Goal: Information Seeking & Learning: Understand process/instructions

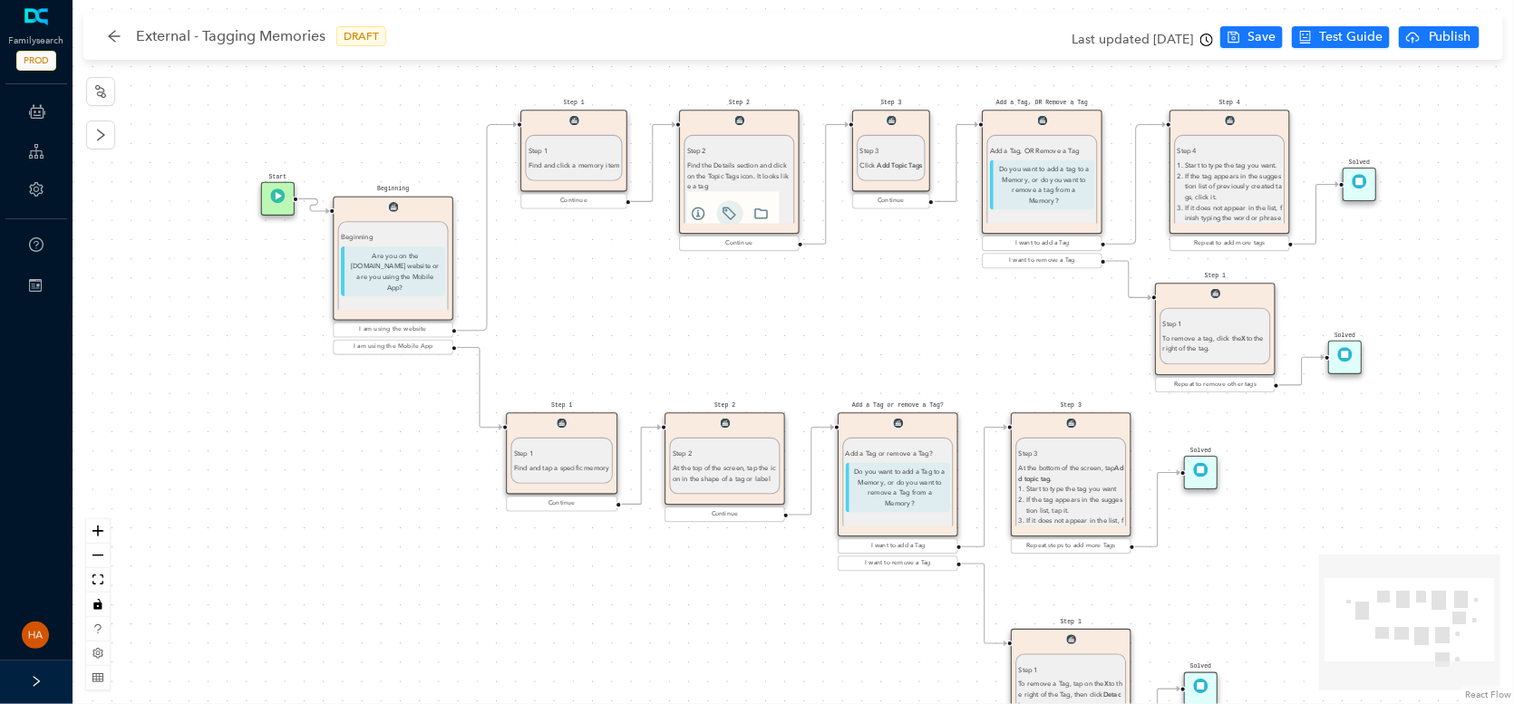
click at [484, 574] on div "Start Beginning Beginning Are you on the [DOMAIN_NAME] website or are you using…" at bounding box center [793, 352] width 1441 height 704
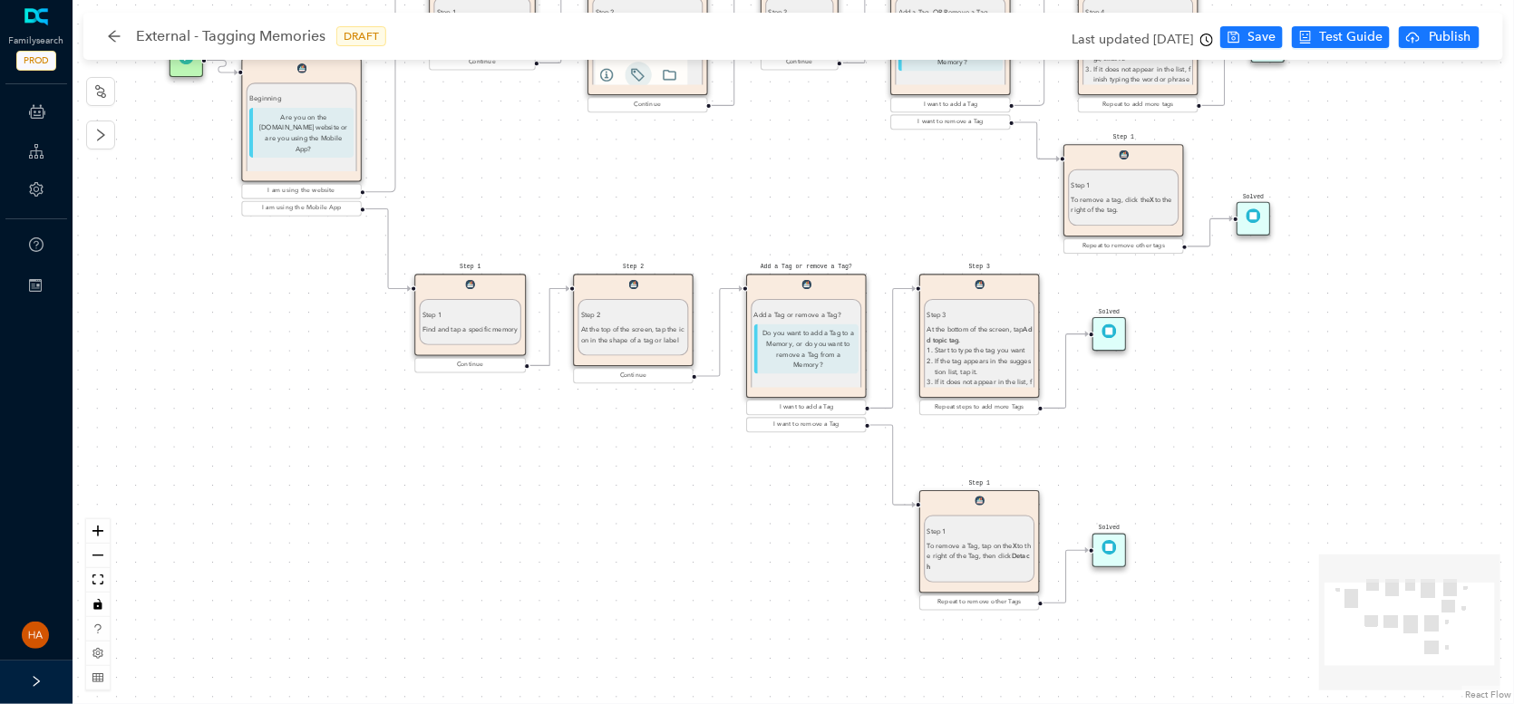
drag, startPoint x: 1252, startPoint y: 550, endPoint x: 1160, endPoint y: 412, distance: 166.2
click at [1160, 412] on div "Start Beginning Beginning Are you on the [DOMAIN_NAME] website or are you using…" at bounding box center [793, 352] width 1441 height 704
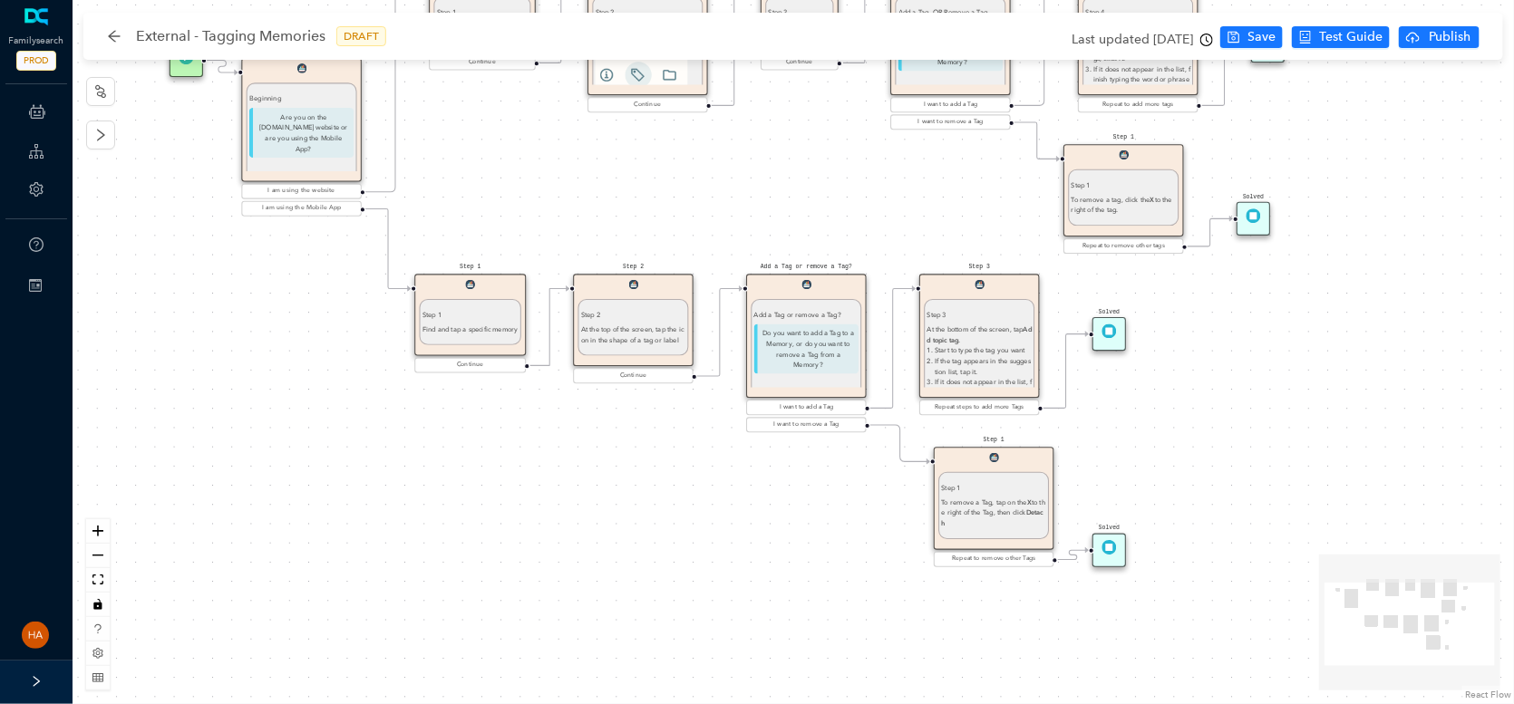
drag, startPoint x: 998, startPoint y: 514, endPoint x: 1003, endPoint y: 480, distance: 34.7
click at [1003, 480] on div "Step 1 To remove a Tag, tap on the X to the right of the Tag, then click Detach" at bounding box center [993, 505] width 111 height 67
drag, startPoint x: 1108, startPoint y: 553, endPoint x: 1157, endPoint y: 460, distance: 104.6
click at [1157, 460] on img at bounding box center [1152, 461] width 15 height 15
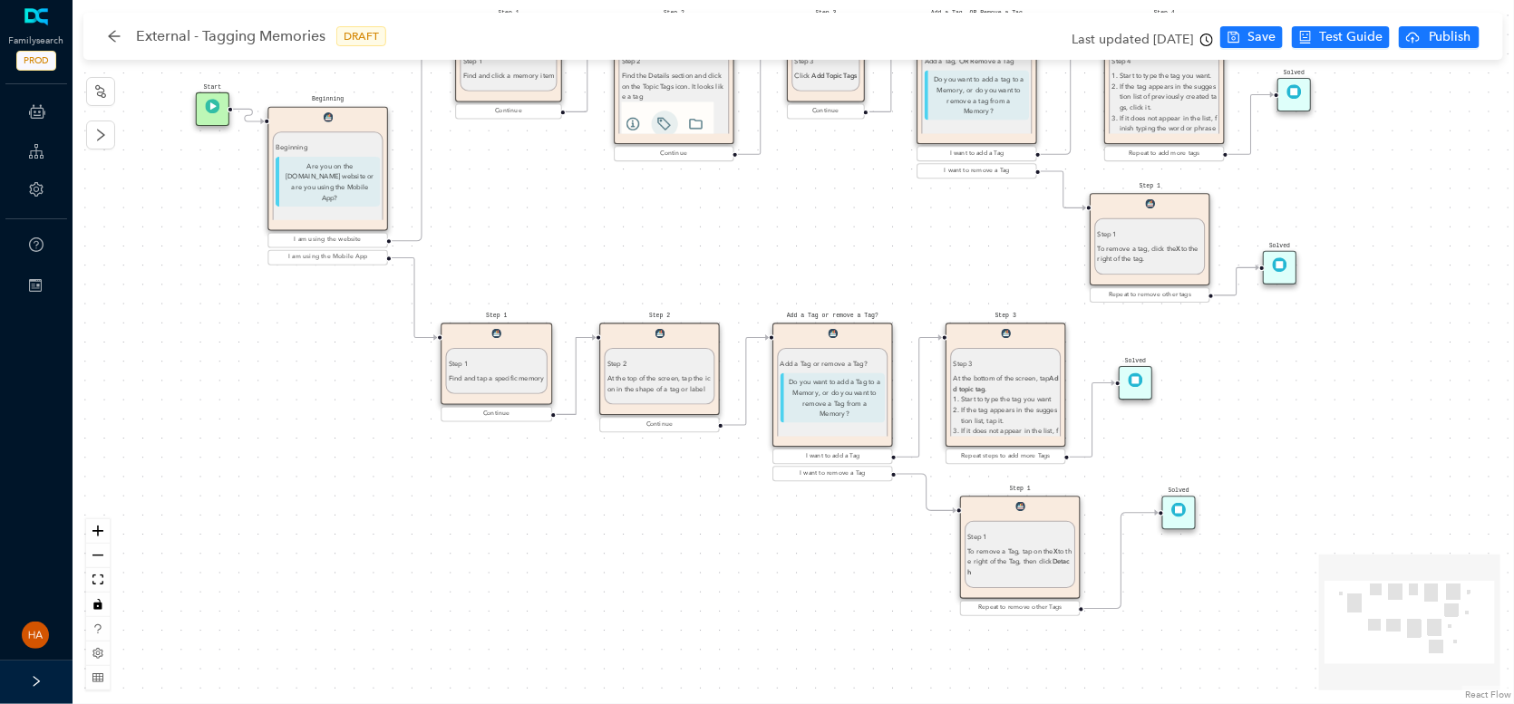
drag, startPoint x: 650, startPoint y: 524, endPoint x: 676, endPoint y: 573, distance: 55.6
click at [676, 573] on div "Start Beginning Beginning Are you on the [DOMAIN_NAME] website or are you using…" at bounding box center [793, 352] width 1441 height 704
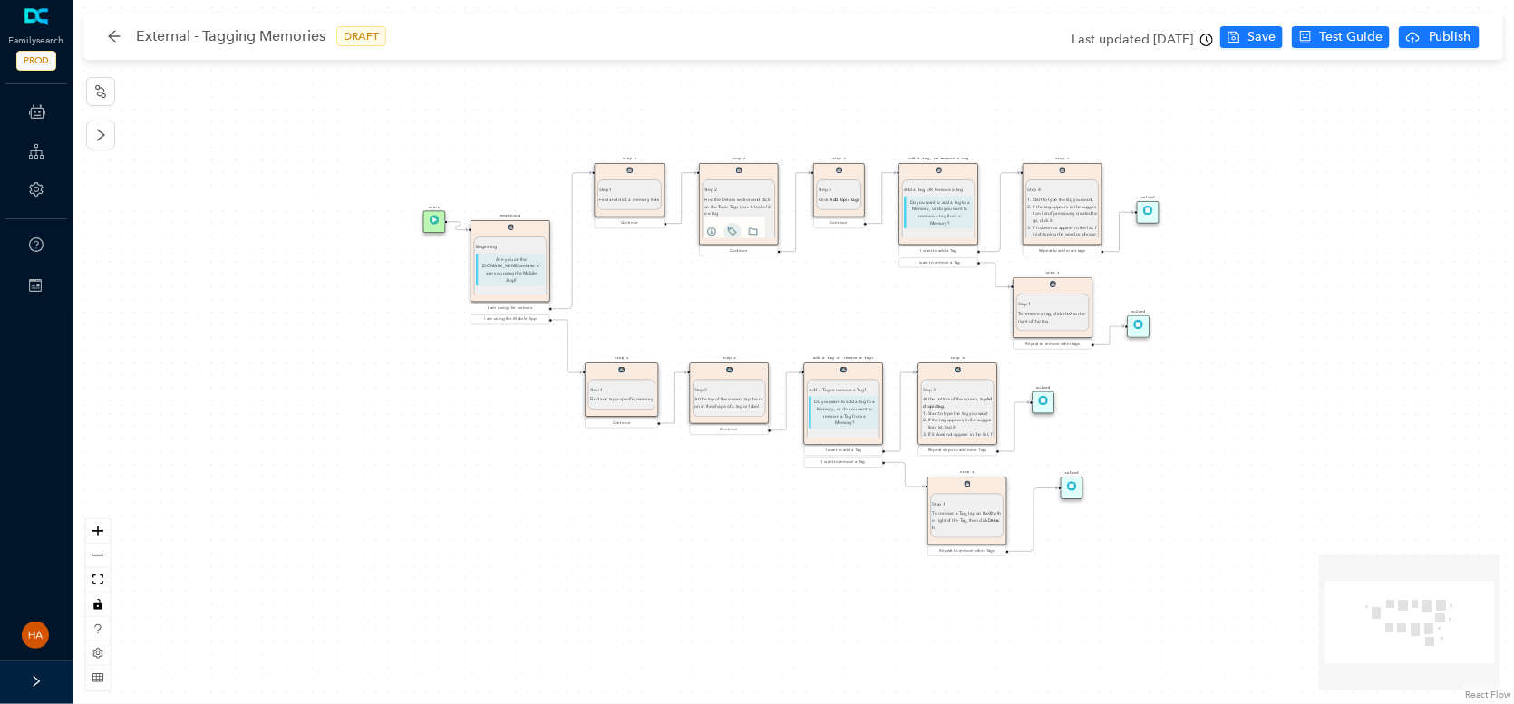
drag, startPoint x: 442, startPoint y: 538, endPoint x: 511, endPoint y: 526, distance: 70.0
click at [511, 526] on div "Start Beginning Beginning Are you on the [DOMAIN_NAME] website or are you using…" at bounding box center [793, 352] width 1441 height 704
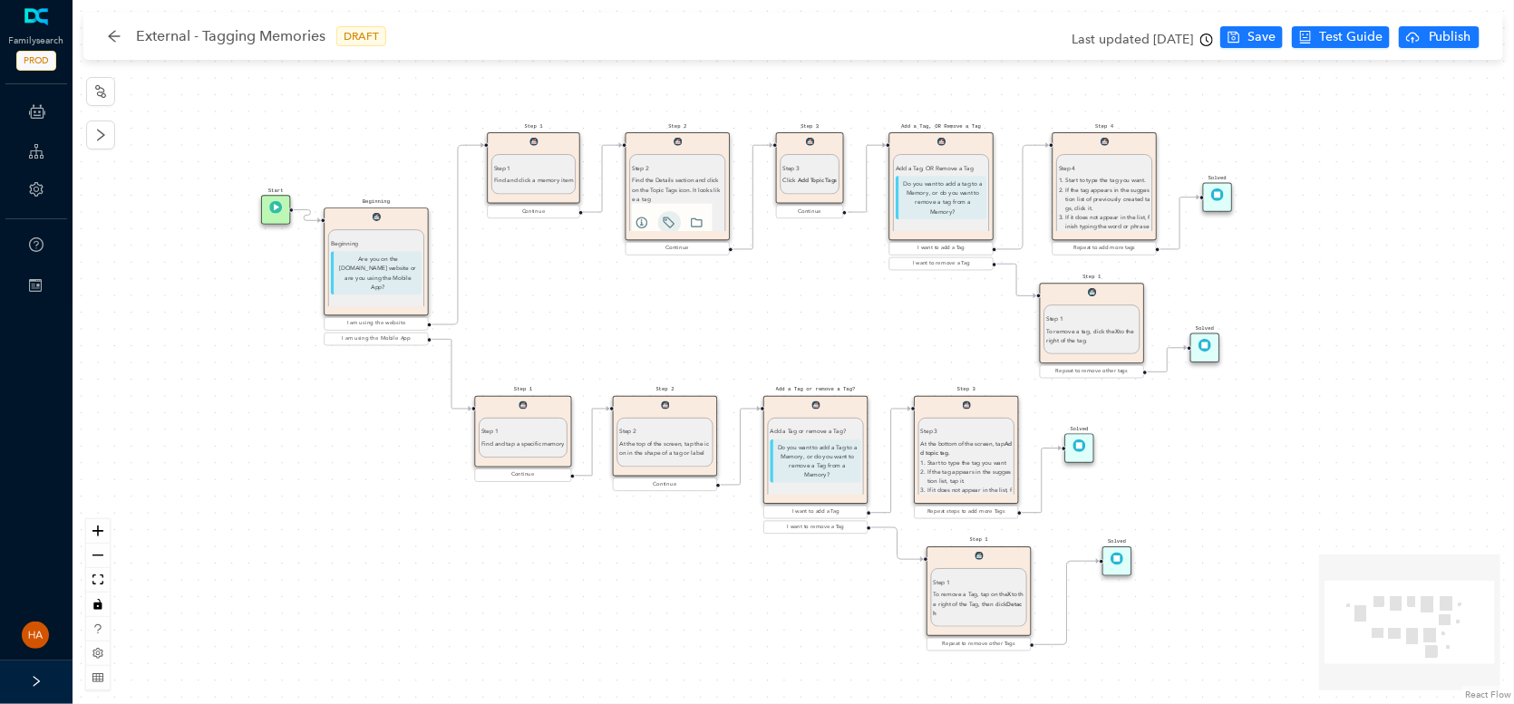
drag, startPoint x: 635, startPoint y: 610, endPoint x: 514, endPoint y: 581, distance: 124.0
click at [514, 581] on div "Start Beginning Beginning Are you on the [DOMAIN_NAME] website or are you using…" at bounding box center [793, 352] width 1441 height 704
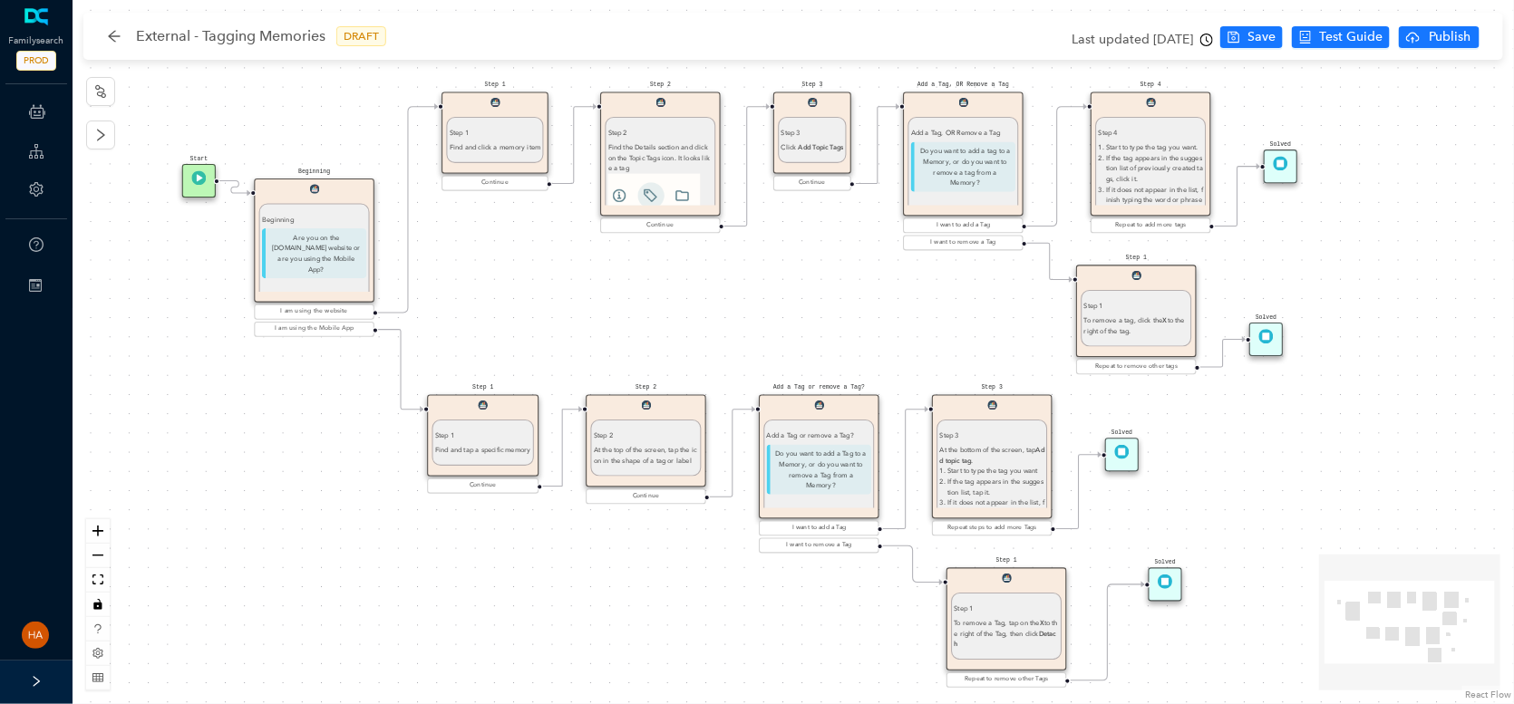
drag, startPoint x: 703, startPoint y: 615, endPoint x: 683, endPoint y: 636, distance: 29.5
click at [683, 636] on div "Start Beginning Beginning Are you on the [DOMAIN_NAME] website or are you using…" at bounding box center [793, 352] width 1441 height 704
click at [673, 317] on div "Start Beginning Beginning Are you on the [DOMAIN_NAME] website or are you using…" at bounding box center [793, 352] width 1441 height 704
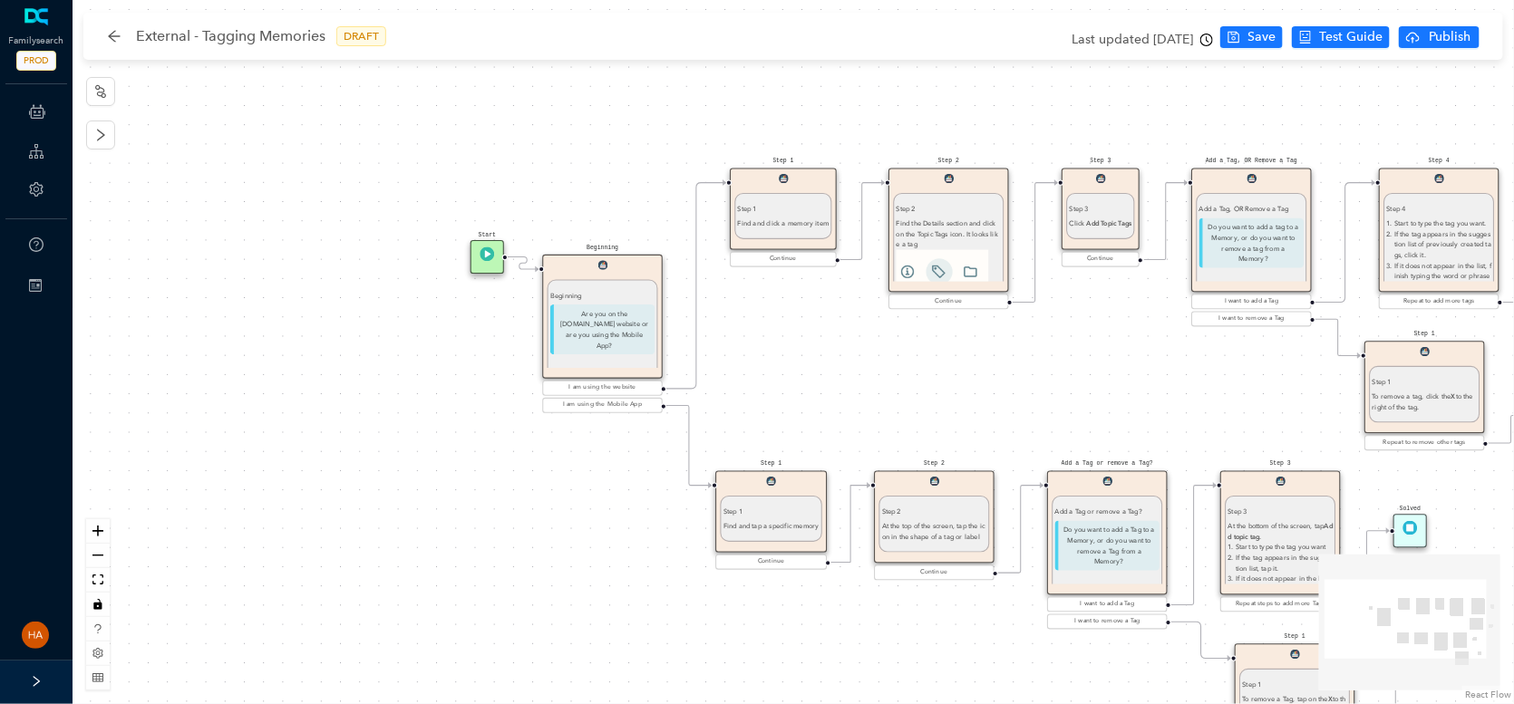
drag, startPoint x: 470, startPoint y: 275, endPoint x: 757, endPoint y: 354, distance: 297.1
click at [762, 351] on div "Start Beginning Beginning Are you on the [DOMAIN_NAME] website or are you using…" at bounding box center [793, 352] width 1441 height 704
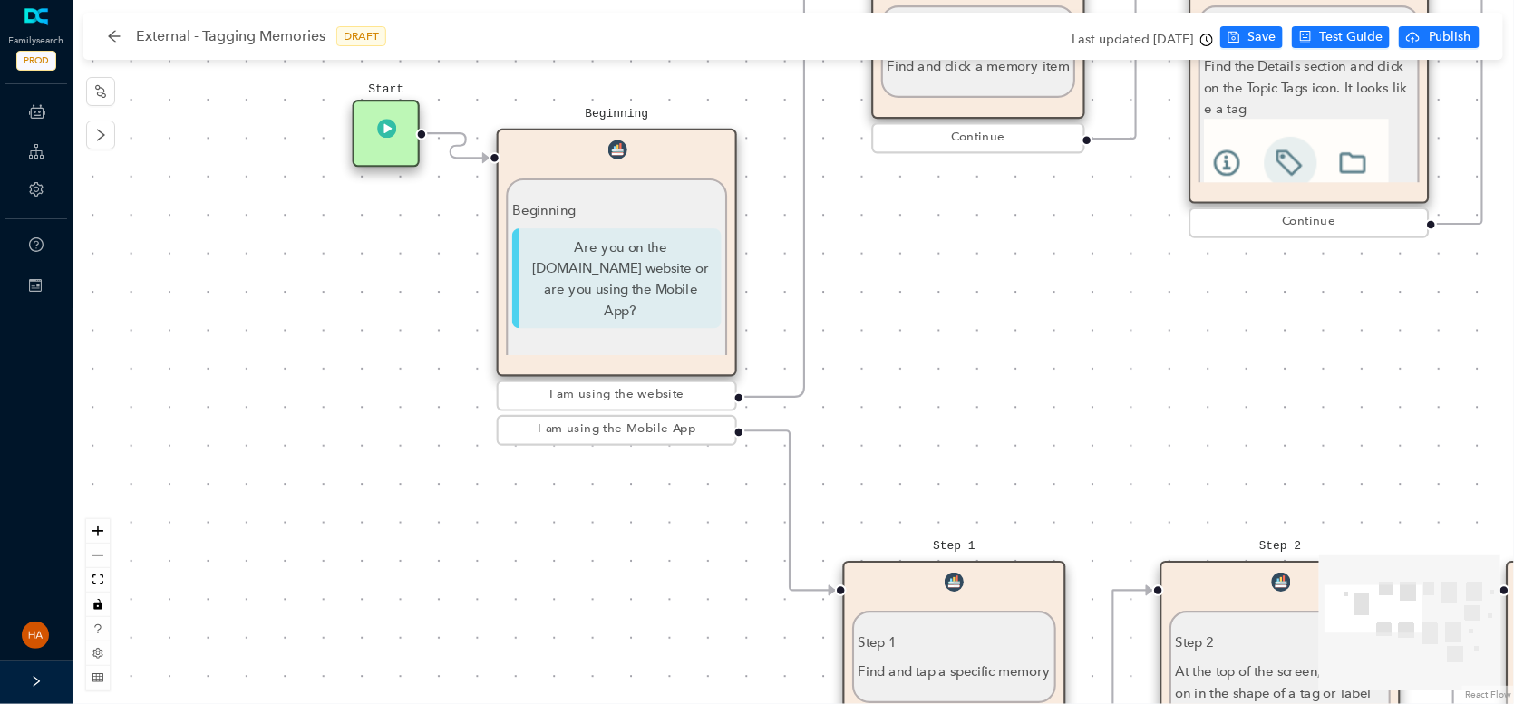
click at [617, 286] on p "Are you on the [DOMAIN_NAME] website or are you using the Mobile App?" at bounding box center [616, 278] width 209 height 100
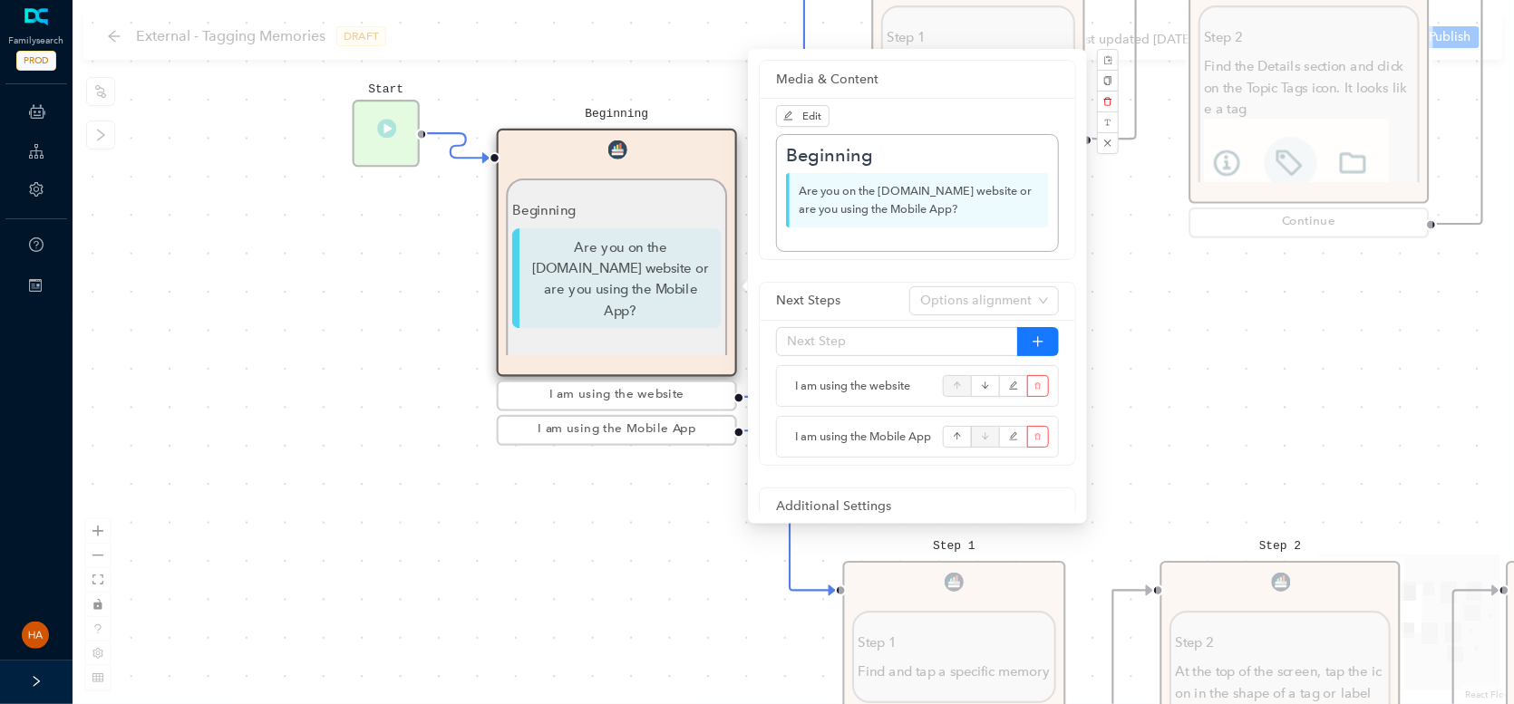
drag, startPoint x: 966, startPoint y: 211, endPoint x: 793, endPoint y: 184, distance: 175.3
click at [793, 184] on p "Are you on the [DOMAIN_NAME] website or are you using the Mobile App?" at bounding box center [917, 200] width 263 height 54
copy p "Are you on the [DOMAIN_NAME] website or are you using the Mobile App?"
click at [1194, 415] on div "Start Beginning Beginning Are you on the [DOMAIN_NAME] website or are you using…" at bounding box center [793, 352] width 1441 height 704
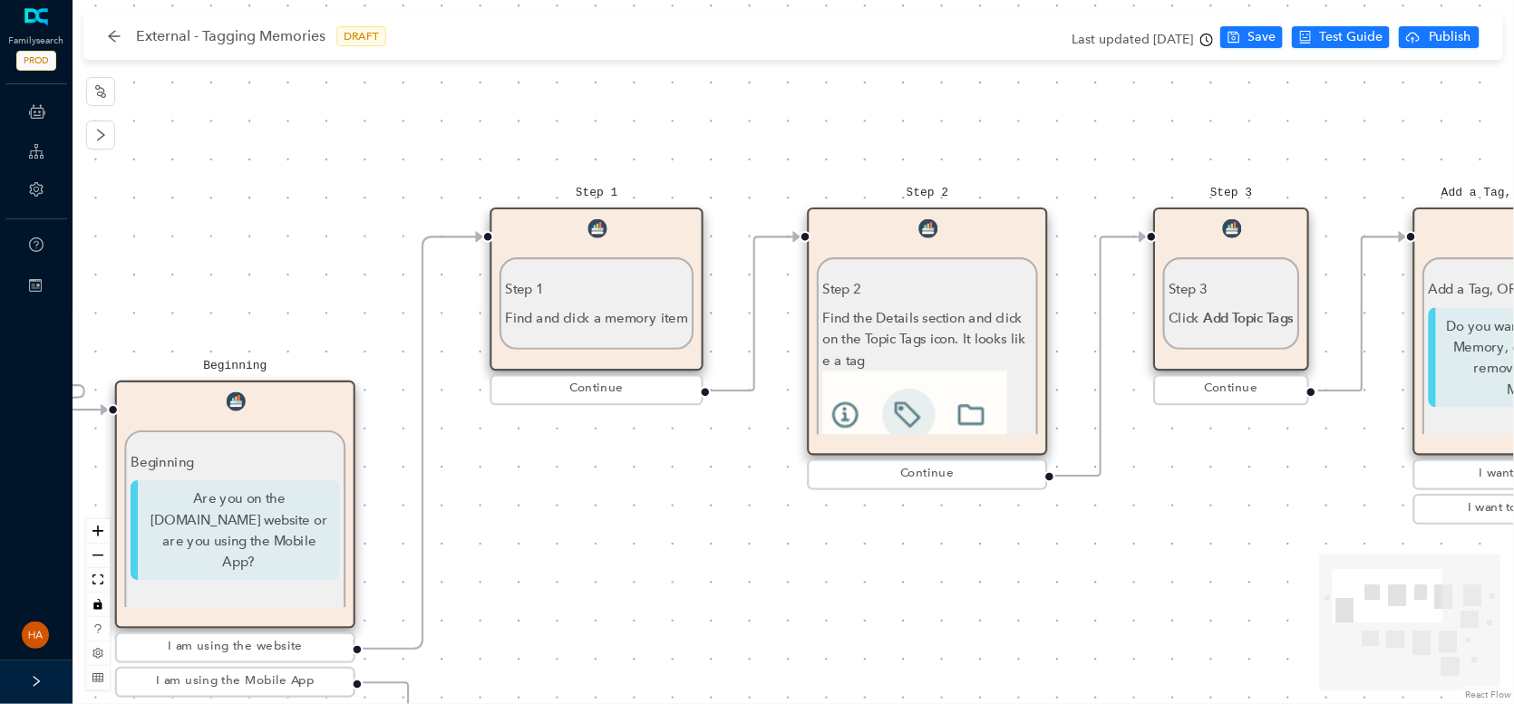
drag, startPoint x: 1158, startPoint y: 334, endPoint x: 810, endPoint y: 556, distance: 411.6
click at [810, 556] on div "Start Beginning Beginning Are you on the [DOMAIN_NAME] website or are you using…" at bounding box center [793, 352] width 1441 height 704
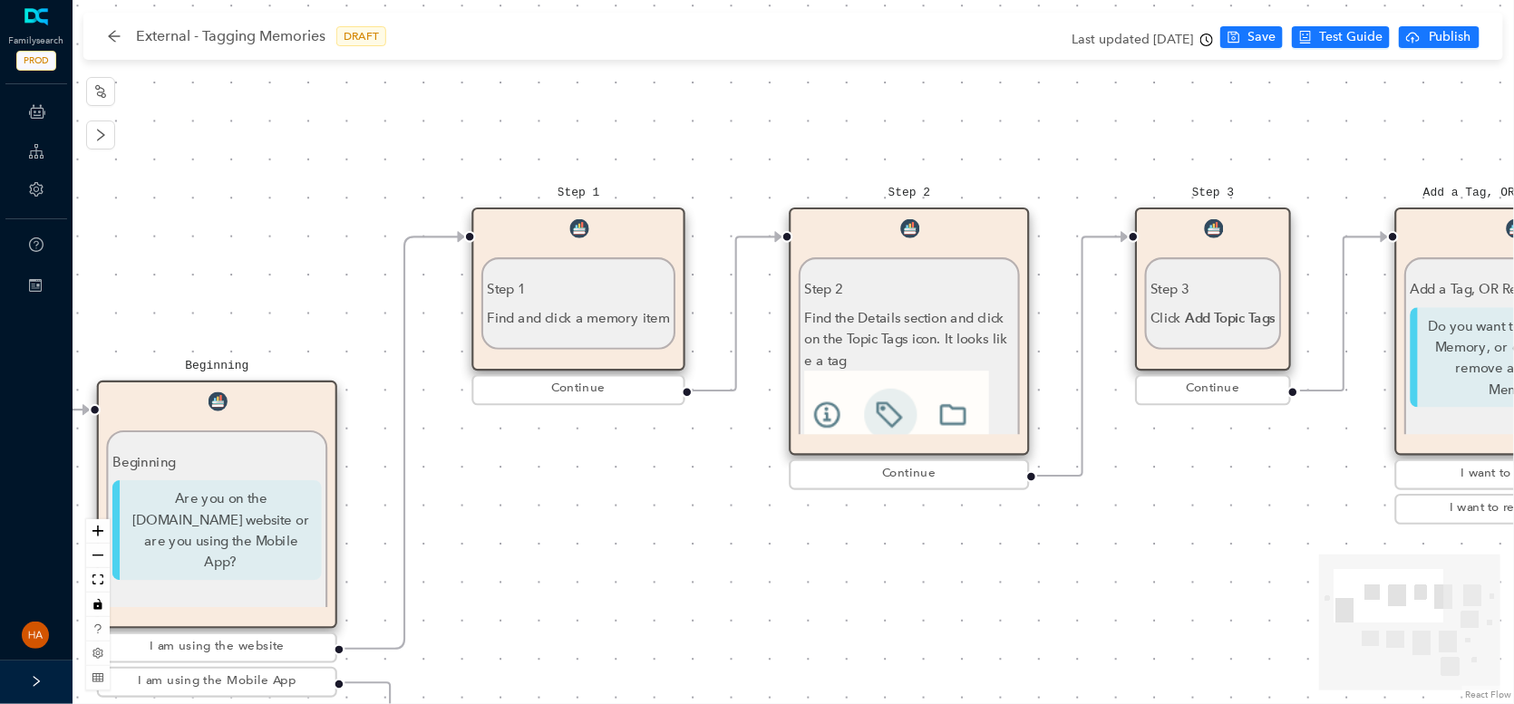
click at [607, 330] on div "Step 1 Find and click a memory item" at bounding box center [578, 303] width 194 height 92
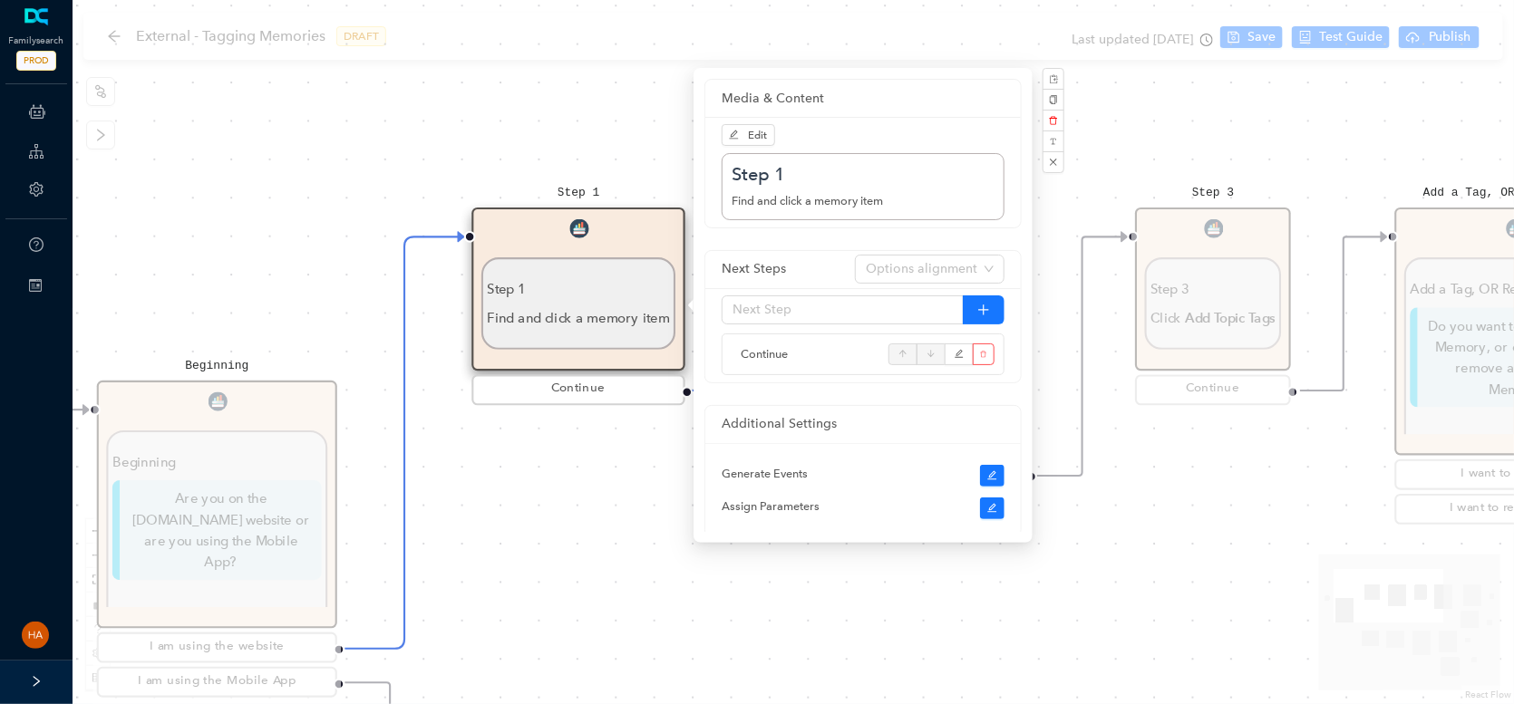
click at [898, 200] on div "Find and click a memory item" at bounding box center [862, 201] width 263 height 18
drag, startPoint x: 902, startPoint y: 200, endPoint x: 701, endPoint y: 204, distance: 201.3
click at [701, 204] on div "Media & Content Edit Step 1 Find and click a memory item Next Steps Options ali…" at bounding box center [862, 305] width 339 height 475
copy div "Find and click a memory item"
click at [1144, 579] on div "Start Beginning Beginning Are you on the [DOMAIN_NAME] website or are you using…" at bounding box center [793, 352] width 1441 height 704
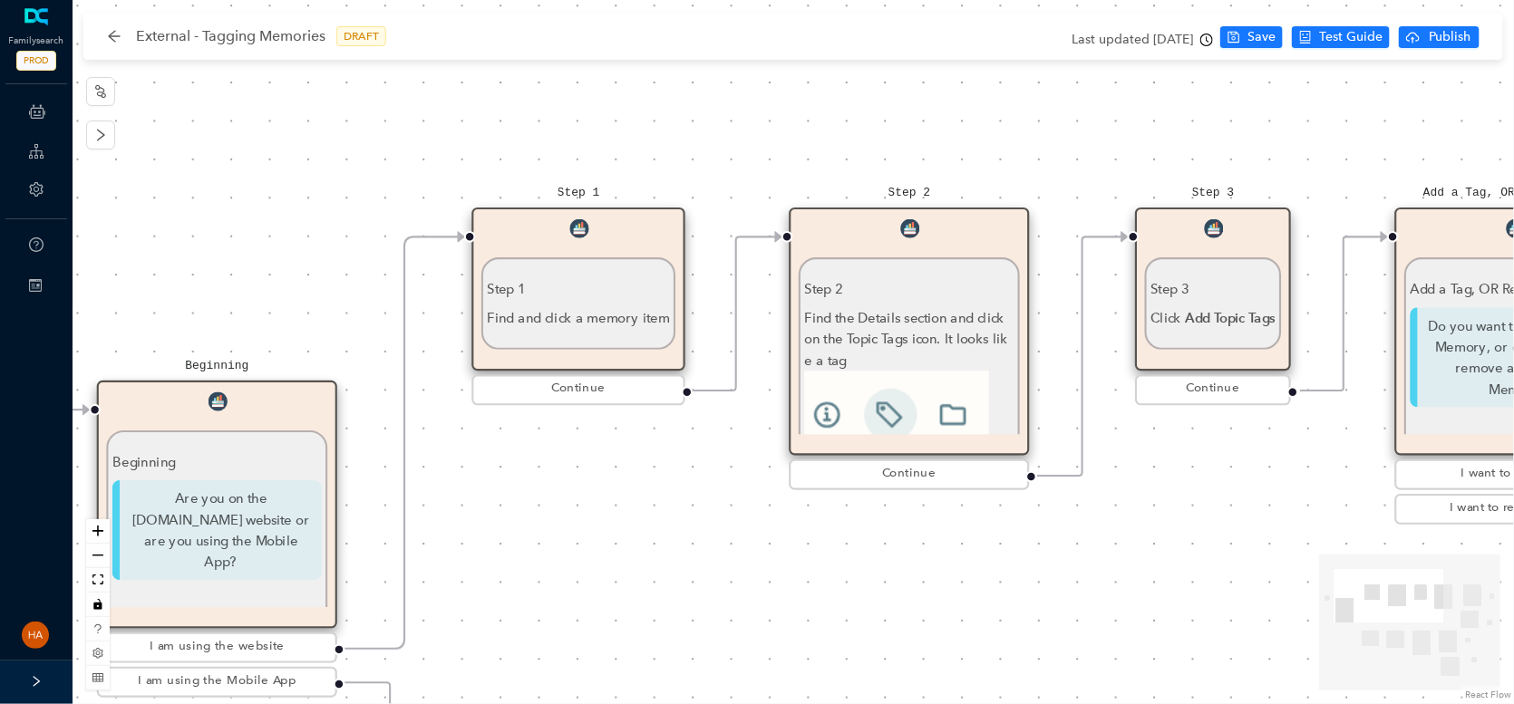
click at [966, 354] on div "Find the Details section and click on the Topic Tags icon. It looks like a tag" at bounding box center [908, 401] width 209 height 189
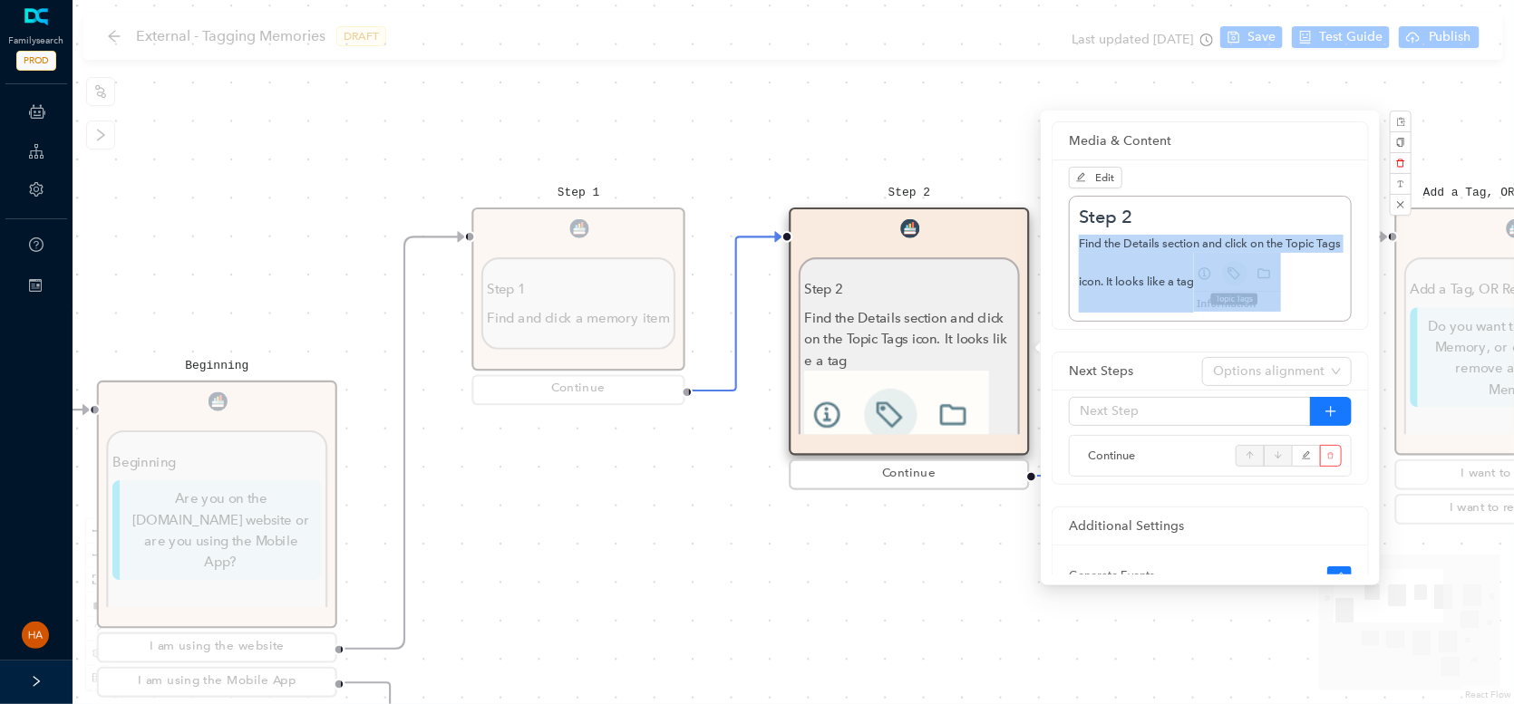
drag, startPoint x: 1082, startPoint y: 244, endPoint x: 1290, endPoint y: 302, distance: 215.5
click at [1290, 302] on div "Step 2 Find the Details section and click on the Topic Tags icon. It looks like…" at bounding box center [1210, 259] width 283 height 126
copy undefined "Find the Details section and click on the Topic Tags icon. It looks like a tag"
click at [657, 558] on div "Start Beginning Beginning Are you on the [DOMAIN_NAME] website or are you using…" at bounding box center [793, 352] width 1441 height 704
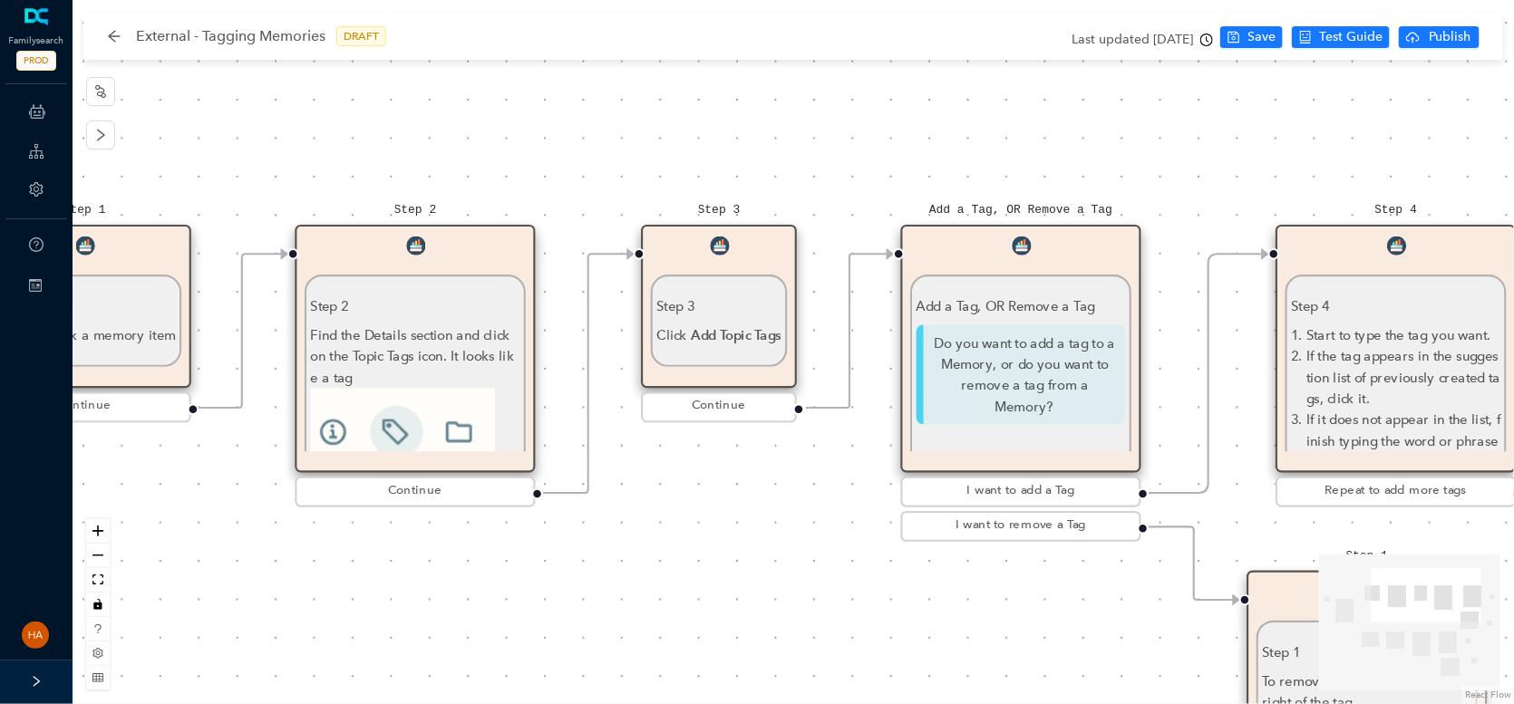
drag, startPoint x: 980, startPoint y: 602, endPoint x: 519, endPoint y: 617, distance: 460.7
click at [519, 617] on div "Start Beginning Beginning Are you on the [DOMAIN_NAME] website or are you using…" at bounding box center [793, 352] width 1441 height 704
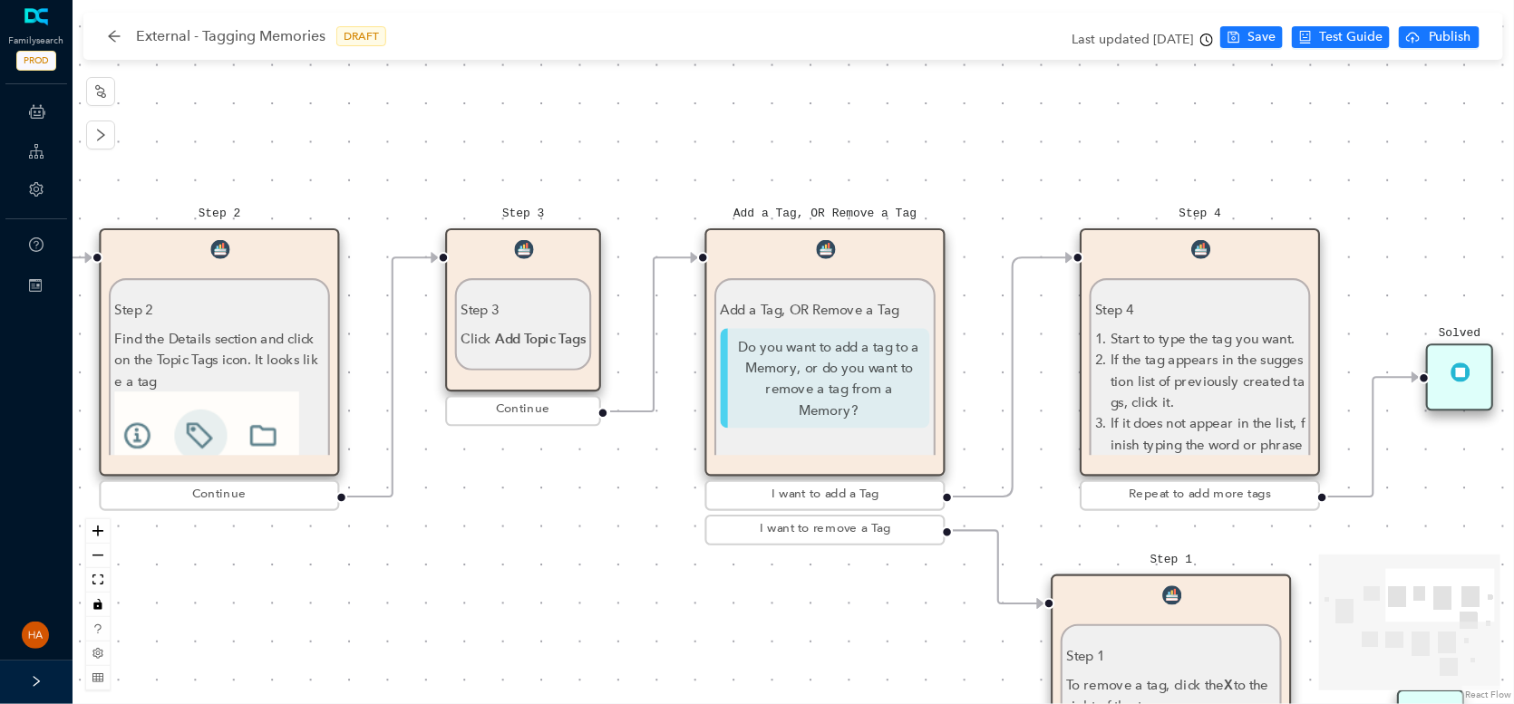
drag, startPoint x: 874, startPoint y: 624, endPoint x: 678, endPoint y: 627, distance: 195.8
click at [678, 627] on div "Start Beginning Beginning Are you on the [DOMAIN_NAME] website or are you using…" at bounding box center [793, 352] width 1441 height 704
click at [784, 400] on p "Do you want to add a tag to a Memory, or do you want to remove a tag from a Mem…" at bounding box center [825, 378] width 209 height 100
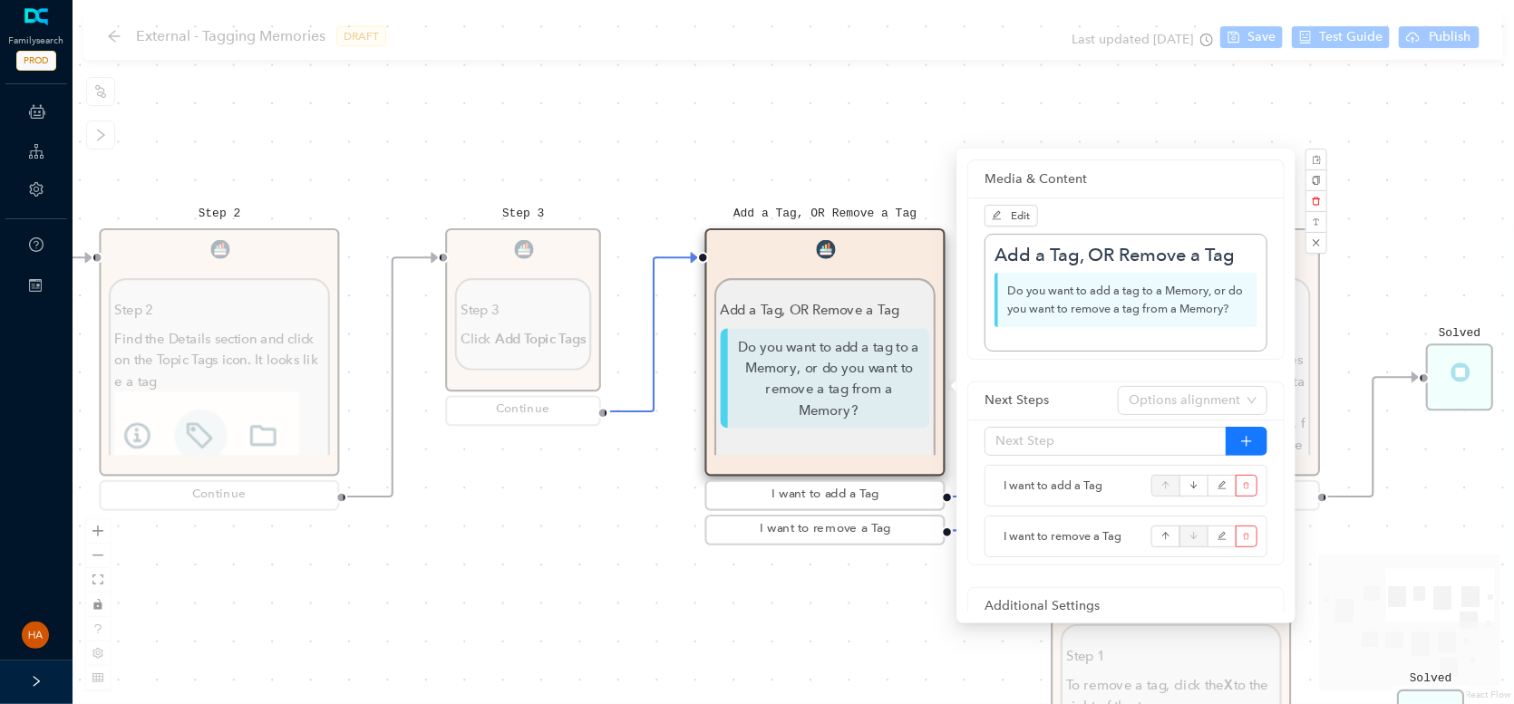
click at [1043, 285] on p "Do you want to add a tag to a Memory, or do you want to remove a tag from a Mem…" at bounding box center [1125, 300] width 263 height 54
click at [1043, 286] on p "Do you want to add a tag to a Memory, or do you want to remove a tag from a Mem…" at bounding box center [1125, 300] width 263 height 54
click at [1046, 287] on p "Do you want to add a tag to a Memory, or do you want to remove a tag from a Mem…" at bounding box center [1125, 300] width 263 height 54
copy p "Do you want to add a tag to a Memory, or do you want to remove a tag from a Mem…"
click at [780, 623] on div "Start Beginning Beginning Are you on the [DOMAIN_NAME] website or are you using…" at bounding box center [793, 352] width 1441 height 704
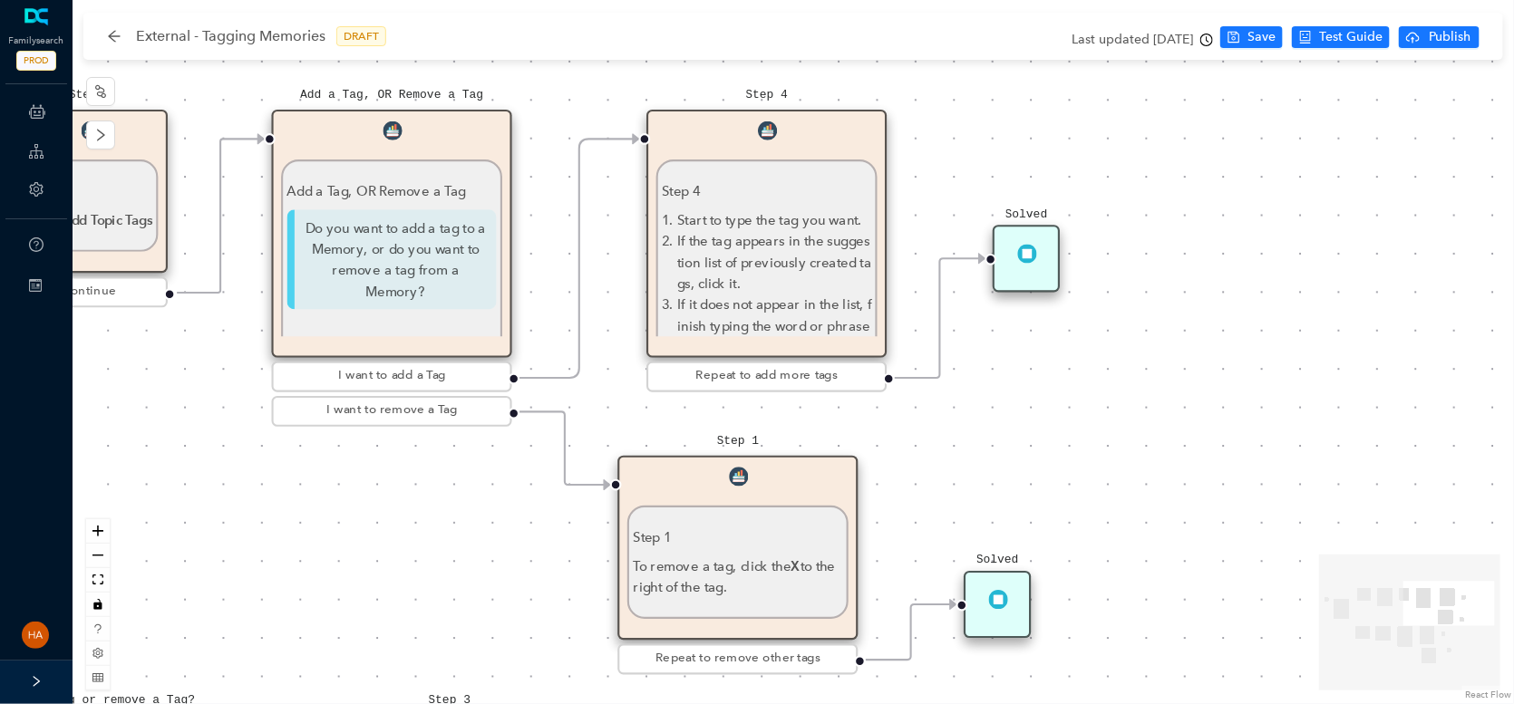
drag, startPoint x: 869, startPoint y: 628, endPoint x: 436, endPoint y: 509, distance: 449.3
click at [436, 509] on div "Start Beginning Beginning Are you on the [DOMAIN_NAME] website or are you using…" at bounding box center [793, 352] width 1441 height 704
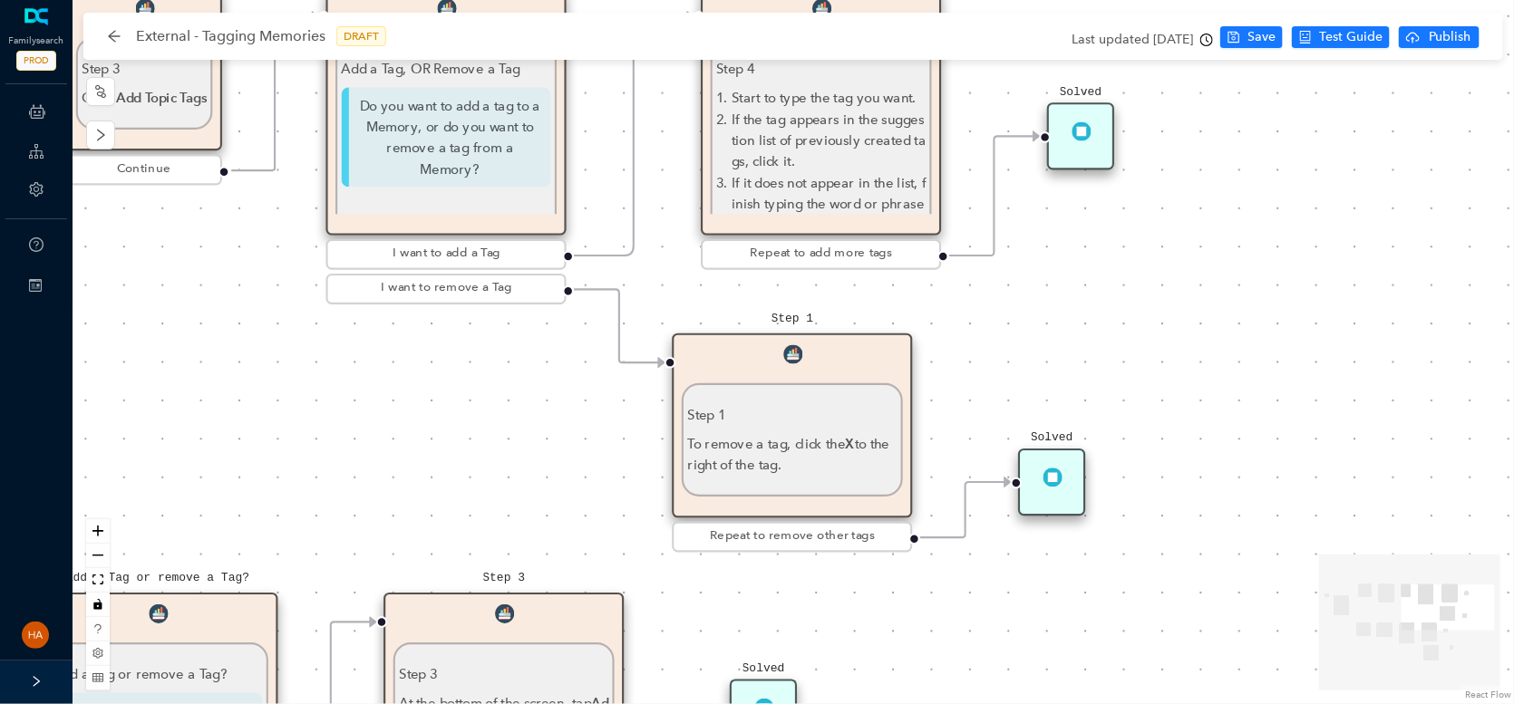
drag, startPoint x: 1100, startPoint y: 440, endPoint x: 1154, endPoint y: 317, distance: 133.9
click at [1154, 317] on div "Start Beginning Beginning Are you on the [DOMAIN_NAME] website or are you using…" at bounding box center [793, 352] width 1441 height 704
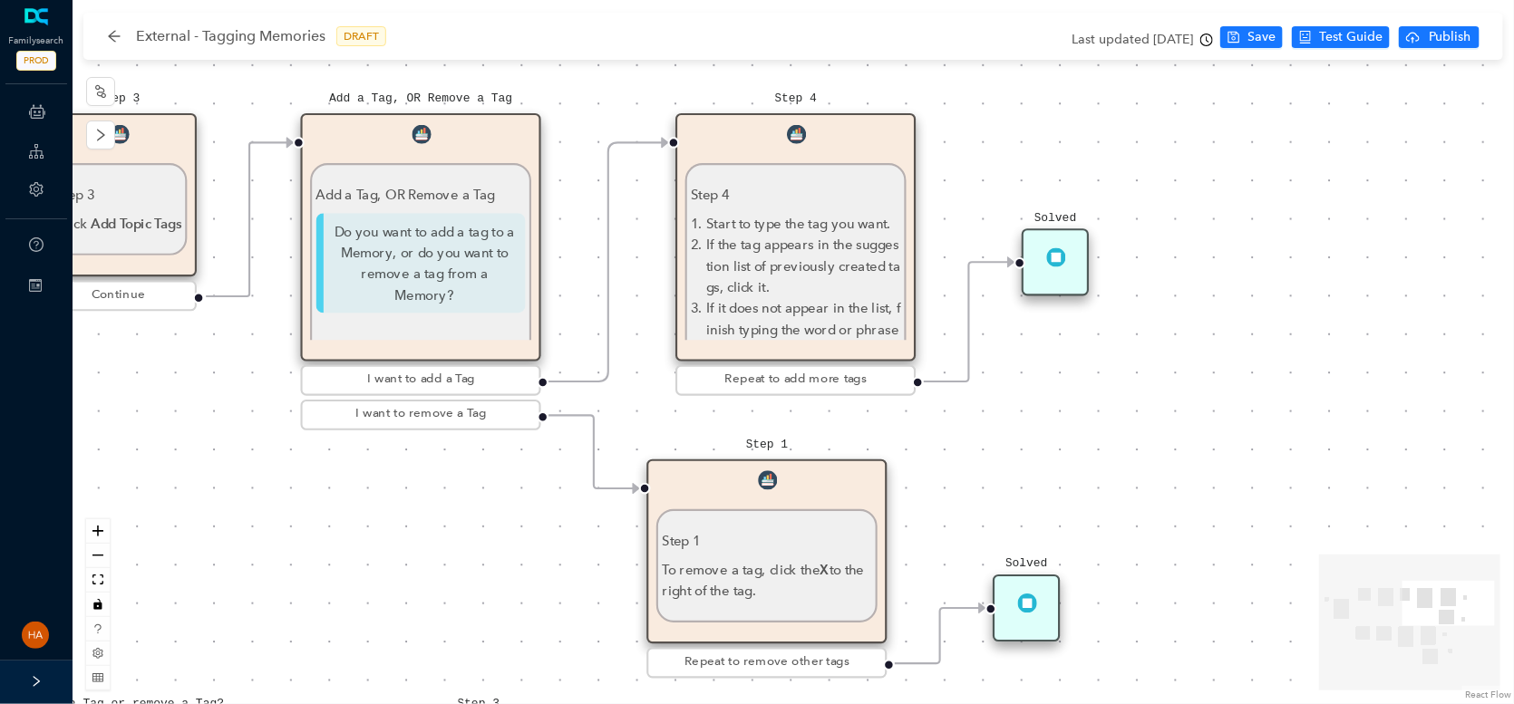
drag, startPoint x: 1165, startPoint y: 317, endPoint x: 1137, endPoint y: 440, distance: 125.6
click at [1137, 440] on div "Start Beginning Beginning Are you on the [DOMAIN_NAME] website or are you using…" at bounding box center [793, 352] width 1441 height 704
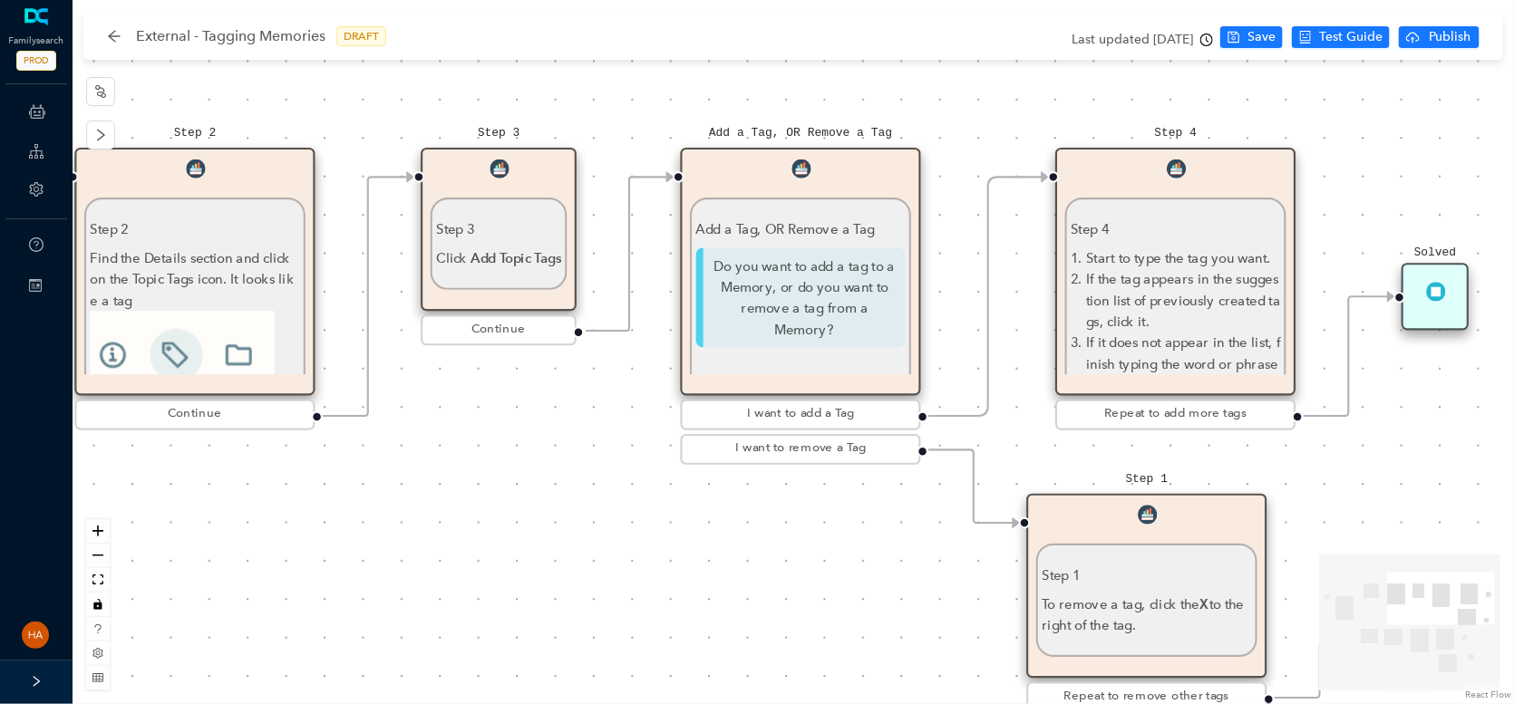
drag, startPoint x: 373, startPoint y: 548, endPoint x: 748, endPoint y: 579, distance: 375.6
click at [748, 579] on div "Start Beginning Beginning Are you on the [DOMAIN_NAME] website or are you using…" at bounding box center [793, 352] width 1441 height 704
click at [778, 237] on p "Add a Tag, OR Remove a Tag" at bounding box center [800, 228] width 209 height 21
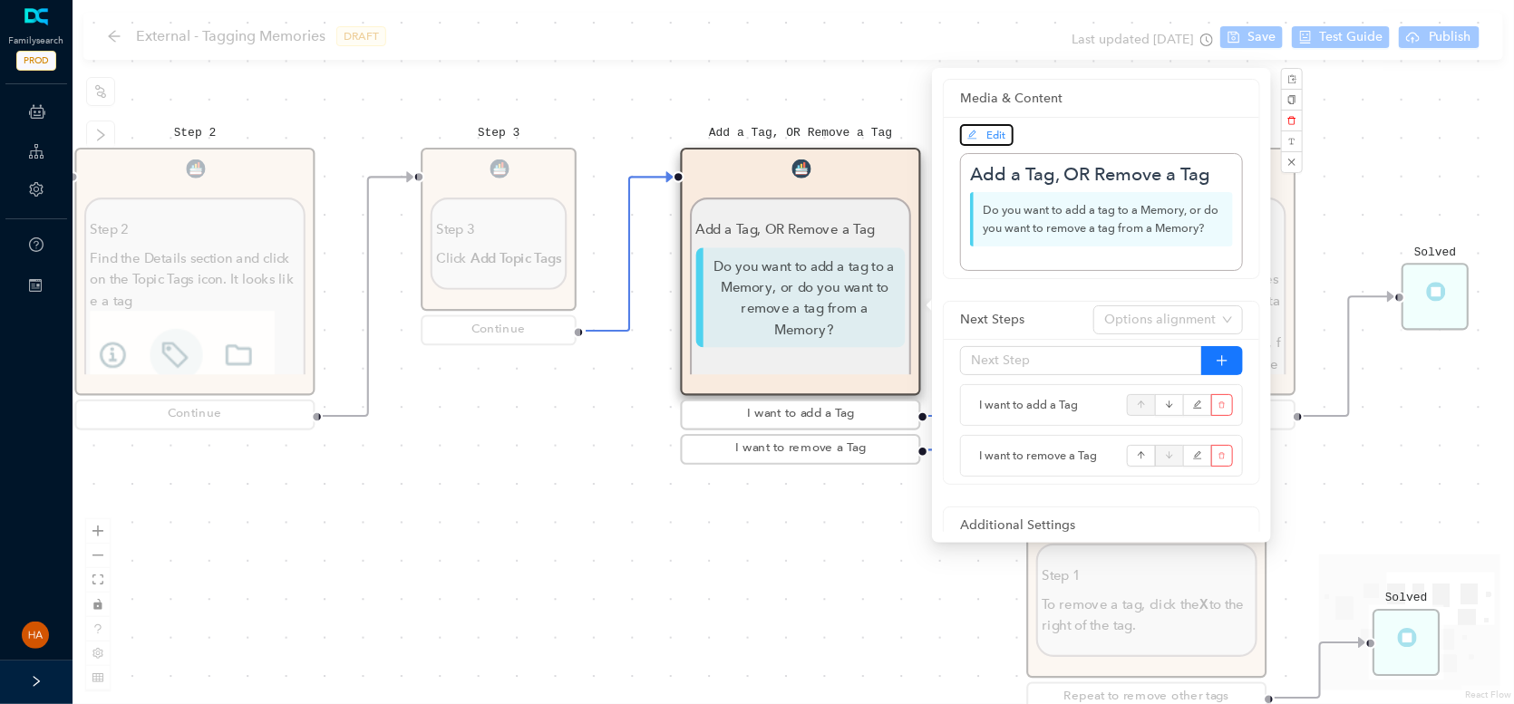
click at [974, 131] on icon "edit" at bounding box center [972, 135] width 11 height 11
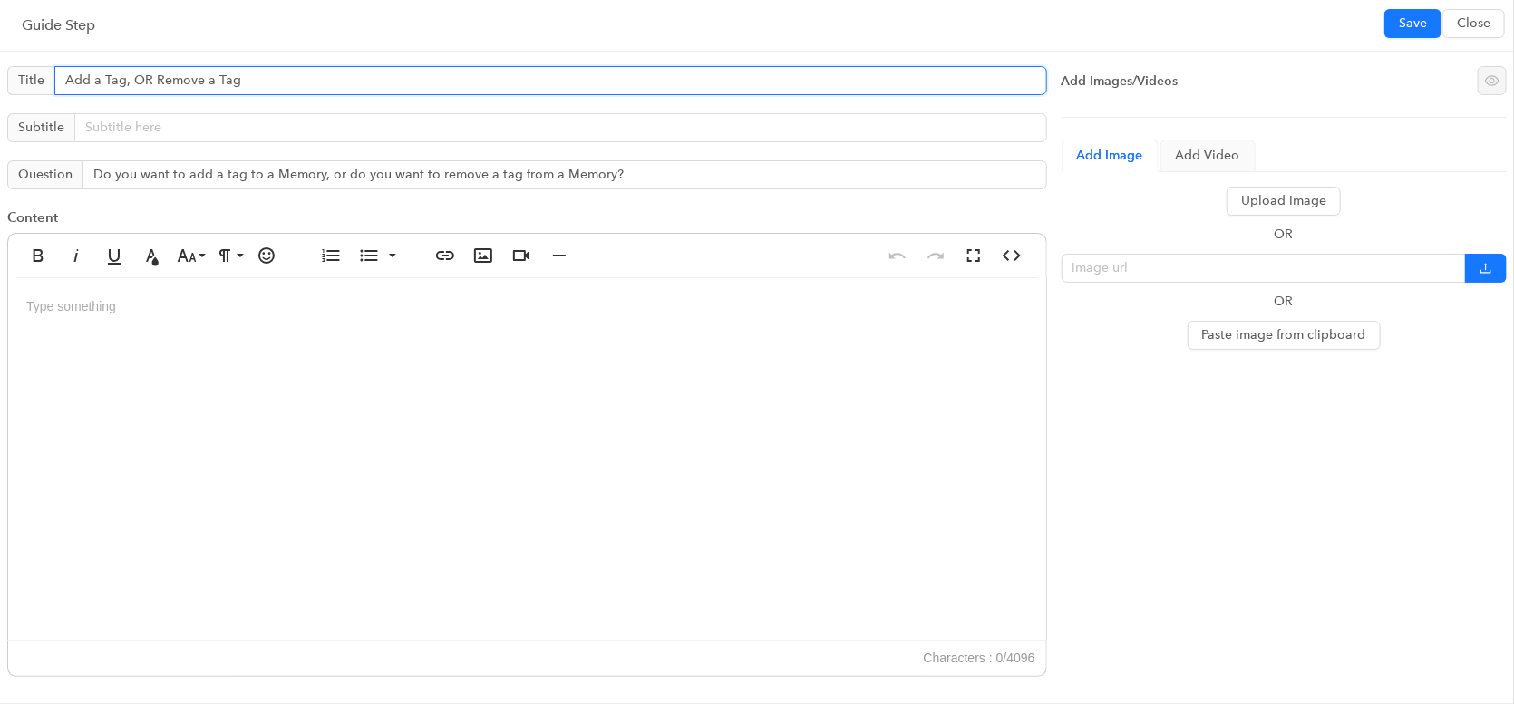
click at [62, 77] on input "Add a Tag, OR Remove a Tag" at bounding box center [550, 80] width 993 height 29
type input "Step 4: Add a Tag, OR Remove a Tag"
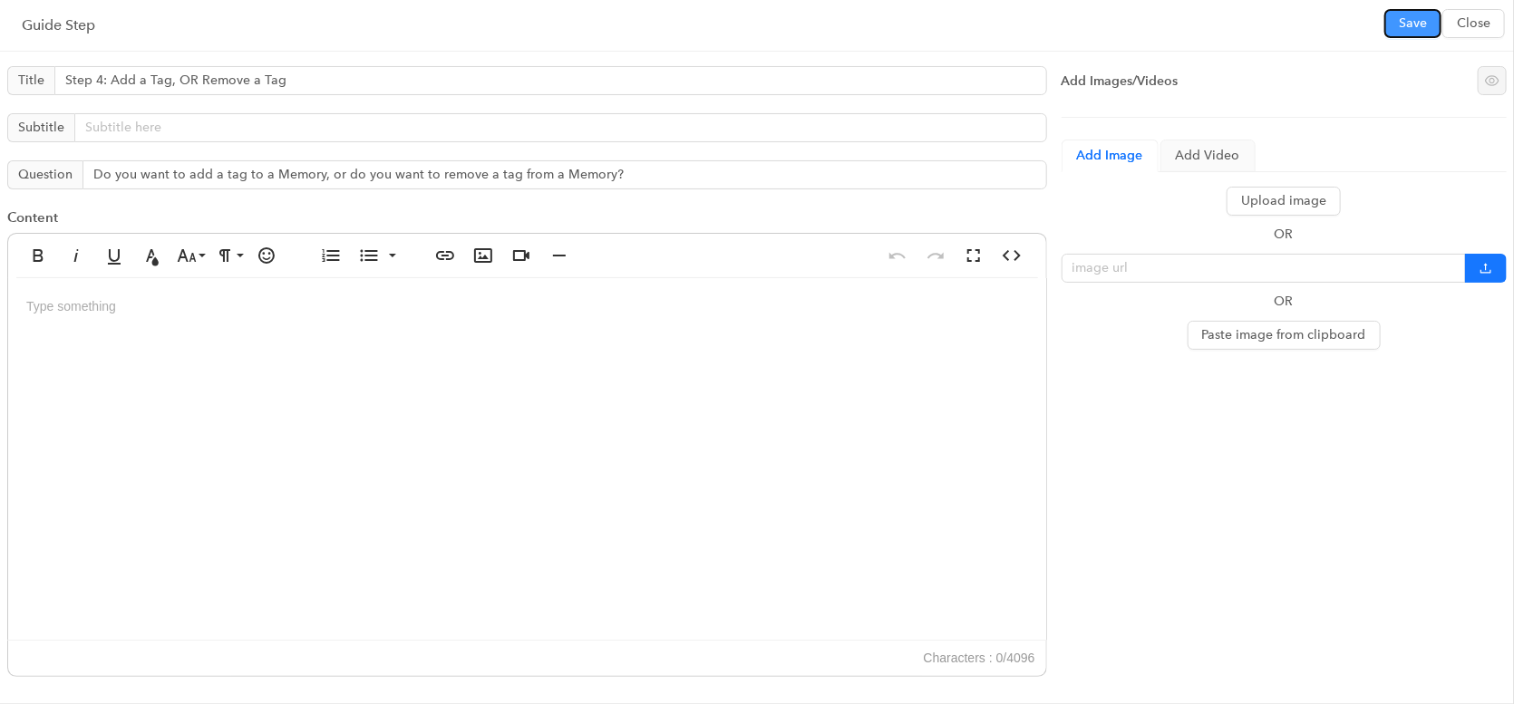
click at [1406, 24] on span "Save" at bounding box center [1413, 24] width 28 height 20
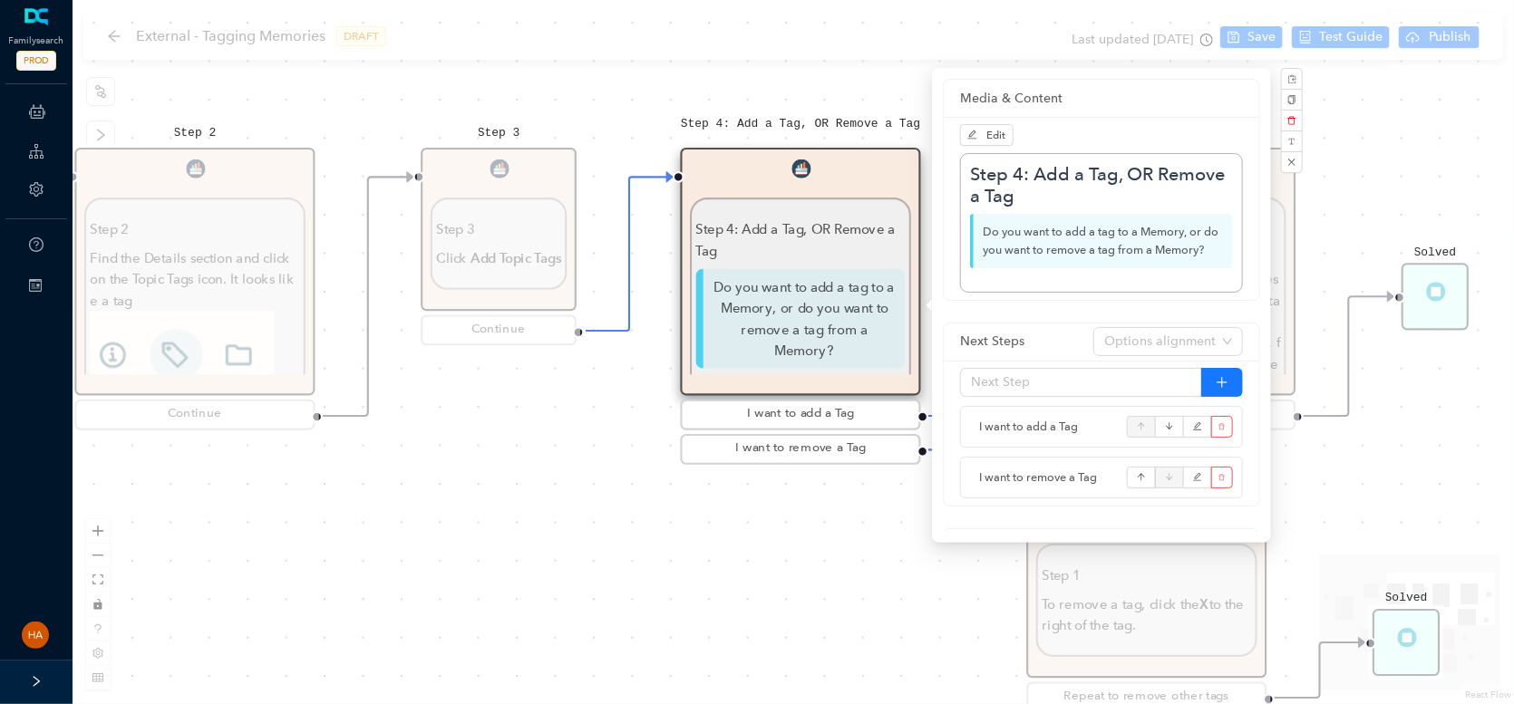
click at [571, 615] on div "Start Beginning Beginning Are you on the [DOMAIN_NAME] website or are you using…" at bounding box center [793, 352] width 1441 height 704
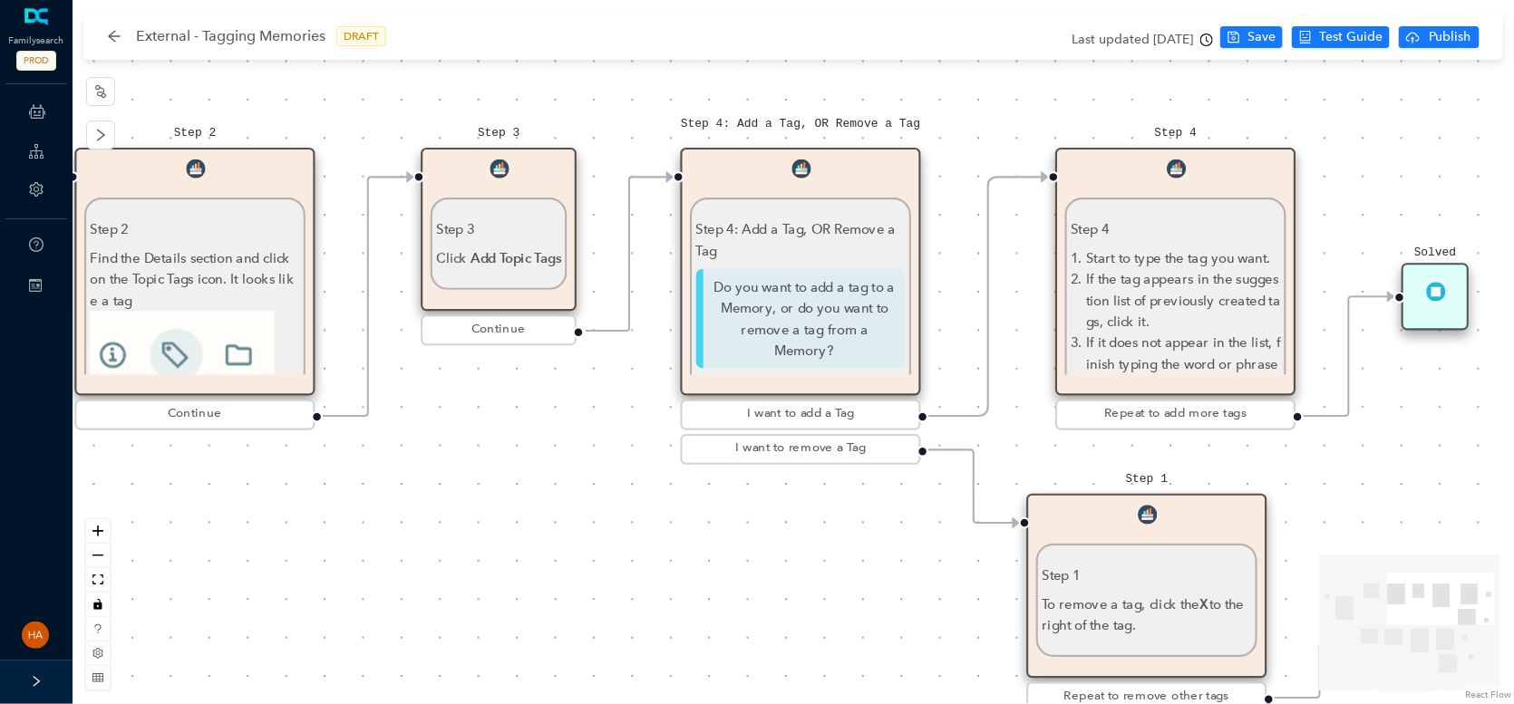
click at [1148, 277] on p "If the tag appears in the suggestion list of previously created tags, click it." at bounding box center [1183, 300] width 194 height 63
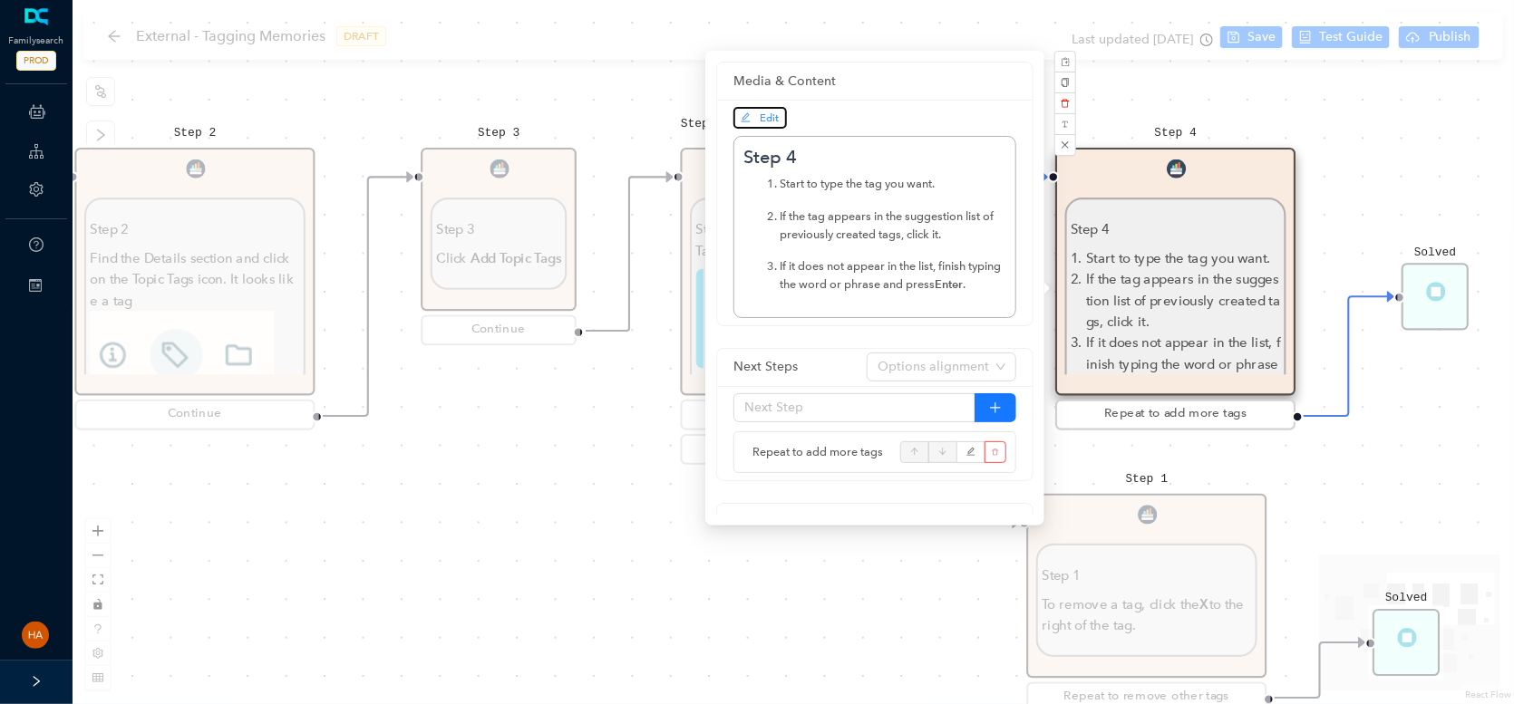
click at [763, 123] on span "Edit" at bounding box center [769, 117] width 19 height 13
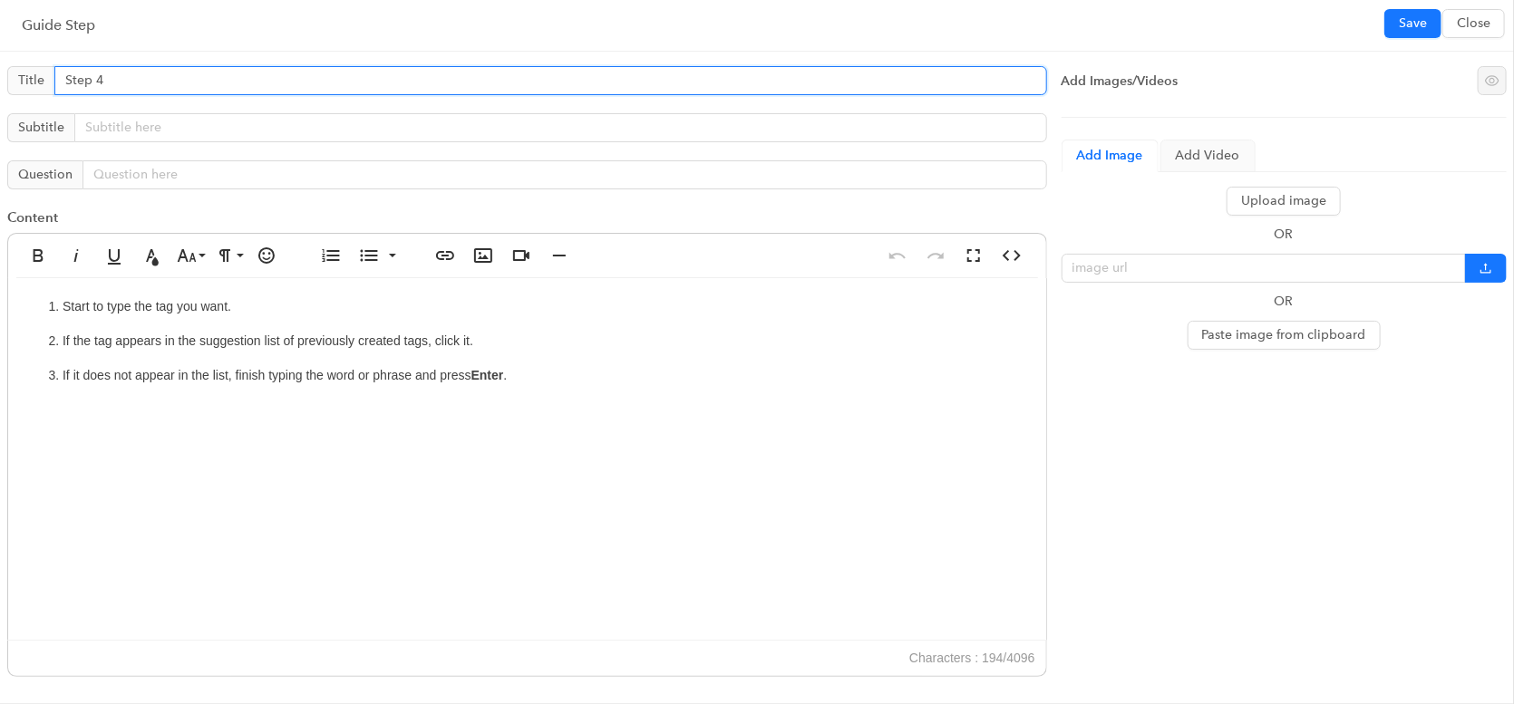
click at [162, 76] on input "Step 4" at bounding box center [550, 80] width 993 height 29
type input "S"
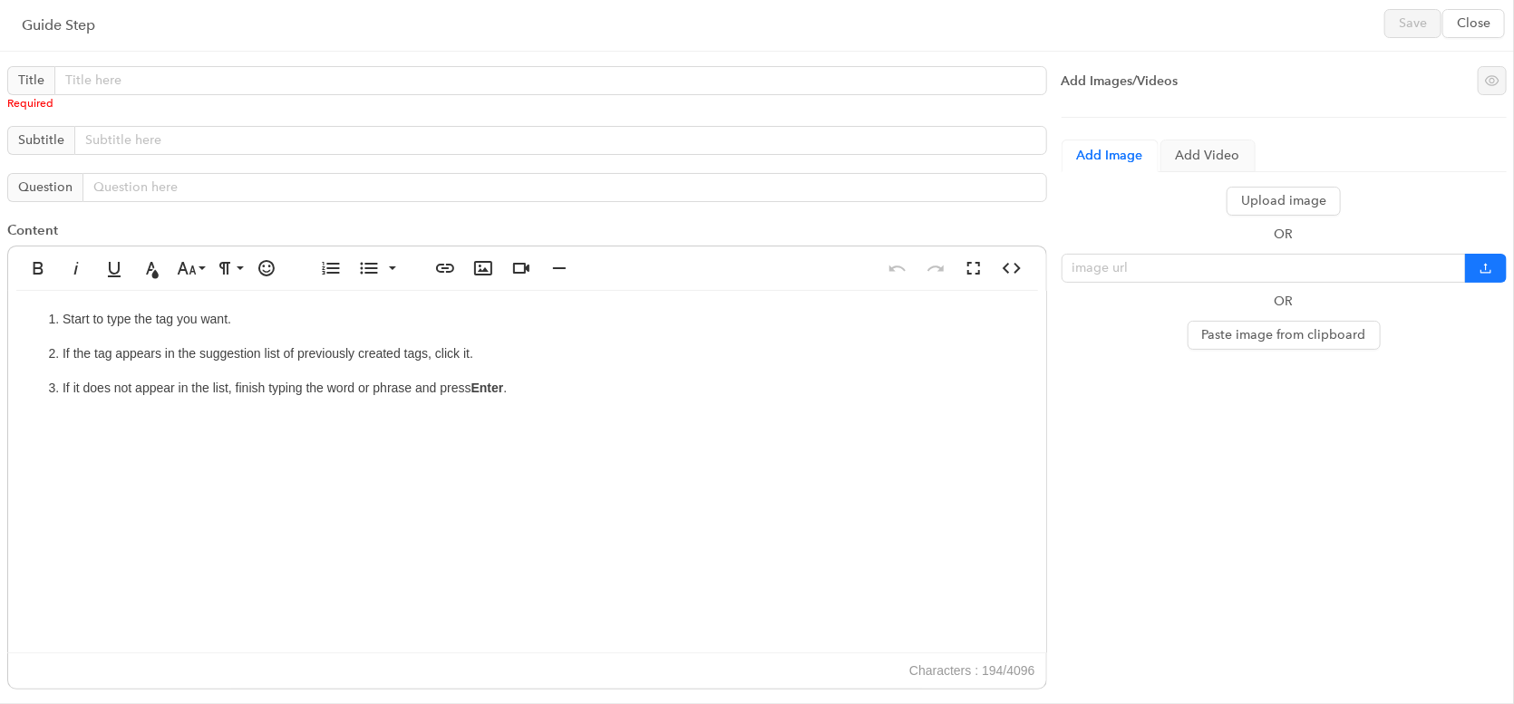
click at [73, 336] on ol "Start to type the tag you want. If the tag appears in the suggestion list of pr…" at bounding box center [527, 354] width 1002 height 90
click at [66, 332] on ol "Start to type the tag you want. If the tag appears in the suggestion list of pr…" at bounding box center [527, 354] width 1002 height 90
click at [59, 333] on ol "Start to type the tag you want. If the tag appears in the suggestion list of pr…" at bounding box center [527, 354] width 1002 height 90
click at [237, 315] on p "Start to type the tag you want." at bounding box center [545, 319] width 965 height 20
click at [1487, 35] on button "Close" at bounding box center [1473, 23] width 63 height 29
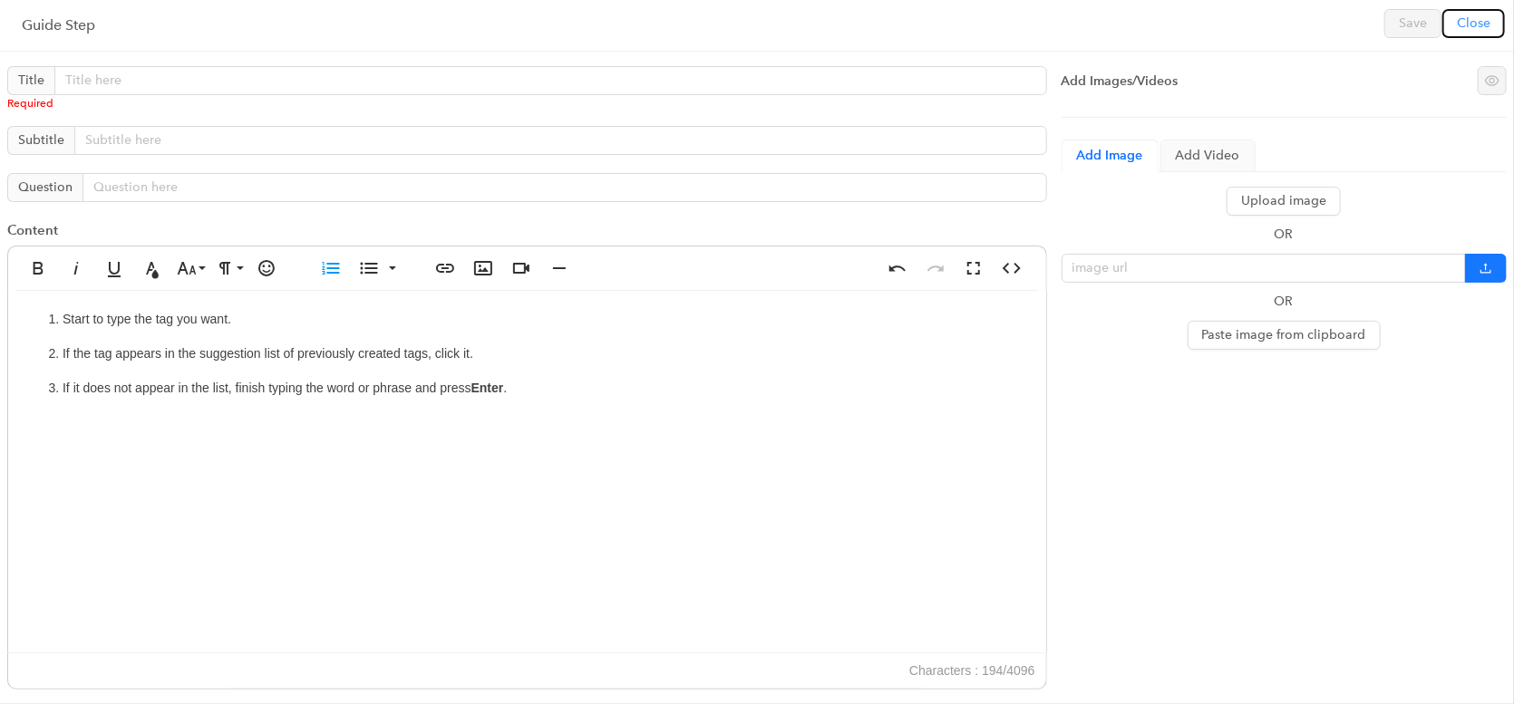
type input "Step 4"
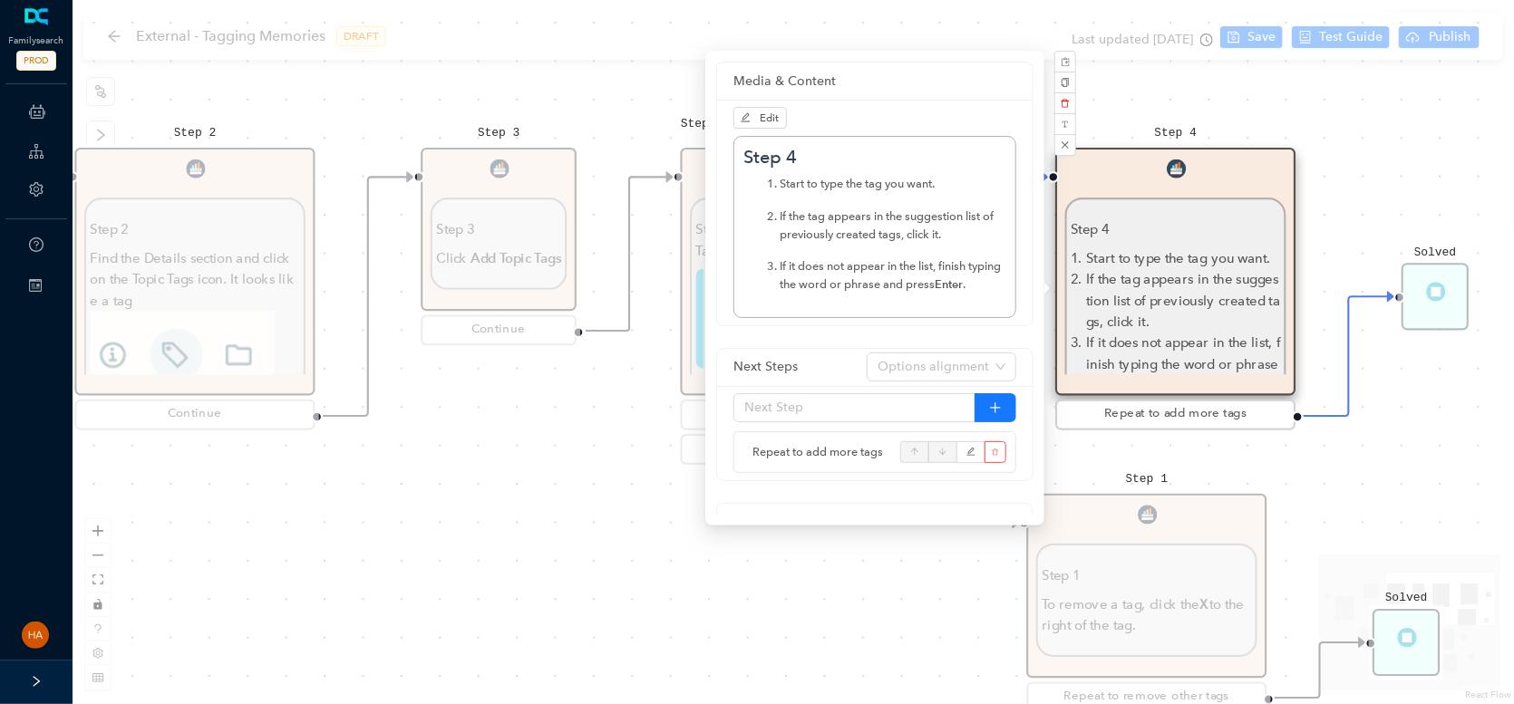
click at [693, 684] on div "Start Beginning Beginning Are you on the [DOMAIN_NAME] website or are you using…" at bounding box center [793, 352] width 1441 height 704
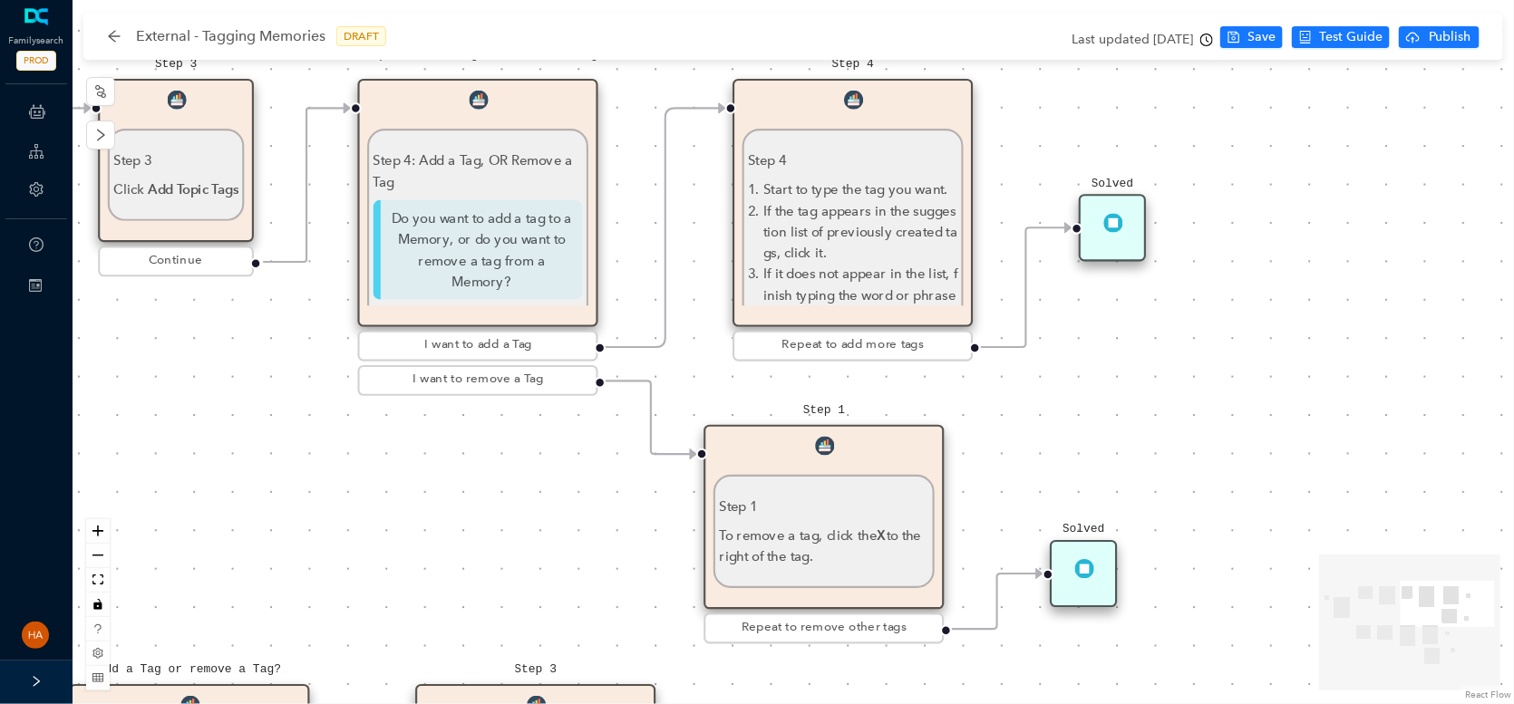
drag, startPoint x: 866, startPoint y: 592, endPoint x: 543, endPoint y: 523, distance: 330.0
click at [543, 523] on div "Start Beginning Beginning Are you on the [DOMAIN_NAME] website or are you using…" at bounding box center [793, 352] width 1441 height 704
click at [821, 518] on div "Step 1 To remove a tag, click the X to the right of the tag." at bounding box center [823, 531] width 209 height 71
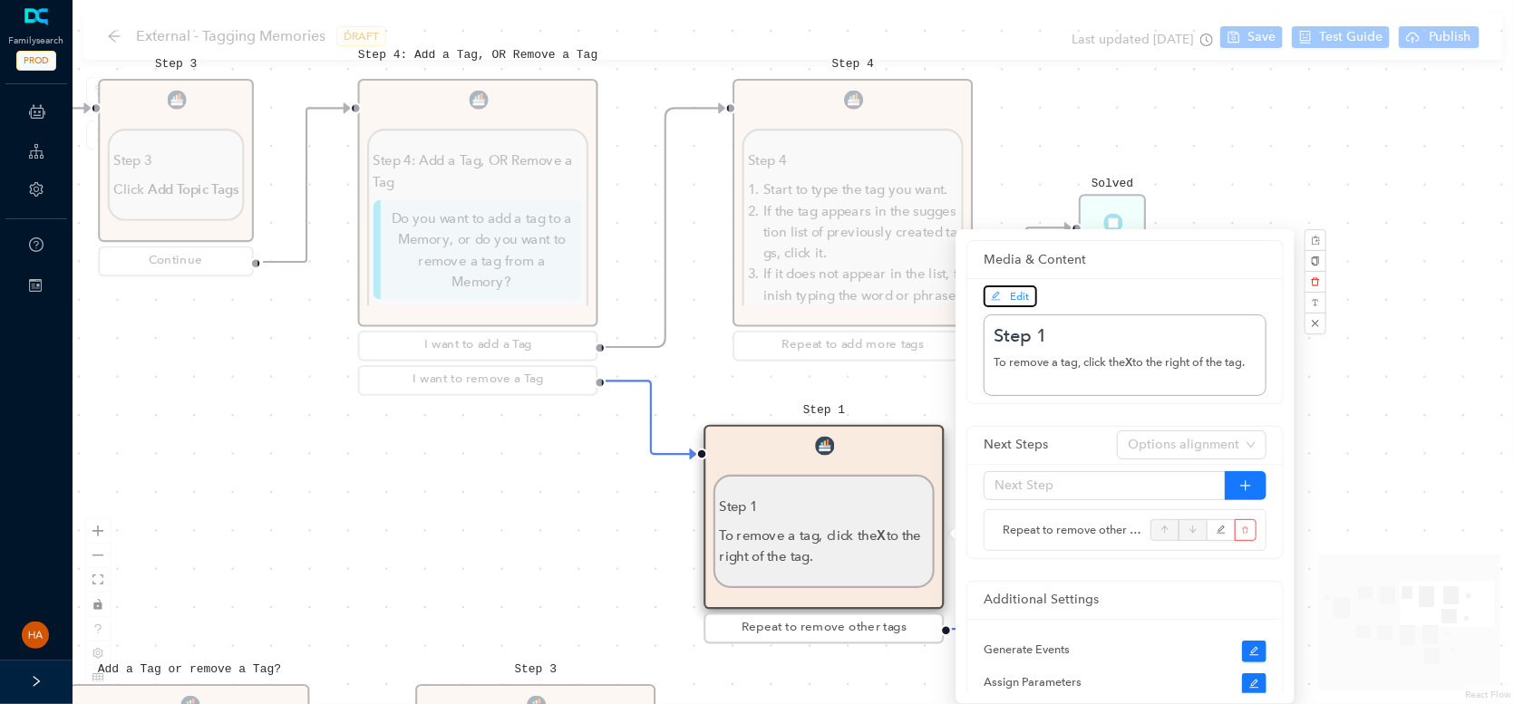
click at [1007, 295] on span "Edit" at bounding box center [1010, 296] width 39 height 16
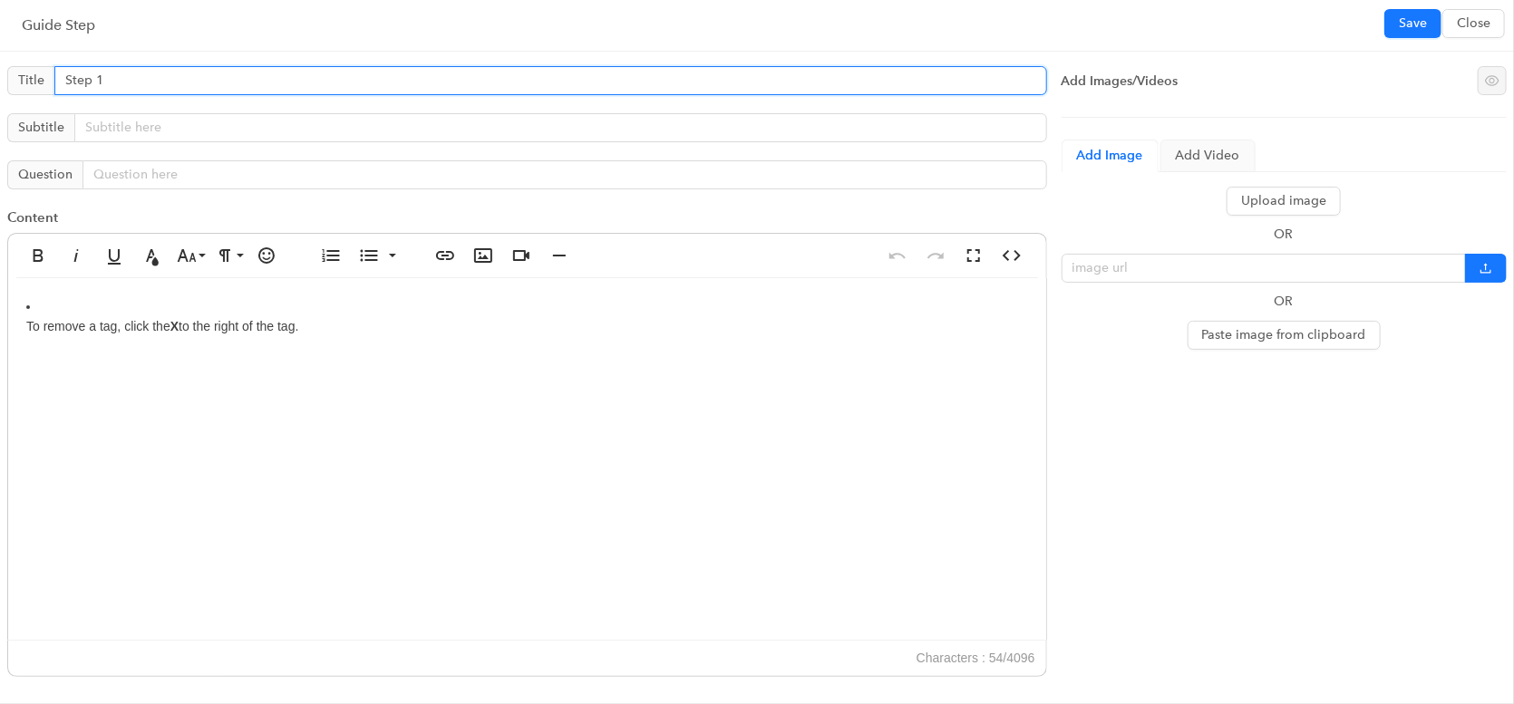
drag, startPoint x: 119, startPoint y: 82, endPoint x: 0, endPoint y: 72, distance: 119.2
click at [0, 72] on div "Title Step 1 Subtitle Question Content Bold Italic Underline Text Color Font Si…" at bounding box center [527, 376] width 1054 height 635
type input "Remove a tag"
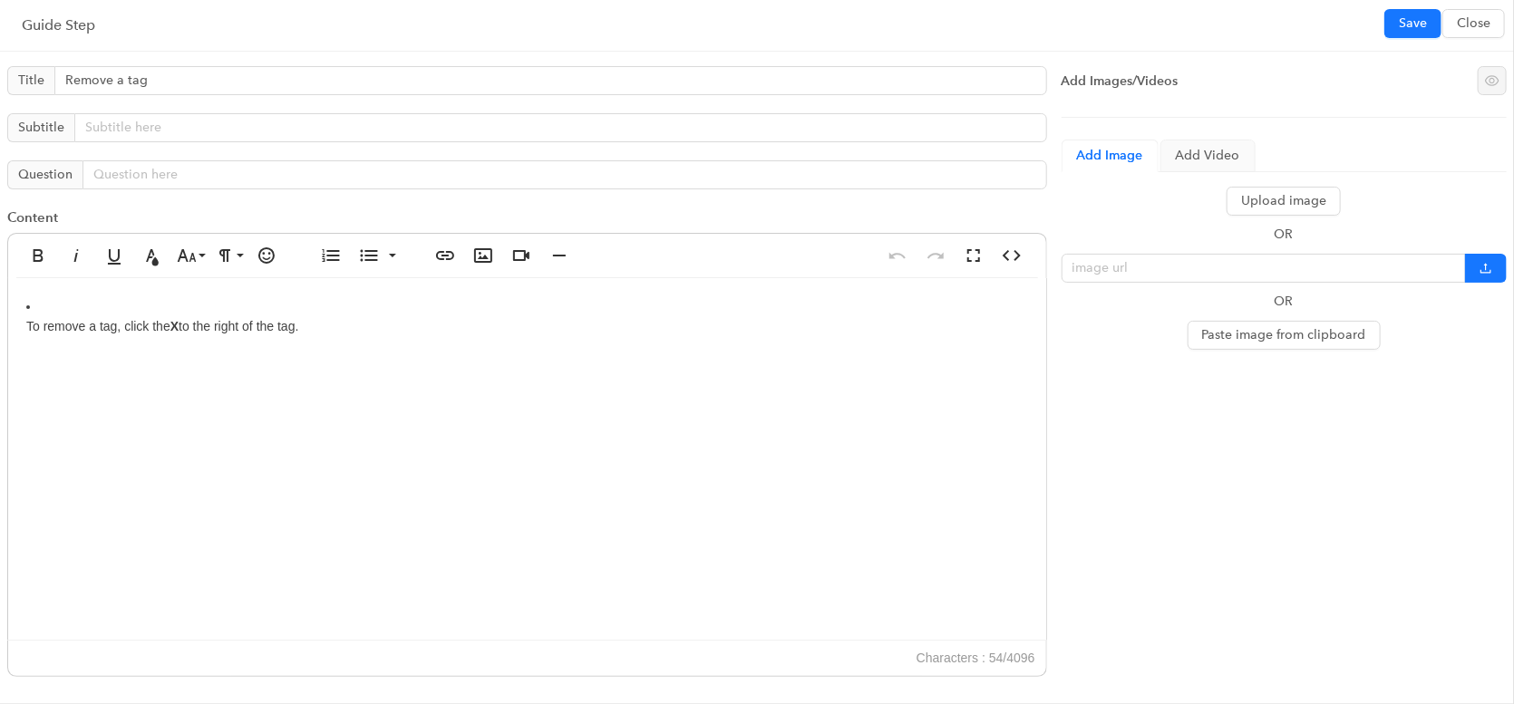
click at [52, 306] on li "To remove a tag, click the X to the right of the tag." at bounding box center [527, 316] width 1002 height 41
click at [1414, 31] on span "Save" at bounding box center [1413, 24] width 28 height 20
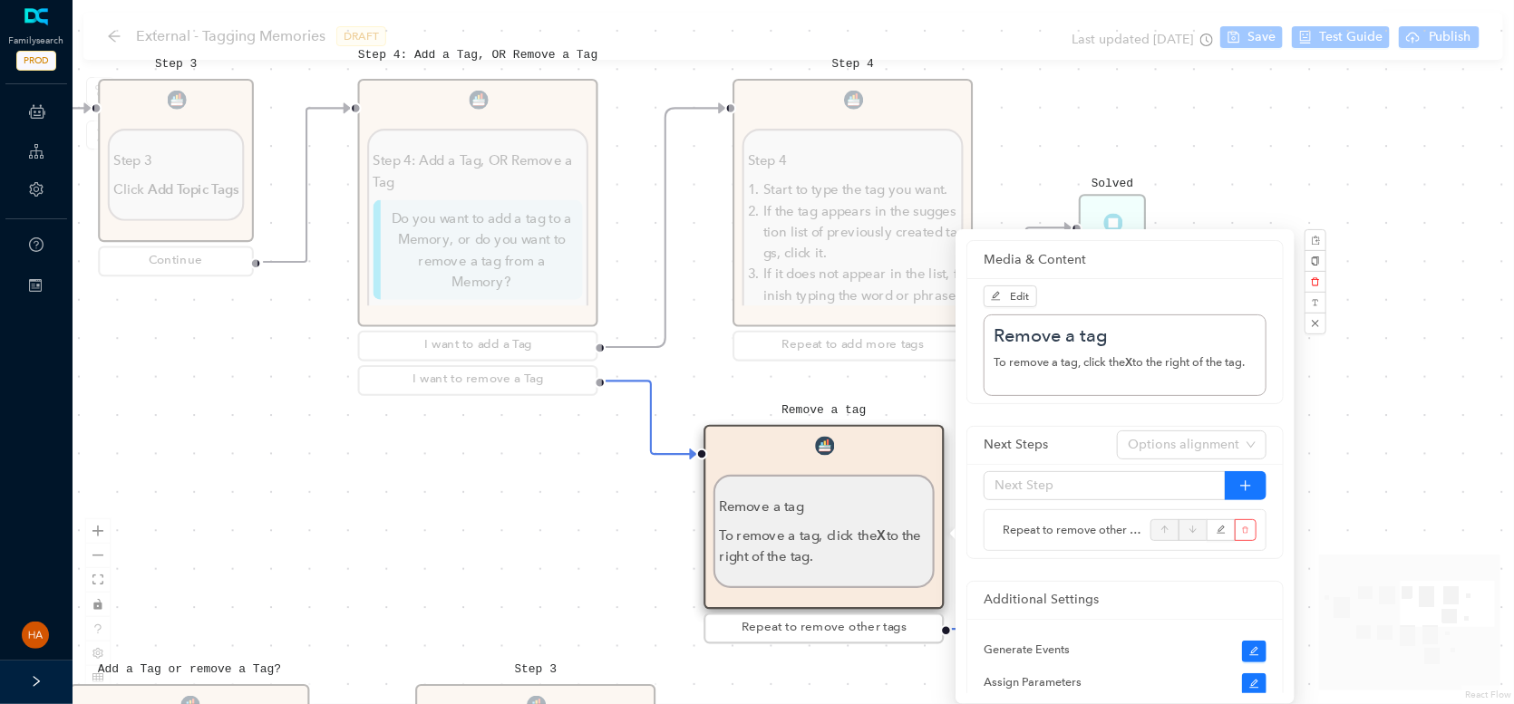
click at [1248, 35] on div "Start Beginning Beginning Are you on the [DOMAIN_NAME] website or are you using…" at bounding box center [793, 352] width 1441 height 704
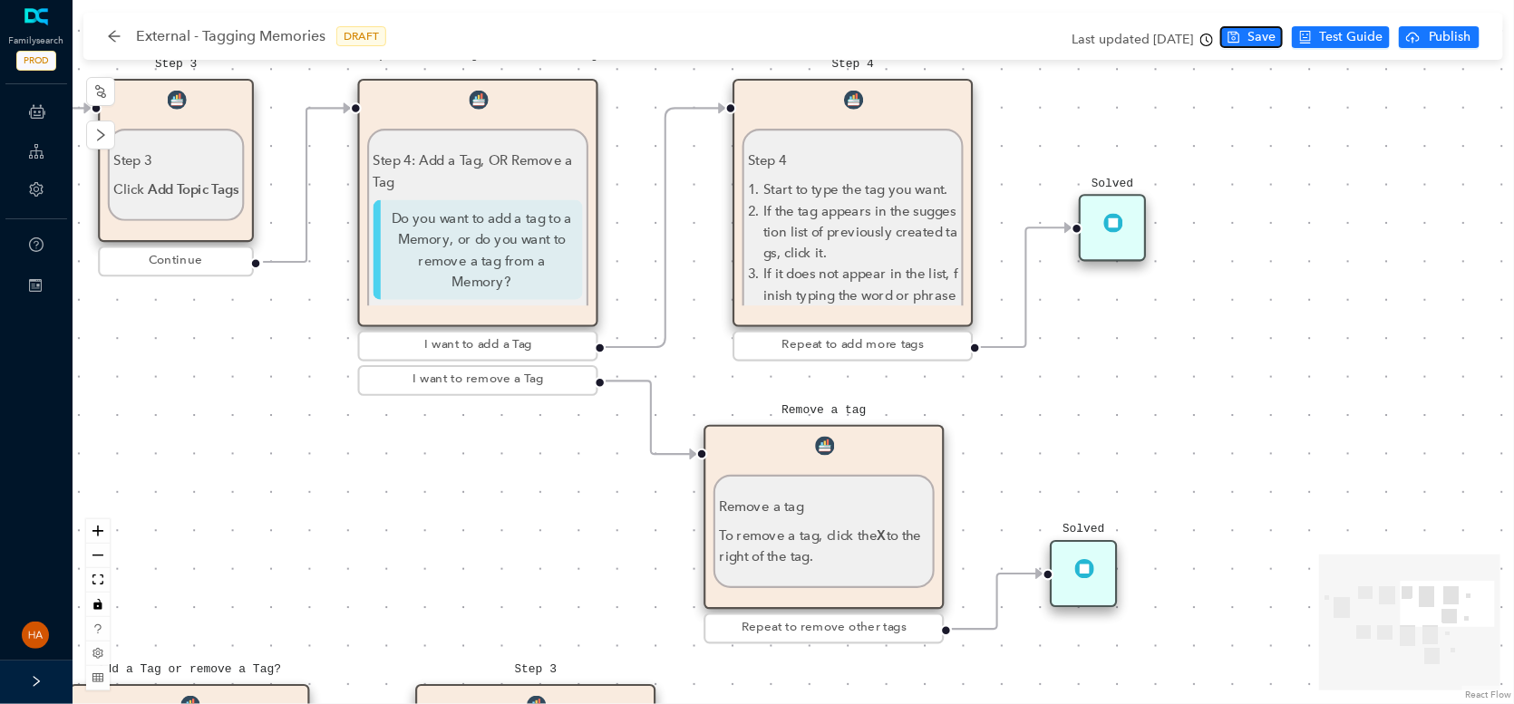
click at [1252, 41] on span "Save" at bounding box center [1261, 37] width 28 height 20
click at [849, 224] on p "If the tag appears in the suggestion list of previously created tags, click it." at bounding box center [860, 231] width 194 height 63
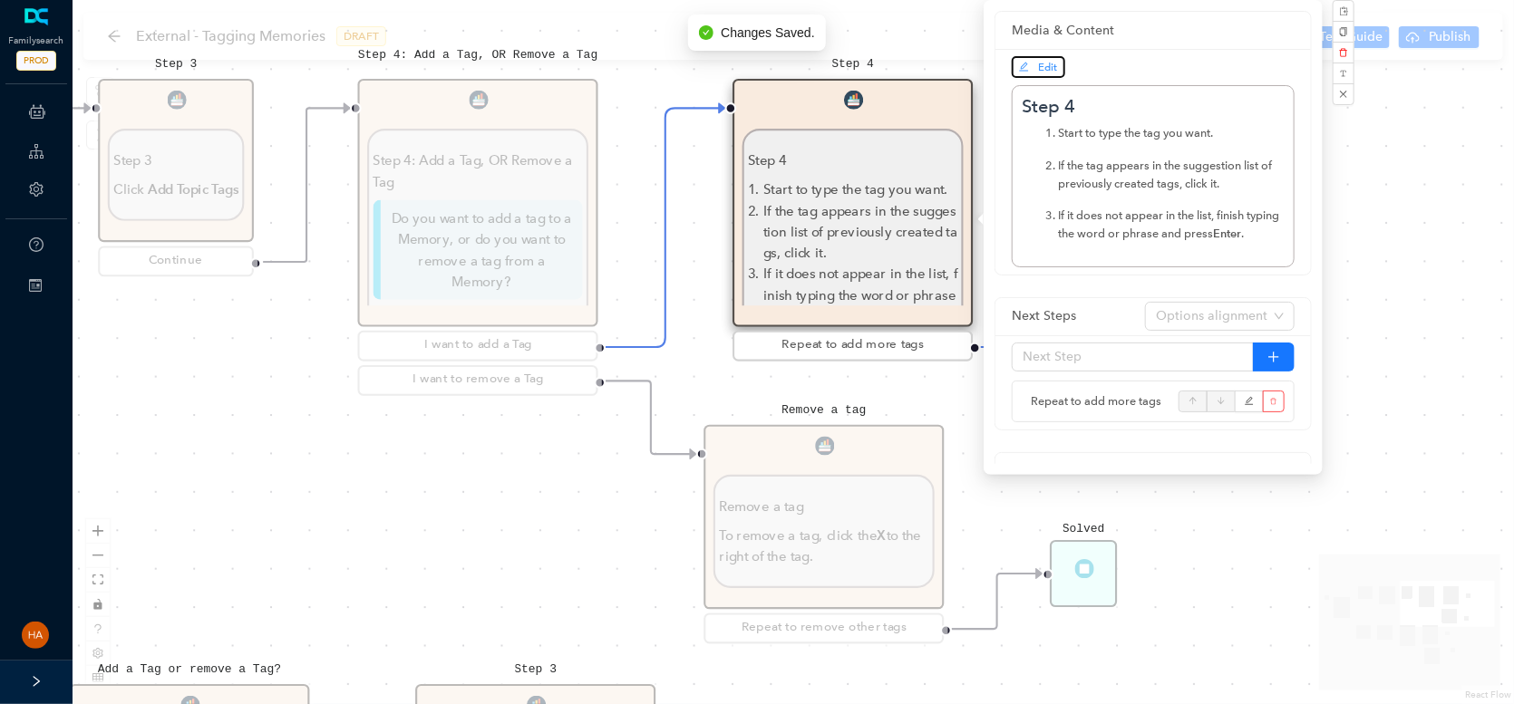
click at [1031, 62] on span "Edit" at bounding box center [1038, 67] width 39 height 16
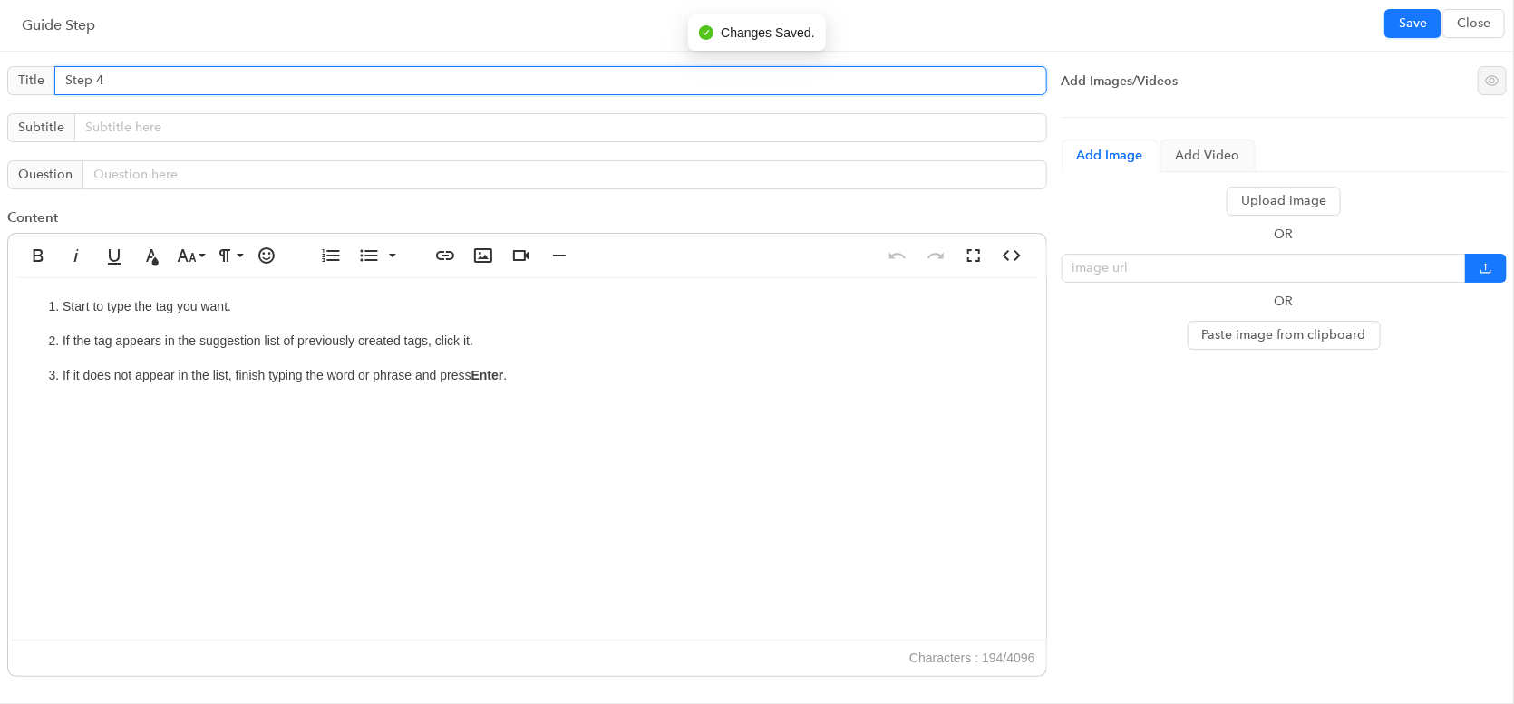
click at [96, 85] on input "Step 4" at bounding box center [550, 80] width 993 height 29
type input "Add a tag"
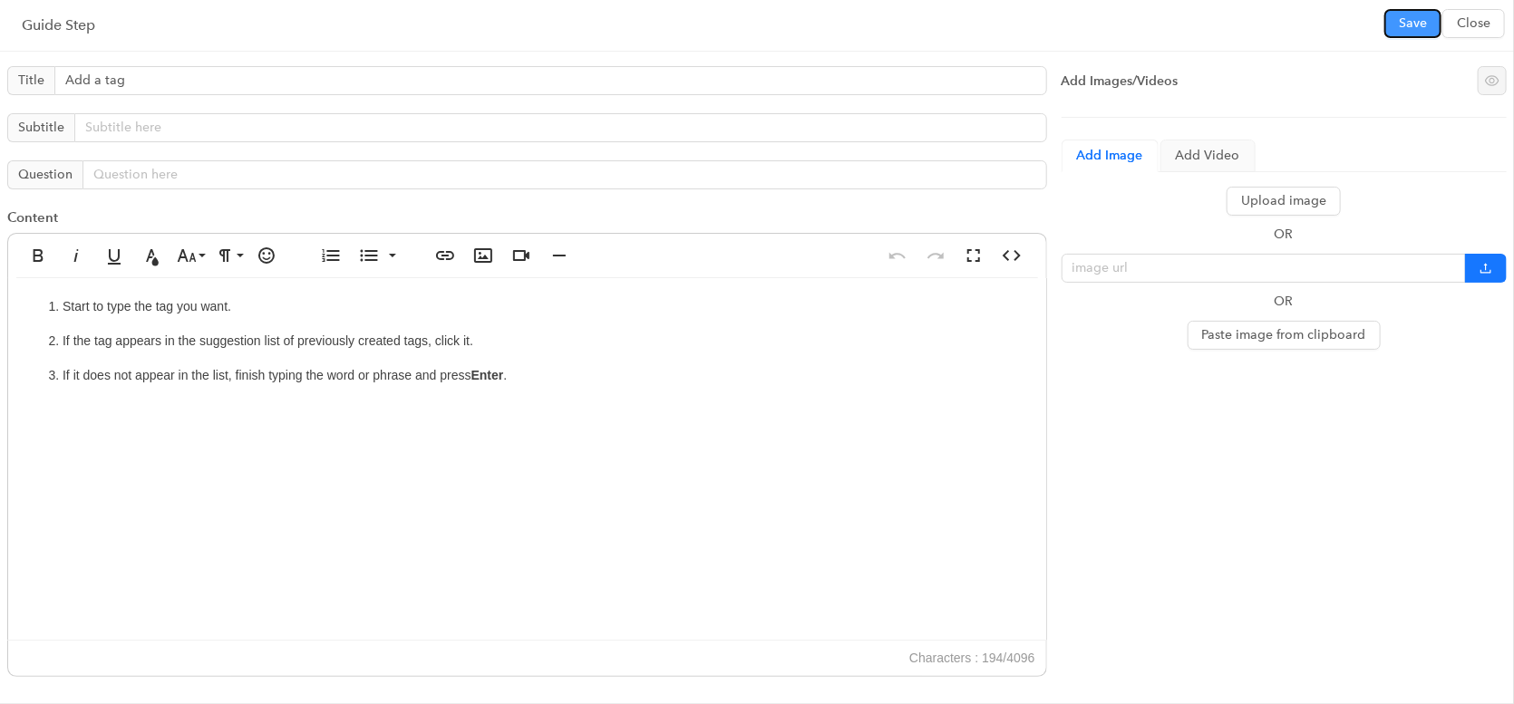
click at [1415, 27] on span "Save" at bounding box center [1413, 24] width 28 height 20
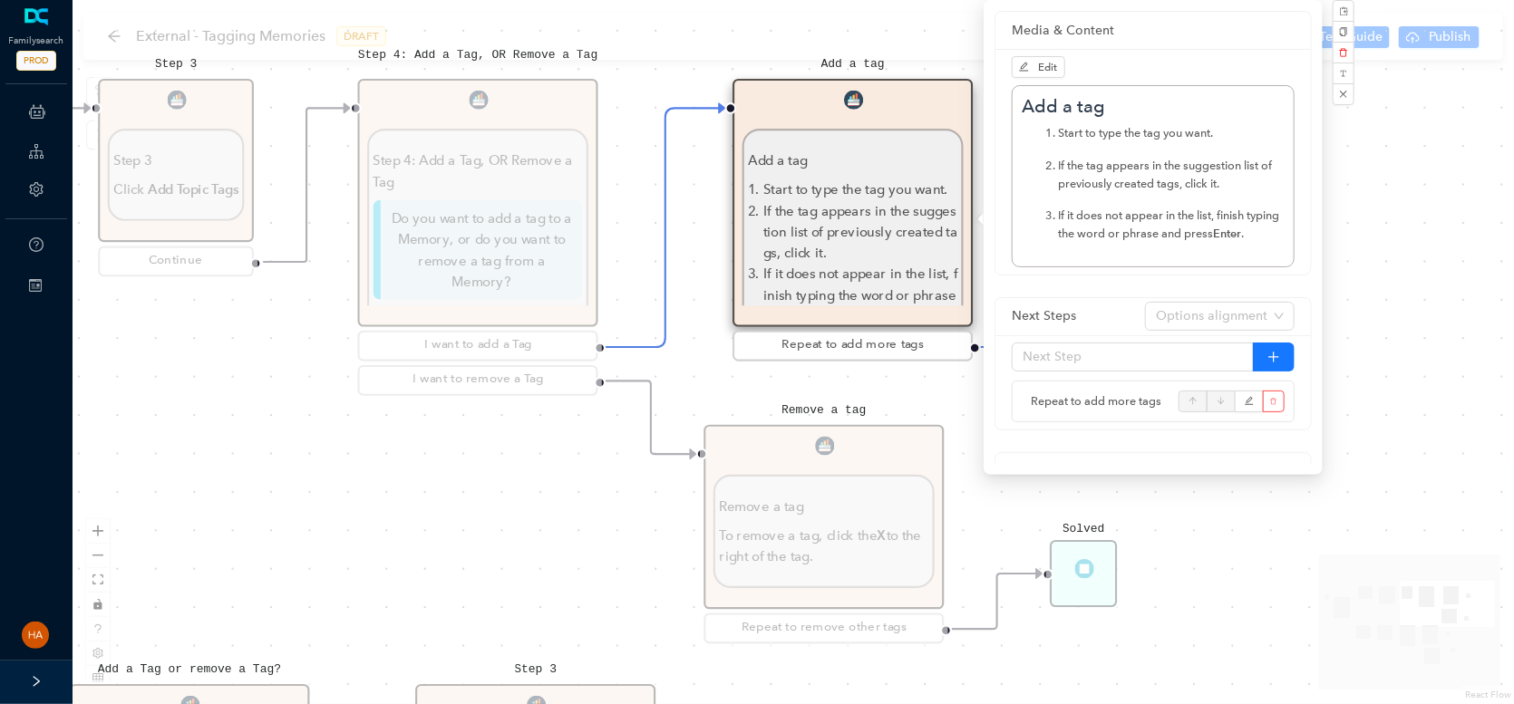
click at [368, 515] on div "Start Beginning Beginning Are you on the [DOMAIN_NAME] website or are you using…" at bounding box center [793, 352] width 1441 height 704
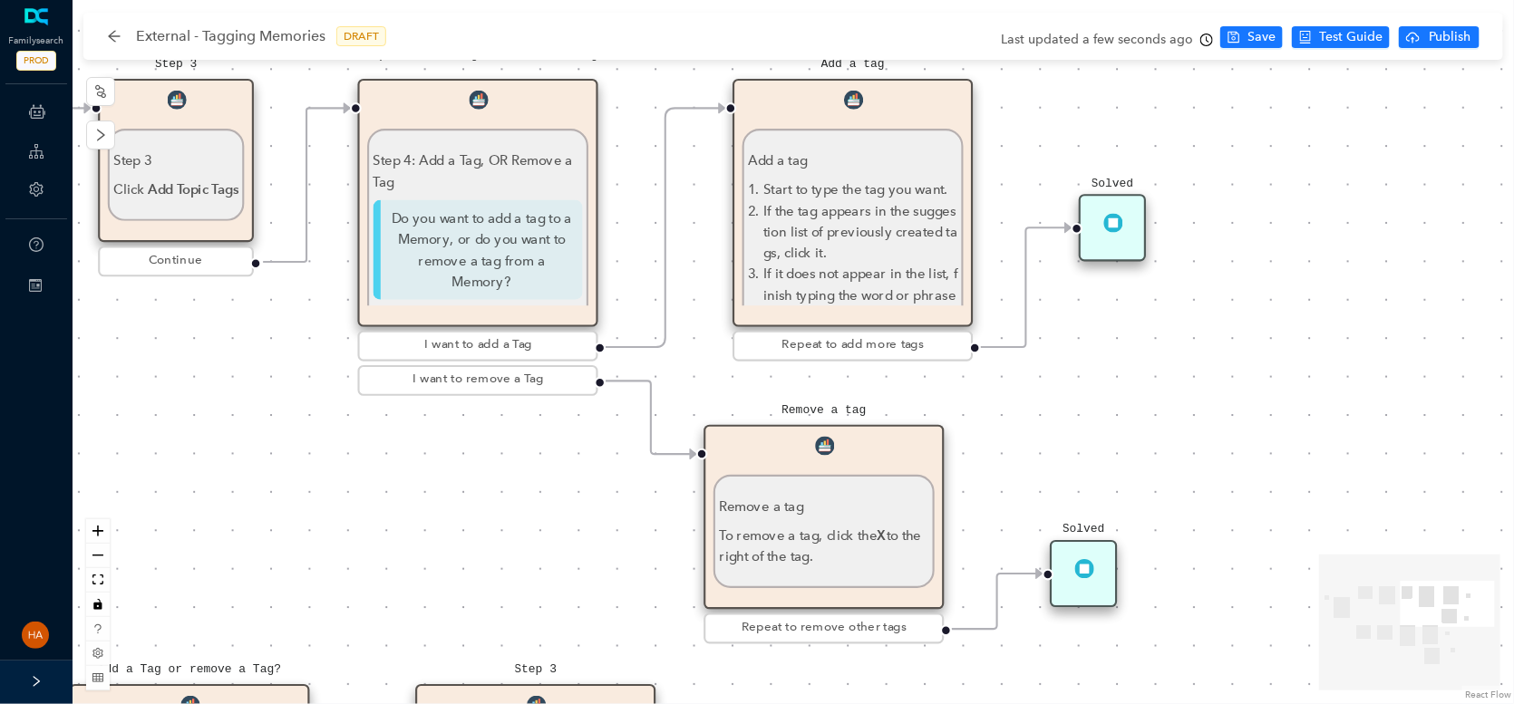
click at [471, 81] on div "Step 4: Add a Tag, OR Remove a Tag Step 4: Add a Tag, OR Remove a Tag Do you wa…" at bounding box center [478, 203] width 240 height 248
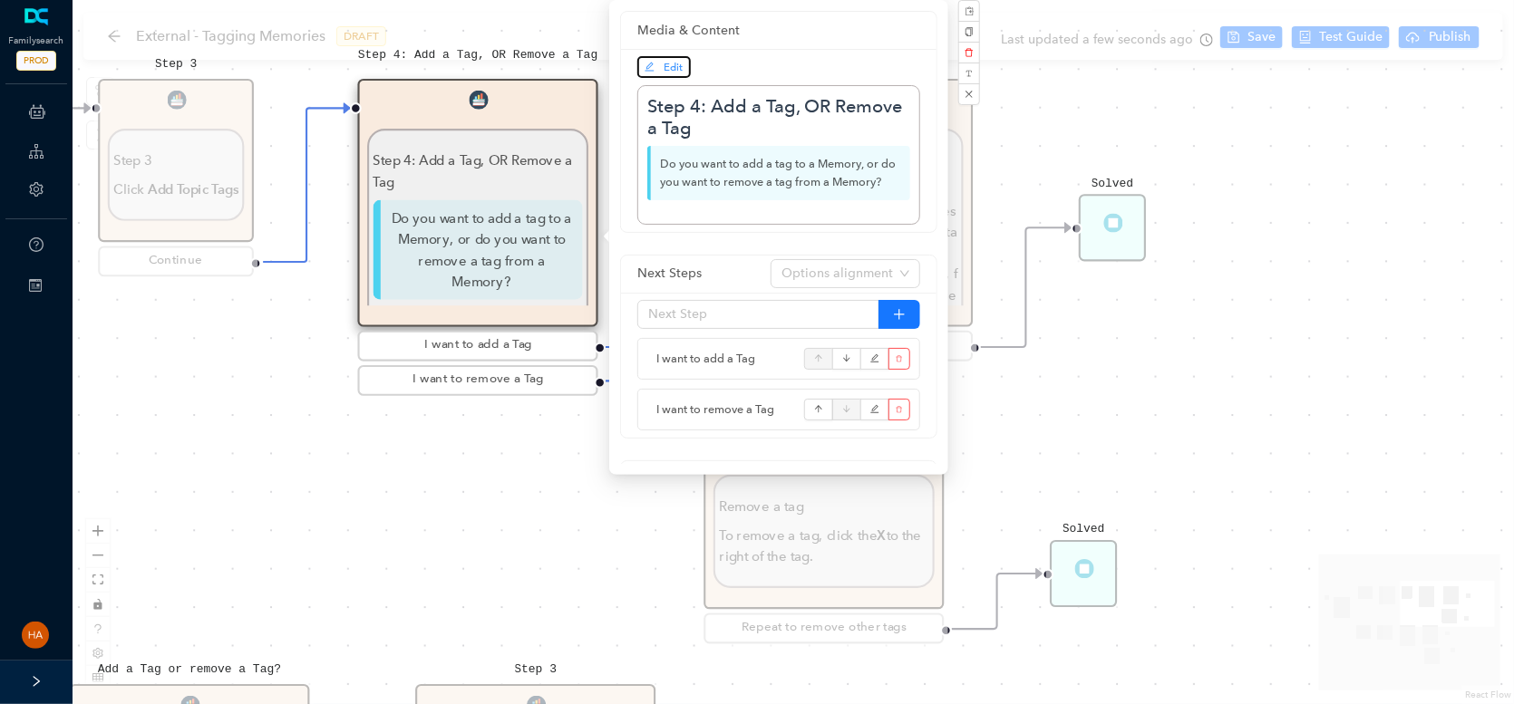
click at [676, 61] on span "Edit" at bounding box center [673, 67] width 19 height 13
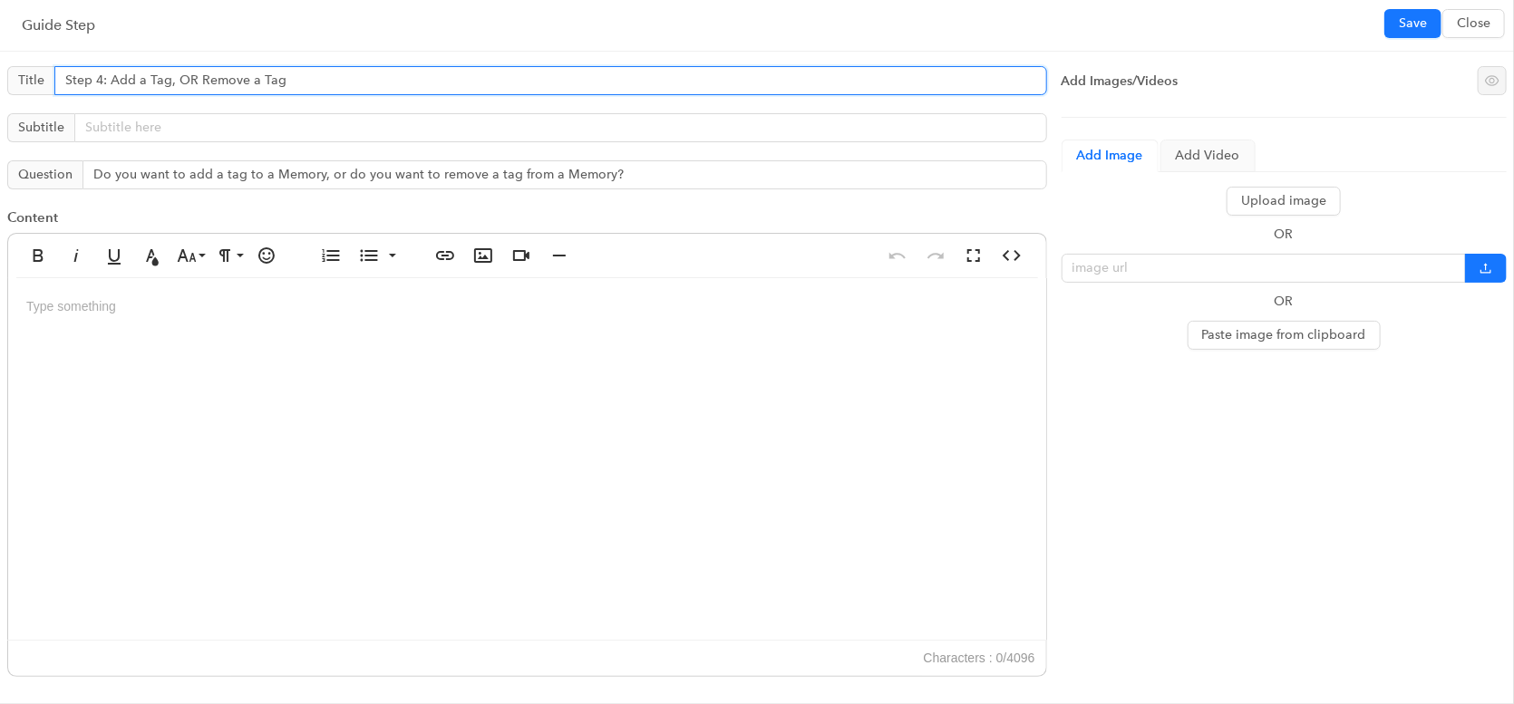
click at [170, 83] on input "Step 4: Add a Tag, OR Remove a Tag" at bounding box center [550, 80] width 993 height 29
type input "Step 4: Add a Tag OR Remove a Tag"
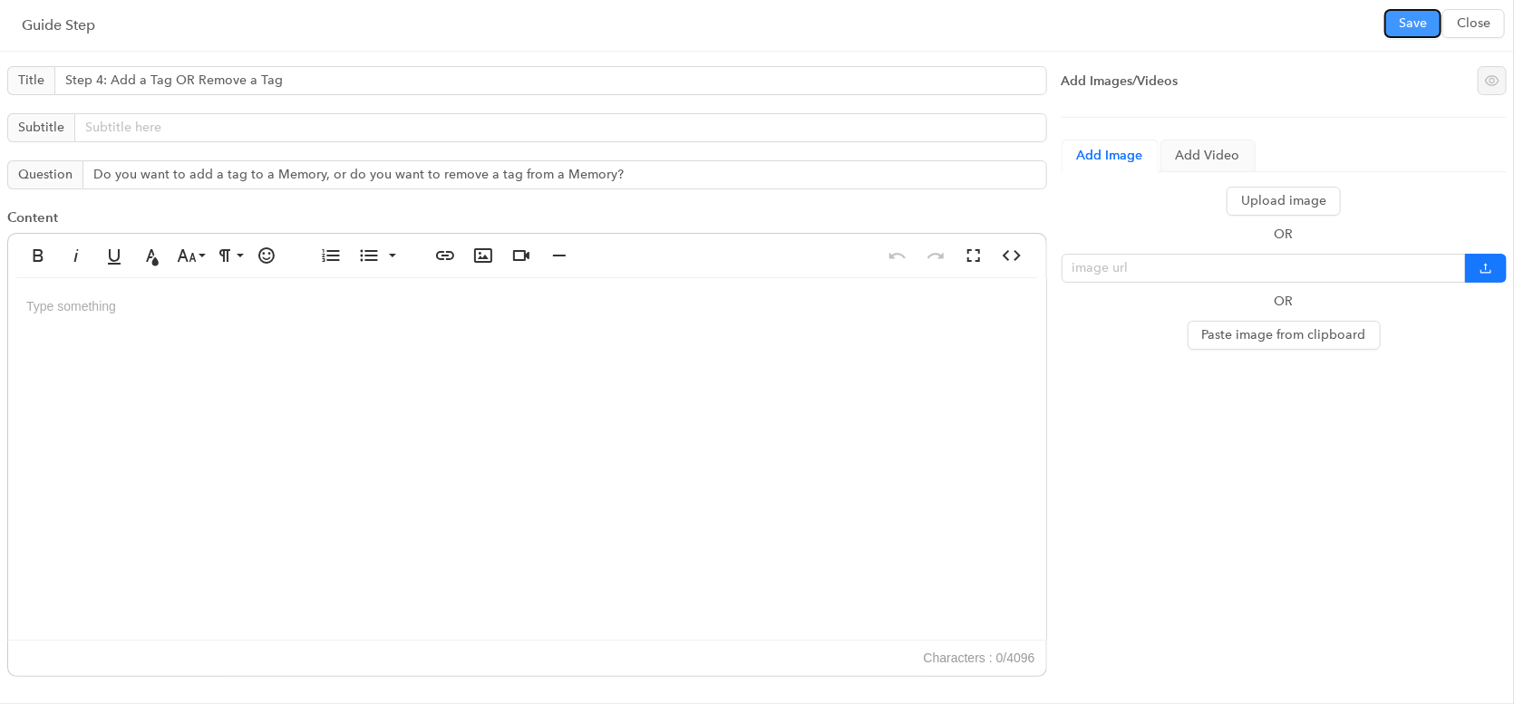
click at [1409, 10] on button "Save" at bounding box center [1412, 23] width 57 height 29
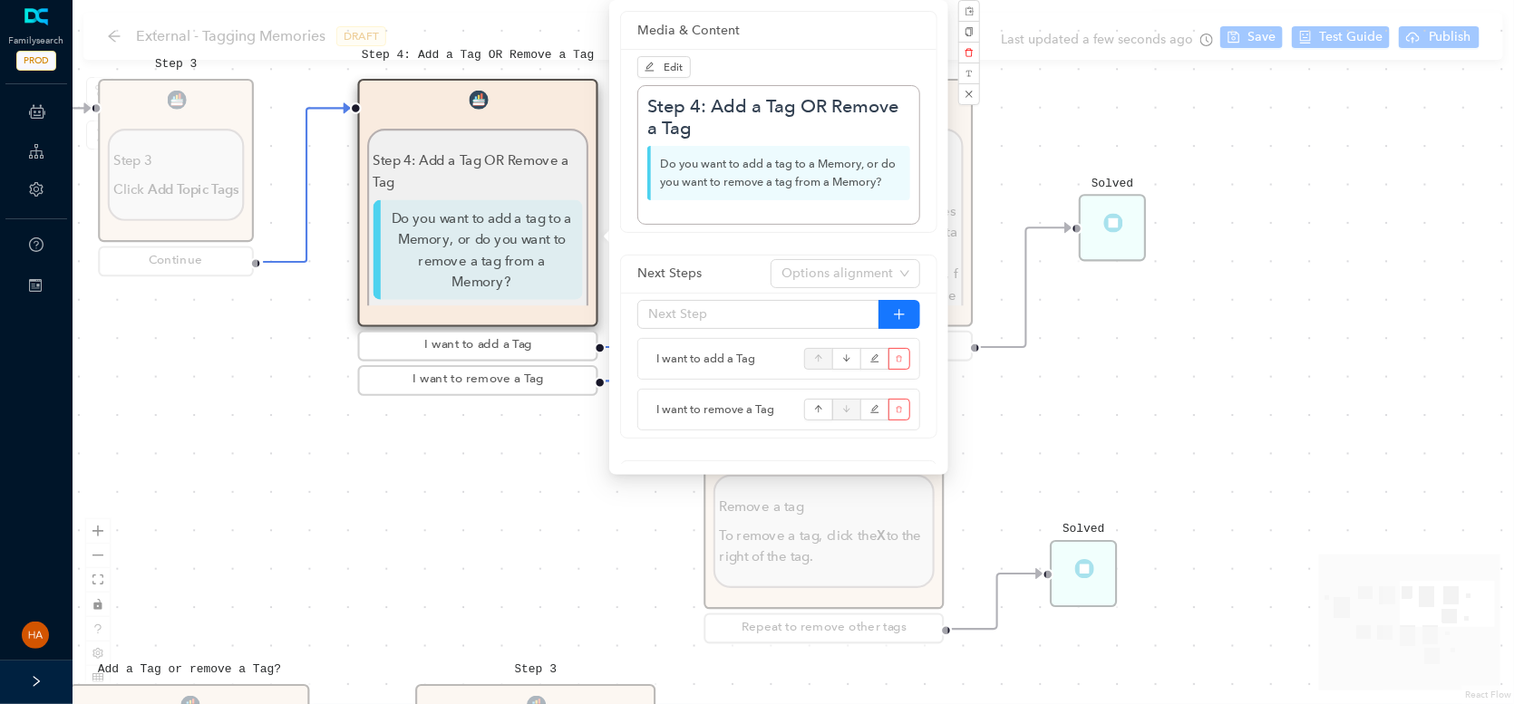
click at [1265, 46] on div "Start Beginning Beginning Are you on the [DOMAIN_NAME] website or are you using…" at bounding box center [793, 352] width 1441 height 704
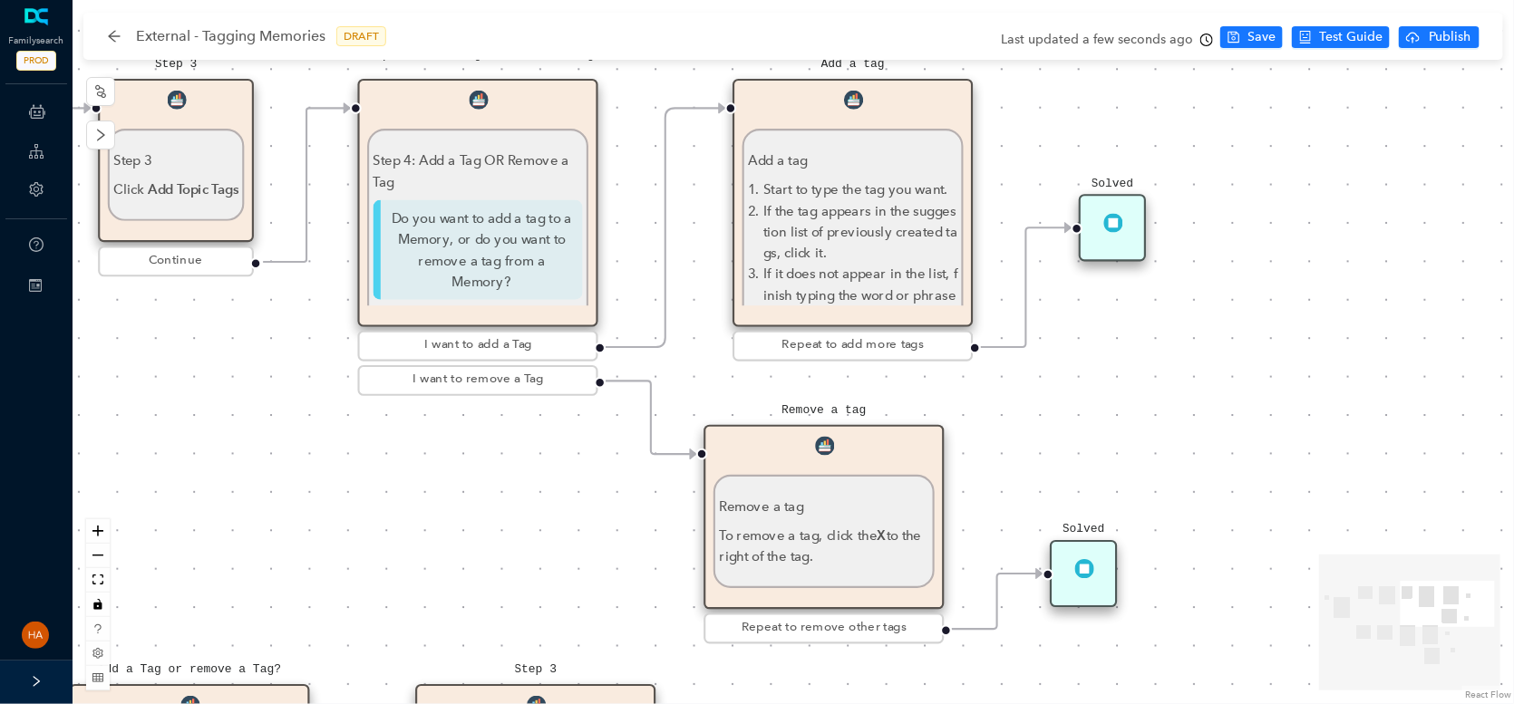
click at [1251, 44] on span "Save" at bounding box center [1261, 37] width 28 height 20
click at [853, 230] on p "If the tag appears in the suggestion list of previously created tags, click it." at bounding box center [860, 231] width 194 height 63
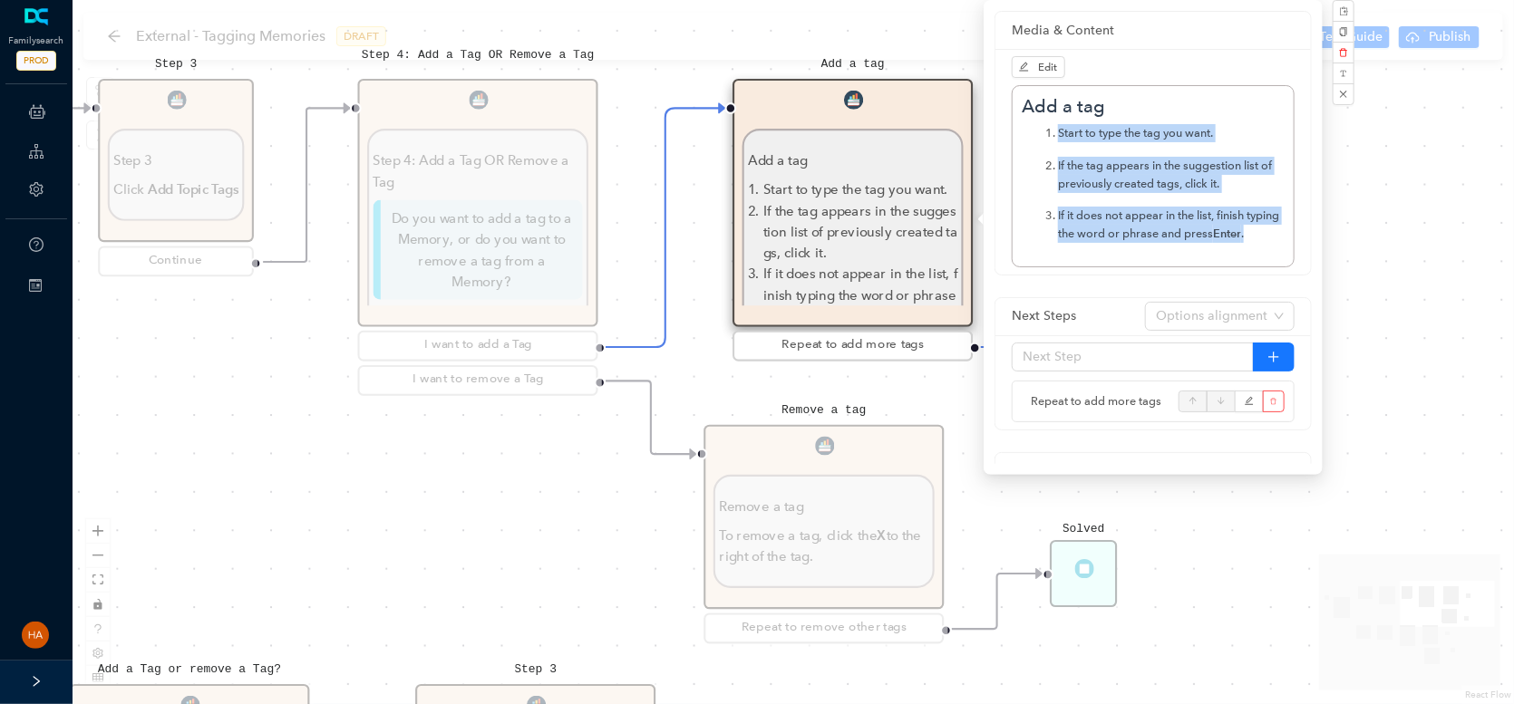
drag, startPoint x: 1245, startPoint y: 235, endPoint x: 1054, endPoint y: 136, distance: 214.5
click at [1054, 136] on ol "Start to type the tag you want. If the tag appears in the suggestion list of pr…" at bounding box center [1153, 183] width 263 height 119
copy ol "Start to type the tag you want. If the tag appears in the suggestion list of pr…"
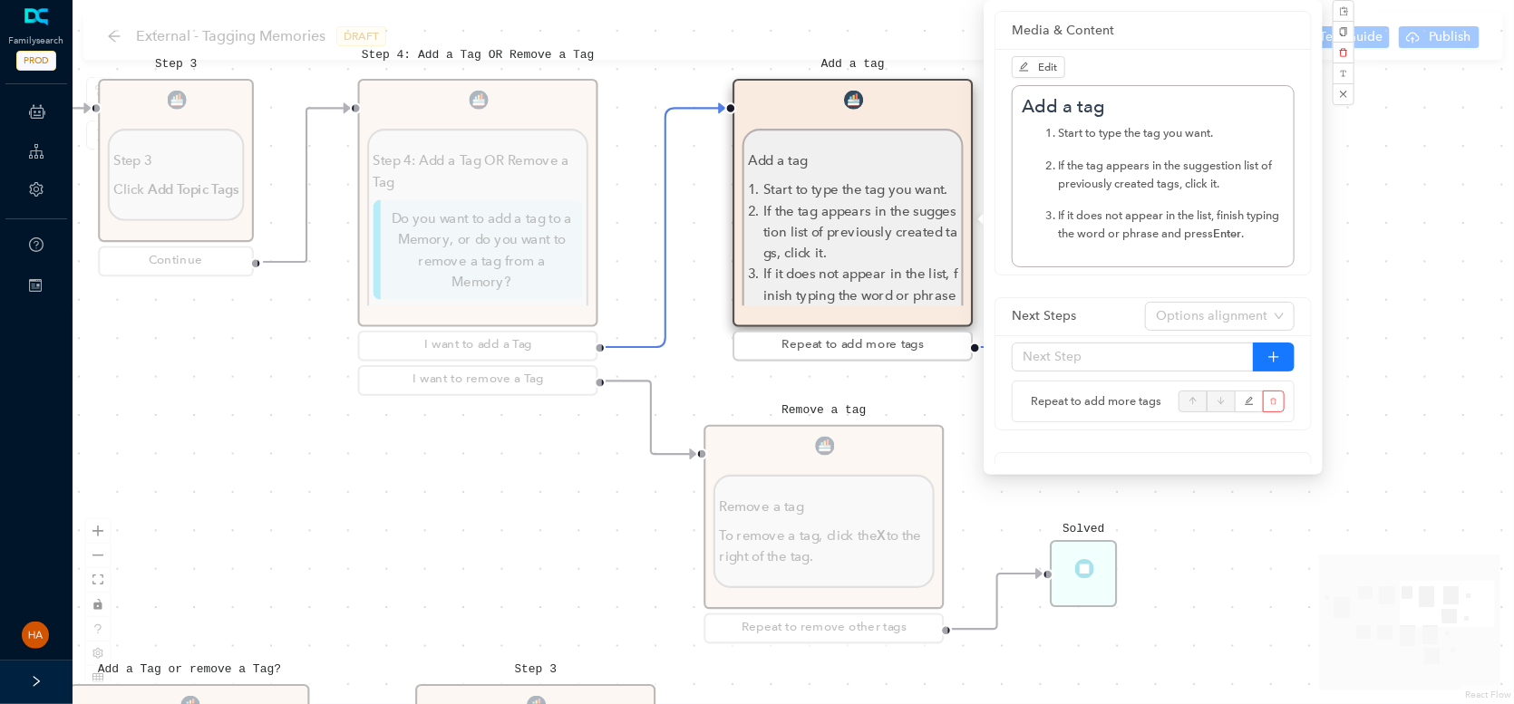
click at [1344, 632] on div "Start Beginning Beginning Are you on the [DOMAIN_NAME] website or are you using…" at bounding box center [793, 352] width 1441 height 704
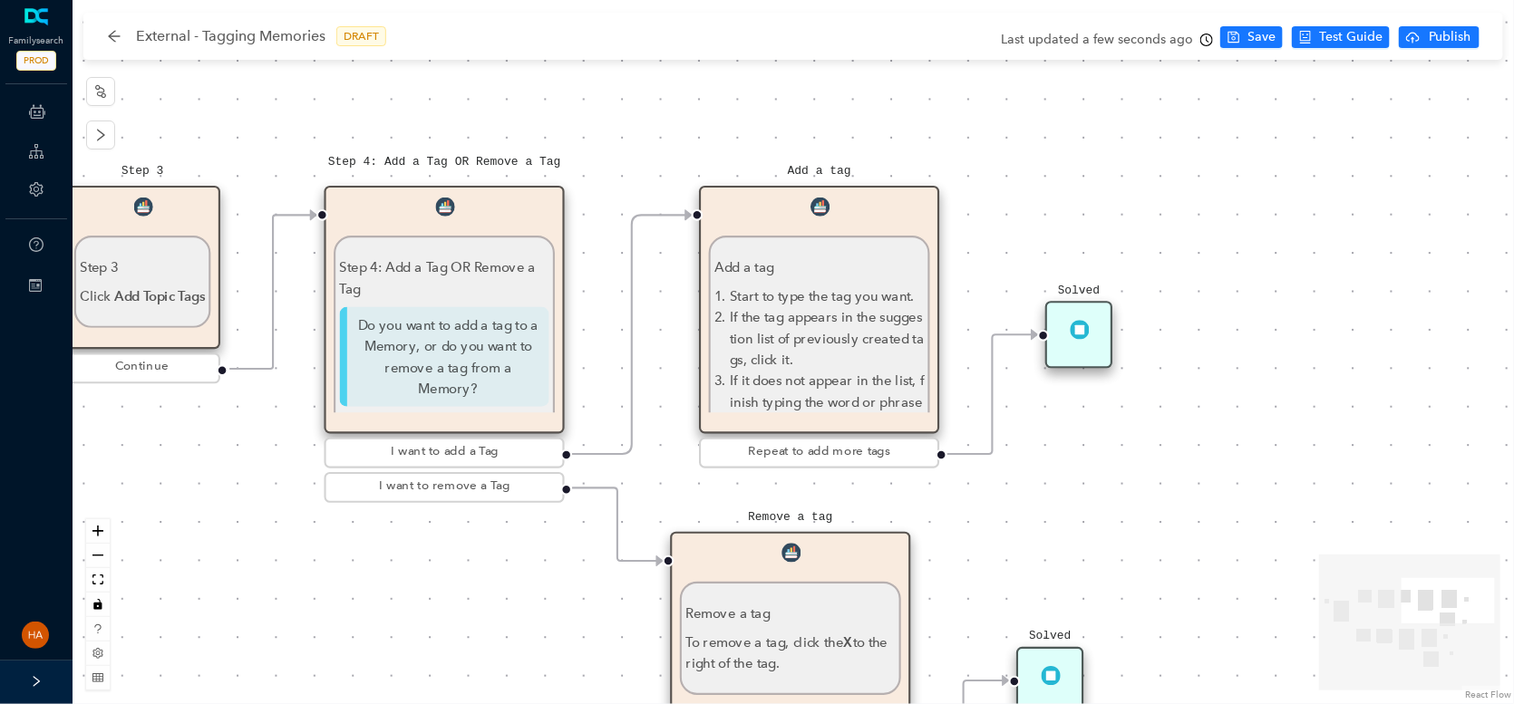
drag, startPoint x: 1197, startPoint y: 402, endPoint x: 1170, endPoint y: 500, distance: 101.6
click at [1170, 500] on div "Start Beginning Beginning Are you on the [DOMAIN_NAME] website or are you using…" at bounding box center [793, 352] width 1441 height 704
click at [828, 367] on p "If the tag appears in the suggestion list of previously created tags, click it." at bounding box center [827, 338] width 194 height 63
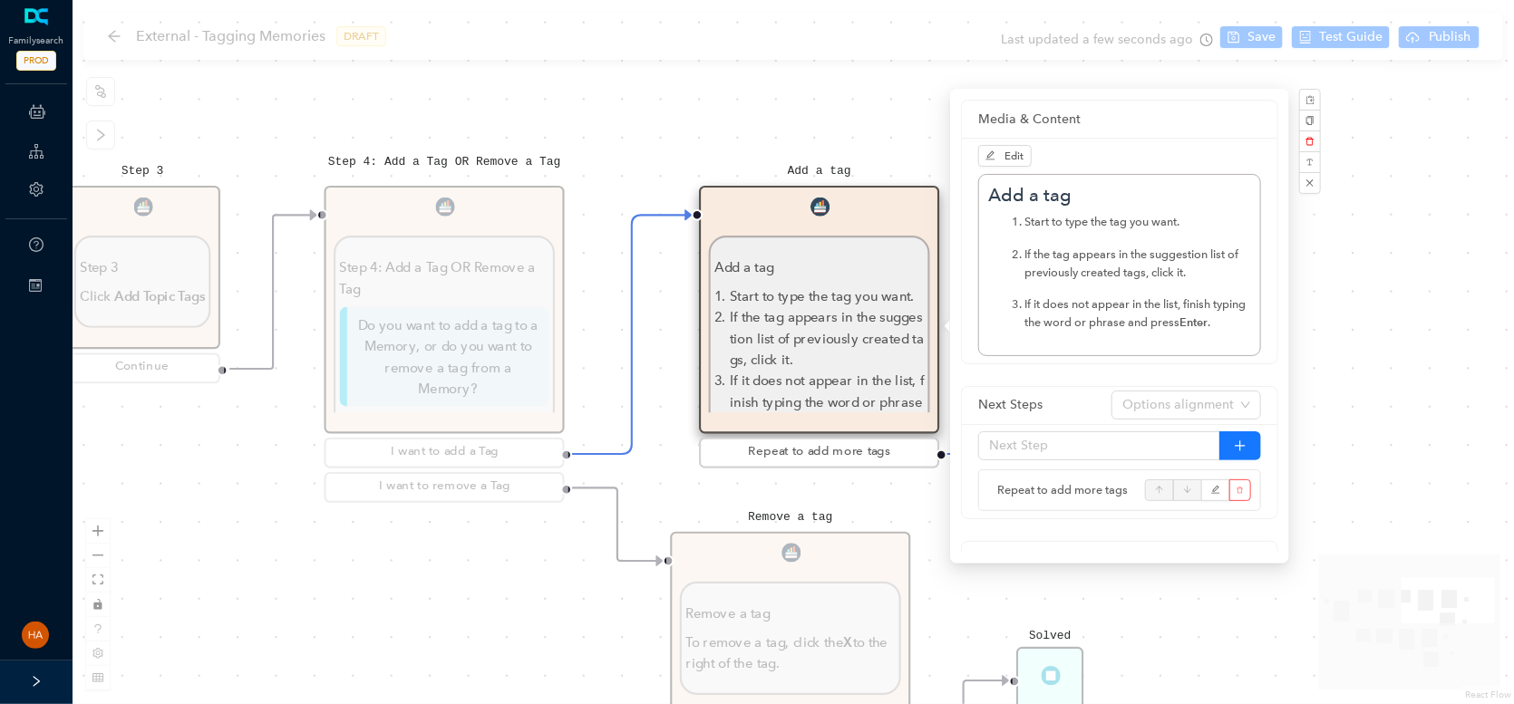
click at [1361, 342] on div "Start Beginning Beginning Are you on the [DOMAIN_NAME] website or are you using…" at bounding box center [793, 352] width 1441 height 704
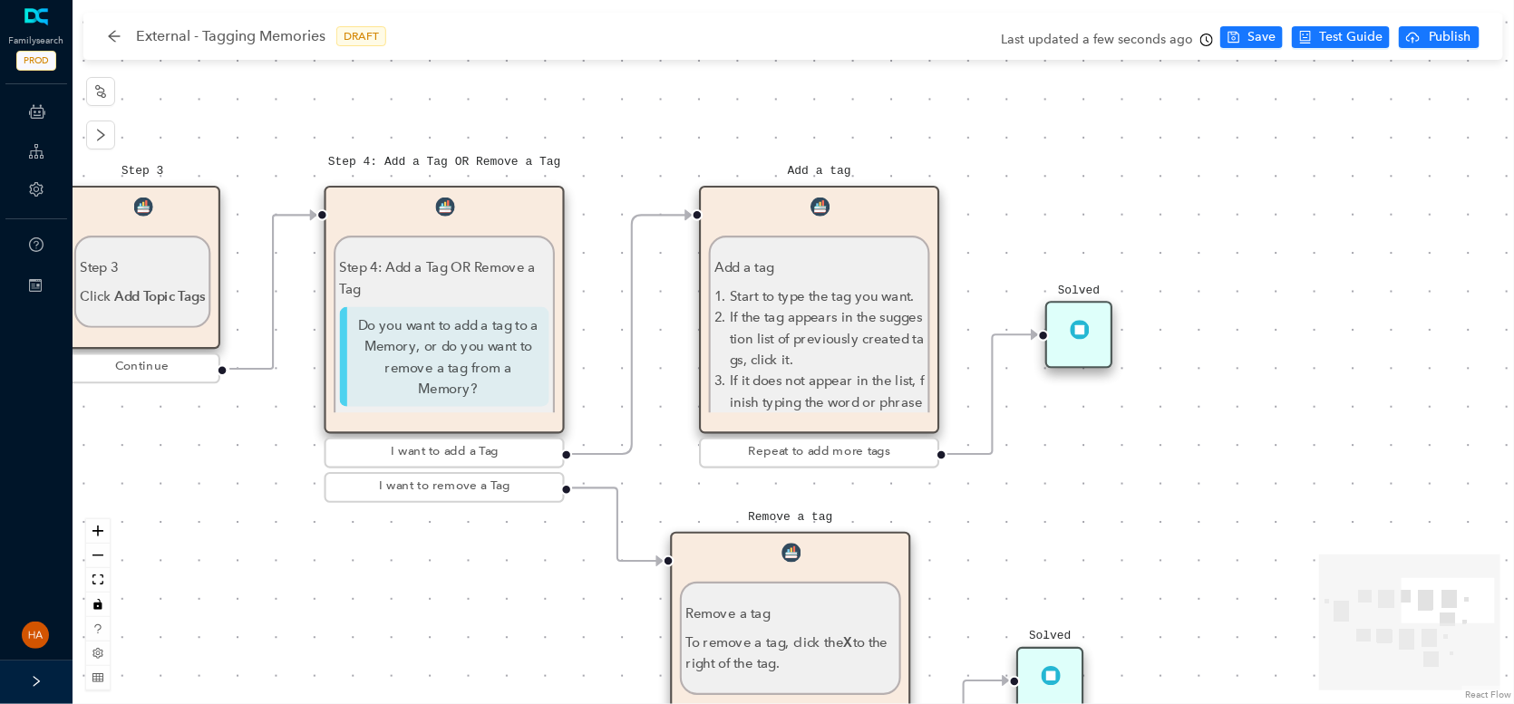
click at [822, 357] on p "If the tag appears in the suggestion list of previously created tags, click it." at bounding box center [827, 338] width 194 height 63
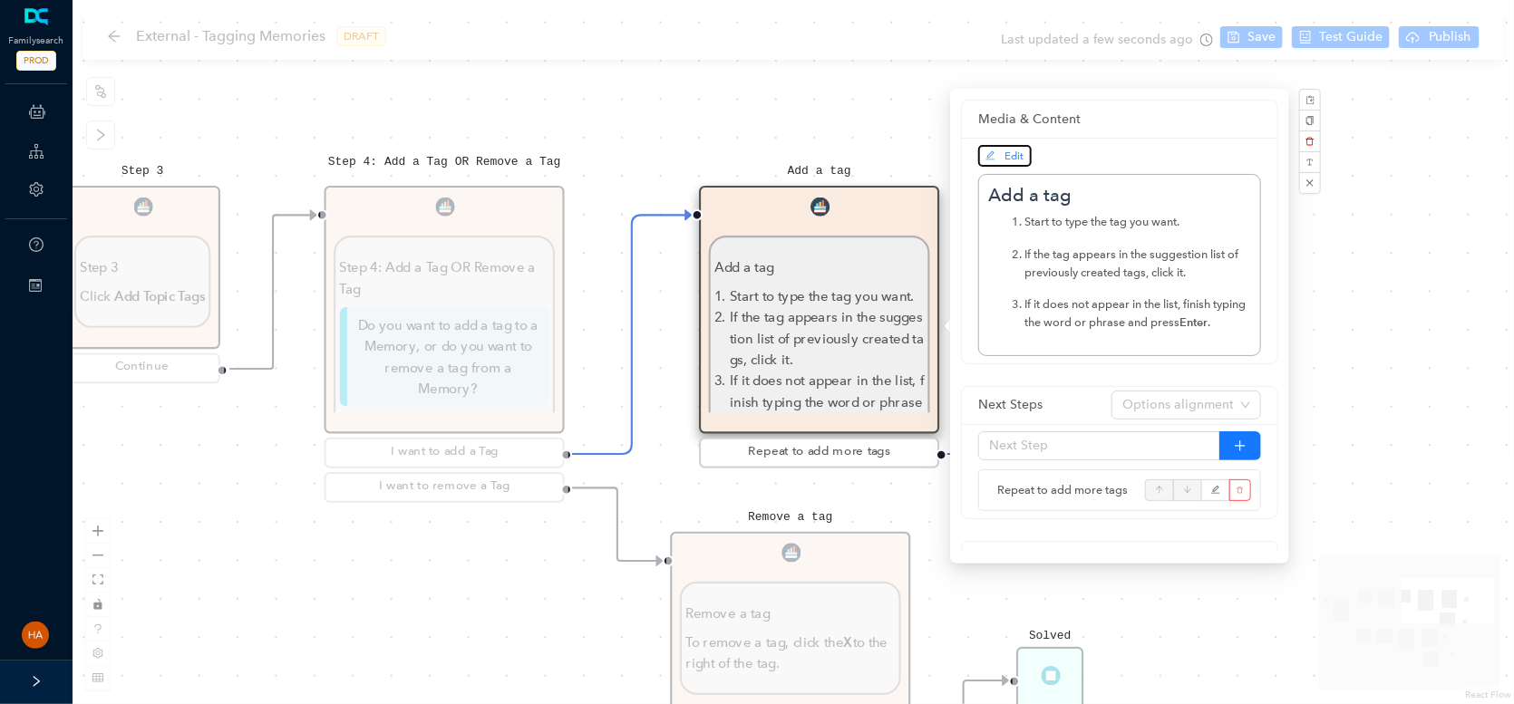
click at [991, 153] on icon "edit" at bounding box center [990, 155] width 11 height 11
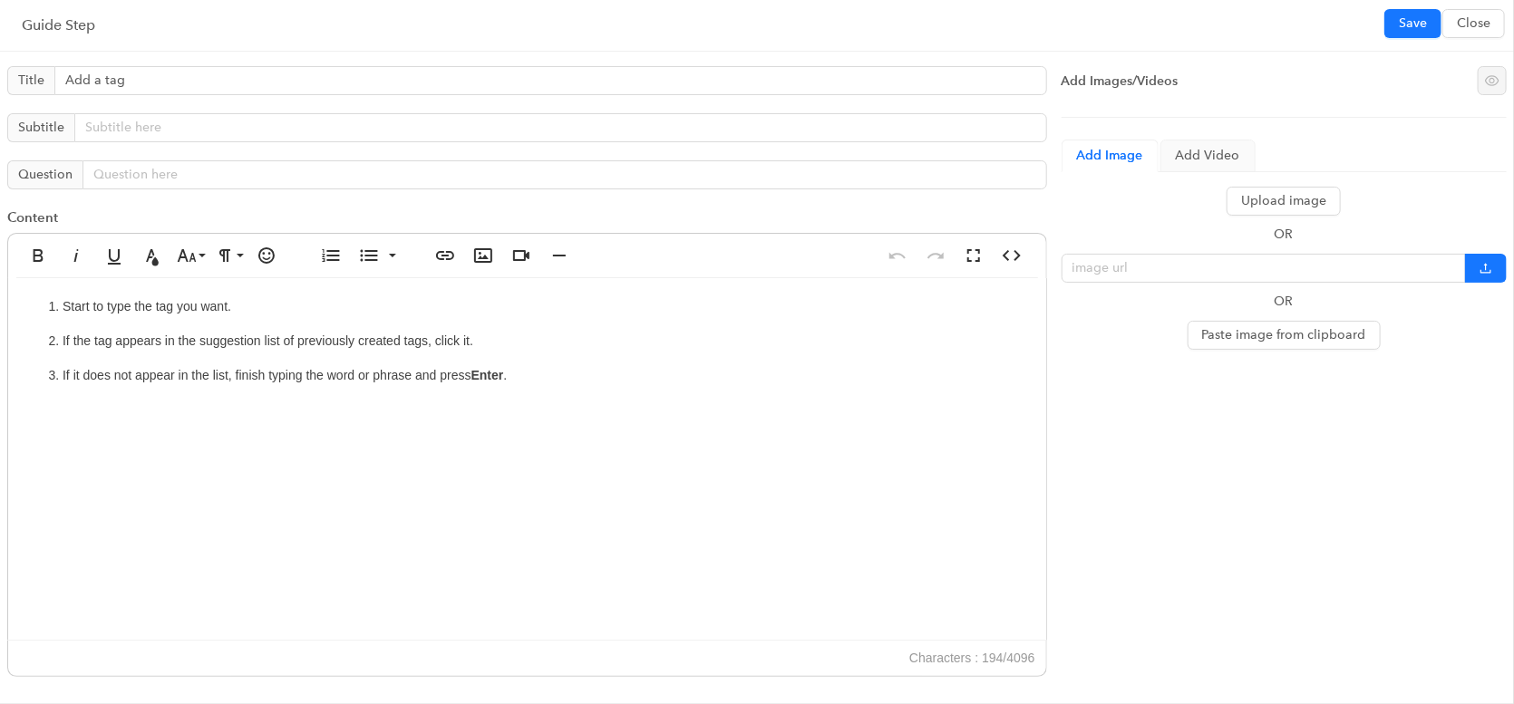
click at [535, 380] on p "If it does not appear in the list, finish typing the word or phrase and press E…" at bounding box center [545, 375] width 965 height 20
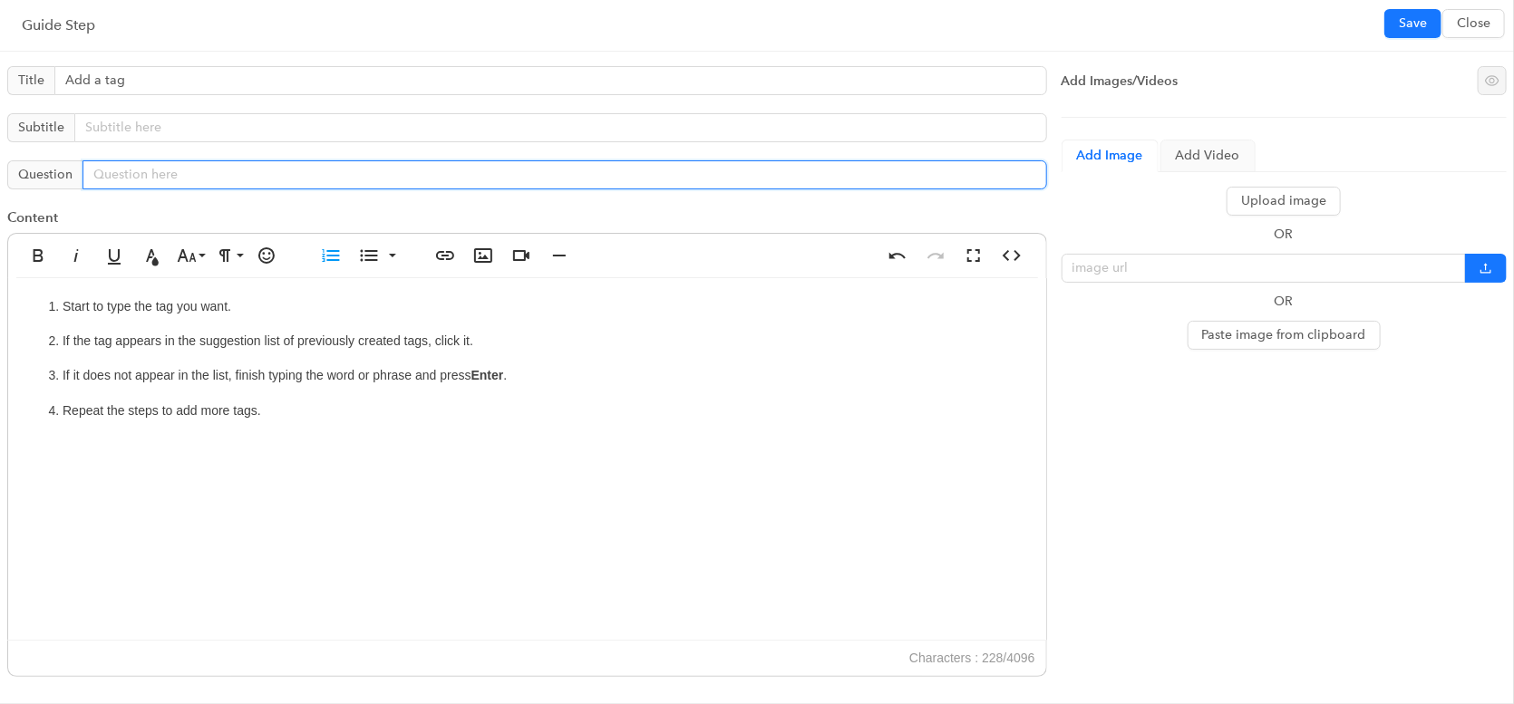
click at [174, 175] on input "text" at bounding box center [564, 174] width 964 height 29
type input "Click Continue when you're done adding tags."
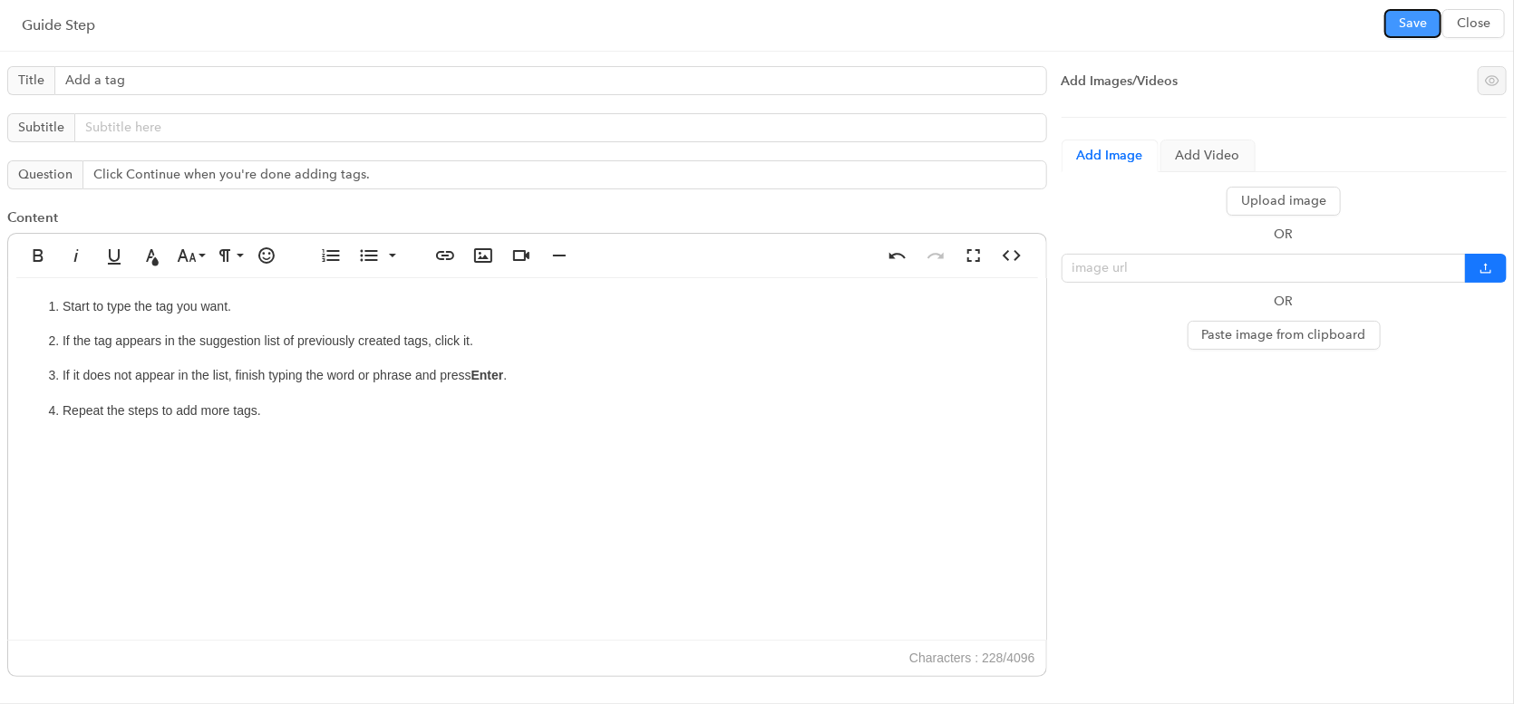
click at [1407, 29] on span "Save" at bounding box center [1413, 24] width 28 height 20
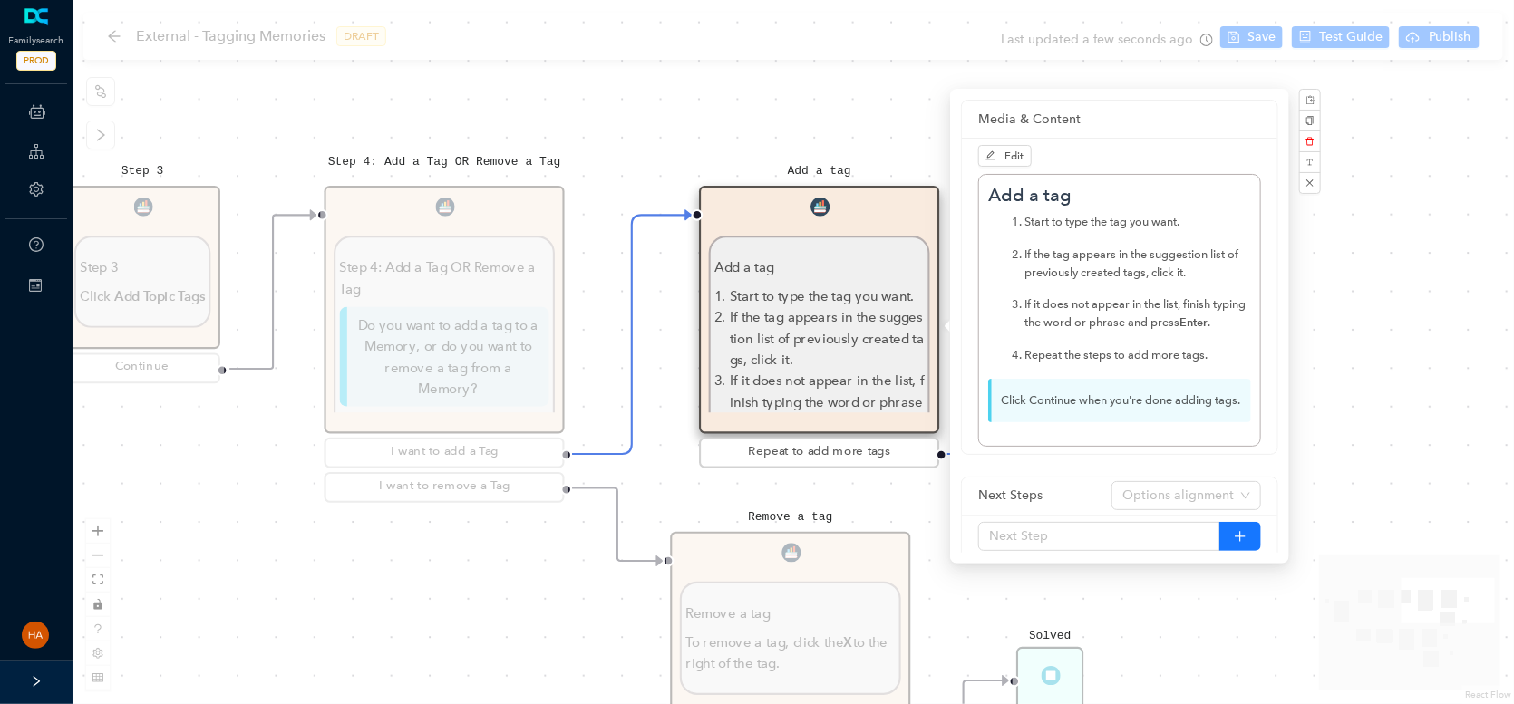
click at [1256, 44] on div "Start Beginning Beginning Are you on the [DOMAIN_NAME] website or are you using…" at bounding box center [793, 352] width 1441 height 704
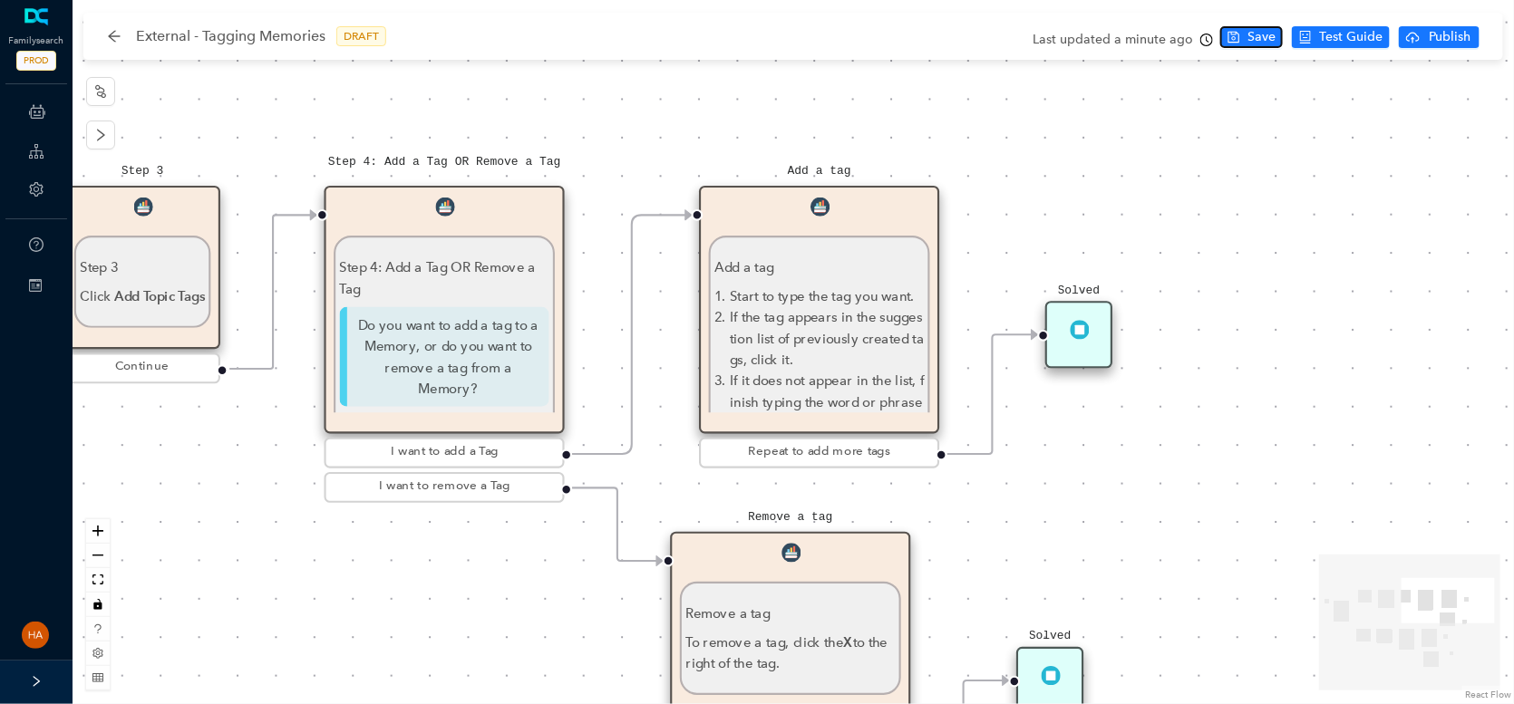
click at [1252, 37] on span "Save" at bounding box center [1261, 37] width 28 height 20
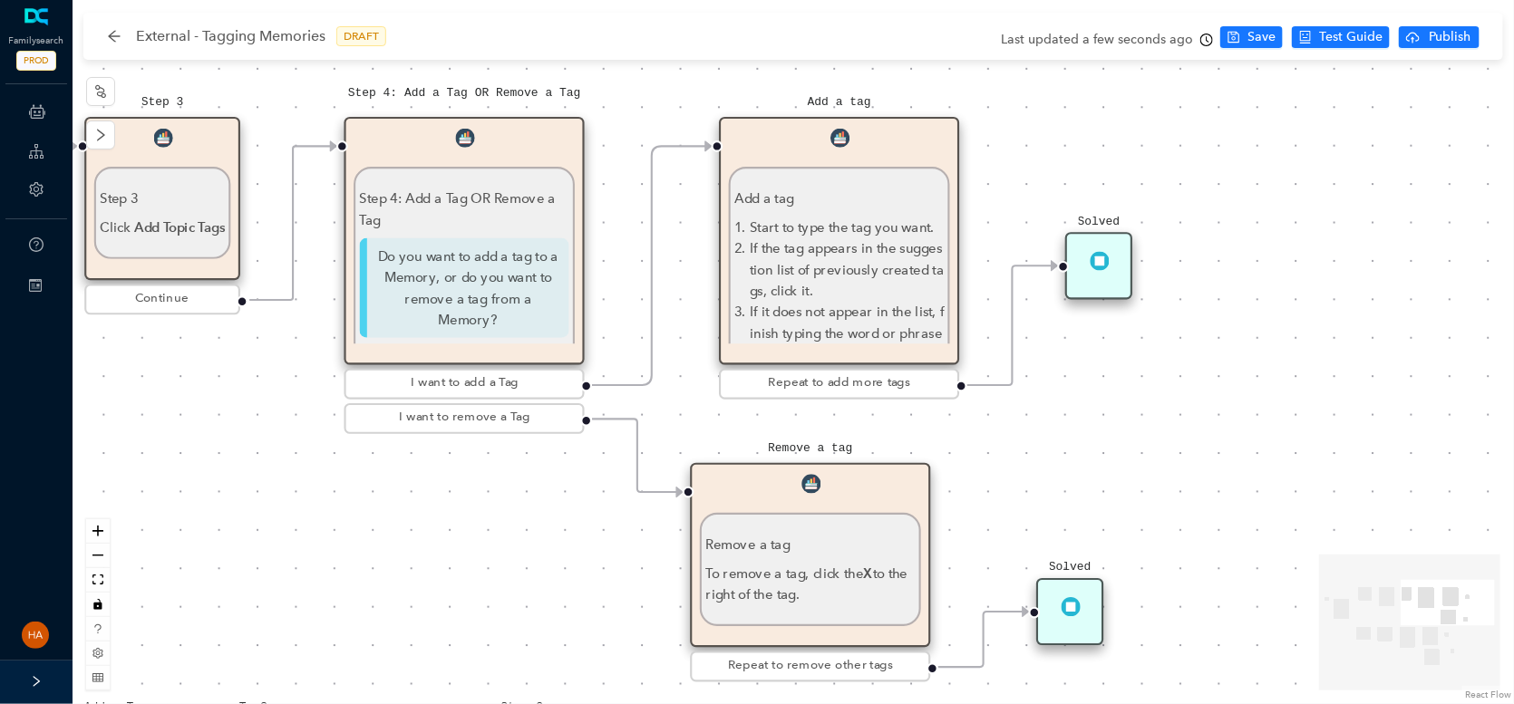
drag, startPoint x: 1068, startPoint y: 459, endPoint x: 1089, endPoint y: 326, distance: 134.0
click at [1089, 326] on div "Start Beginning Beginning Are you on the [DOMAIN_NAME] website or are you using…" at bounding box center [793, 352] width 1441 height 704
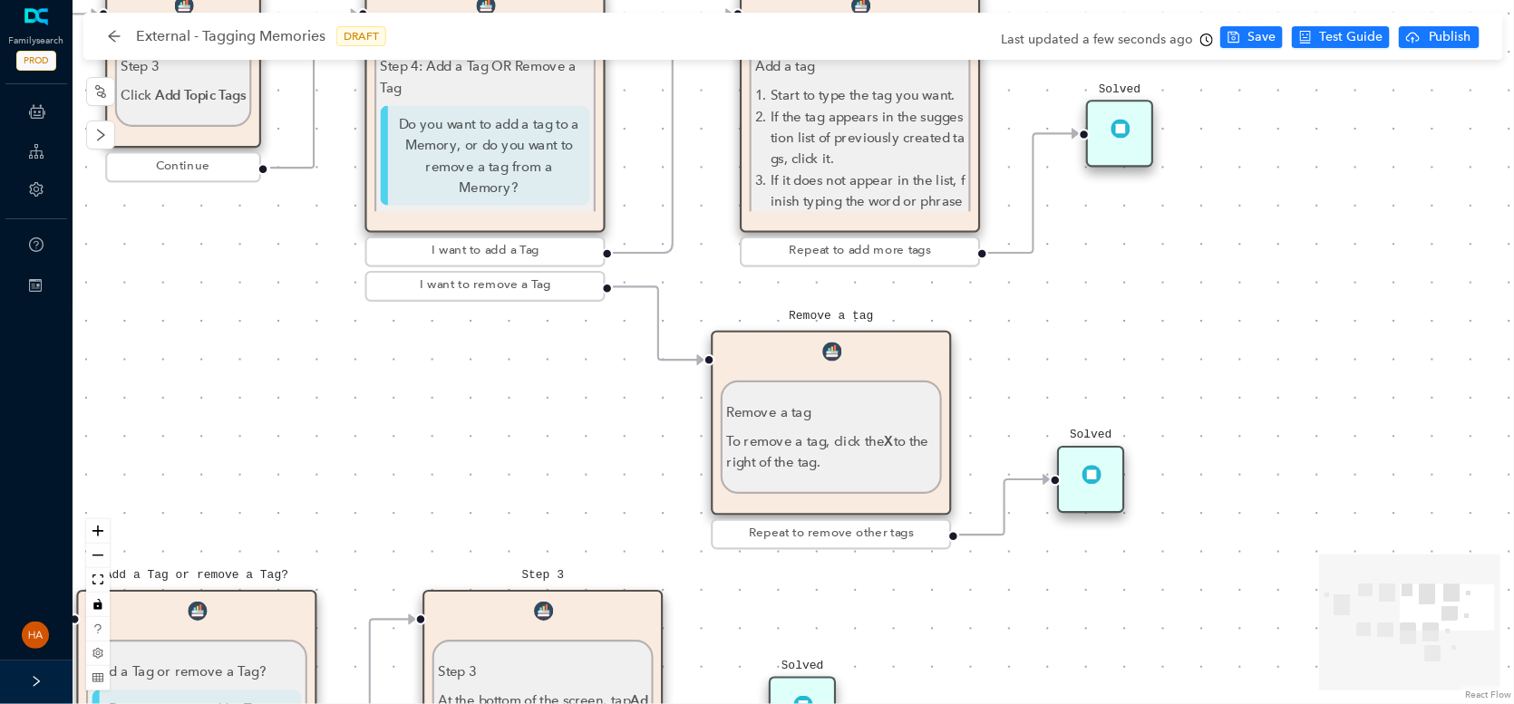
click at [870, 462] on p "To remove a tag, click the X to the right of the tag." at bounding box center [830, 452] width 209 height 43
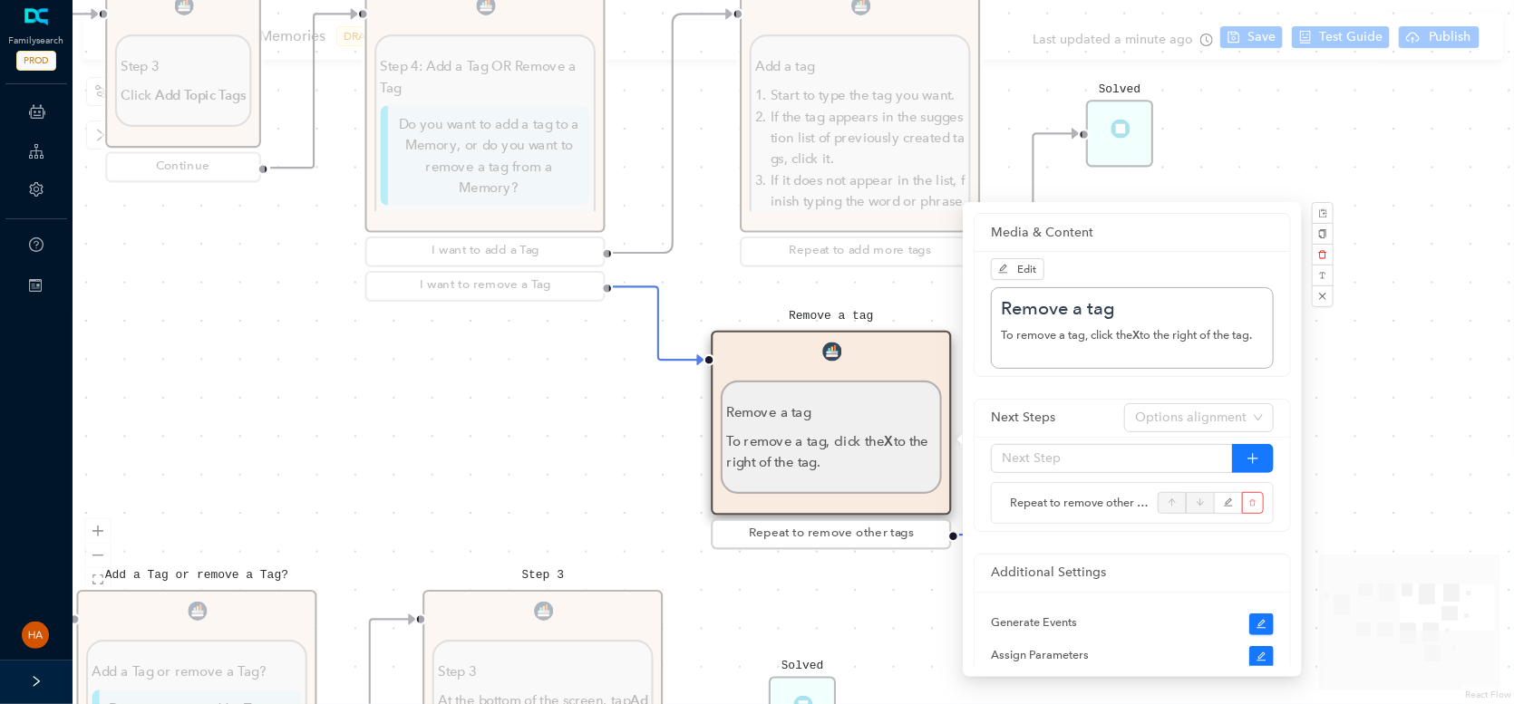
click at [1076, 341] on p "To remove a tag, click the X to the right of the tag." at bounding box center [1132, 335] width 263 height 18
click at [1076, 340] on p "To remove a tag, click the X to the right of the tag." at bounding box center [1132, 335] width 263 height 18
copy p "To remove a tag, click the X to the right of the tag."
click at [514, 481] on div "Start Beginning Beginning Are you on the [DOMAIN_NAME] website or are you using…" at bounding box center [793, 352] width 1441 height 704
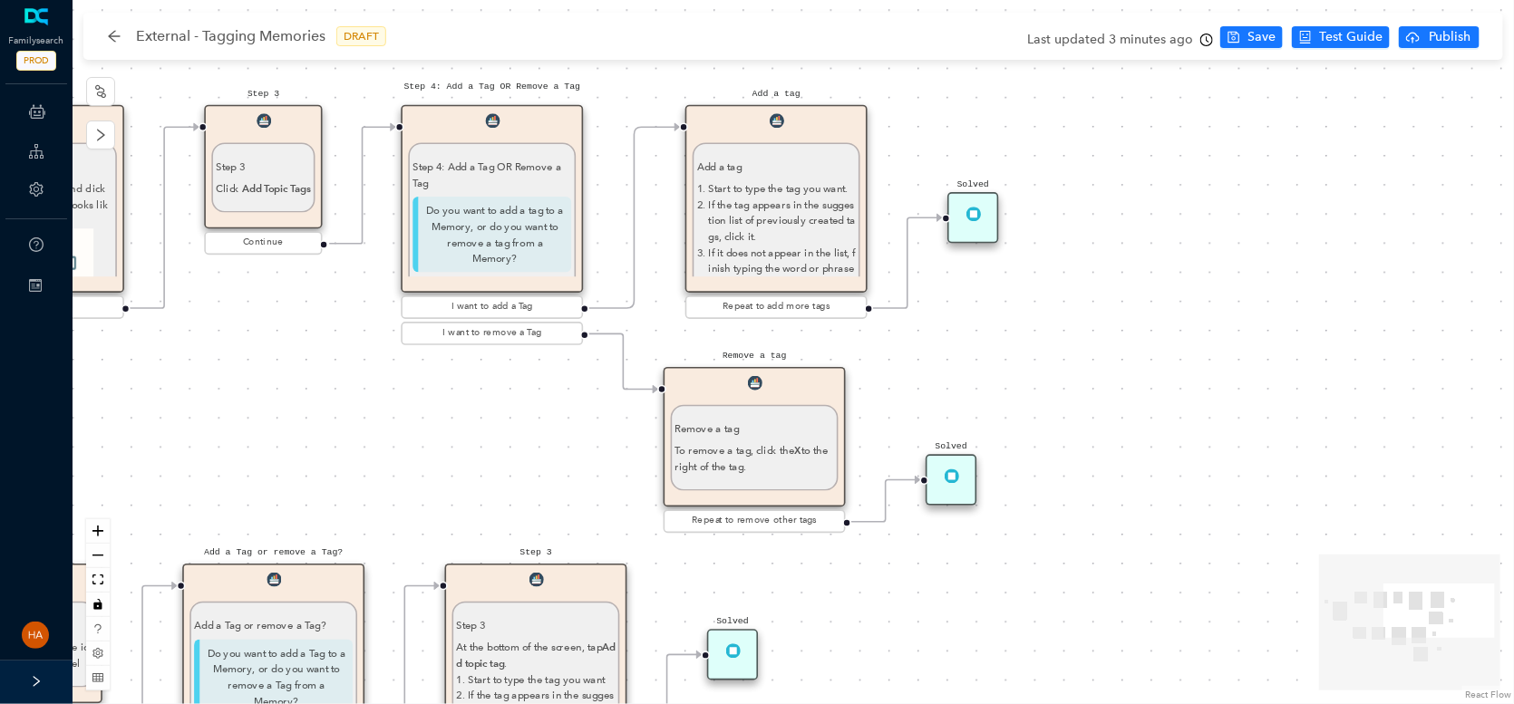
click at [777, 266] on p "If it does not appear in the list, finish typing the word or phrase and press E…" at bounding box center [782, 269] width 147 height 48
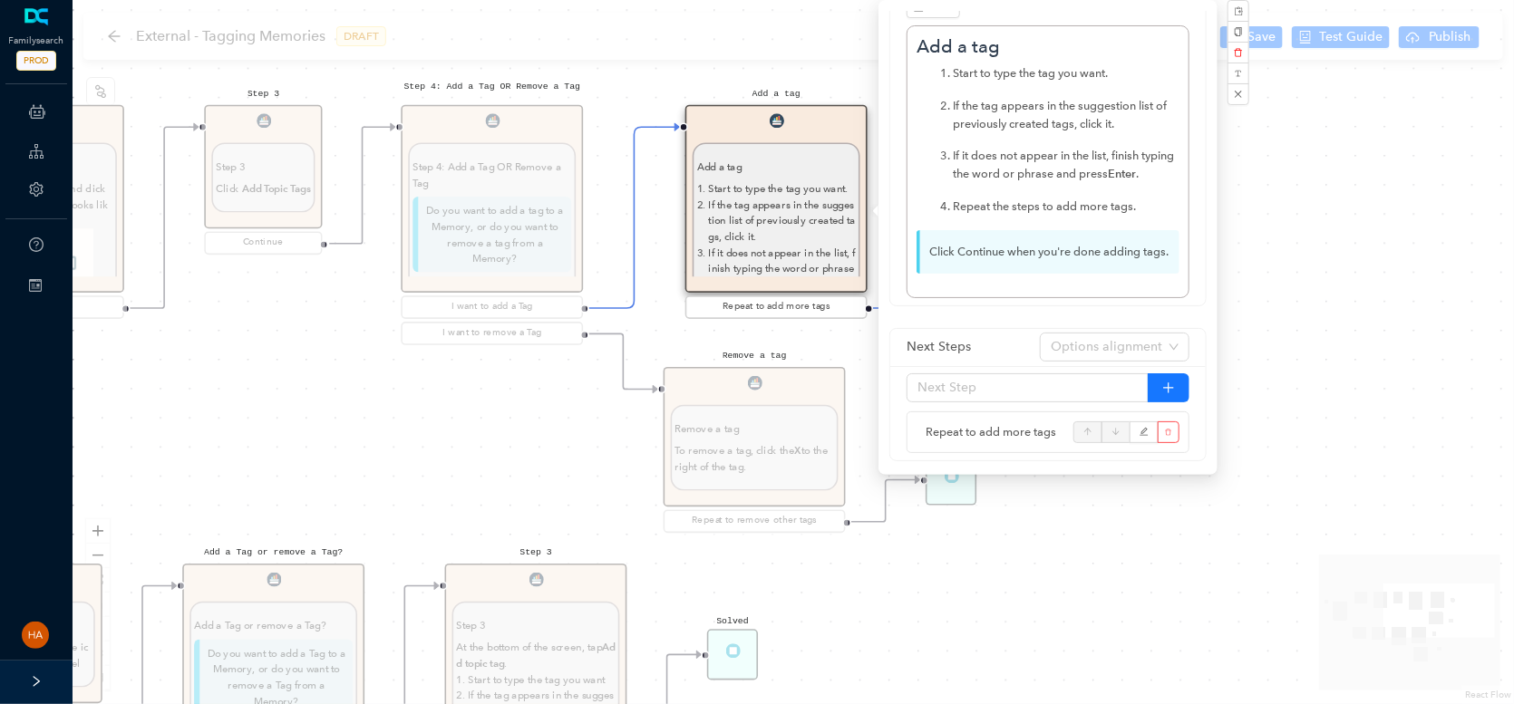
scroll to position [91, 0]
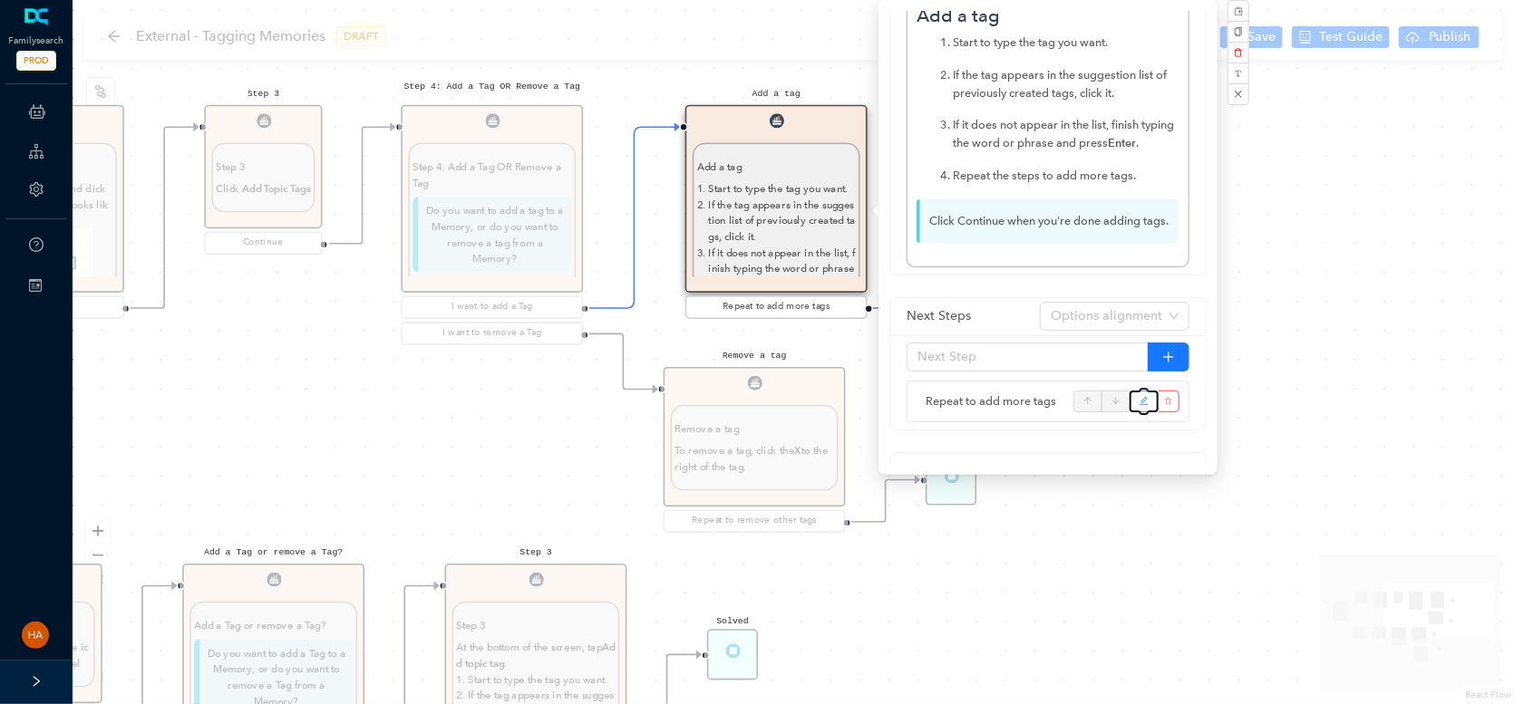
click at [1141, 405] on icon "edit" at bounding box center [1143, 401] width 8 height 8
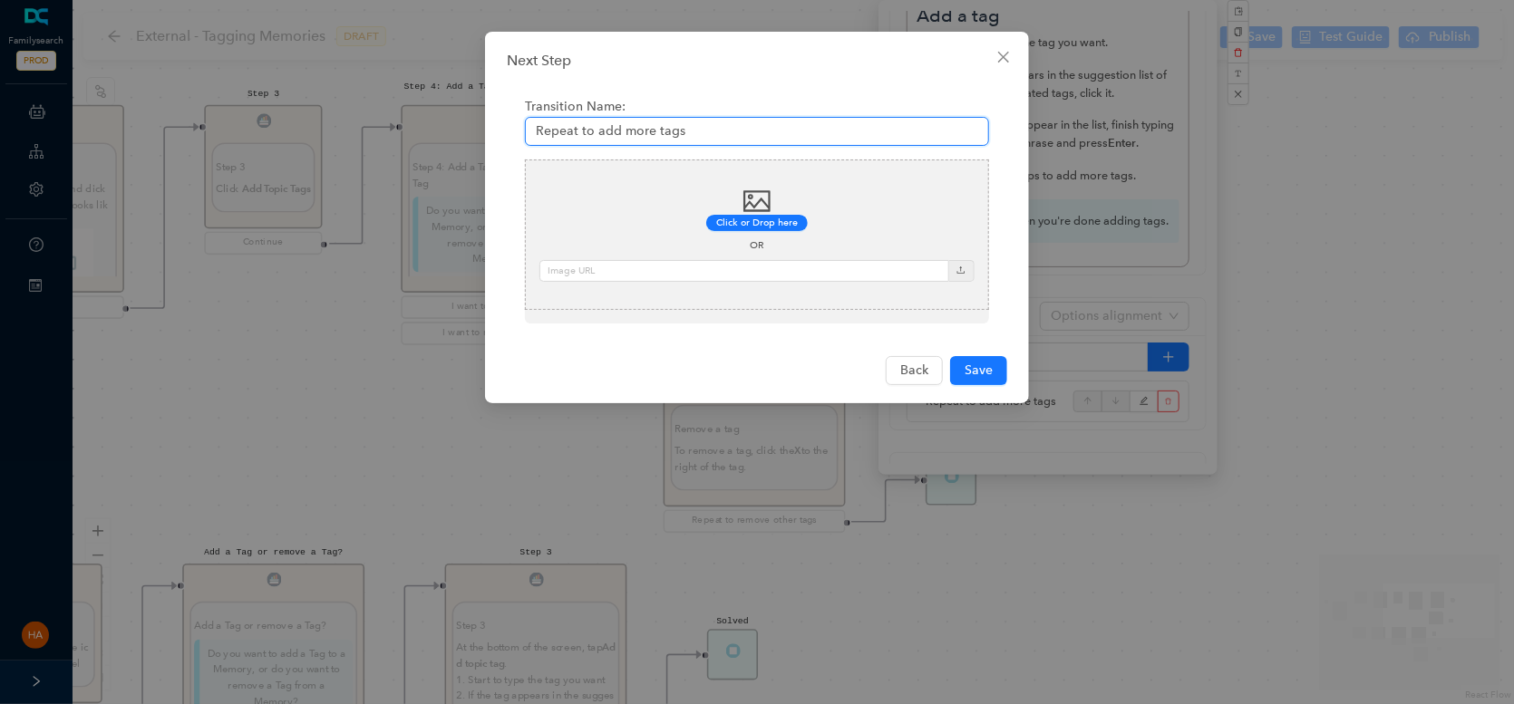
drag, startPoint x: 694, startPoint y: 126, endPoint x: 426, endPoint y: 123, distance: 268.3
click at [426, 123] on div "Next Step Transition Name: Repeat to add more tags Click or Drop here OR Back S…" at bounding box center [757, 352] width 1514 height 704
type input "Continue"
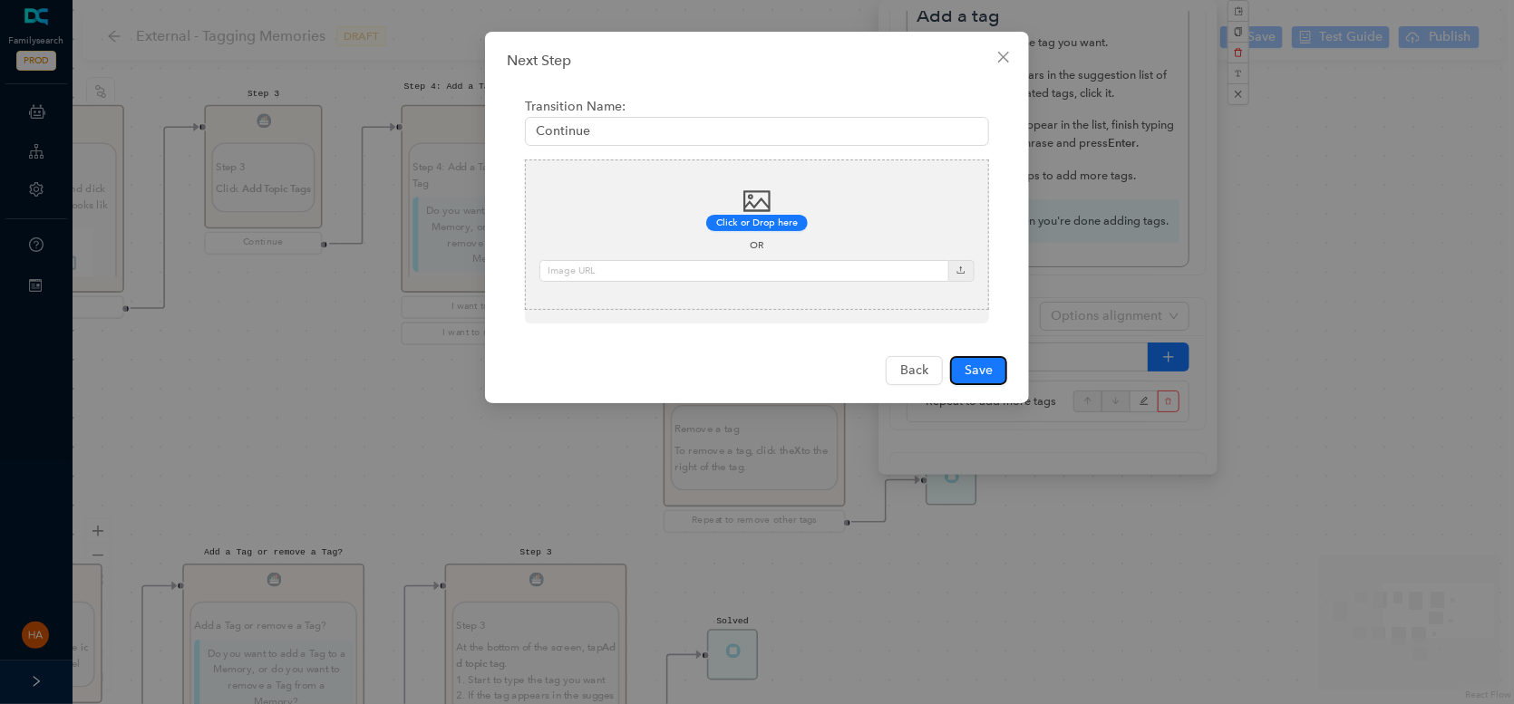
click at [963, 368] on button "Save" at bounding box center [978, 370] width 57 height 29
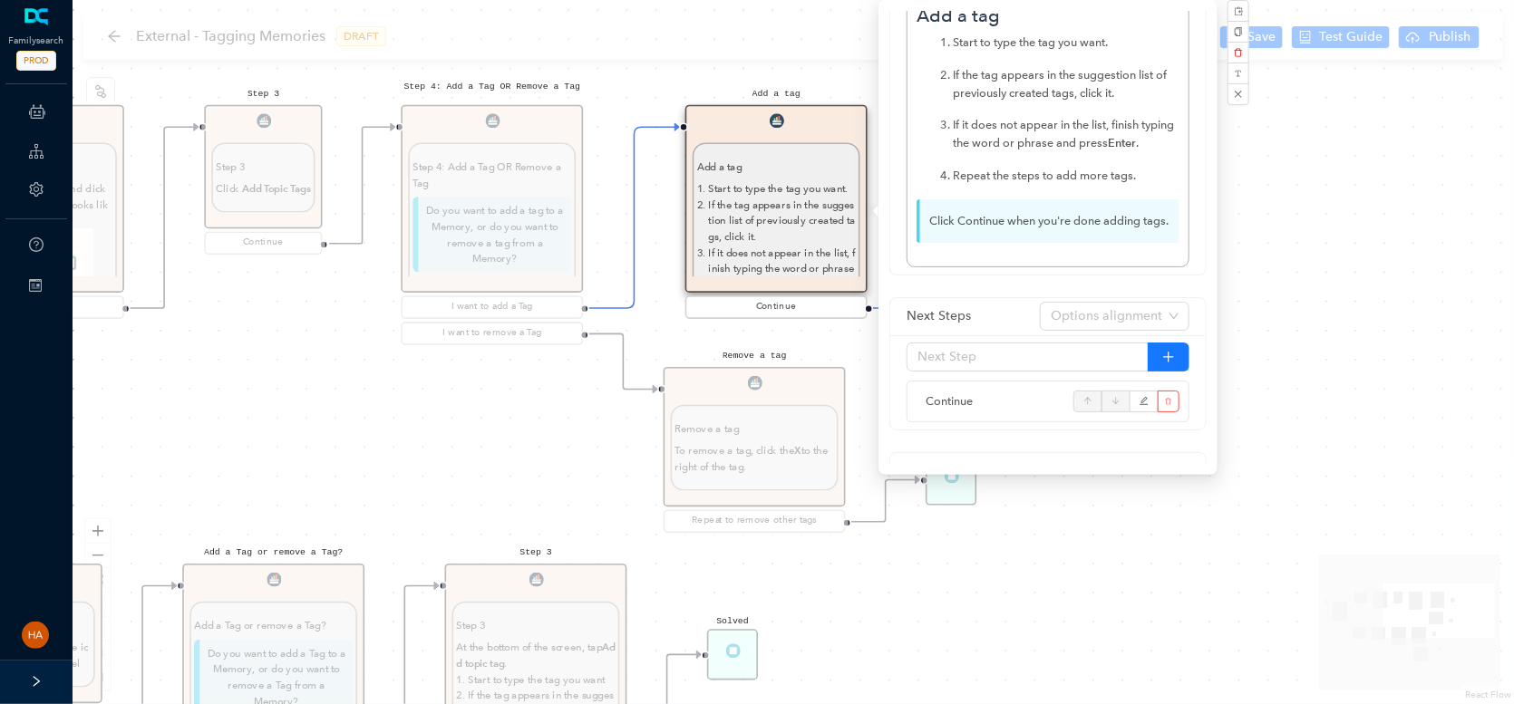
click at [714, 465] on div "Remove a tag Remove a tag To remove a tag, click the X to the right of the tag.…" at bounding box center [755, 451] width 182 height 169
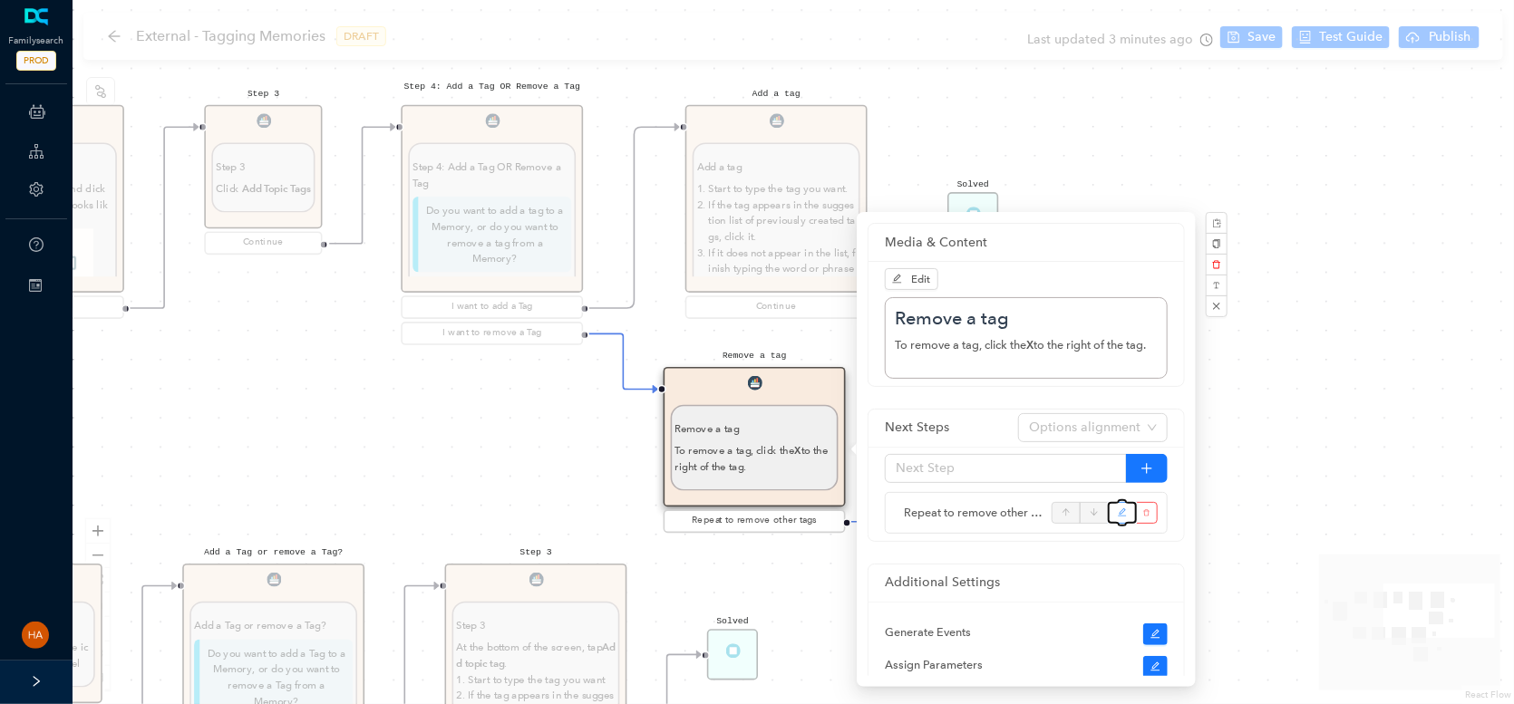
click at [1111, 515] on button "button" at bounding box center [1122, 513] width 29 height 22
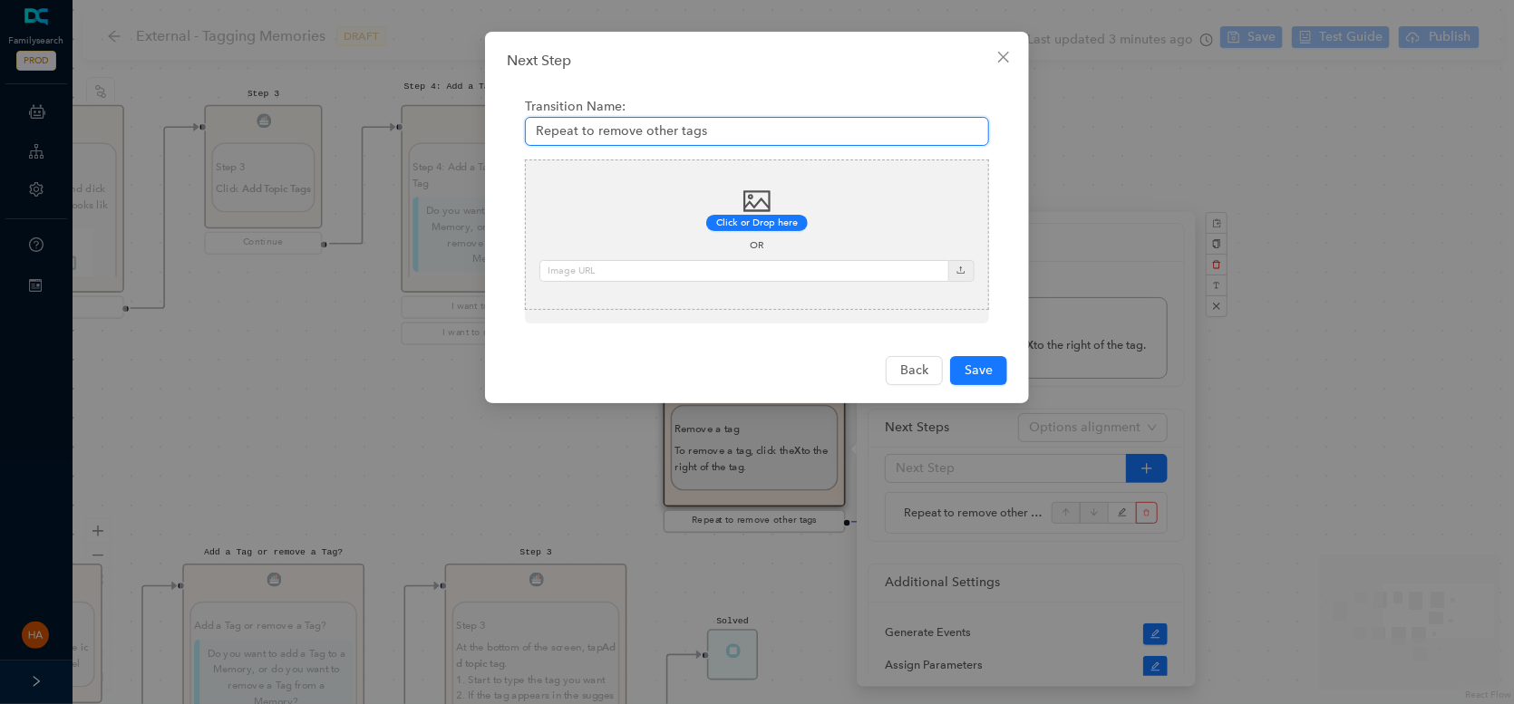
click at [632, 140] on input "Repeat to remove other tags" at bounding box center [757, 131] width 464 height 29
type input "Continue"
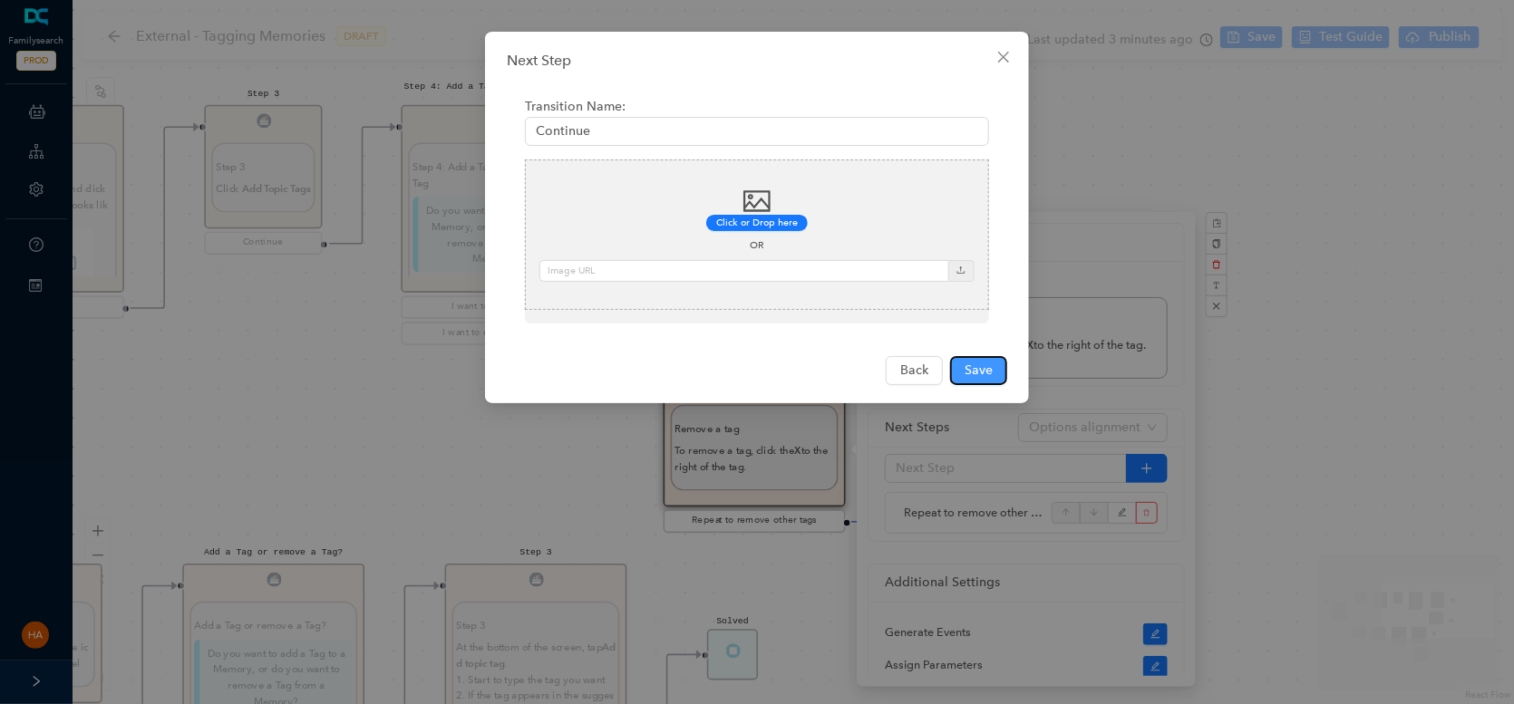
click at [980, 366] on span "Save" at bounding box center [978, 371] width 28 height 20
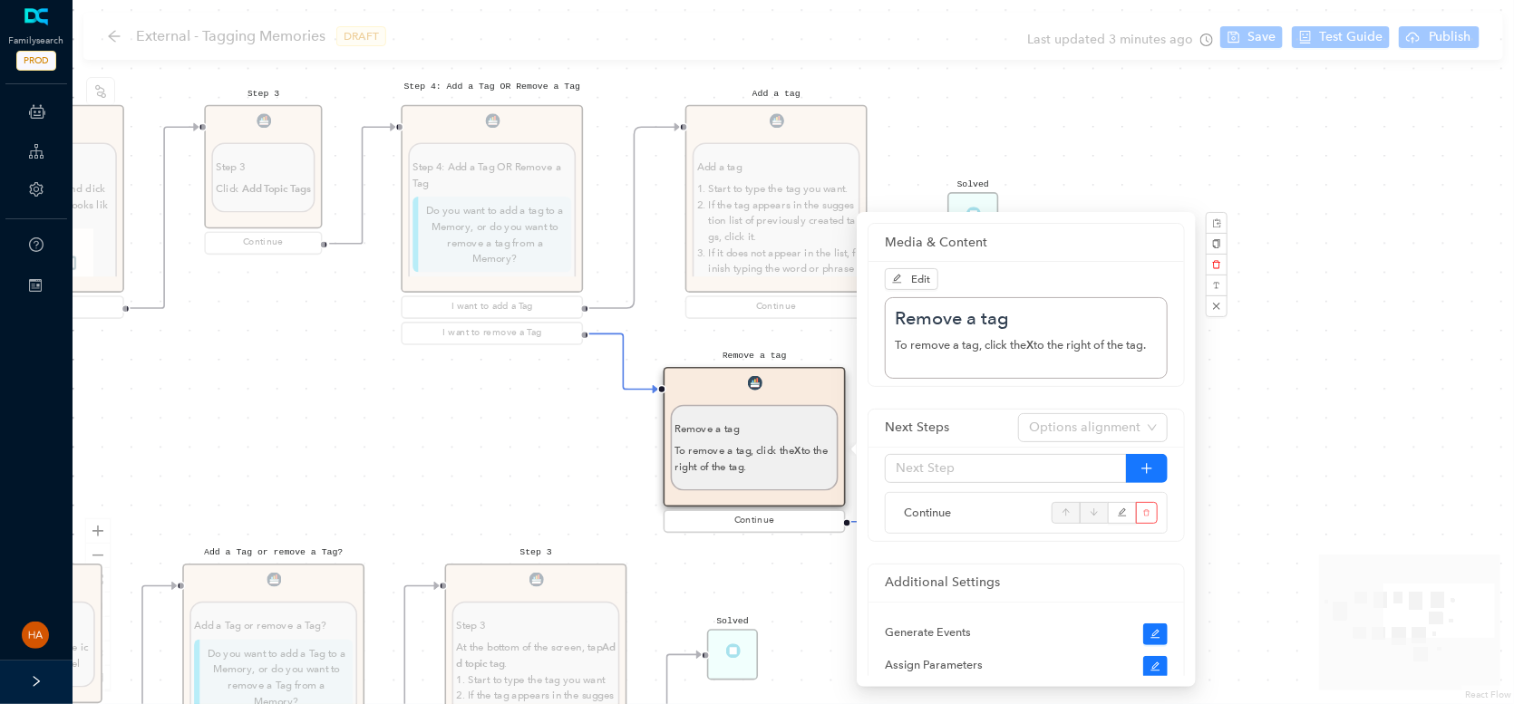
click at [718, 444] on p "To remove a tag, click the X to the right of the tag." at bounding box center [754, 459] width 159 height 32
click at [766, 187] on div "Add a tag Add a tag Start to type the tag you want. If the tag appears in the s…" at bounding box center [776, 213] width 182 height 217
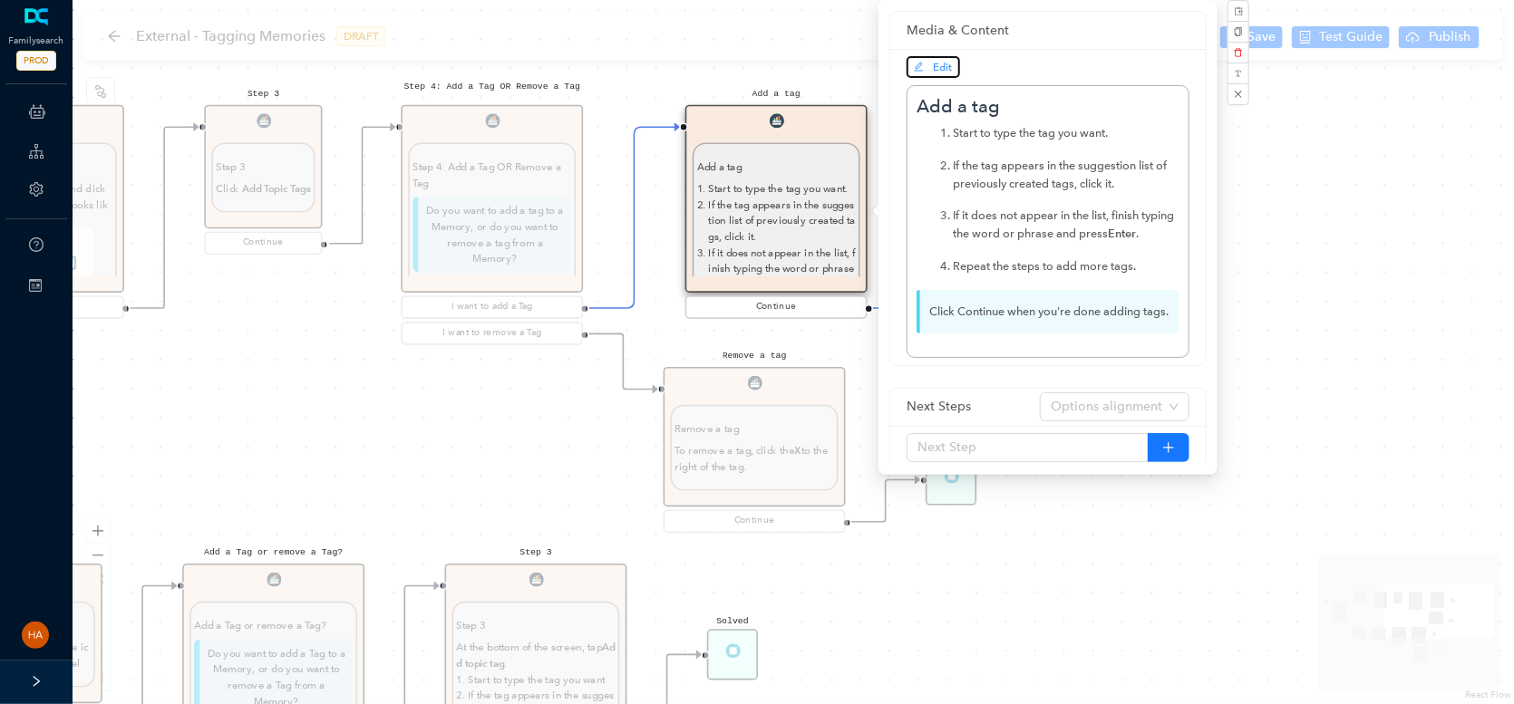
click at [953, 66] on button "Edit" at bounding box center [932, 67] width 53 height 22
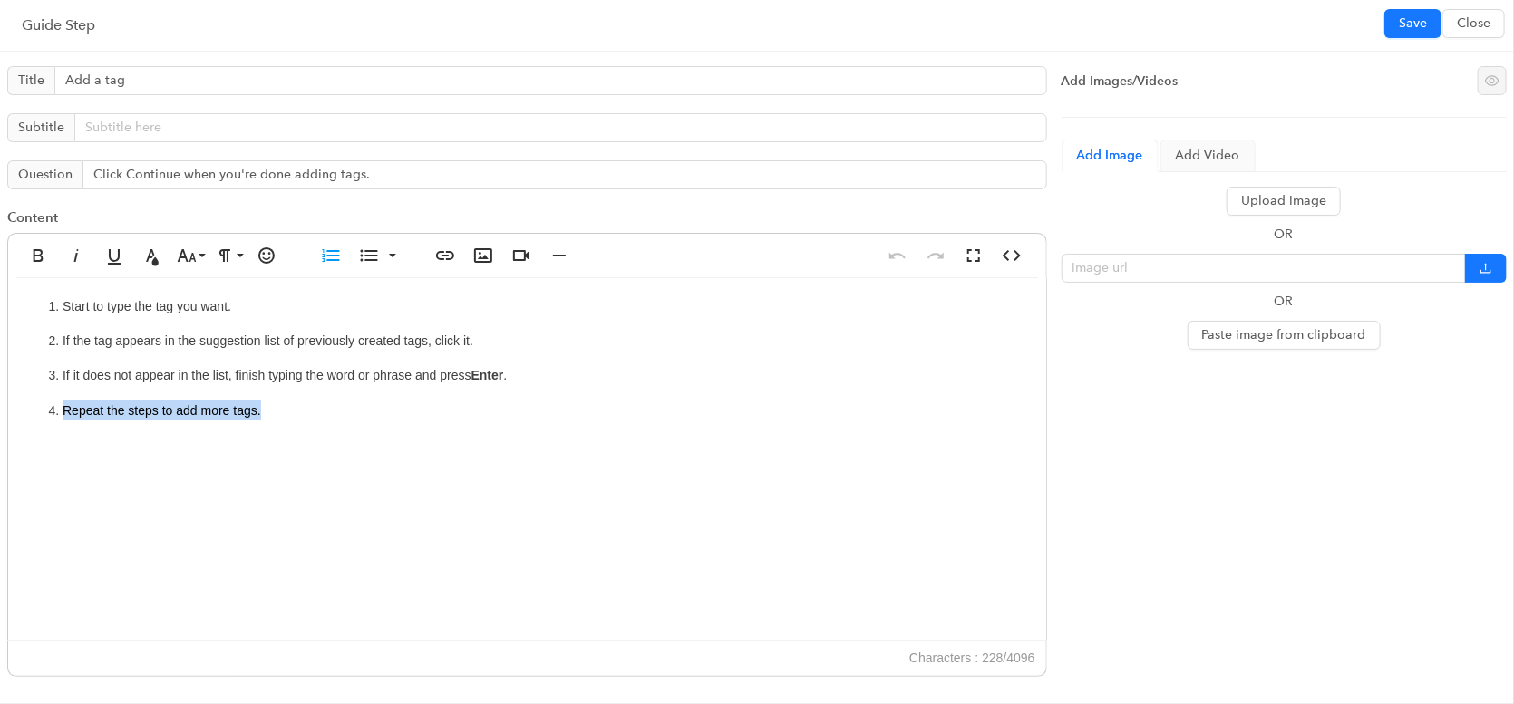
drag, startPoint x: 285, startPoint y: 405, endPoint x: 58, endPoint y: 402, distance: 226.6
click at [63, 402] on li "Repeat the steps to add more tags." at bounding box center [545, 411] width 965 height 20
copy p "Repeat the steps to add more tags."
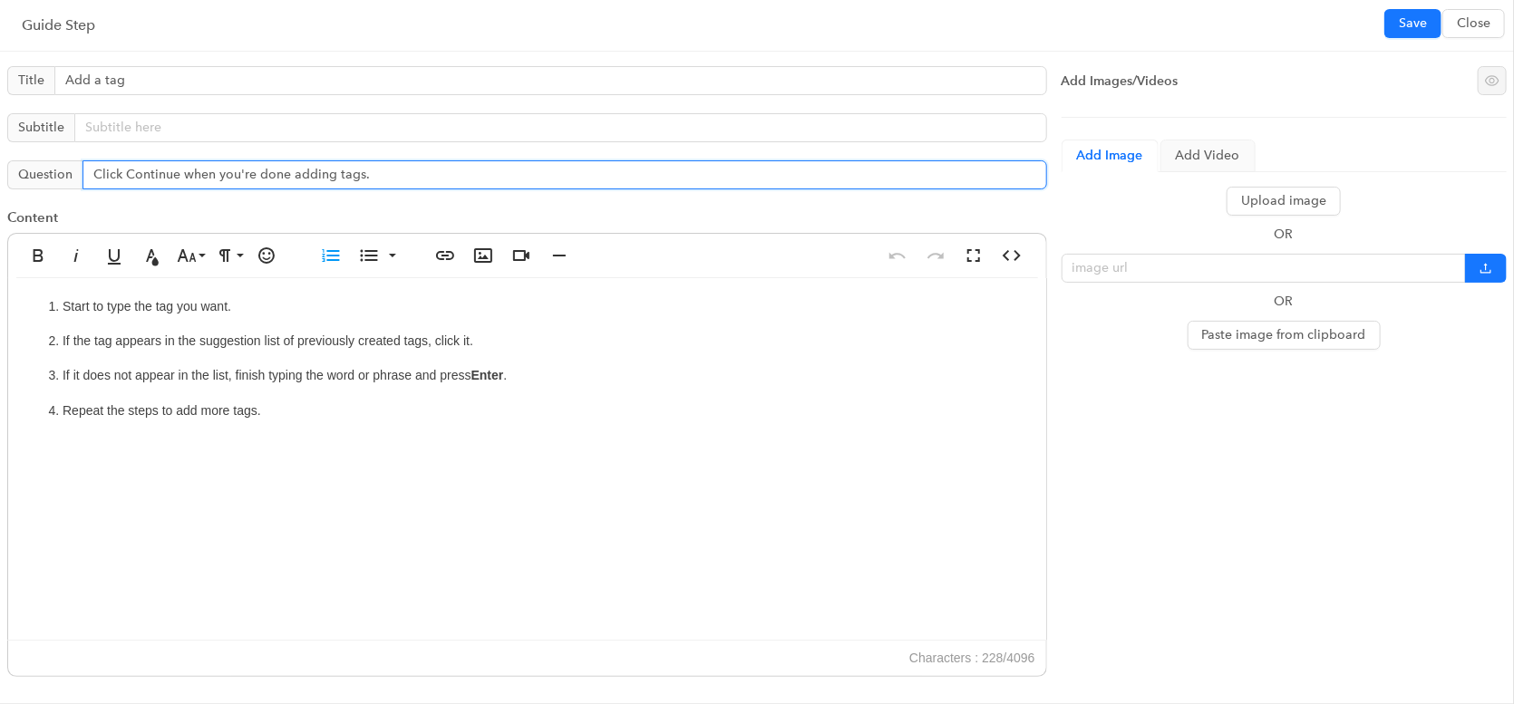
click at [153, 176] on input "Click Continue when you're done adding tags." at bounding box center [564, 174] width 964 height 29
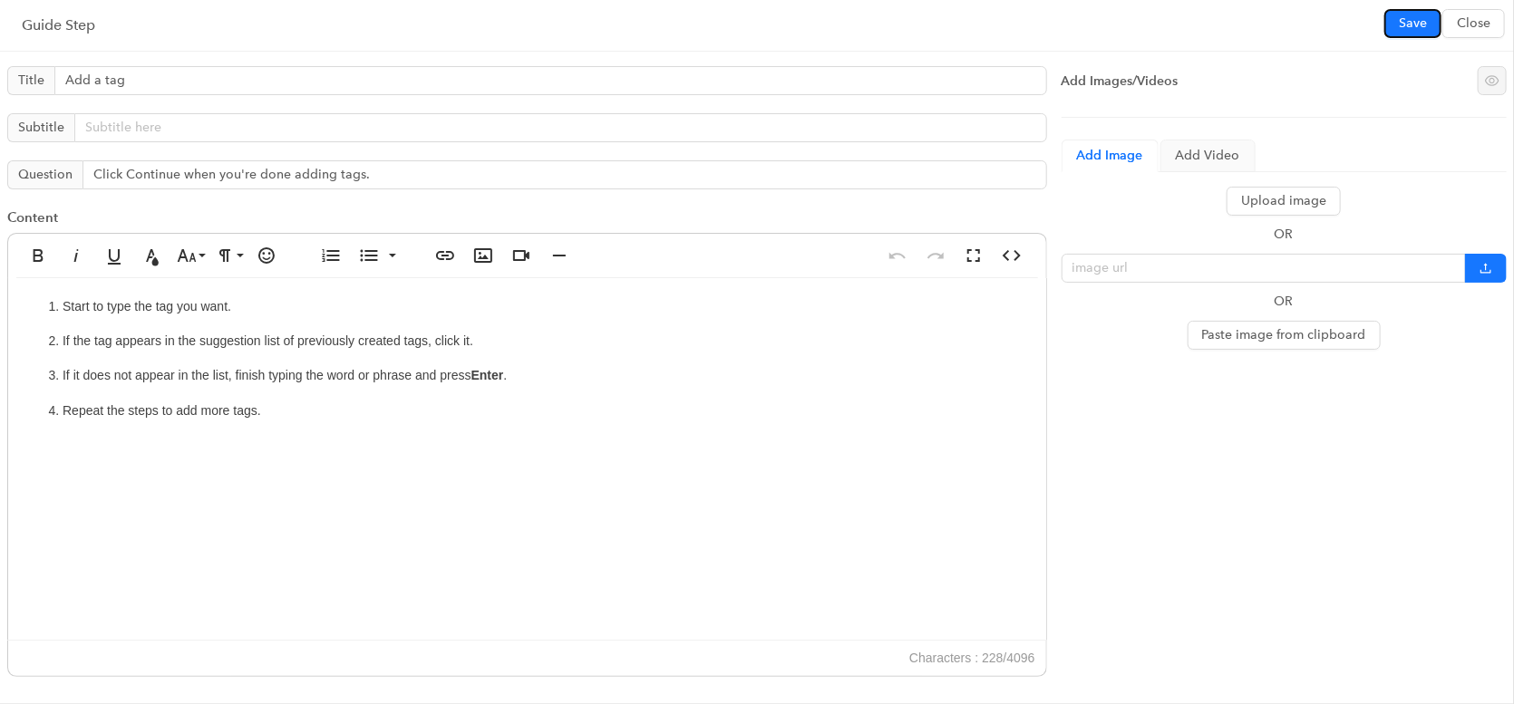
drag, startPoint x: 1396, startPoint y: 28, endPoint x: 1379, endPoint y: 96, distance: 70.1
click at [1396, 28] on button "Save" at bounding box center [1412, 23] width 57 height 29
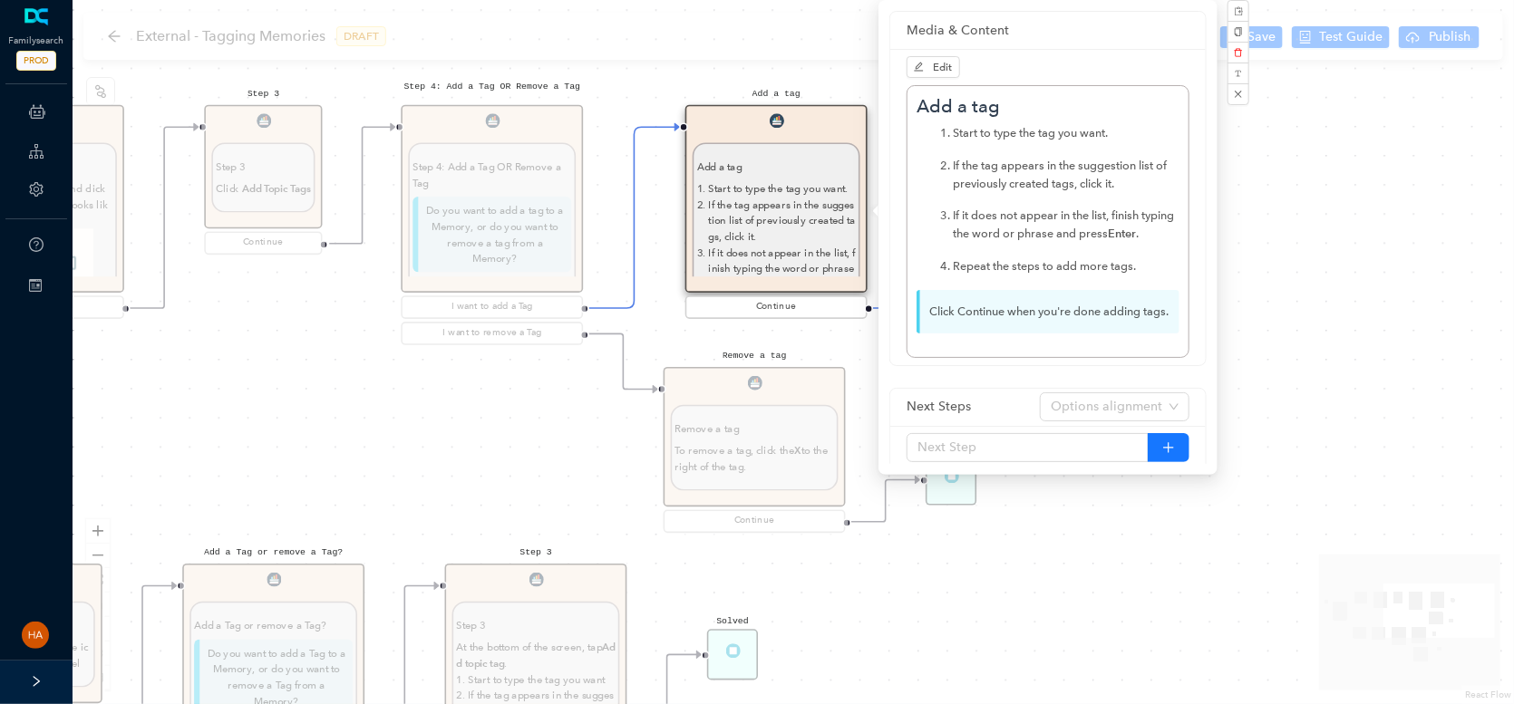
click at [708, 468] on div "Remove a tag Remove a tag To remove a tag, click the X to the right of the tag.…" at bounding box center [755, 451] width 182 height 169
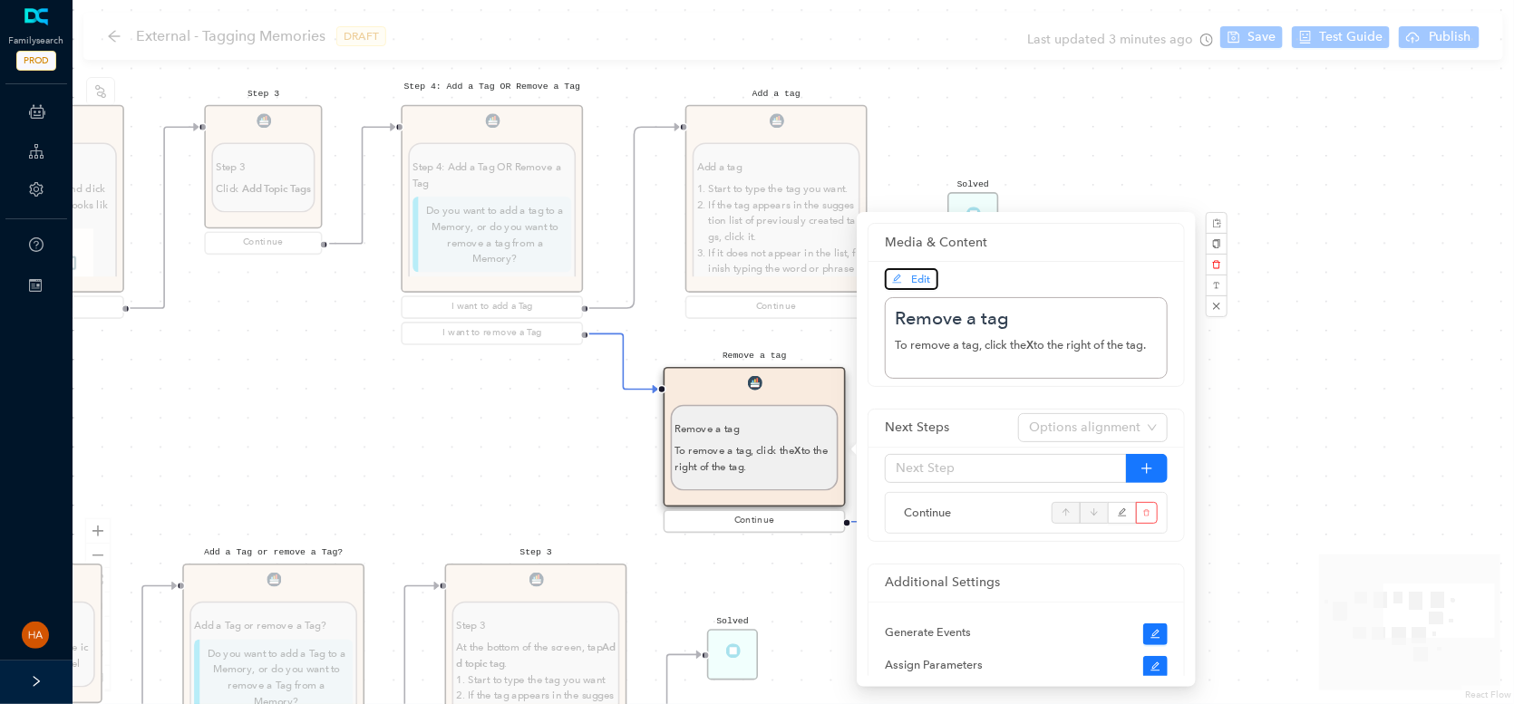
click at [910, 279] on span "Edit" at bounding box center [911, 279] width 39 height 16
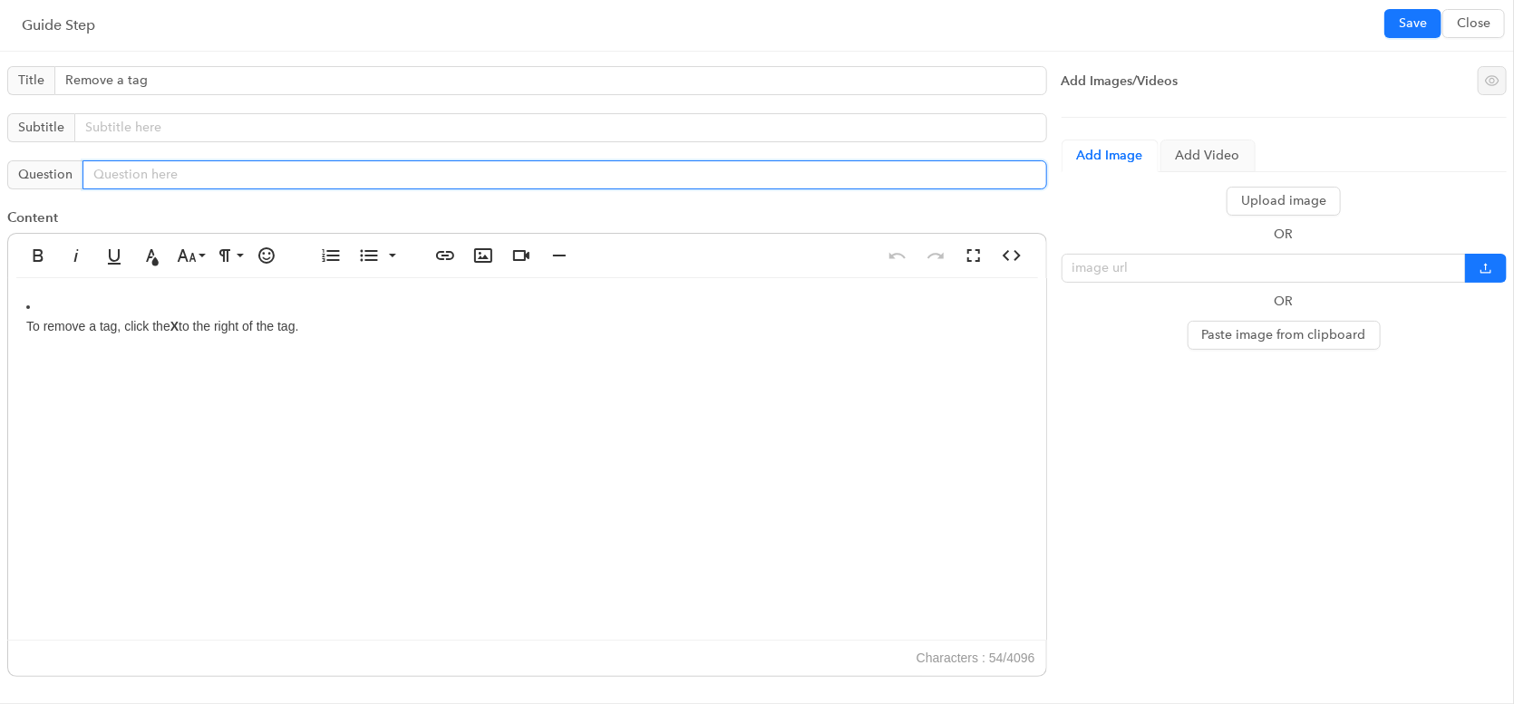
click at [231, 173] on input "text" at bounding box center [564, 174] width 964 height 29
paste input "Click Continue when you're done adding tags."
type input "Click Continue when you're done adding tags."
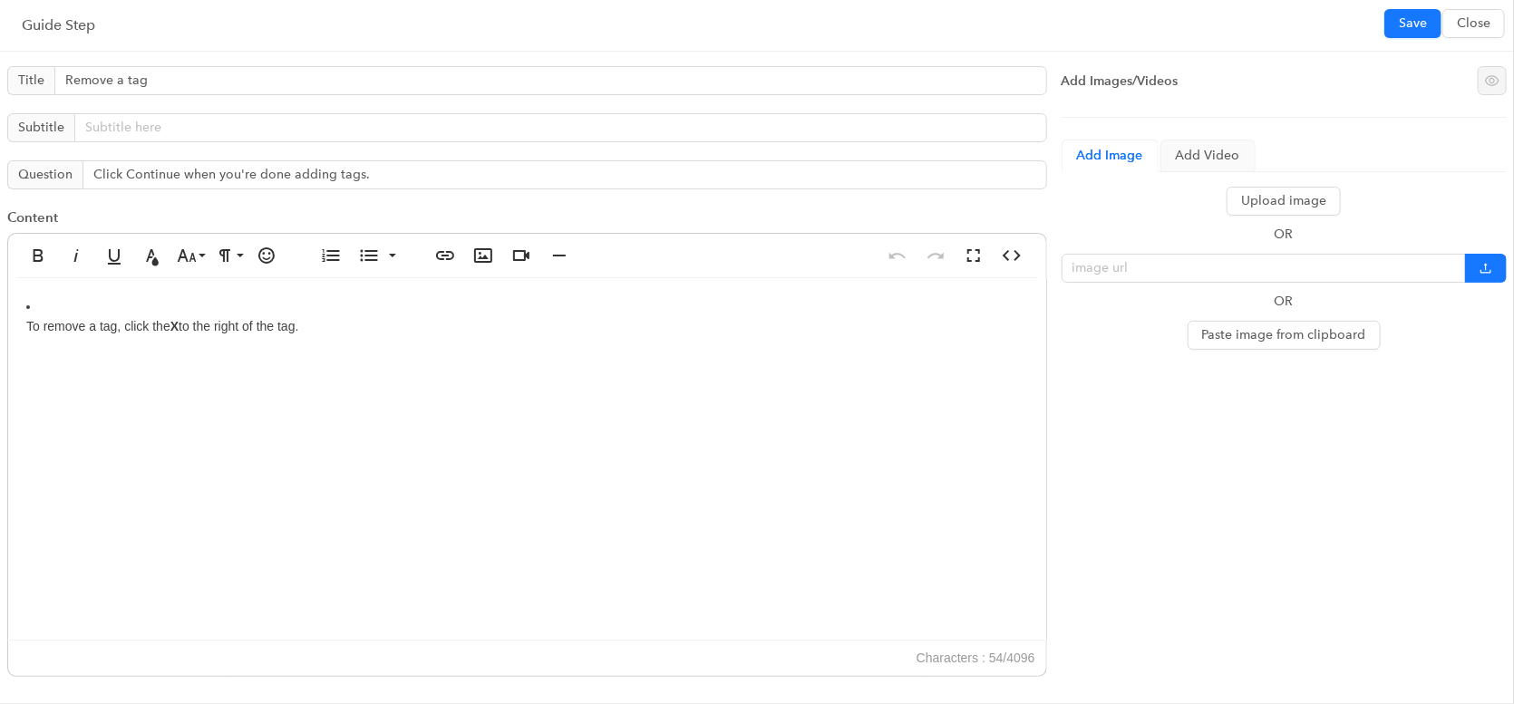
click at [352, 328] on p "To remove a tag, click the X to the right of the tag." at bounding box center [527, 326] width 1002 height 20
click at [1001, 258] on icon "button" at bounding box center [1012, 256] width 22 height 22
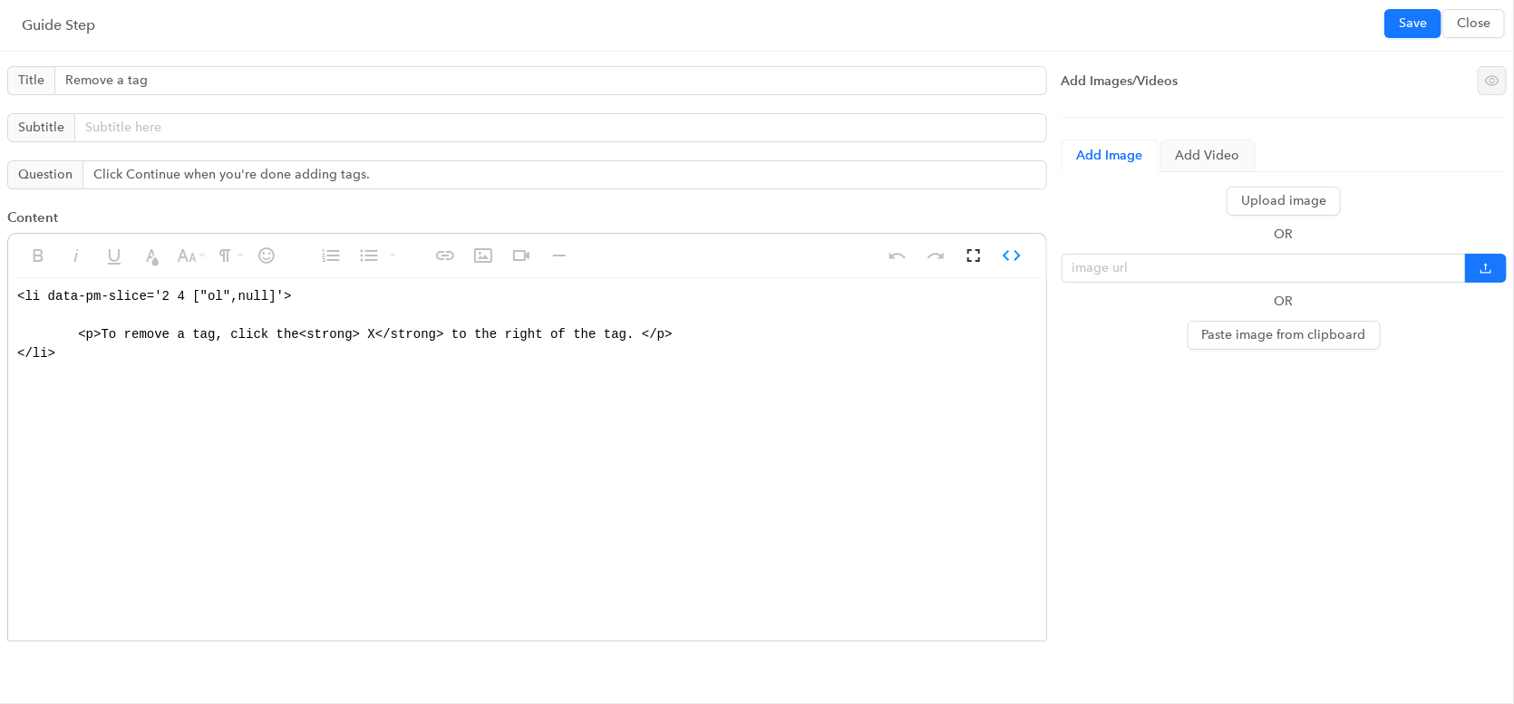
drag, startPoint x: 179, startPoint y: 310, endPoint x: 0, endPoint y: 275, distance: 182.9
click at [0, 275] on div "Title Remove a tag Subtitle Question Click Continue when you're done adding tag…" at bounding box center [527, 376] width 1054 height 635
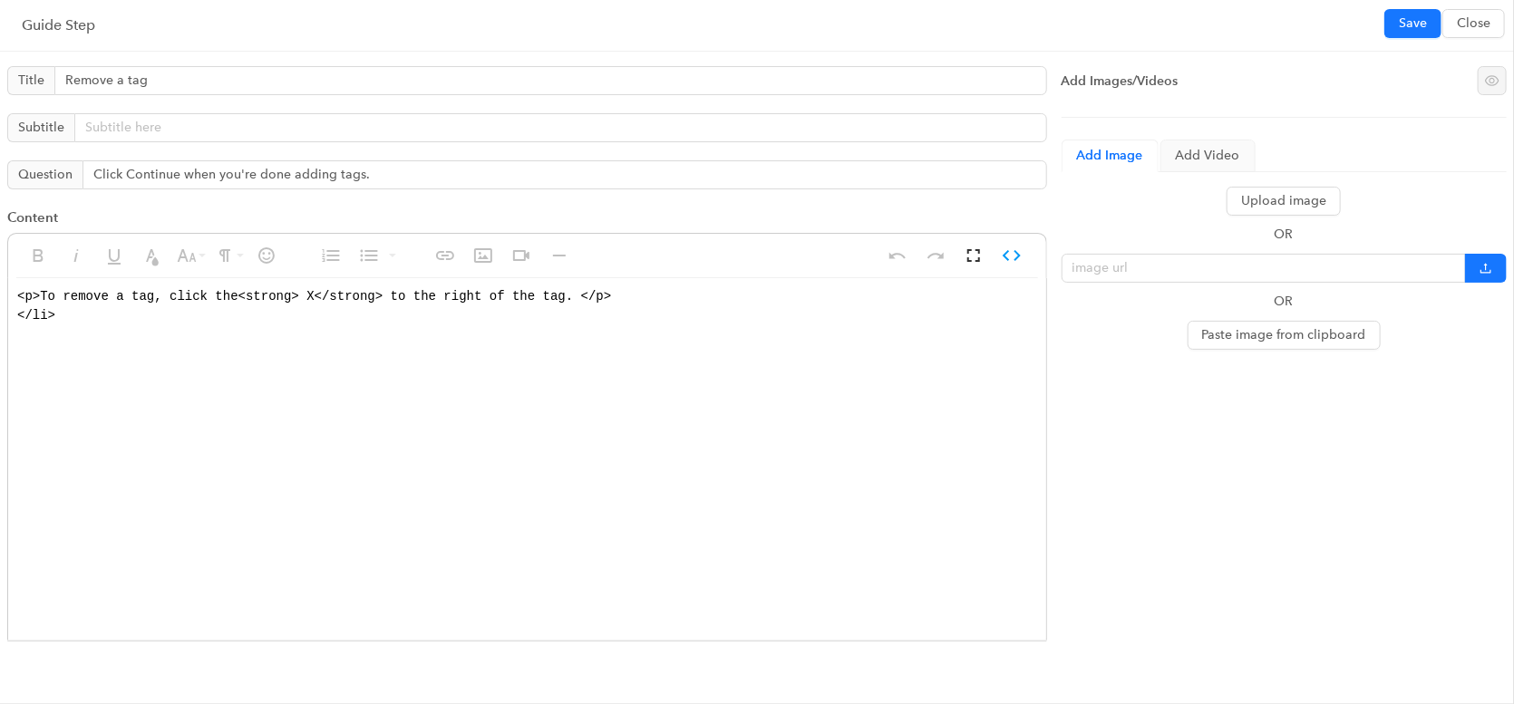
click at [99, 313] on textarea "<p>To remove a tag, click the<strong> X</strong> to the right of the tag. </p> …" at bounding box center [527, 459] width 1038 height 362
drag, startPoint x: 613, startPoint y: 311, endPoint x: 691, endPoint y: 363, distance: 93.5
click at [691, 363] on textarea "To remove a tag, click the<strong> X</strong> to the right of the tag. </p> </l…" at bounding box center [527, 459] width 1038 height 362
click at [66, 307] on textarea "To remove a tag, click the<strong> X</strong> to the right of the tag." at bounding box center [527, 459] width 1038 height 362
type textarea "To remove a tag, click the<strong> X</strong> to the right of the tag."
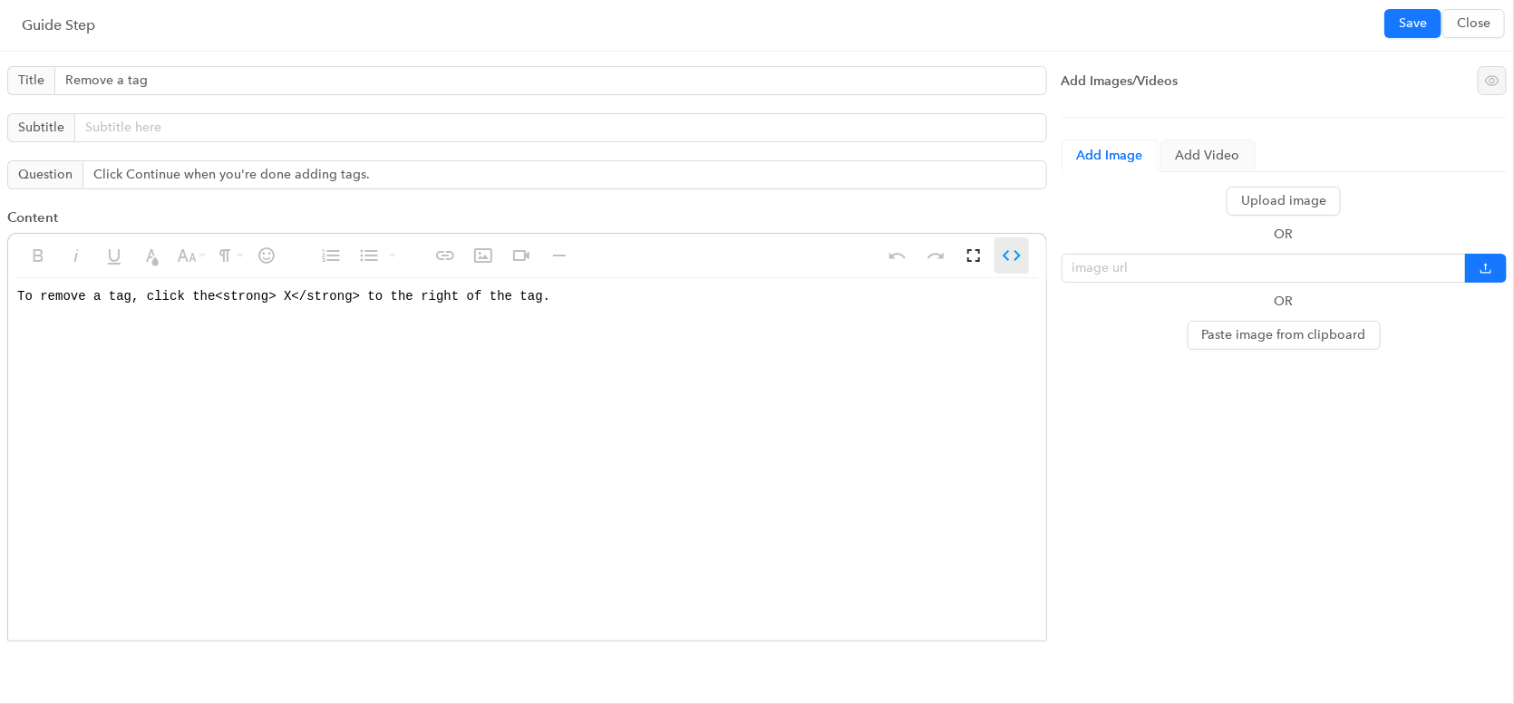
click at [1018, 245] on icon "button" at bounding box center [1012, 256] width 22 height 22
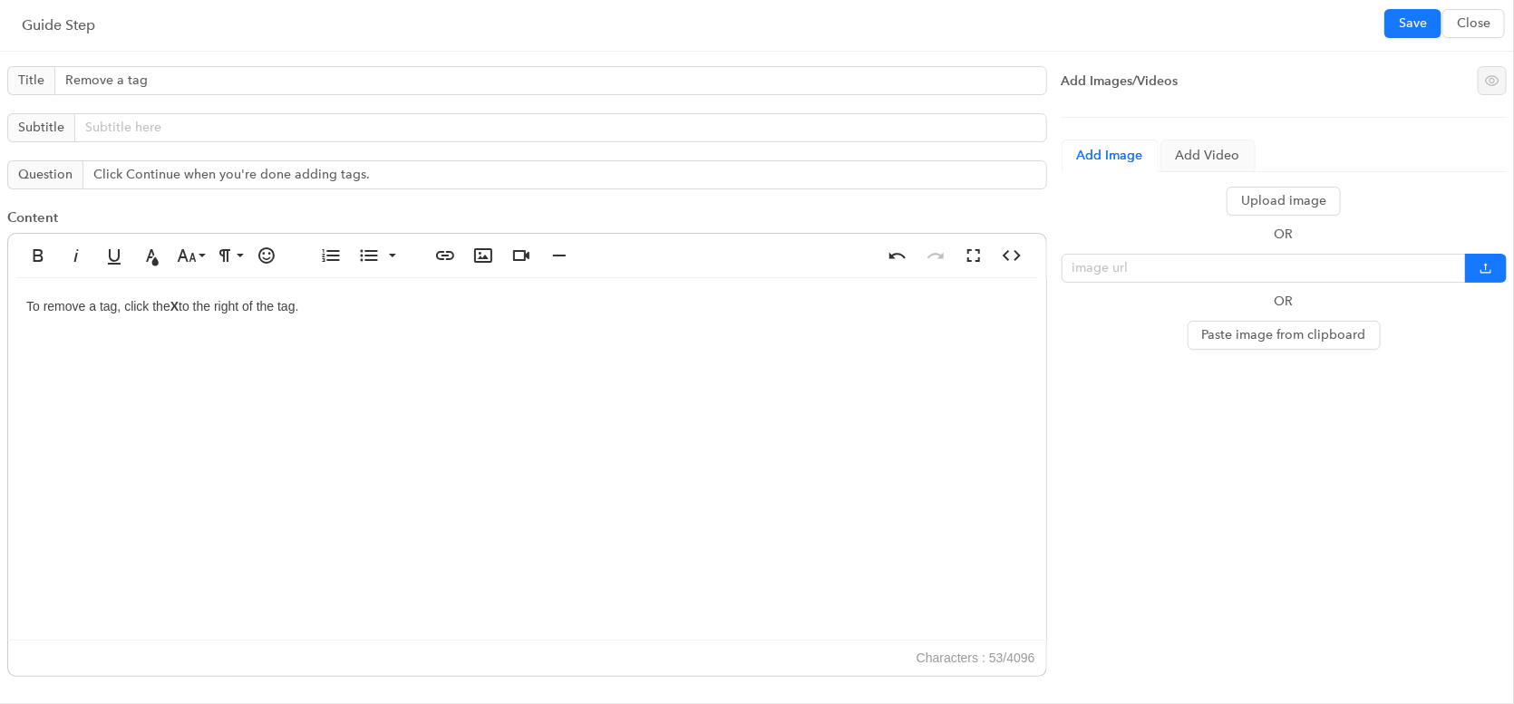
click at [321, 311] on div "To remove a tag, click the X to the right of the tag." at bounding box center [527, 459] width 1038 height 363
click at [144, 332] on p "Repeat the steps to add more tags." at bounding box center [527, 326] width 1002 height 20
copy div "To remove a tag, click the X to the right of the tag. Repeat the steps to remov…"
click at [1397, 31] on button "Save" at bounding box center [1412, 23] width 57 height 29
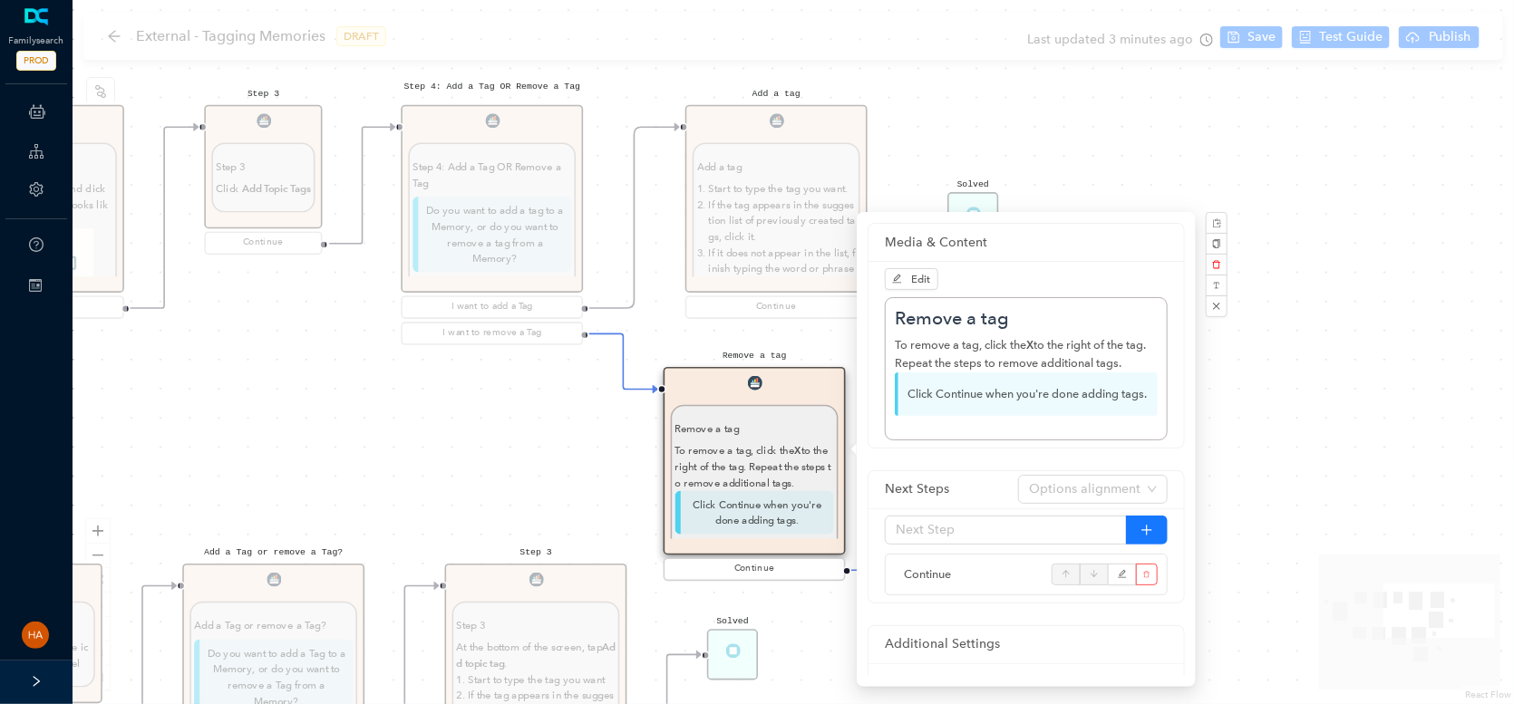
click at [1263, 39] on div "Start Beginning Beginning Are you on the [DOMAIN_NAME] website or are you using…" at bounding box center [793, 352] width 1441 height 704
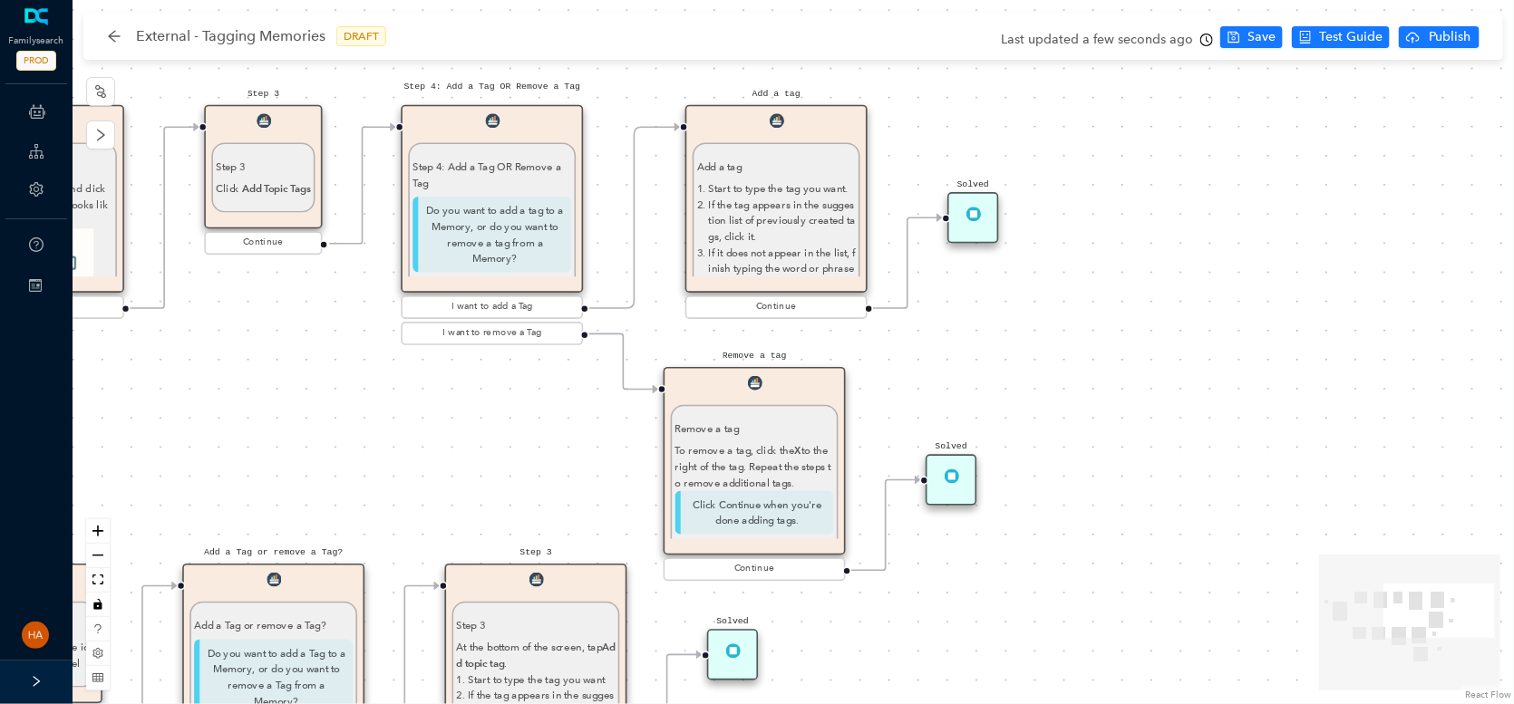
click at [966, 495] on div "Solved" at bounding box center [950, 479] width 51 height 51
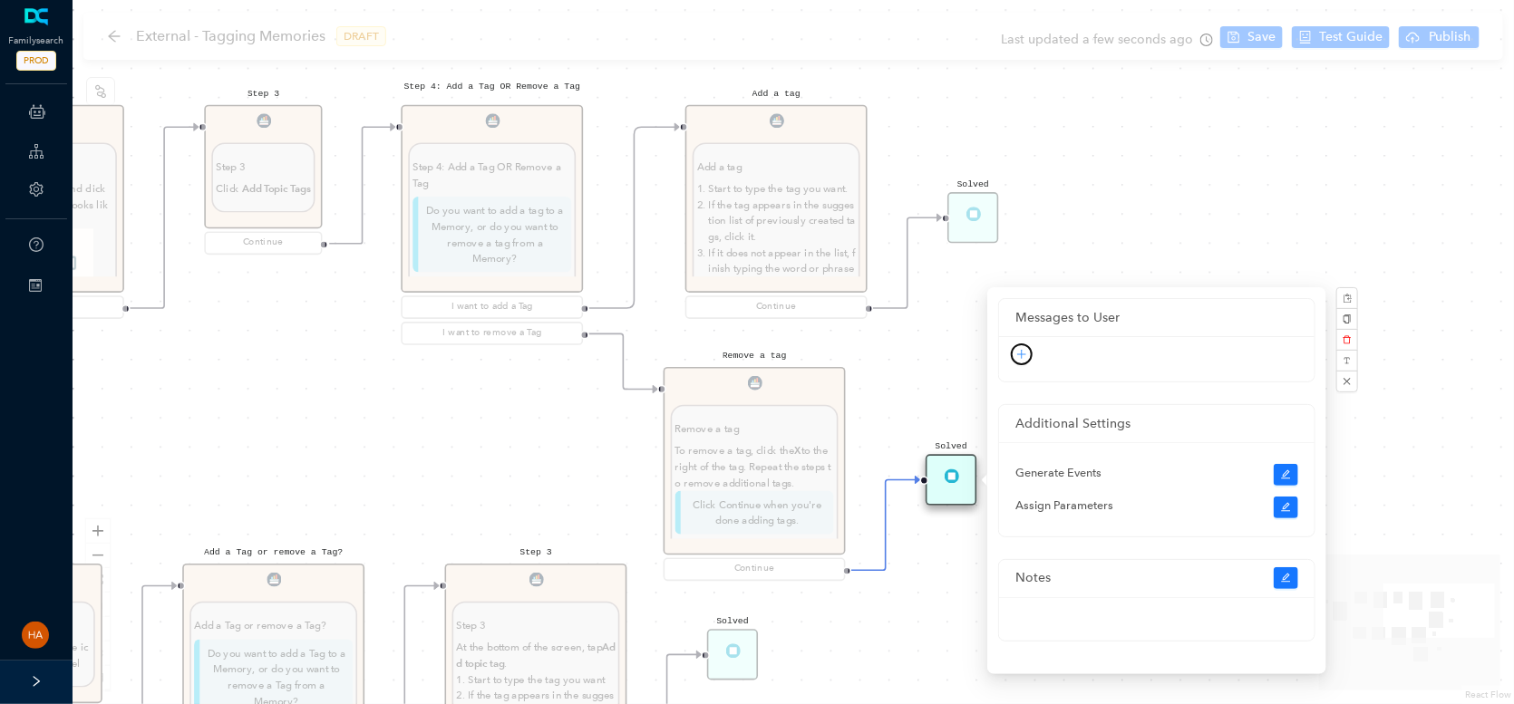
click at [1029, 348] on button "button" at bounding box center [1022, 355] width 22 height 22
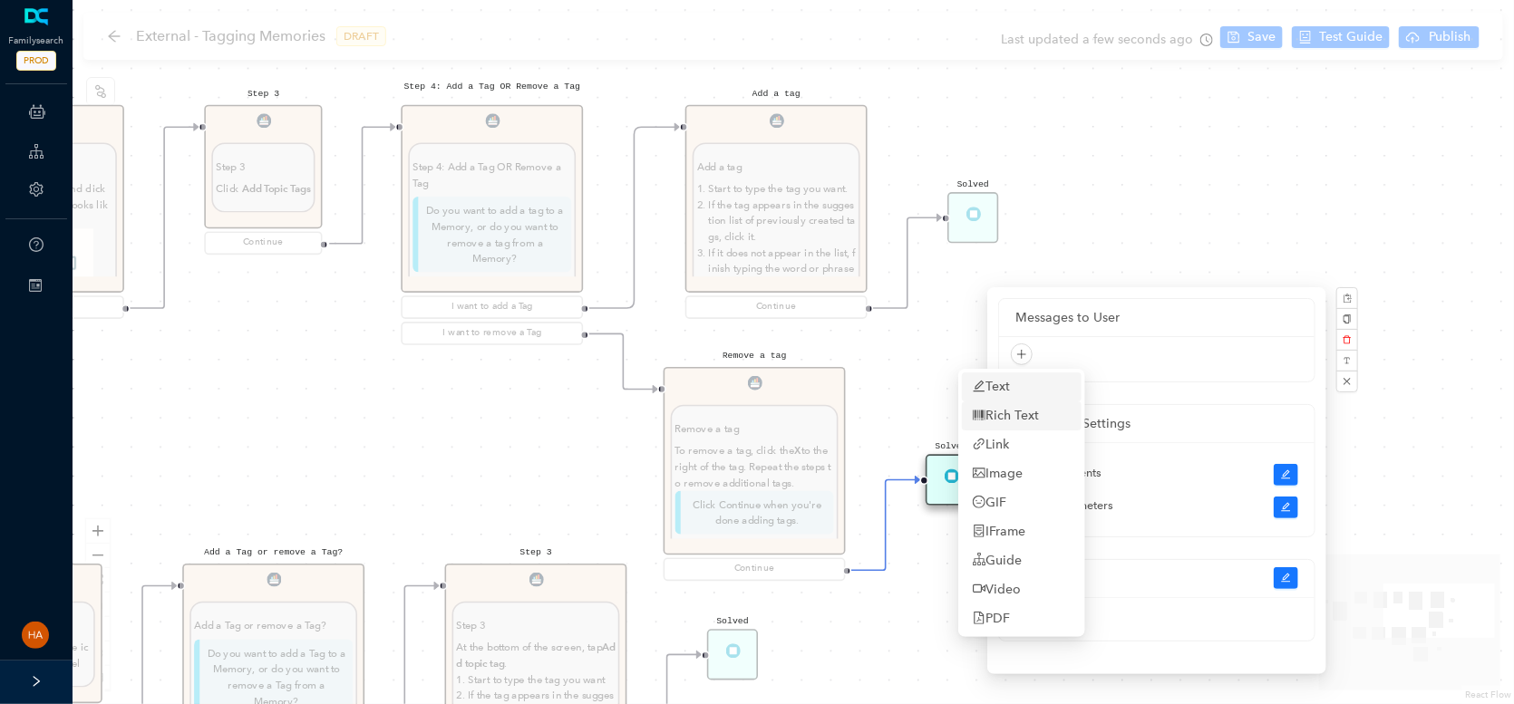
click at [996, 392] on link "Text" at bounding box center [991, 387] width 37 height 20
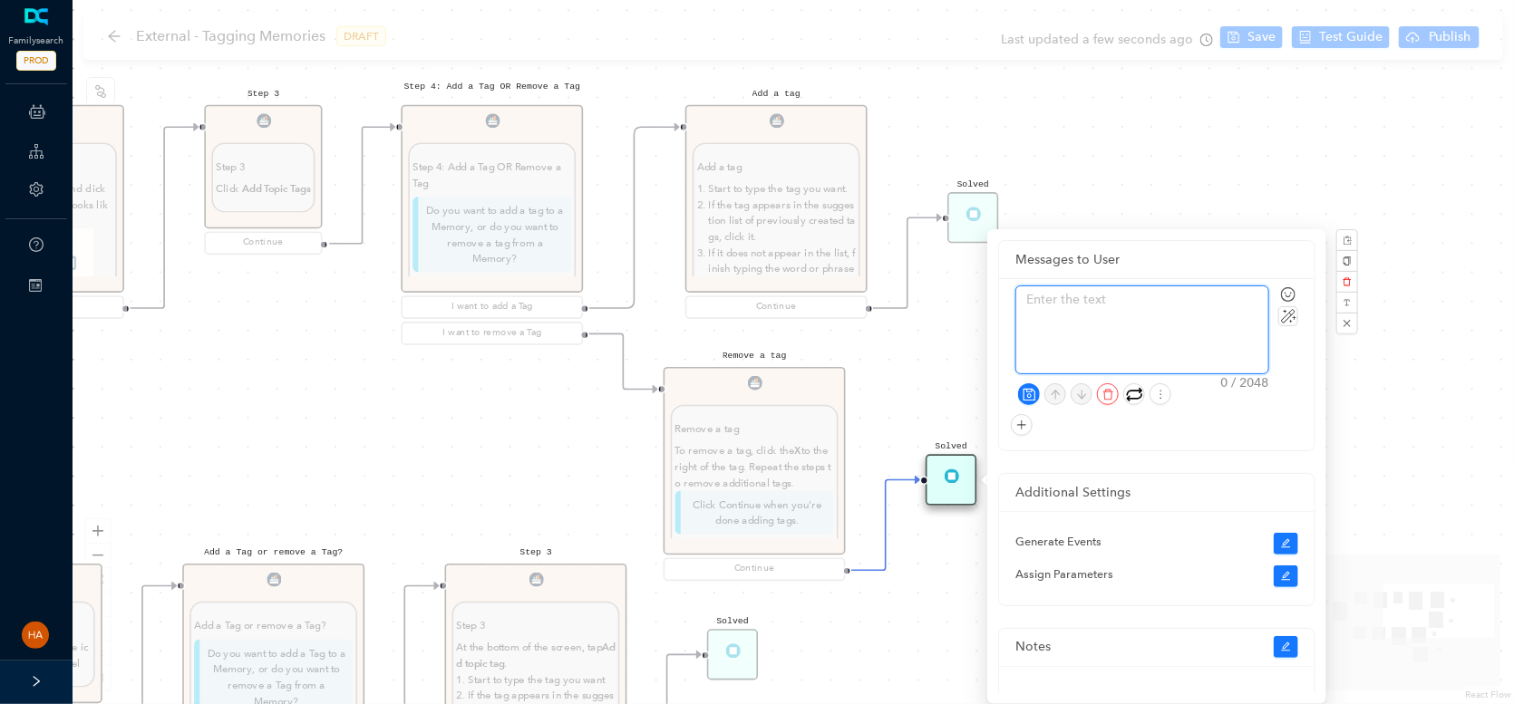
click at [1051, 306] on textarea at bounding box center [1142, 329] width 252 height 87
paste textarea "Done! You have successfully learned how to add or remove tags on the website."
type textarea "Done! You have successfully learned how to add or remove tags on the website."
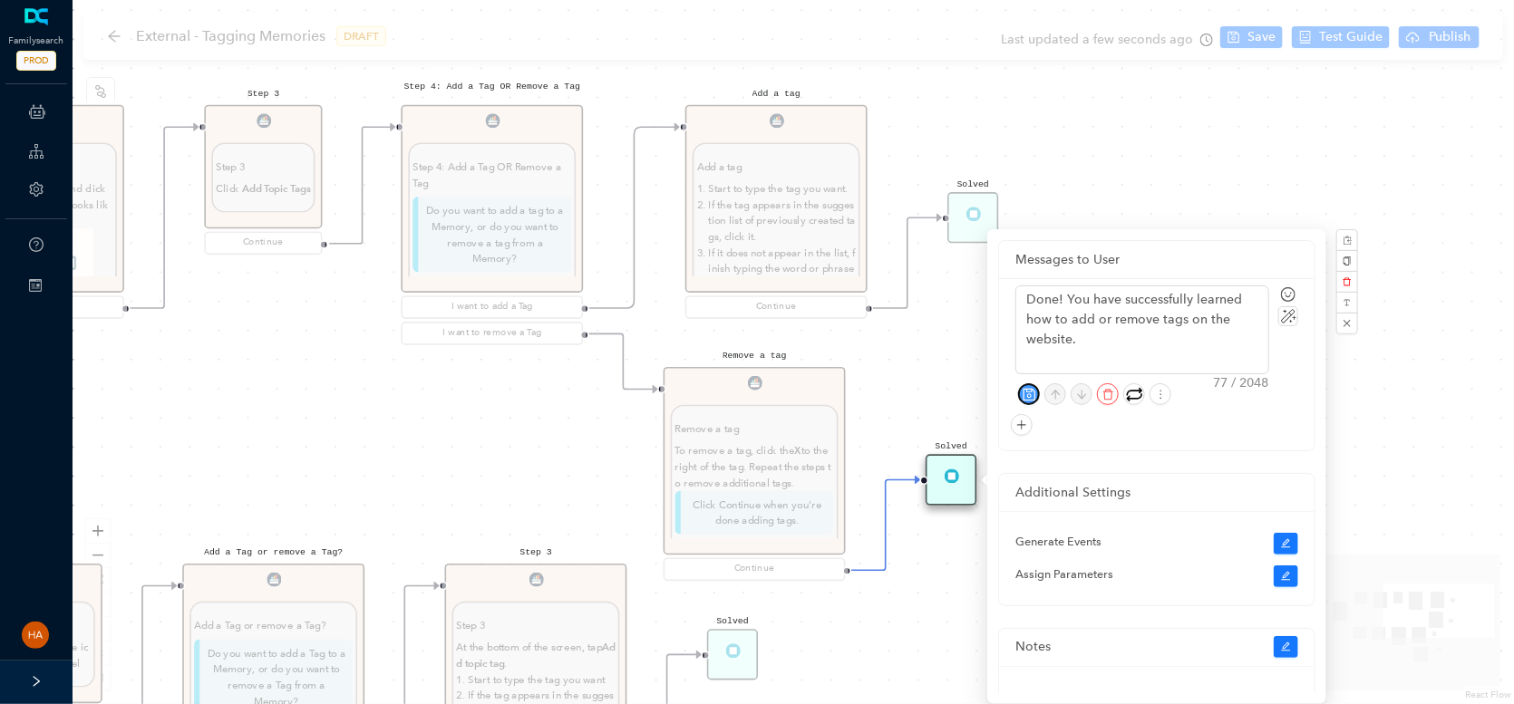
click at [1026, 393] on icon "save" at bounding box center [1029, 395] width 14 height 14
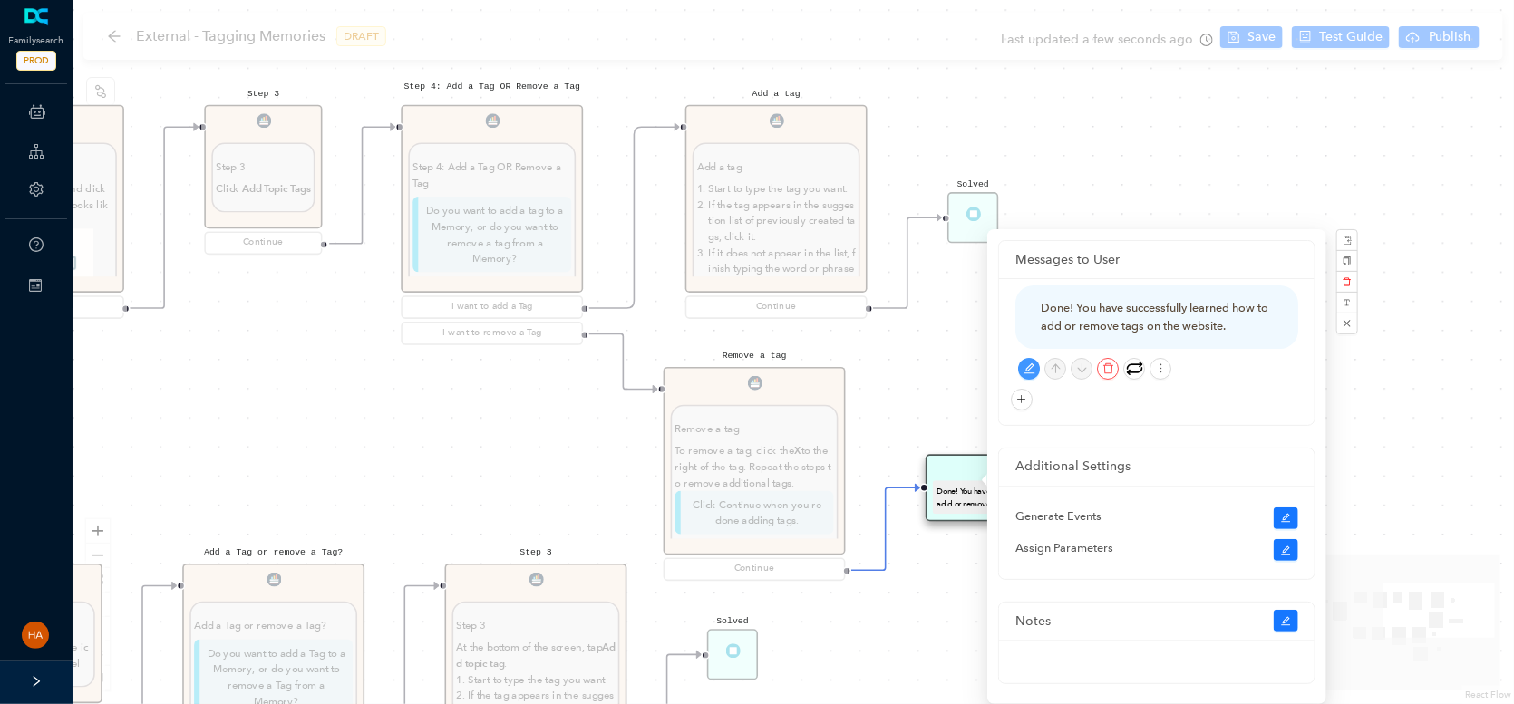
click at [926, 382] on div "Start Beginning Beginning Are you on the [DOMAIN_NAME] website or are you using…" at bounding box center [793, 352] width 1441 height 704
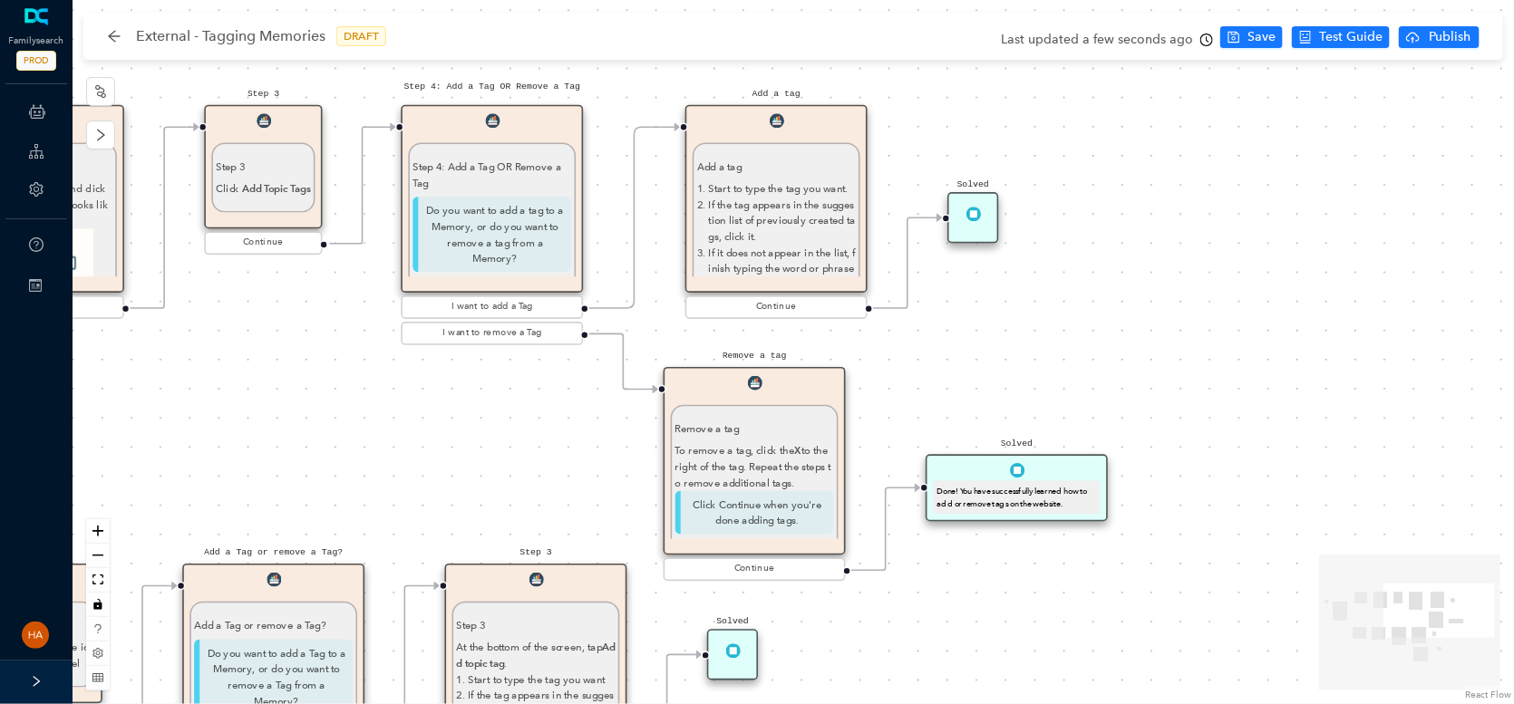
click at [965, 222] on div "Solved" at bounding box center [972, 217] width 51 height 51
click at [970, 212] on img at bounding box center [972, 213] width 15 height 15
click at [969, 225] on div "Solved" at bounding box center [972, 217] width 51 height 51
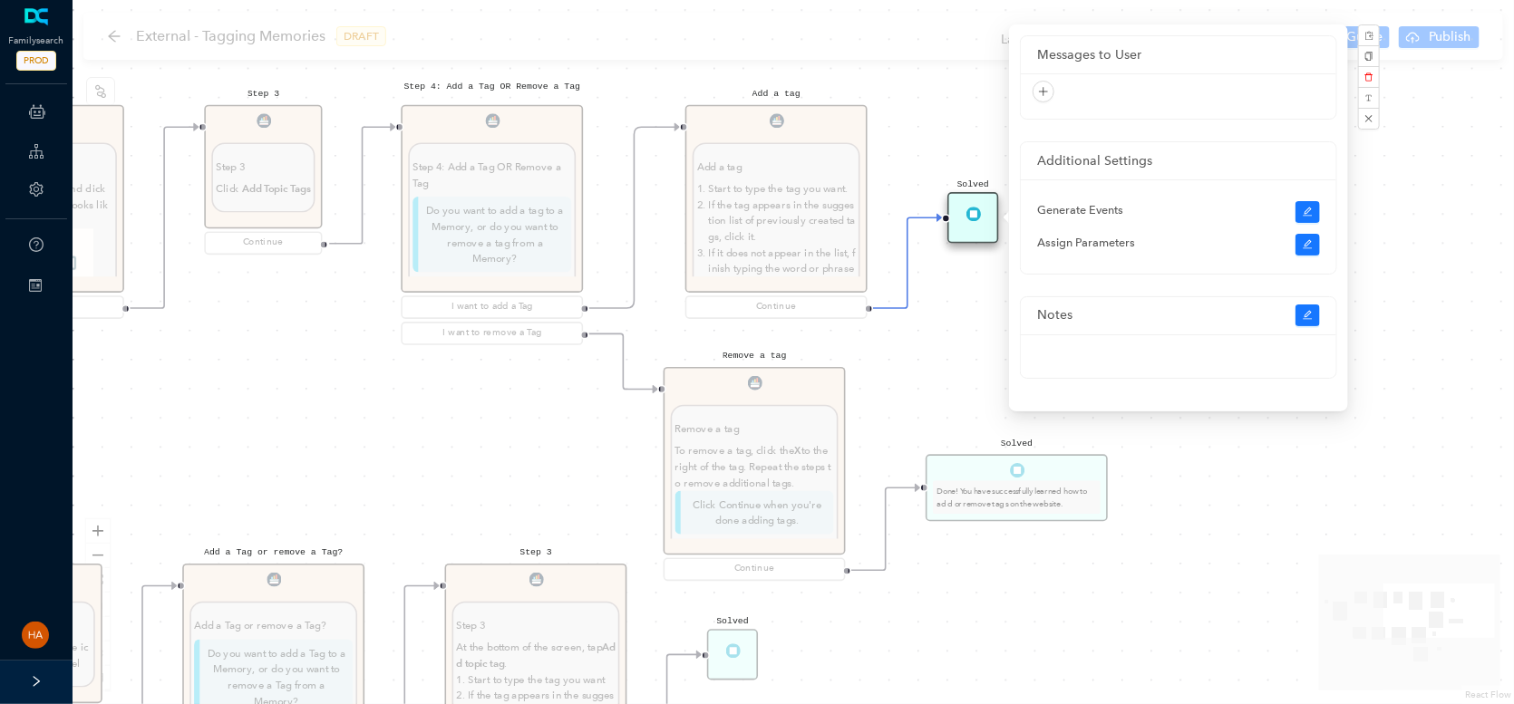
drag, startPoint x: 984, startPoint y: 218, endPoint x: 1002, endPoint y: 209, distance: 19.1
click at [984, 218] on div "Solved" at bounding box center [972, 217] width 51 height 51
click at [1371, 77] on icon "delete" at bounding box center [1368, 77] width 9 height 9
drag, startPoint x: 1456, startPoint y: 170, endPoint x: 1391, endPoint y: 197, distance: 69.9
click at [1458, 170] on span "Yes" at bounding box center [1465, 171] width 14 height 15
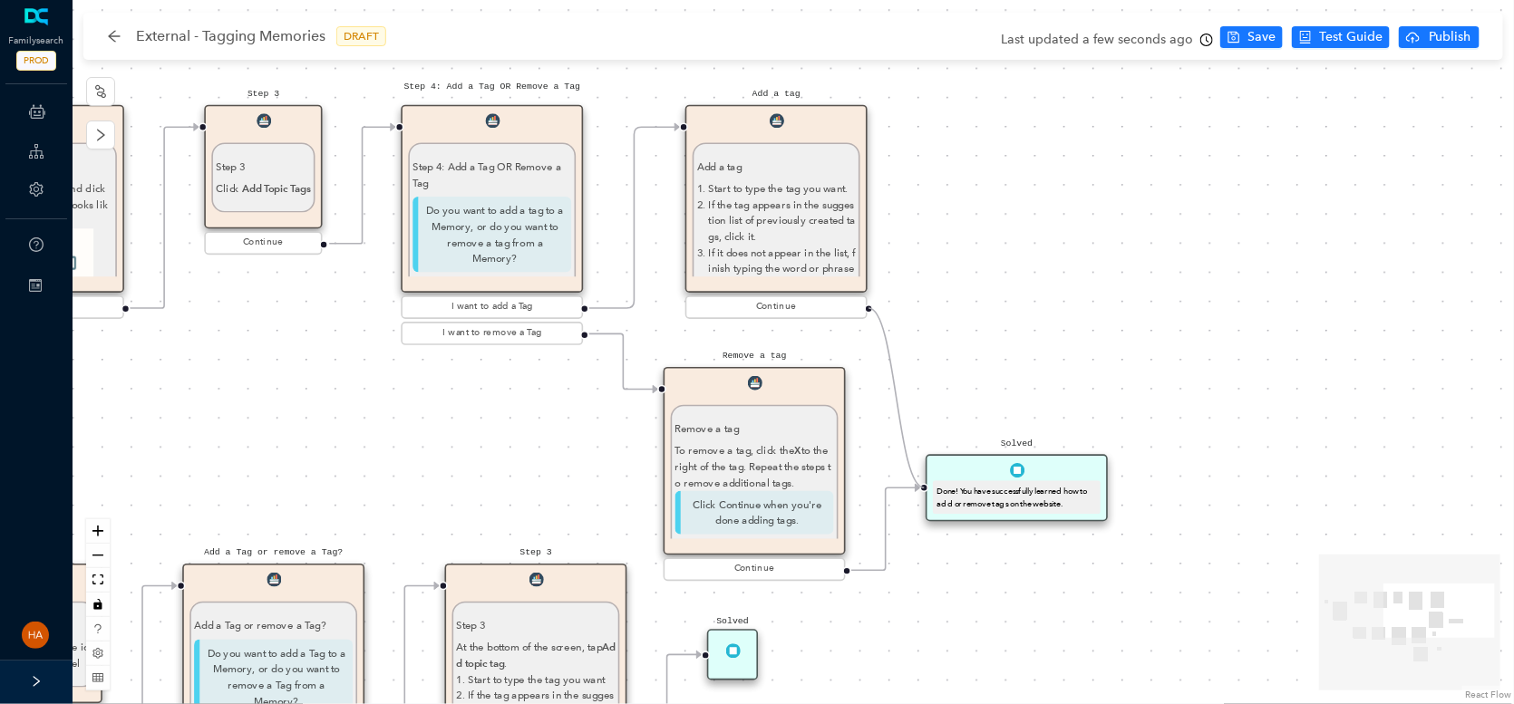
drag, startPoint x: 868, startPoint y: 310, endPoint x: 918, endPoint y: 488, distance: 184.5
click at [918, 488] on div "Start Beginning Beginning Are you on the [DOMAIN_NAME] website or are you using…" at bounding box center [707, 256] width 2317 height 1132
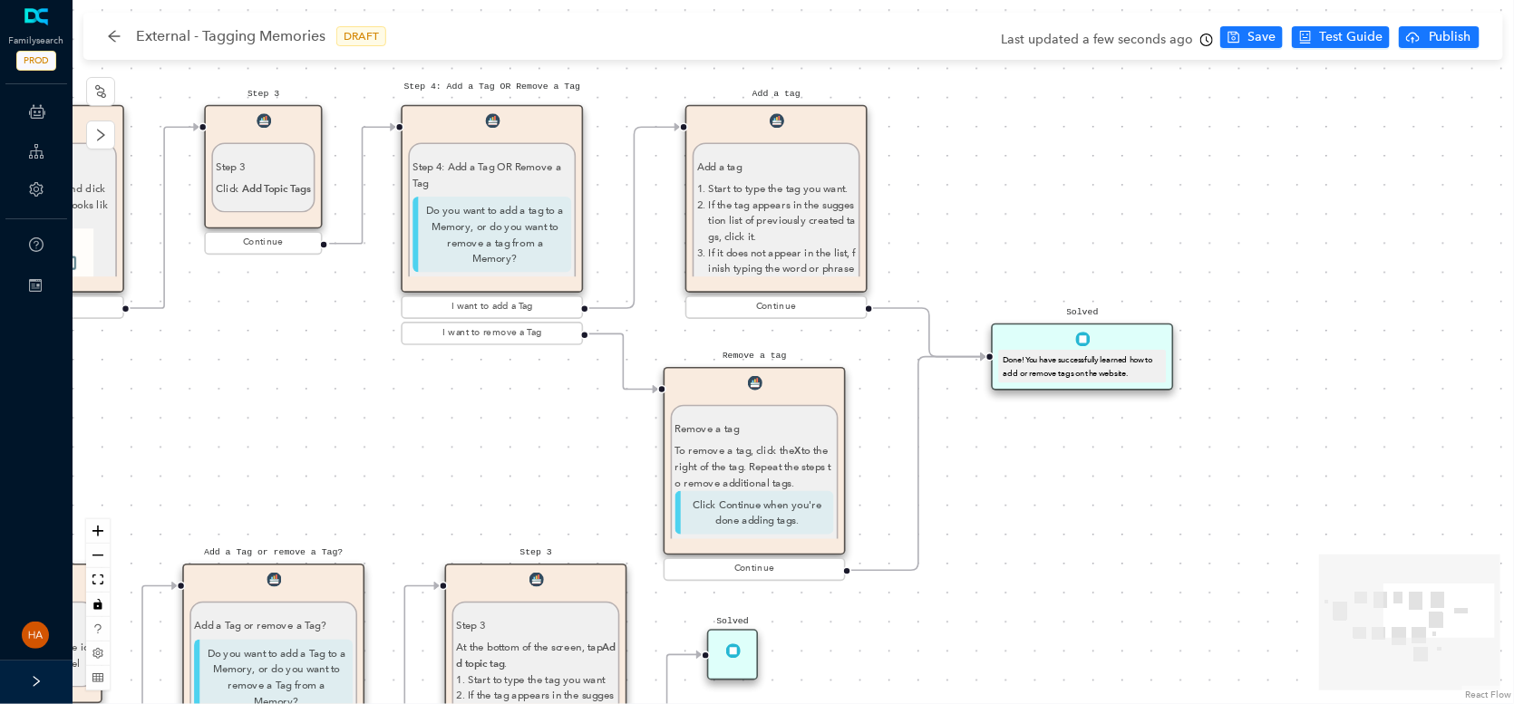
drag, startPoint x: 986, startPoint y: 462, endPoint x: 1050, endPoint y: 350, distance: 129.1
click at [1050, 355] on div "Done! You have successfully learned how to add or remove tags on the website." at bounding box center [1083, 366] width 160 height 25
click at [1250, 40] on span "Save" at bounding box center [1261, 37] width 28 height 20
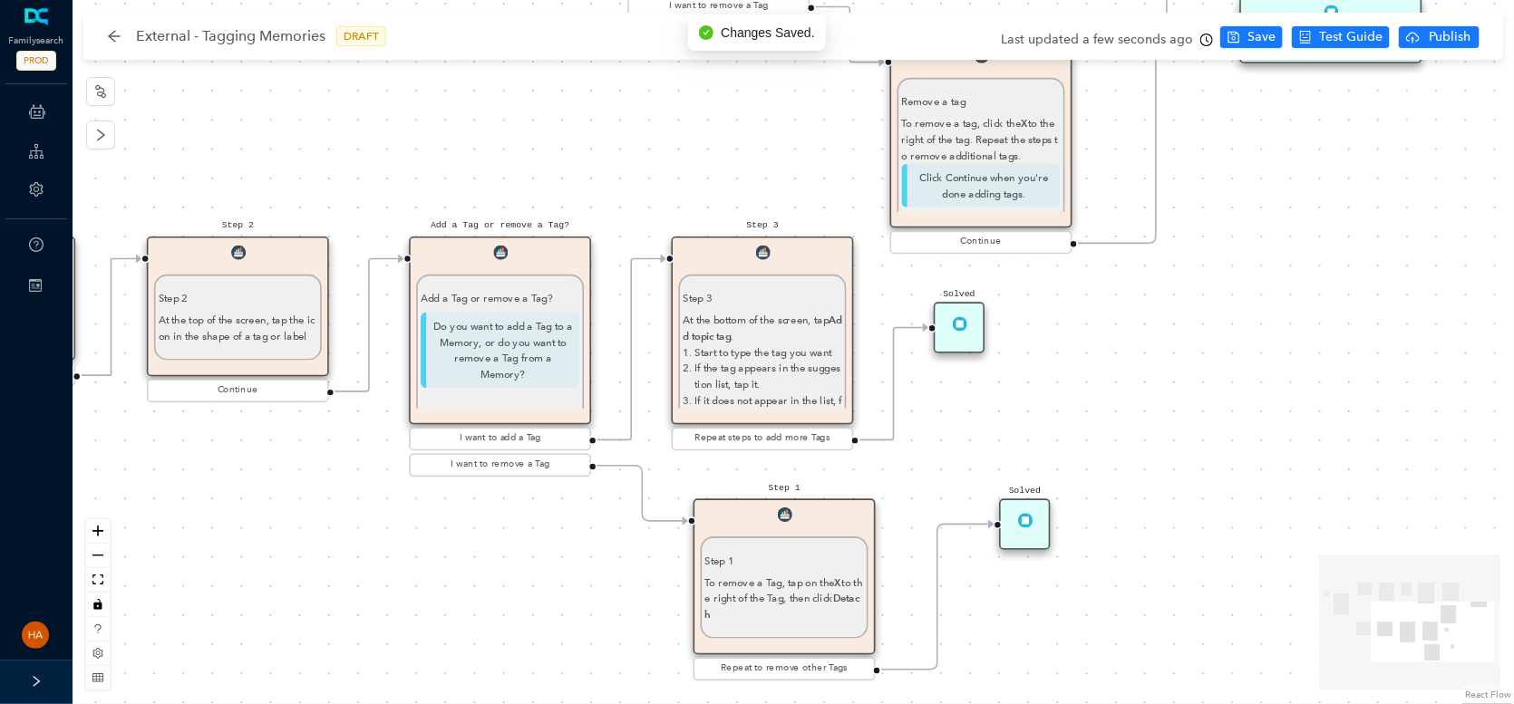
drag, startPoint x: 970, startPoint y: 574, endPoint x: 1196, endPoint y: 247, distance: 398.0
click at [1196, 247] on div "Start Beginning Beginning Are you on the [DOMAIN_NAME] website or are you using…" at bounding box center [793, 352] width 1441 height 704
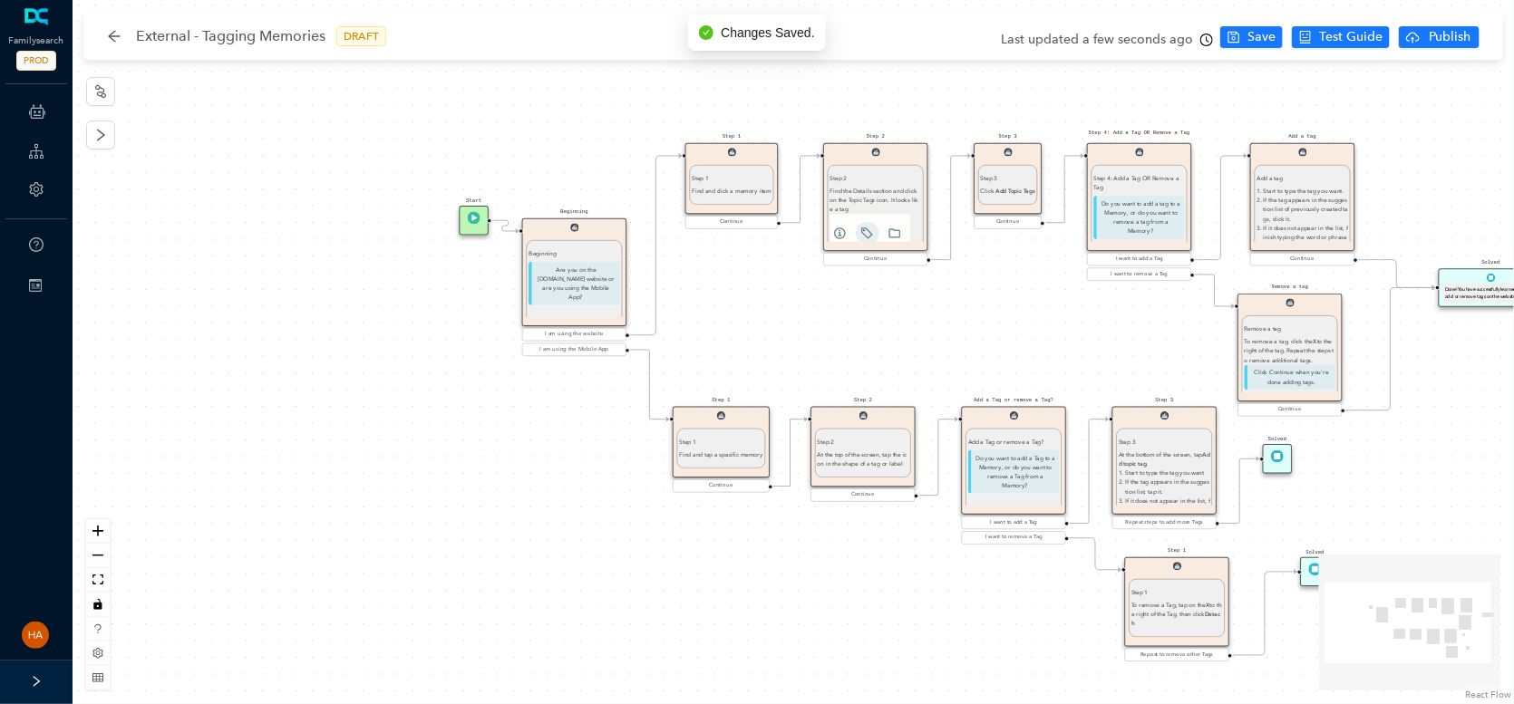
drag, startPoint x: 537, startPoint y: 489, endPoint x: 780, endPoint y: 583, distance: 260.2
click at [780, 583] on div "Start Beginning Beginning Are you on the [DOMAIN_NAME] website or are you using…" at bounding box center [793, 352] width 1441 height 704
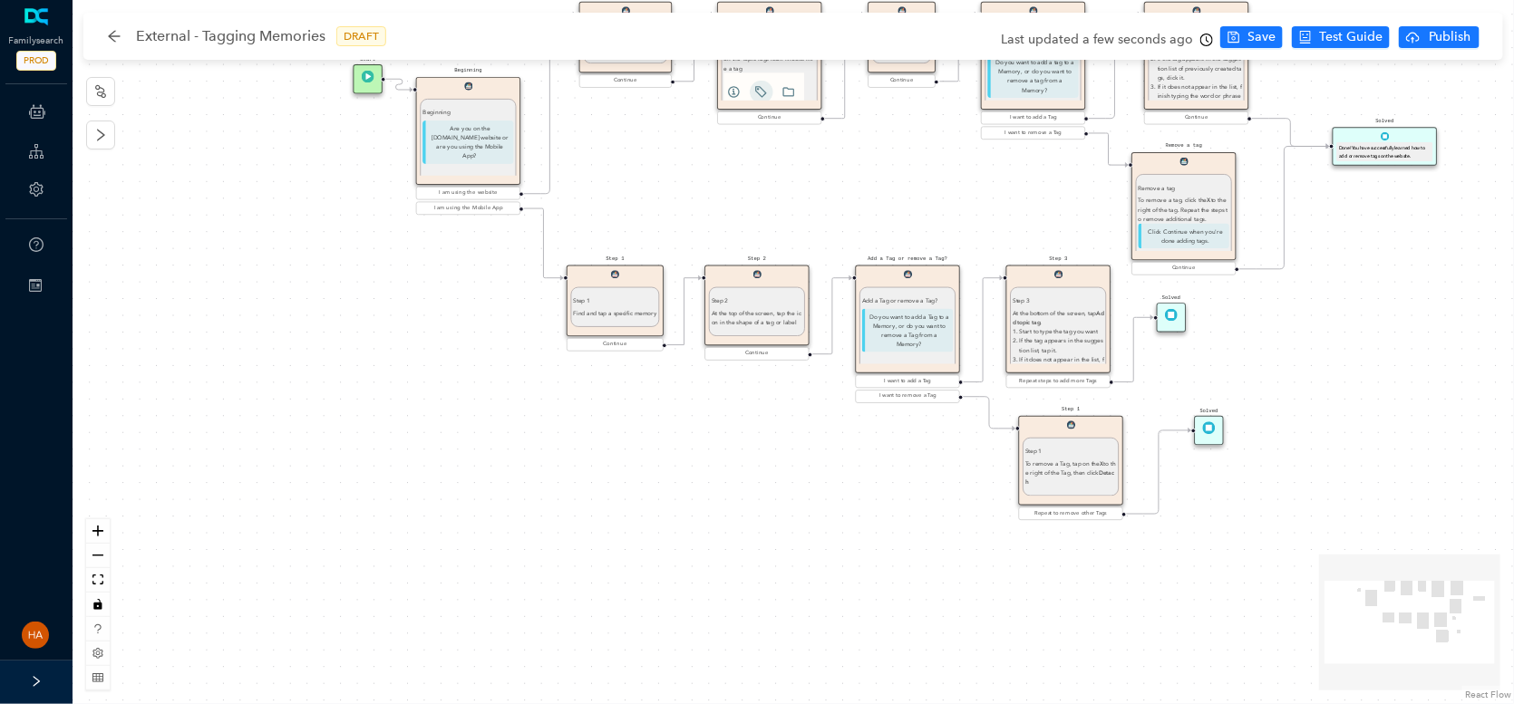
drag, startPoint x: 665, startPoint y: 602, endPoint x: 570, endPoint y: 457, distance: 173.5
click at [556, 457] on div "Start Beginning Beginning Are you on the [DOMAIN_NAME] website or are you using…" at bounding box center [793, 352] width 1441 height 704
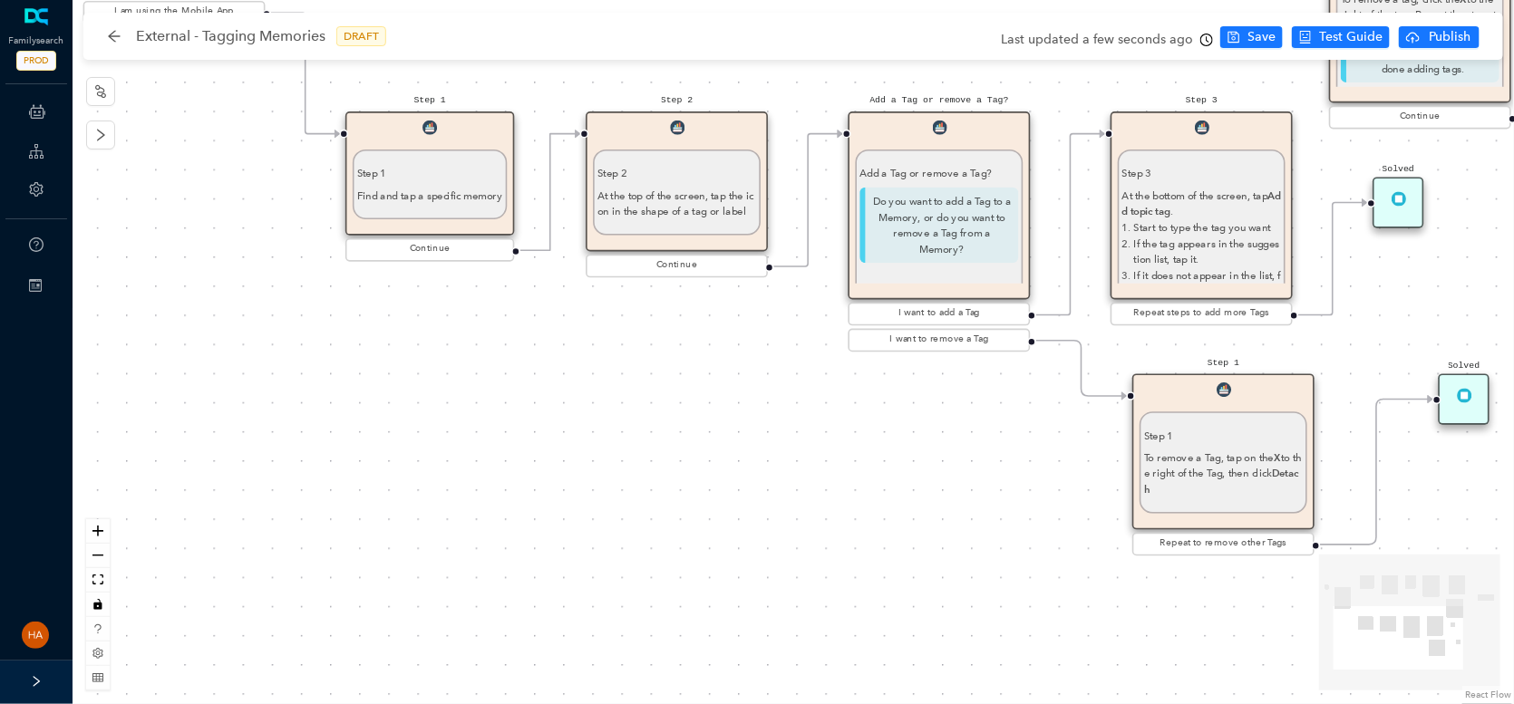
click at [606, 378] on div "Start Beginning Beginning Are you on the [DOMAIN_NAME] website or are you using…" at bounding box center [793, 352] width 1441 height 704
click at [440, 175] on p "Step 1" at bounding box center [430, 174] width 146 height 16
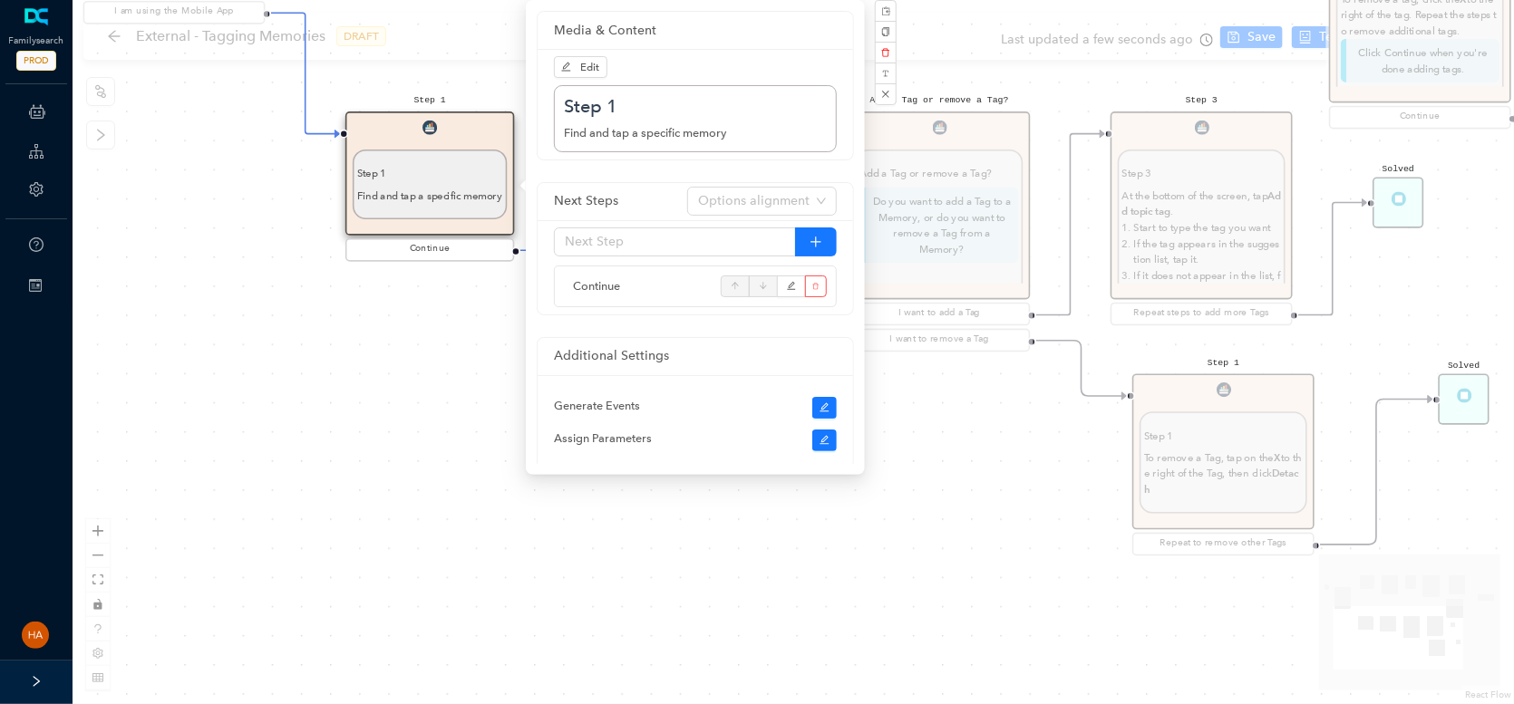
click at [611, 137] on undefined "Find and tap a specific memory" at bounding box center [645, 133] width 162 height 14
copy undefined "Find and tap a specific memory"
click at [930, 583] on div "Start Beginning Beginning Are you on the [DOMAIN_NAME] website or are you using…" at bounding box center [793, 352] width 1441 height 704
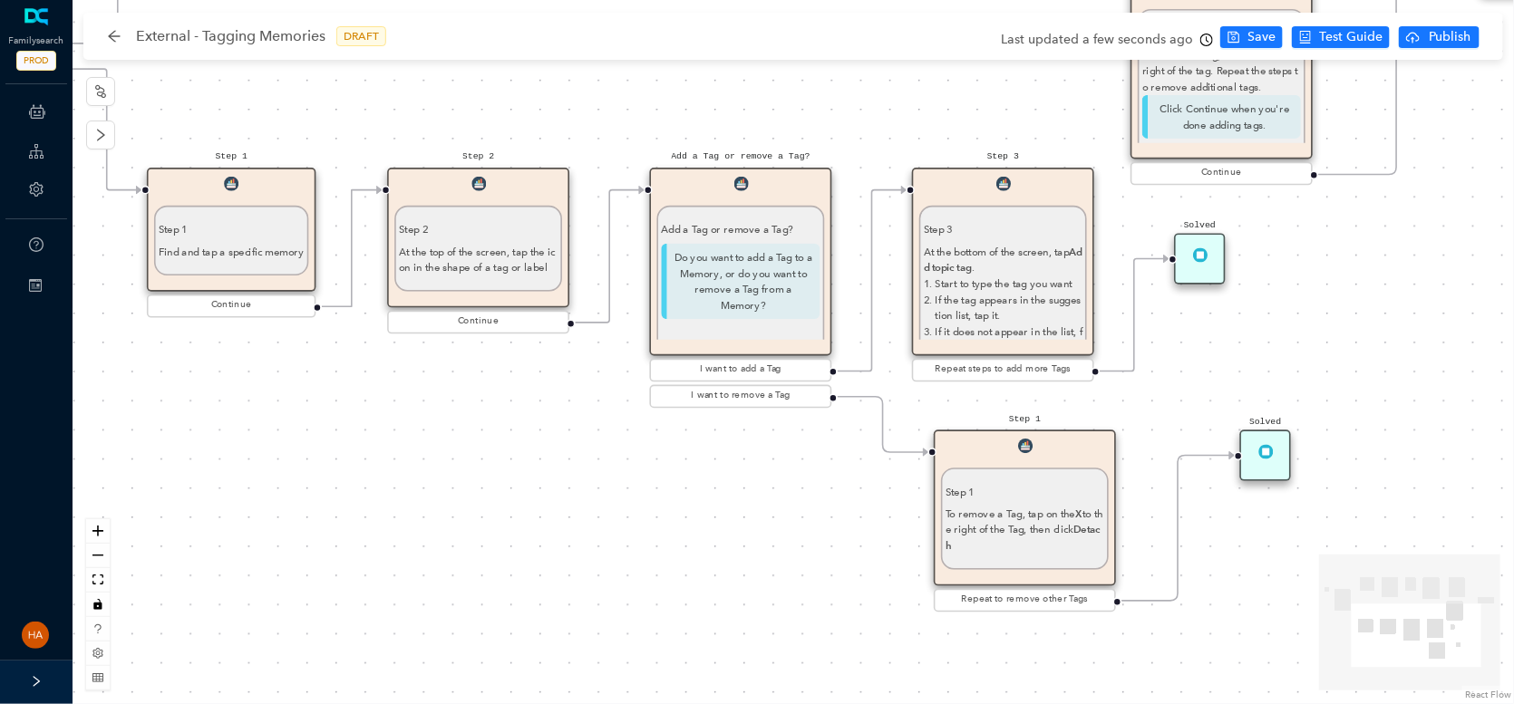
drag, startPoint x: 1007, startPoint y: 492, endPoint x: 809, endPoint y: 548, distance: 206.3
click at [809, 548] on div "Start Beginning Beginning Are you on the [DOMAIN_NAME] website or are you using…" at bounding box center [793, 352] width 1441 height 704
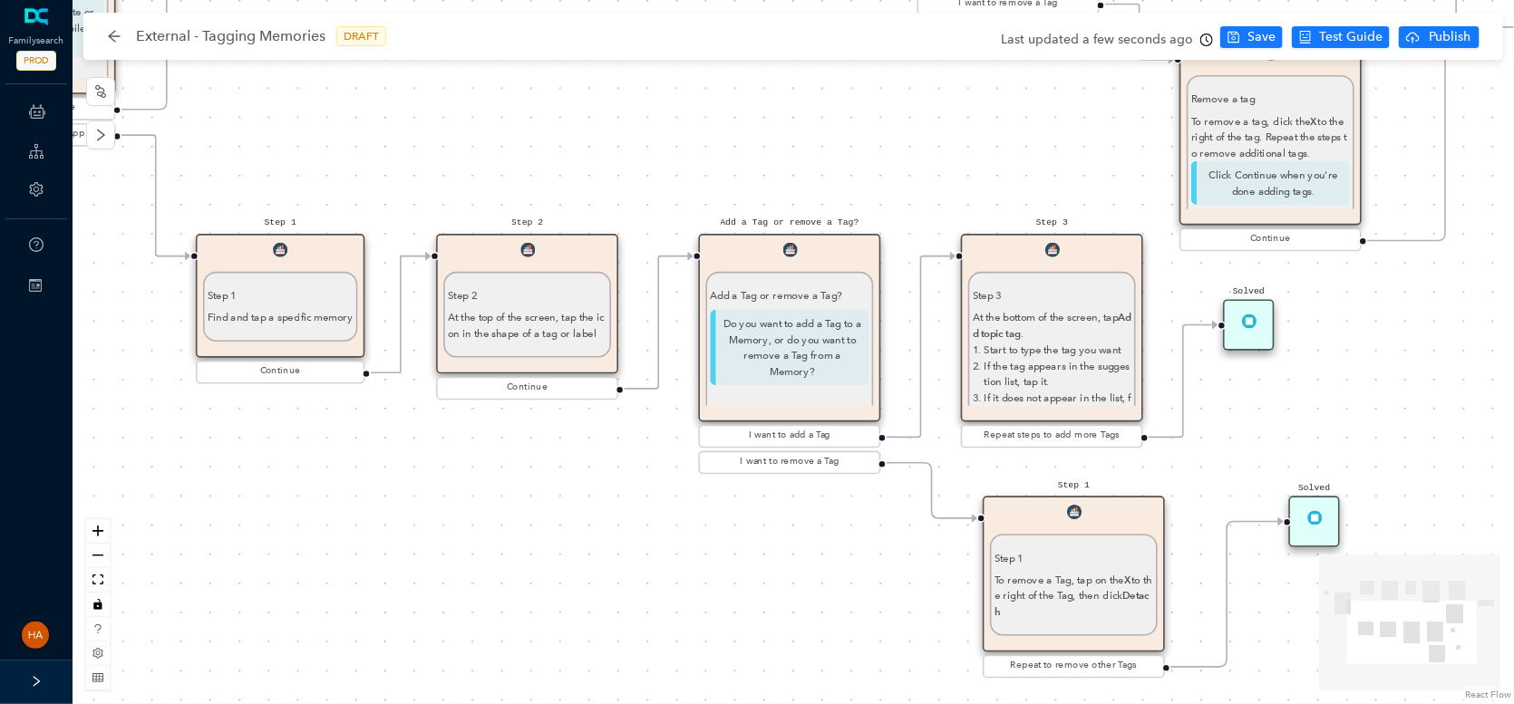
drag, startPoint x: 500, startPoint y: 500, endPoint x: 524, endPoint y: 535, distance: 41.7
click at [524, 535] on div "Start Beginning Beginning Are you on the [DOMAIN_NAME] website or are you using…" at bounding box center [793, 352] width 1441 height 704
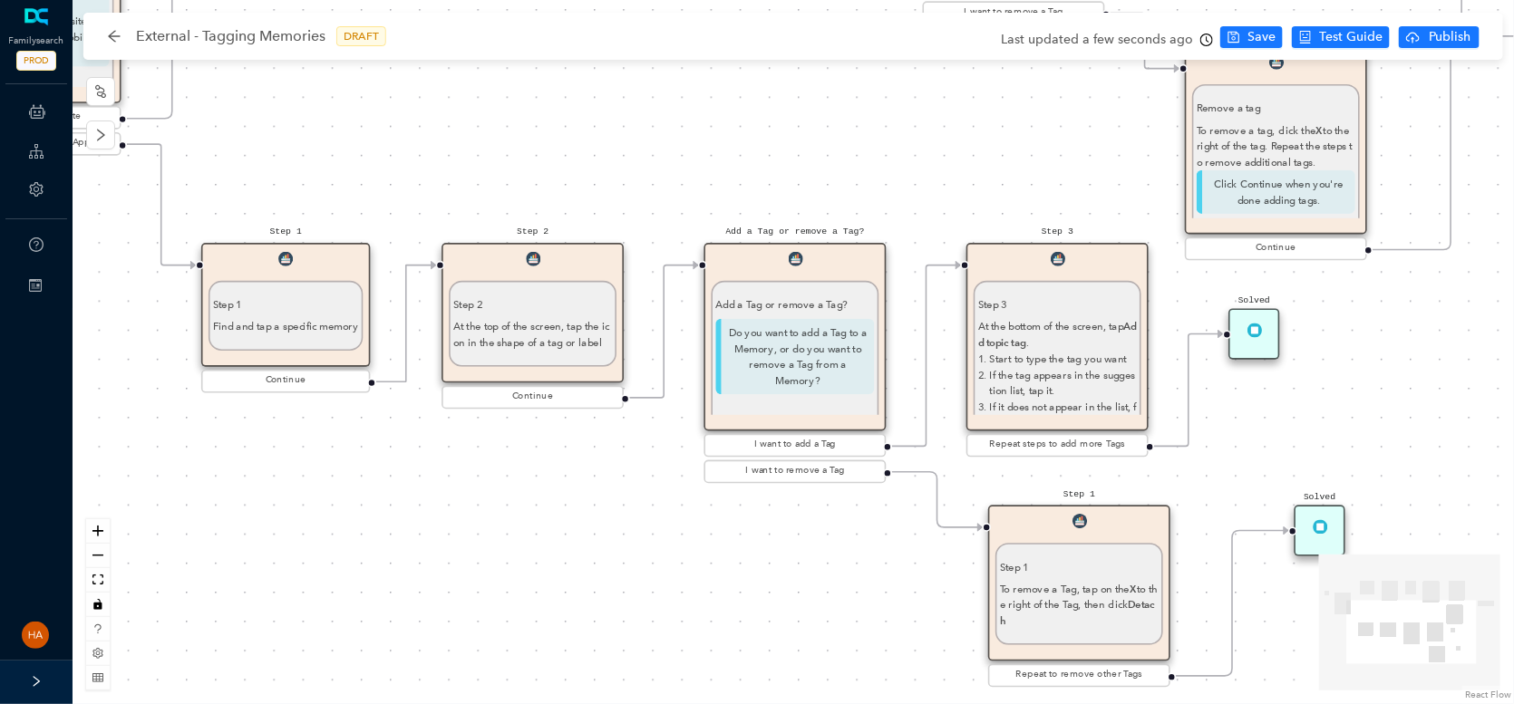
click at [490, 328] on p "At the top of the screen, tap the icon in the shape of a tag or label" at bounding box center [532, 335] width 159 height 32
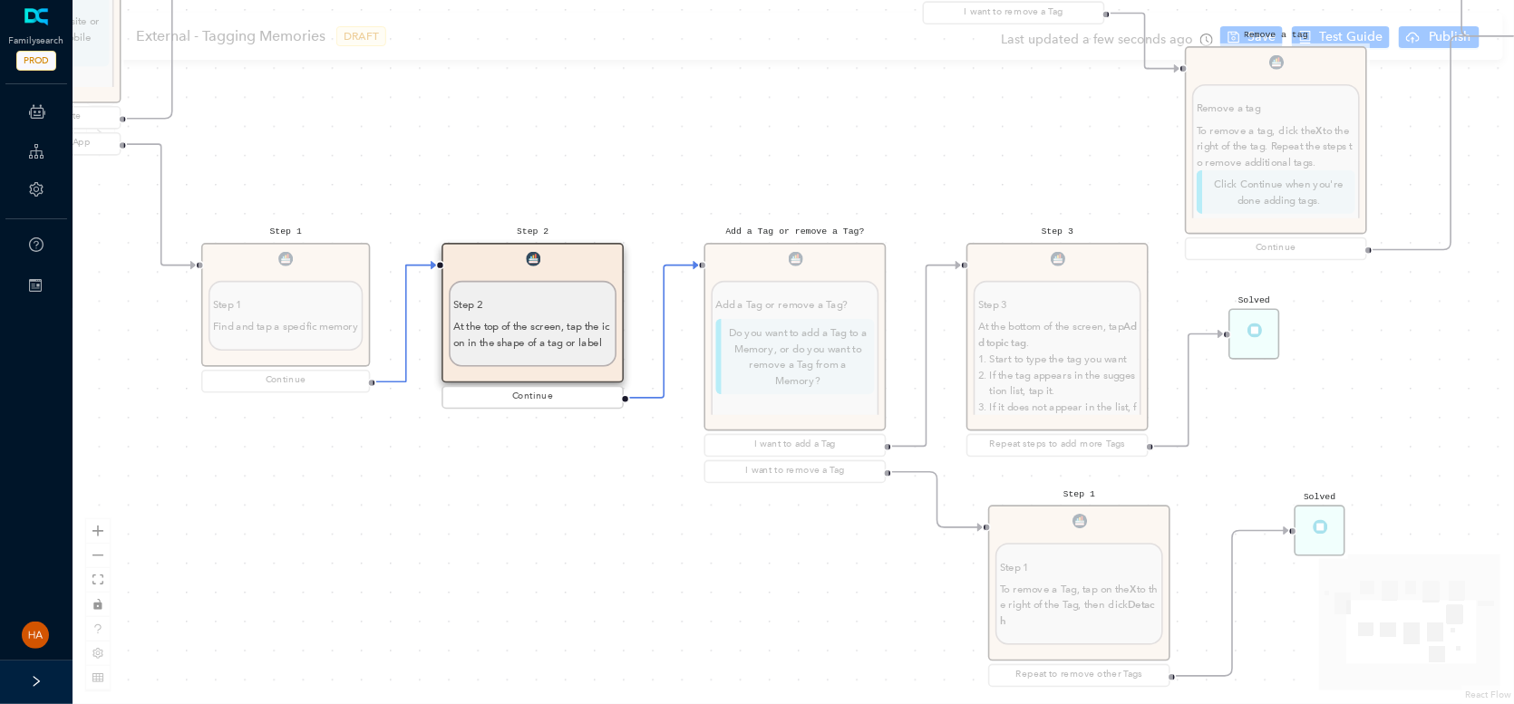
click at [490, 328] on p "At the top of the screen, tap the icon in the shape of a tag or label" at bounding box center [532, 335] width 159 height 32
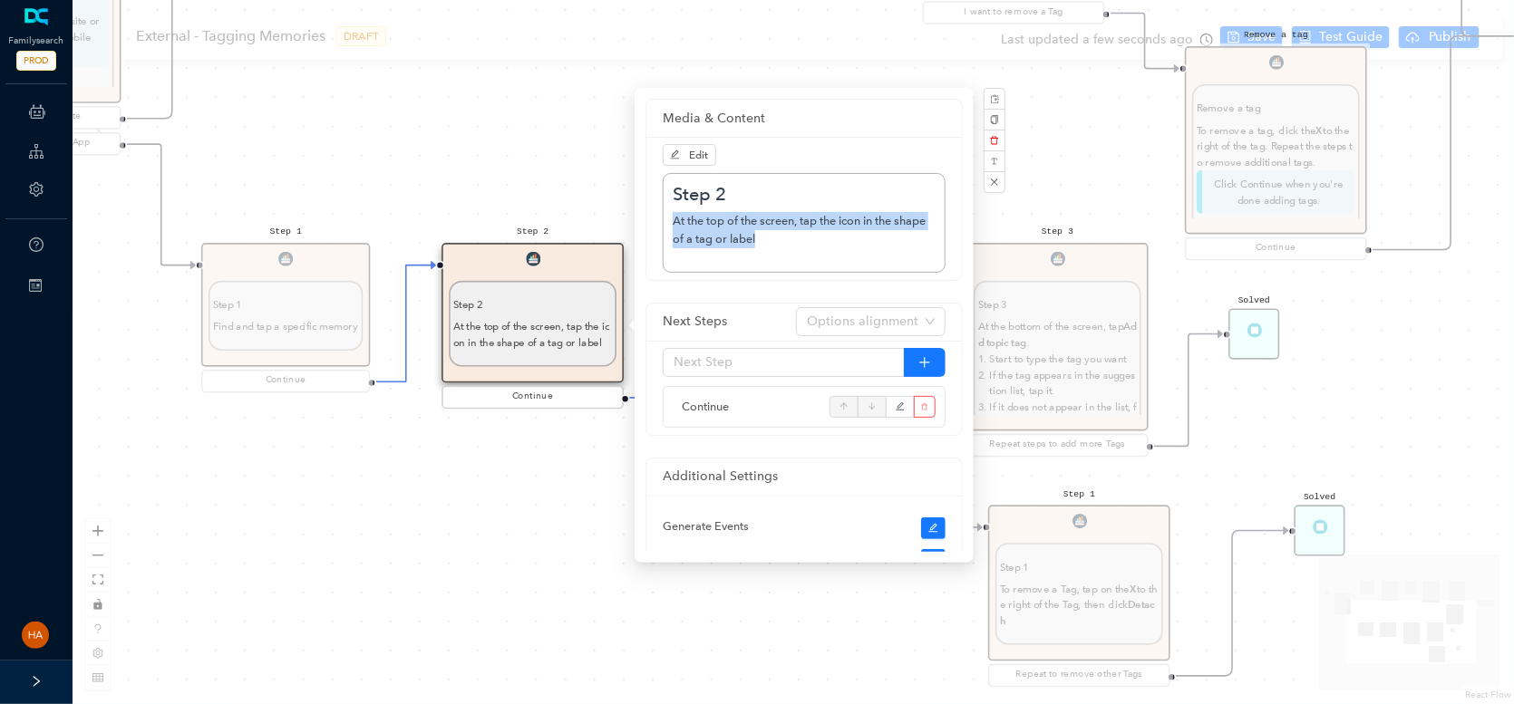
drag, startPoint x: 761, startPoint y: 243, endPoint x: 663, endPoint y: 226, distance: 100.3
click at [663, 226] on div "Step 2 At the top of the screen, tap the icon in the shape of a tag or label" at bounding box center [804, 223] width 283 height 100
copy p "At the top of the screen, tap the icon in the shape of a tag or label"
drag, startPoint x: 506, startPoint y: 500, endPoint x: 489, endPoint y: 499, distance: 16.3
click at [505, 500] on div "Start Beginning Beginning Are you on the [DOMAIN_NAME] website or are you using…" at bounding box center [793, 352] width 1441 height 704
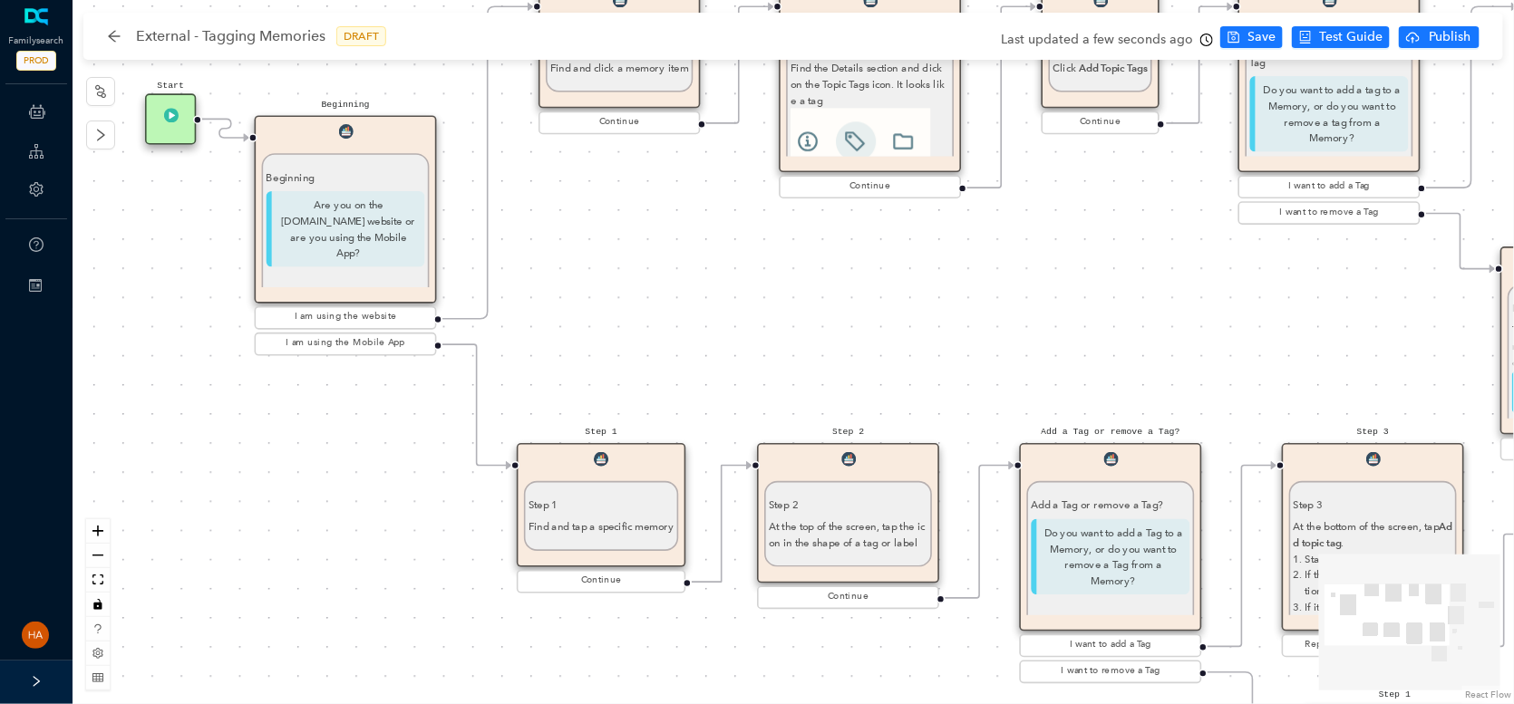
drag, startPoint x: 384, startPoint y: 468, endPoint x: 700, endPoint y: 668, distance: 373.7
click at [700, 668] on div "Start Beginning Beginning Are you on the [DOMAIN_NAME] website or are you using…" at bounding box center [793, 352] width 1441 height 704
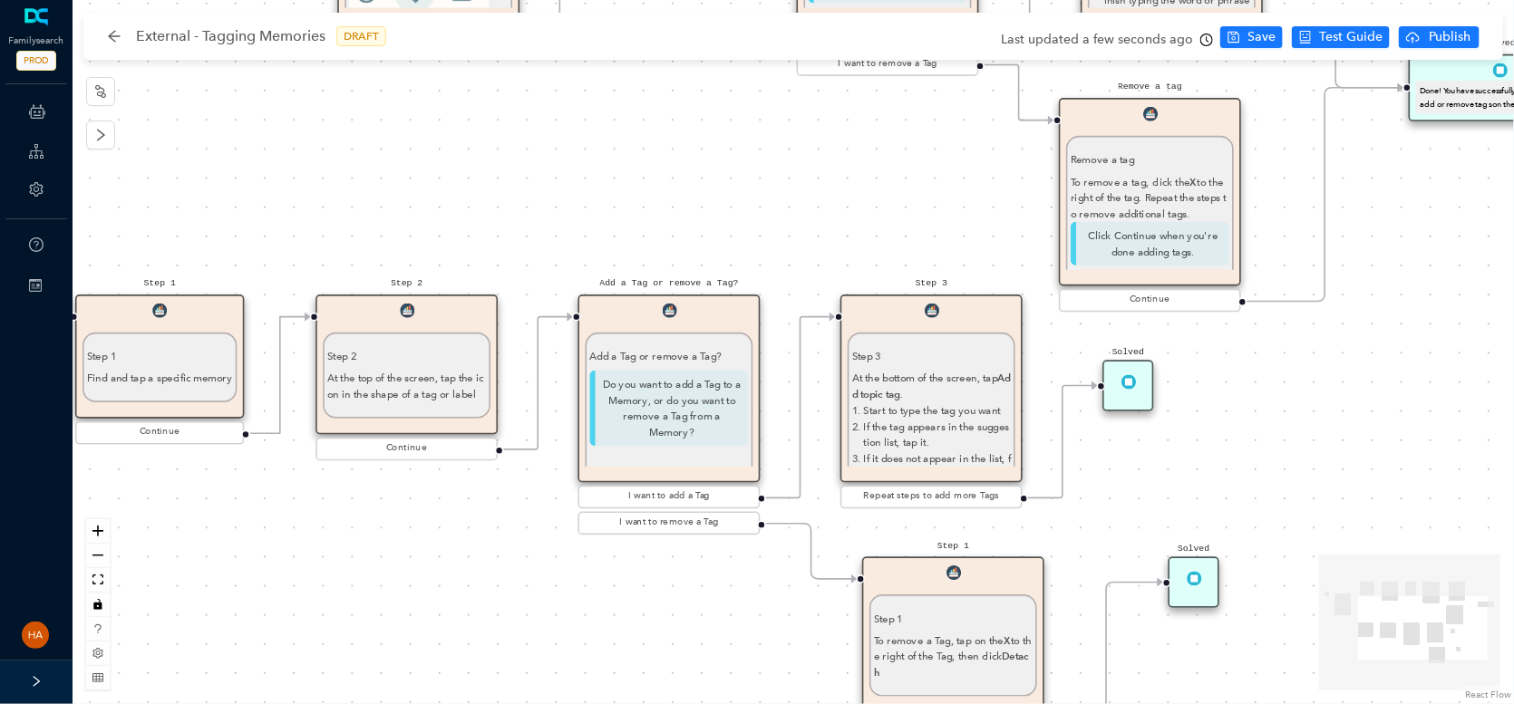
drag, startPoint x: 946, startPoint y: 655, endPoint x: 505, endPoint y: 507, distance: 465.8
click at [505, 507] on div "Start Beginning Beginning Are you on the [DOMAIN_NAME] website or are you using…" at bounding box center [793, 352] width 1441 height 704
click at [642, 376] on p "Do you want to add a Tag to a Memory, or do you want to remove a Tag from a Mem…" at bounding box center [668, 409] width 159 height 76
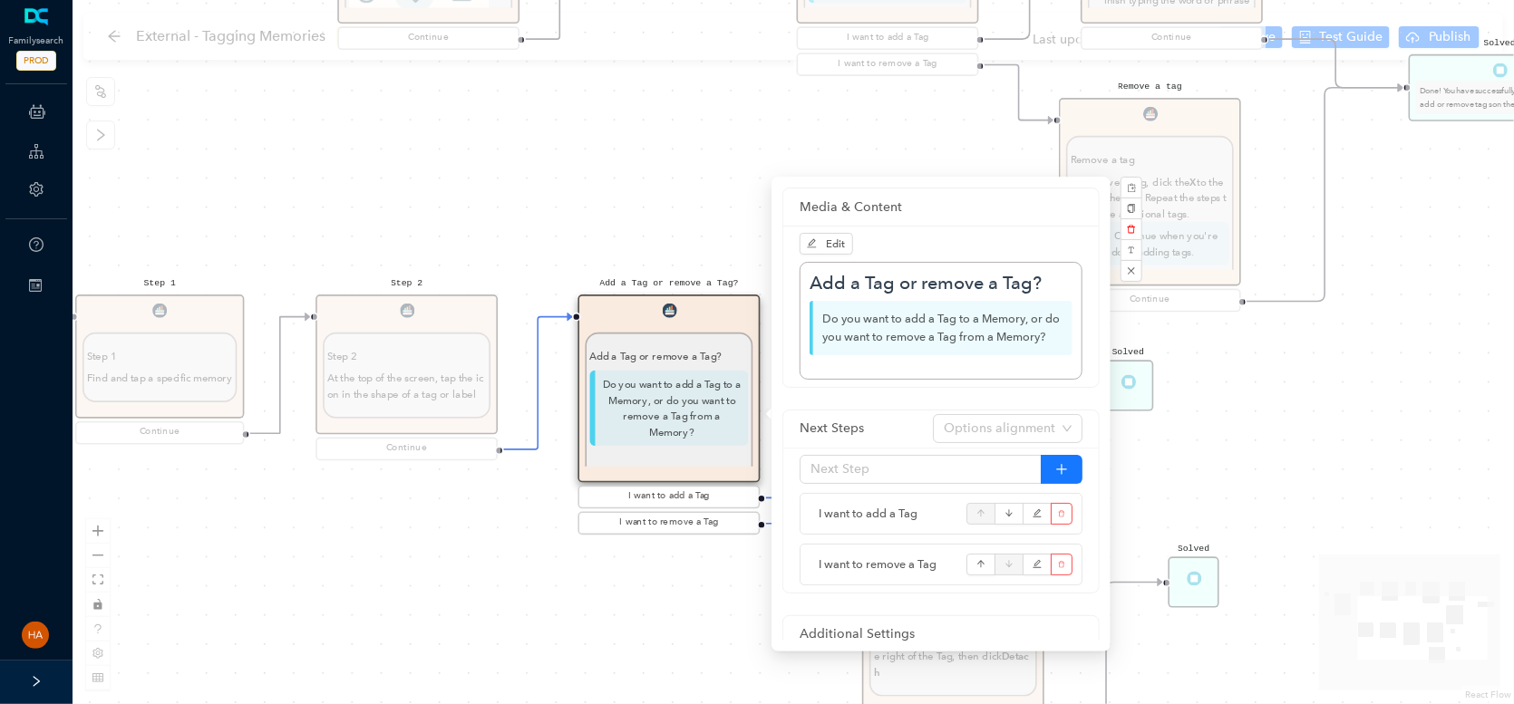
click at [882, 332] on p "Do you want to add a Tag to a Memory, or do you want to remove a Tag from a Mem…" at bounding box center [940, 328] width 263 height 54
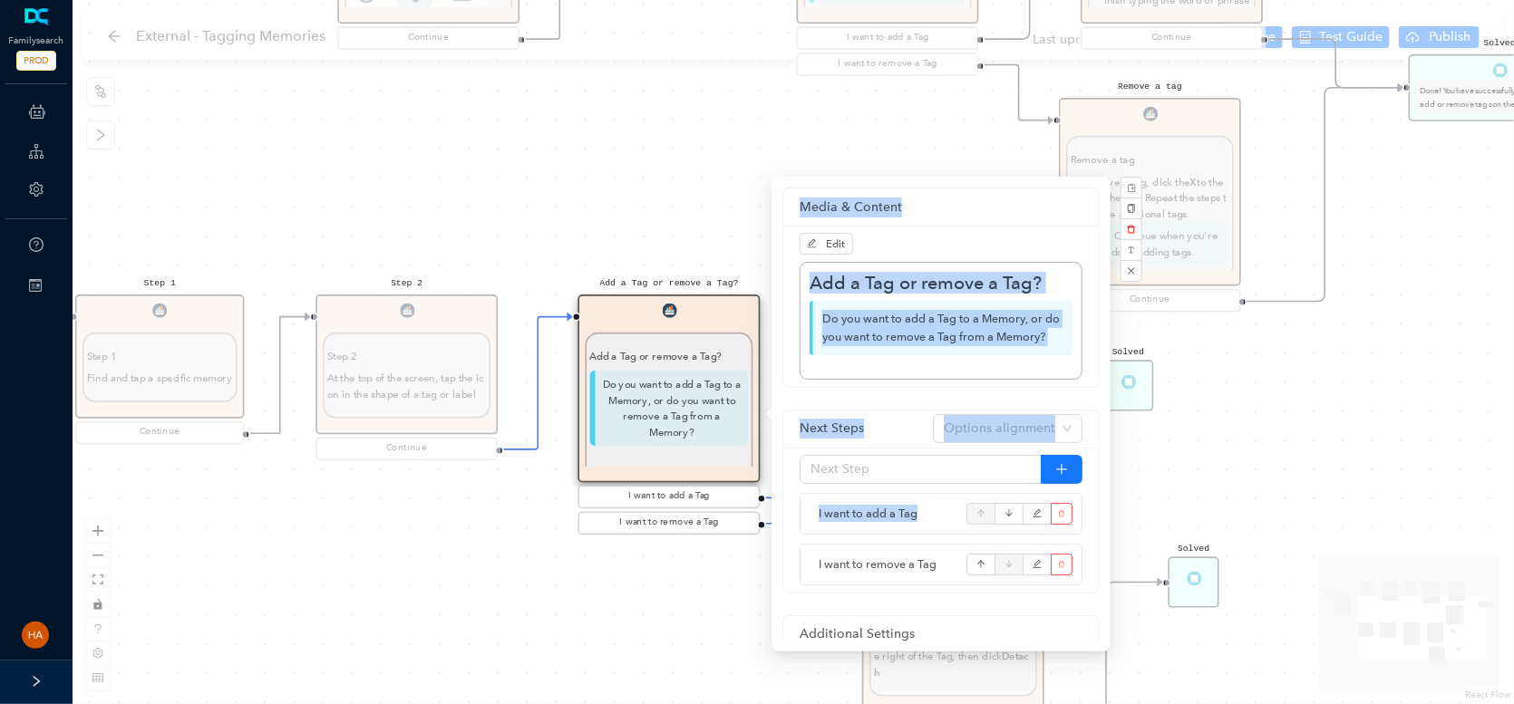
drag, startPoint x: 568, startPoint y: 563, endPoint x: 707, endPoint y: 512, distance: 147.7
click at [828, 537] on div "Start Beginning Beginning Are you on the [DOMAIN_NAME] website or are you using…" at bounding box center [793, 352] width 1441 height 704
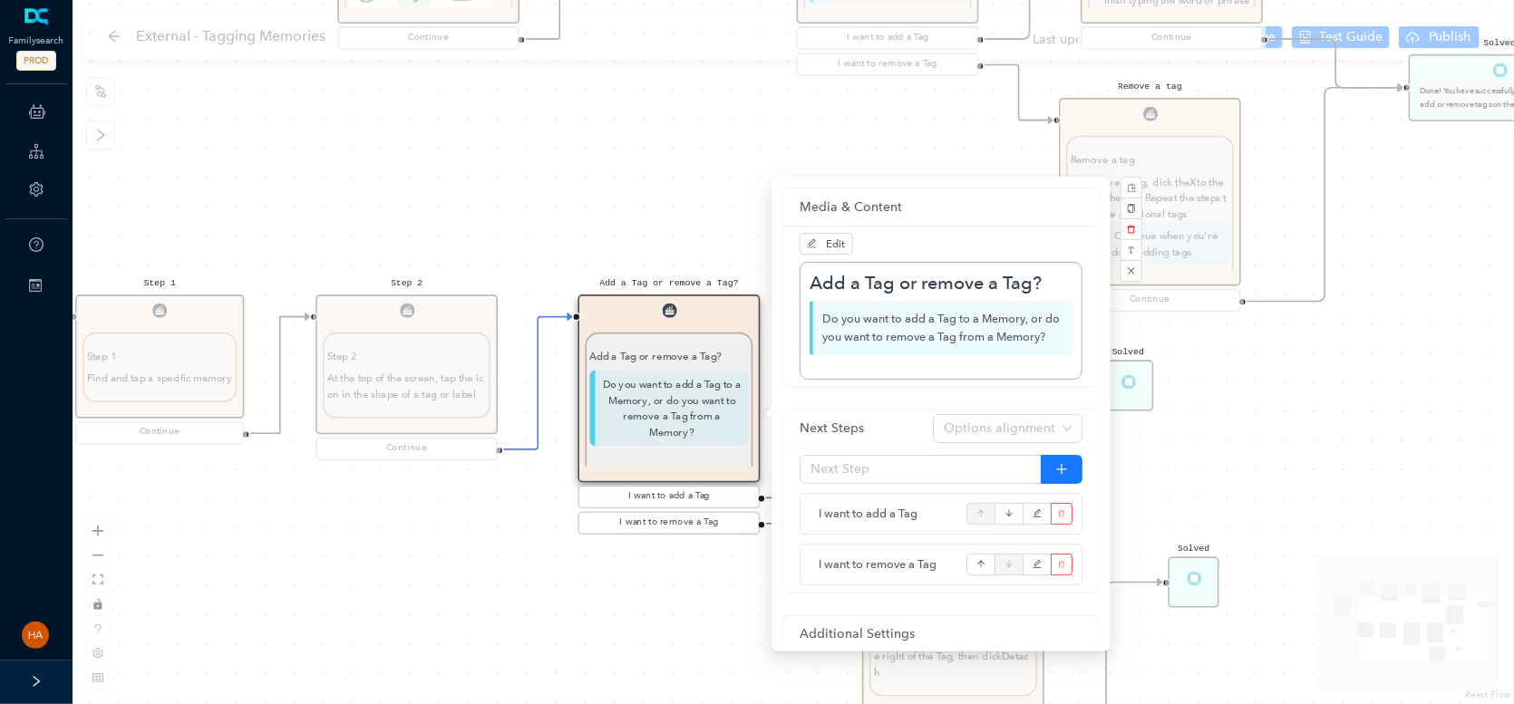
drag, startPoint x: 348, startPoint y: 561, endPoint x: 487, endPoint y: 579, distance: 139.9
click at [487, 579] on div "Start Beginning Beginning Are you on the [DOMAIN_NAME] website or are you using…" at bounding box center [793, 352] width 1441 height 704
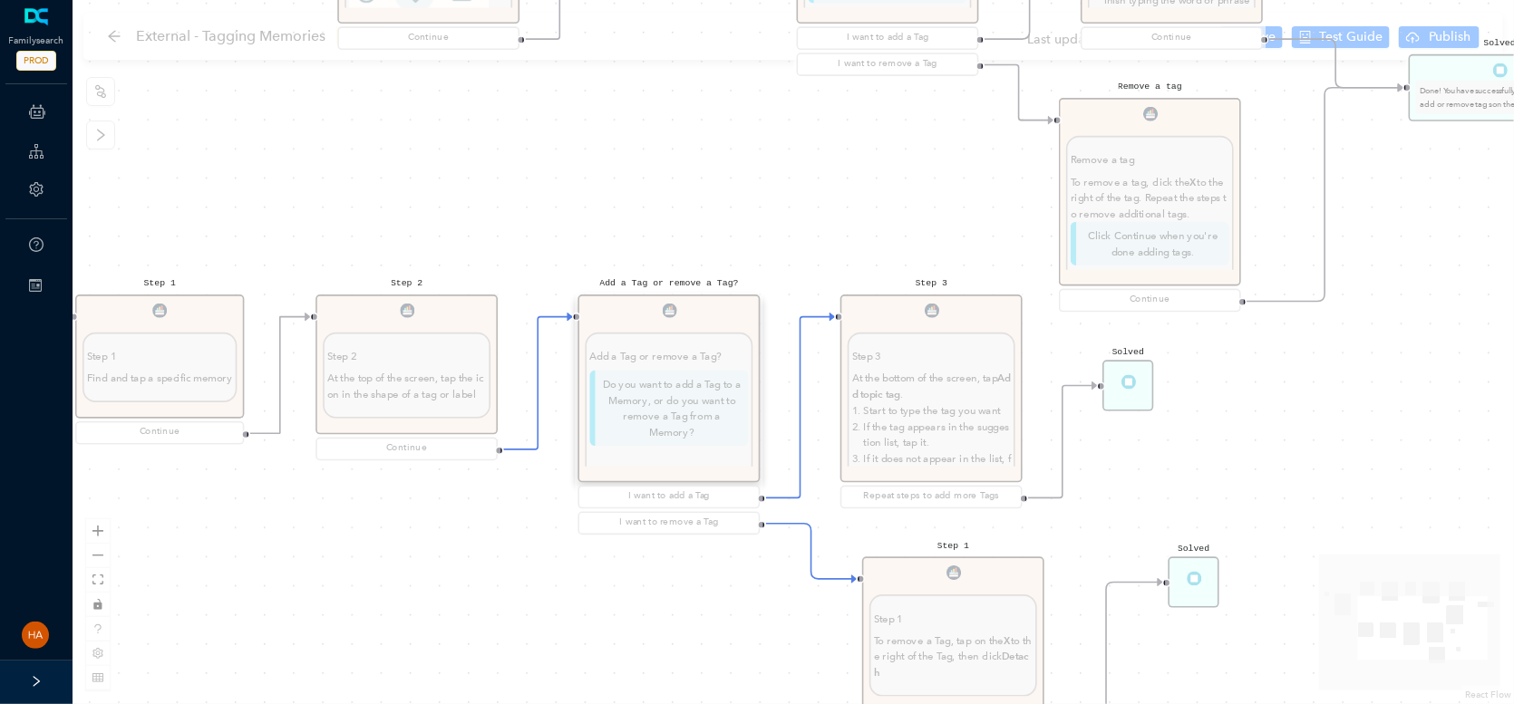
click at [295, 538] on div "Start Beginning Beginning Are you on the [DOMAIN_NAME] website or are you using…" at bounding box center [793, 352] width 1441 height 704
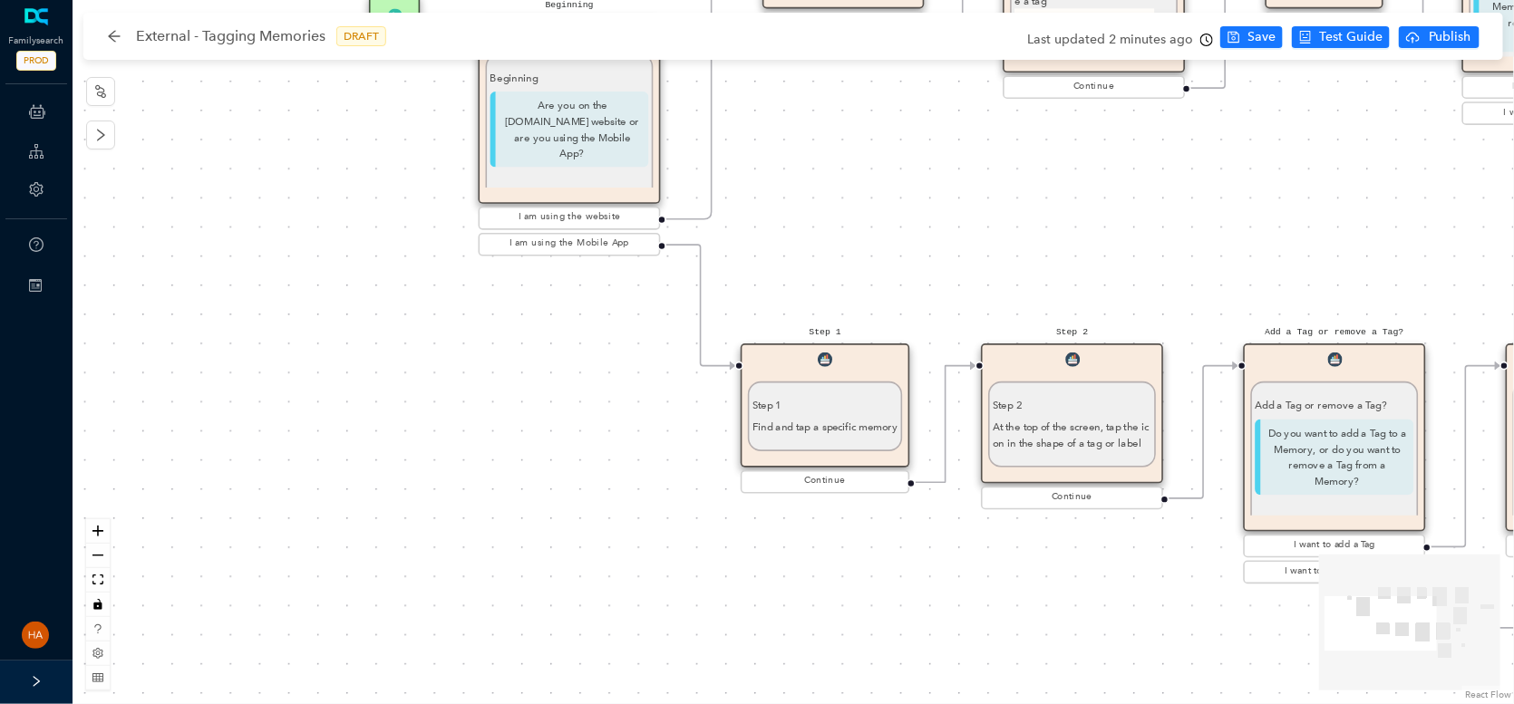
drag, startPoint x: 234, startPoint y: 536, endPoint x: 392, endPoint y: 430, distance: 190.8
click at [897, 584] on div "Start Beginning Beginning Are you on the [DOMAIN_NAME] website or are you using…" at bounding box center [793, 352] width 1441 height 704
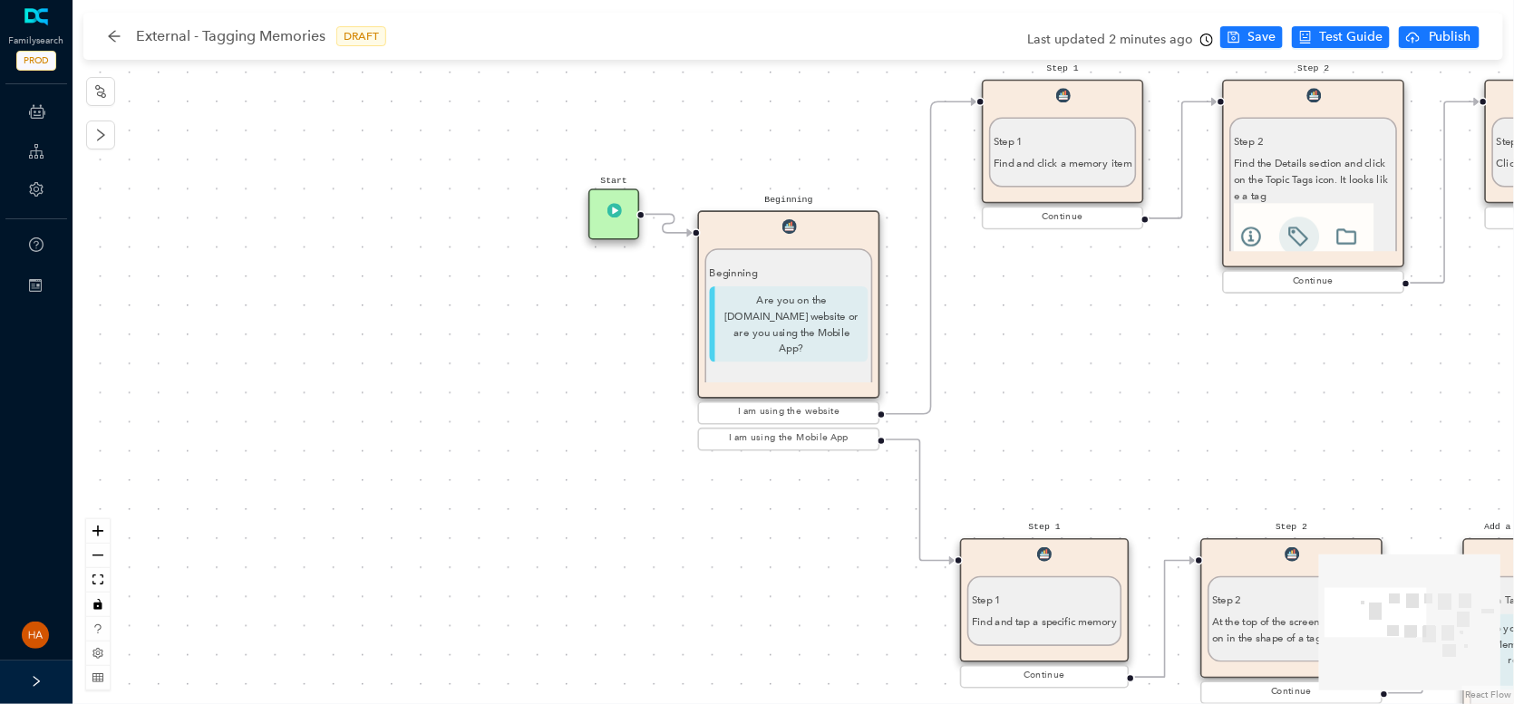
drag, startPoint x: 478, startPoint y: 519, endPoint x: 208, endPoint y: 240, distance: 387.8
click at [204, 246] on div "Start Beginning Beginning Are you on the [DOMAIN_NAME] website or are you using…" at bounding box center [793, 352] width 1441 height 704
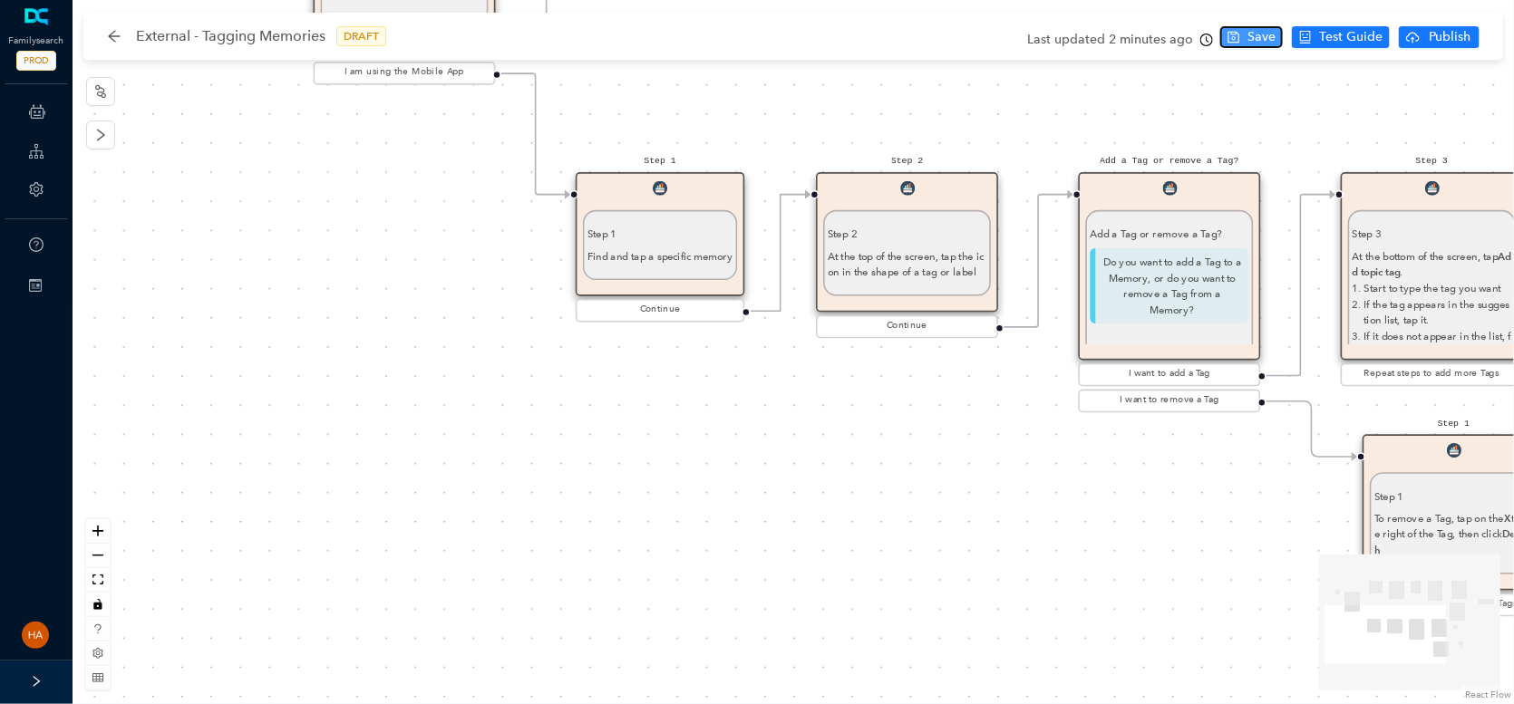
click at [1234, 32] on icon "save" at bounding box center [1234, 38] width 12 height 12
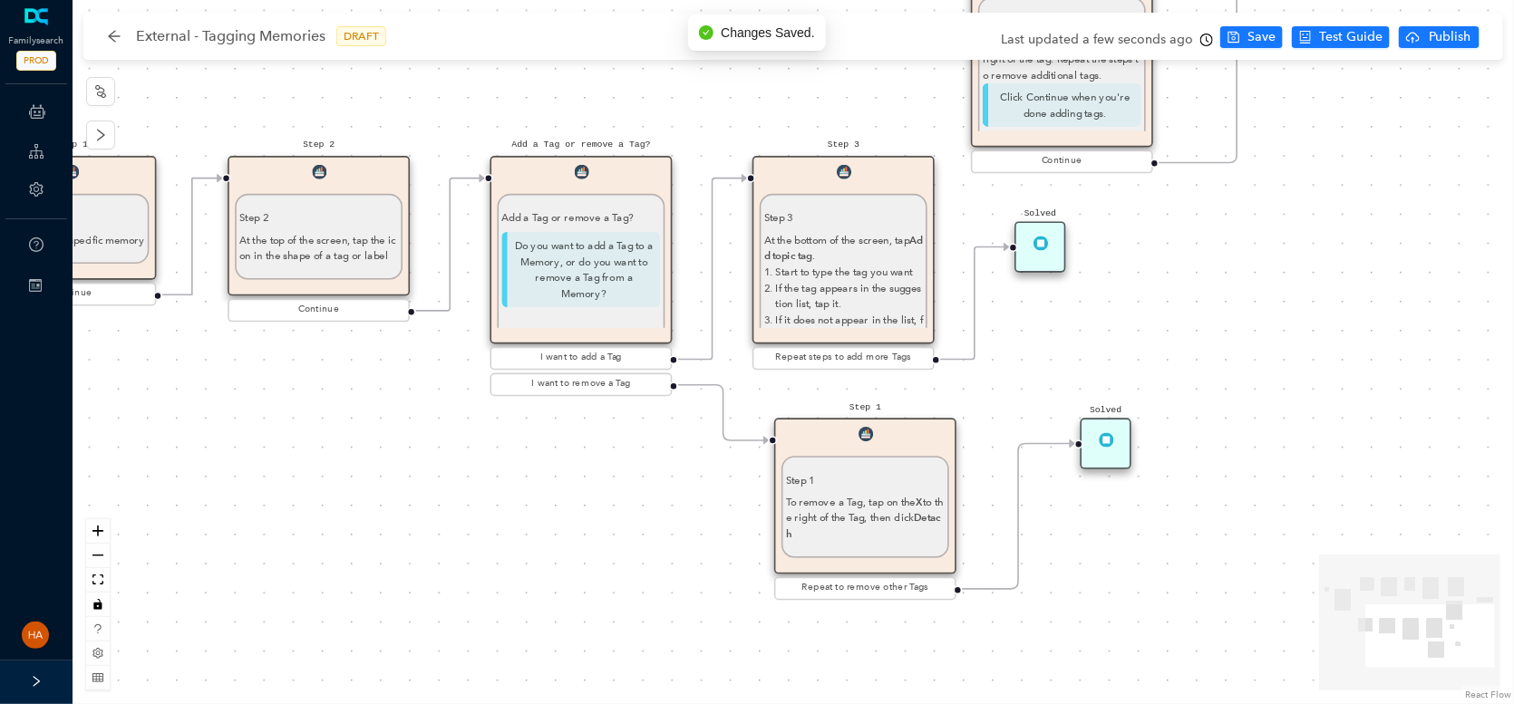
drag, startPoint x: 884, startPoint y: 507, endPoint x: 578, endPoint y: 568, distance: 311.6
click at [578, 568] on div "Start Beginning Beginning Are you on the [DOMAIN_NAME] website or are you using…" at bounding box center [793, 352] width 1441 height 704
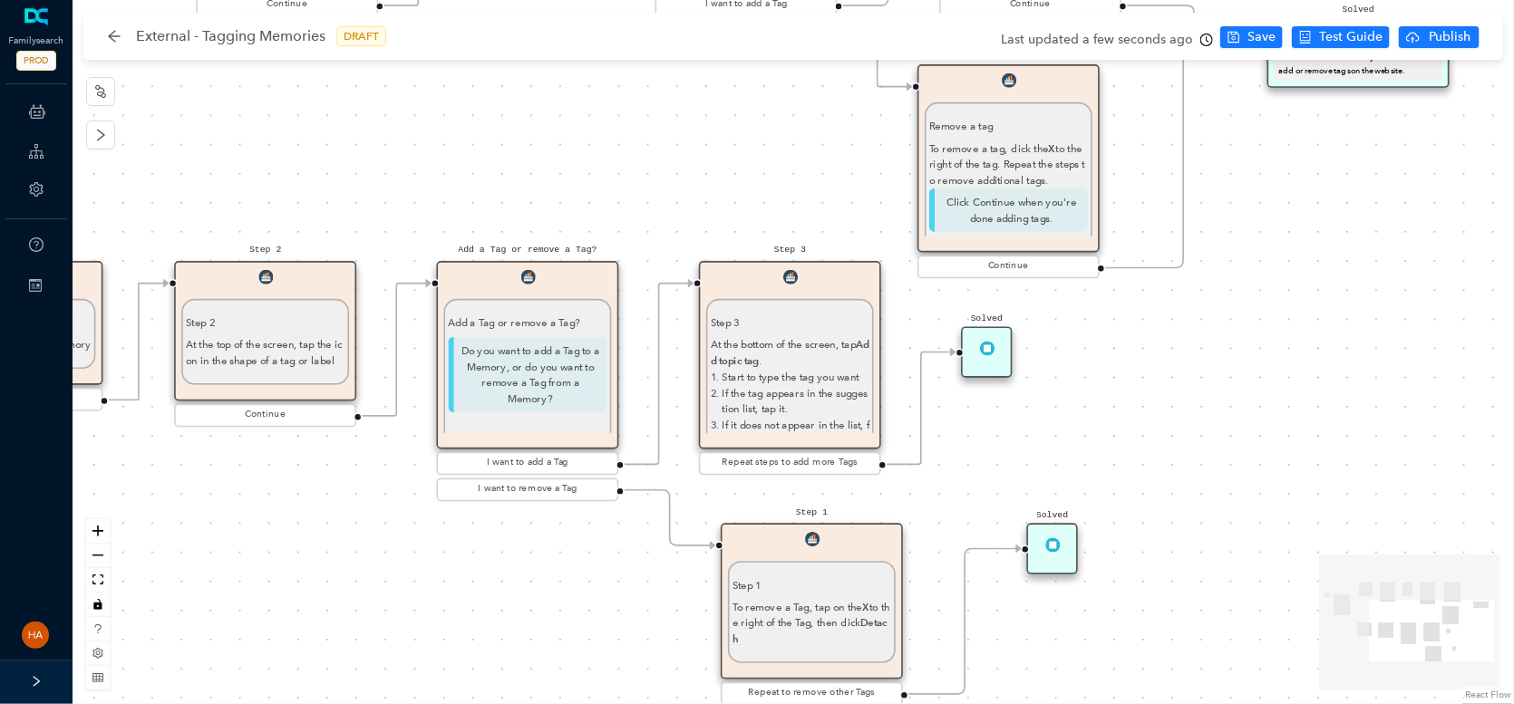
drag, startPoint x: 1329, startPoint y: 307, endPoint x: 1276, endPoint y: 410, distance: 115.1
click at [1276, 410] on div "Start Beginning Beginning Are you on the [DOMAIN_NAME] website or are you using…" at bounding box center [793, 352] width 1441 height 704
click at [833, 625] on undefined "To remove a Tag, tap on the X to the right of the Tag, then click Detach" at bounding box center [811, 623] width 158 height 45
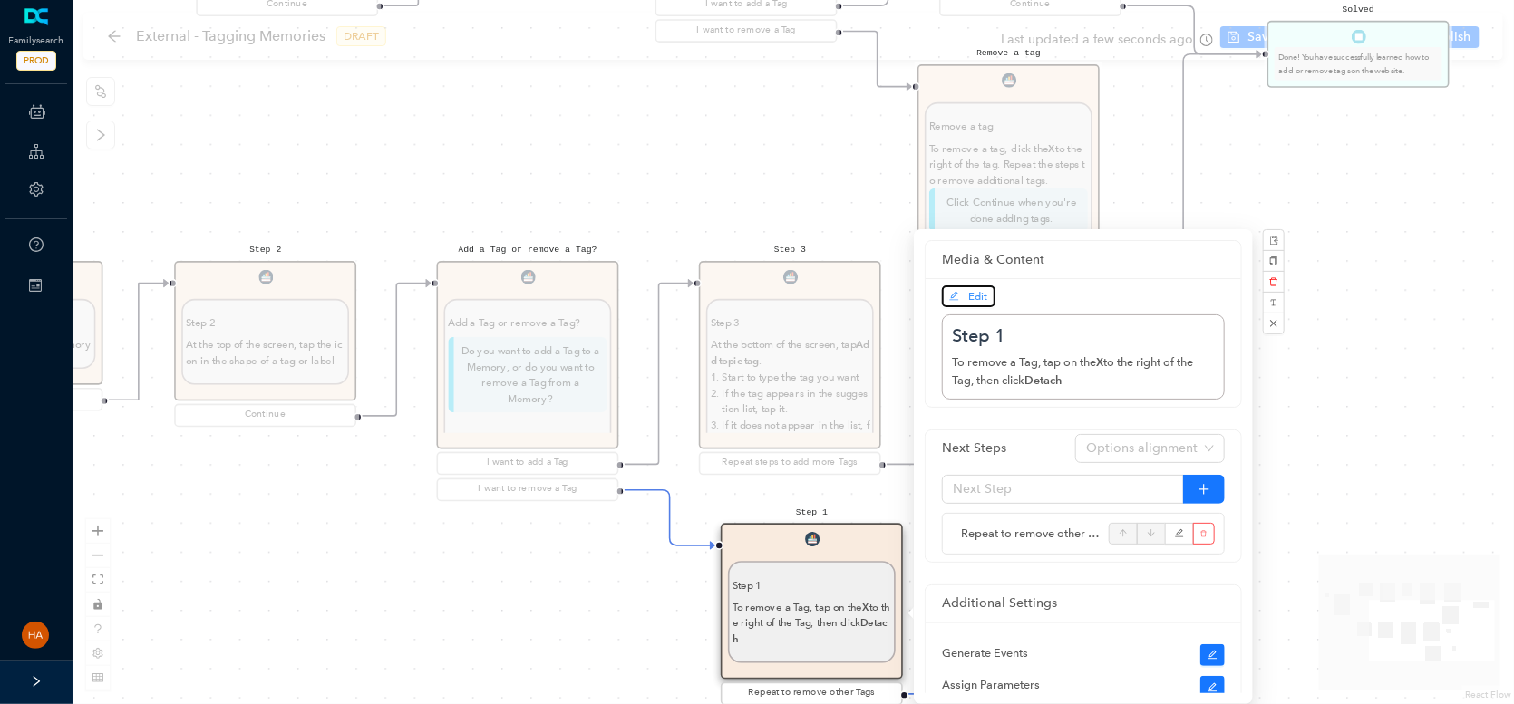
click at [956, 293] on icon "edit" at bounding box center [954, 296] width 9 height 9
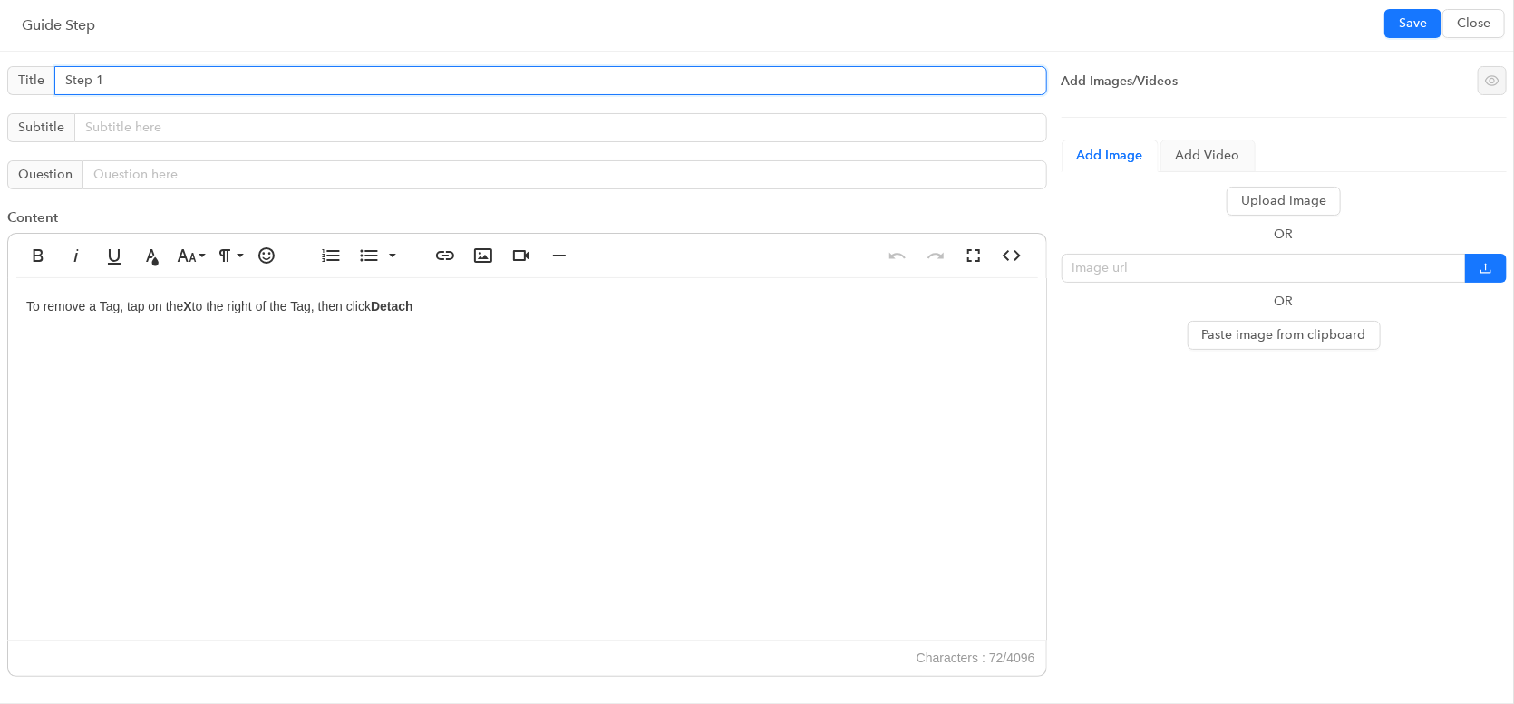
drag, startPoint x: 12, startPoint y: 74, endPoint x: 0, endPoint y: 74, distance: 11.8
click at [0, 74] on div "Title Step 1 Subtitle Question Content Bold Italic Underline Text Color Font Si…" at bounding box center [527, 376] width 1054 height 635
type input "Remove a tag"
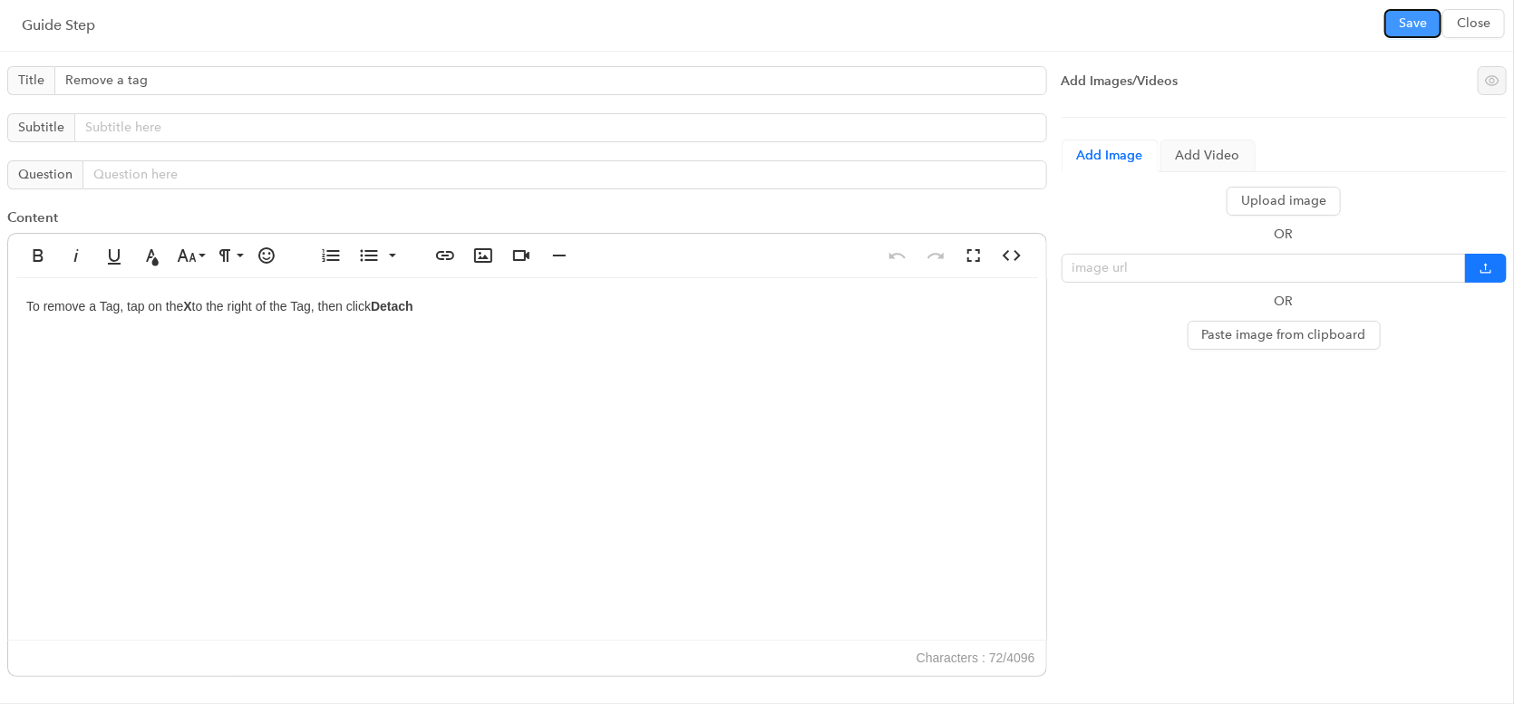
click at [1438, 16] on button "Save" at bounding box center [1412, 23] width 57 height 29
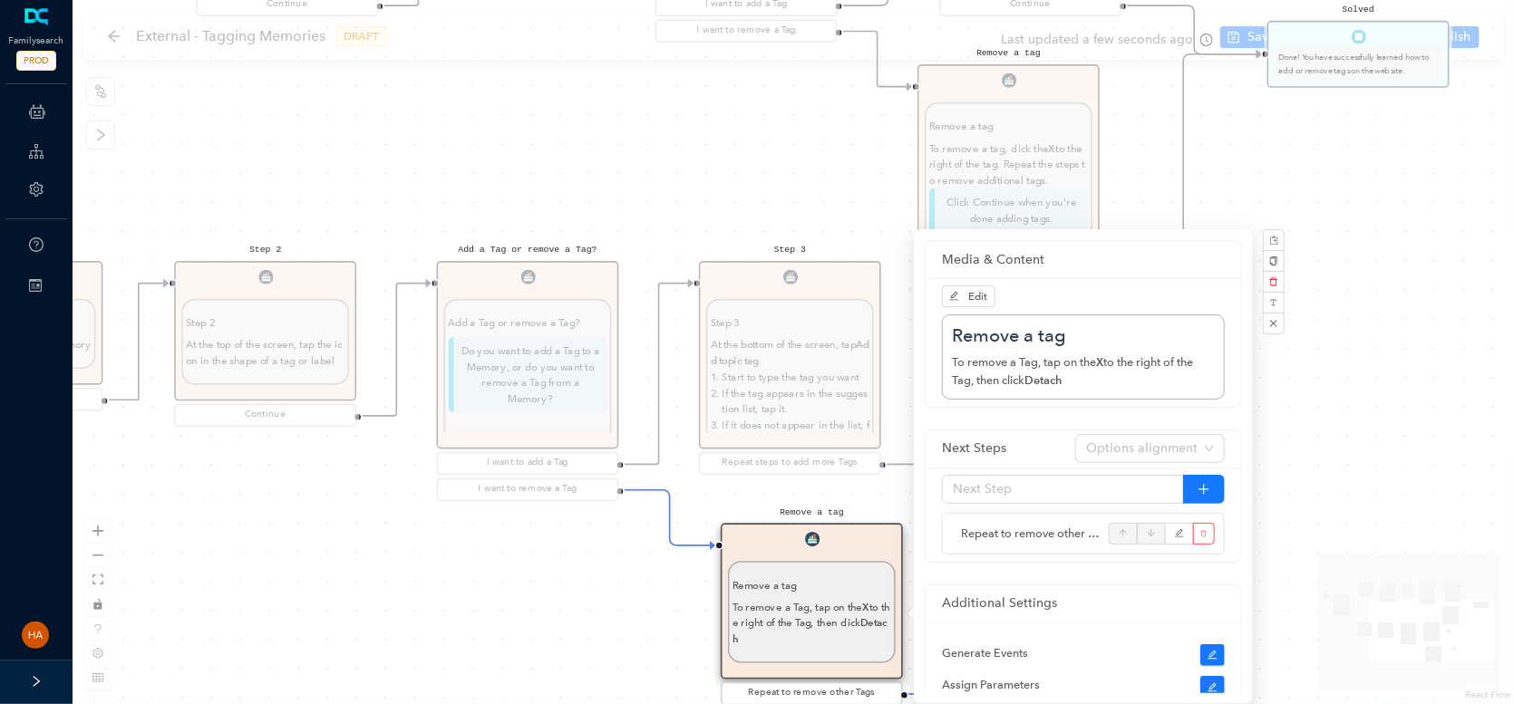
click at [770, 405] on div "Step 3 Step 3 At the bottom of the screen, tap Add topic tag . Start to type th…" at bounding box center [790, 369] width 182 height 217
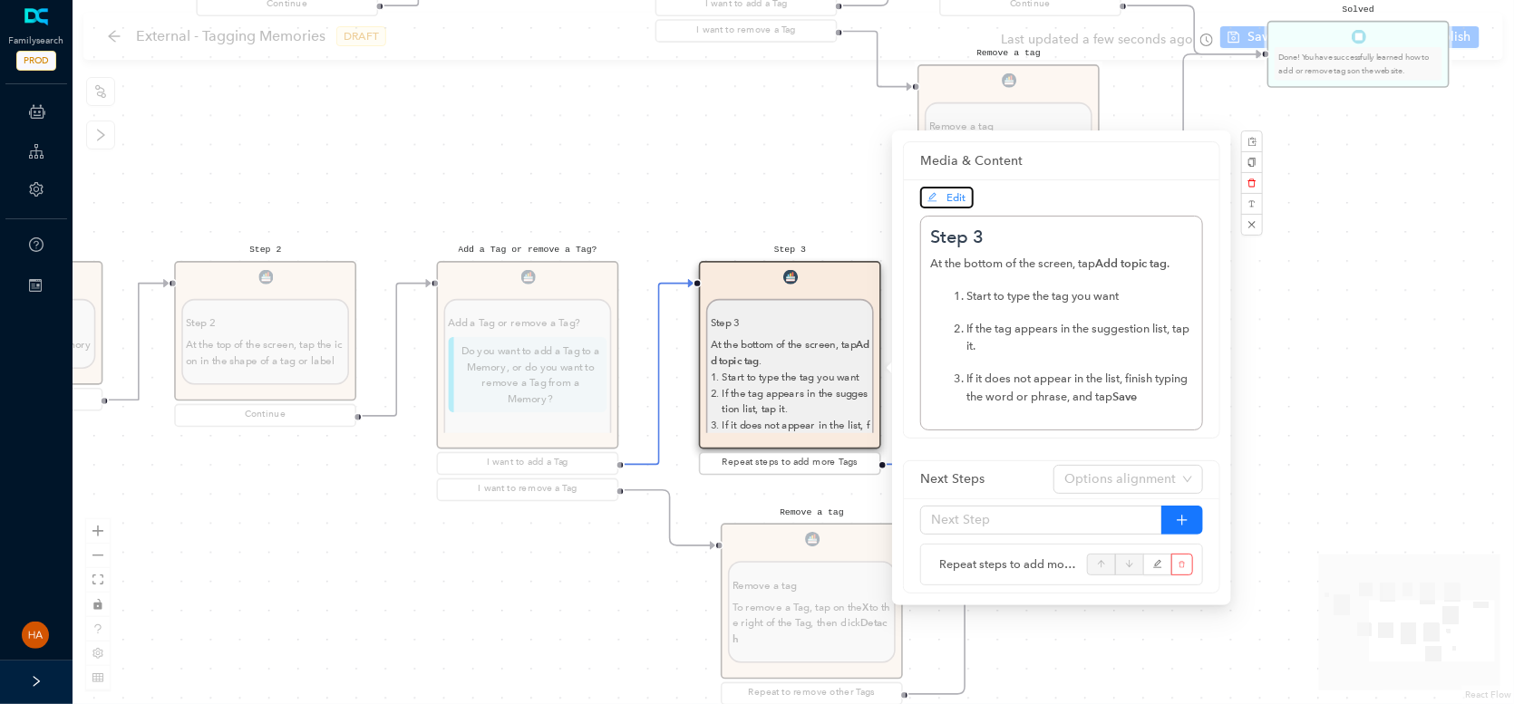
click at [961, 198] on span "Edit" at bounding box center [956, 197] width 19 height 13
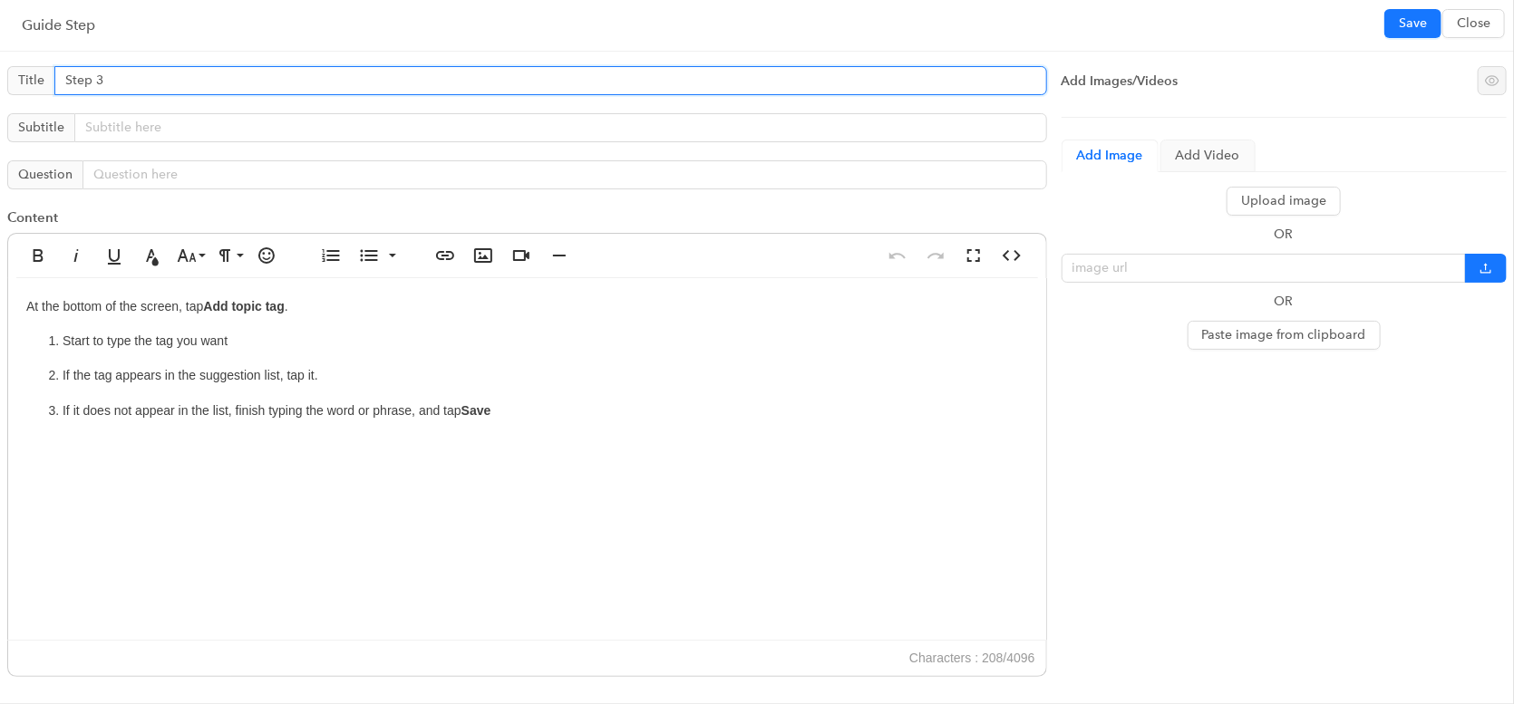
drag, startPoint x: 182, startPoint y: 84, endPoint x: 0, endPoint y: 100, distance: 182.8
click at [0, 100] on div "Title Step 3 Subtitle Question Content Bold Italic Underline Text Color Font Si…" at bounding box center [527, 376] width 1054 height 635
type input "Add a tag"
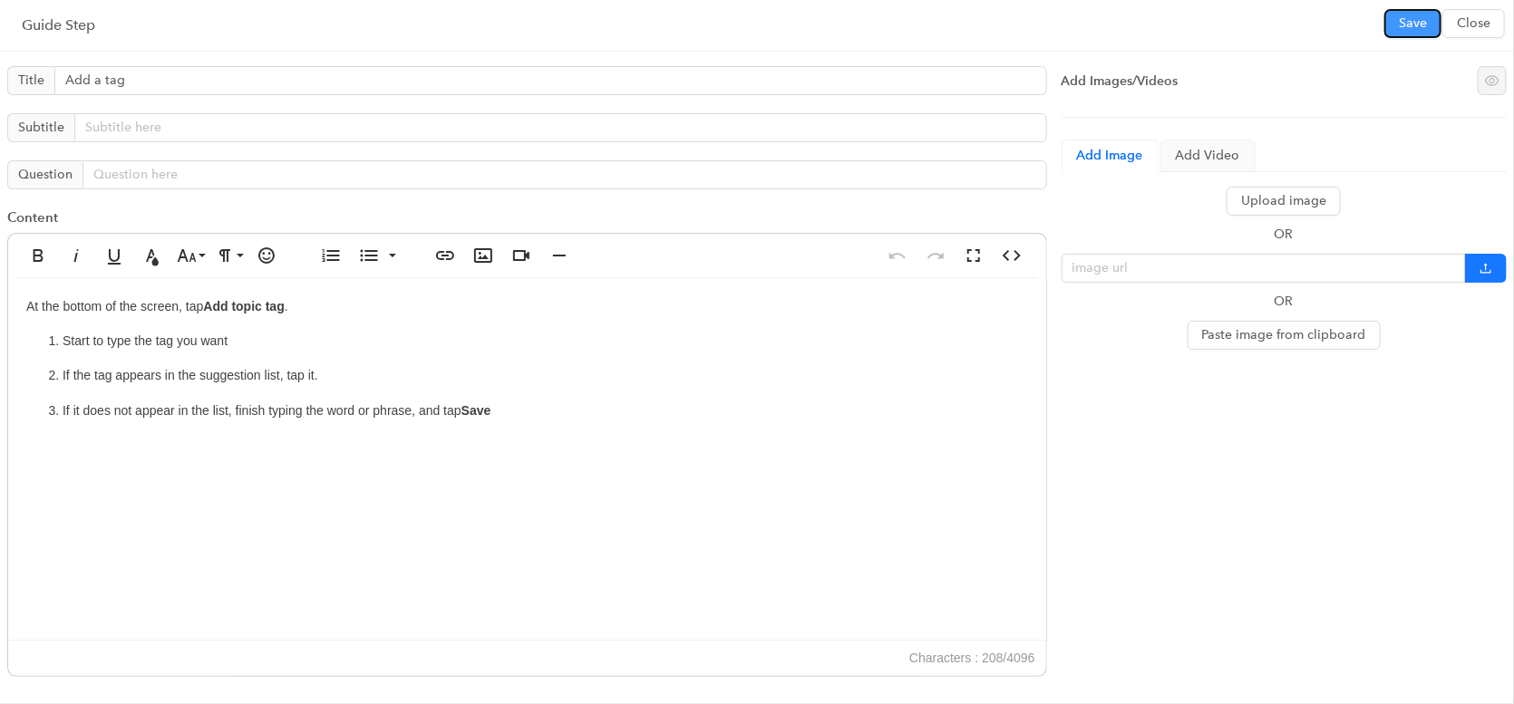
click at [1406, 23] on span "Save" at bounding box center [1413, 24] width 28 height 20
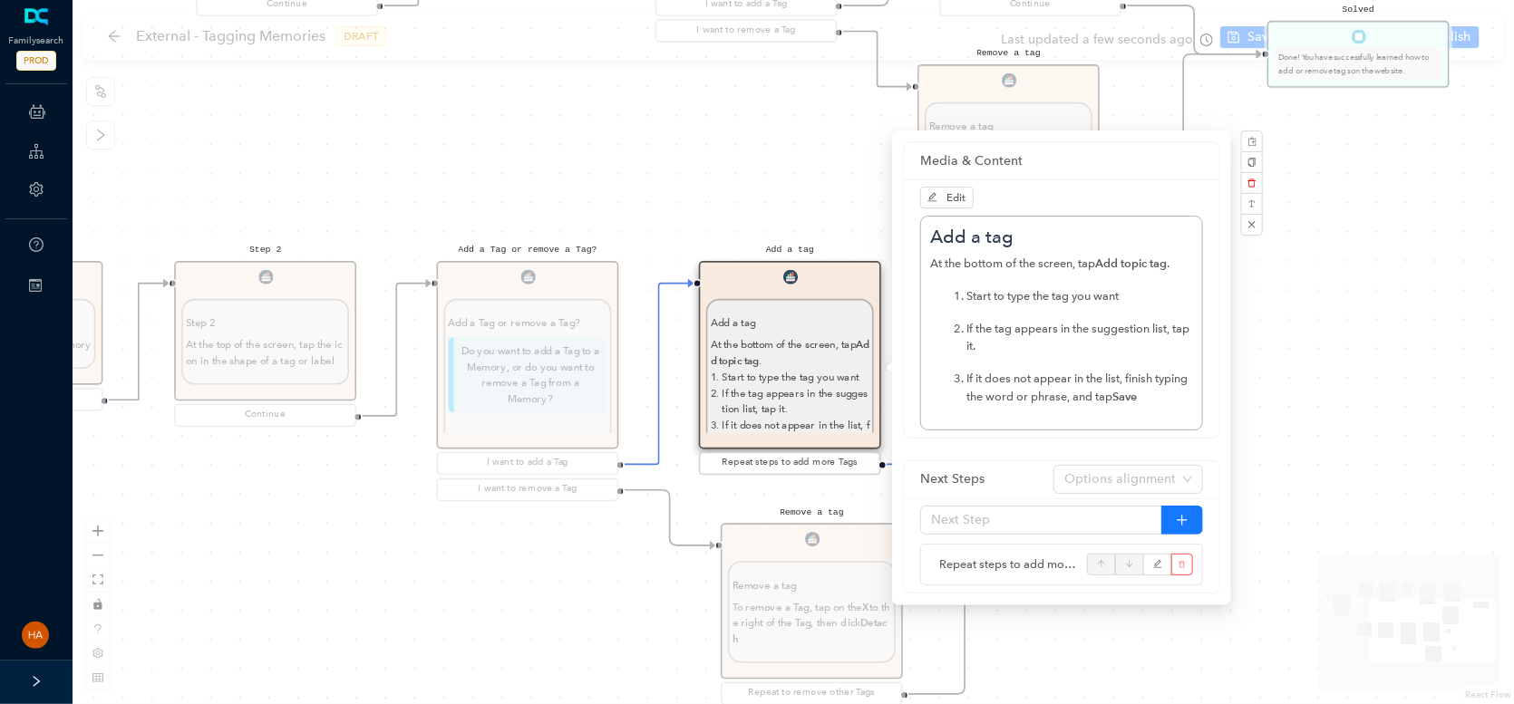
click at [1245, 489] on div "Start Beginning Beginning Are you on the [DOMAIN_NAME] website or are you using…" at bounding box center [793, 352] width 1441 height 704
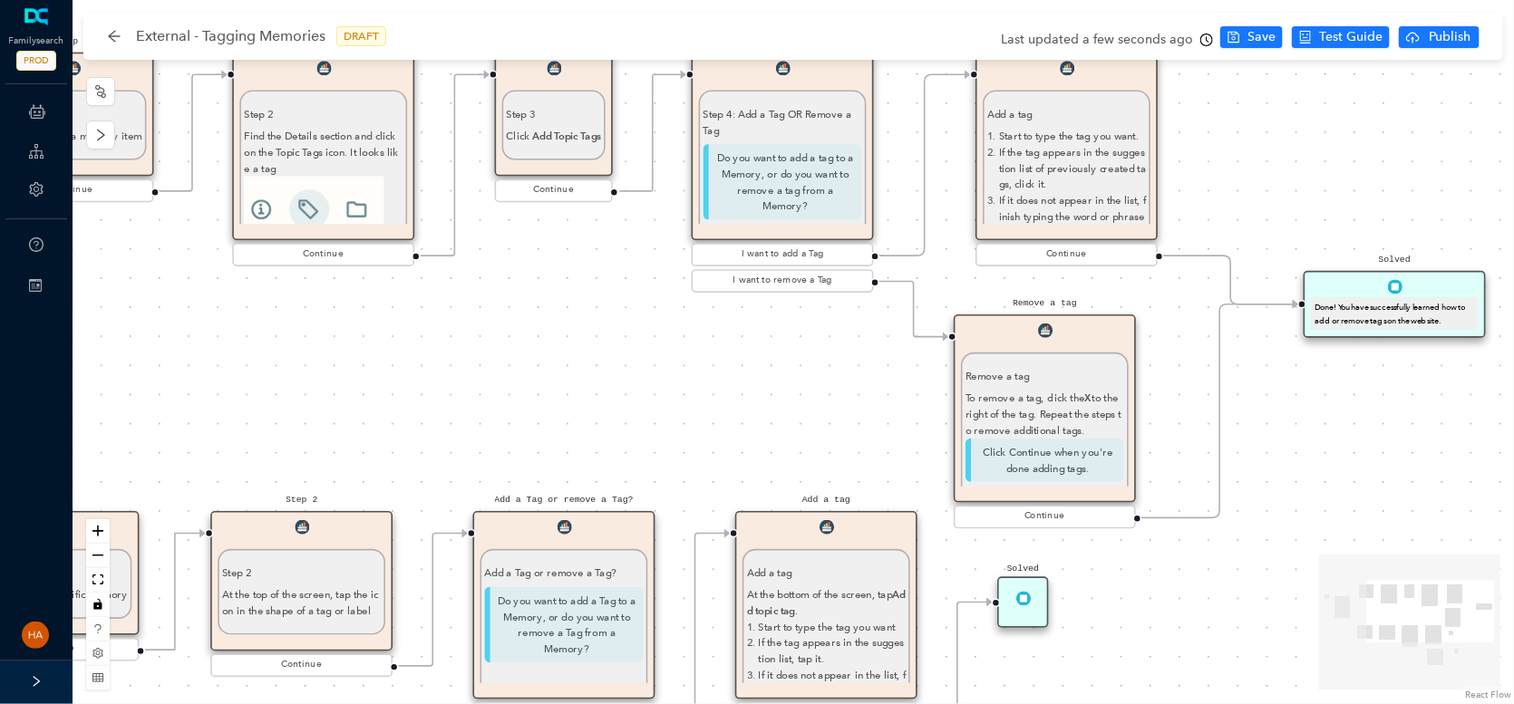
drag, startPoint x: 765, startPoint y: 234, endPoint x: 799, endPoint y: 437, distance: 205.9
click at [799, 437] on div "Start Beginning Beginning Are you on the [DOMAIN_NAME] website or are you using…" at bounding box center [793, 352] width 1441 height 704
click at [1027, 158] on p "If the tag appears in the suggestion list of previously created tags, click it." at bounding box center [1072, 168] width 147 height 48
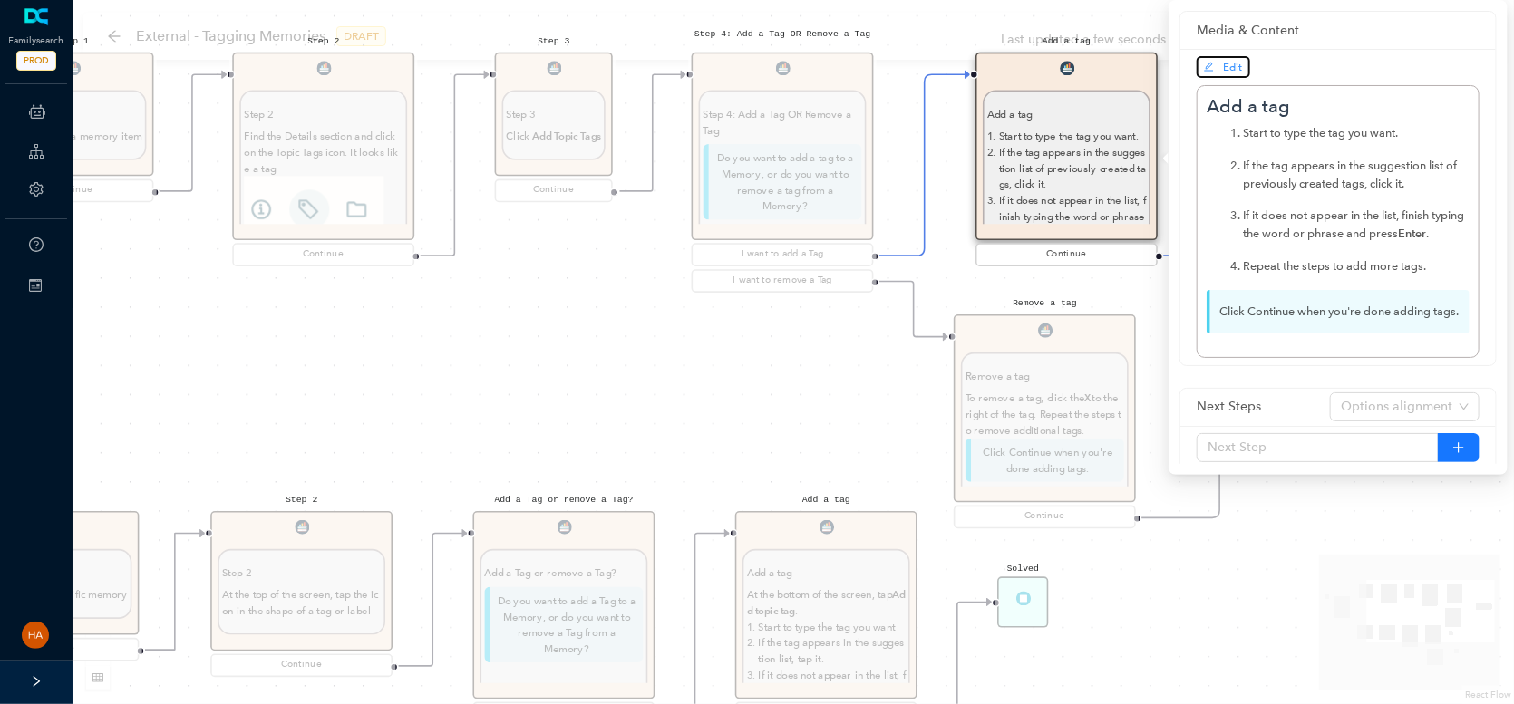
click at [1204, 67] on icon "edit" at bounding box center [1209, 67] width 11 height 11
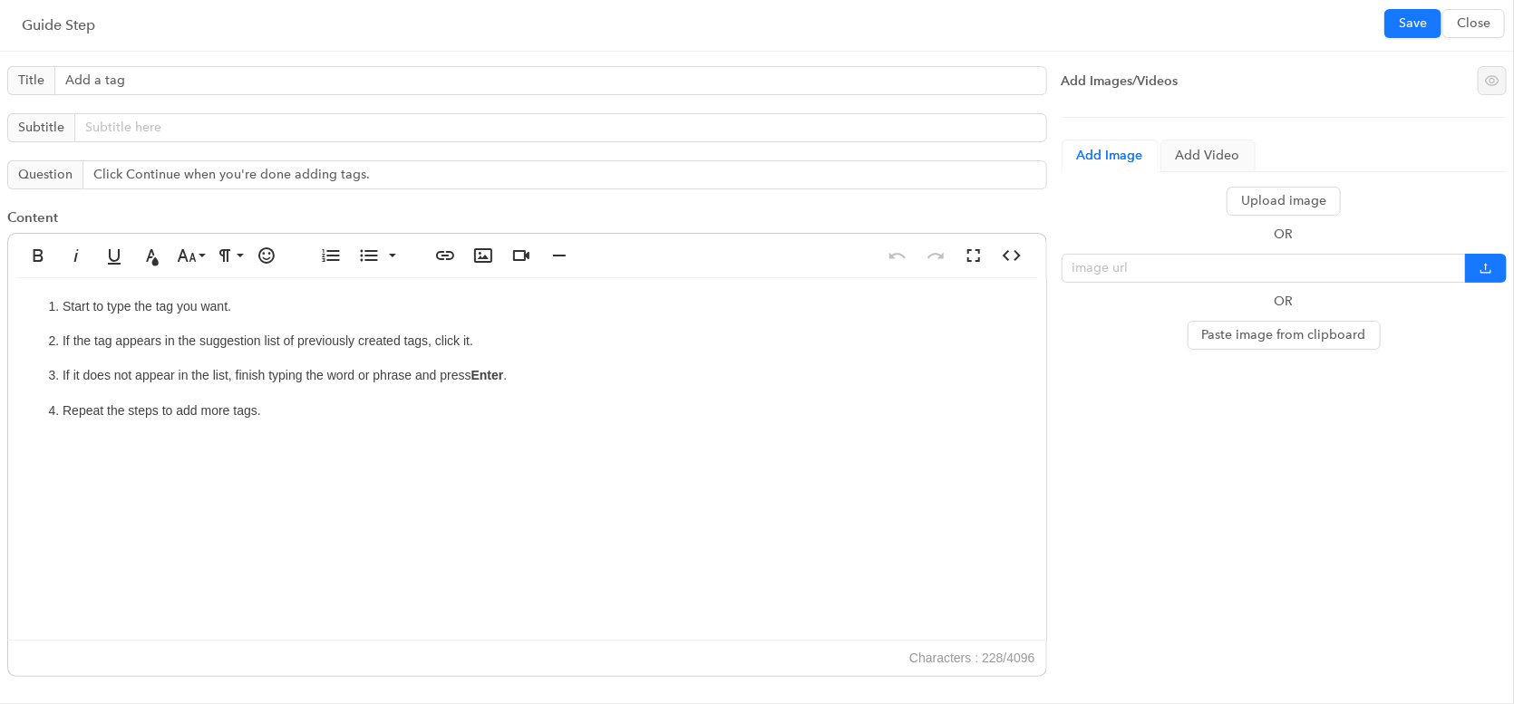
click at [199, 410] on p "Repeat the steps to add more tags." at bounding box center [545, 411] width 965 height 20
click at [1414, 20] on span "Save" at bounding box center [1413, 24] width 28 height 20
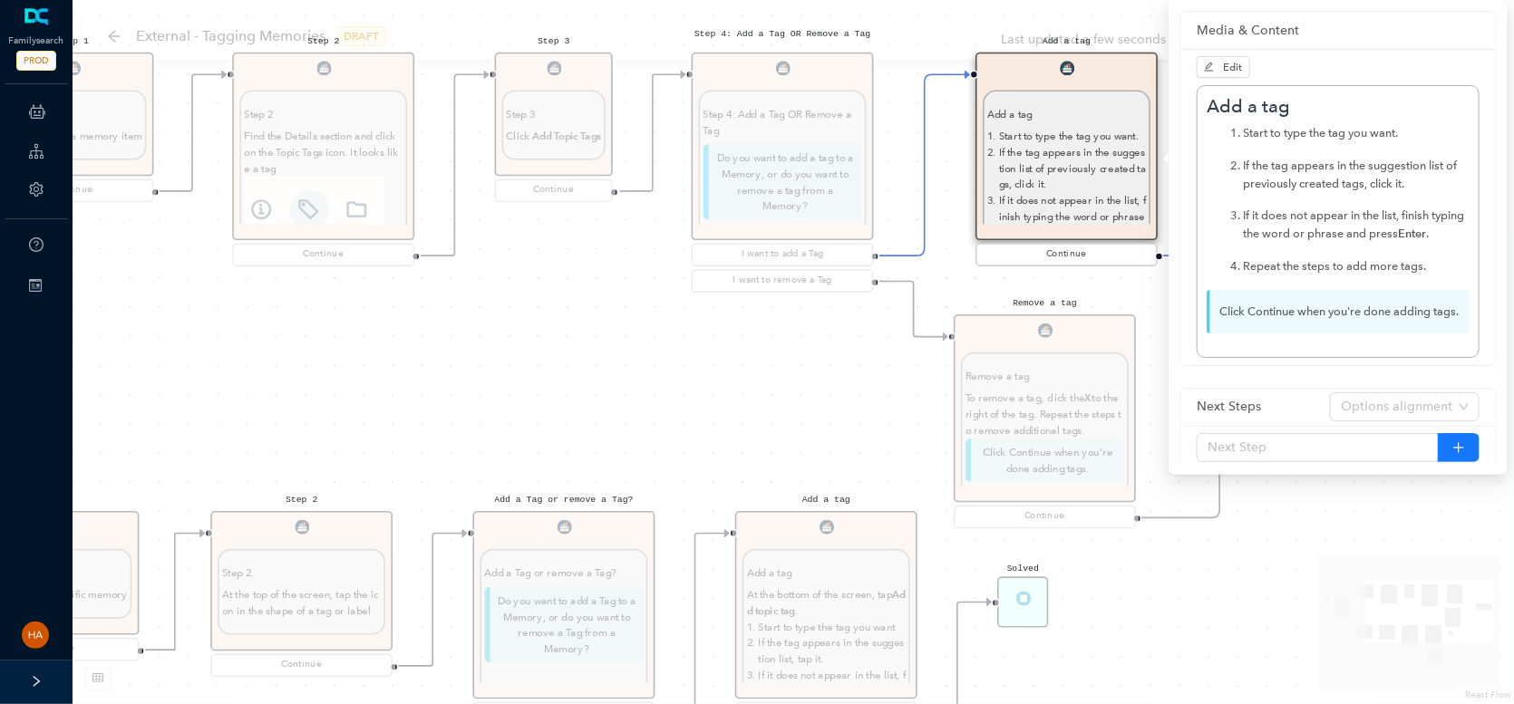
click at [798, 615] on div "Add a tag Add a tag At the bottom of the screen, tap Add topic tag . Start to t…" at bounding box center [826, 619] width 182 height 217
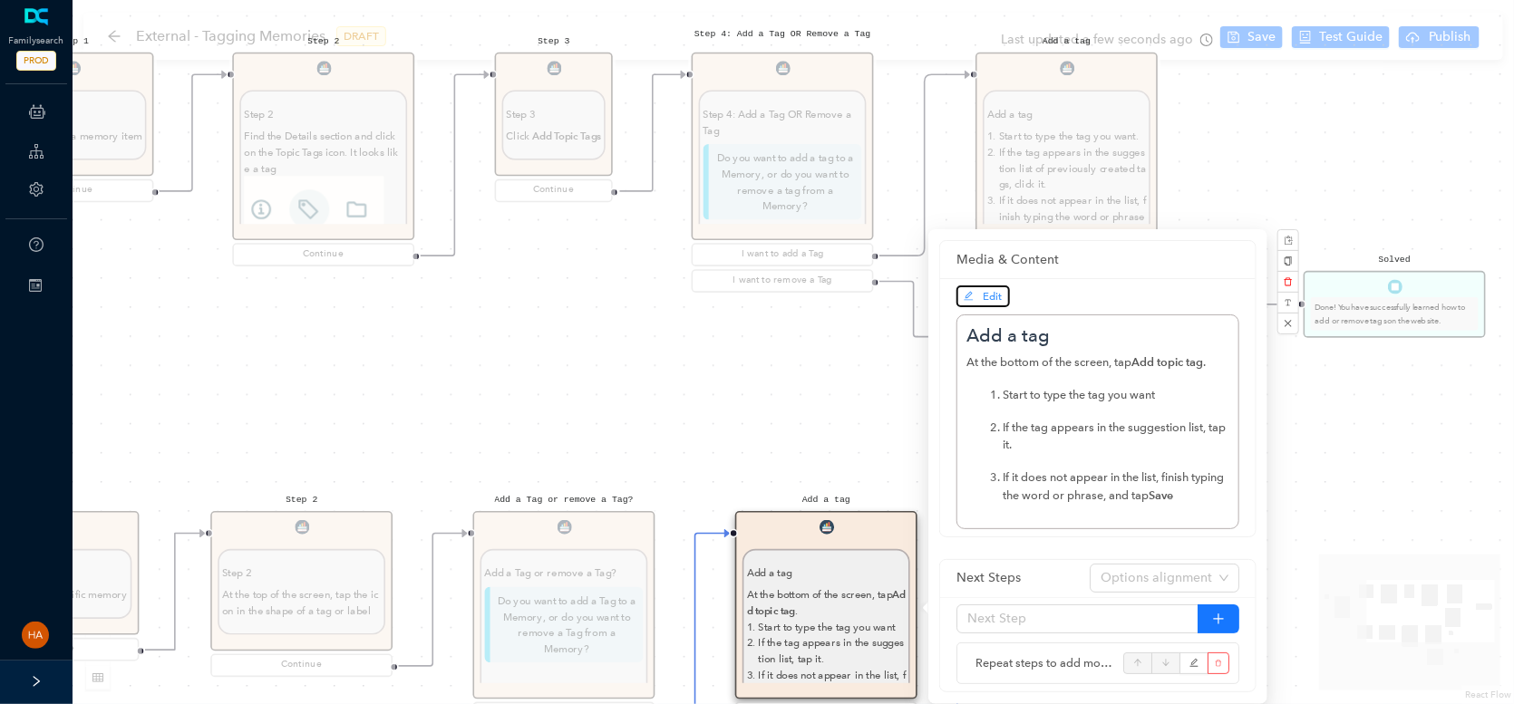
click at [966, 298] on icon "edit" at bounding box center [968, 296] width 9 height 9
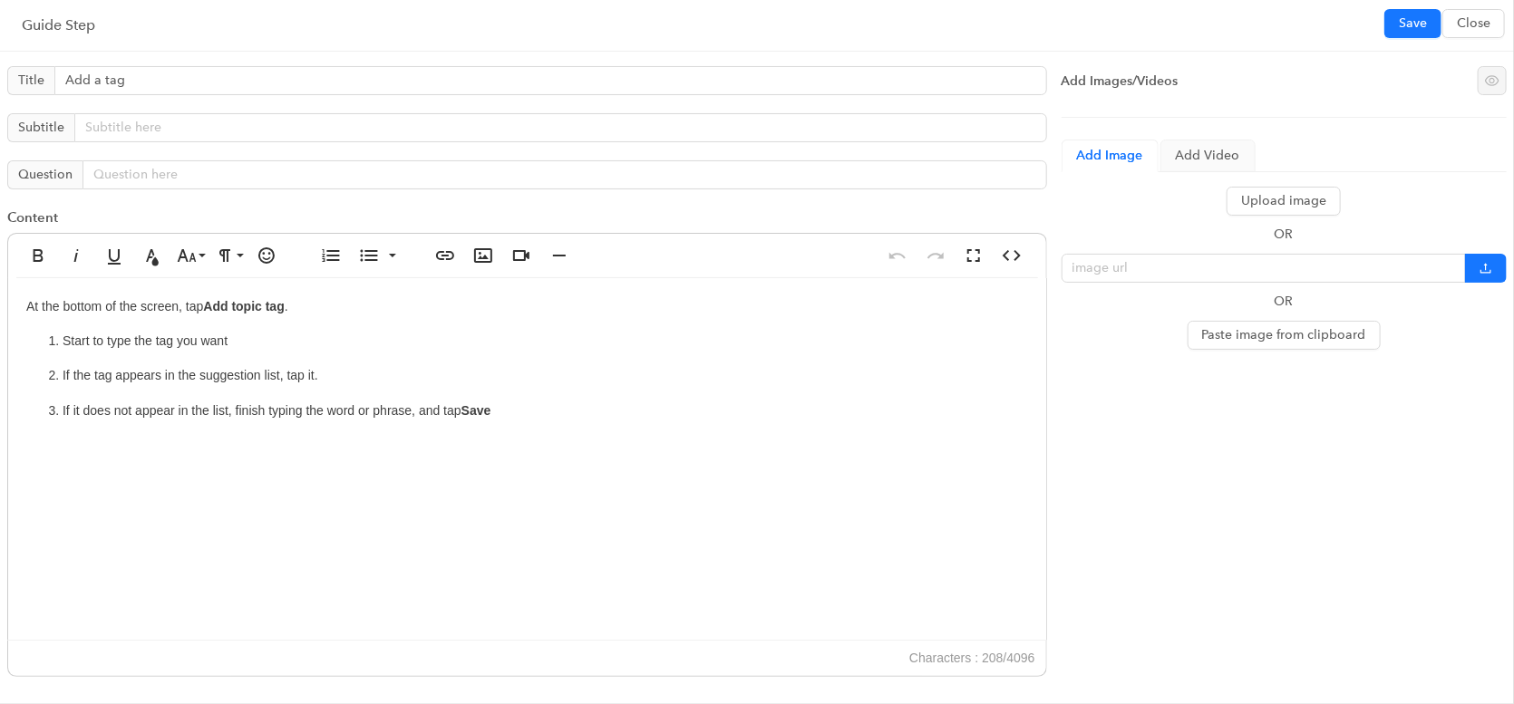
click at [536, 408] on p "If it does not appear in the list, finish typing the word or phrase, and tap Sa…" at bounding box center [545, 411] width 965 height 20
click at [1408, 23] on span "Save" at bounding box center [1413, 24] width 28 height 20
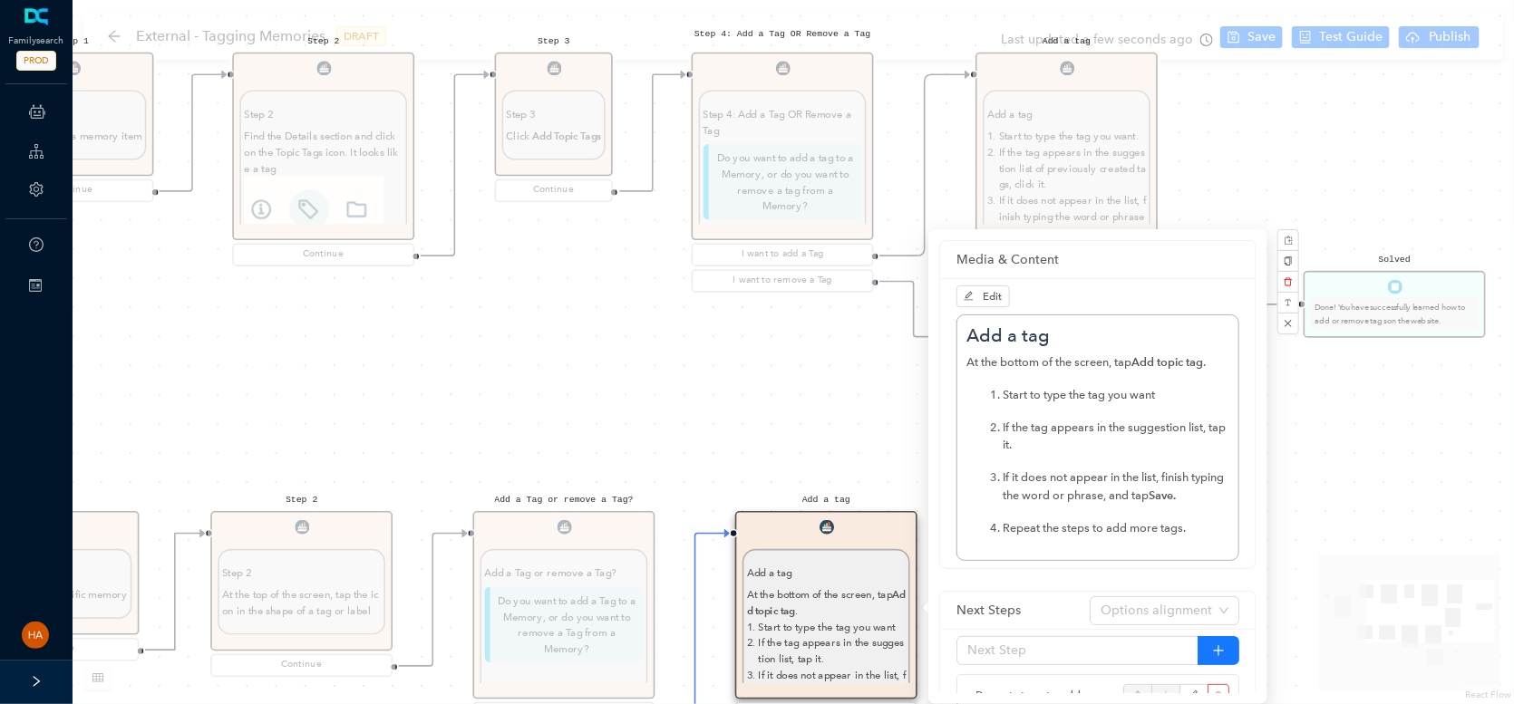
click at [1317, 523] on div "Start Beginning Beginning Are you on the [DOMAIN_NAME] website or are you using…" at bounding box center [793, 352] width 1441 height 704
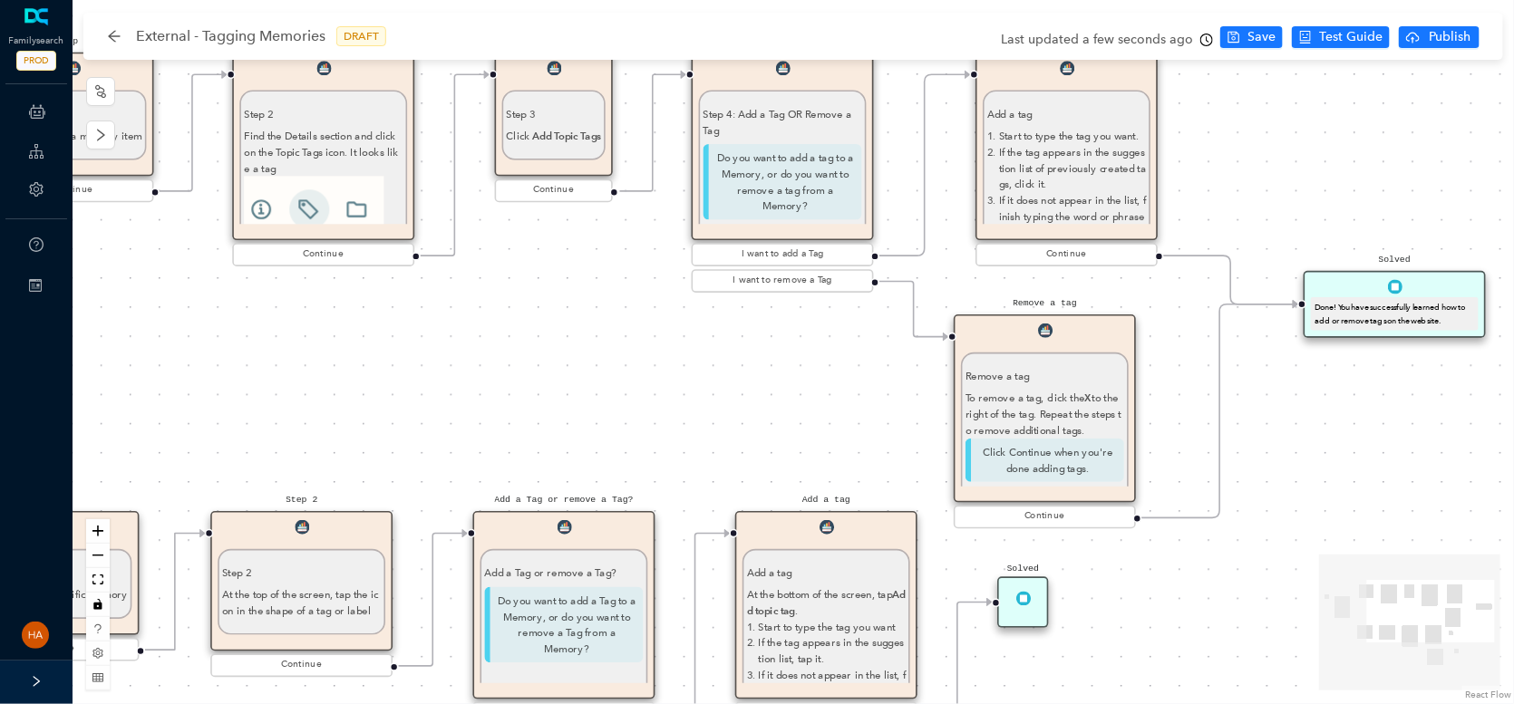
click at [1096, 156] on p "If the tag appears in the suggestion list of previously created tags, click it." at bounding box center [1072, 168] width 147 height 48
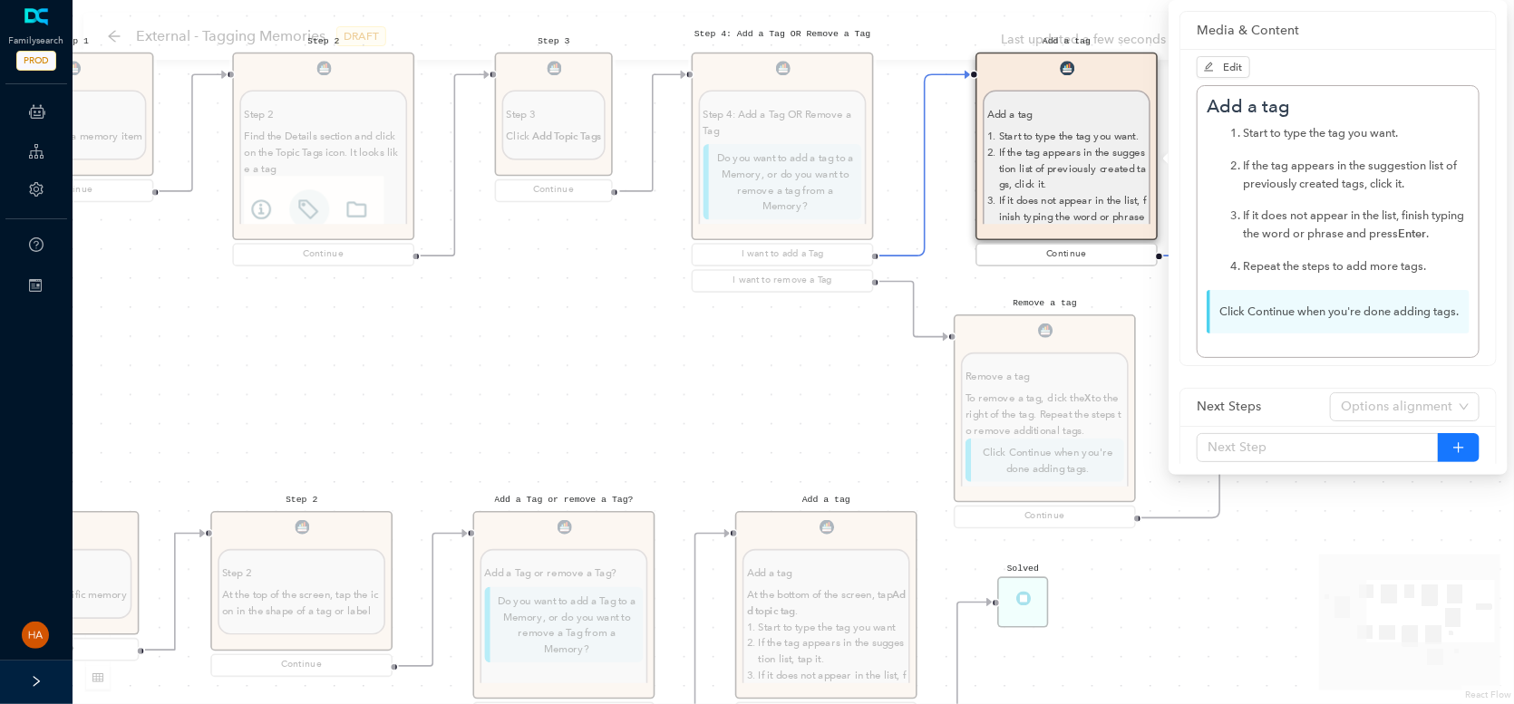
click at [1233, 308] on p "Click Continue when you're done adding tags." at bounding box center [1337, 312] width 263 height 44
click at [1277, 507] on div "Start Beginning Beginning Are you on the [DOMAIN_NAME] website or are you using…" at bounding box center [793, 352] width 1441 height 704
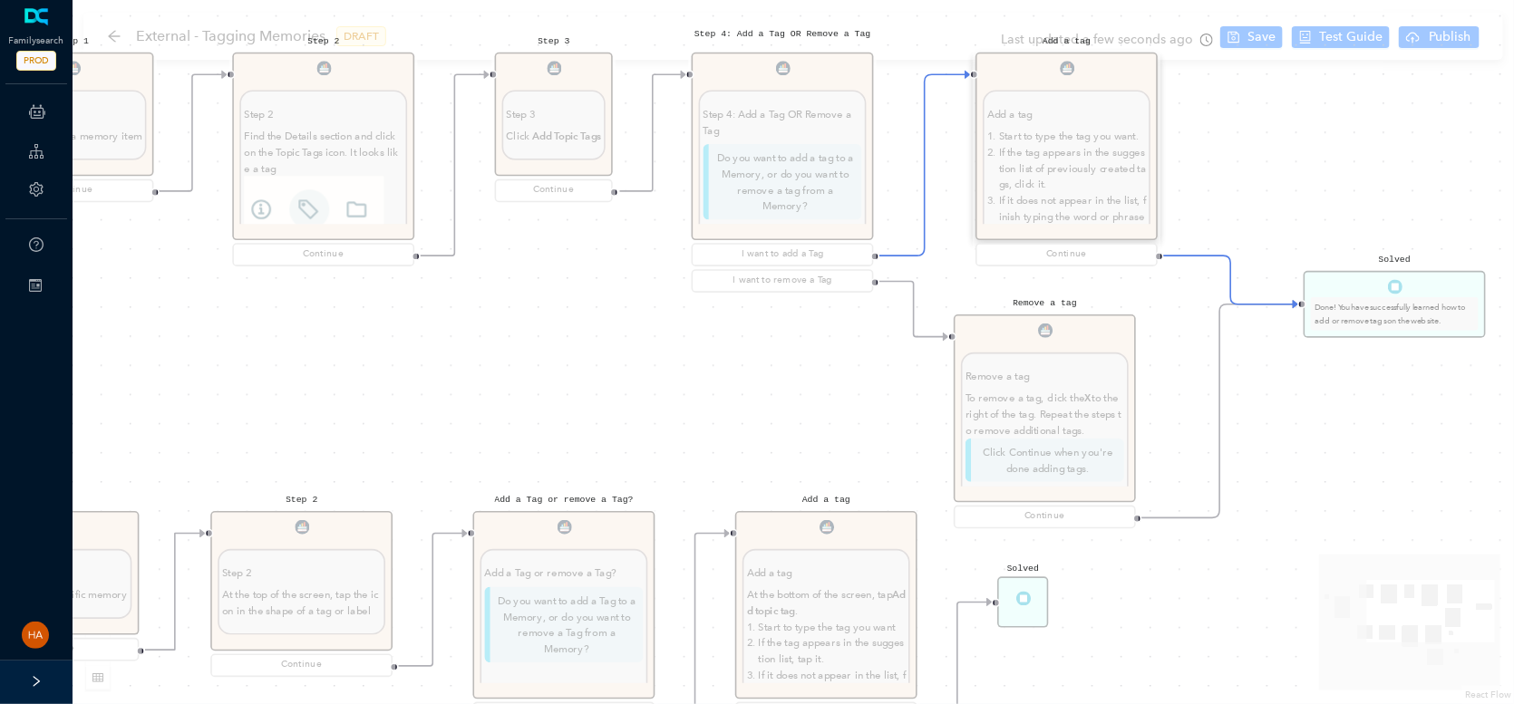
click at [864, 580] on p "Add a tag" at bounding box center [826, 574] width 159 height 16
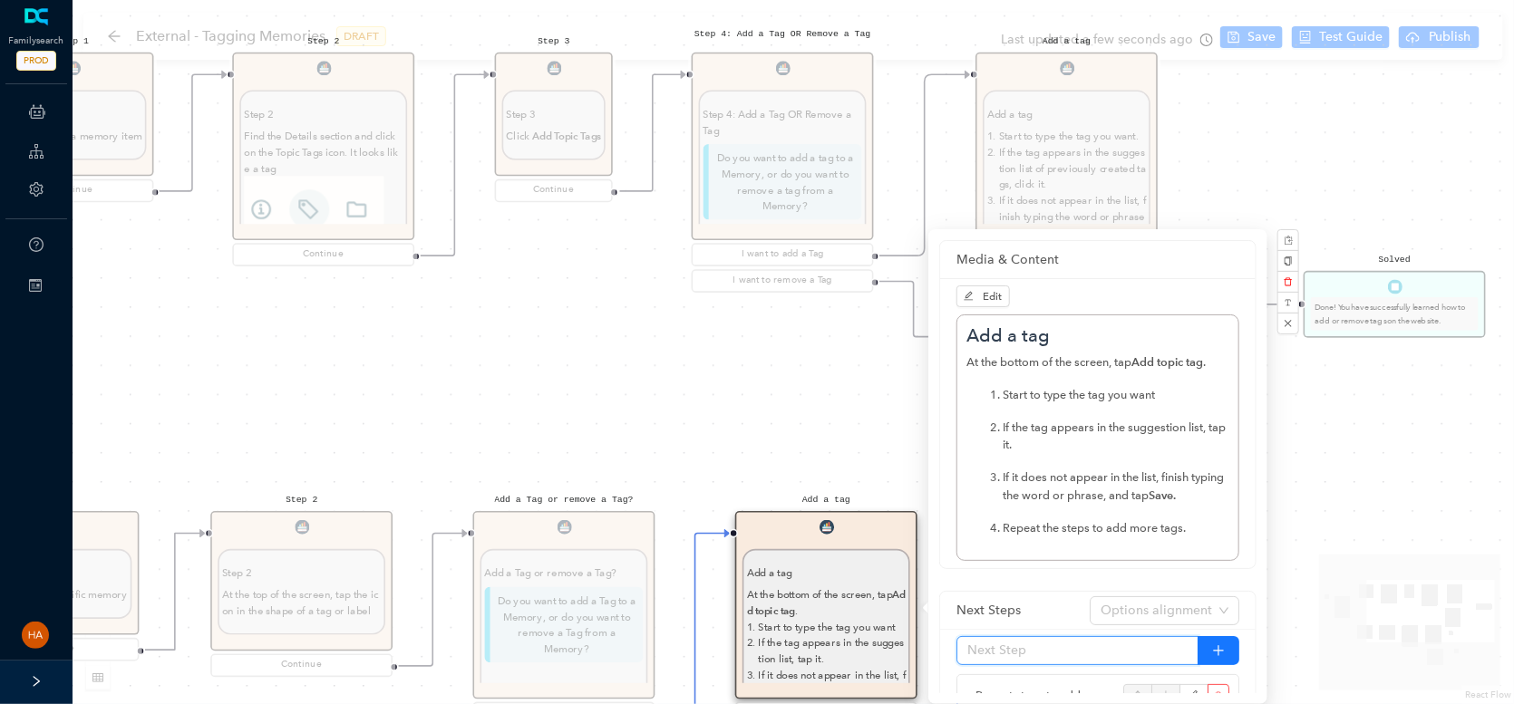
click at [990, 644] on input "text" at bounding box center [1077, 650] width 242 height 29
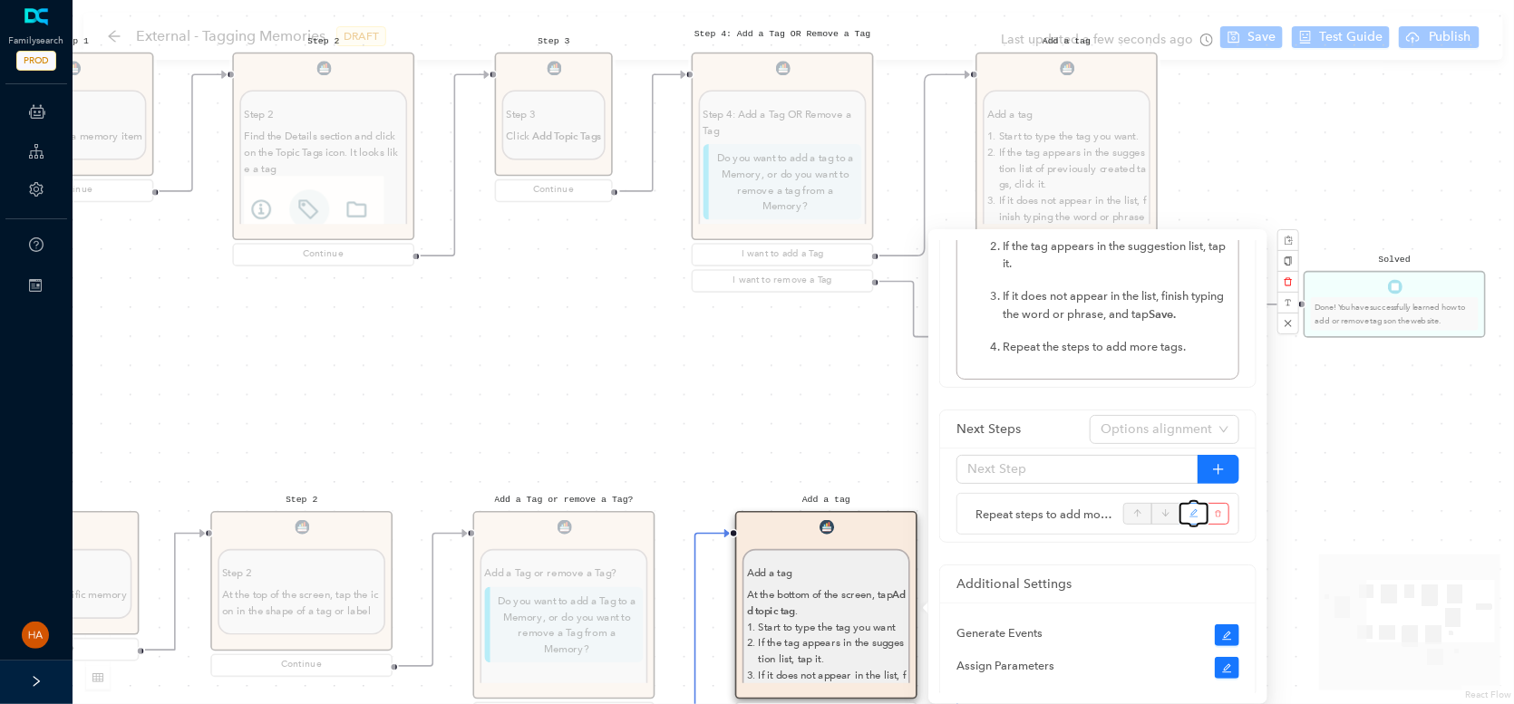
click at [1191, 518] on icon "edit" at bounding box center [1194, 513] width 10 height 27
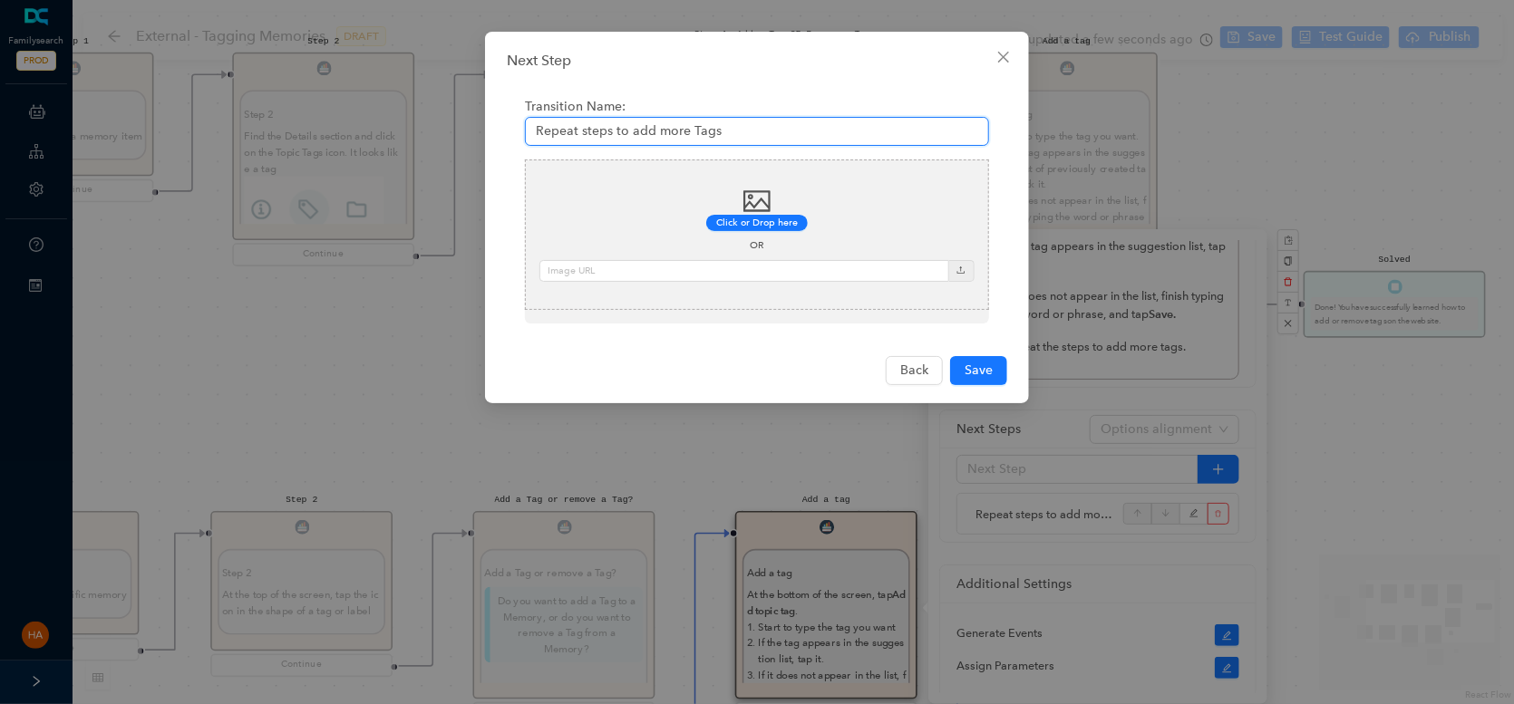
click at [628, 136] on input "Repeat steps to add more Tags" at bounding box center [757, 131] width 464 height 29
type input "Continue"
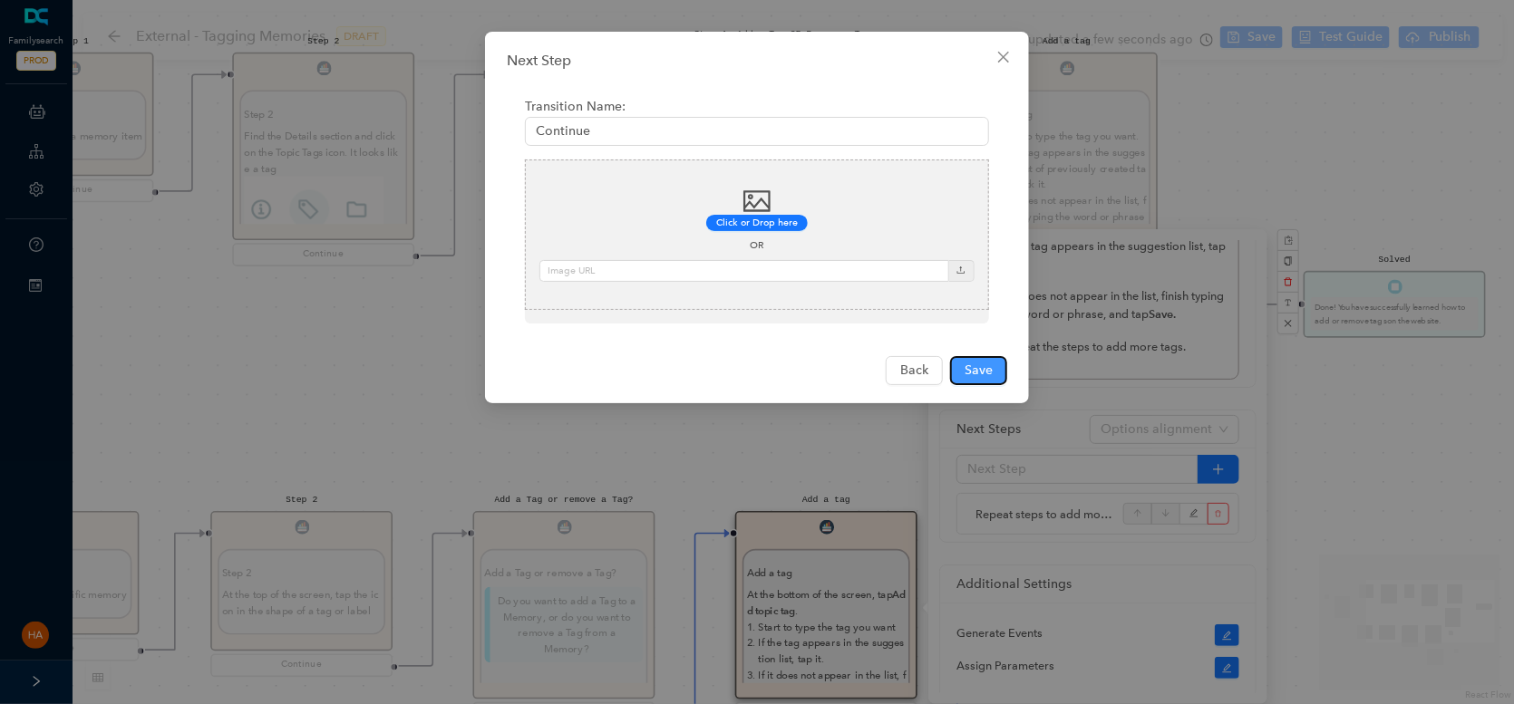
click at [974, 367] on span "Save" at bounding box center [978, 371] width 28 height 20
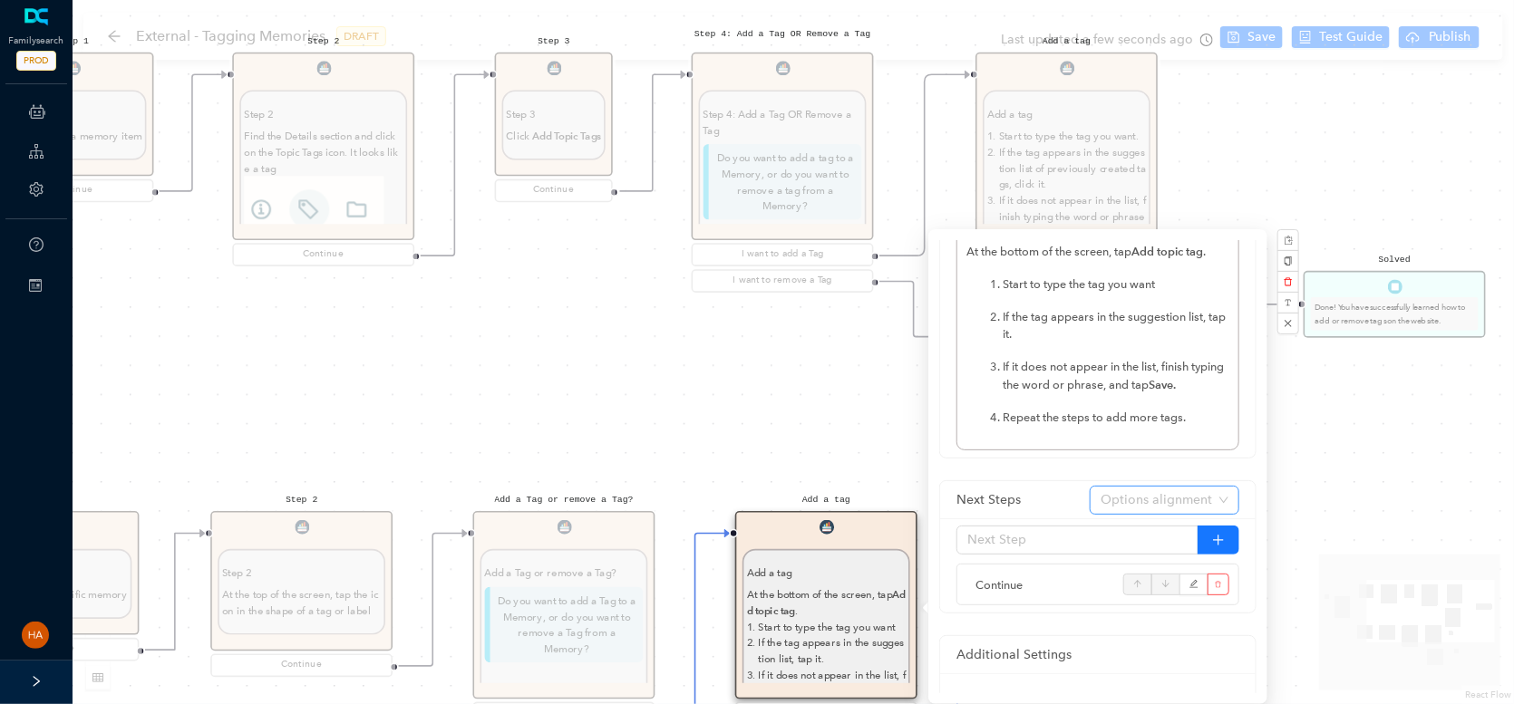
scroll to position [0, 0]
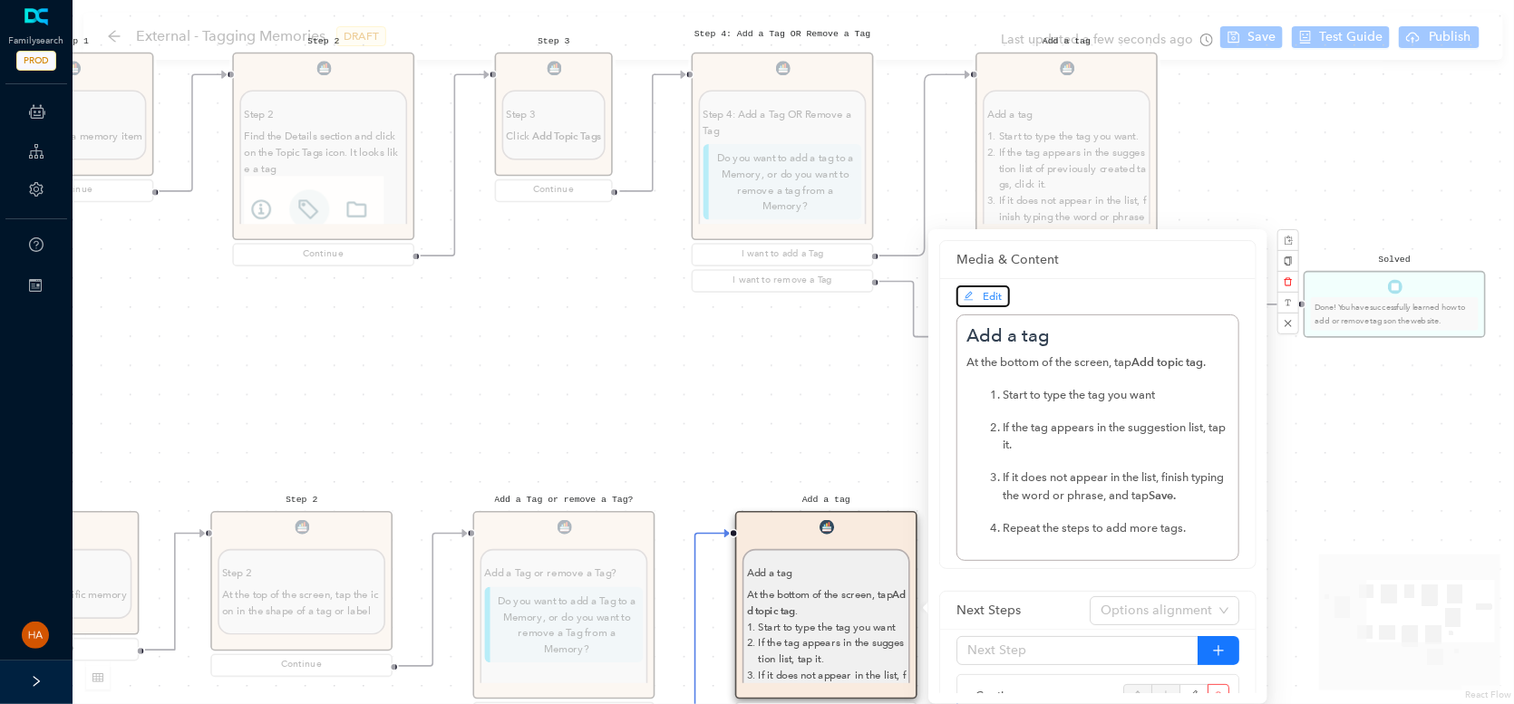
click at [985, 303] on span "Edit" at bounding box center [983, 296] width 39 height 16
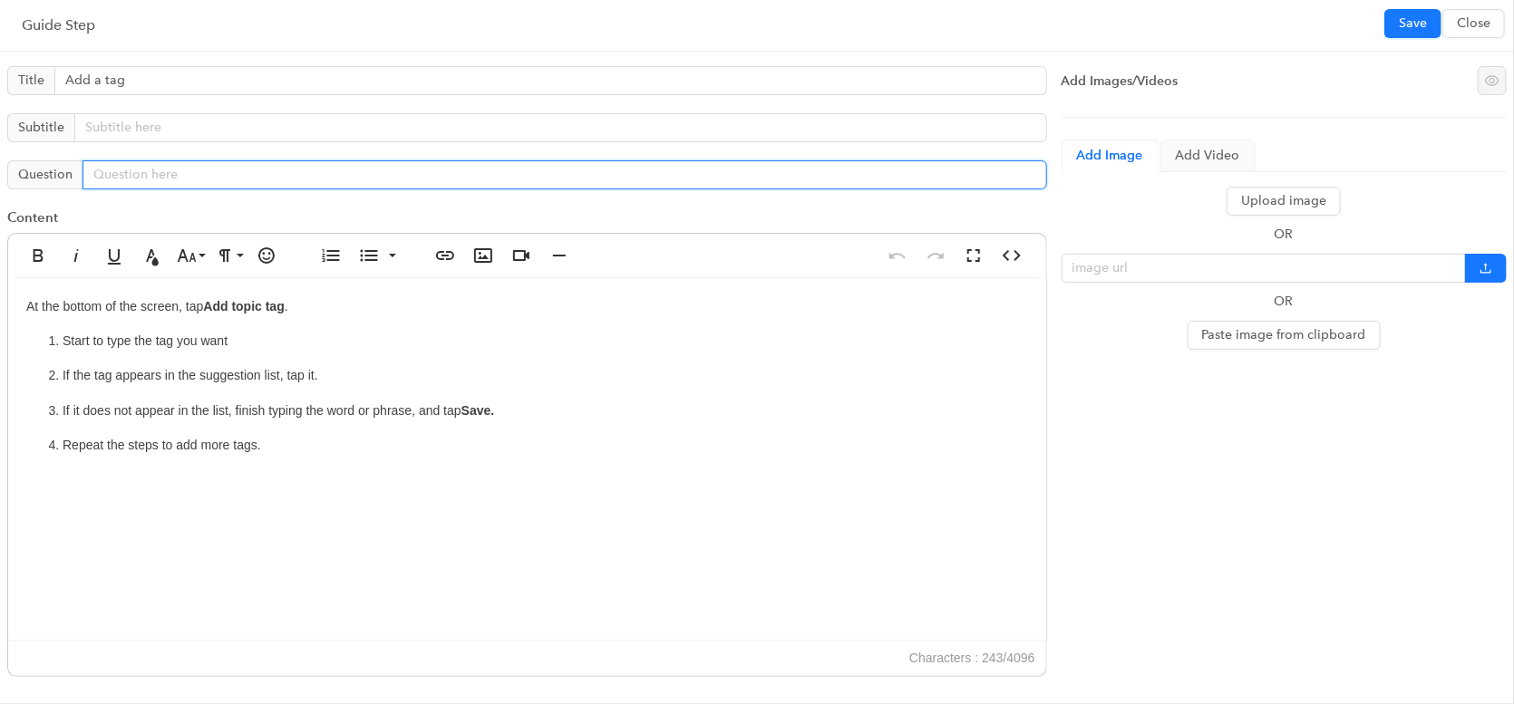
click at [176, 178] on input "text" at bounding box center [564, 174] width 964 height 29
paste input "Click Continue when you're done adding tags."
type input "Click Continue when you're done adding tags."
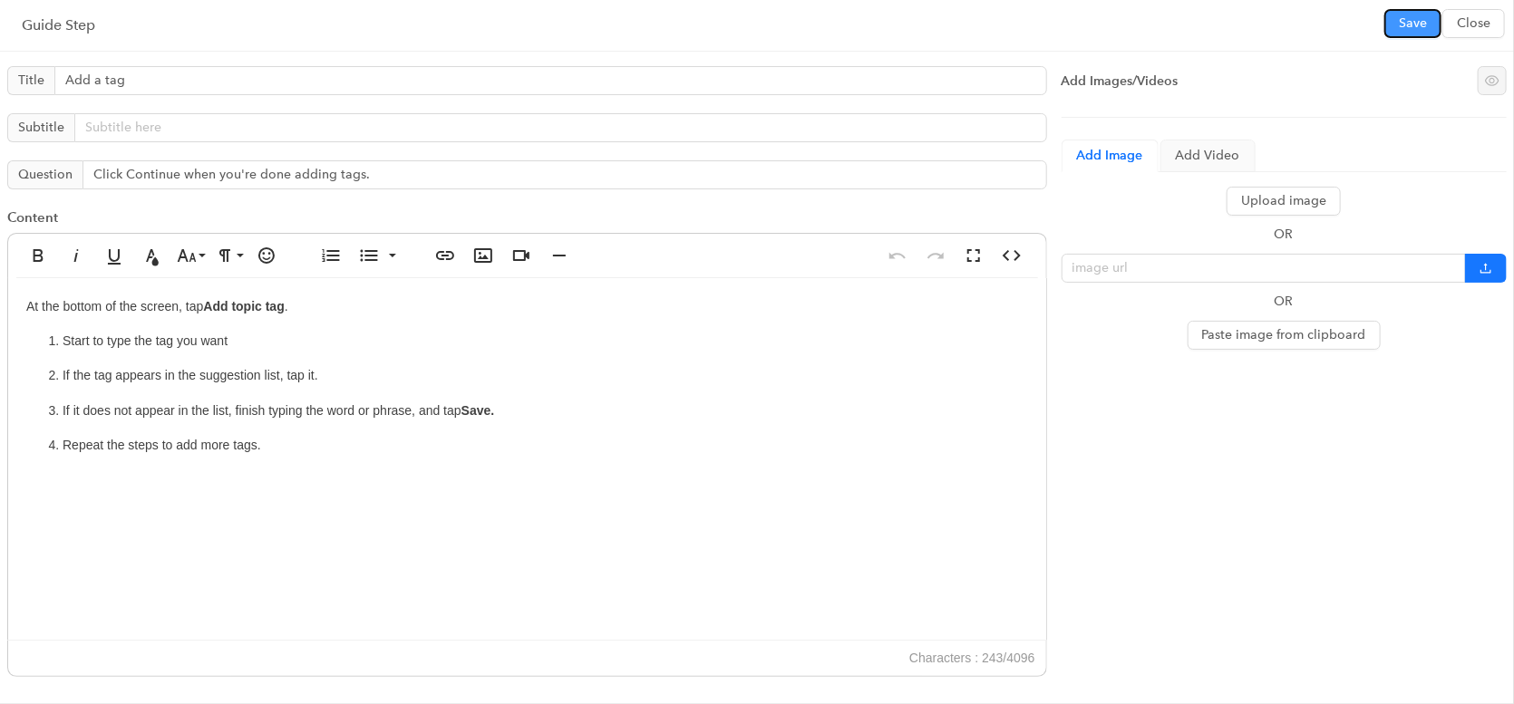
click at [1413, 20] on span "Save" at bounding box center [1413, 24] width 28 height 20
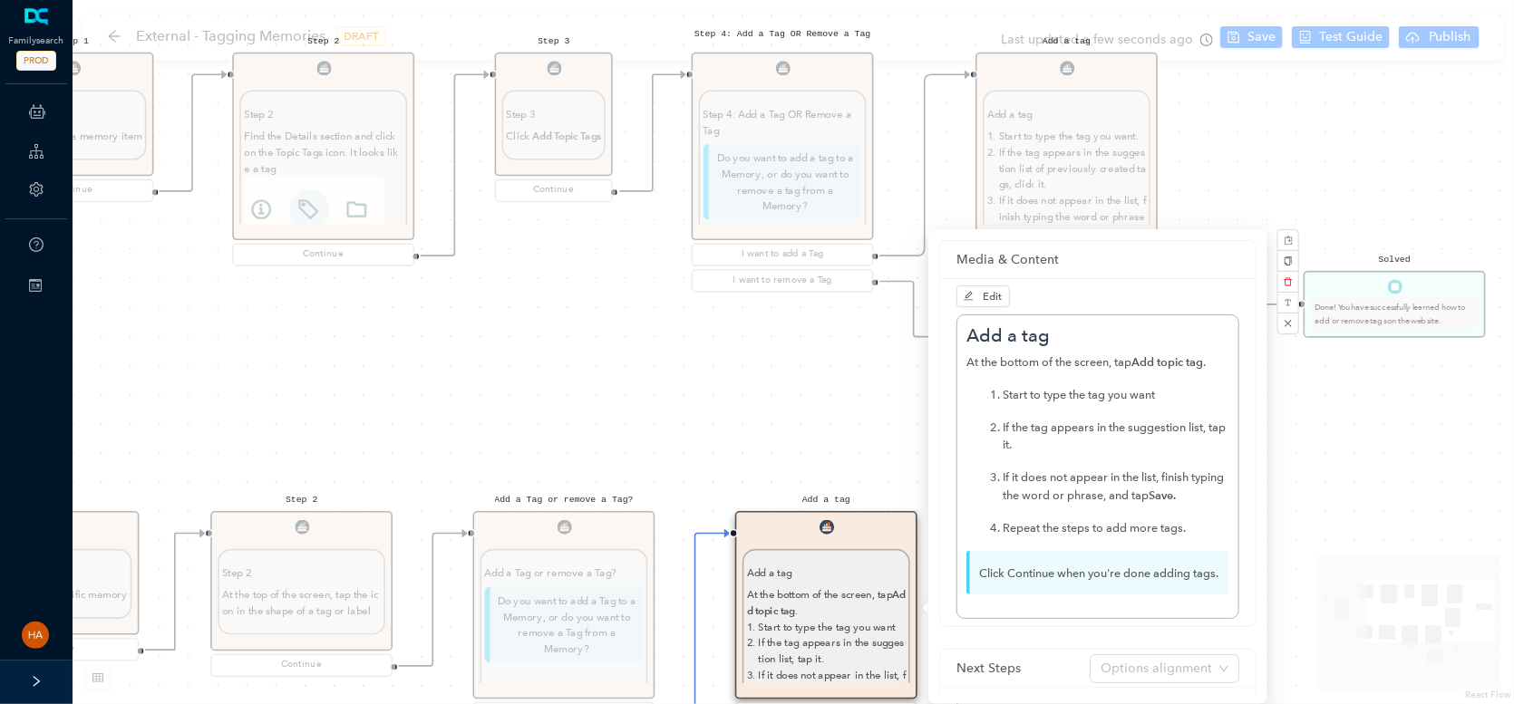
click at [814, 351] on div "Start Beginning Beginning Are you on the [DOMAIN_NAME] website or are you using…" at bounding box center [793, 352] width 1441 height 704
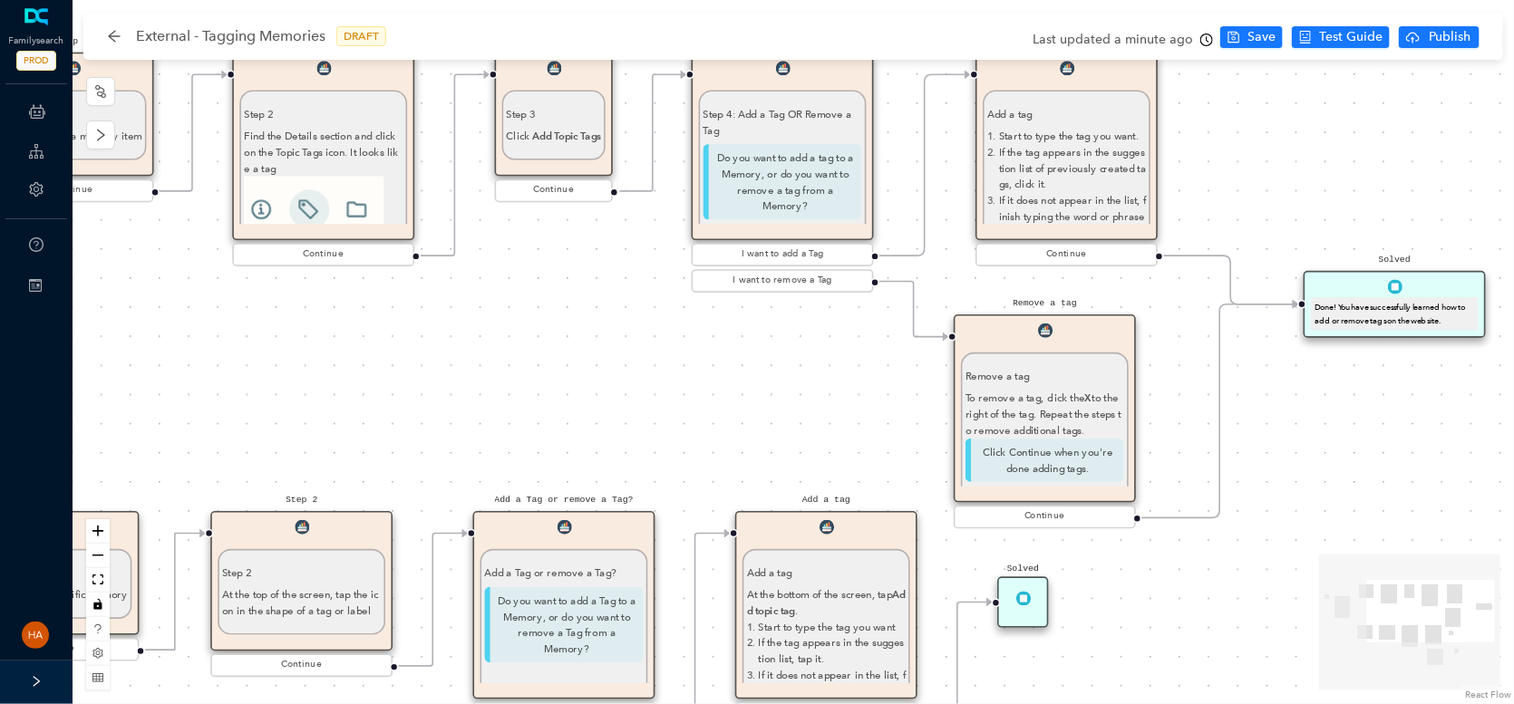
click at [1067, 428] on div "To remove a tag, click the X to the right of the tag. Repeat the steps to remov…" at bounding box center [1044, 415] width 159 height 48
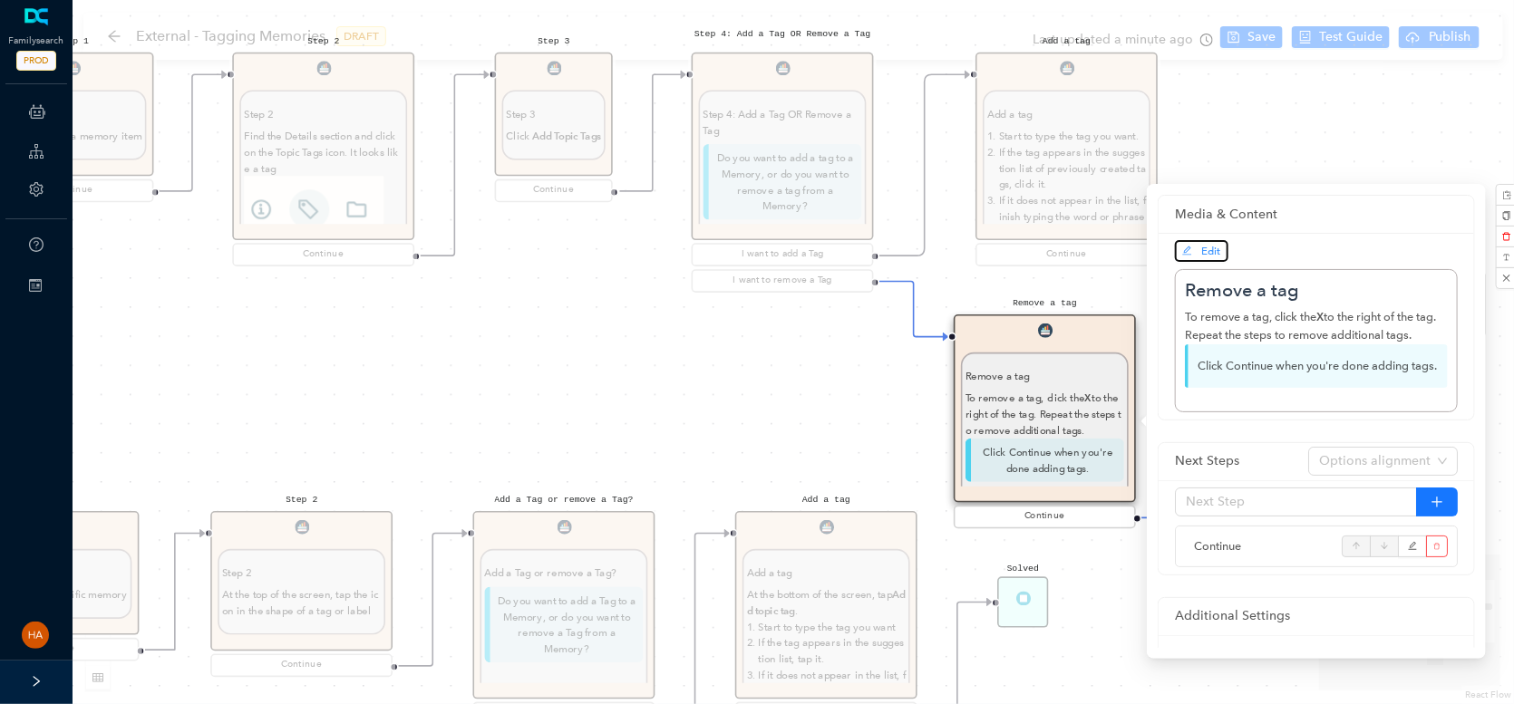
click at [1208, 241] on button "Edit" at bounding box center [1201, 251] width 53 height 22
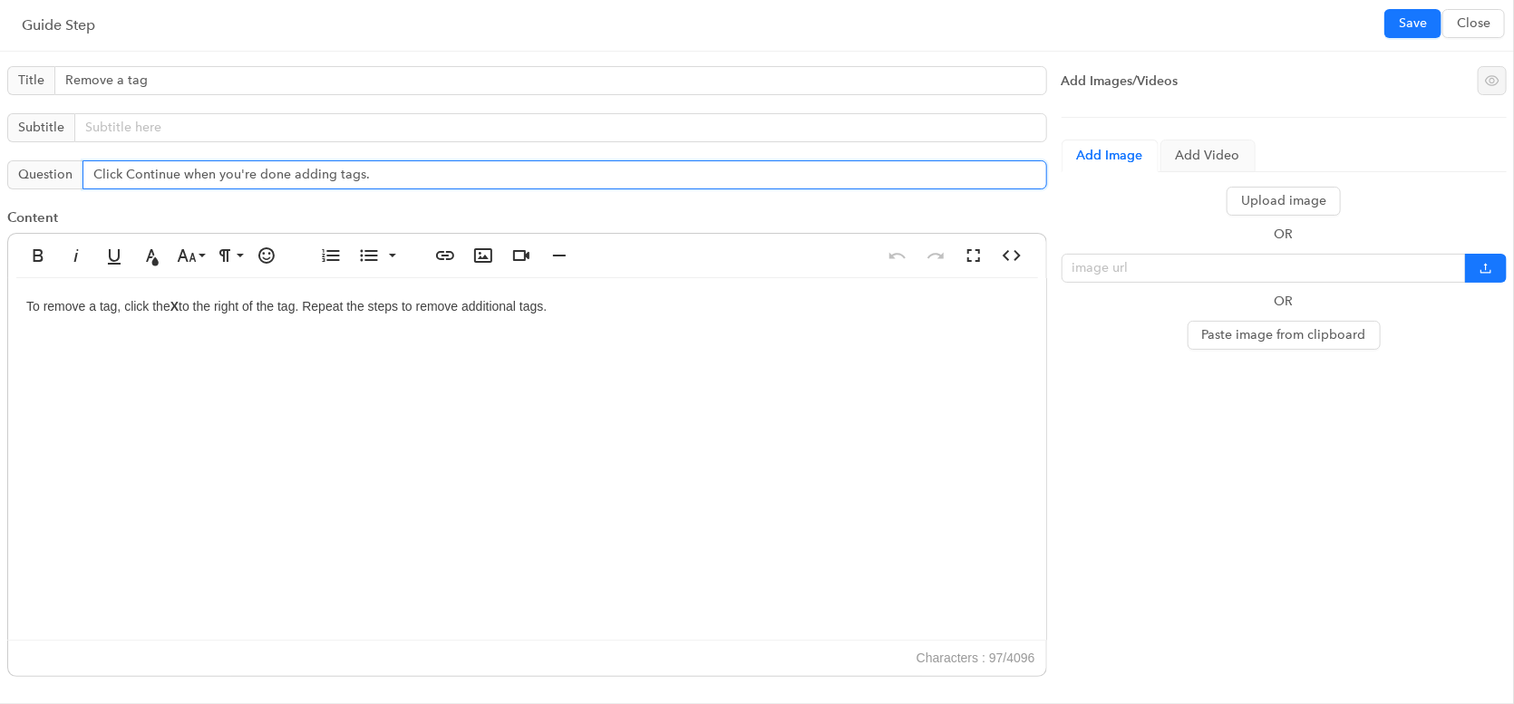
click at [297, 166] on input "Click Continue when you're done adding tags." at bounding box center [564, 174] width 964 height 29
type input "Click Continue when you're done removing tags."
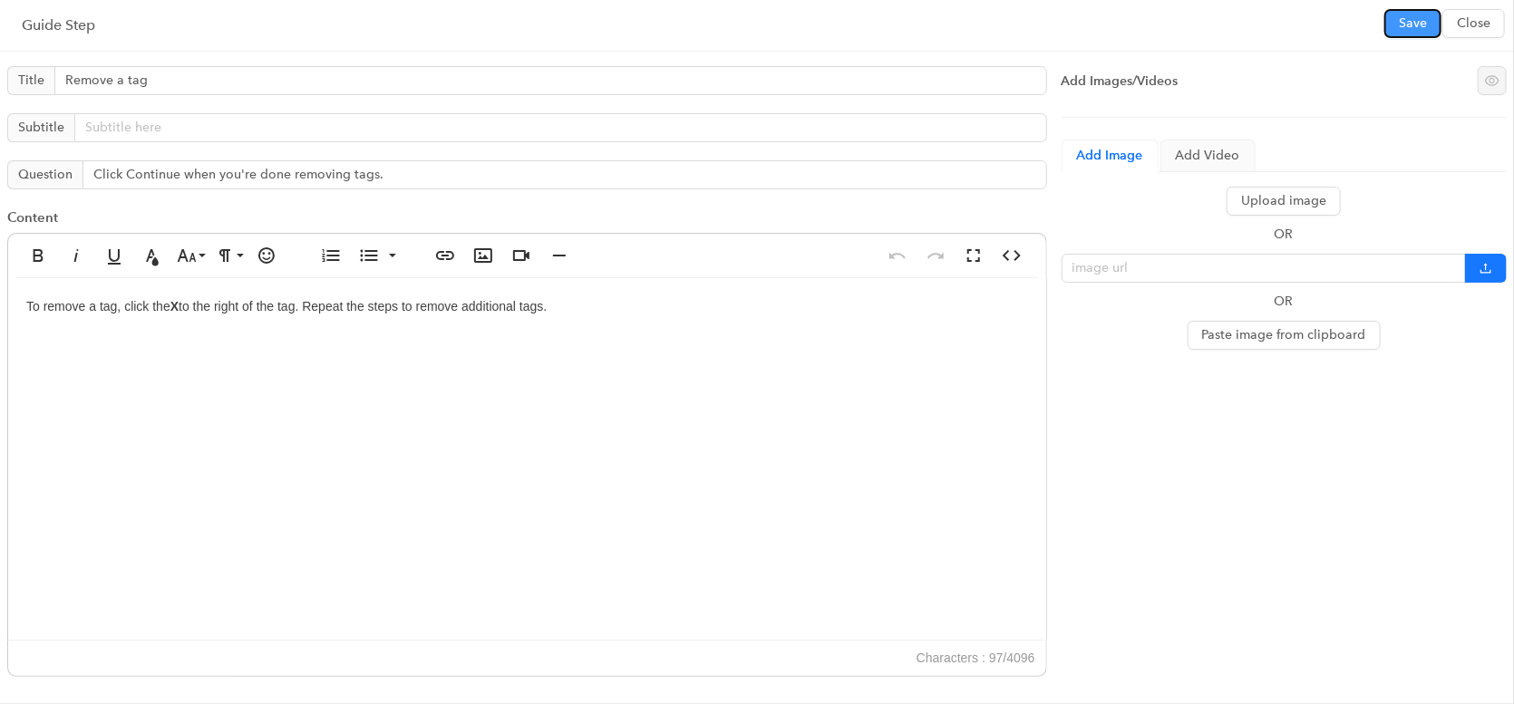
click at [1403, 35] on button "Save" at bounding box center [1412, 23] width 57 height 29
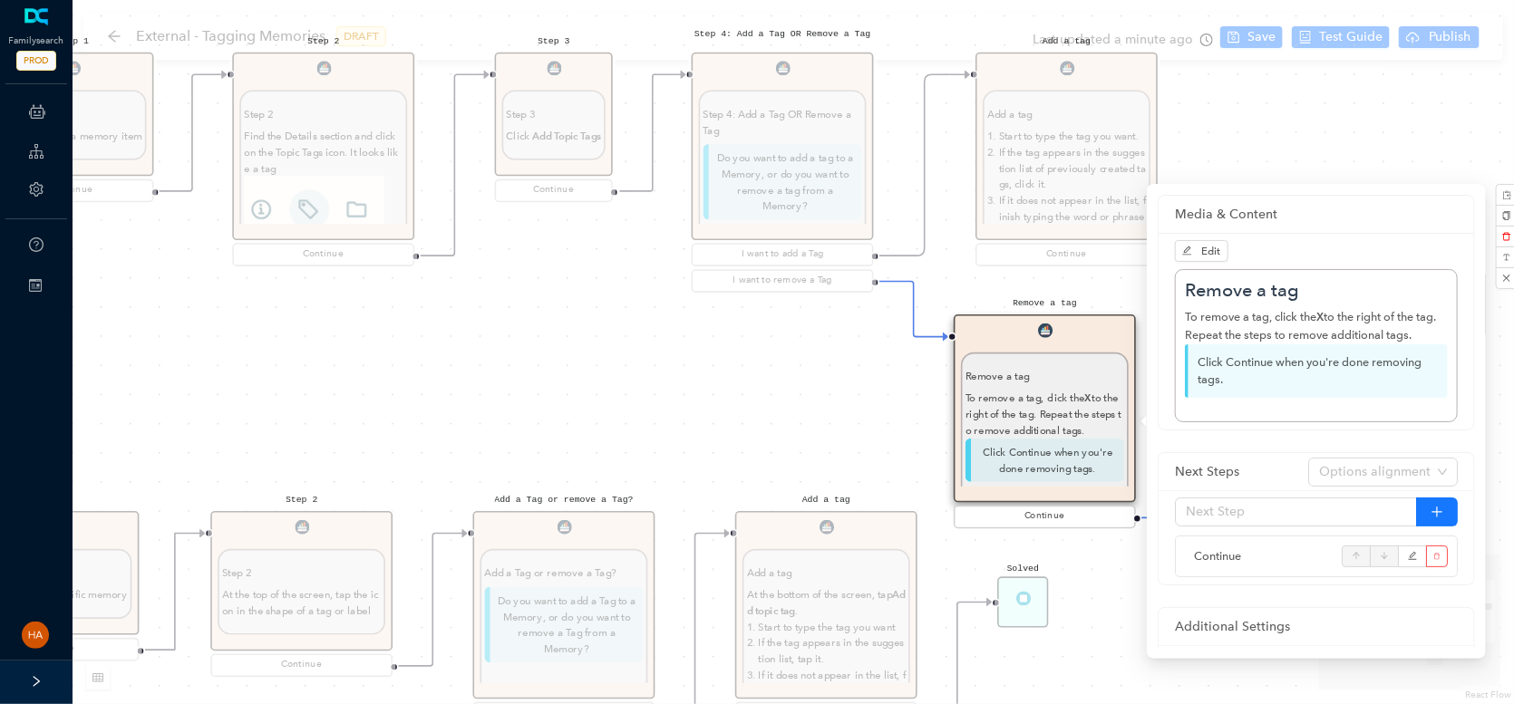
drag, startPoint x: 857, startPoint y: 276, endPoint x: 853, endPoint y: 41, distance: 235.7
click at [853, 35] on div "Start Beginning Beginning Are you on the [DOMAIN_NAME] website or are you using…" at bounding box center [793, 352] width 1441 height 704
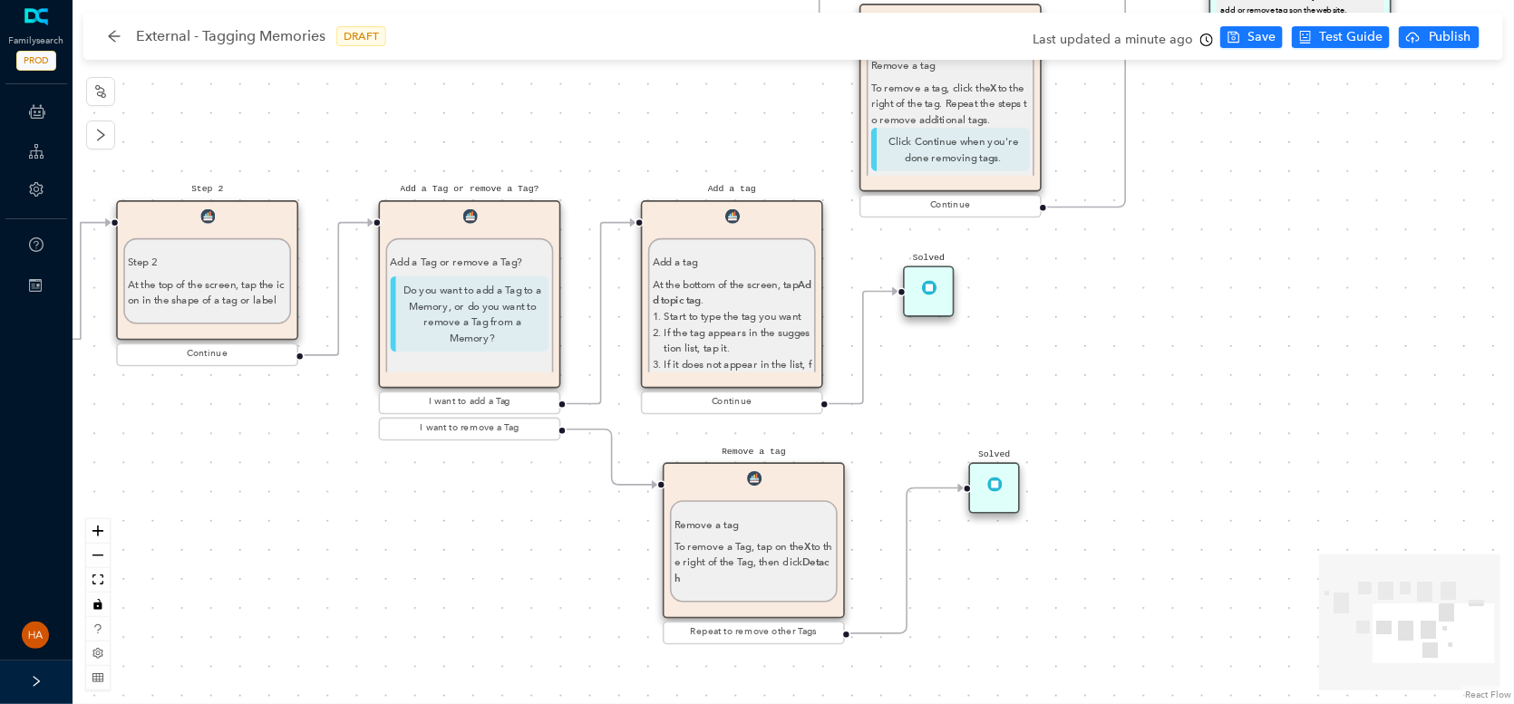
drag, startPoint x: 827, startPoint y: 402, endPoint x: 735, endPoint y: 62, distance: 352.0
click at [735, 62] on div "Start Beginning Beginning Are you on the [DOMAIN_NAME] website or are you using…" at bounding box center [793, 352] width 1441 height 704
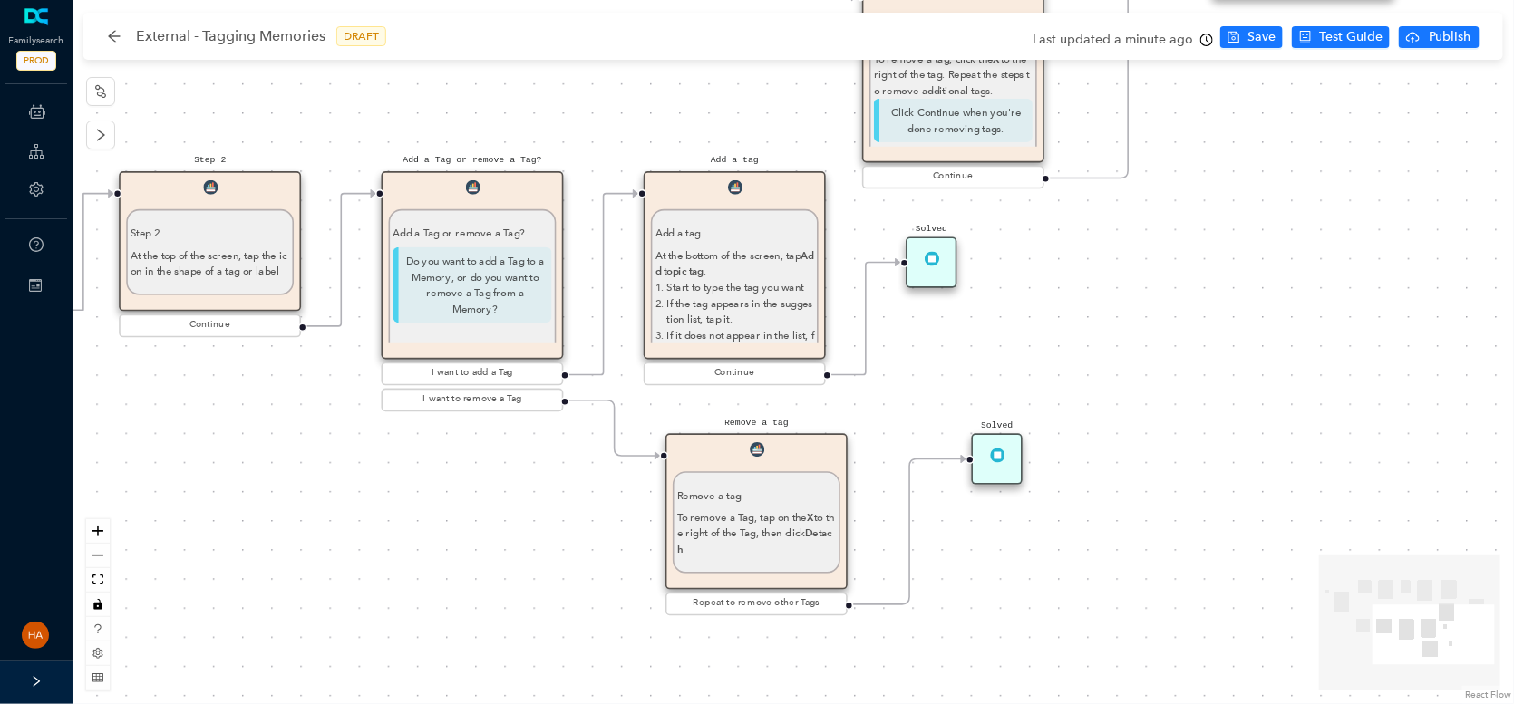
click at [751, 503] on div "Remove a tag To remove a Tag, tap on the X to the right of the Tag, then click …" at bounding box center [756, 523] width 159 height 70
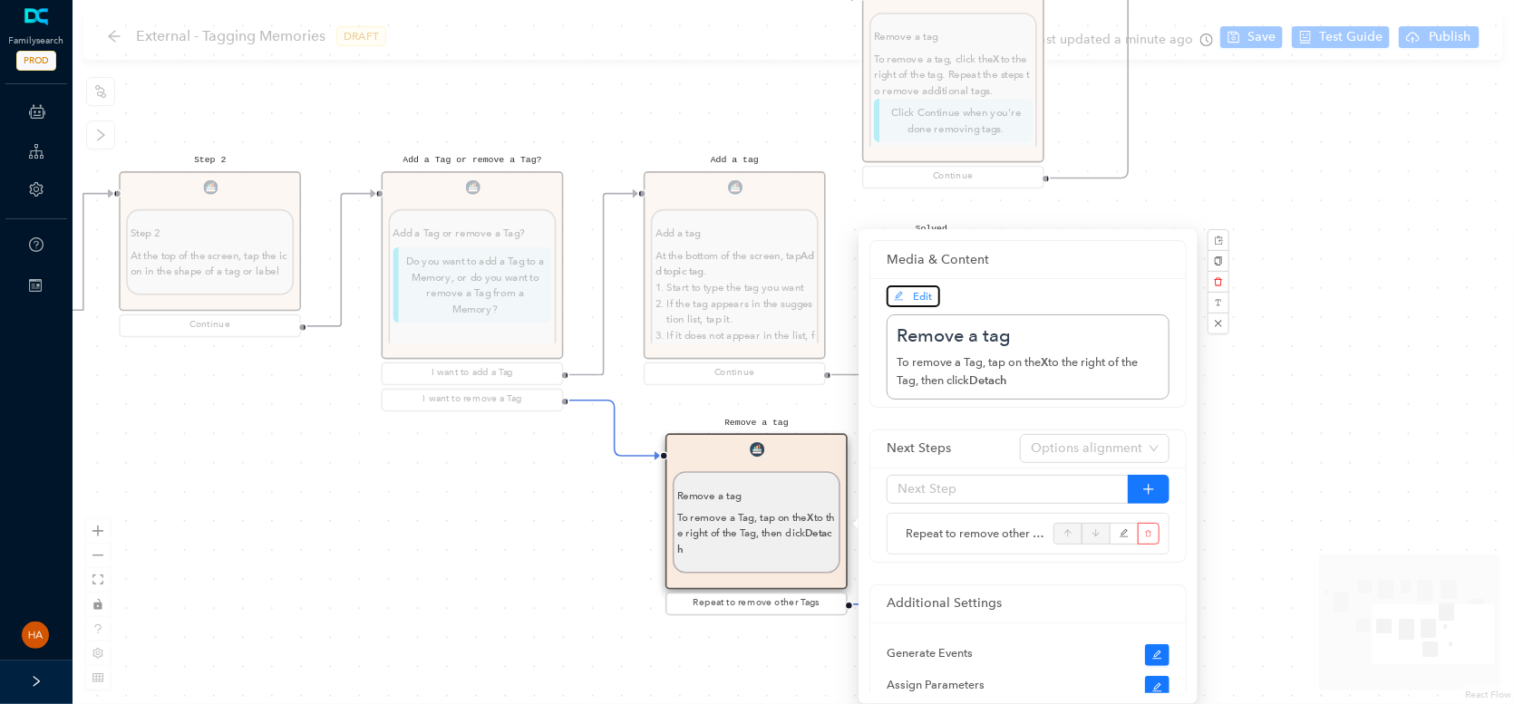
click at [909, 289] on span "Edit" at bounding box center [913, 296] width 39 height 16
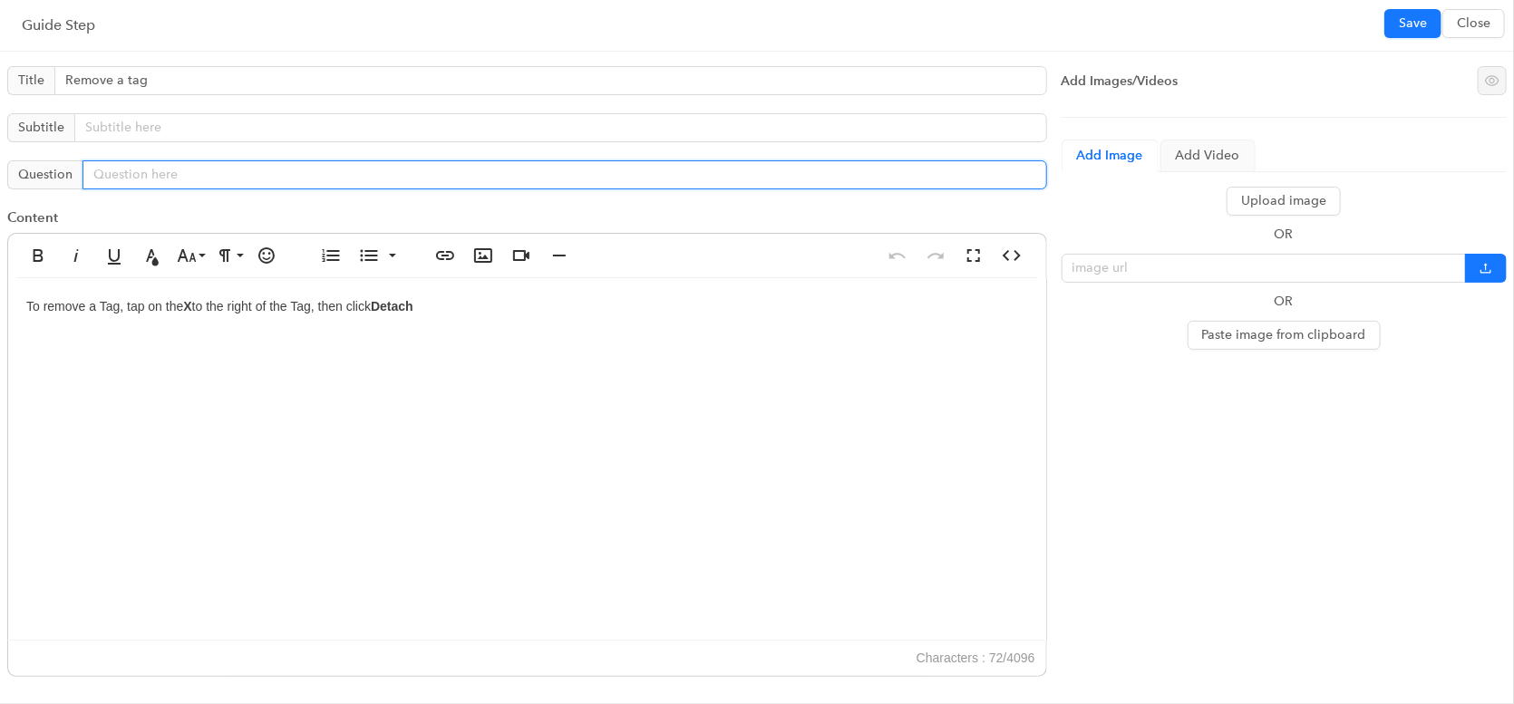
click at [133, 173] on input "text" at bounding box center [564, 174] width 964 height 29
paste input "Click Continue when you're done removing tags."
type input "Click Continue when you're done removing tags."
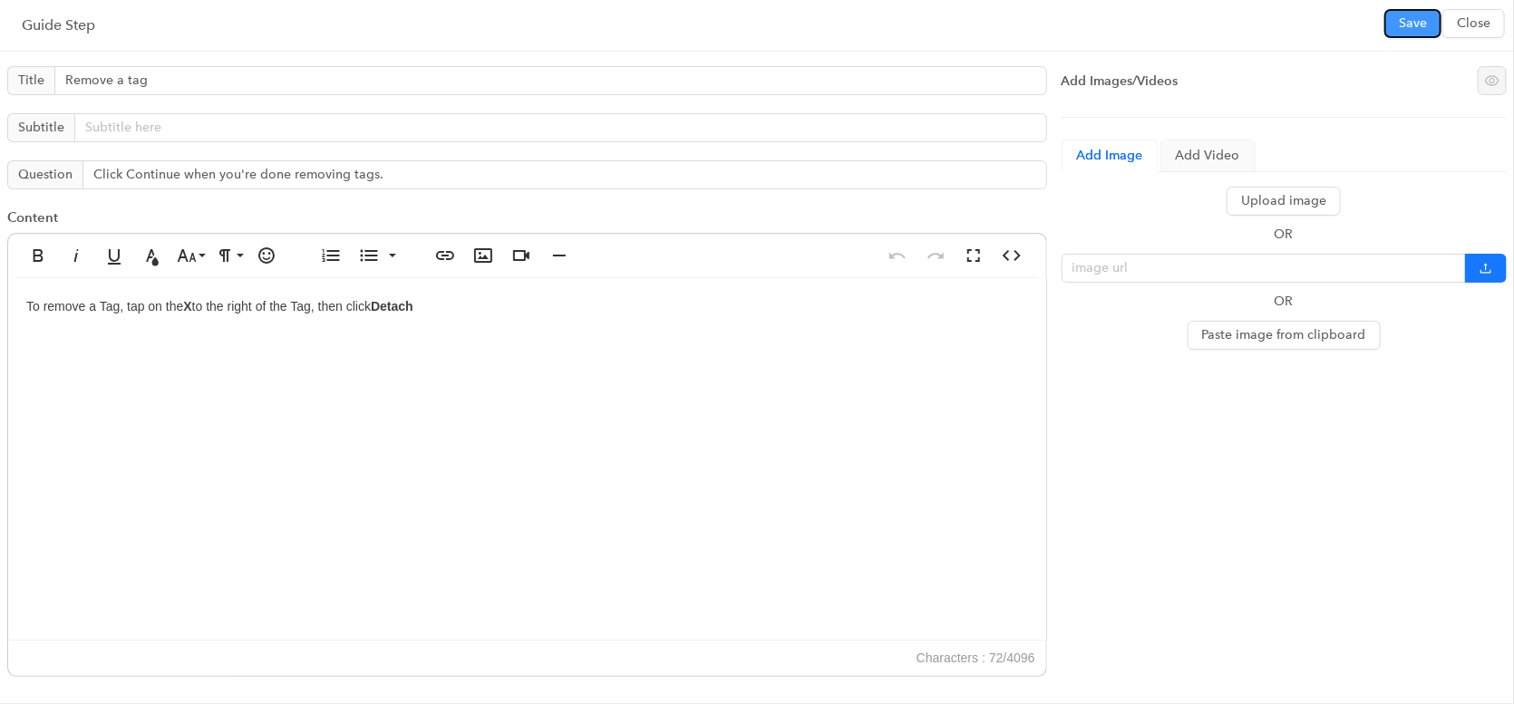
click at [1407, 23] on span "Save" at bounding box center [1413, 24] width 28 height 20
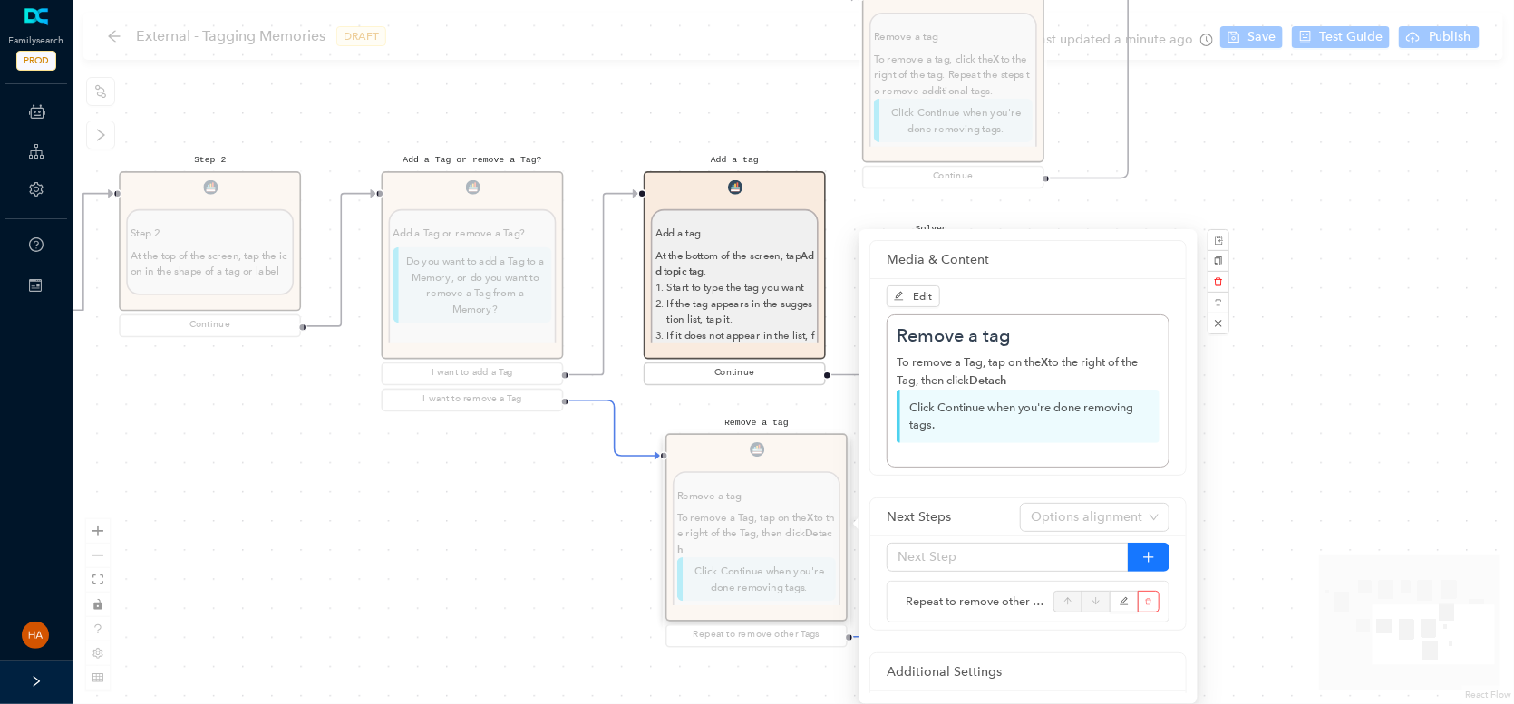
click at [746, 342] on div "Add a tag Add a tag At the bottom of the screen, tap Add topic tag . Start to t…" at bounding box center [735, 279] width 182 height 217
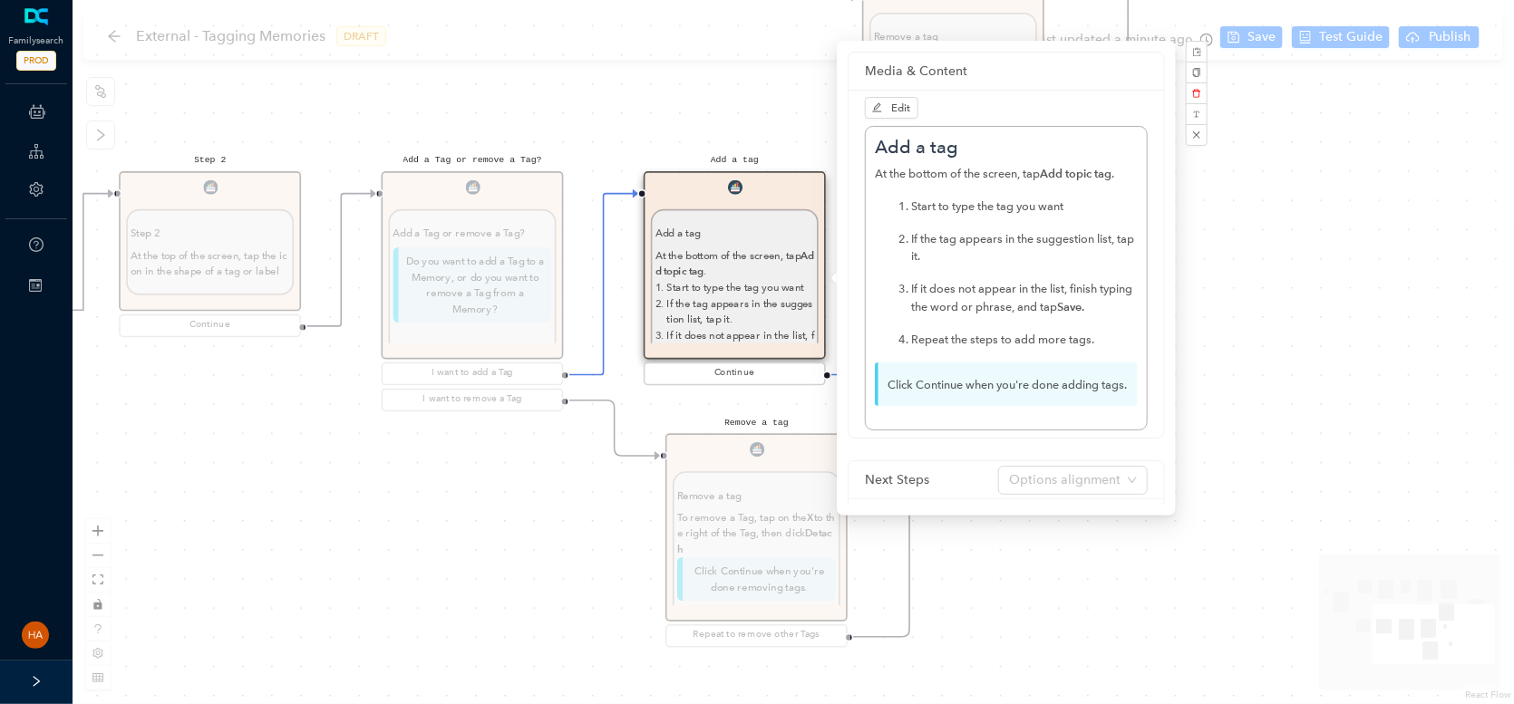
click at [935, 376] on p "Click Continue when you're done adding tags." at bounding box center [1006, 385] width 263 height 44
click at [900, 105] on span "Edit" at bounding box center [901, 108] width 19 height 13
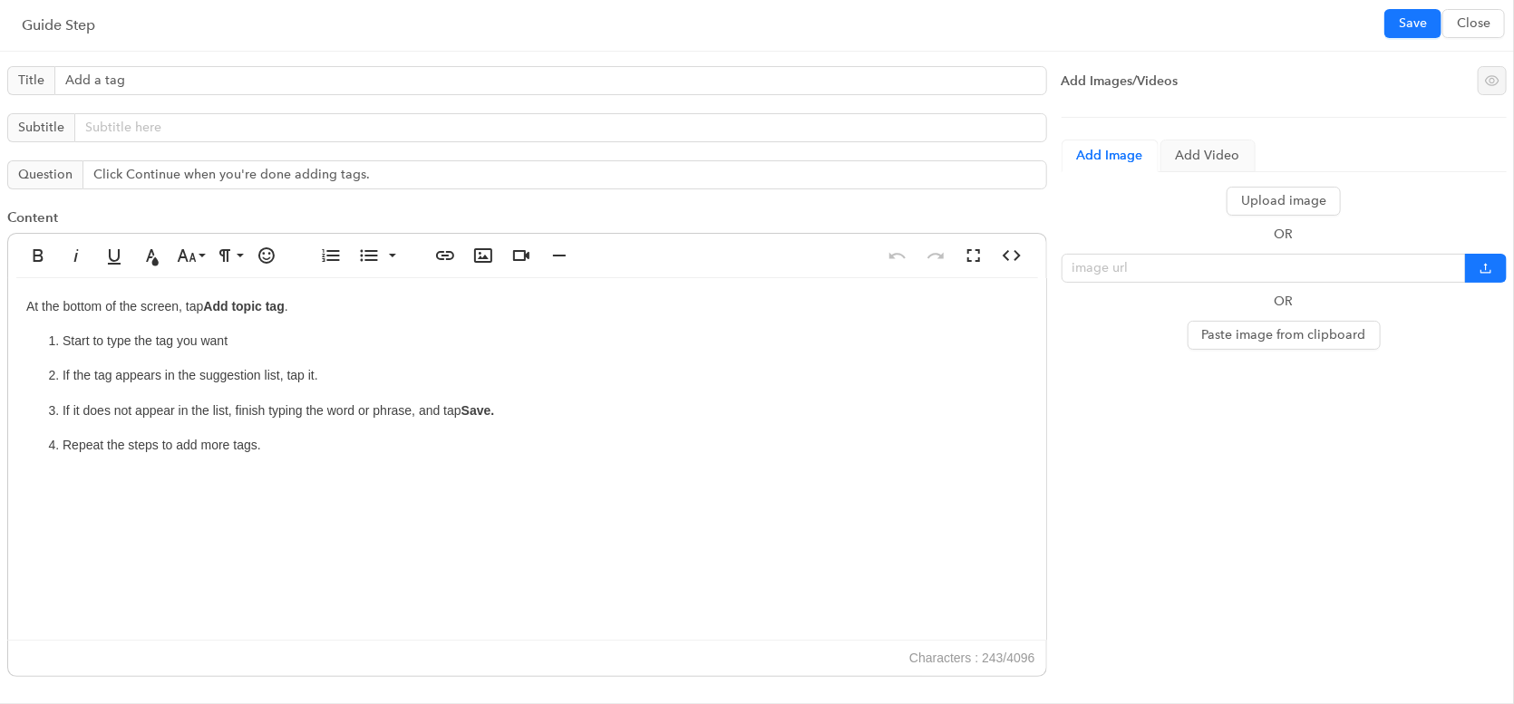
click at [182, 447] on p "Repeat the steps to add more tags." at bounding box center [545, 445] width 965 height 20
click at [182, 447] on p "Repeat the steps to remove other tags." at bounding box center [545, 445] width 965 height 20
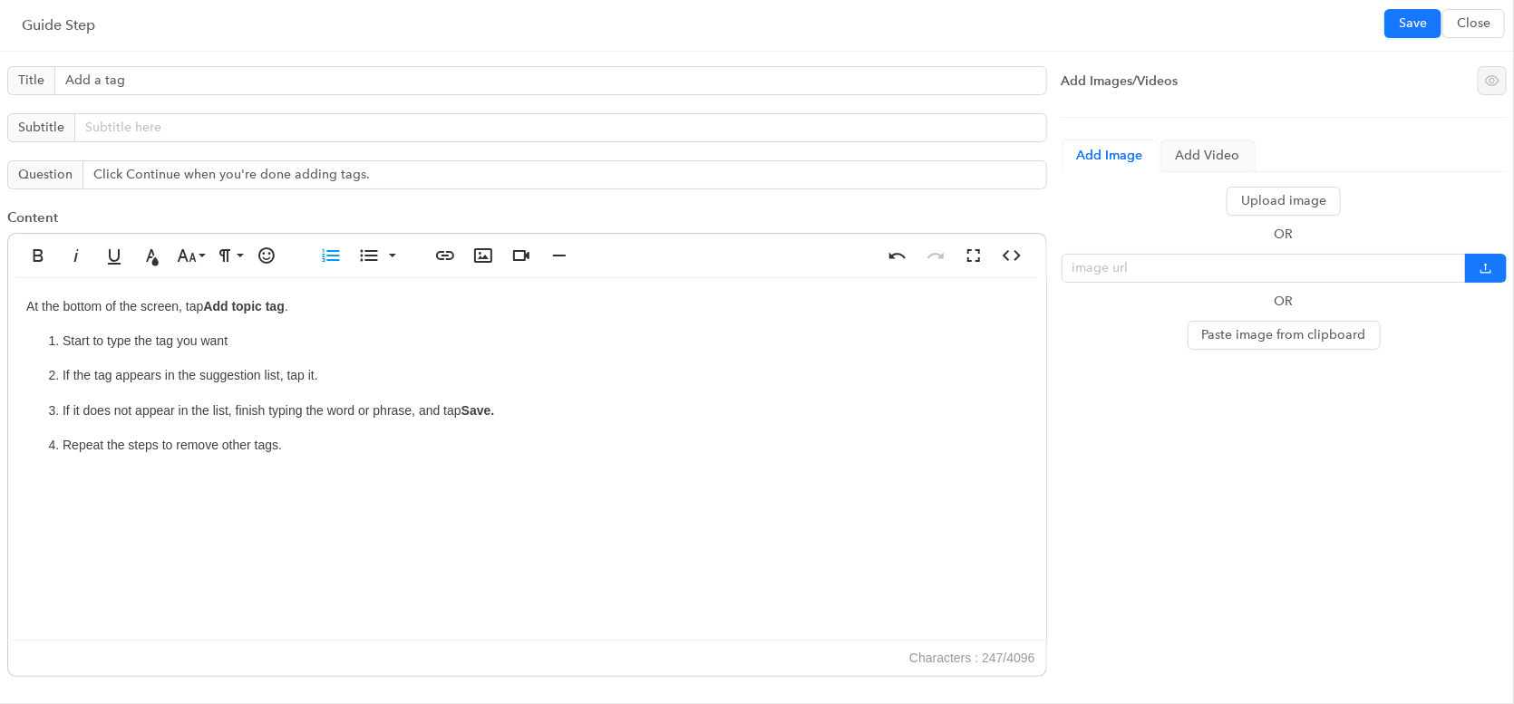
click at [224, 440] on p "Repeat the steps to remove other tags." at bounding box center [545, 445] width 965 height 20
click at [226, 441] on p "Repeat the steps to remove other tags." at bounding box center [545, 445] width 965 height 20
click at [226, 441] on p "Repeat the steps to remove more tags." at bounding box center [545, 445] width 965 height 20
click at [157, 458] on div "At the bottom of the screen, tap Add topic tag . Start to type the tag you want…" at bounding box center [527, 459] width 1038 height 363
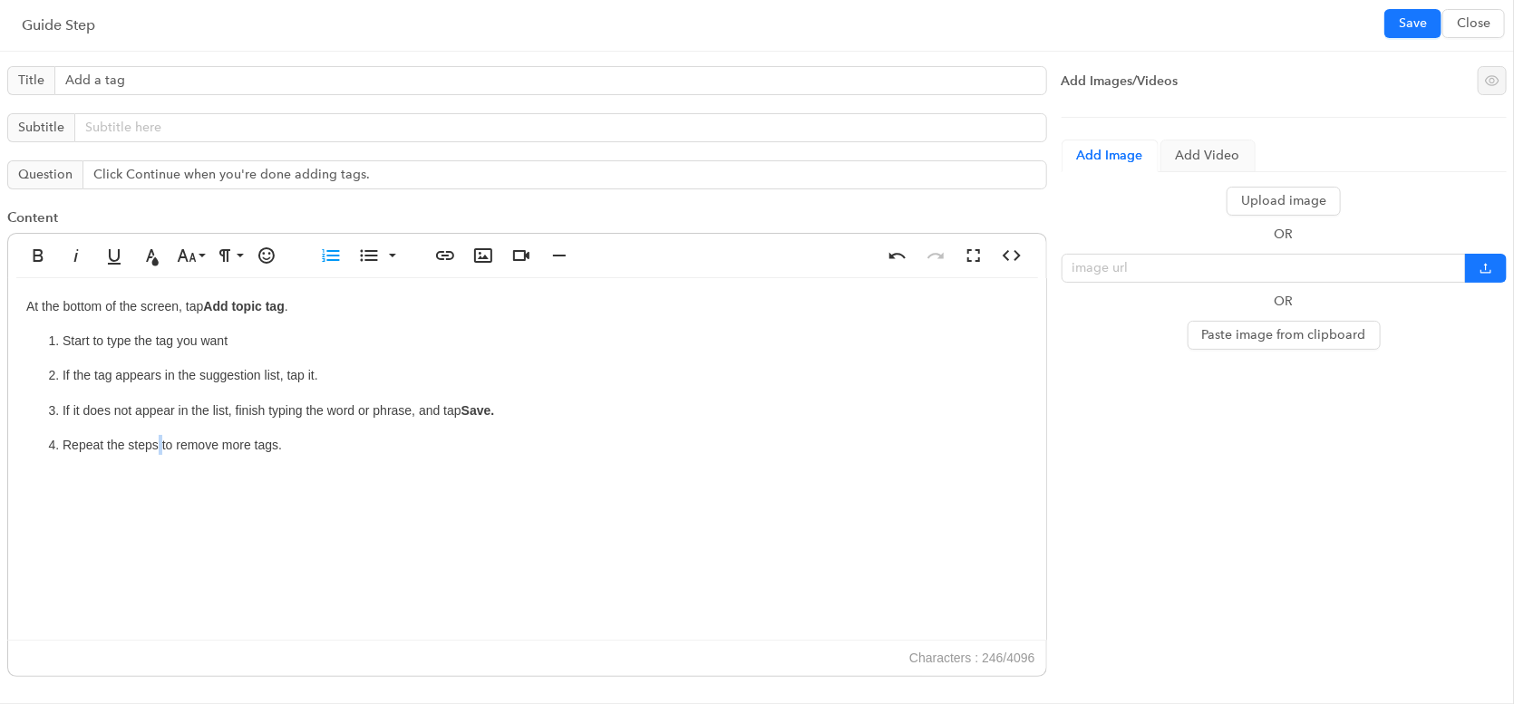
click at [157, 458] on div "At the bottom of the screen, tap Add topic tag . Start to type the tag you want…" at bounding box center [527, 459] width 1038 height 363
click at [154, 450] on p "Repeat the steps to remove more tags." at bounding box center [545, 445] width 965 height 20
click at [1399, 16] on span "Save" at bounding box center [1413, 24] width 28 height 20
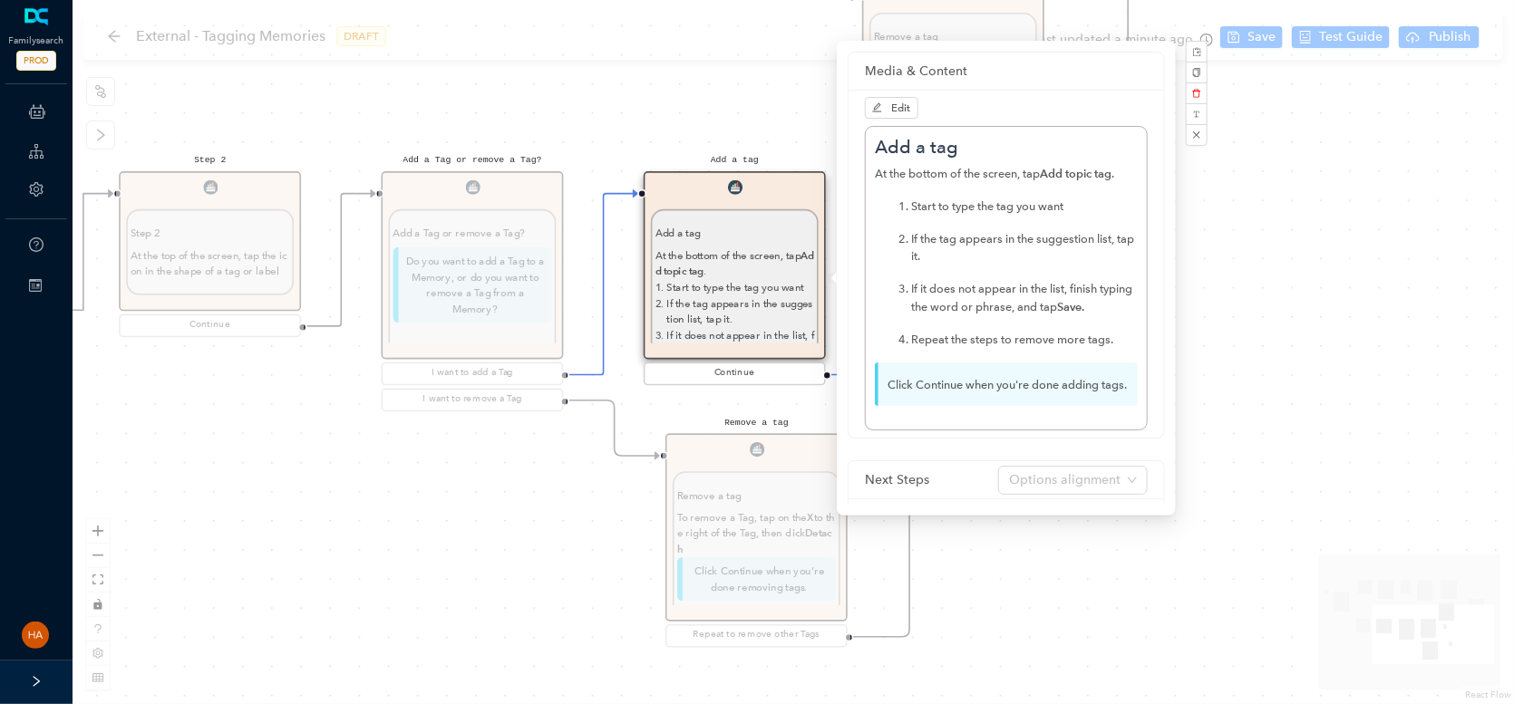
click at [703, 547] on div "Remove a tag Remove a tag To remove a Tag, tap on the X to the right of the Tag…" at bounding box center [756, 541] width 182 height 217
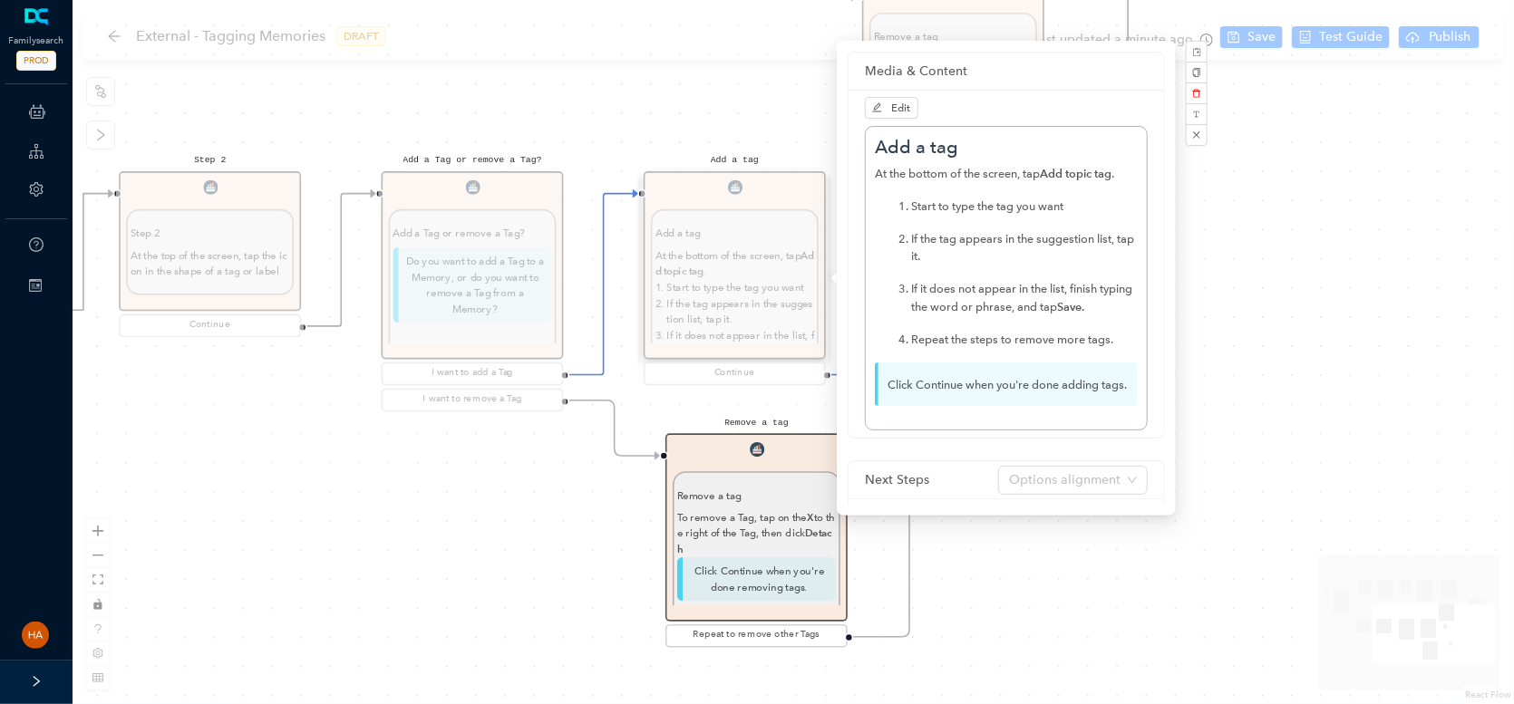
click at [739, 488] on p "Remove a tag" at bounding box center [756, 496] width 159 height 16
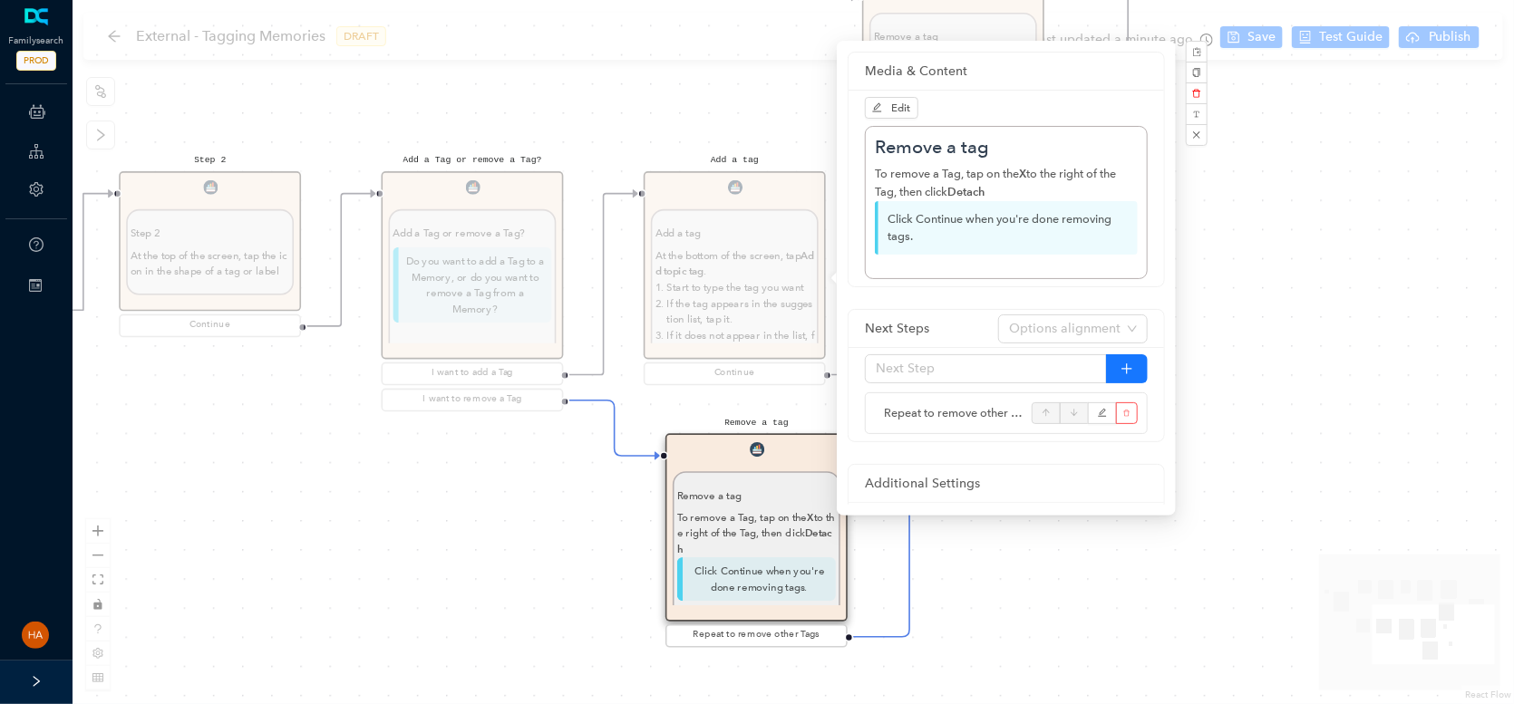
click at [738, 488] on p "Remove a tag" at bounding box center [756, 496] width 159 height 16
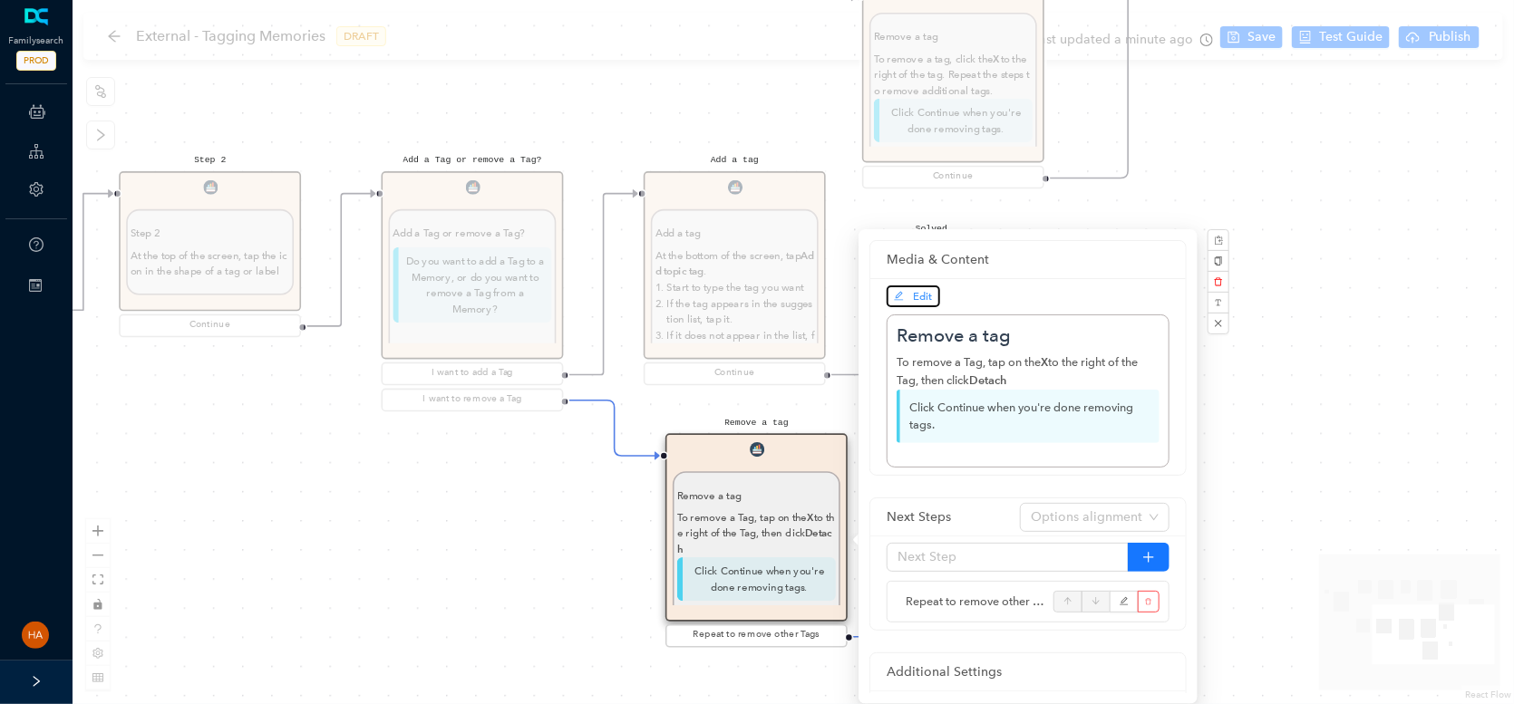
click at [927, 297] on span "Edit" at bounding box center [923, 296] width 19 height 13
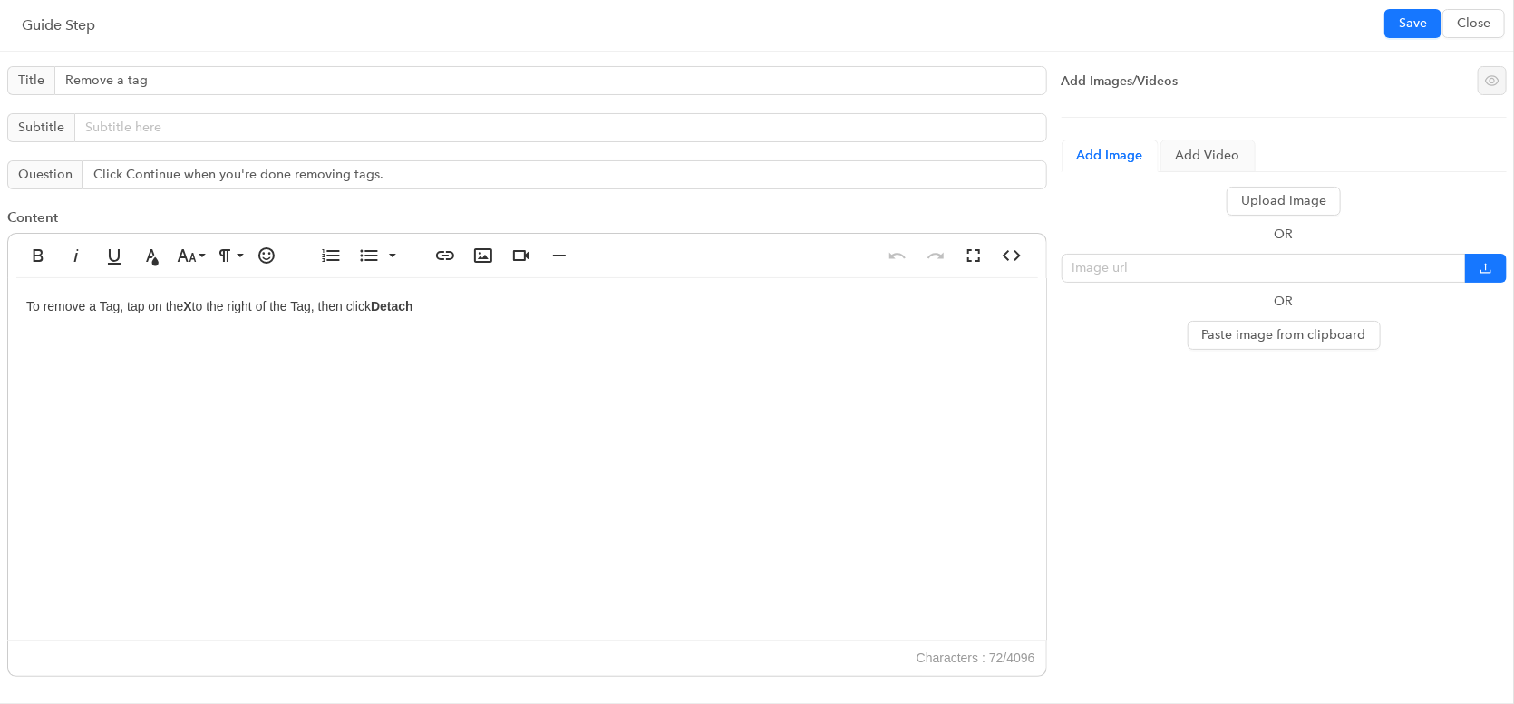
click at [450, 303] on div "To remove a Tag, tap on the X to the right of the Tag, then click Detach" at bounding box center [527, 459] width 1038 height 363
click at [450, 299] on div "To remove a Tag, tap on the X to the right of the Tag, then click Detach. Repea…" at bounding box center [527, 459] width 1038 height 363
drag, startPoint x: 428, startPoint y: 299, endPoint x: 762, endPoint y: 310, distance: 334.7
click at [762, 310] on div "To remove a Tag, tap on the X to the right of the Tag, then click Detach. Repea…" at bounding box center [527, 459] width 1038 height 363
click at [1415, 24] on span "Save" at bounding box center [1413, 24] width 28 height 20
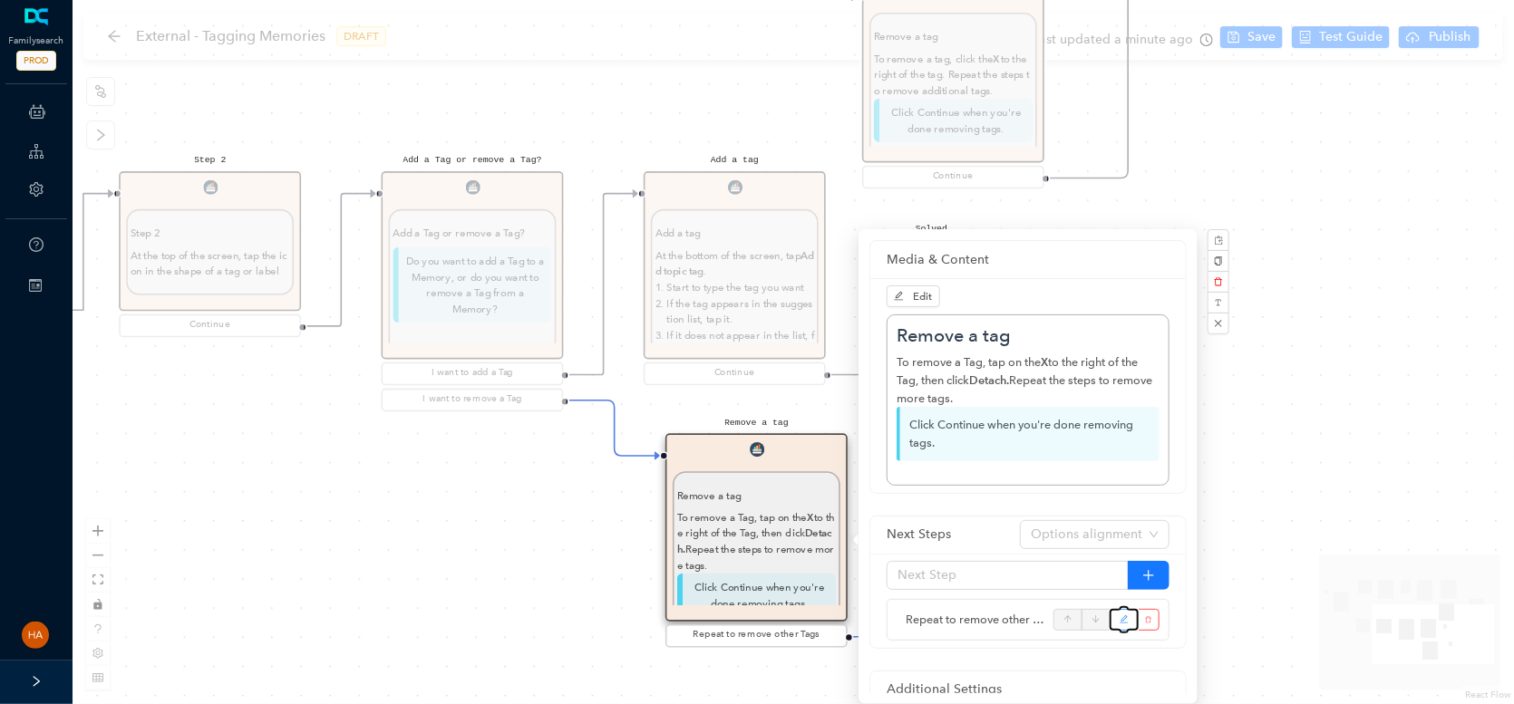
click at [1129, 622] on button "button" at bounding box center [1123, 620] width 29 height 22
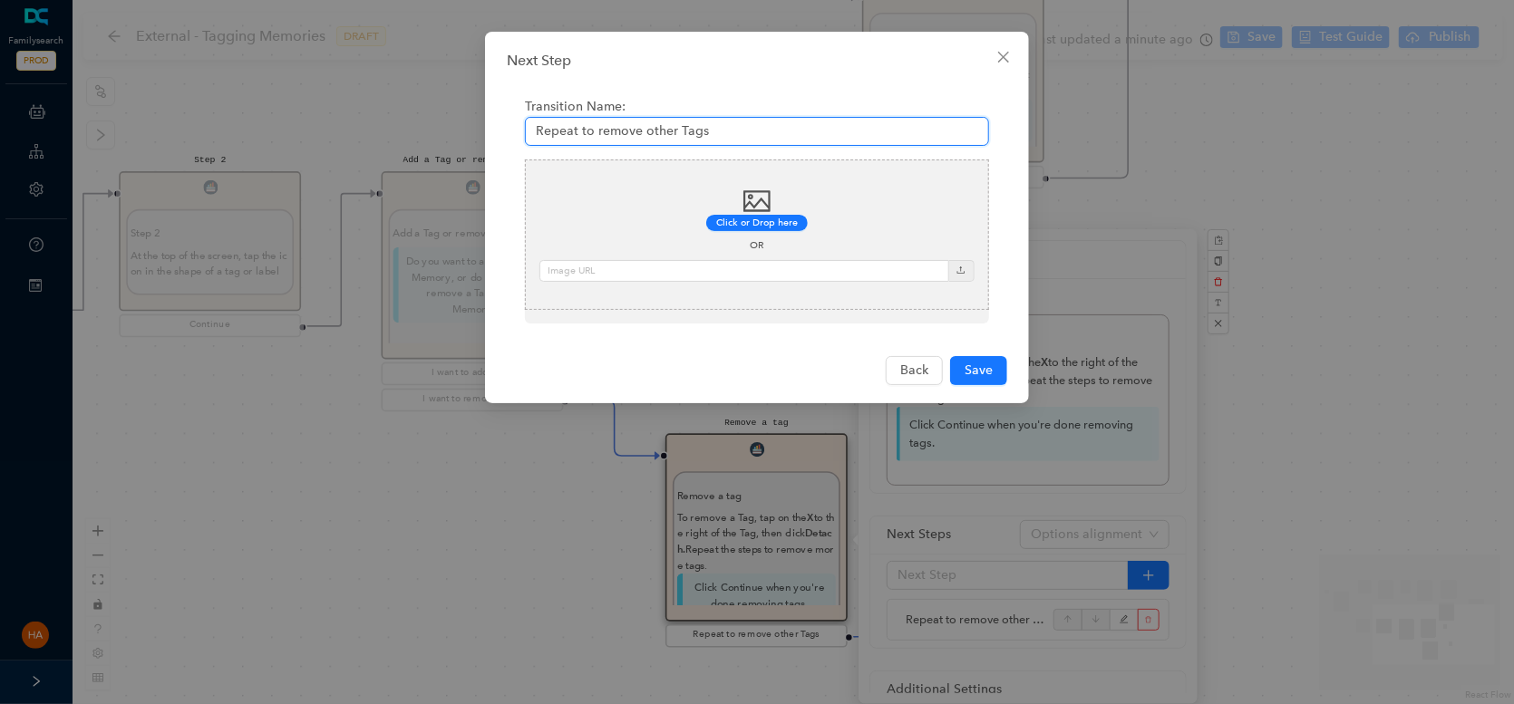
click at [625, 131] on input "Repeat to remove other Tags" at bounding box center [757, 131] width 464 height 29
type input "Continue"
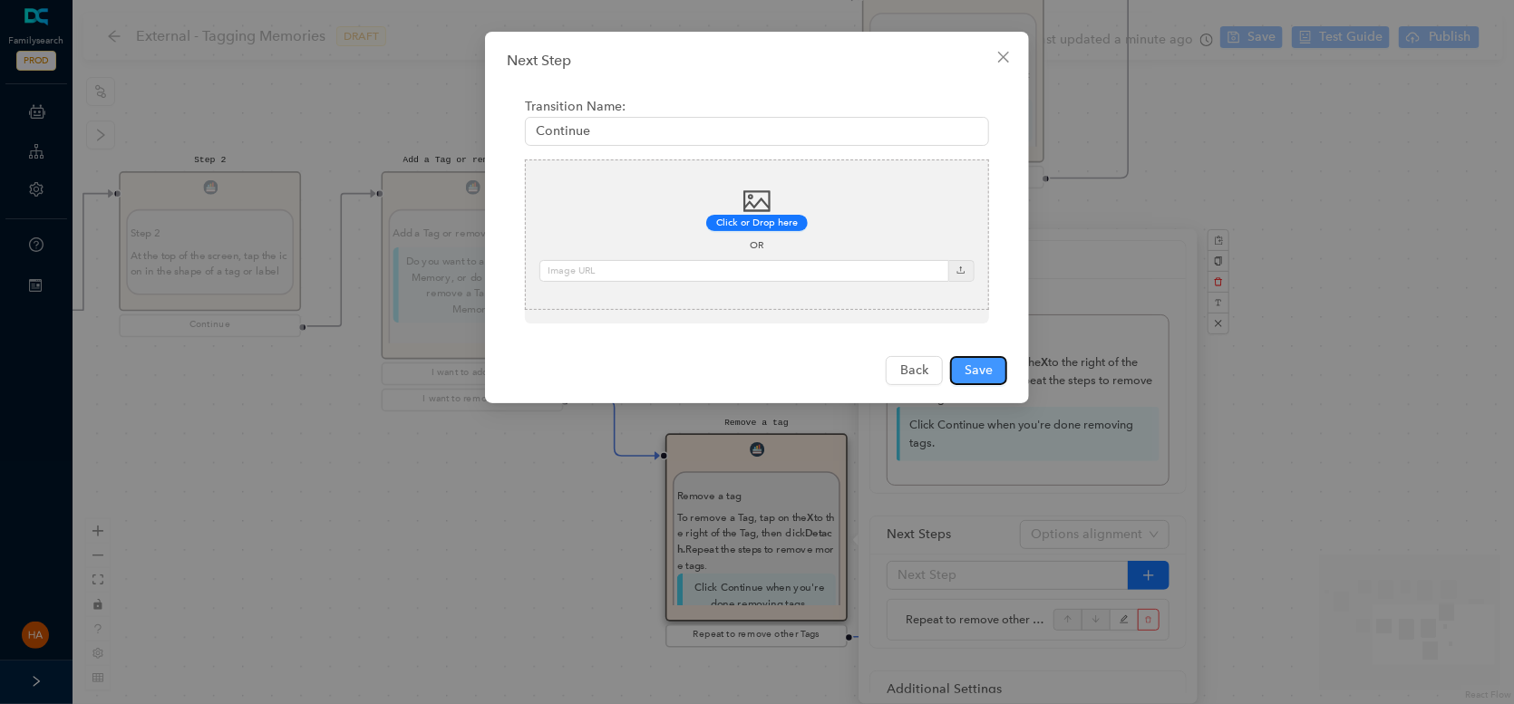
click at [979, 367] on span "Save" at bounding box center [978, 371] width 28 height 20
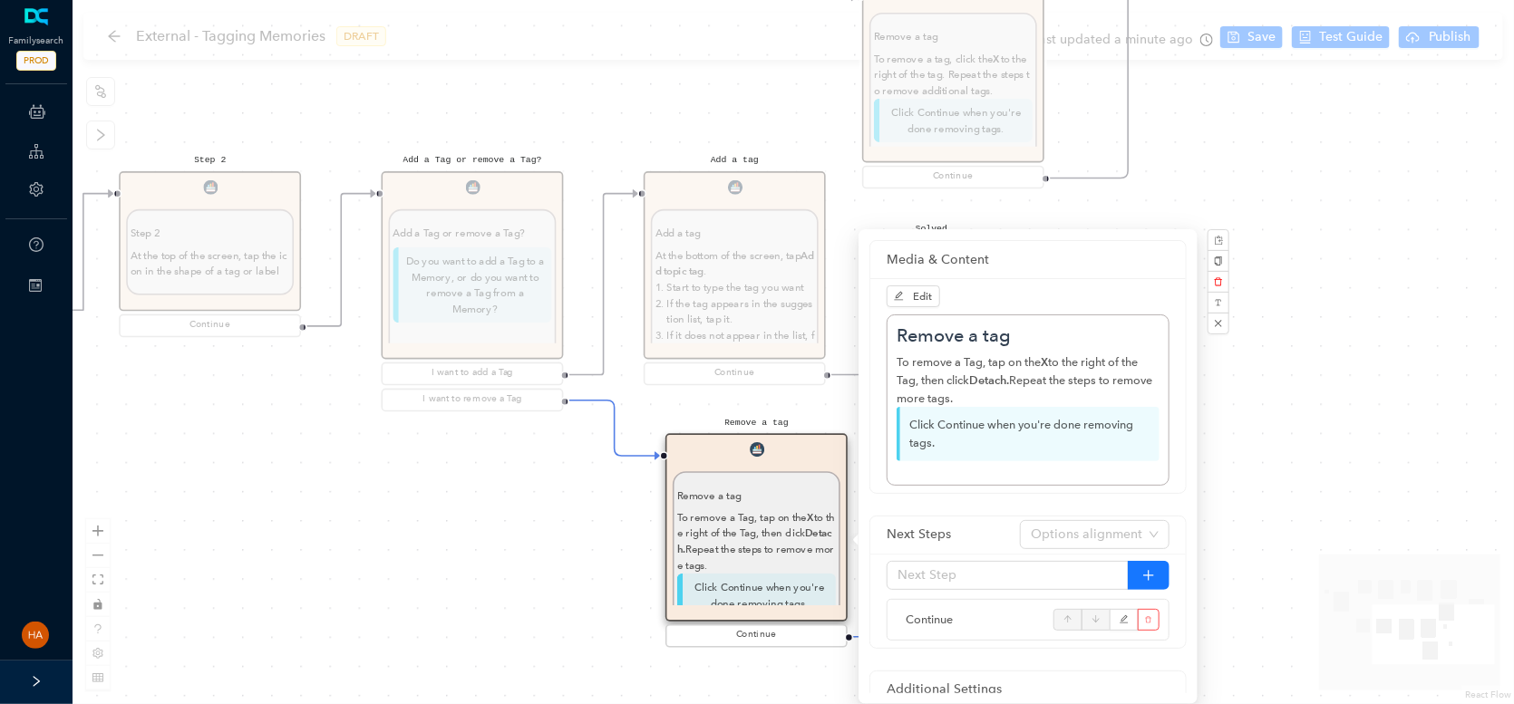
click at [370, 634] on div "Start Beginning Beginning Are you on the [DOMAIN_NAME] website or are you using…" at bounding box center [793, 352] width 1441 height 704
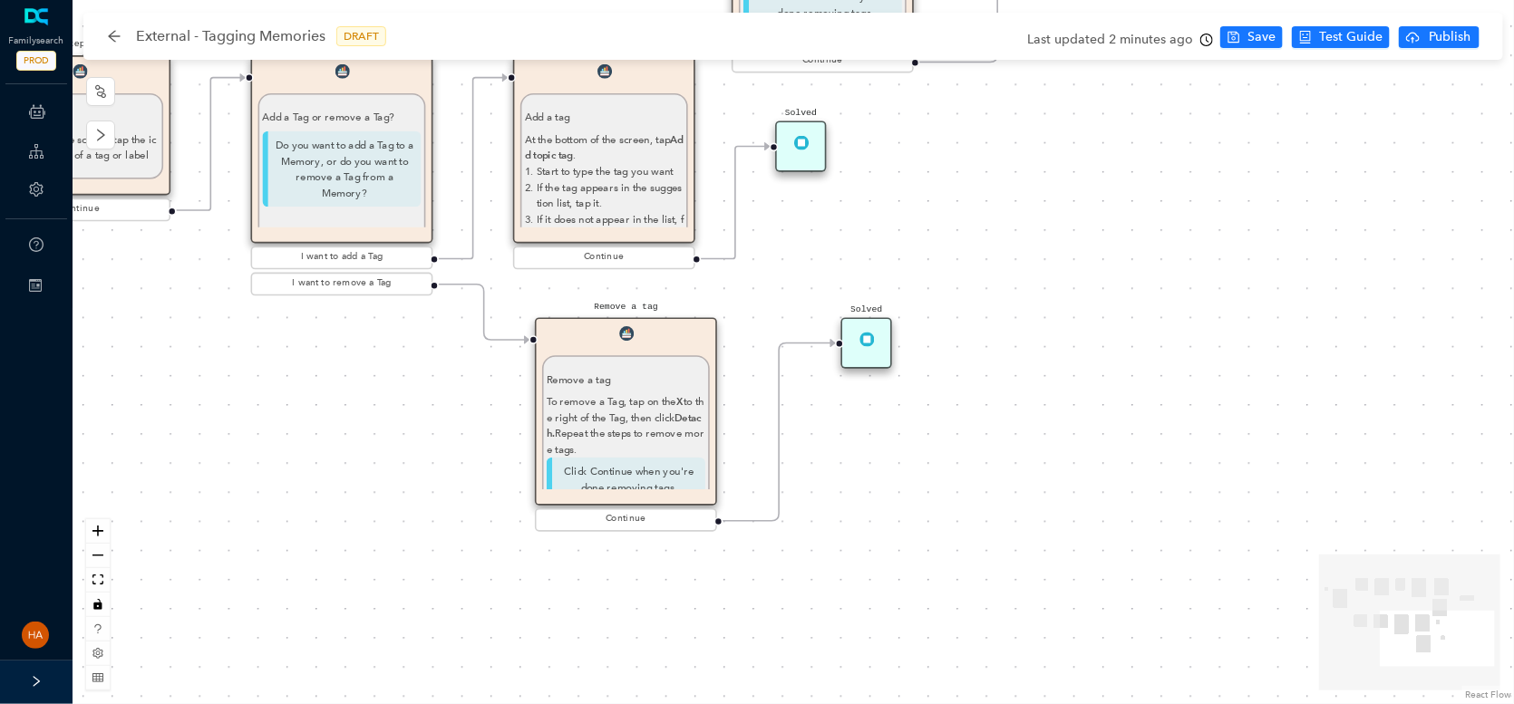
drag, startPoint x: 354, startPoint y: 524, endPoint x: 304, endPoint y: 498, distance: 57.2
click at [304, 498] on div "Start Beginning Beginning Are you on the [DOMAIN_NAME] website or are you using…" at bounding box center [793, 352] width 1441 height 704
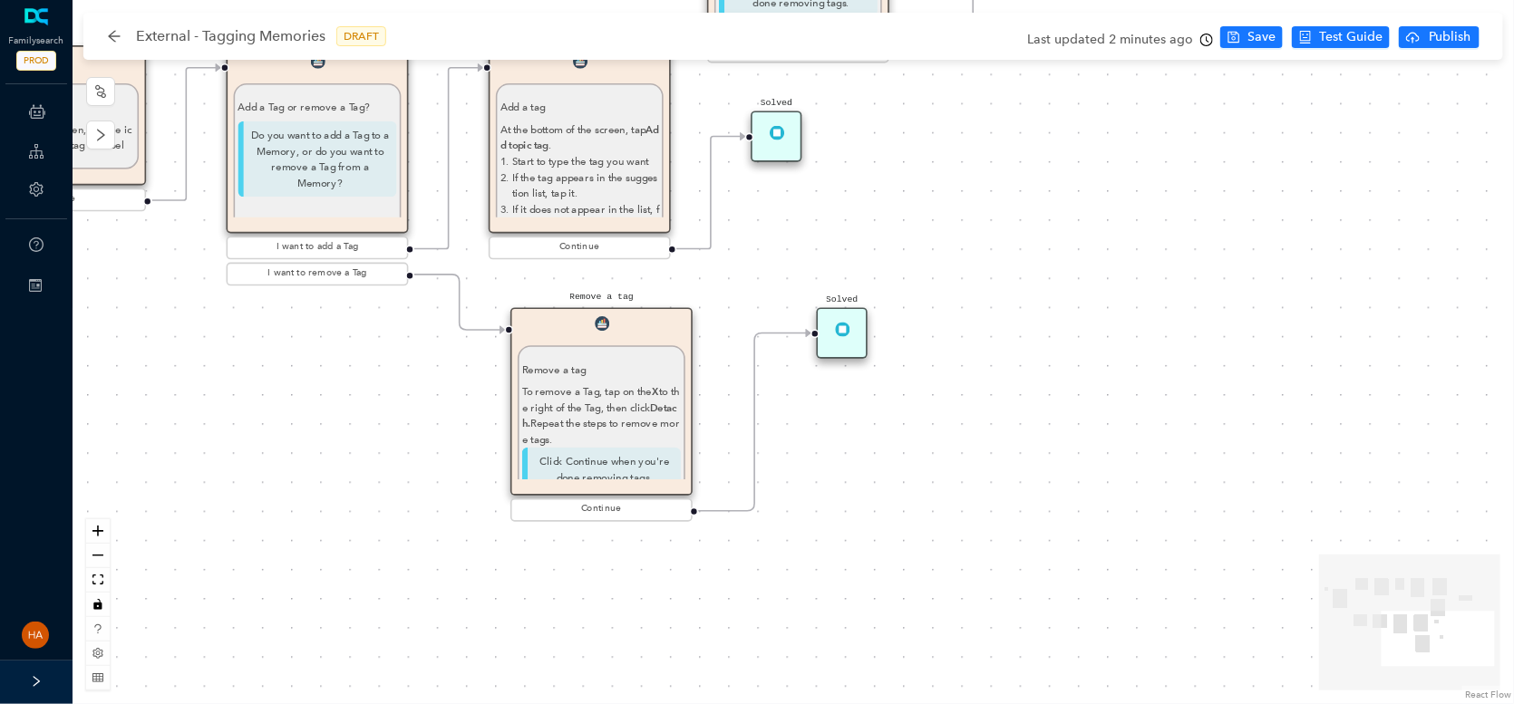
click at [845, 319] on div "Solved" at bounding box center [842, 332] width 51 height 51
click at [849, 345] on div "Solved" at bounding box center [842, 332] width 51 height 51
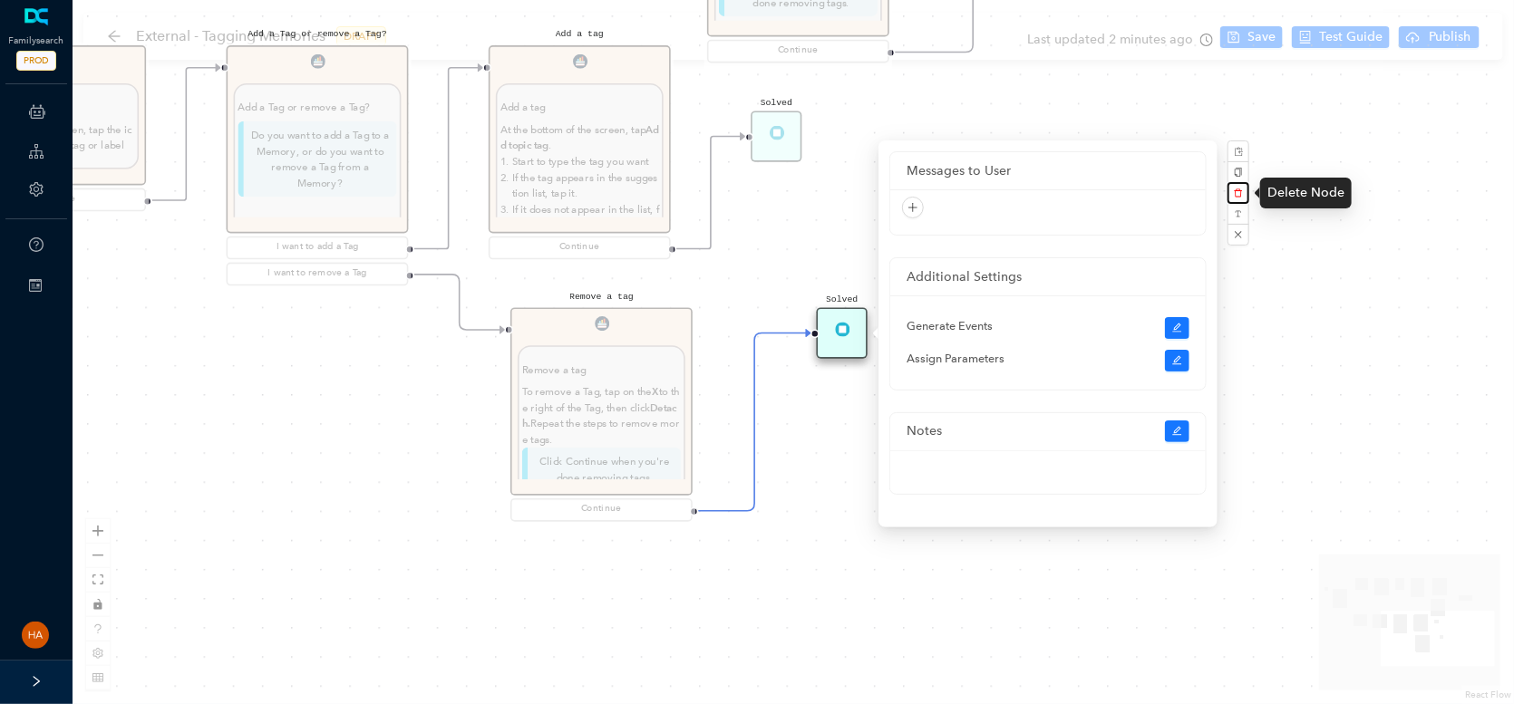
click at [1238, 193] on icon "delete" at bounding box center [1238, 193] width 9 height 9
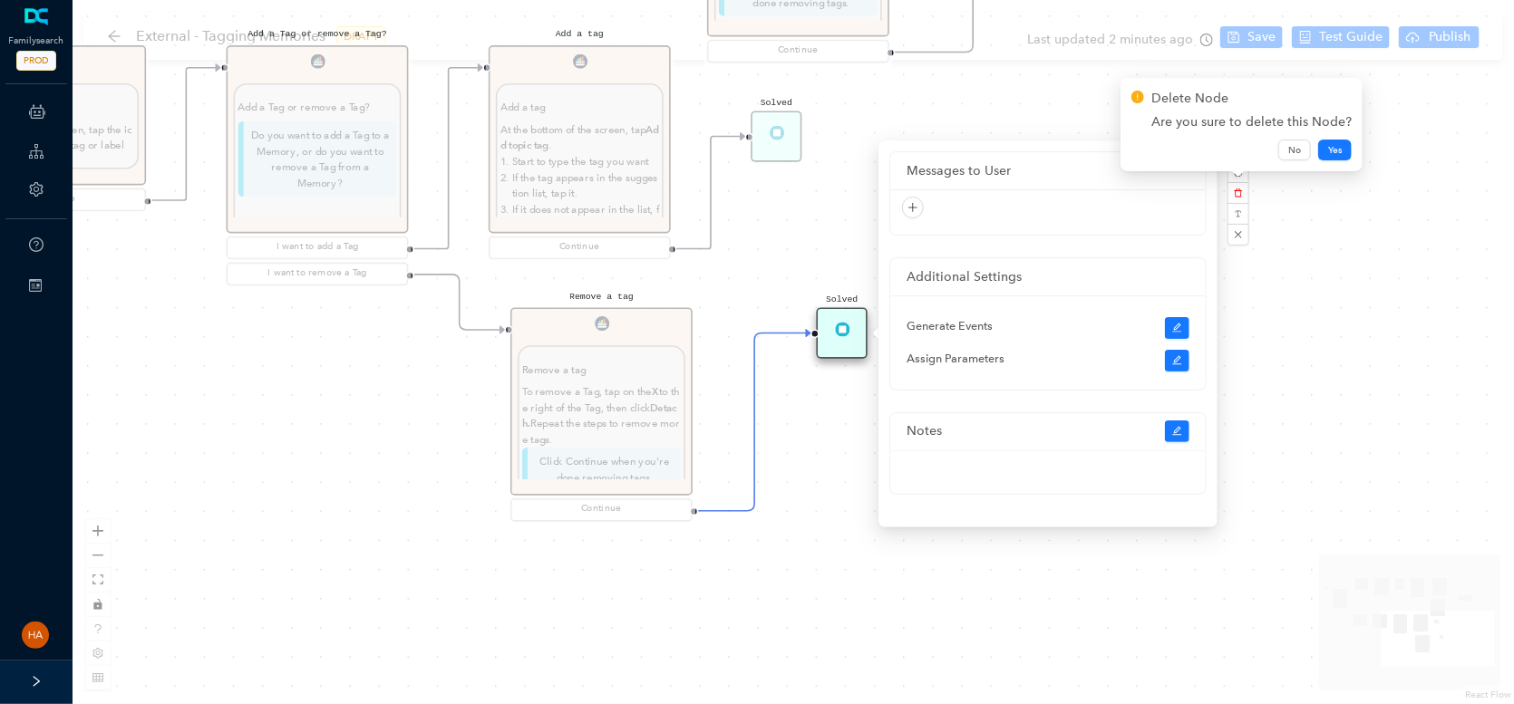
drag, startPoint x: 1332, startPoint y: 161, endPoint x: 1132, endPoint y: 198, distance: 202.7
click at [1332, 160] on div "Delete Node Are you sure to delete this Node? No Yes" at bounding box center [1241, 124] width 242 height 93
click at [1330, 150] on span "Yes" at bounding box center [1335, 150] width 14 height 15
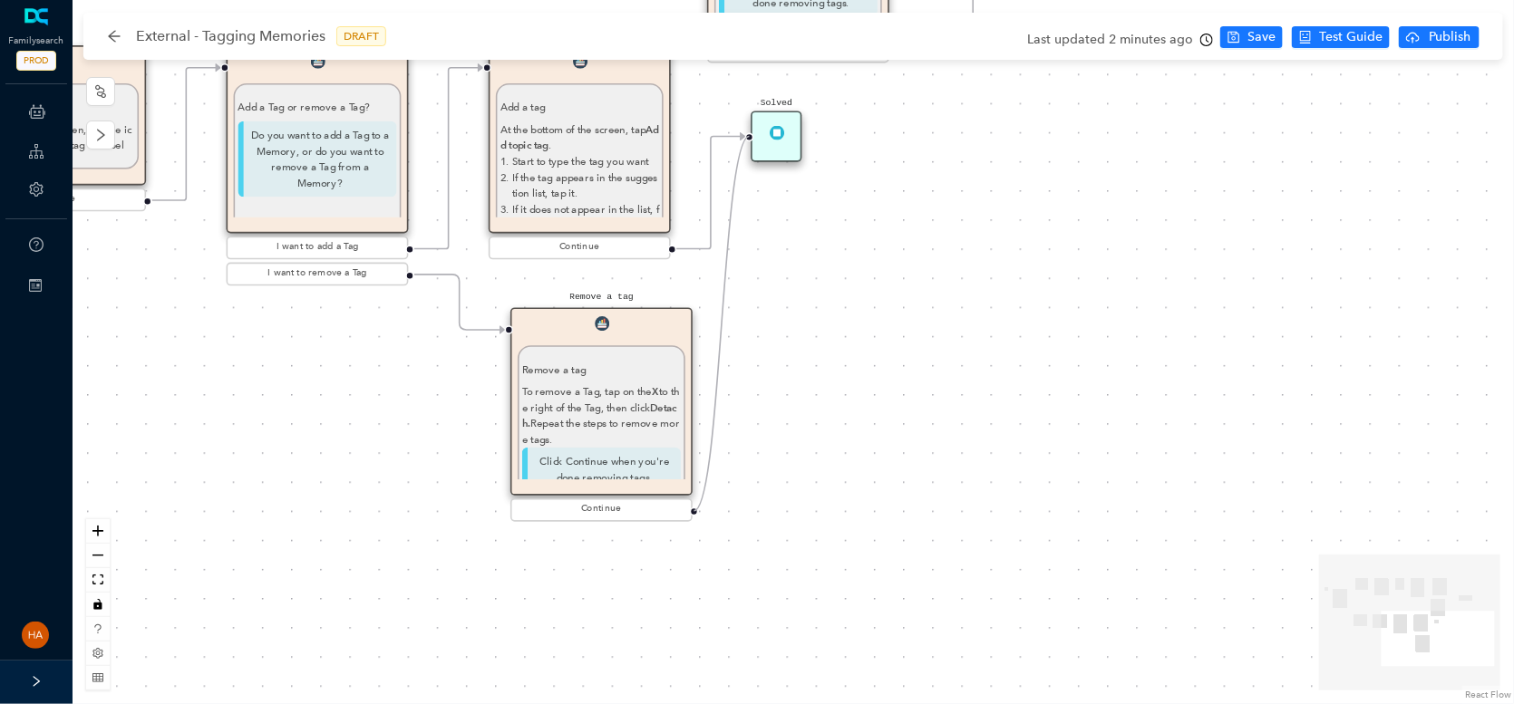
drag, startPoint x: 694, startPoint y: 509, endPoint x: 752, endPoint y: 137, distance: 376.1
drag, startPoint x: 797, startPoint y: 249, endPoint x: 1015, endPoint y: 213, distance: 221.4
click at [867, 317] on div "Solved" at bounding box center [863, 311] width 51 height 51
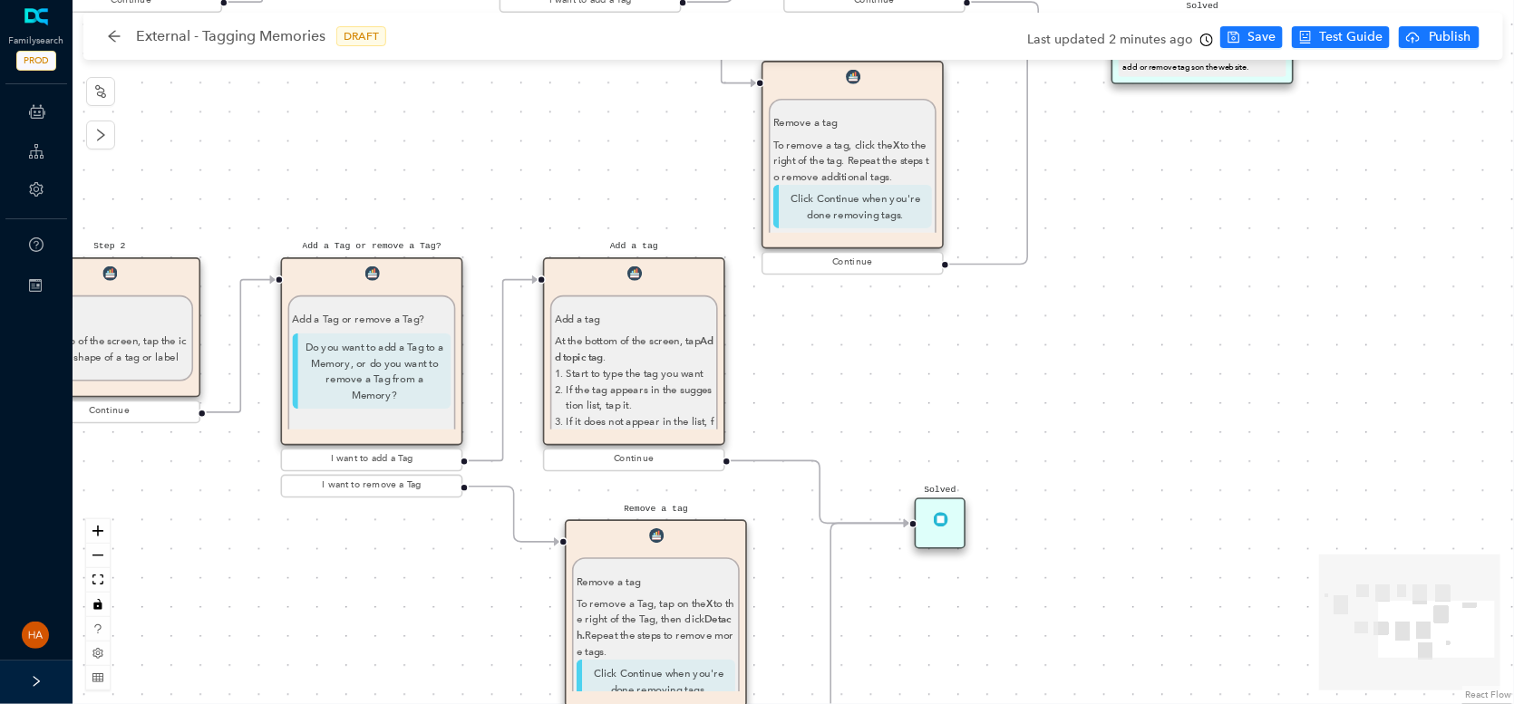
drag, startPoint x: 1015, startPoint y: 213, endPoint x: 1070, endPoint y: 425, distance: 219.0
click at [1070, 425] on div "Start Beginning Beginning Are you on the [DOMAIN_NAME] website or are you using…" at bounding box center [793, 352] width 1441 height 704
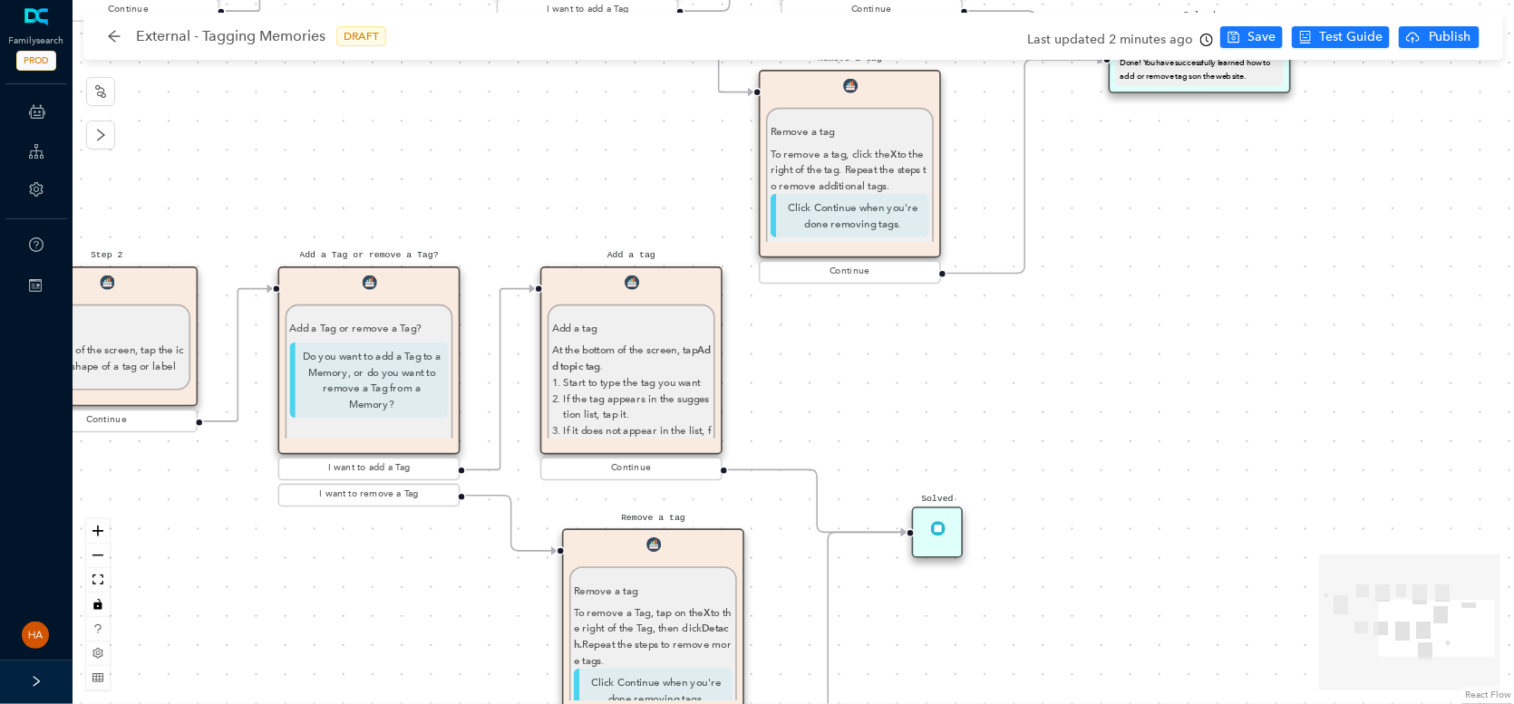
drag, startPoint x: 1111, startPoint y: 283, endPoint x: 1015, endPoint y: 415, distance: 163.5
click at [992, 463] on div "Start Beginning Beginning Are you on the [DOMAIN_NAME] website or are you using…" at bounding box center [793, 352] width 1441 height 704
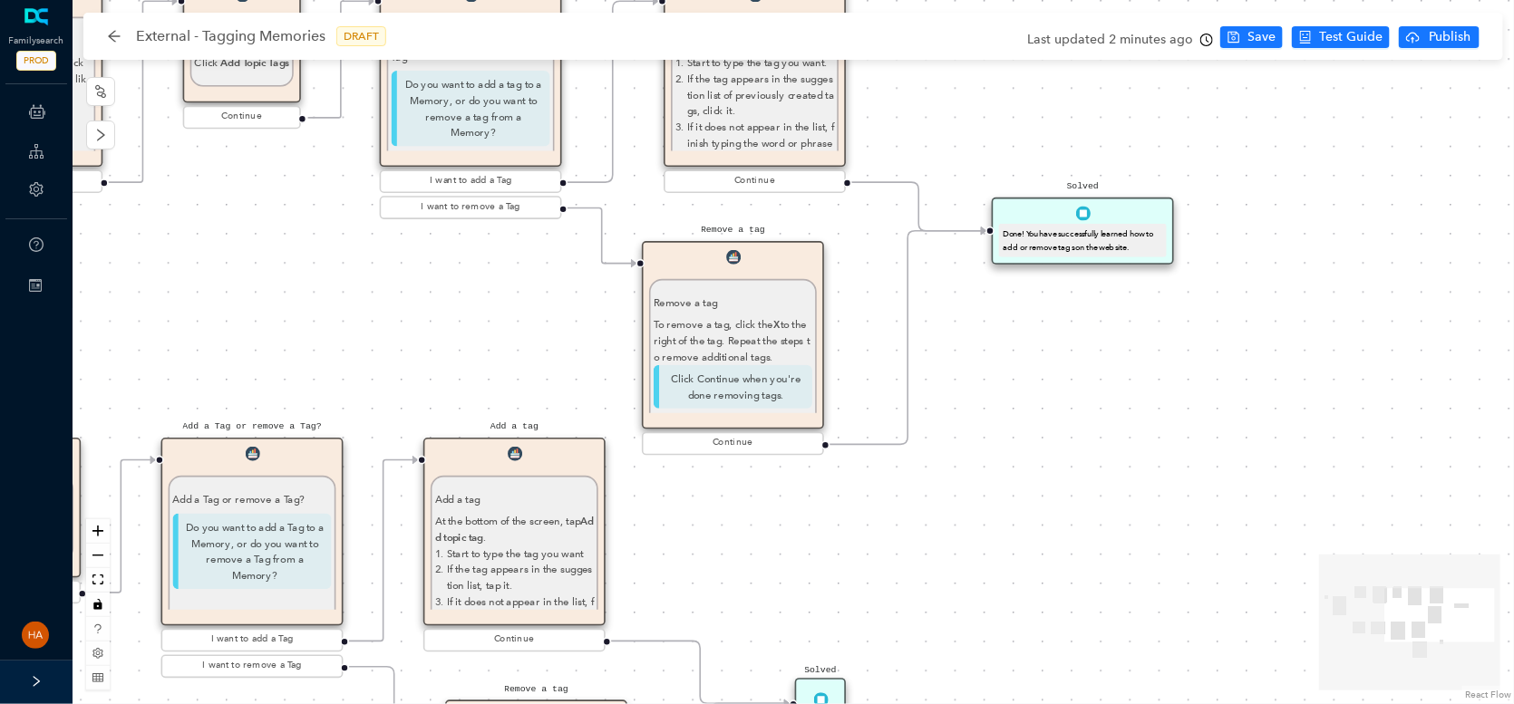
click at [1086, 248] on div "Done! You have successfully learned how to add or remove tags on the website." at bounding box center [1083, 240] width 160 height 25
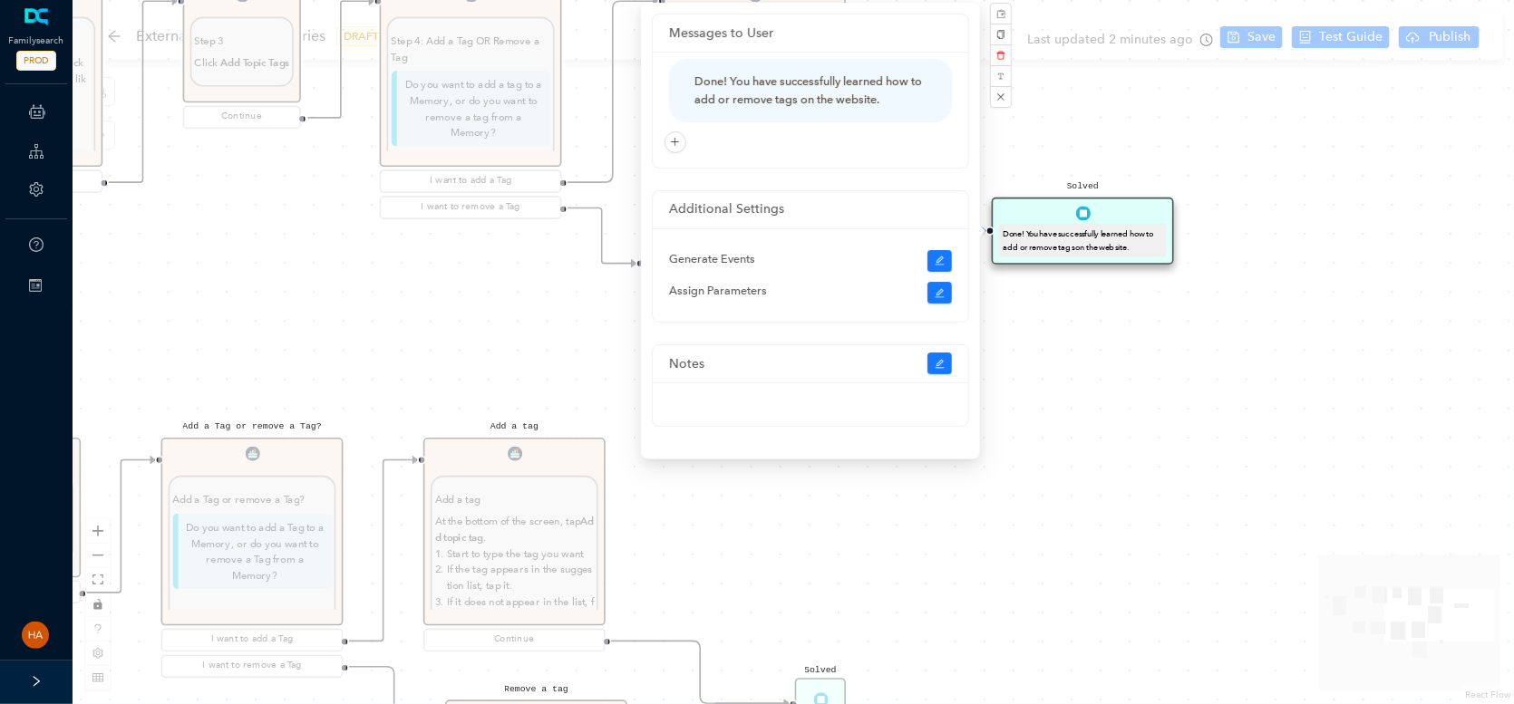
click at [1086, 247] on div "Done! You have successfully learned how to add or remove tags on the website." at bounding box center [1083, 240] width 160 height 25
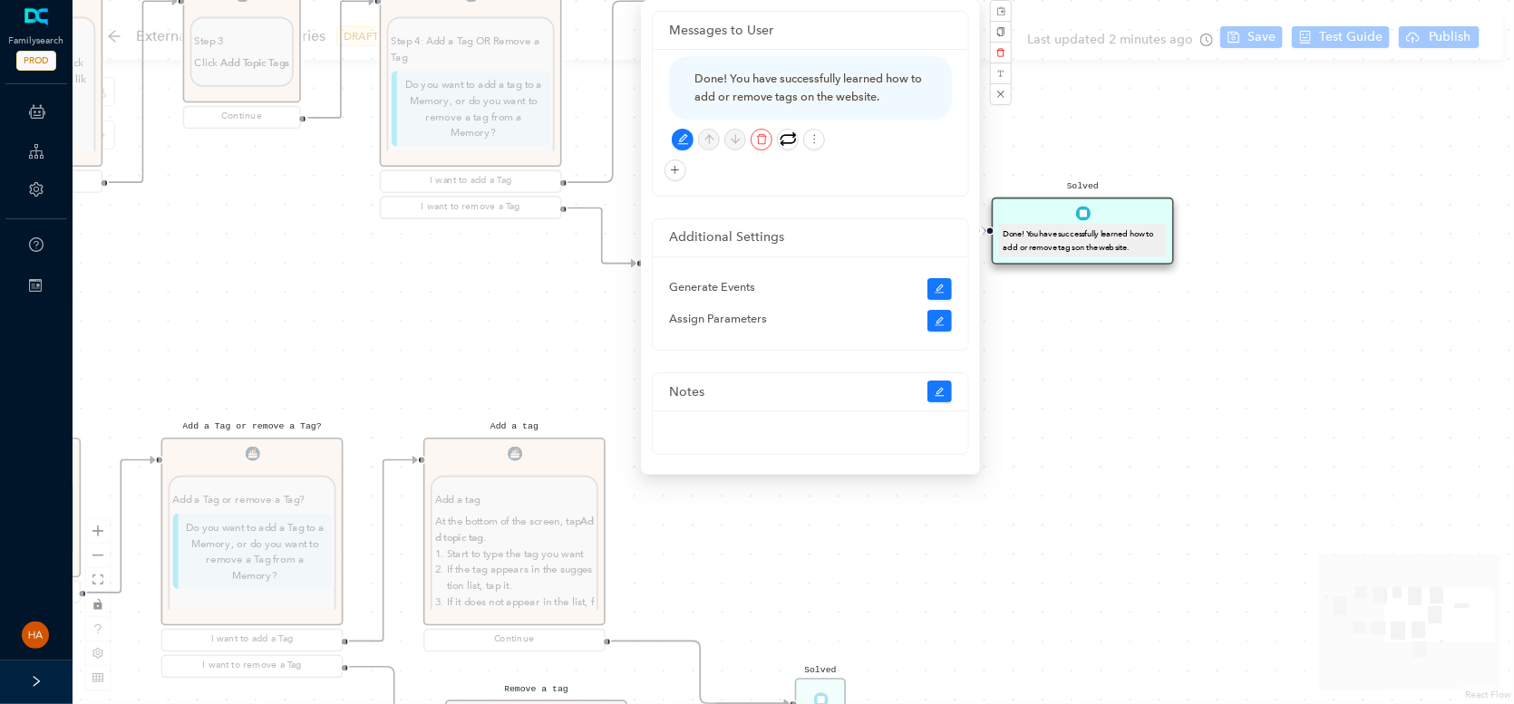
click at [788, 91] on div "Done! You have successfully learned how to add or remove tags on the website." at bounding box center [810, 88] width 232 height 36
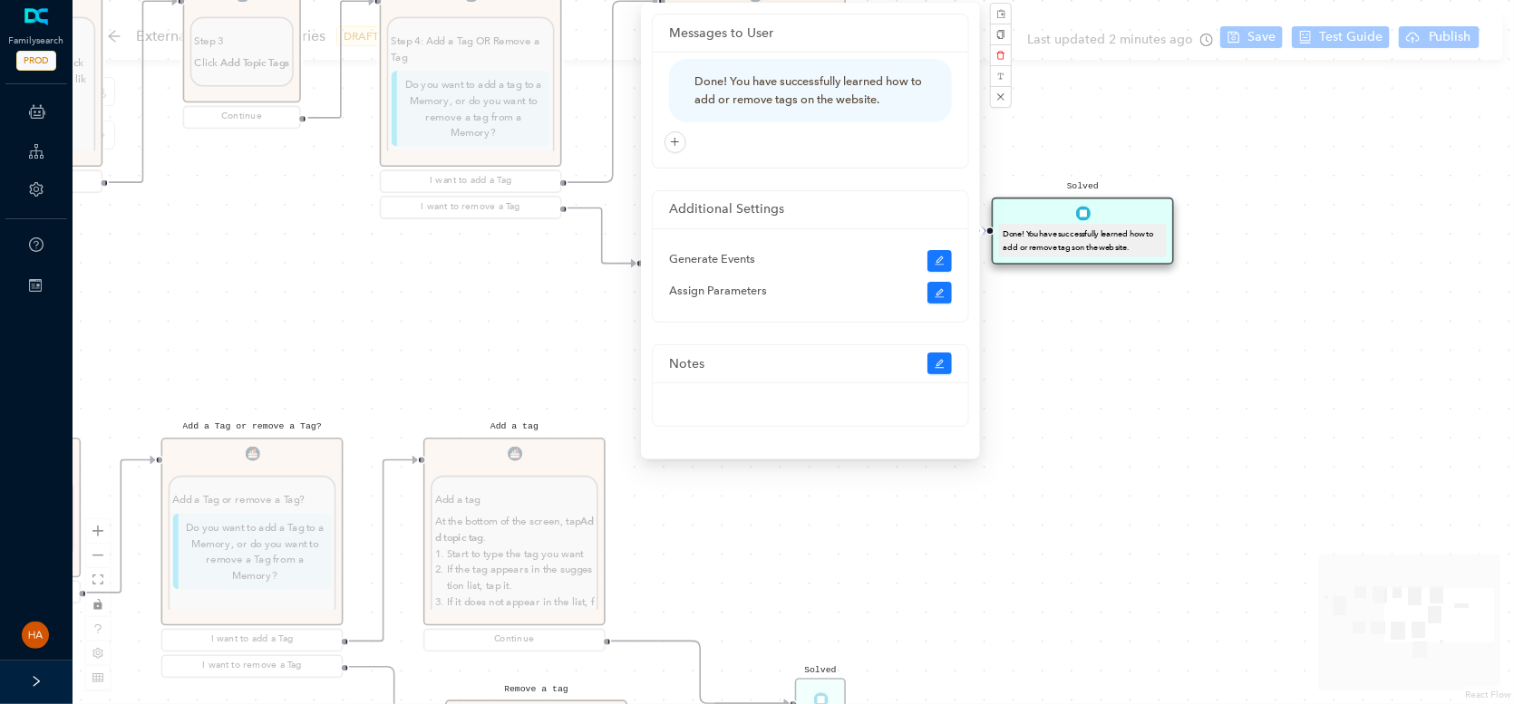
drag, startPoint x: 1056, startPoint y: 448, endPoint x: 1056, endPoint y: 465, distance: 17.2
click at [1056, 450] on div "Start Beginning Beginning Are you on the [DOMAIN_NAME] website or are you using…" at bounding box center [793, 352] width 1441 height 704
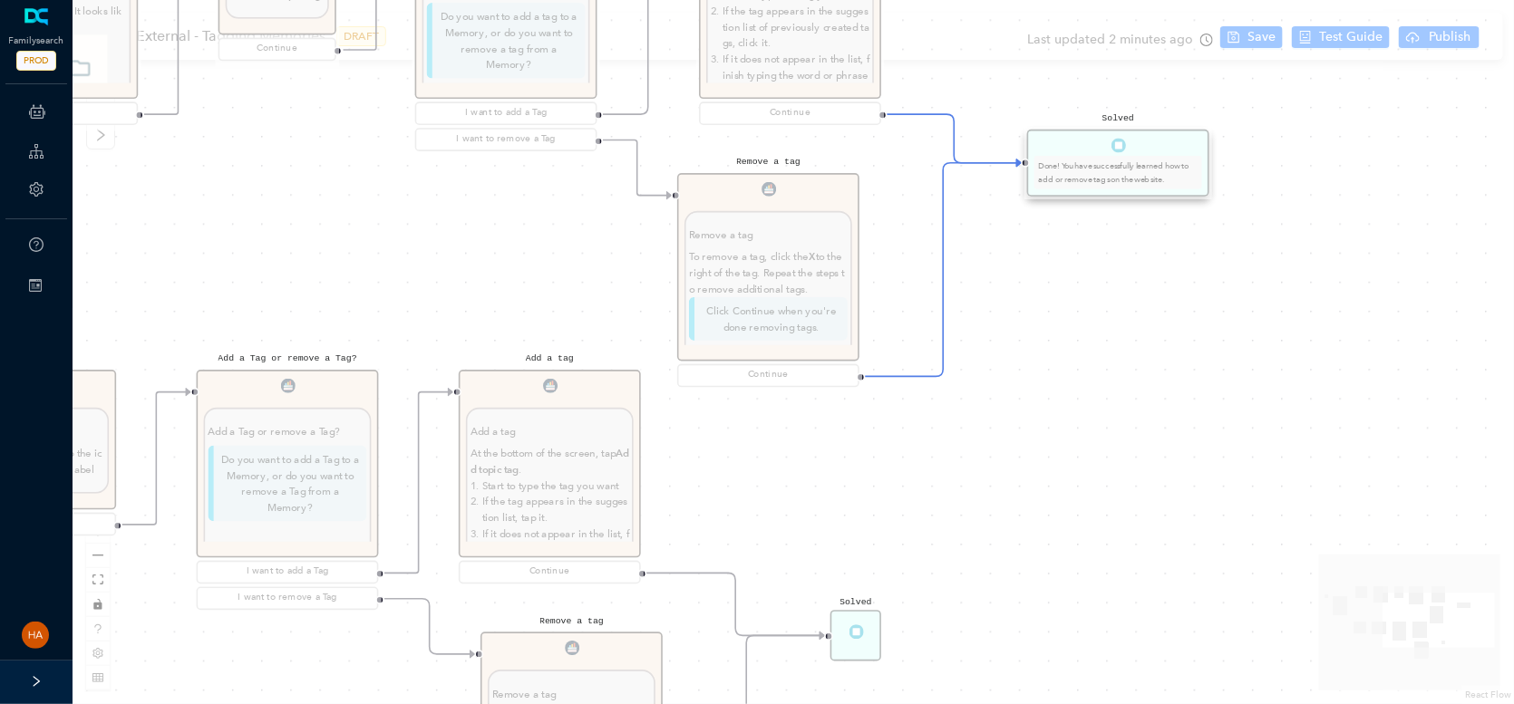
drag, startPoint x: 1070, startPoint y: 517, endPoint x: 1100, endPoint y: 311, distance: 208.1
click at [1100, 311] on div "Start Beginning Beginning Are you on the [DOMAIN_NAME] website or are you using…" at bounding box center [793, 352] width 1441 height 704
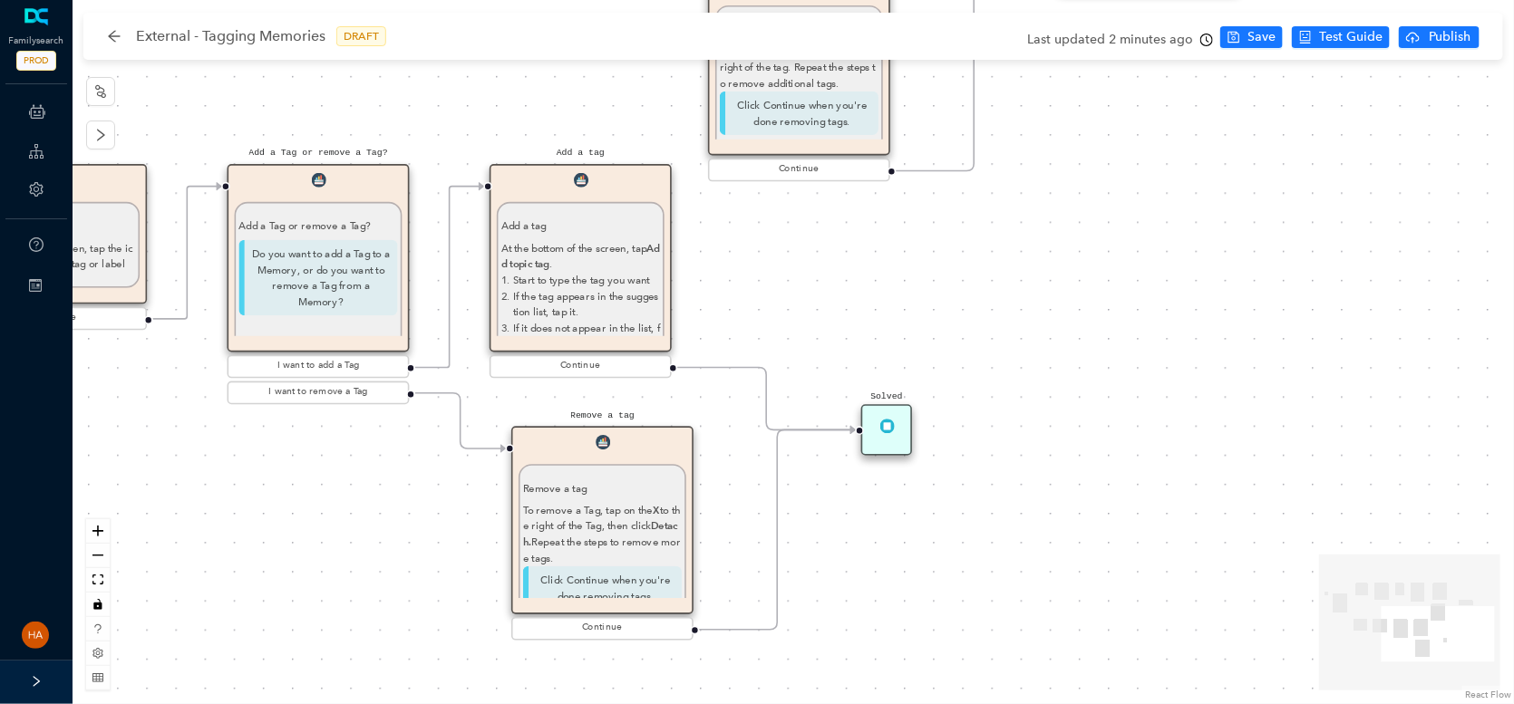
click at [887, 414] on div "Solved" at bounding box center [886, 429] width 51 height 51
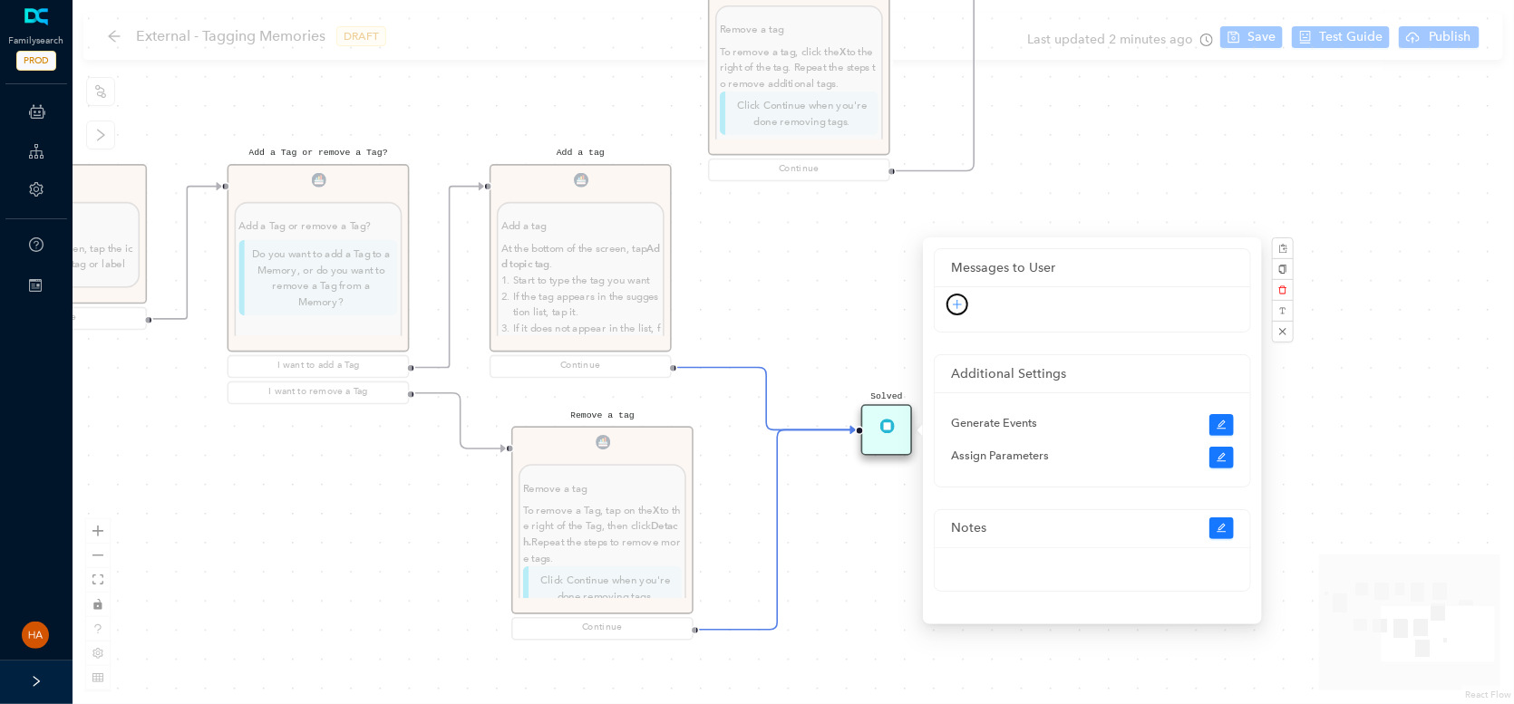
click at [960, 301] on icon "plus" at bounding box center [957, 304] width 11 height 11
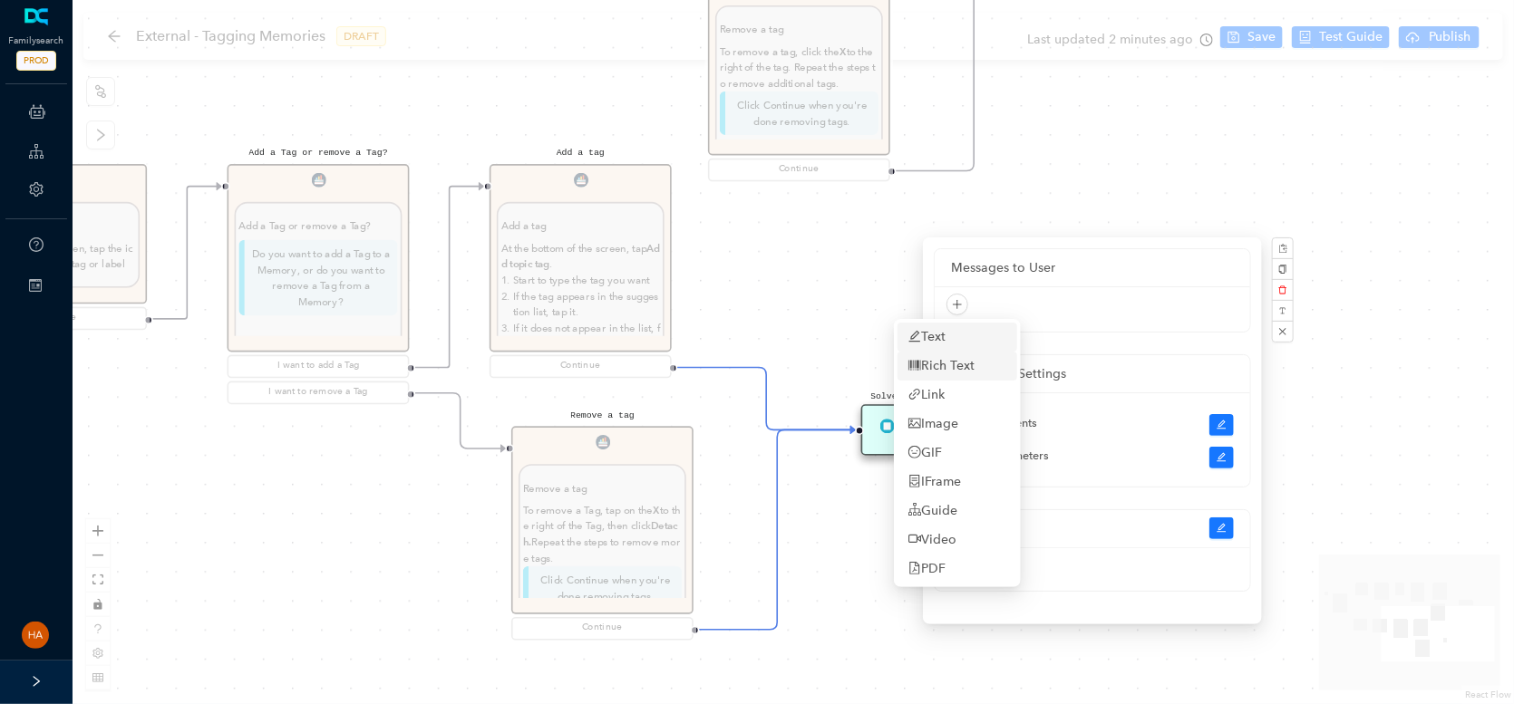
click at [927, 331] on link "Text" at bounding box center [926, 337] width 37 height 20
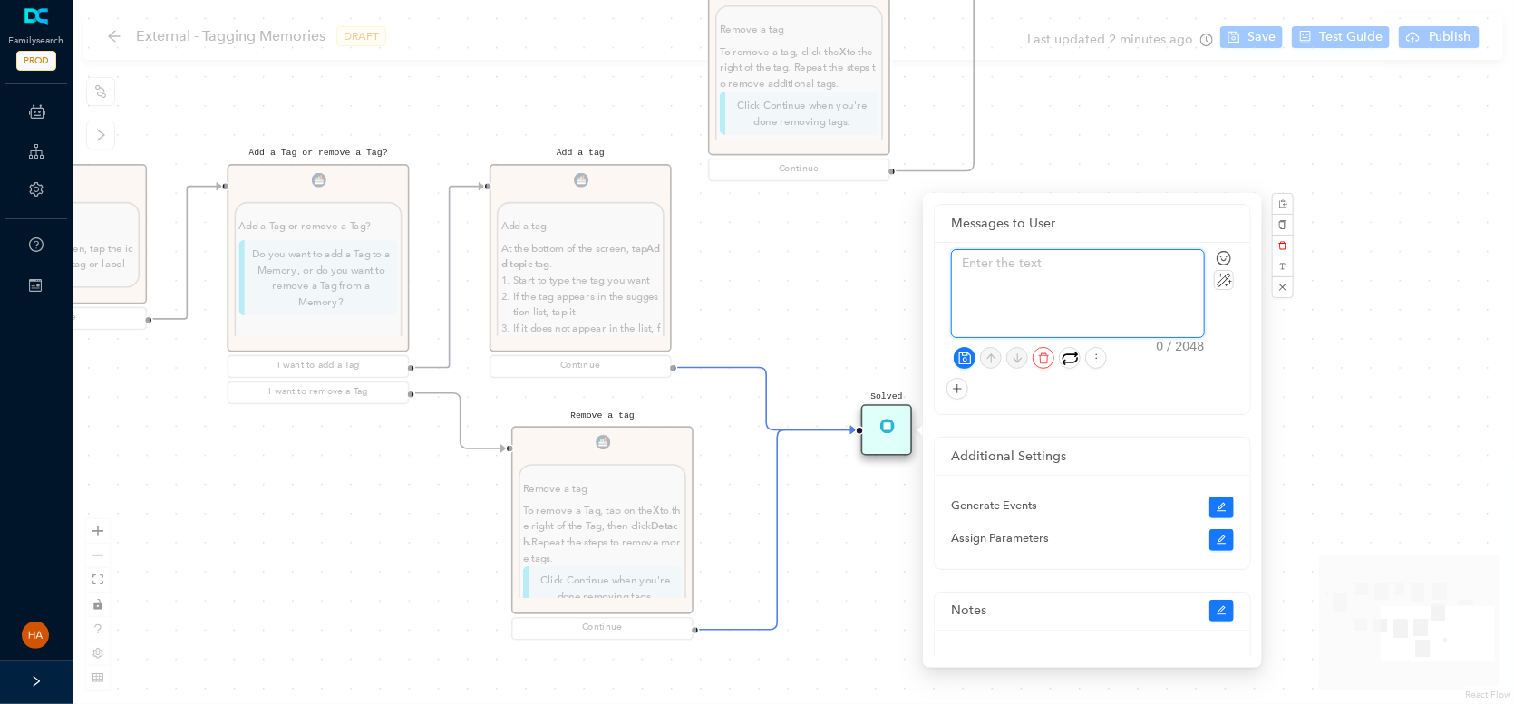
click at [980, 277] on textarea at bounding box center [1078, 293] width 252 height 87
paste textarea "Done! You have successfully learned how to add or remove tags on the website."
type textarea "Done! You have successfully learned how to add or remove tags on the website."
click at [988, 299] on textarea "Done! You have successfully learned how to add or remove tags on the website." at bounding box center [1078, 293] width 252 height 87
click at [987, 299] on textarea "Done! You have successfully learned how to add or remove tags on the website." at bounding box center [1078, 293] width 252 height 87
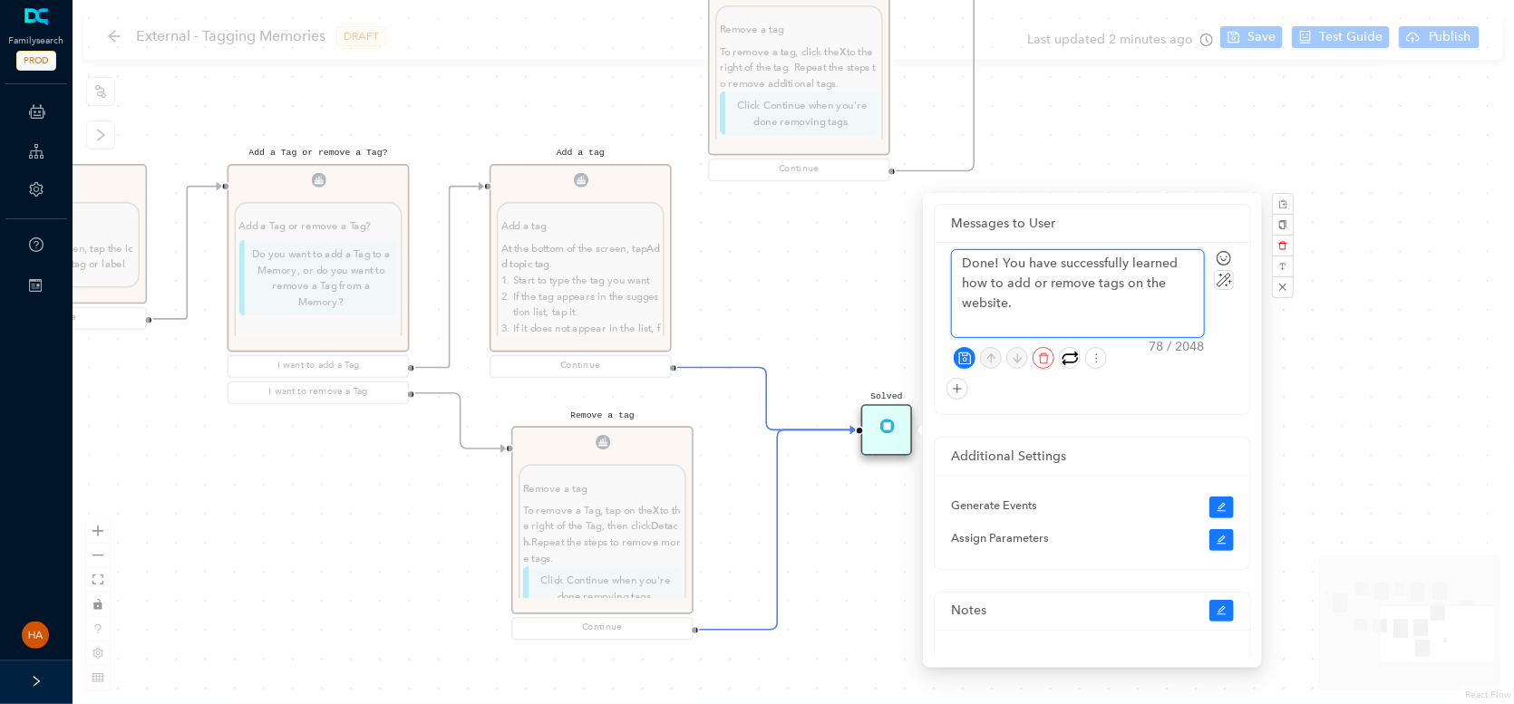
type textarea "Done! You have successfully learned how to add or remove tags on the m."
type textarea "Done! You have successfully learned how to add or remove tags on the mo."
type textarea "Done! You have successfully learned how to add or remove tags on the mob."
type textarea "Done! You have successfully learned how to add or remove tags on the mobi."
type textarea "Done! You have successfully learned how to add or remove tags on the mobil."
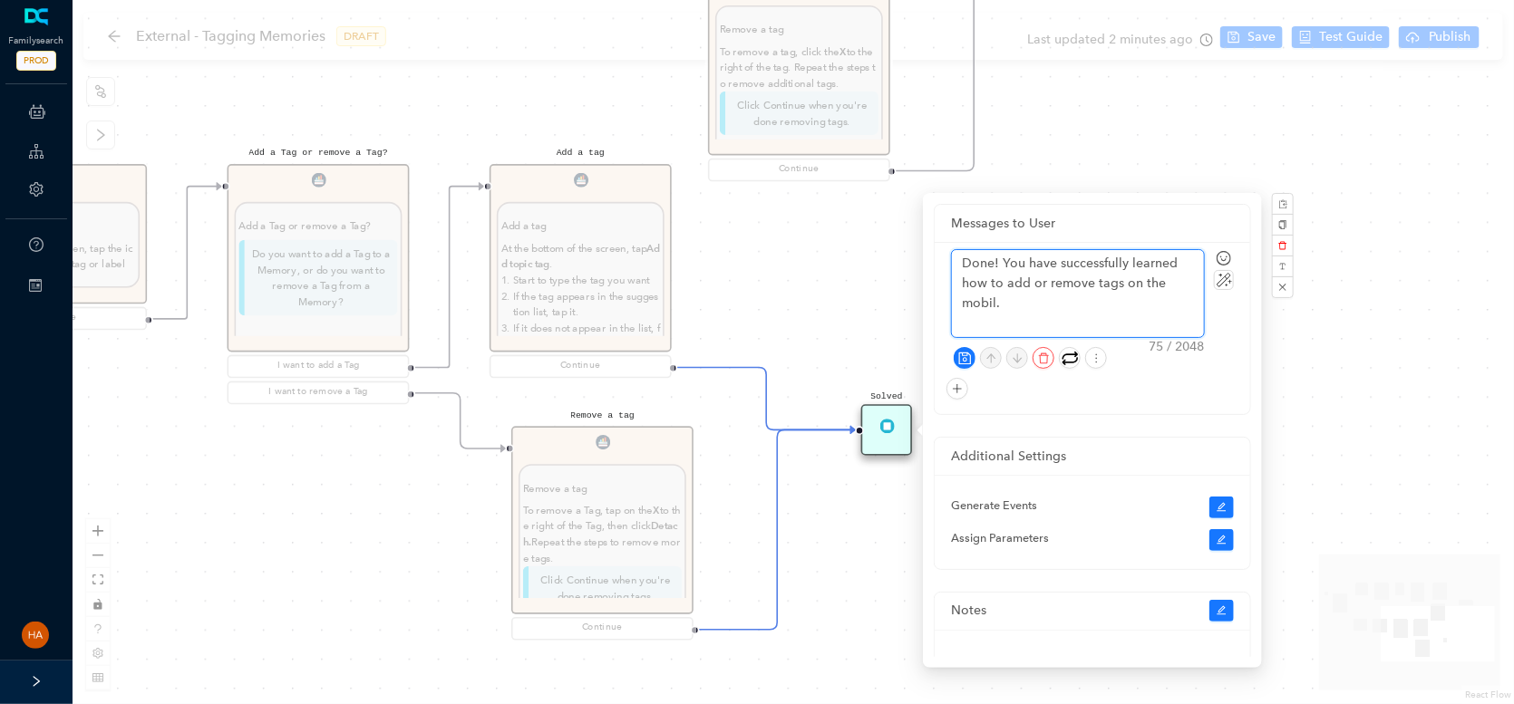
type textarea "Done! You have successfully learned how to add or remove tags on the mobile."
type textarea "Done! You have successfully learned how to add or remove tags on the mobile ."
type textarea "Done! You have successfully learned how to add or remove tags on the mobile p."
type textarea "Done! You have successfully learned how to add or remove tags on the mobile ."
type textarea "Done! You have successfully learned how to add or remove tags on the mobile a."
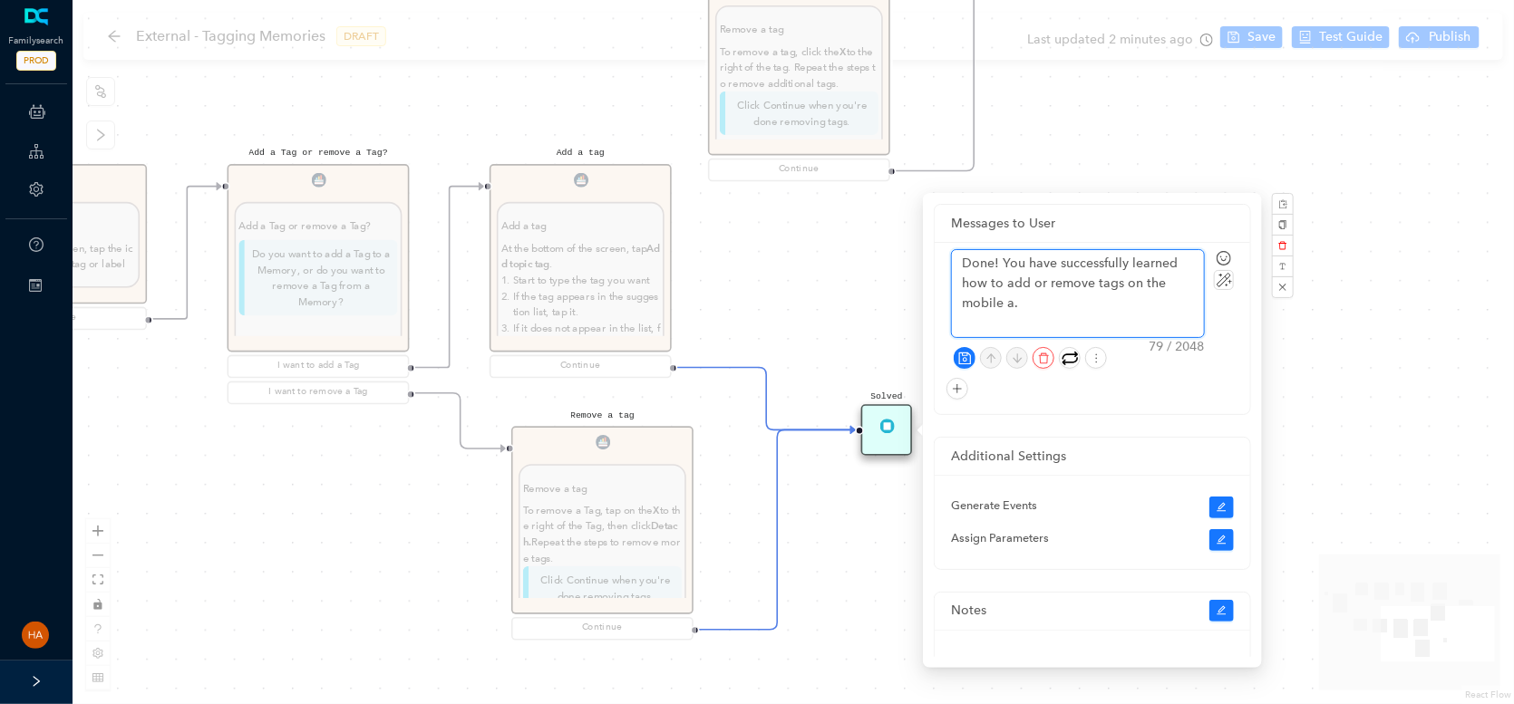
type textarea "Done! You have successfully learned how to add or remove tags on the mobile ap."
type textarea "Done! You have successfully learned how to add or remove tags on the mobile app."
click at [966, 352] on icon "save" at bounding box center [965, 359] width 14 height 14
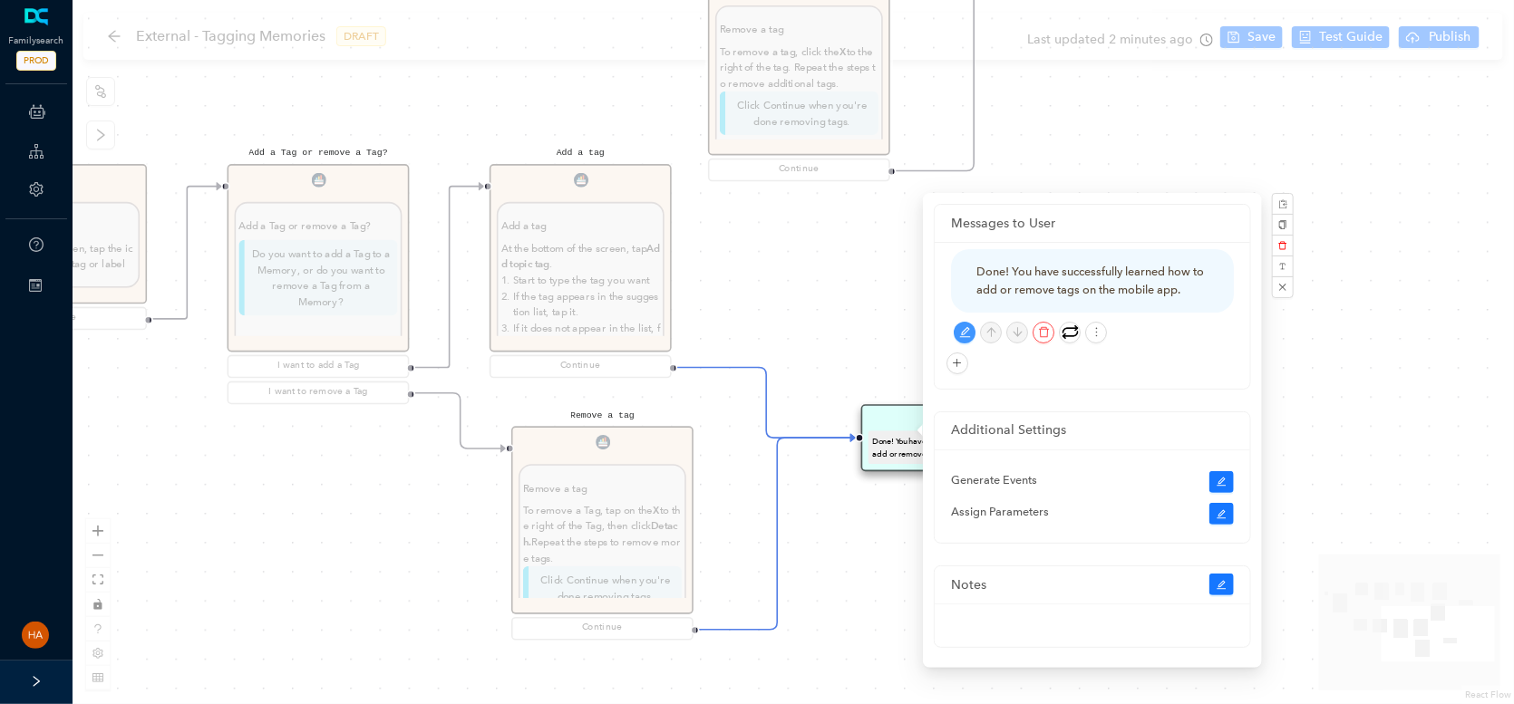
drag, startPoint x: 1281, startPoint y: 31, endPoint x: 1263, endPoint y: 35, distance: 18.7
click at [1278, 31] on div "Start Beginning Beginning Are you on the [DOMAIN_NAME] website or are you using…" at bounding box center [793, 352] width 1441 height 704
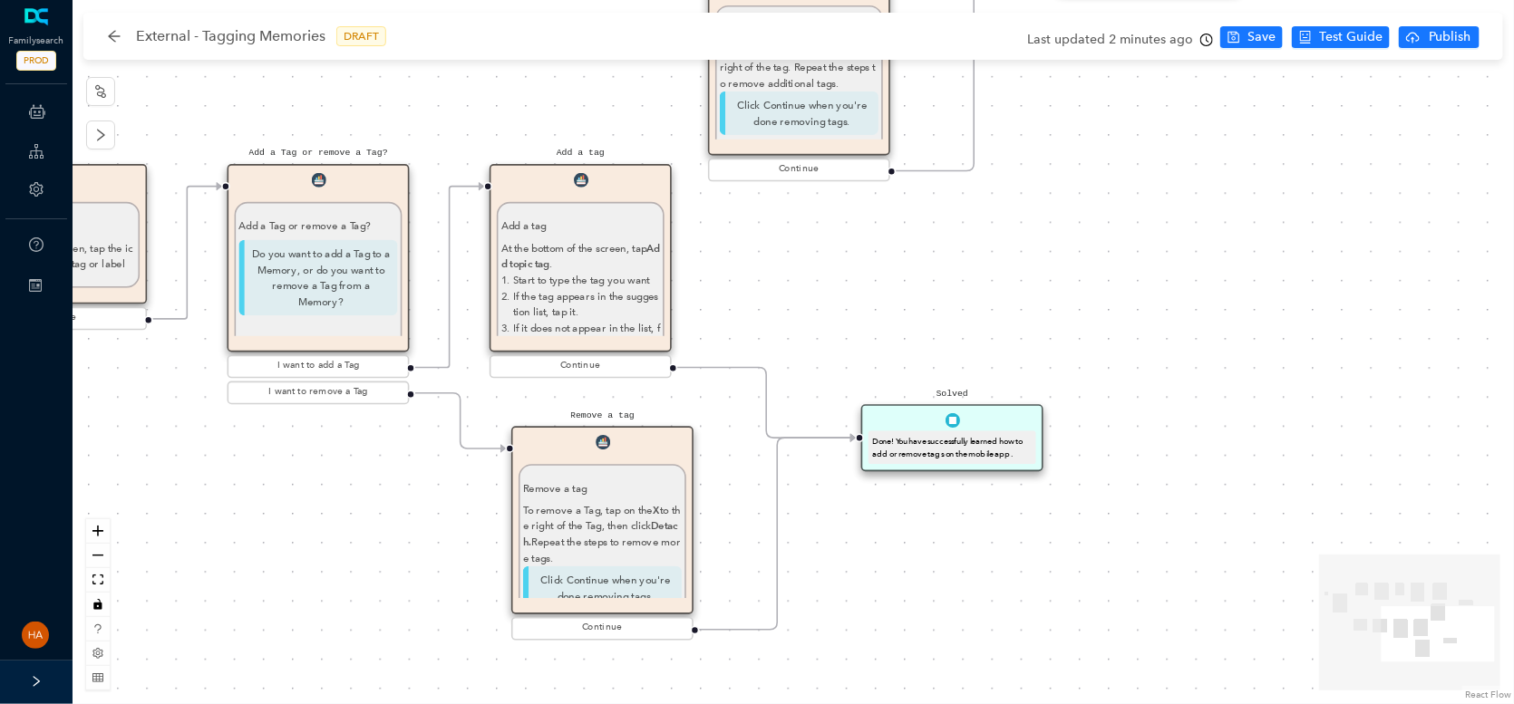
click at [1256, 34] on span "Save" at bounding box center [1261, 37] width 28 height 20
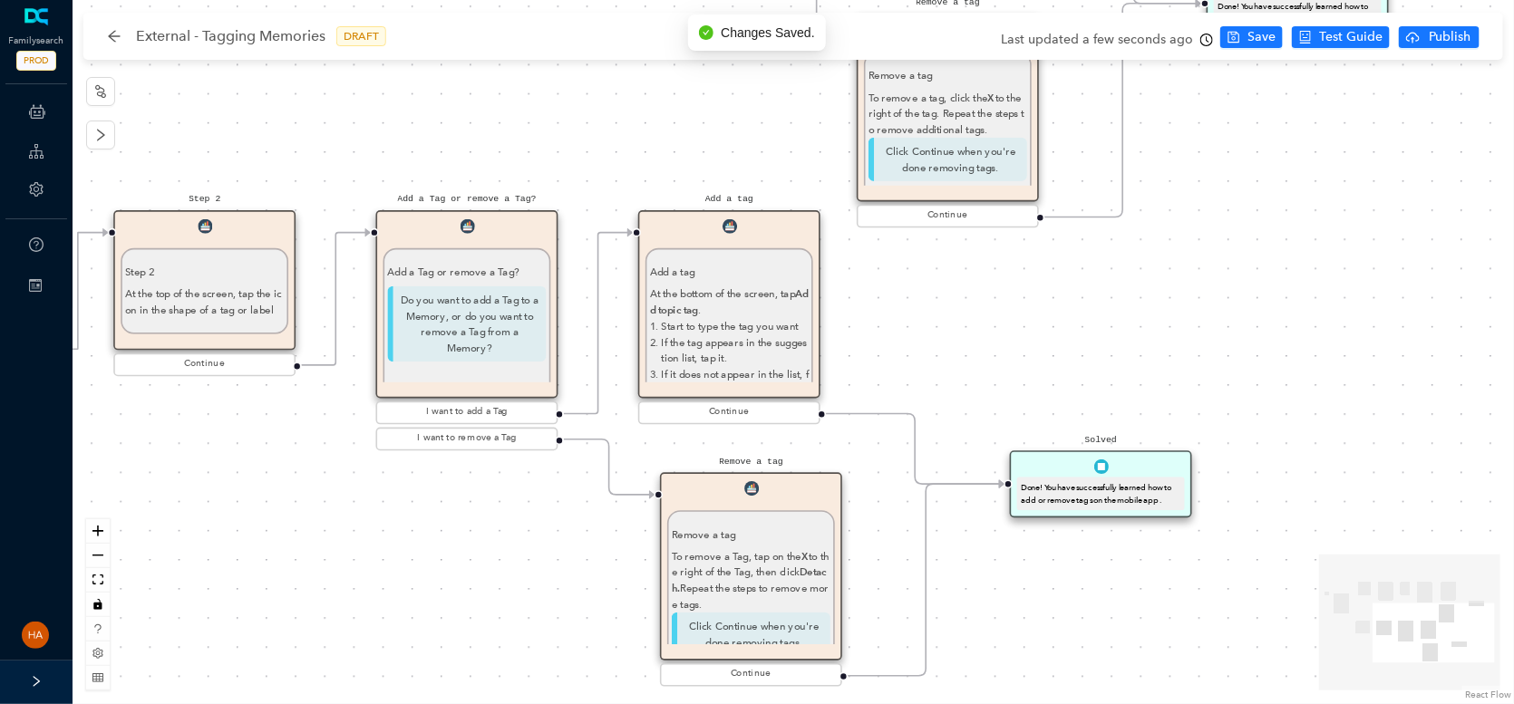
drag, startPoint x: 950, startPoint y: 305, endPoint x: 1068, endPoint y: 351, distance: 126.6
click at [1068, 351] on div "Start Beginning Beginning Are you on the [DOMAIN_NAME] website or are you using…" at bounding box center [793, 352] width 1441 height 704
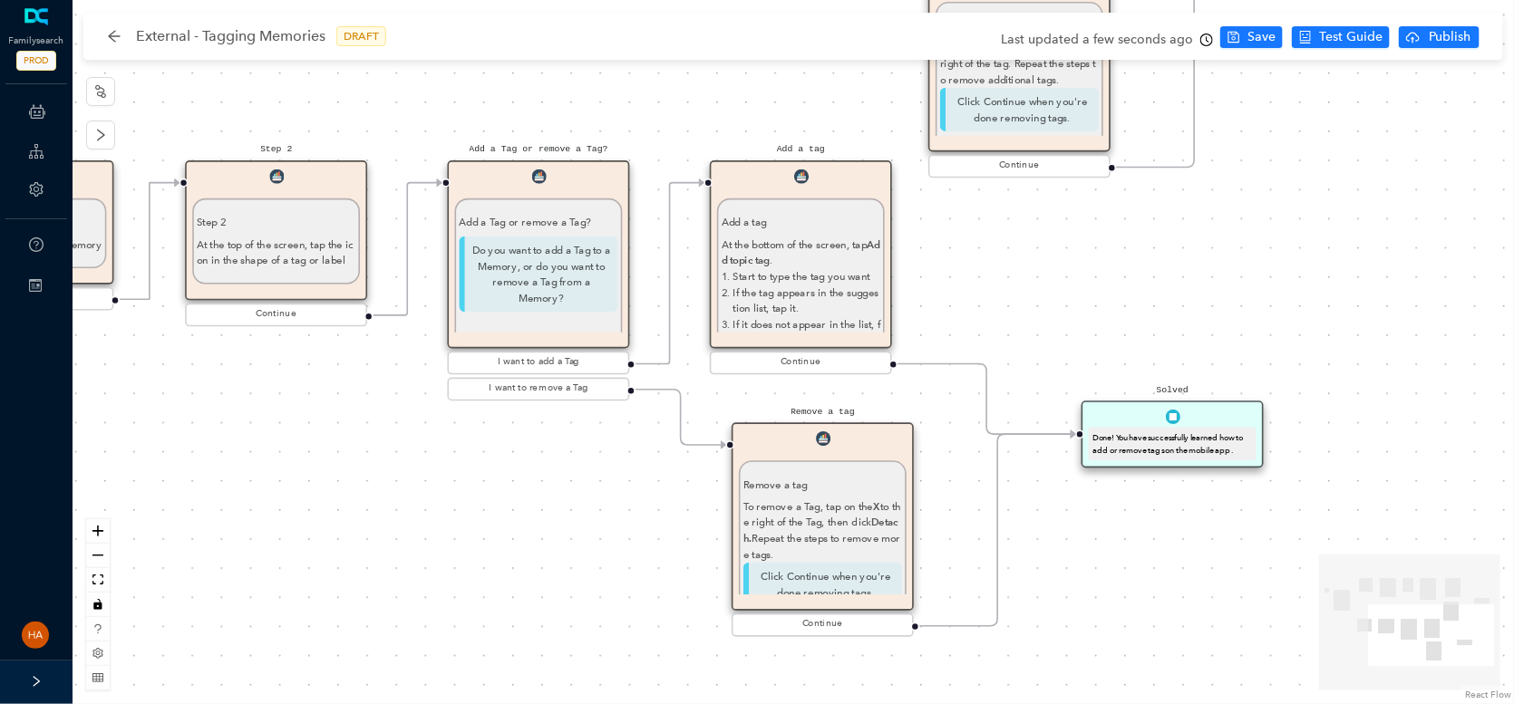
drag, startPoint x: 434, startPoint y: 642, endPoint x: 506, endPoint y: 593, distance: 86.7
click at [506, 593] on div "Start Beginning Beginning Are you on the [DOMAIN_NAME] website or are you using…" at bounding box center [793, 352] width 1441 height 704
click at [577, 259] on p "Do you want to add a Tag to a Memory, or do you want to remove a Tag from a Mem…" at bounding box center [538, 275] width 159 height 76
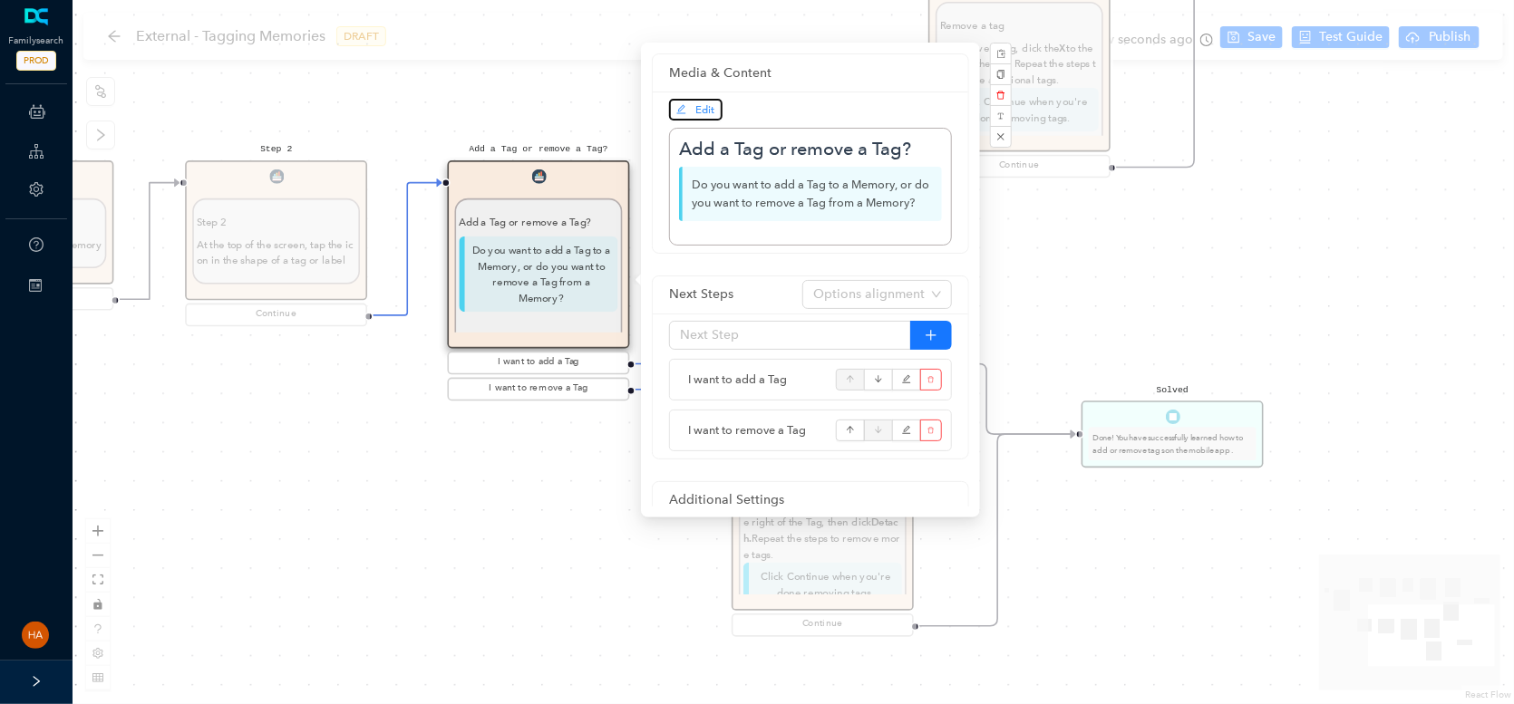
click at [690, 102] on span "Edit" at bounding box center [695, 110] width 39 height 16
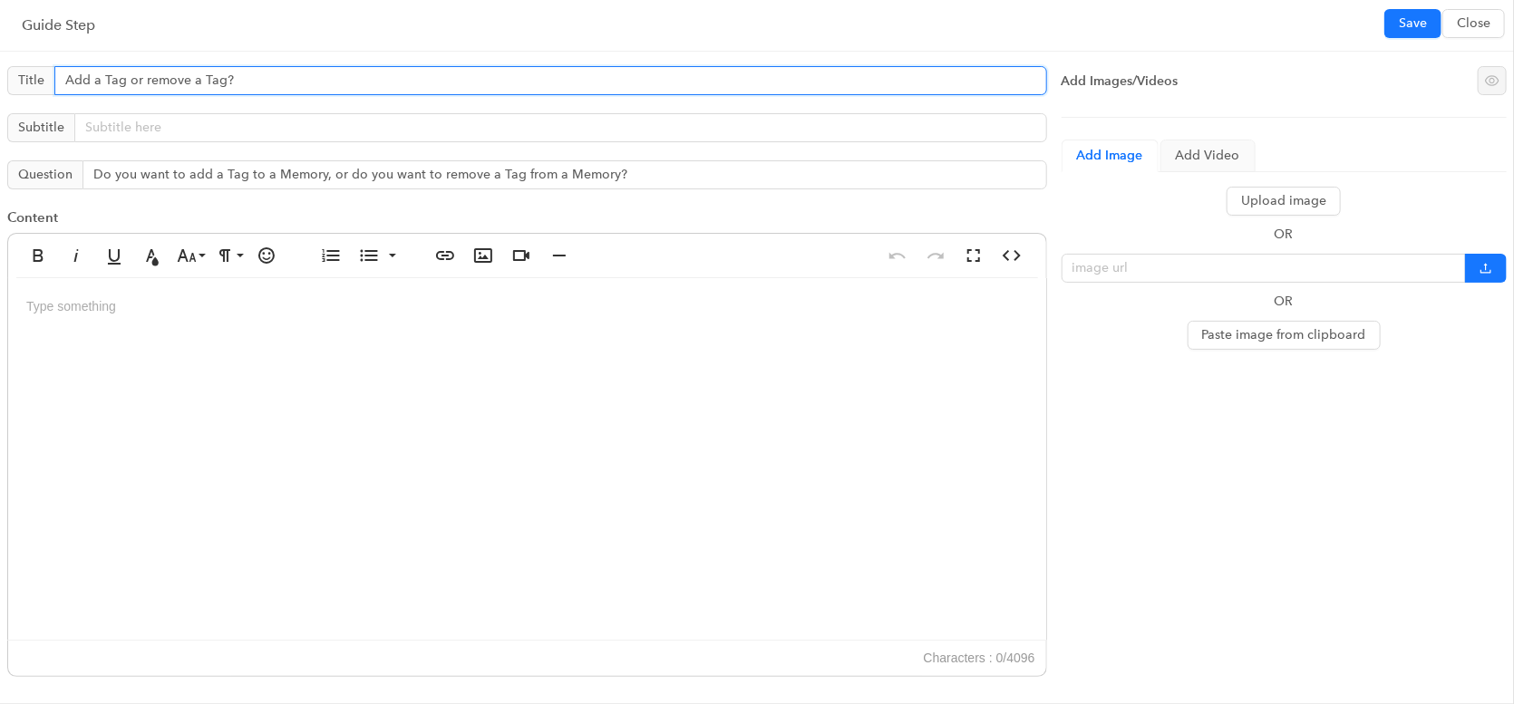
click at [66, 73] on input "Add a Tag or remove a Tag?" at bounding box center [550, 80] width 993 height 29
type input "Step 3: Add a Tag or remove a Tag?"
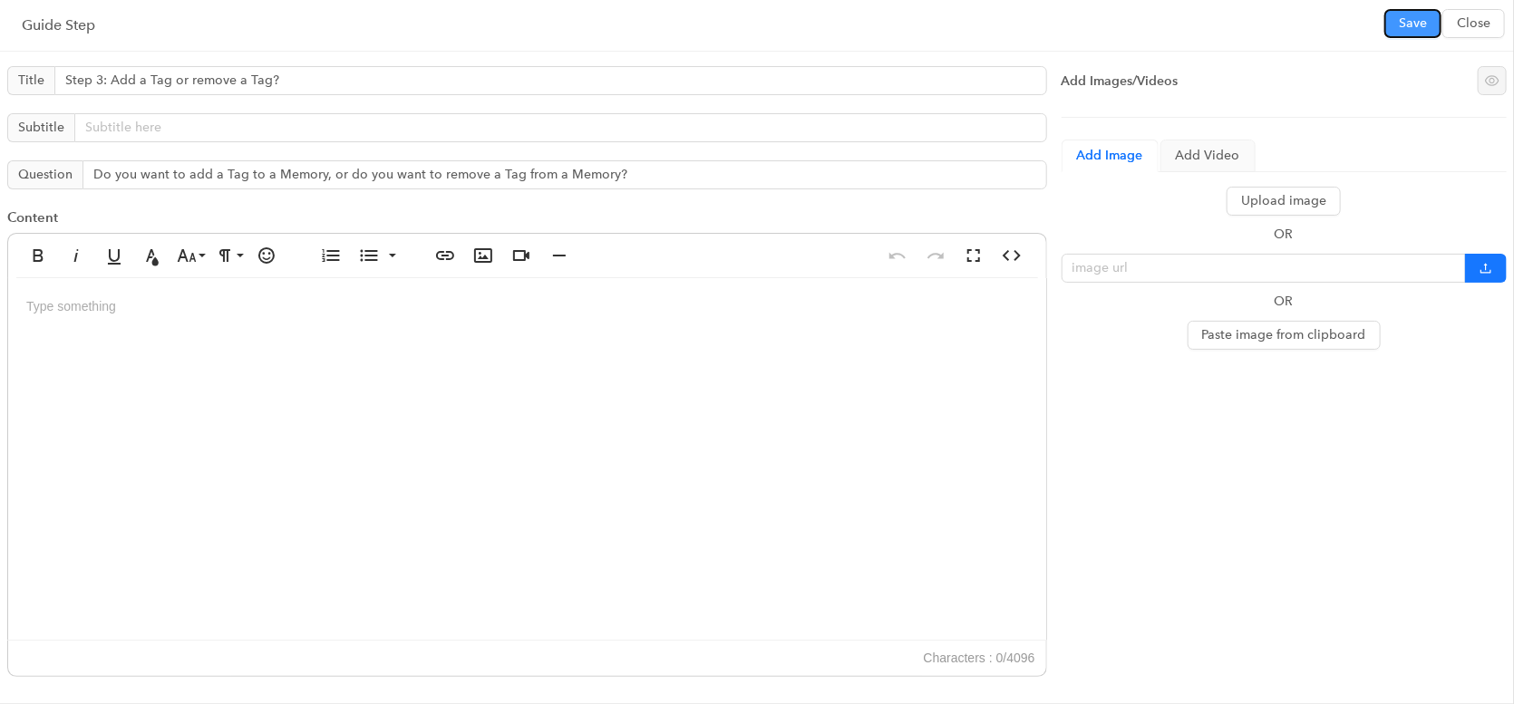
click at [1408, 25] on span "Save" at bounding box center [1413, 24] width 28 height 20
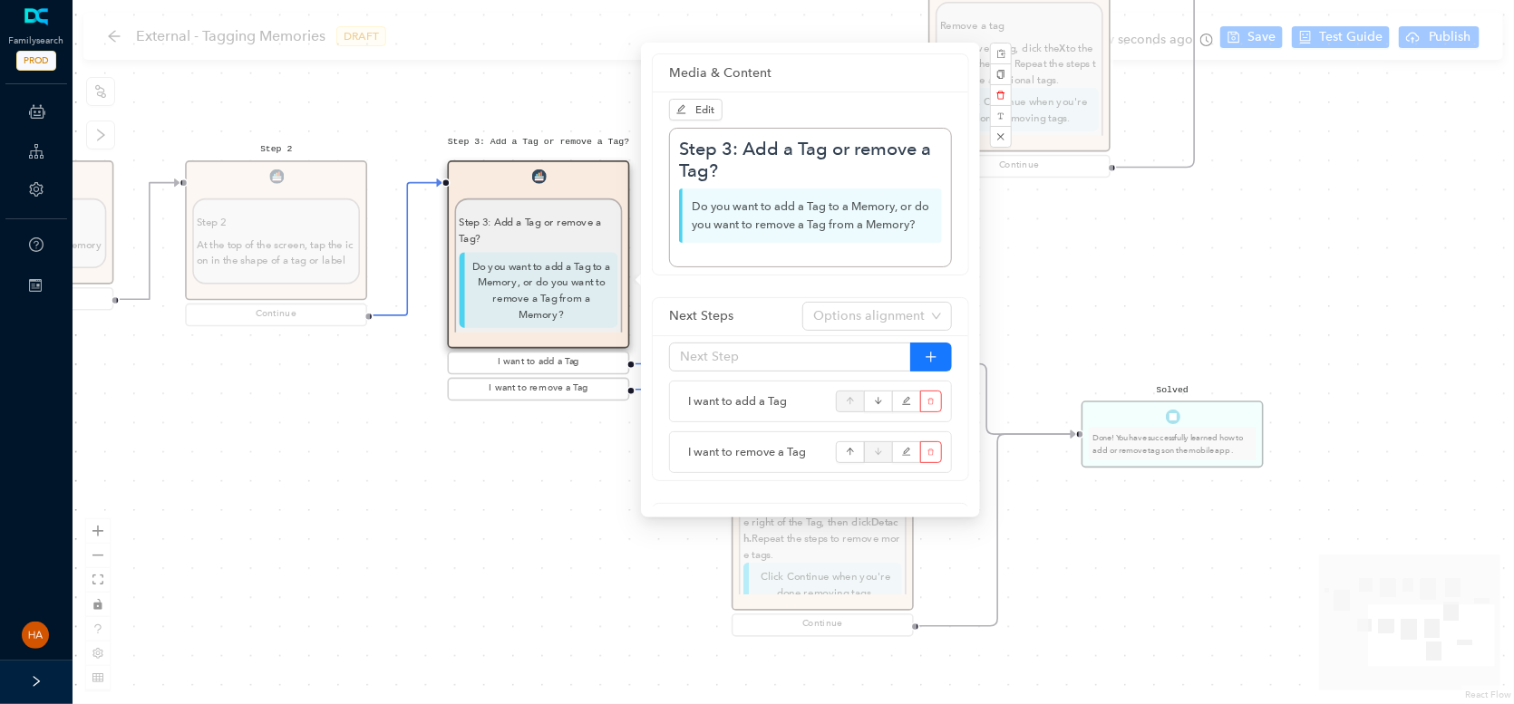
drag, startPoint x: 354, startPoint y: 460, endPoint x: 608, endPoint y: 654, distance: 319.4
click at [617, 688] on div "Start Beginning Beginning Are you on the [DOMAIN_NAME] website or are you using…" at bounding box center [793, 352] width 1441 height 704
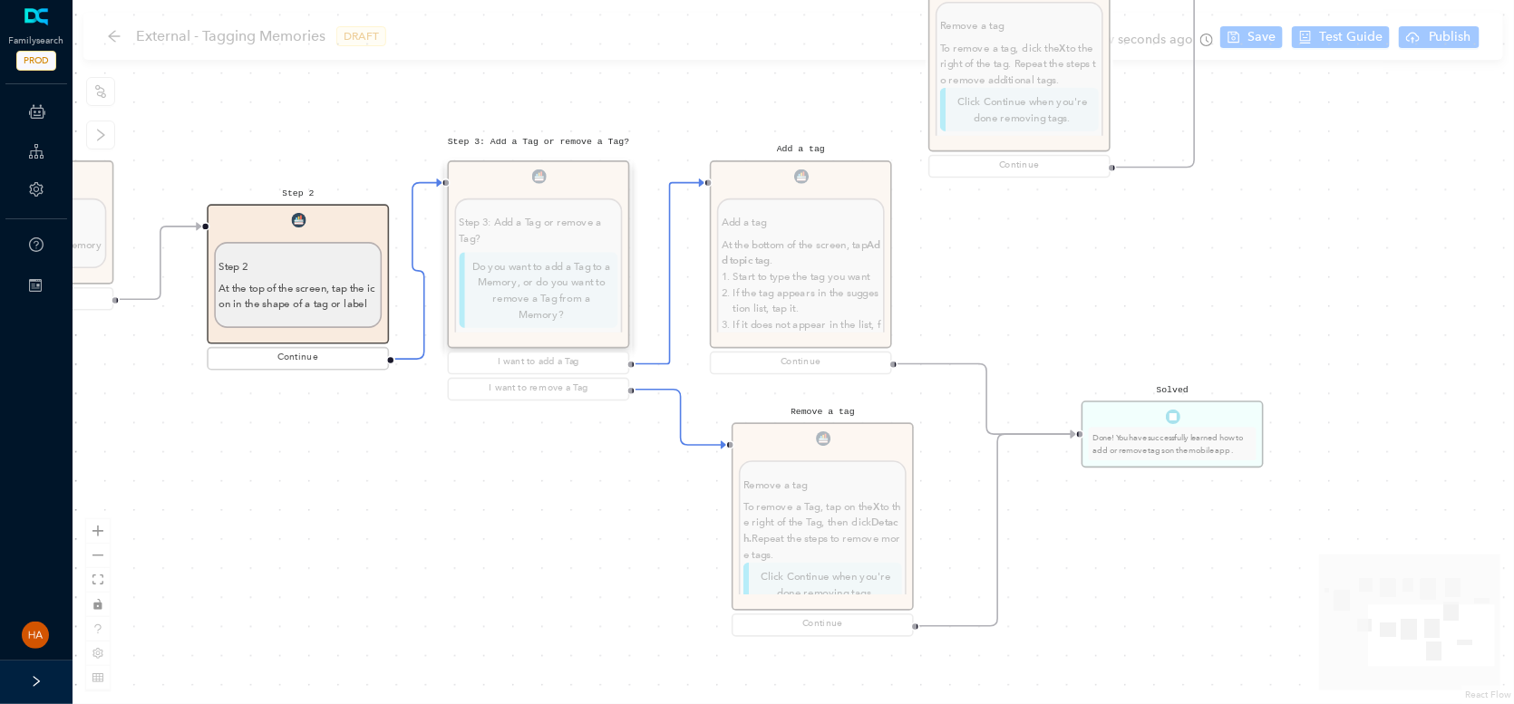
drag, startPoint x: 354, startPoint y: 344, endPoint x: 501, endPoint y: 601, distance: 295.6
click at [389, 373] on div "Step 2 Step 2 At the top of the screen, tap the icon in the shape of a tag or l…" at bounding box center [298, 288] width 182 height 169
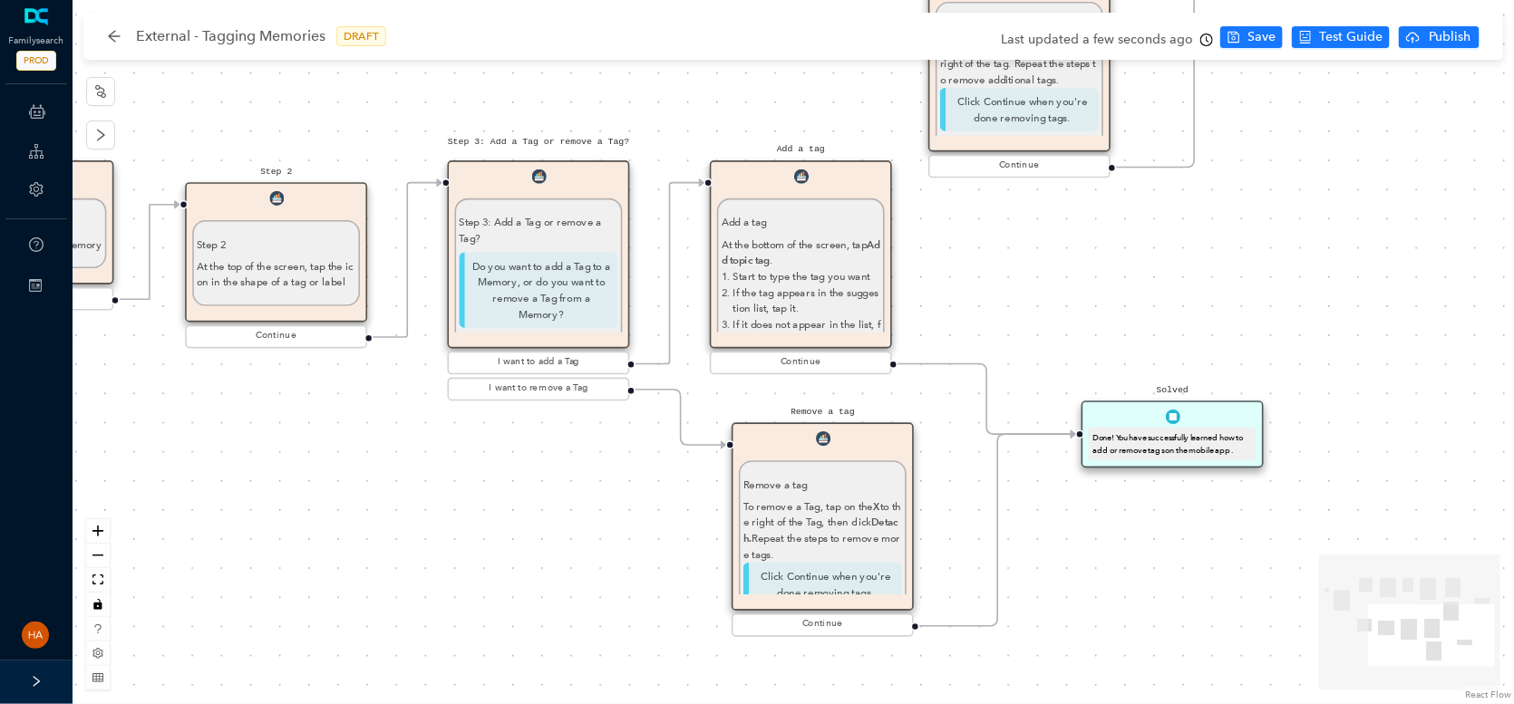
drag, startPoint x: 408, startPoint y: 522, endPoint x: 311, endPoint y: 303, distance: 239.8
click at [311, 303] on div "Step 2 At the top of the screen, tap the icon in the shape of a tag or label" at bounding box center [276, 263] width 168 height 86
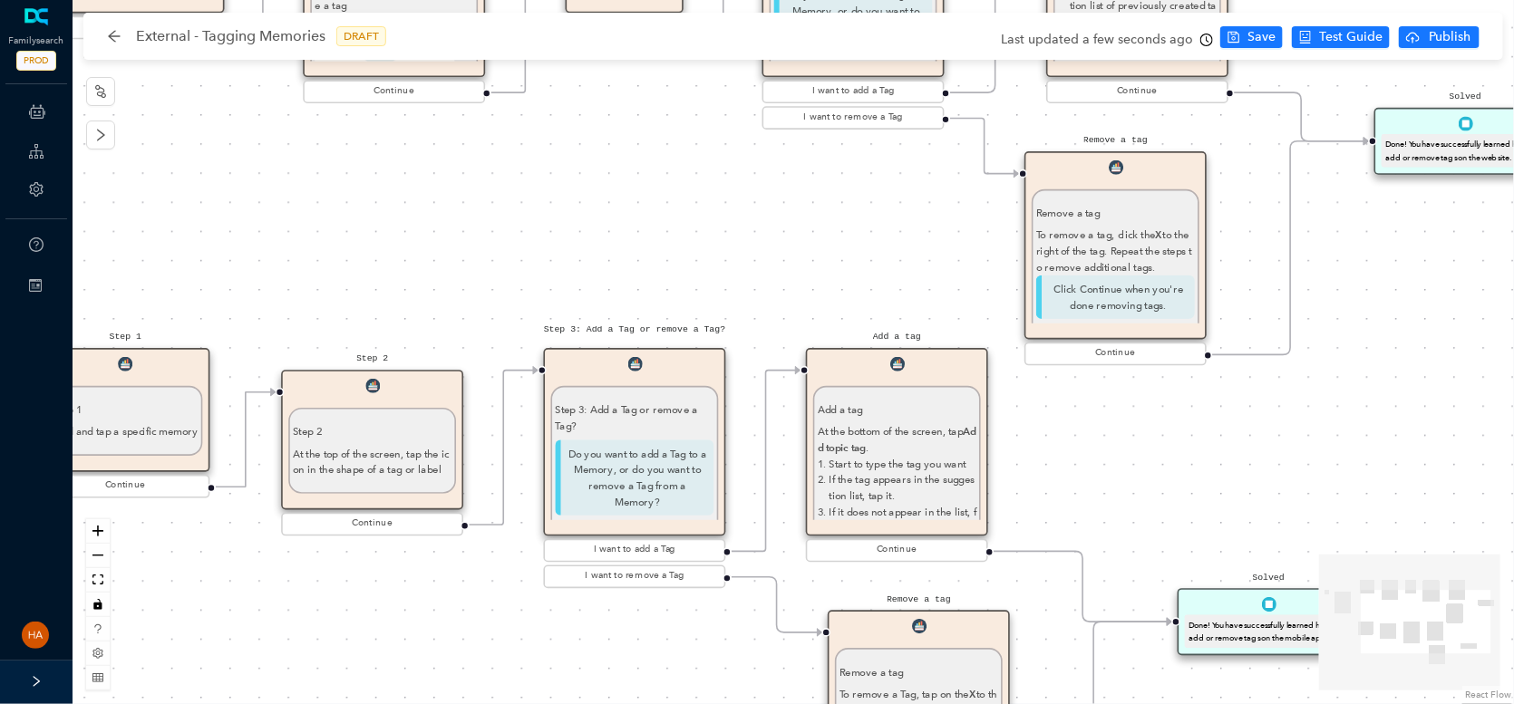
drag, startPoint x: 360, startPoint y: 682, endPoint x: 526, endPoint y: 652, distance: 168.6
click at [508, 703] on html "Familysearch PROD ChatBots & Ticket Automations Guide Account Help Switch Sites…" at bounding box center [757, 352] width 1514 height 704
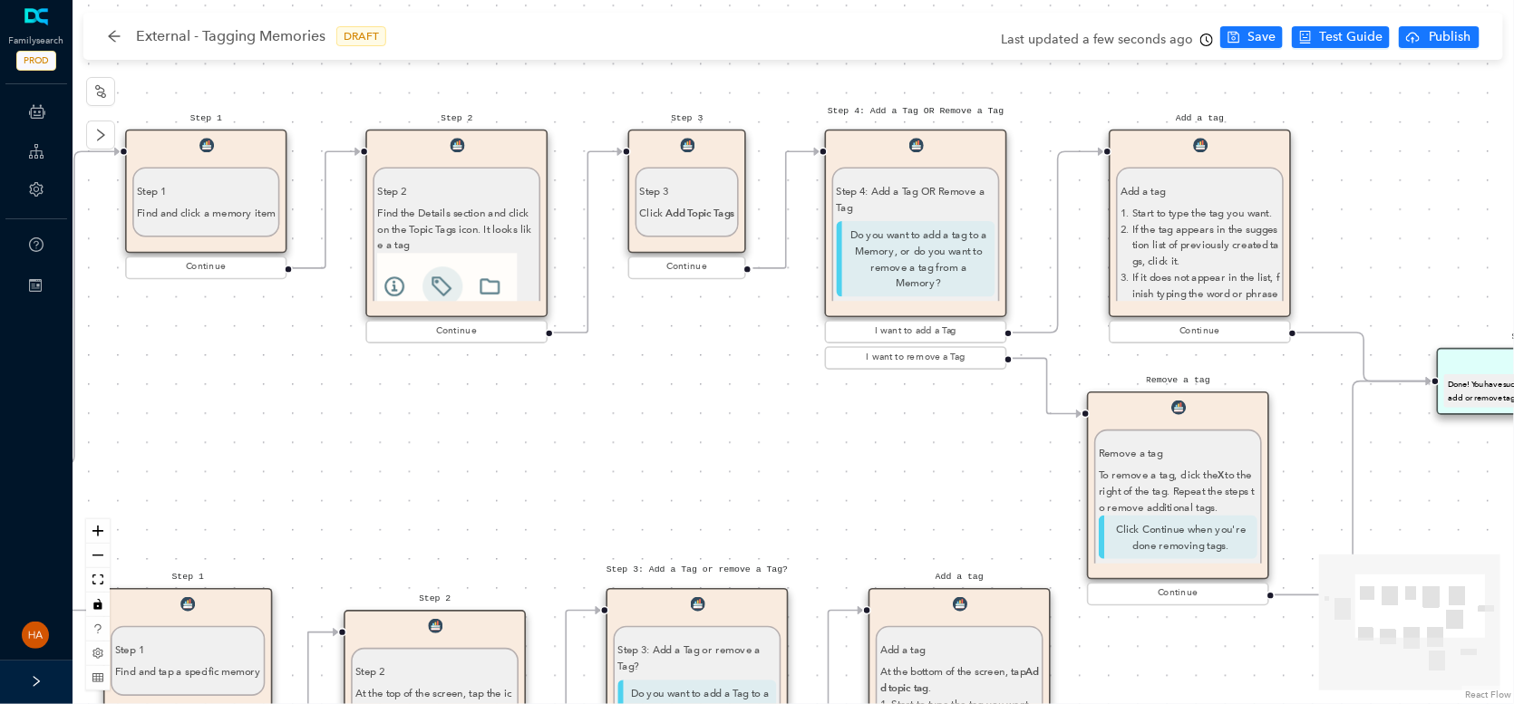
drag, startPoint x: 528, startPoint y: 275, endPoint x: 485, endPoint y: 456, distance: 186.4
click at [485, 456] on div "Start Beginning Beginning Are you on the [DOMAIN_NAME] website or are you using…" at bounding box center [793, 352] width 1441 height 704
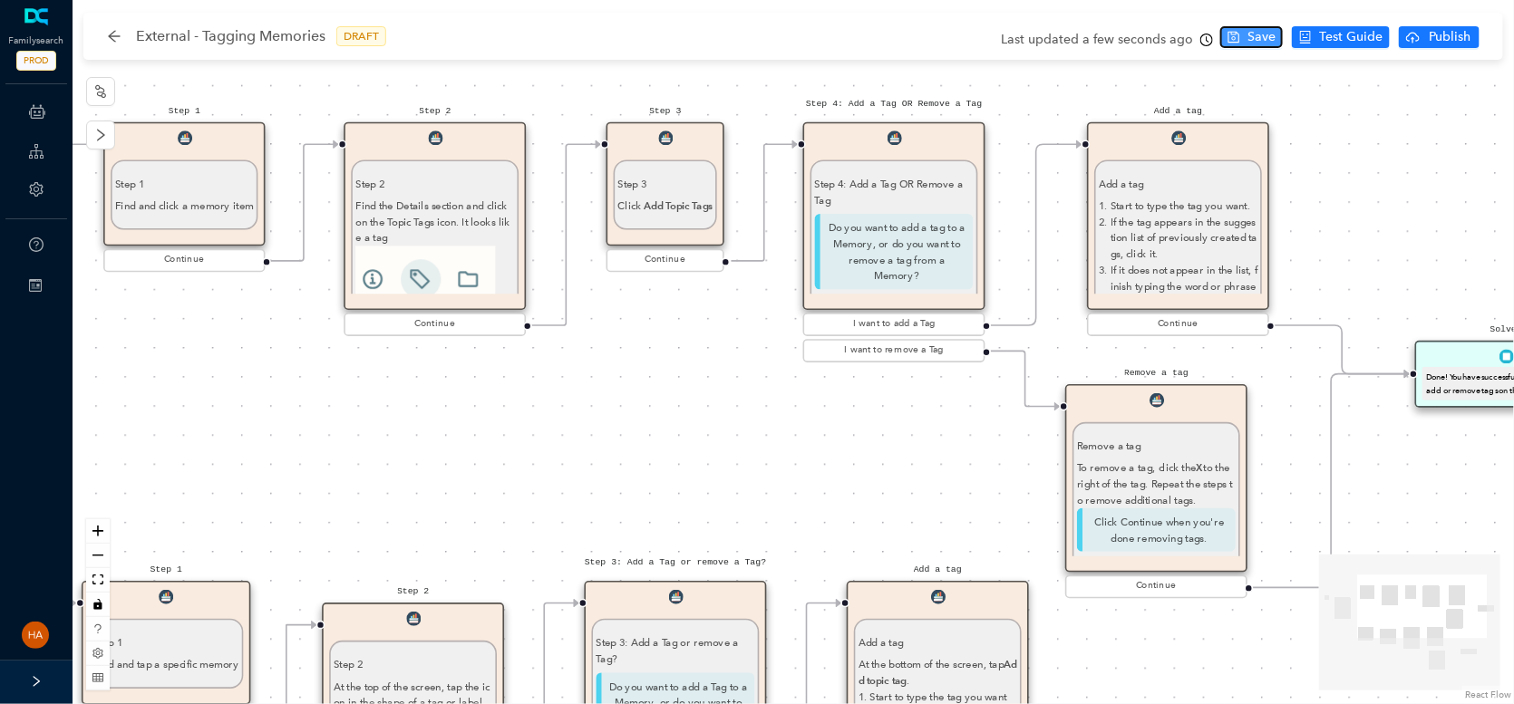
click at [1267, 30] on span "Save" at bounding box center [1261, 37] width 28 height 20
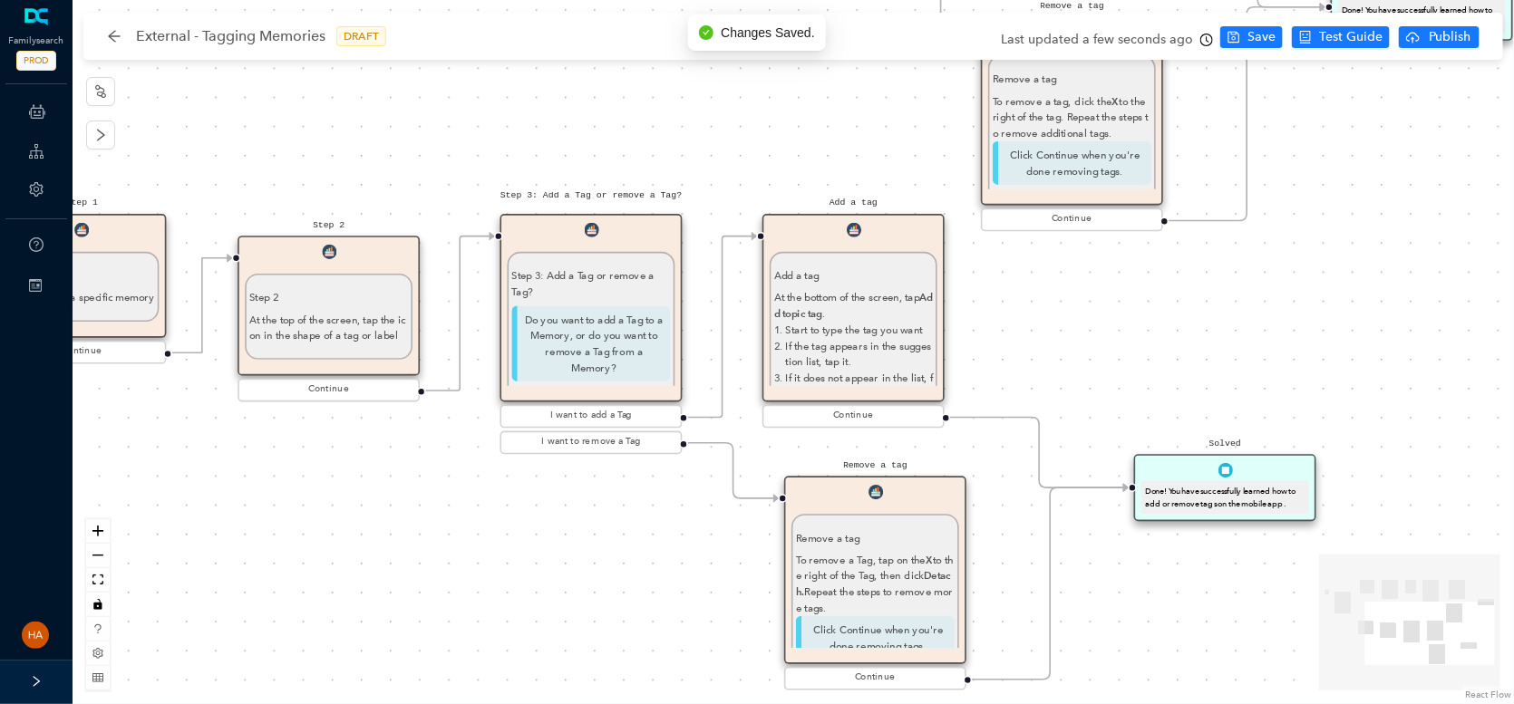
drag, startPoint x: 576, startPoint y: 344, endPoint x: 501, endPoint y: 73, distance: 281.3
click at [501, 73] on div "Start Beginning Beginning Are you on the [DOMAIN_NAME] website or are you using…" at bounding box center [793, 352] width 1441 height 704
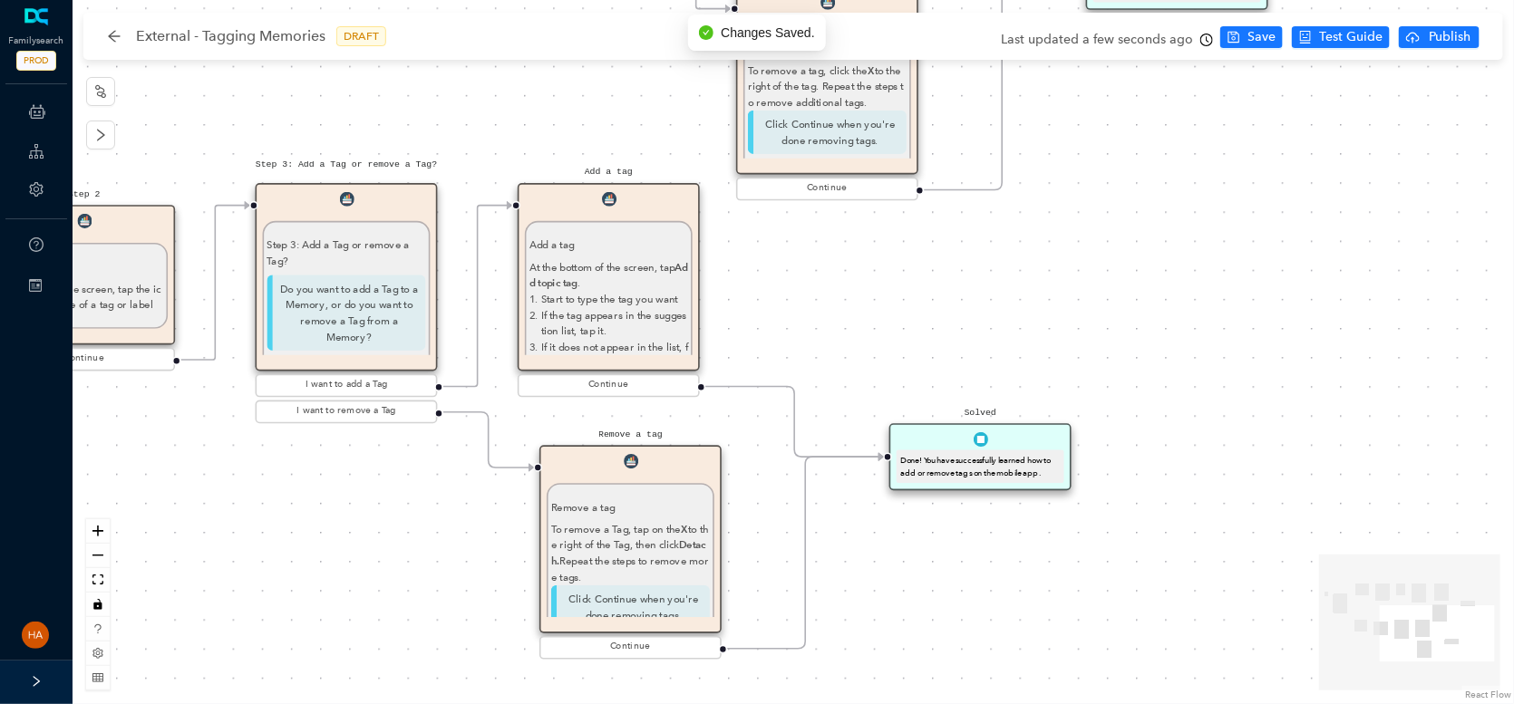
drag, startPoint x: 557, startPoint y: 676, endPoint x: 312, endPoint y: 645, distance: 246.7
click at [312, 645] on div "Start Beginning Beginning Are you on the [DOMAIN_NAME] website or are you using…" at bounding box center [793, 352] width 1441 height 704
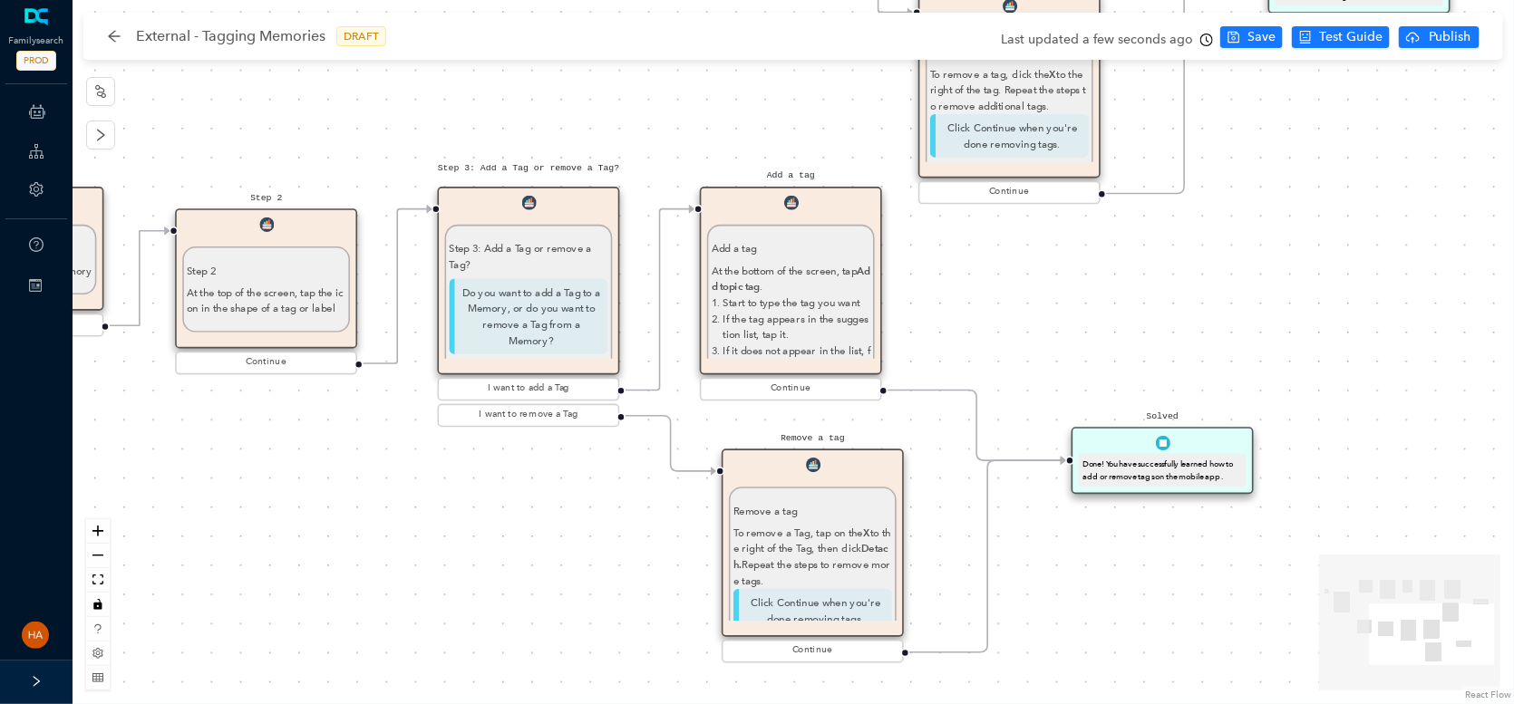
drag, startPoint x: 343, startPoint y: 567, endPoint x: 704, endPoint y: 567, distance: 361.7
click at [704, 567] on div "Start Beginning Beginning Are you on the [DOMAIN_NAME] website or are you using…" at bounding box center [793, 352] width 1441 height 704
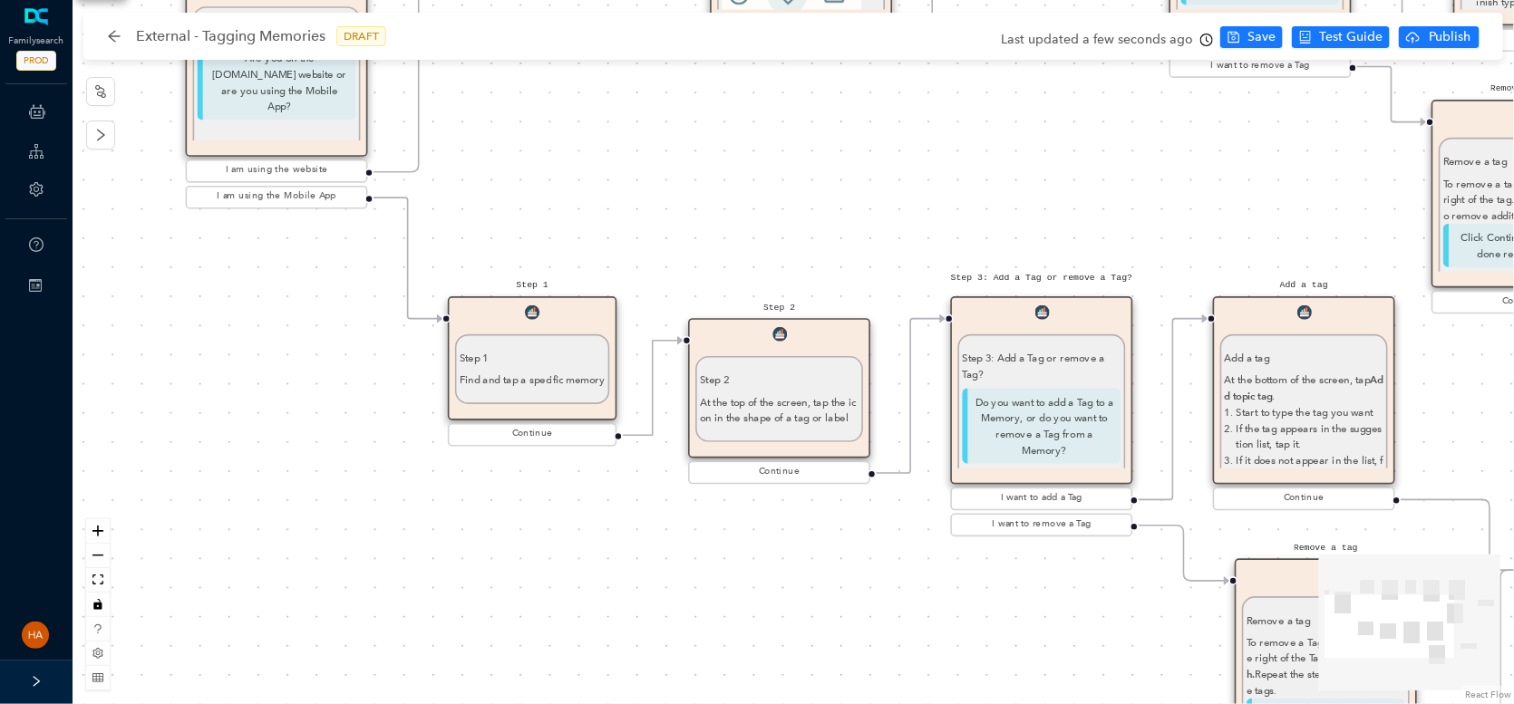
drag, startPoint x: 386, startPoint y: 479, endPoint x: 606, endPoint y: 588, distance: 246.1
click at [606, 588] on div "Start Beginning Beginning Are you on the [DOMAIN_NAME] website or are you using…" at bounding box center [793, 352] width 1441 height 704
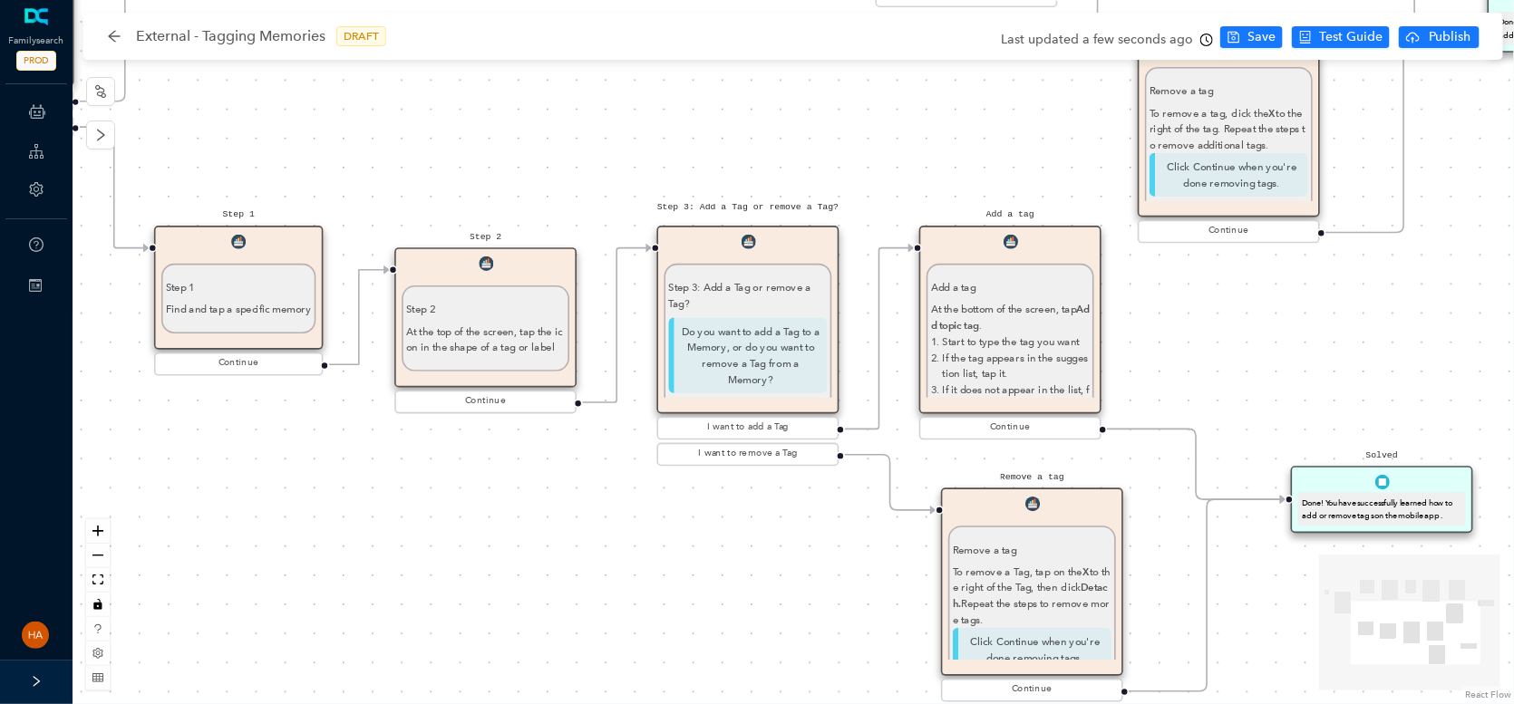
drag, startPoint x: 846, startPoint y: 567, endPoint x: 593, endPoint y: 512, distance: 258.7
click at [593, 512] on div "Start Beginning Beginning Are you on the [DOMAIN_NAME] website or are you using…" at bounding box center [793, 352] width 1441 height 704
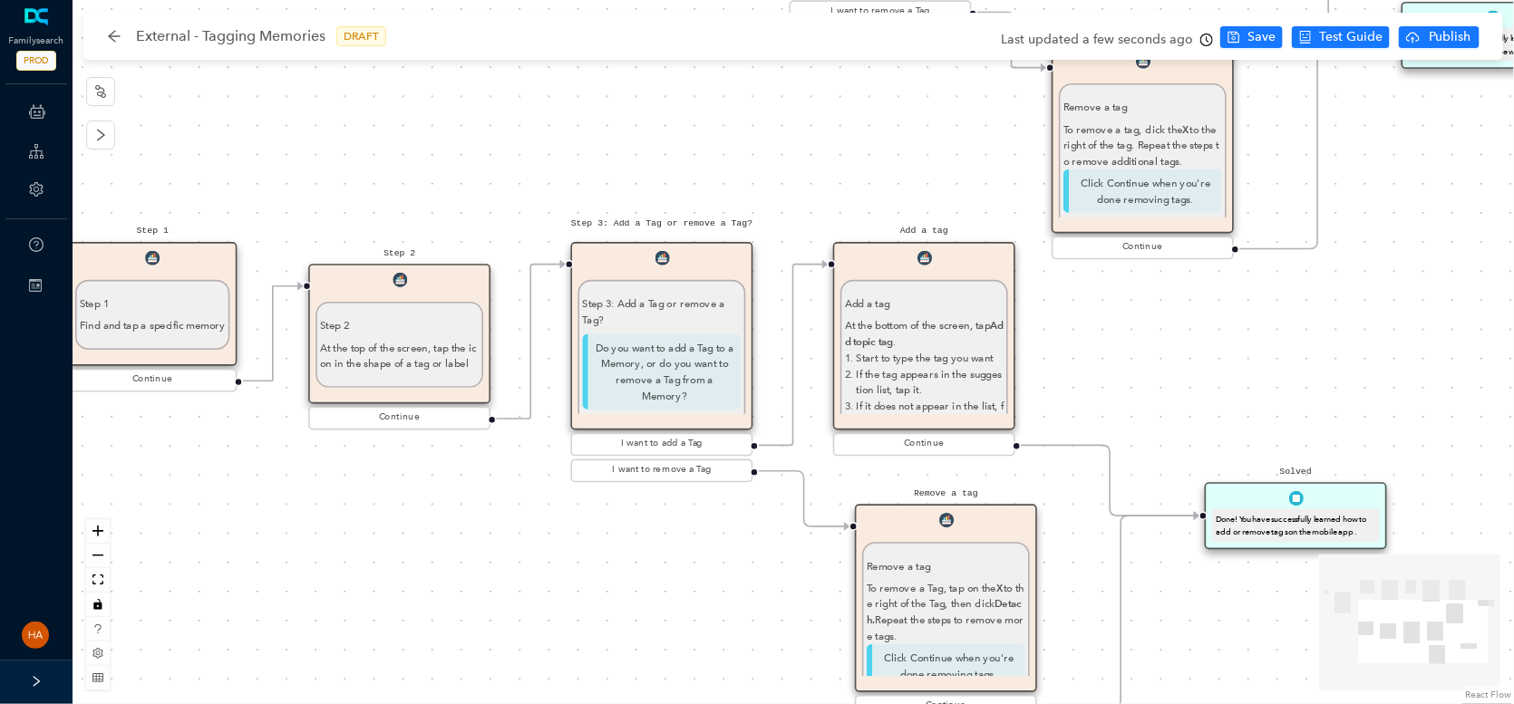
drag, startPoint x: 685, startPoint y: 537, endPoint x: 620, endPoint y: 551, distance: 66.9
click at [620, 551] on div "Start Beginning Beginning Are you on the [DOMAIN_NAME] website or are you using…" at bounding box center [793, 352] width 1441 height 704
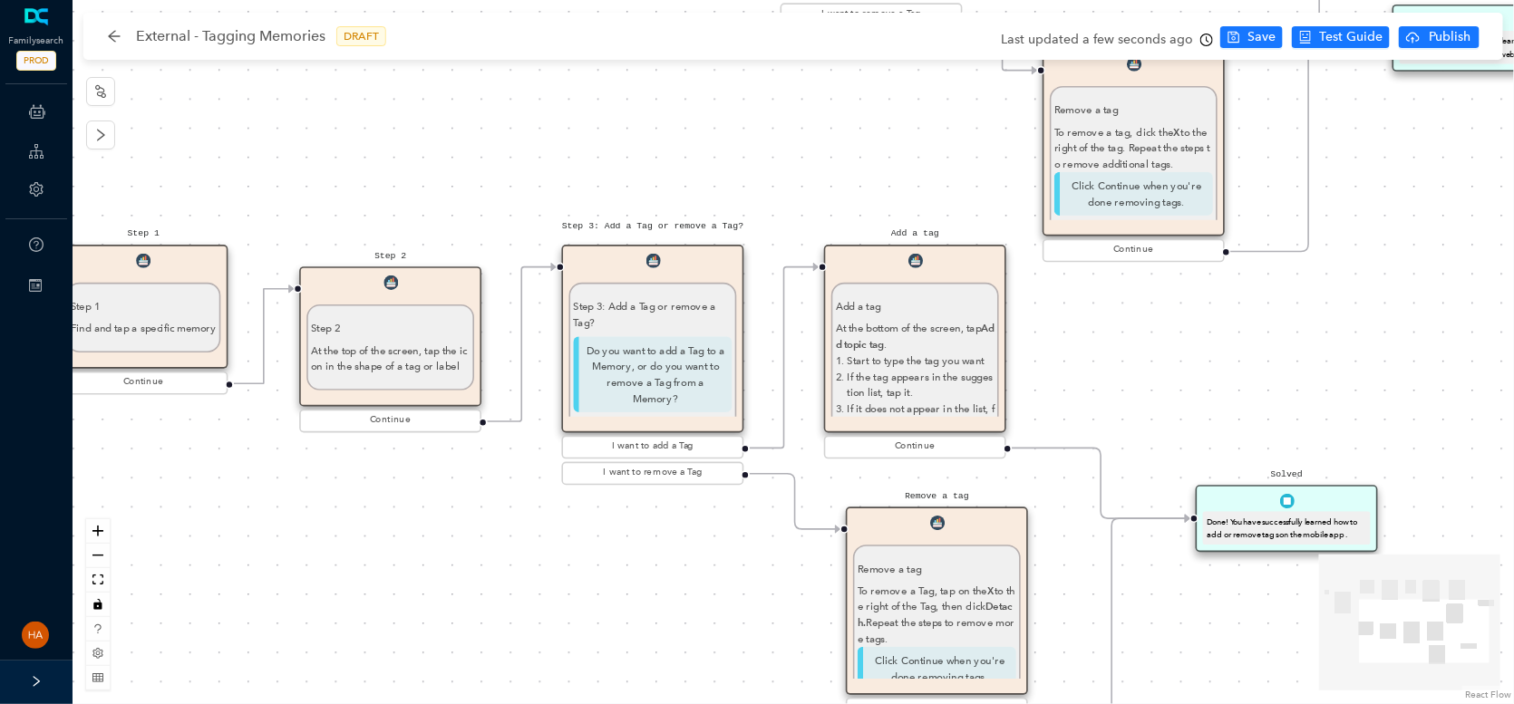
click at [427, 373] on p "At the top of the screen, tap the icon in the shape of a tag or label" at bounding box center [390, 359] width 159 height 32
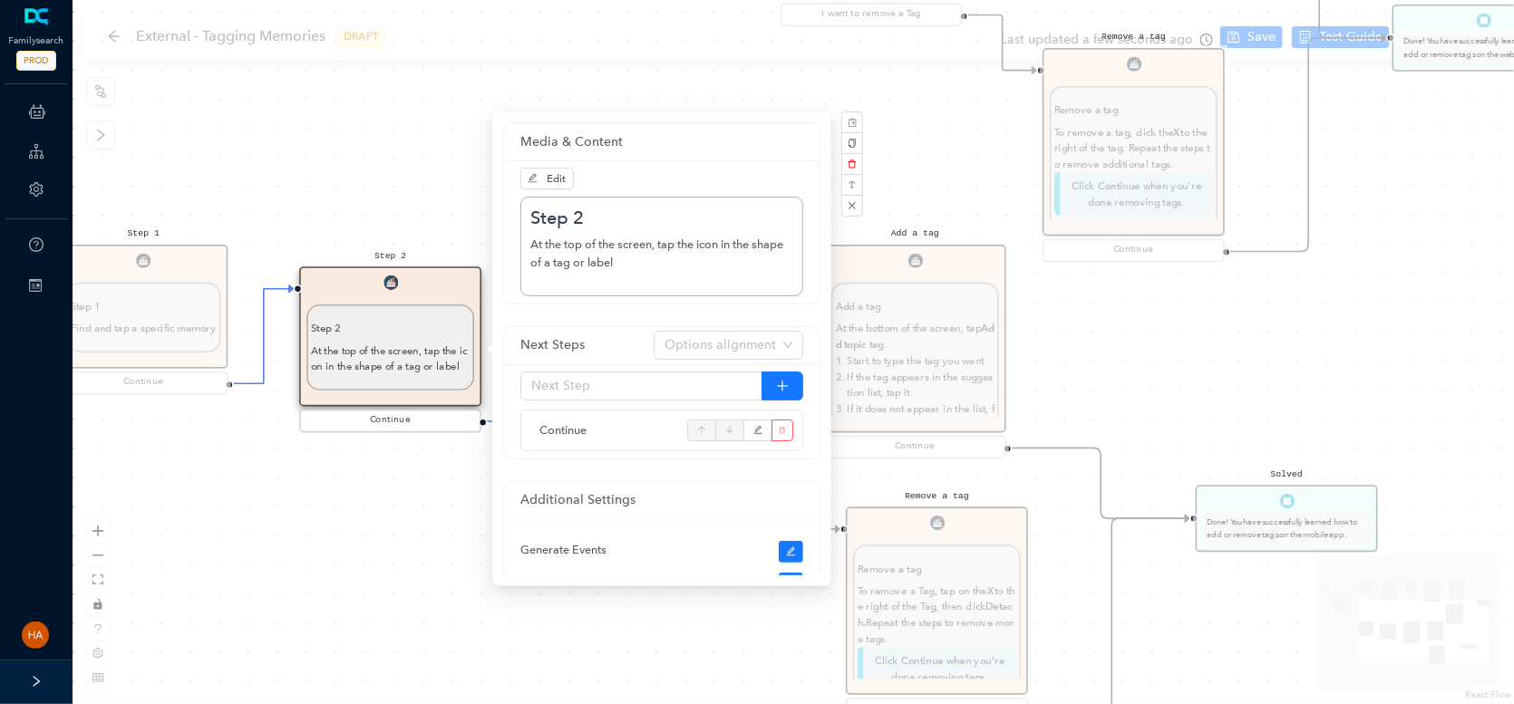
click at [422, 486] on div "Start Beginning Beginning Are you on the [DOMAIN_NAME] website or are you using…" at bounding box center [793, 352] width 1441 height 704
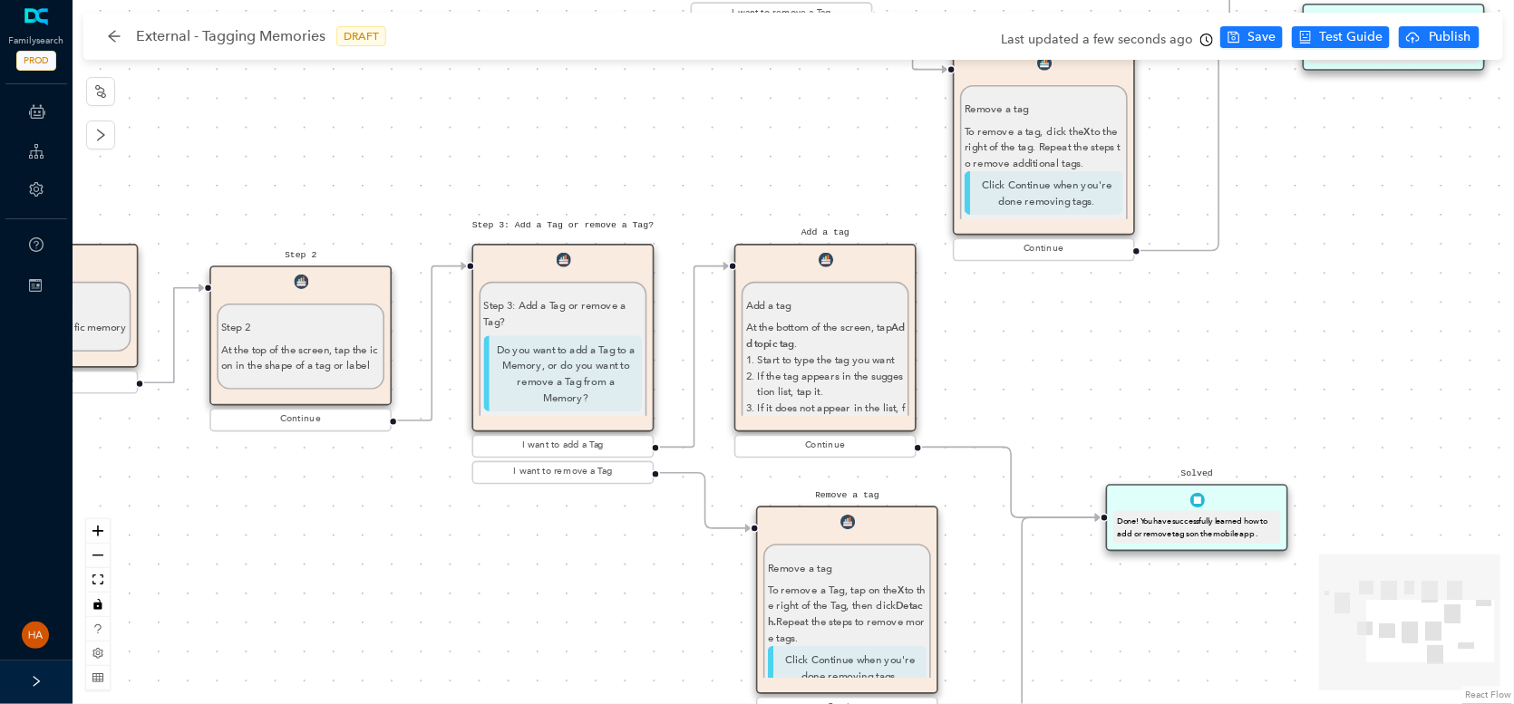
drag, startPoint x: 561, startPoint y: 541, endPoint x: 471, endPoint y: 540, distance: 89.7
click at [471, 540] on div "Start Beginning Beginning Are you on the [DOMAIN_NAME] website or are you using…" at bounding box center [793, 352] width 1441 height 704
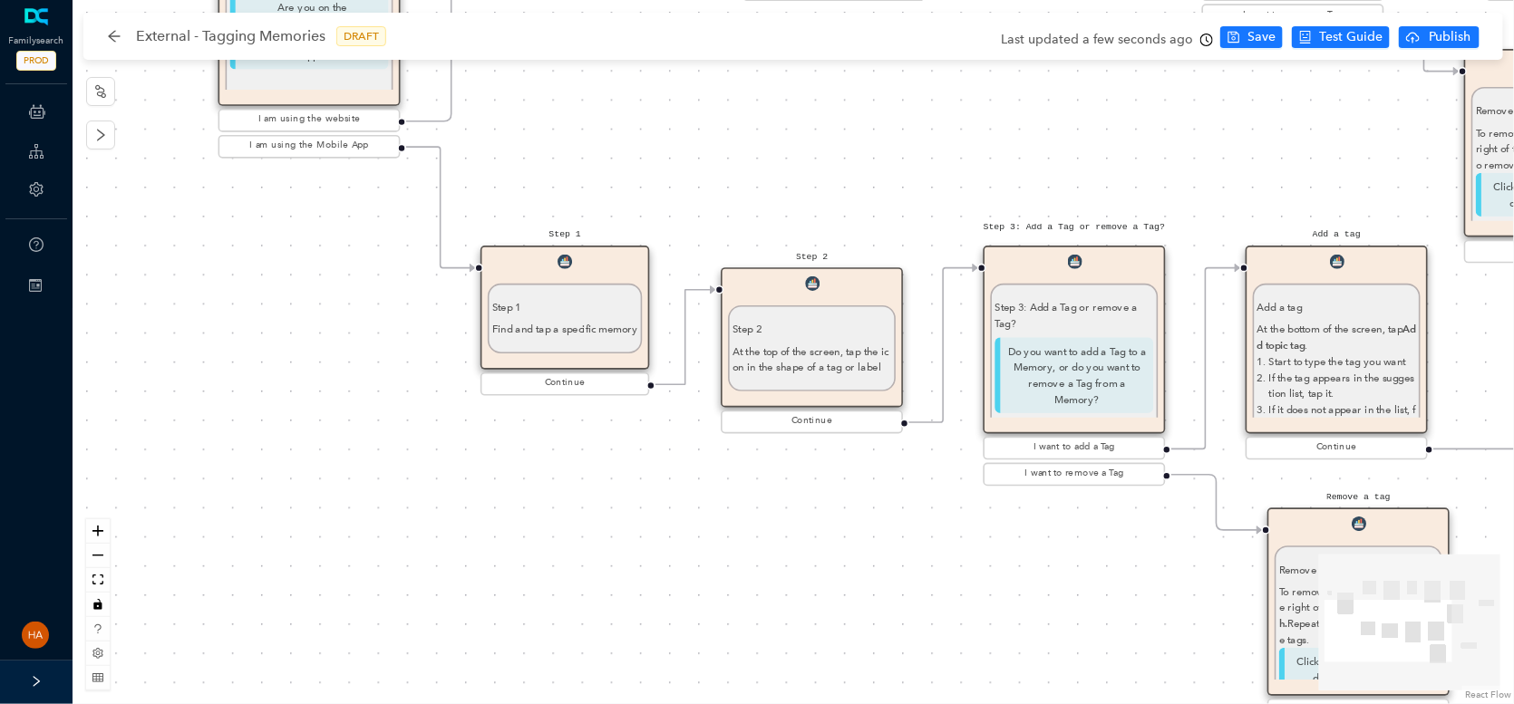
drag, startPoint x: 236, startPoint y: 572, endPoint x: 605, endPoint y: 560, distance: 370.0
click at [741, 574] on div "Start Beginning Beginning Are you on the [DOMAIN_NAME] website or are you using…" at bounding box center [793, 352] width 1441 height 704
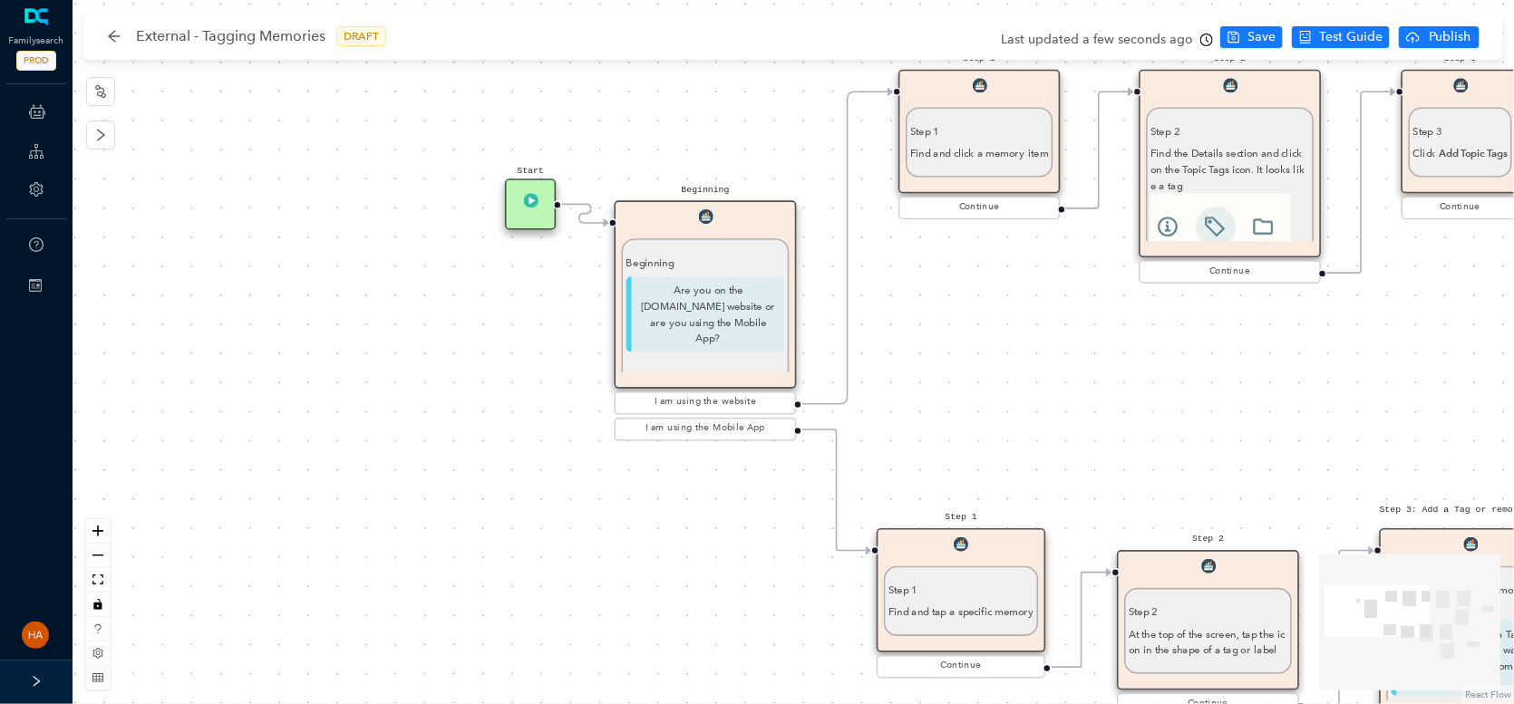
drag, startPoint x: 407, startPoint y: 457, endPoint x: 803, endPoint y: 740, distance: 486.7
click at [803, 703] on html "Familysearch PROD ChatBots & Ticket Automations Guide Account Help Switch Sites…" at bounding box center [757, 352] width 1514 height 704
click at [711, 323] on p "Are you on the [DOMAIN_NAME] website or are you using the Mobile App?" at bounding box center [704, 314] width 159 height 76
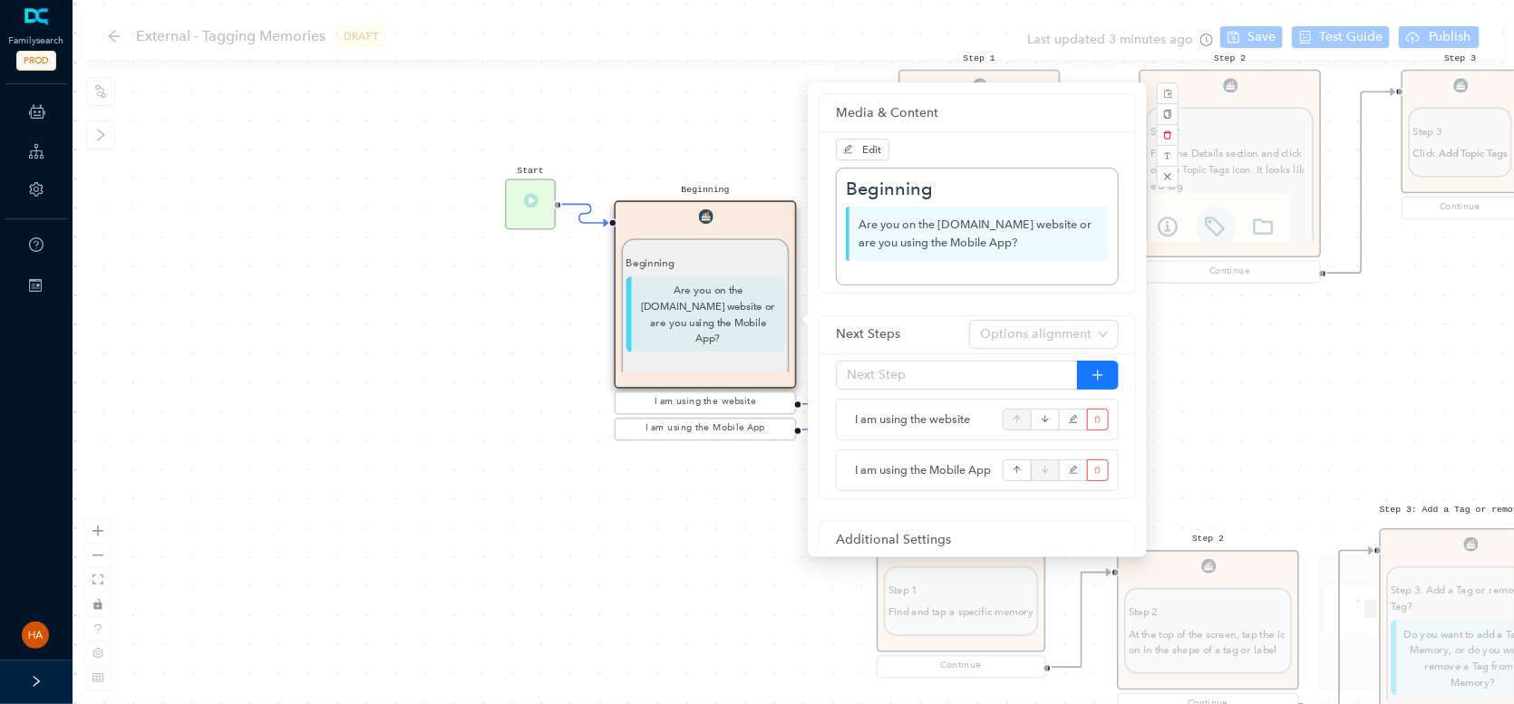
click at [857, 161] on div "Edit Beginning Are you on the [DOMAIN_NAME] website or are you using the Mobile…" at bounding box center [976, 211] width 315 height 161
click at [836, 147] on button "Edit" at bounding box center [862, 150] width 53 height 22
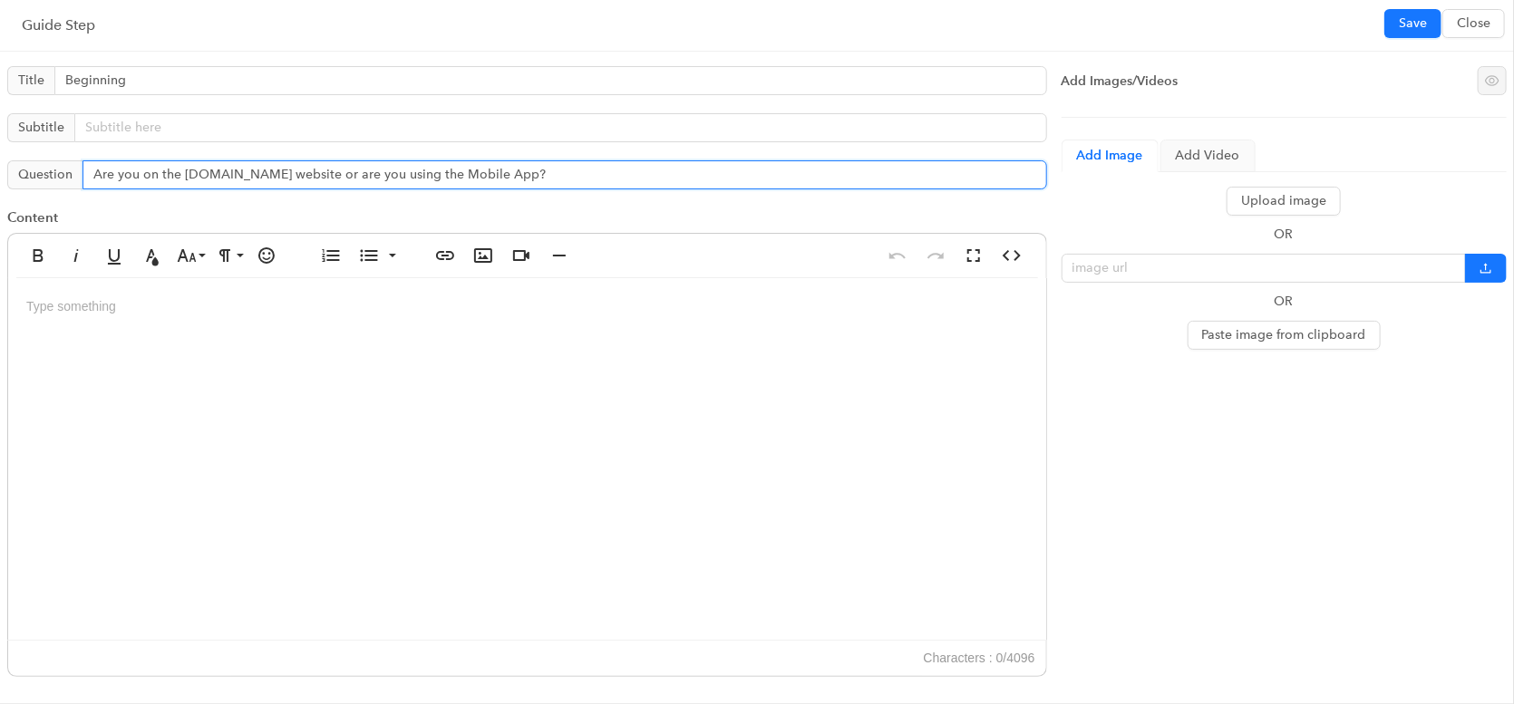
click at [208, 172] on input "Are you on the [DOMAIN_NAME] website or are you using the Mobile App?" at bounding box center [564, 174] width 964 height 29
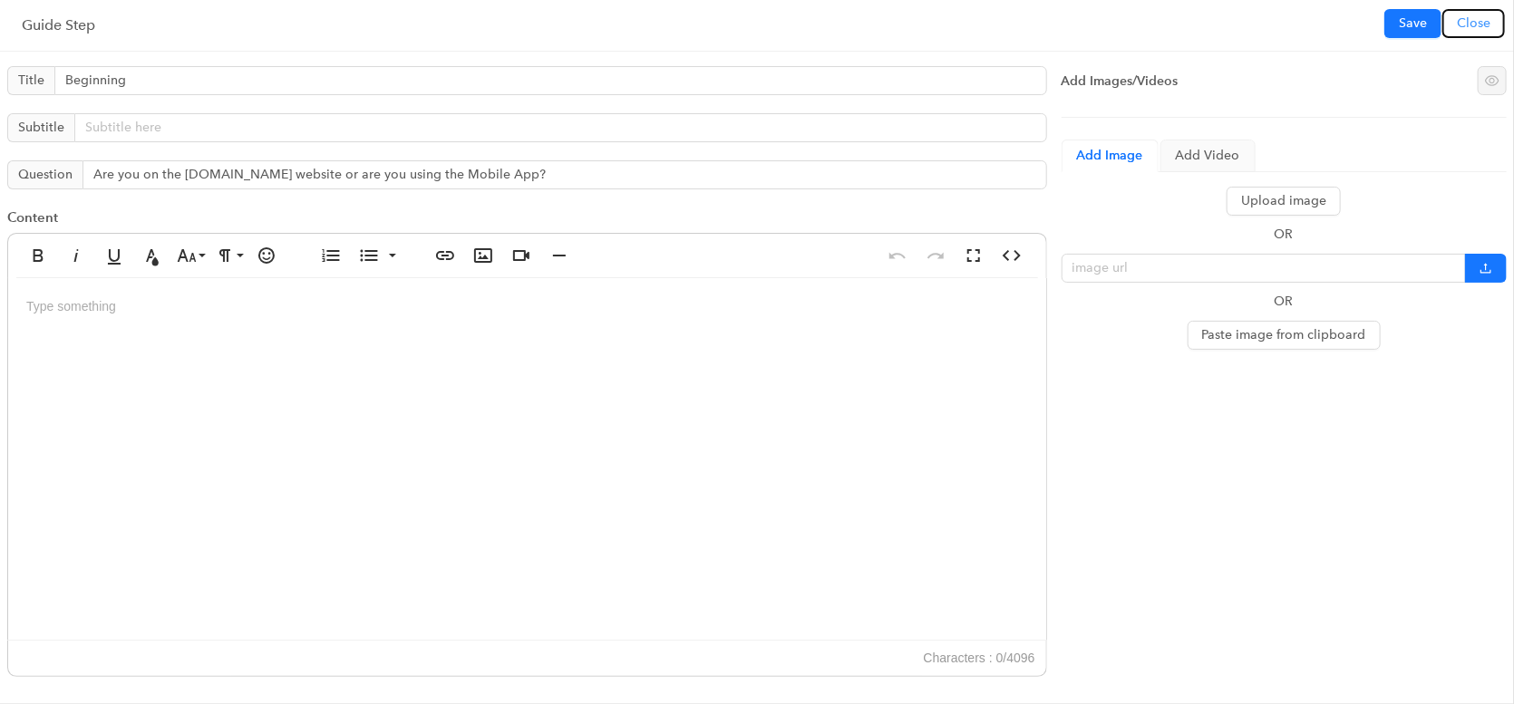
click at [1445, 35] on button "Close" at bounding box center [1473, 23] width 63 height 29
type input "Are you on the [DOMAIN_NAME] website or are you using the Mobile App?"
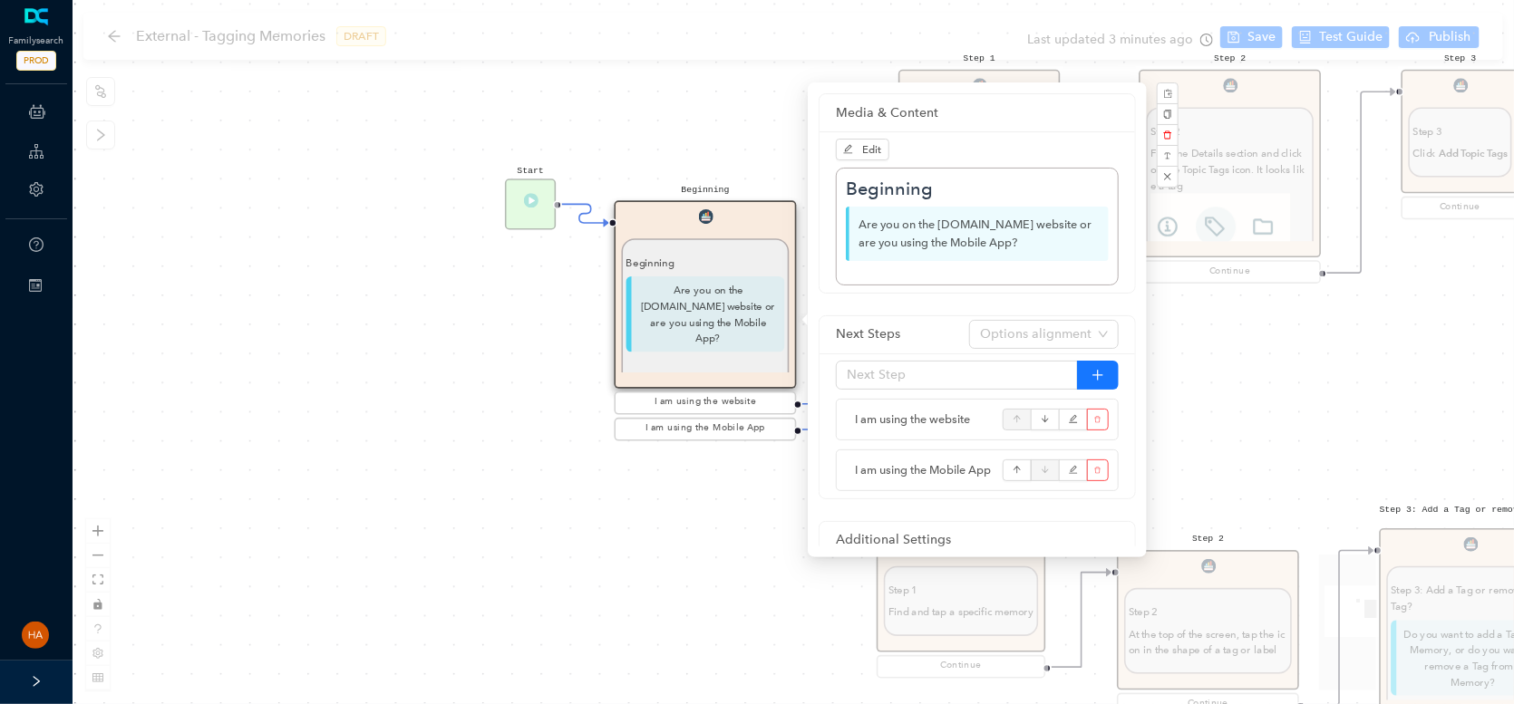
click at [945, 240] on p "Are you on the [DOMAIN_NAME] website or are you using the Mobile App?" at bounding box center [977, 234] width 263 height 54
click at [863, 144] on span "Edit" at bounding box center [872, 149] width 19 height 13
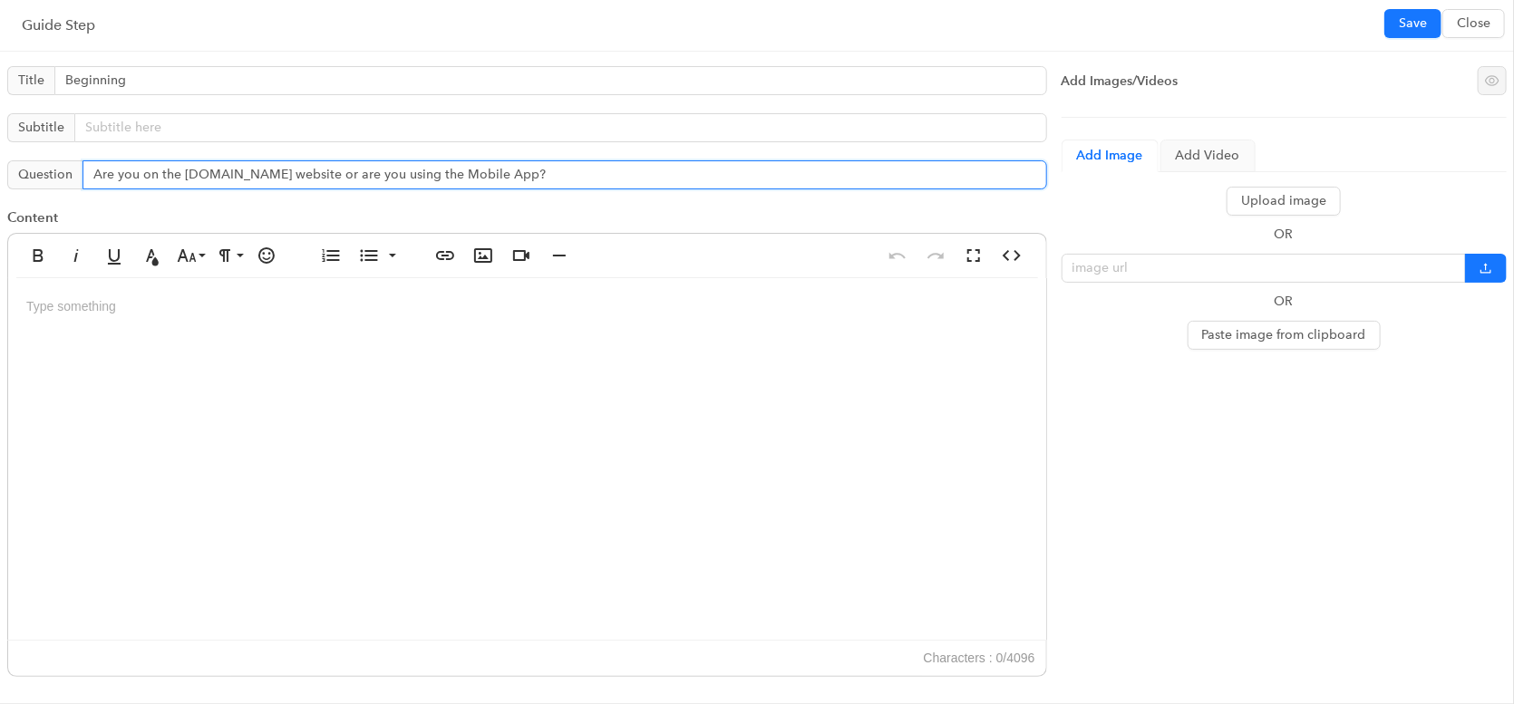
drag, startPoint x: 209, startPoint y: 173, endPoint x: 249, endPoint y: 186, distance: 41.9
click at [209, 174] on input "Are you on the [DOMAIN_NAME] website or are you using the Mobile App?" at bounding box center [564, 174] width 964 height 29
type input "Are you on the [DOMAIN_NAME] website or are you using the Mobile App?"
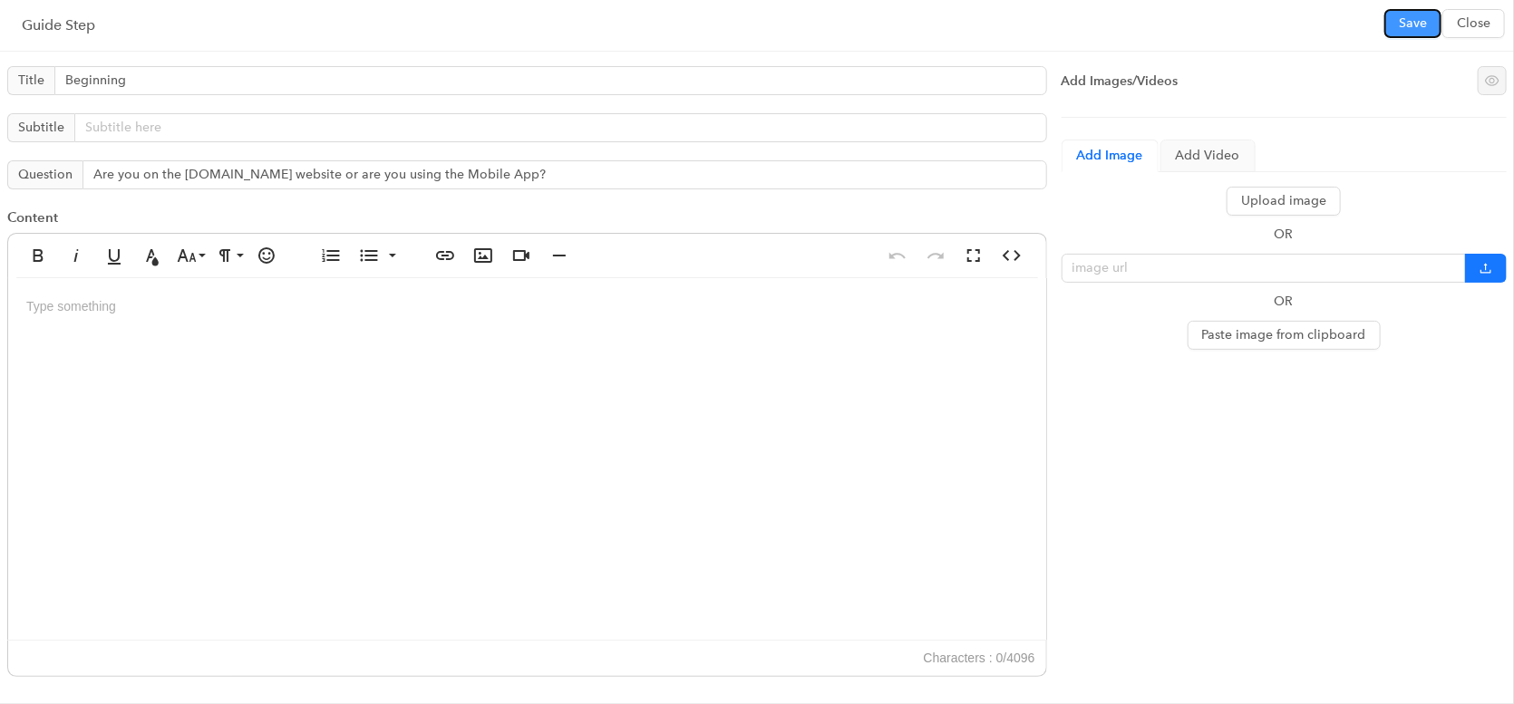
click at [1413, 21] on span "Save" at bounding box center [1413, 24] width 28 height 20
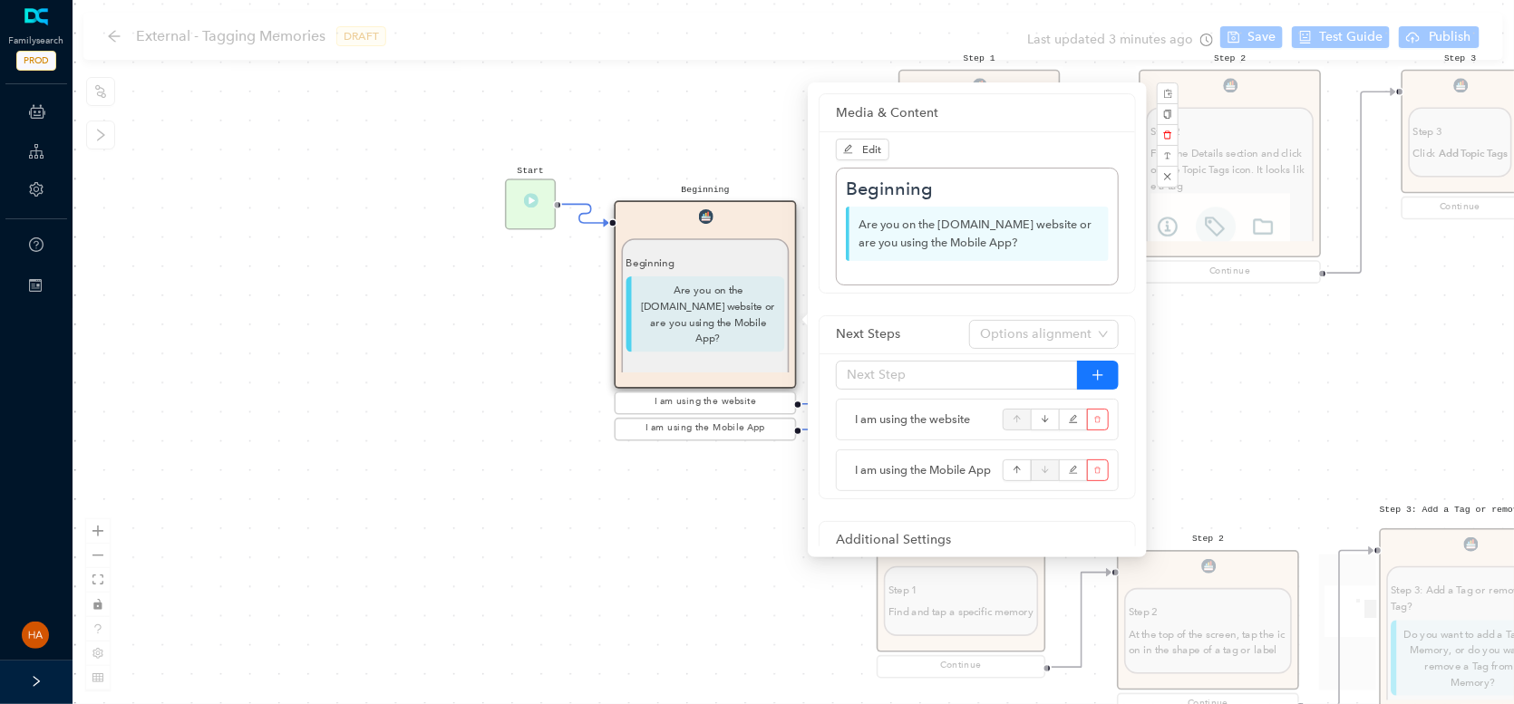
click at [1263, 41] on div "Start Beginning Beginning Are you on the [DOMAIN_NAME] website or are you using…" at bounding box center [793, 352] width 1441 height 704
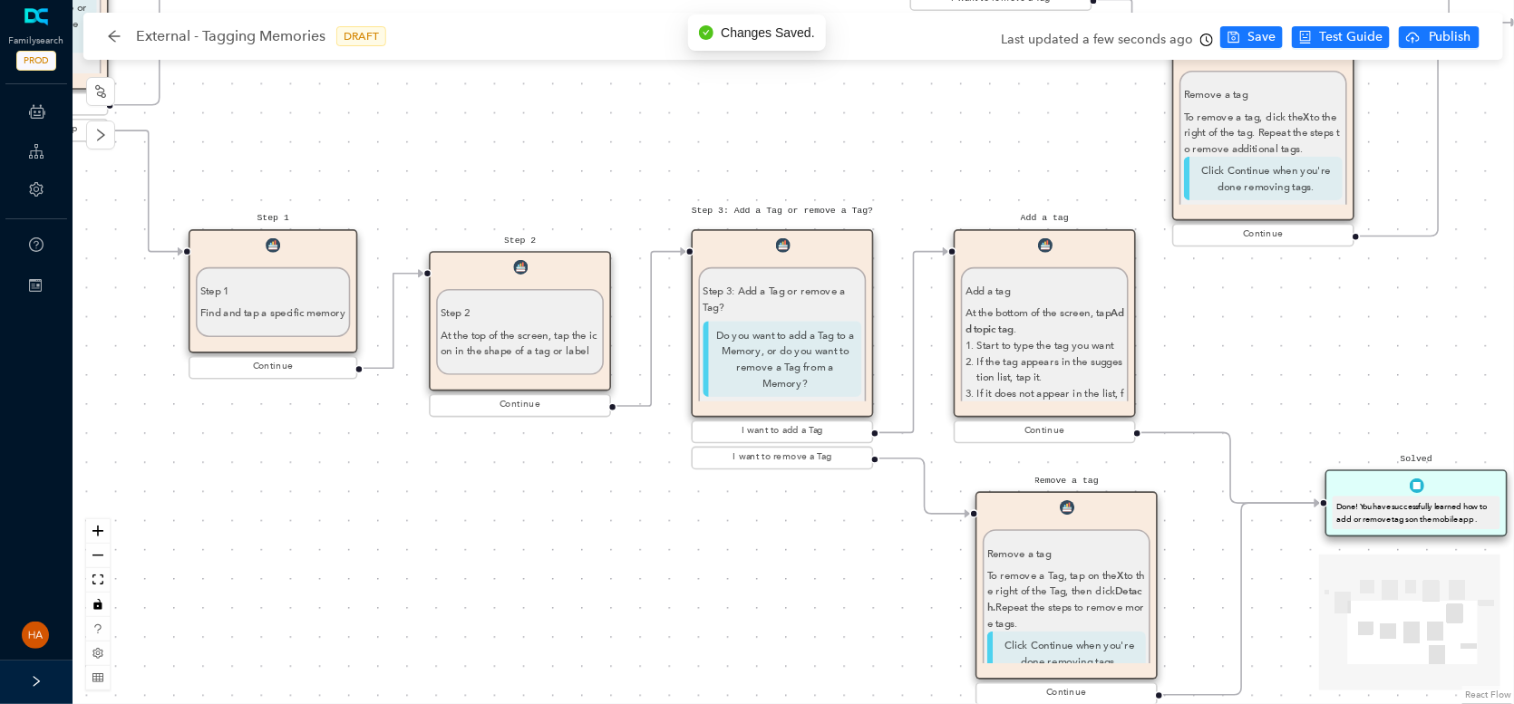
drag, startPoint x: 1317, startPoint y: 410, endPoint x: 629, endPoint y: 111, distance: 750.2
click at [629, 111] on div "Start Beginning Beginning Are you on the [DOMAIN_NAME] website or are you using…" at bounding box center [793, 352] width 1441 height 704
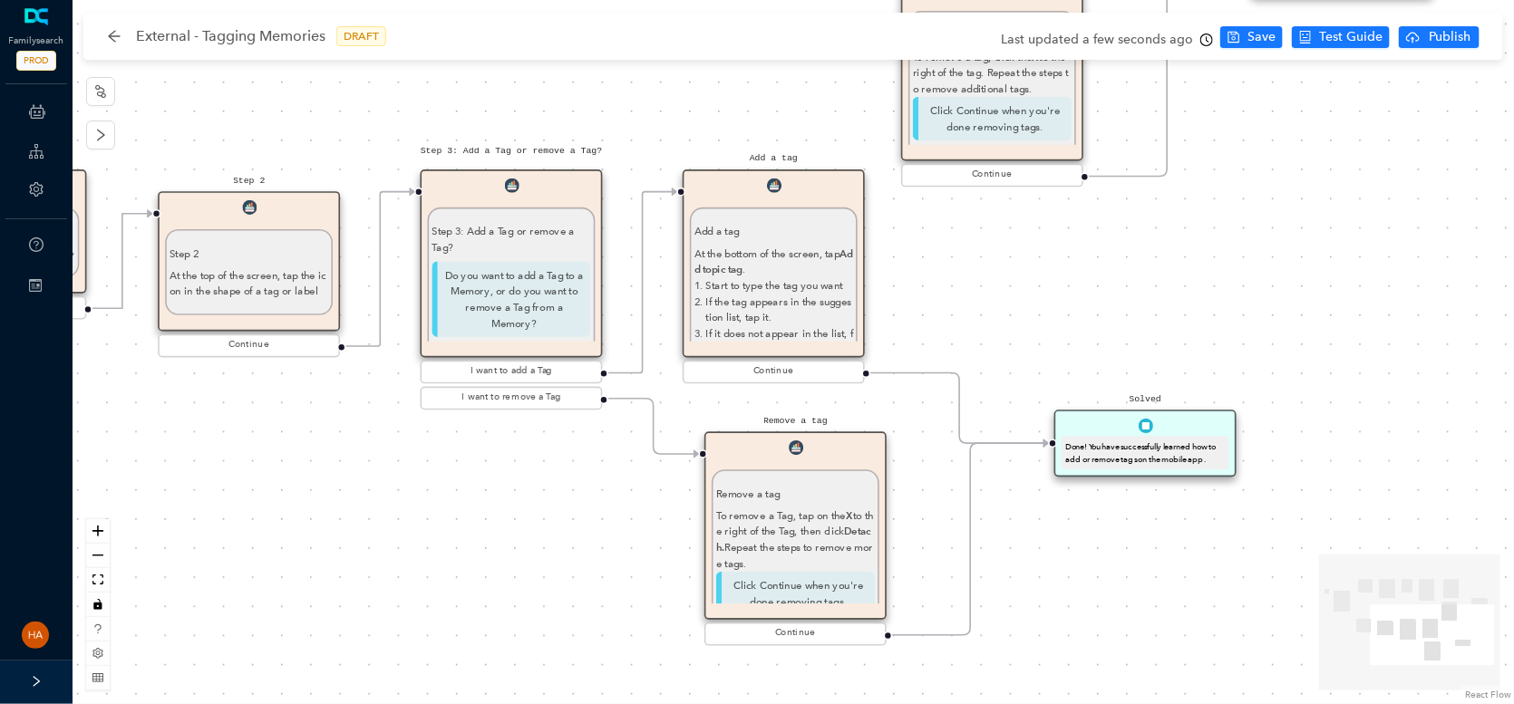
drag, startPoint x: 827, startPoint y: 621, endPoint x: 556, endPoint y: 561, distance: 277.5
click at [556, 561] on div "Start Beginning Beginning Are you on the [DOMAIN_NAME] website or are you using…" at bounding box center [793, 352] width 1441 height 704
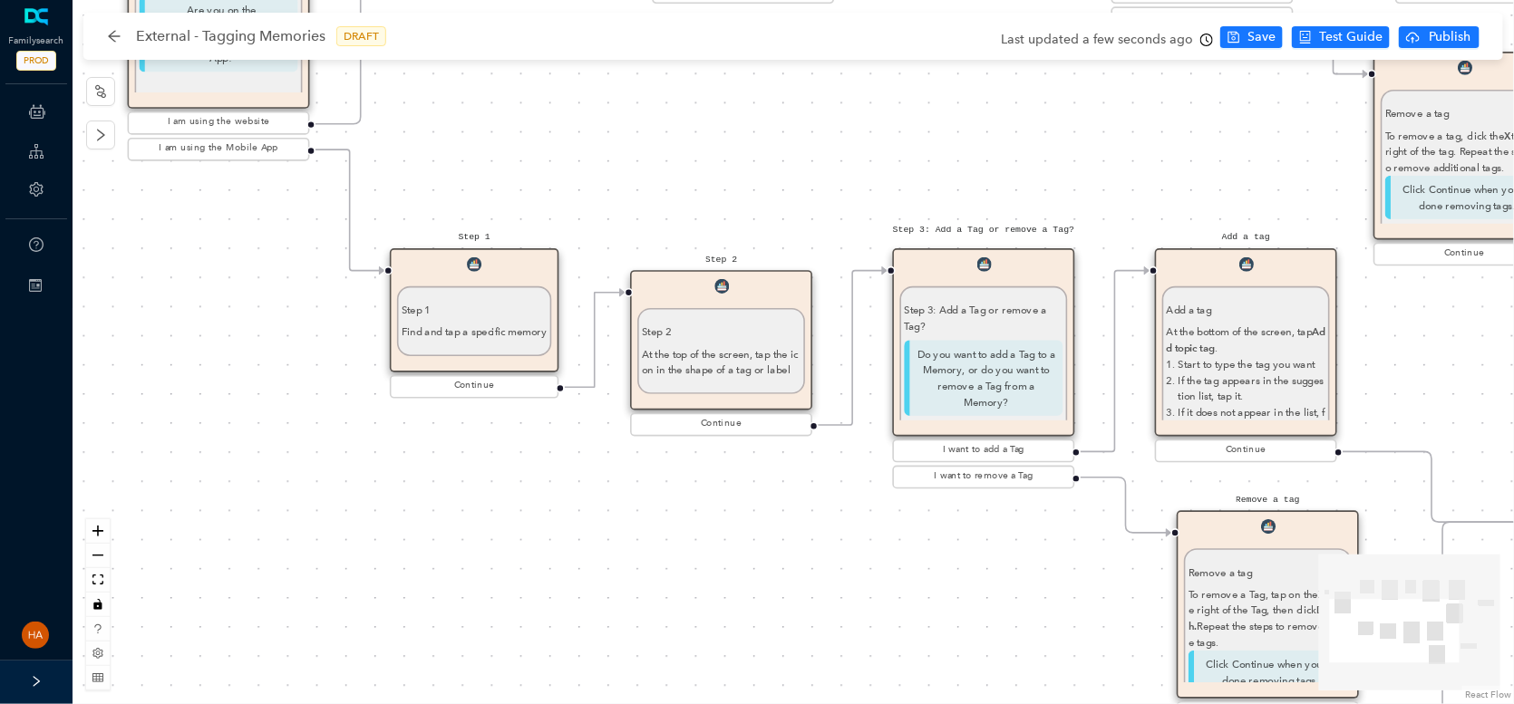
drag, startPoint x: 374, startPoint y: 567, endPoint x: 743, endPoint y: 642, distance: 376.5
click at [743, 642] on div "Start Beginning Beginning Are you on the [DOMAIN_NAME] website or are you using…" at bounding box center [793, 352] width 1441 height 704
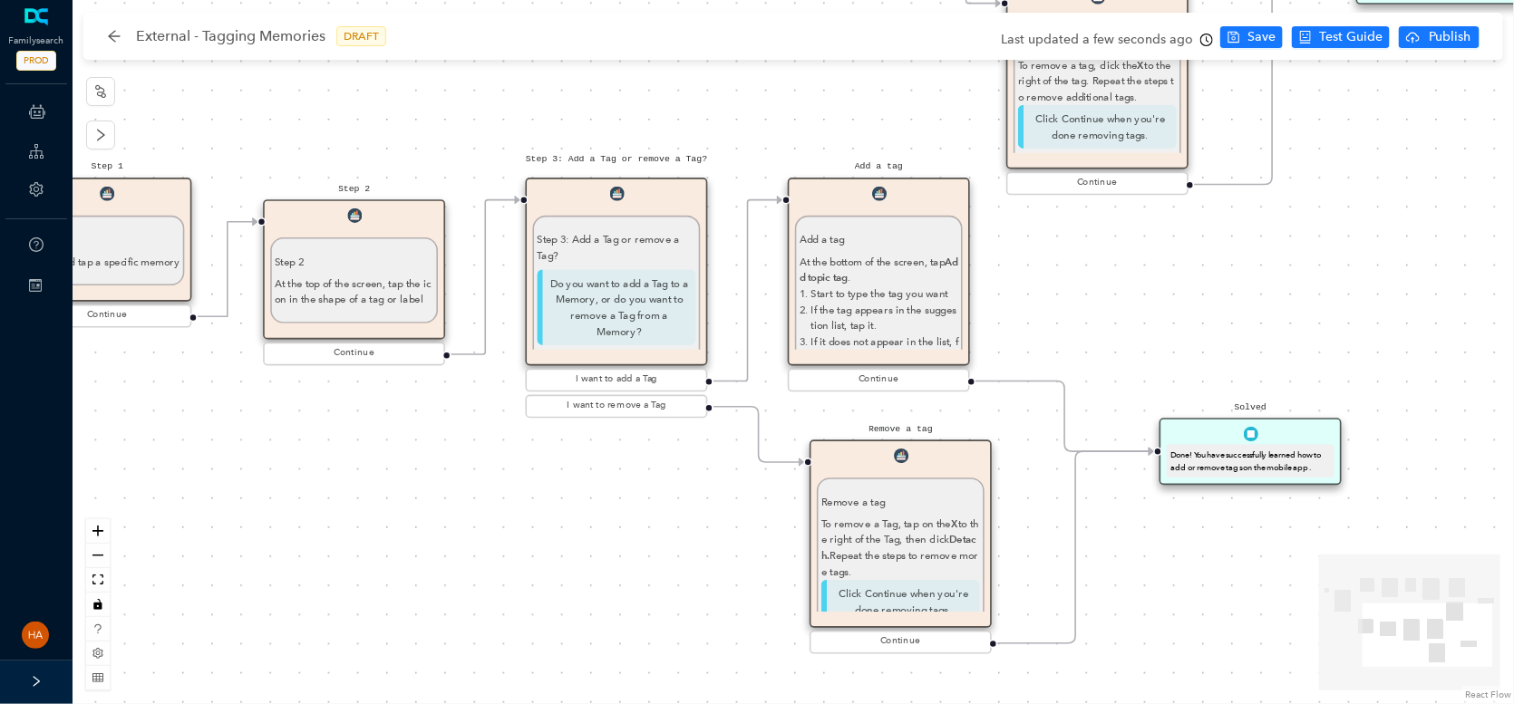
drag, startPoint x: 912, startPoint y: 577, endPoint x: 545, endPoint y: 507, distance: 373.9
click at [545, 507] on div "Start Beginning Beginning Are you on the [DOMAIN_NAME] website or are you using…" at bounding box center [793, 352] width 1441 height 704
click at [852, 289] on p "Start to type the tag you want" at bounding box center [884, 294] width 147 height 16
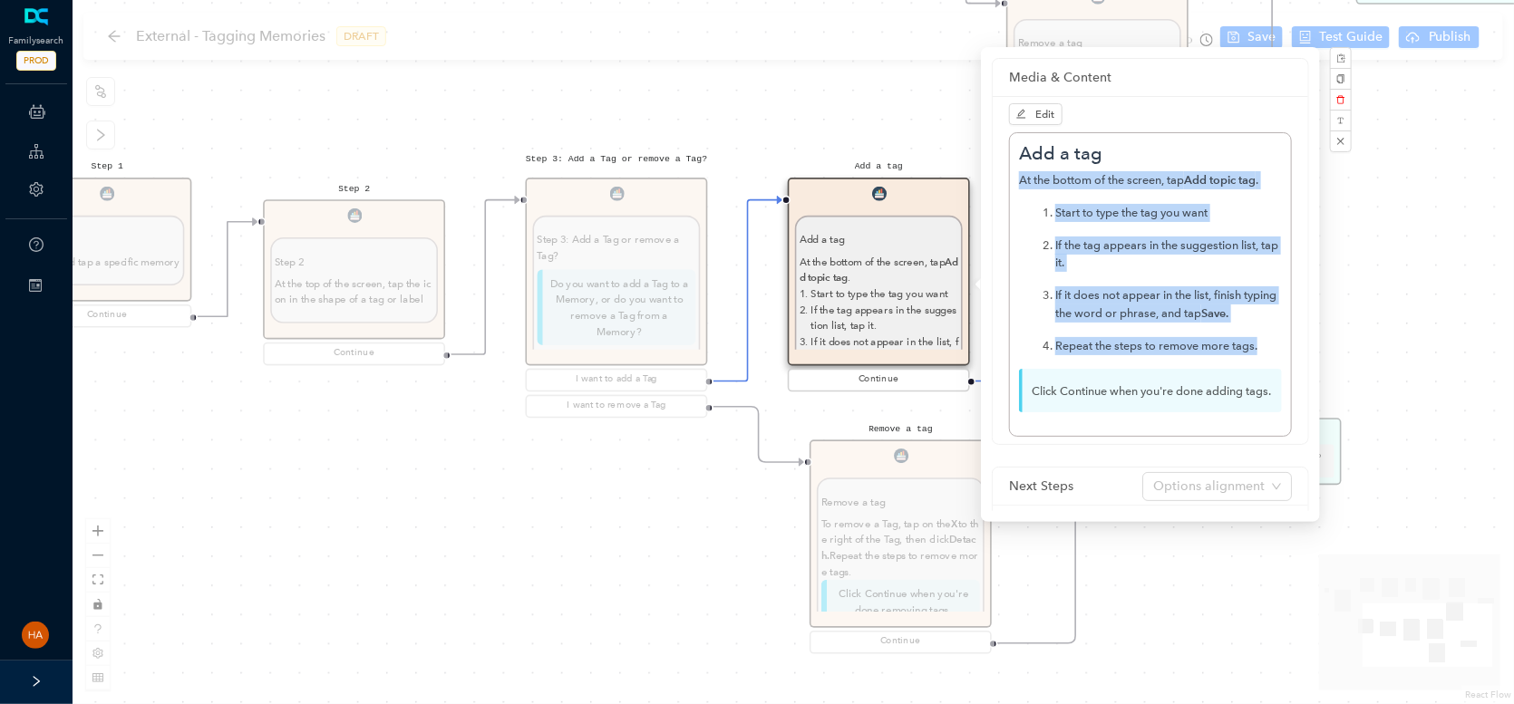
drag, startPoint x: 1263, startPoint y: 349, endPoint x: 1019, endPoint y: 181, distance: 295.9
click at [1019, 181] on div "At the bottom of the screen, tap Add topic tag . Start to type the tag you want…" at bounding box center [1150, 262] width 263 height 183
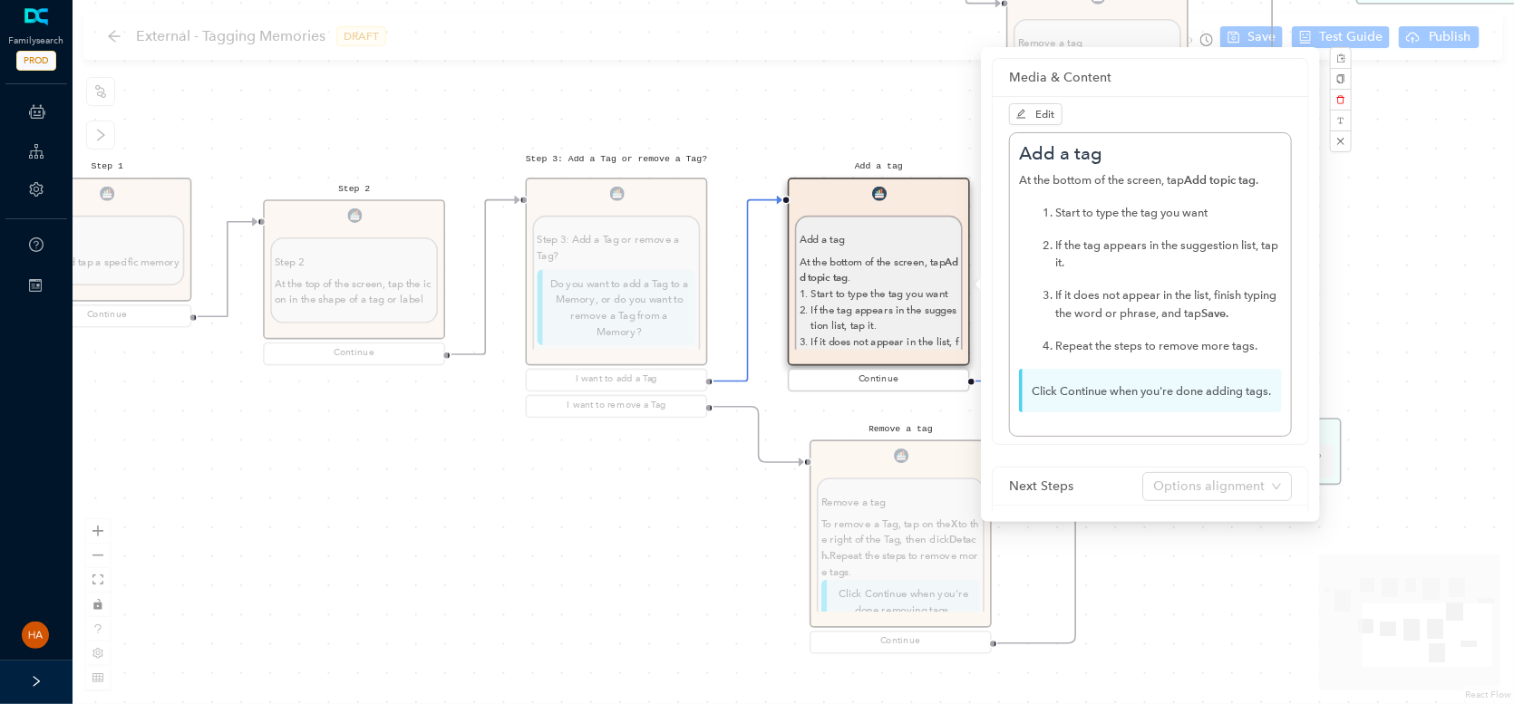
drag, startPoint x: 1121, startPoint y: 408, endPoint x: 1100, endPoint y: 414, distance: 22.7
click at [1120, 408] on p "Click Continue when you're done adding tags." at bounding box center [1150, 391] width 263 height 44
drag, startPoint x: 1075, startPoint y: 419, endPoint x: 1027, endPoint y: 384, distance: 59.1
click at [1027, 384] on p "Click Continue when you're done adding tags." at bounding box center [1150, 391] width 263 height 44
click at [1223, 615] on div "Start Beginning Beginning Are you on the [DOMAIN_NAME] website or are you using…" at bounding box center [793, 352] width 1441 height 704
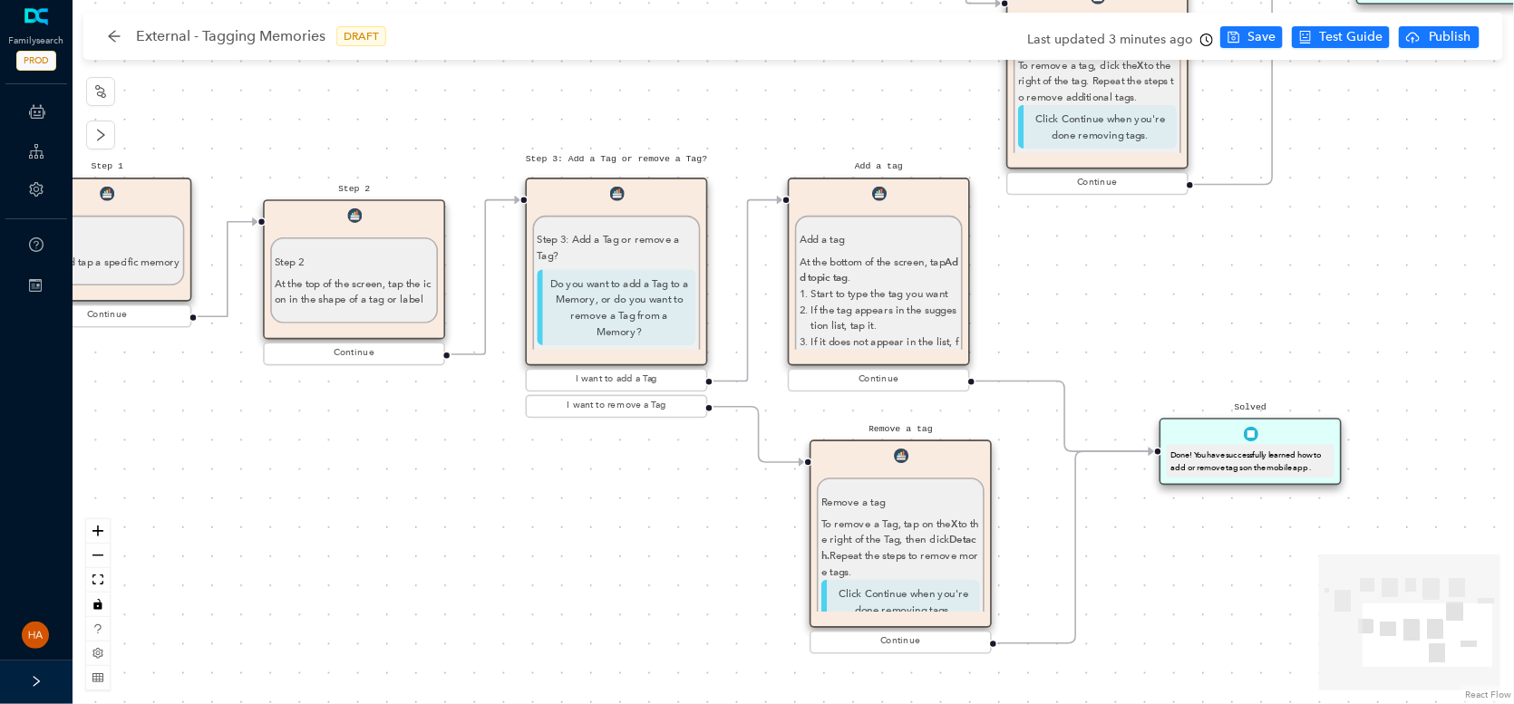
click at [913, 568] on div "To remove a Tag, tap on the X to the right of the Tag, then click Detach. Repea…" at bounding box center [900, 548] width 159 height 64
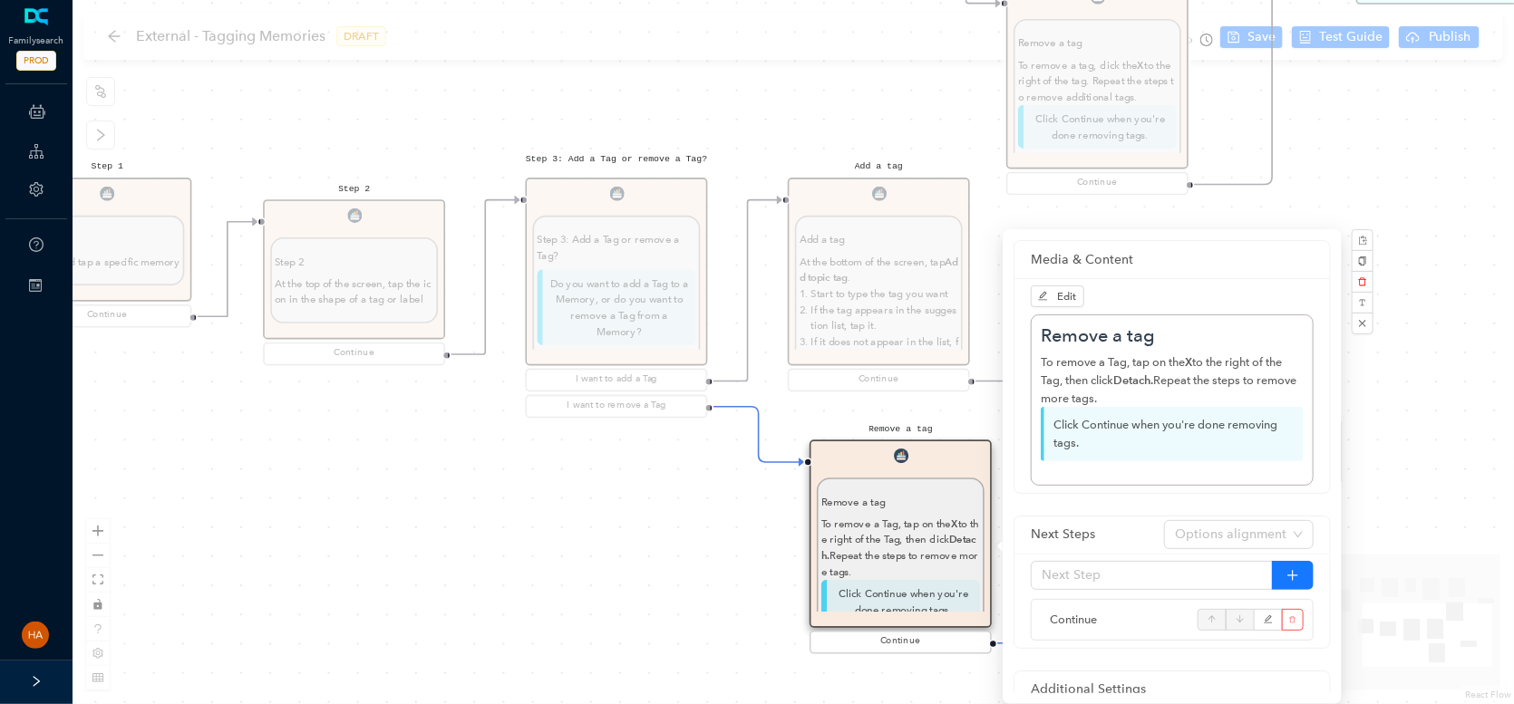
drag, startPoint x: 1149, startPoint y: 398, endPoint x: 1030, endPoint y: 363, distance: 124.5
click at [1031, 363] on div "Remove a tag To remove a Tag, tap on the X to the right of the Tag, then click …" at bounding box center [1172, 400] width 283 height 171
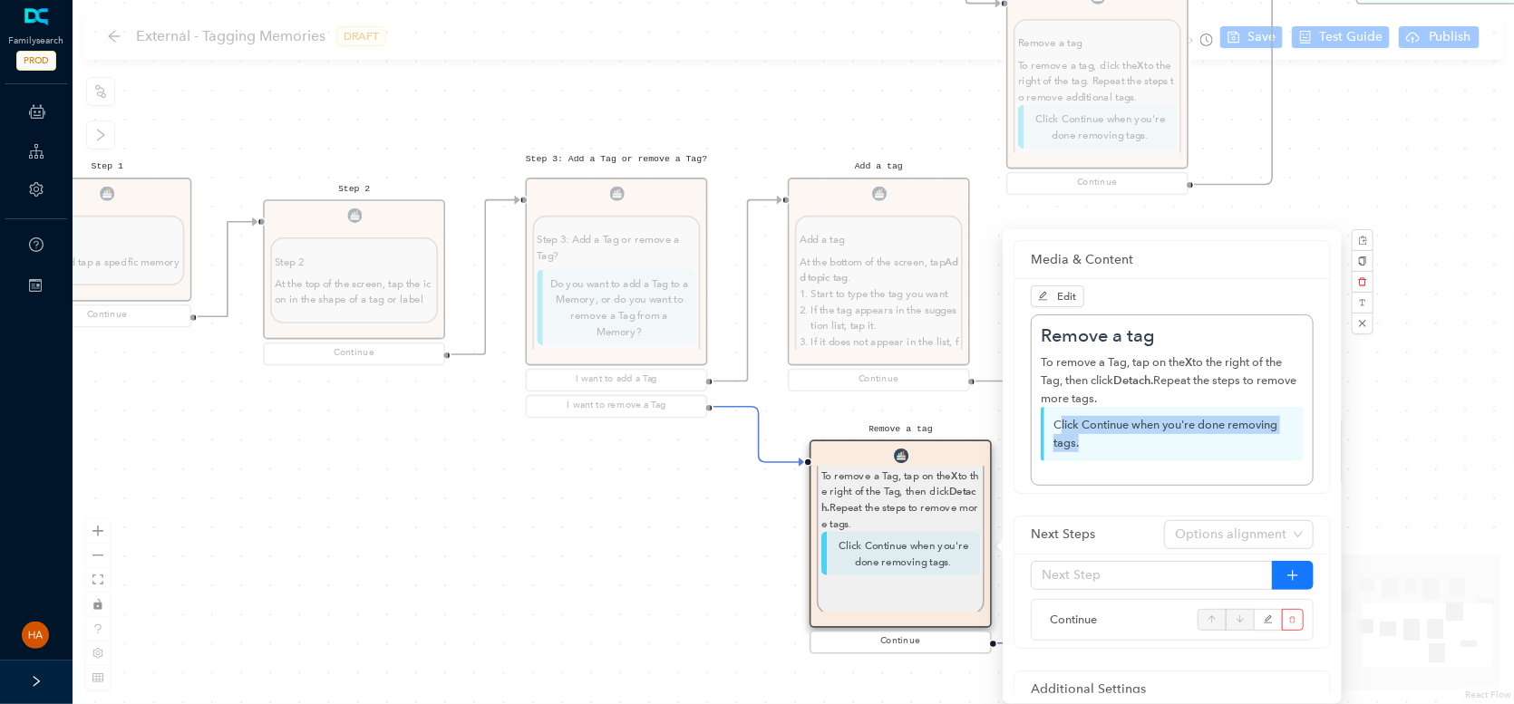
drag, startPoint x: 1091, startPoint y: 445, endPoint x: 1059, endPoint y: 426, distance: 37.8
click at [1059, 426] on p "Click Continue when you're done removing tags." at bounding box center [1172, 434] width 263 height 54
click at [1107, 457] on p "Click Continue when you're done removing tags." at bounding box center [1172, 434] width 263 height 54
click at [1090, 445] on p "Click Continue when you're done removing tags." at bounding box center [1172, 434] width 263 height 54
drag, startPoint x: 1101, startPoint y: 445, endPoint x: 1051, endPoint y: 421, distance: 55.1
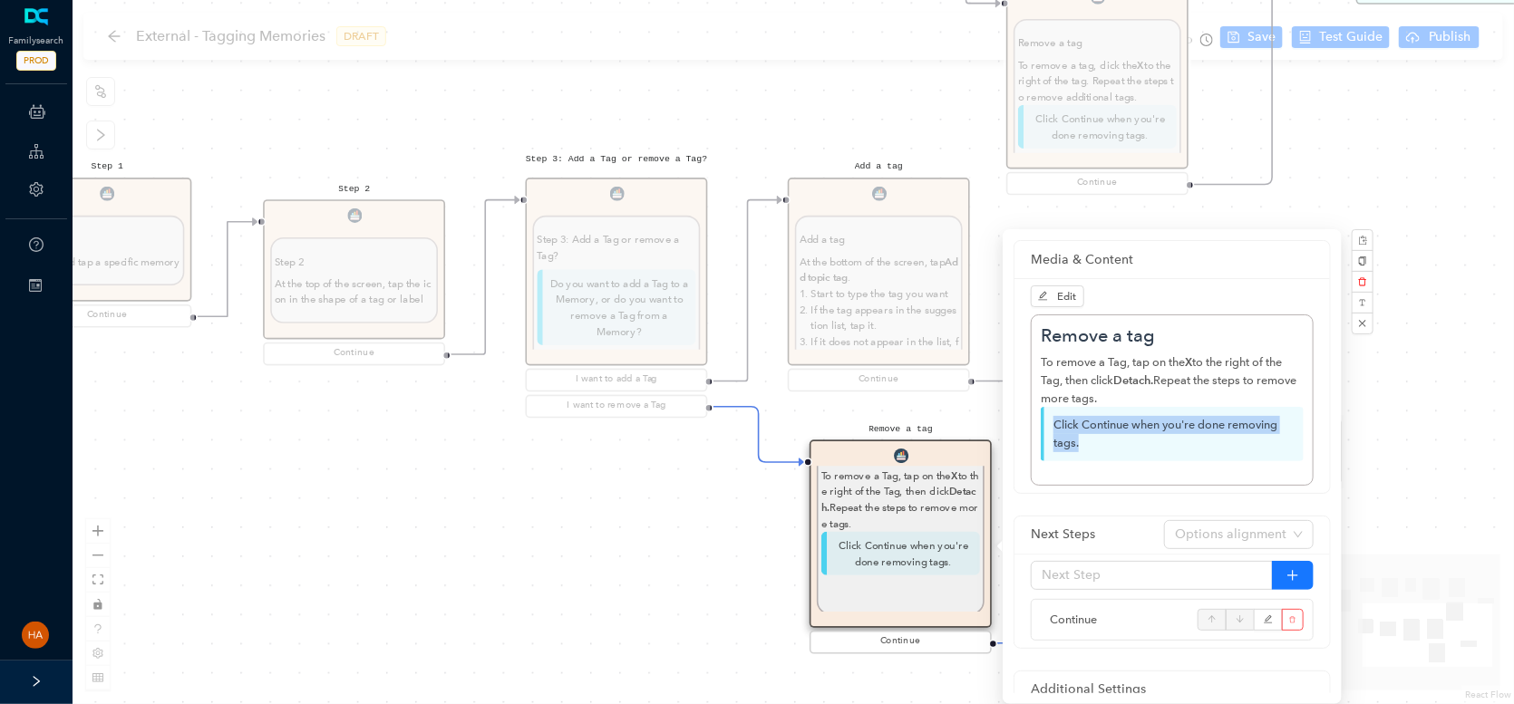
click at [1051, 421] on p "Click Continue when you're done removing tags." at bounding box center [1172, 434] width 263 height 54
drag, startPoint x: 628, startPoint y: 569, endPoint x: 706, endPoint y: 528, distance: 88.0
click at [628, 567] on div "Start Beginning Beginning Are you on the [DOMAIN_NAME] website or are you using…" at bounding box center [793, 352] width 1441 height 704
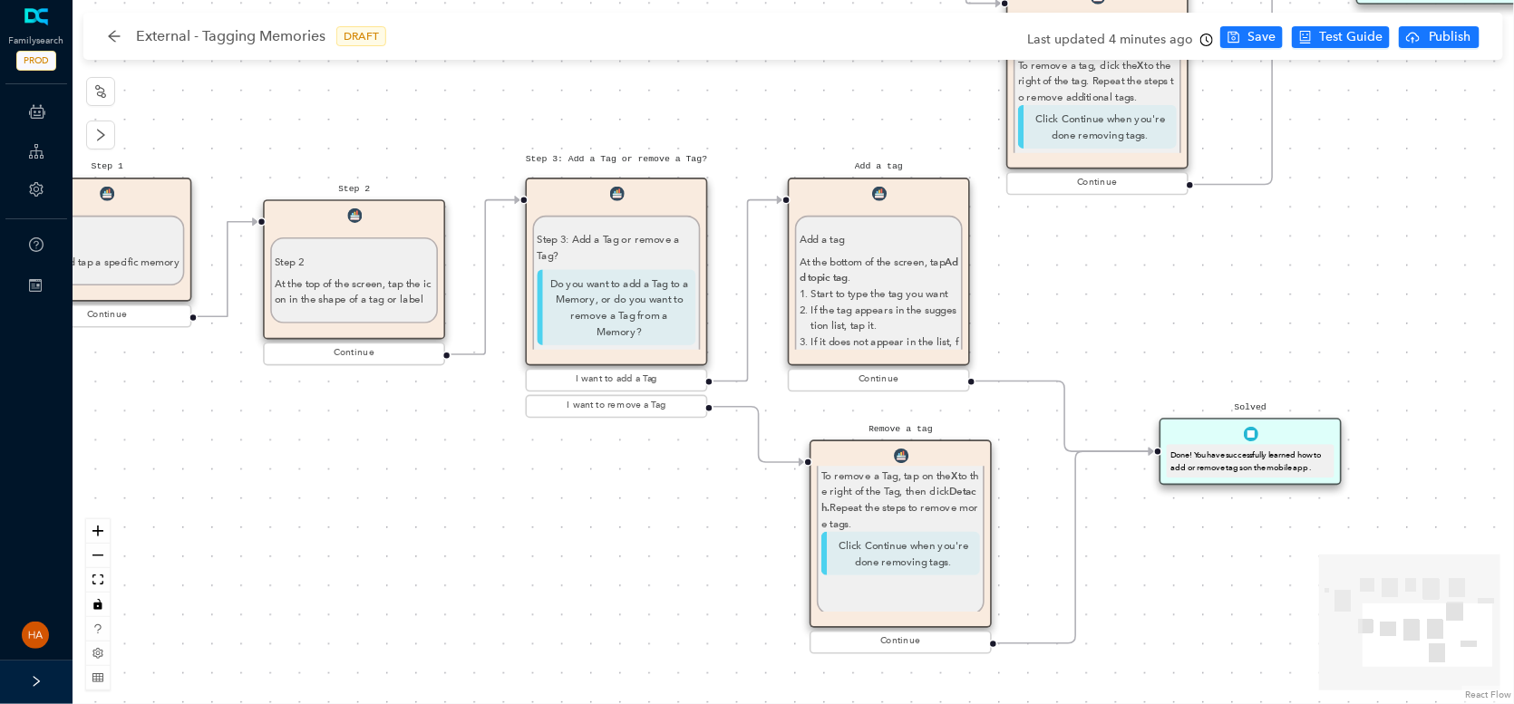
click at [1244, 465] on div "Done! You have successfully learned how to add or remove tags on the mobile app." at bounding box center [1250, 461] width 160 height 25
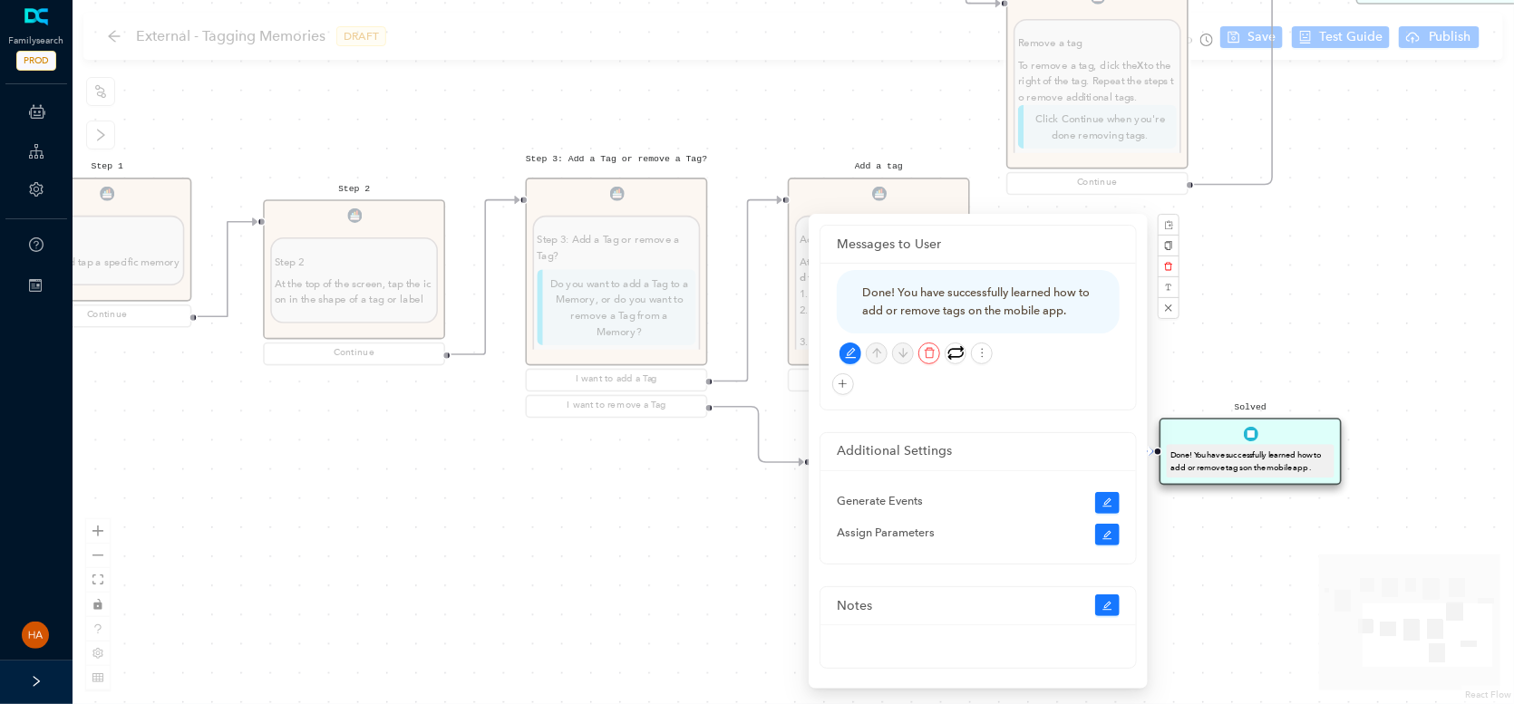
click at [926, 315] on div "Done! You have successfully learned how to add or remove tags on the mobile app." at bounding box center [978, 302] width 232 height 36
click at [920, 307] on div "Done! You have successfully learned how to add or remove tags on the mobile app." at bounding box center [978, 302] width 232 height 36
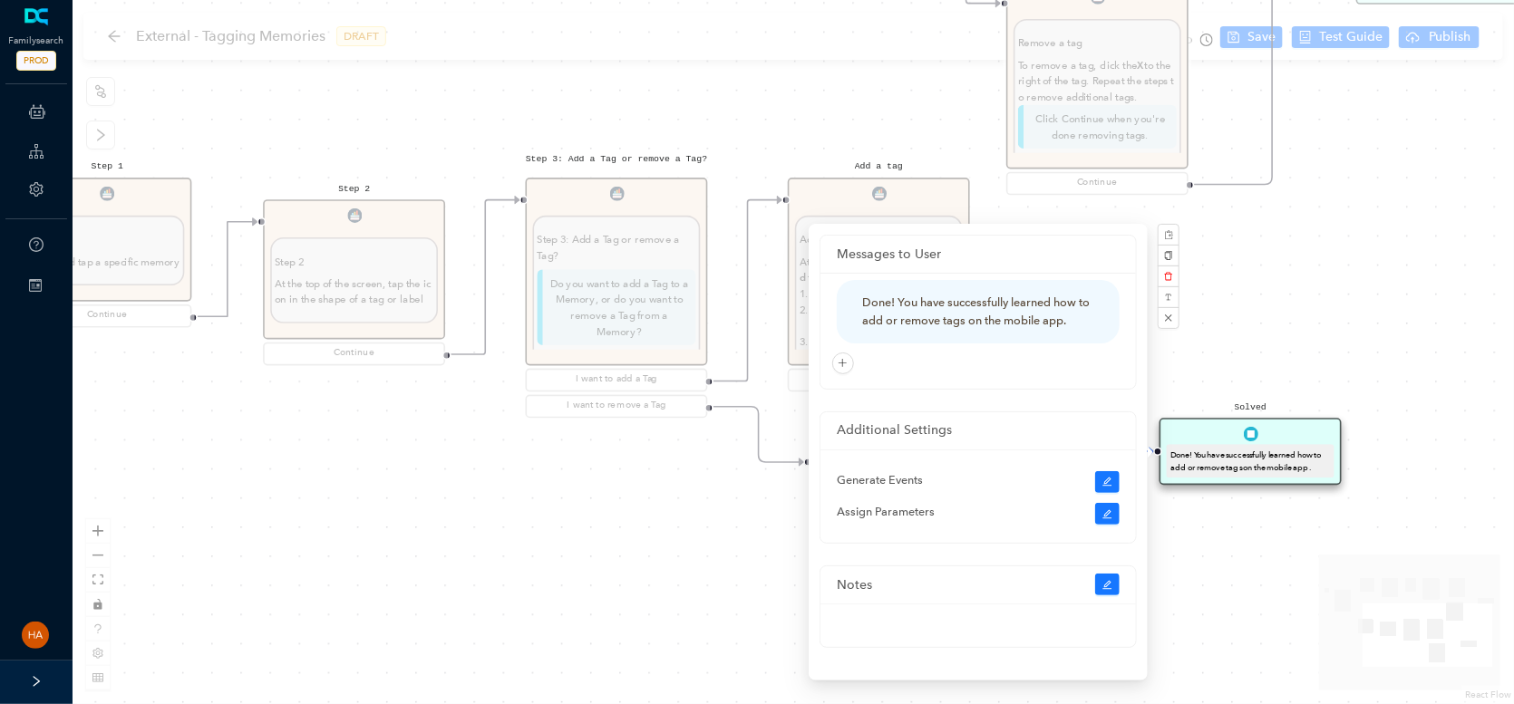
click at [598, 552] on div "Start Beginning Beginning Are you on the [DOMAIN_NAME] website or are you using…" at bounding box center [793, 352] width 1441 height 704
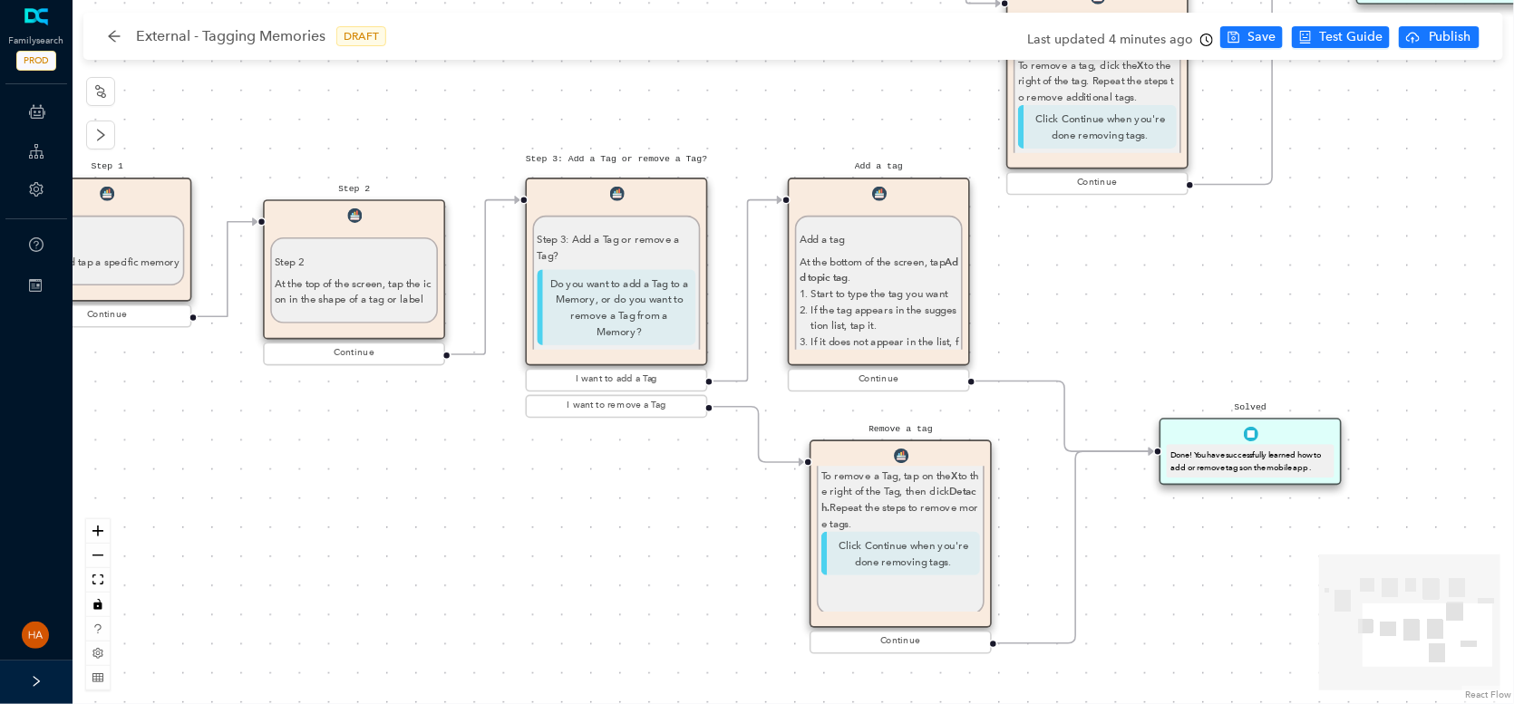
click at [896, 555] on p "Click Continue when you're done removing tags." at bounding box center [900, 554] width 159 height 44
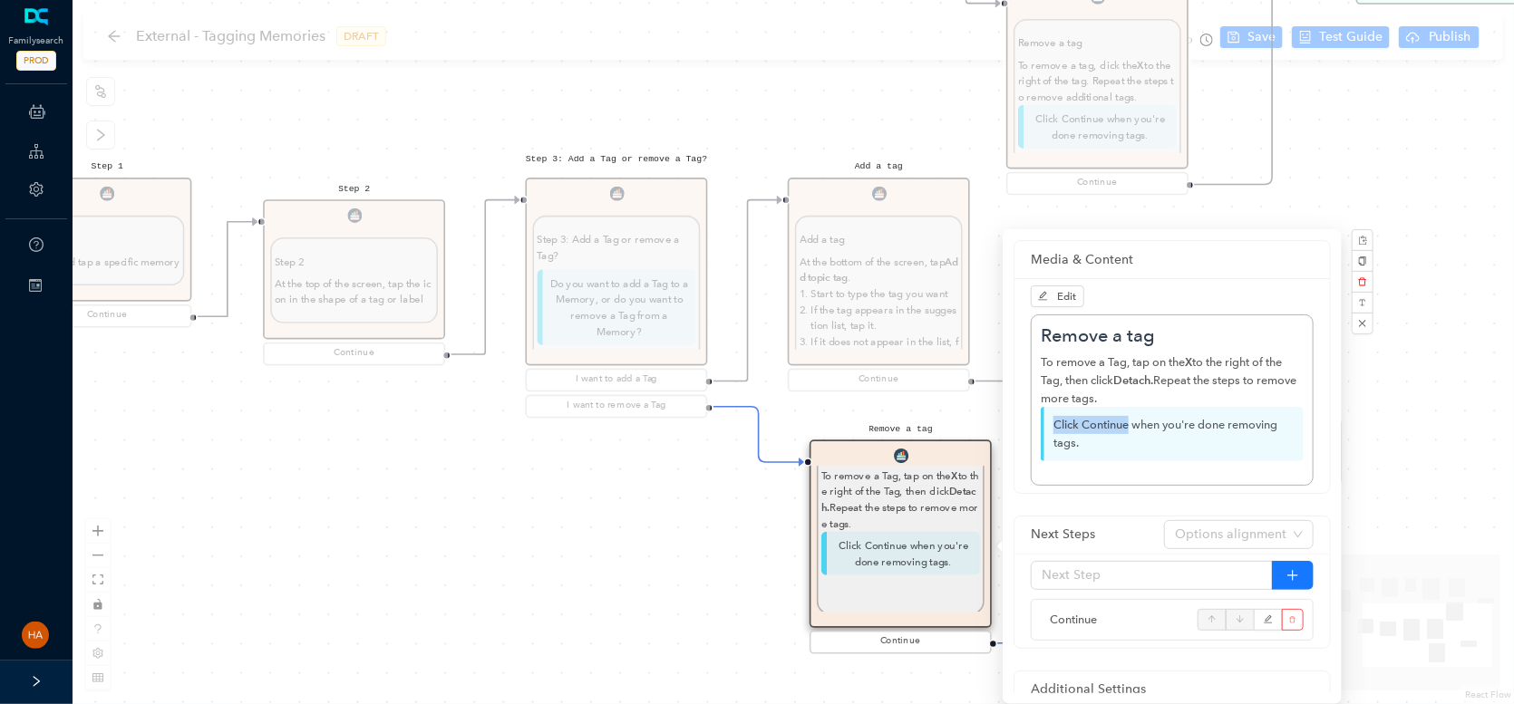
drag, startPoint x: 1051, startPoint y: 426, endPoint x: 1129, endPoint y: 431, distance: 77.2
click at [1129, 431] on p "Click Continue when you're done removing tags." at bounding box center [1172, 434] width 263 height 54
drag, startPoint x: 584, startPoint y: 559, endPoint x: 350, endPoint y: 536, distance: 235.0
click at [578, 559] on div "Start Beginning Beginning Are you on the [DOMAIN_NAME] website or are you using…" at bounding box center [793, 352] width 1441 height 704
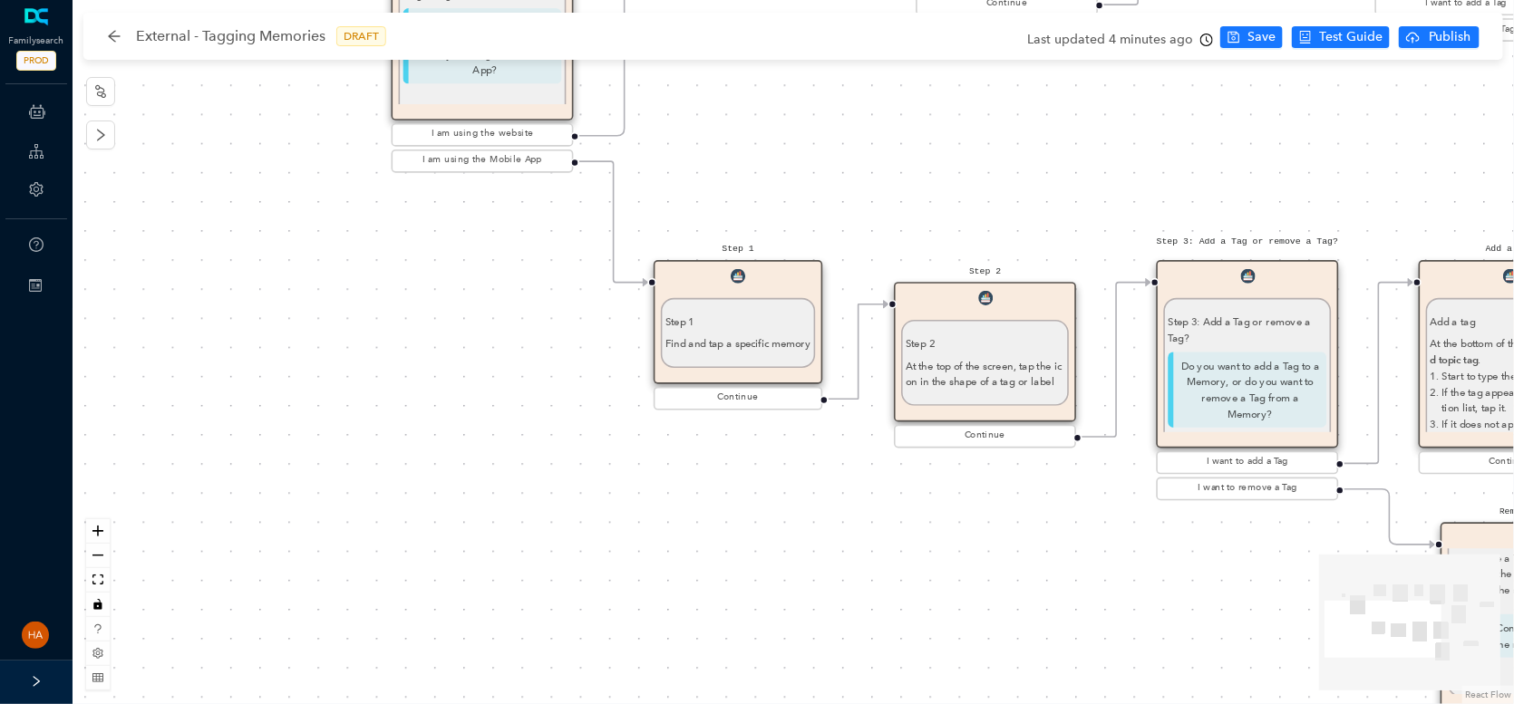
drag, startPoint x: 326, startPoint y: 518, endPoint x: 937, endPoint y: 604, distance: 616.8
click at [937, 604] on div "Start Beginning Beginning Are you on the [DOMAIN_NAME] website or are you using…" at bounding box center [793, 352] width 1441 height 704
click at [719, 346] on undefined "Find and tap a specific memory" at bounding box center [739, 344] width 146 height 13
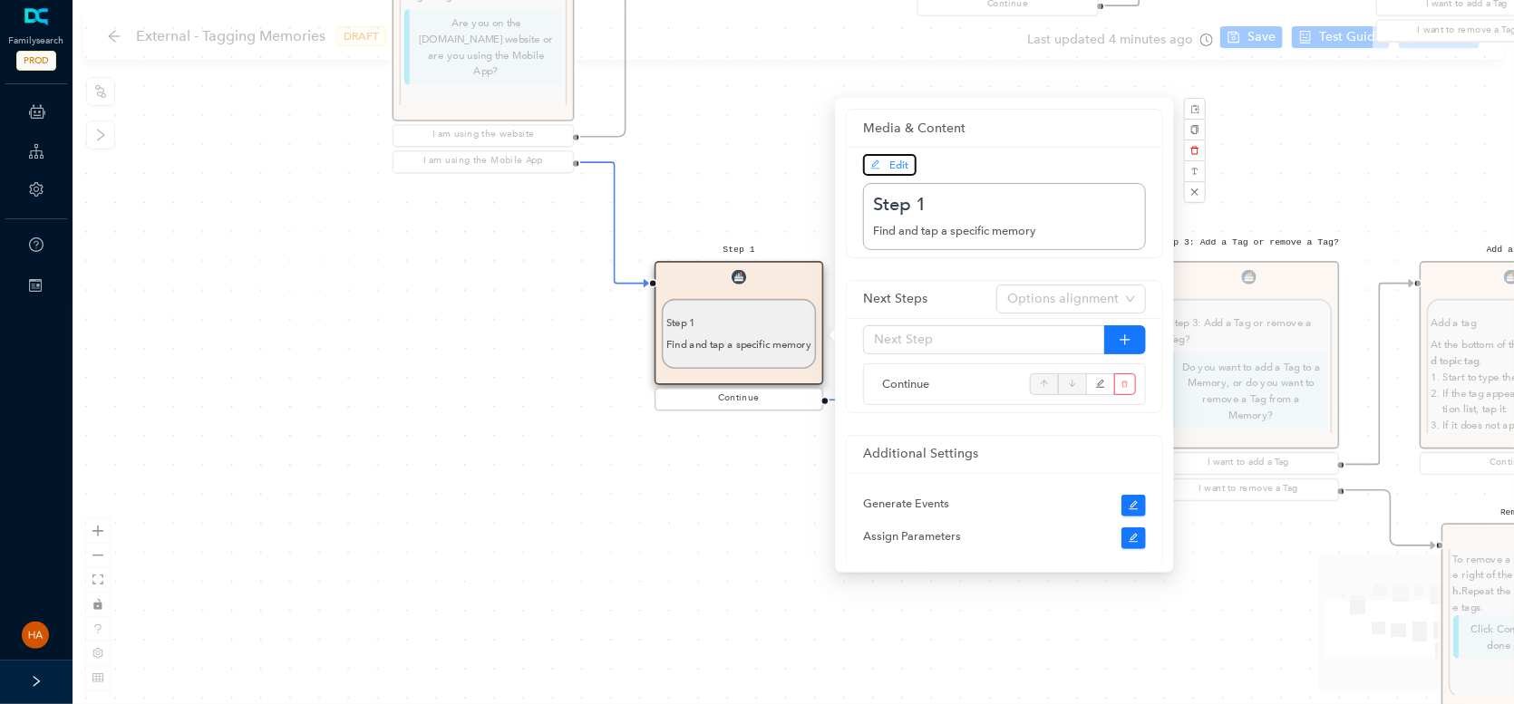
click at [891, 168] on span "Edit" at bounding box center [899, 165] width 19 height 13
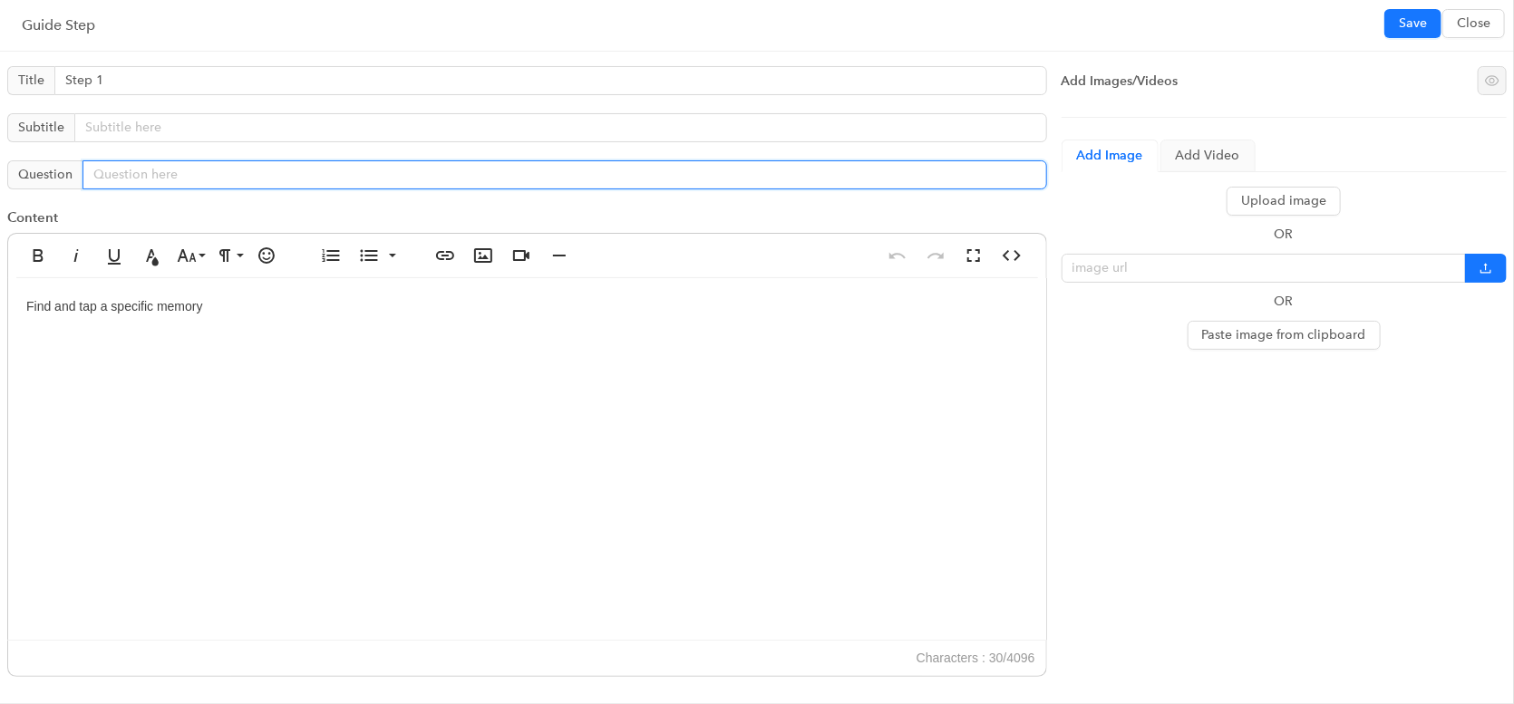
click at [298, 177] on input "text" at bounding box center [564, 174] width 964 height 29
type input "Click Continue to proceed."
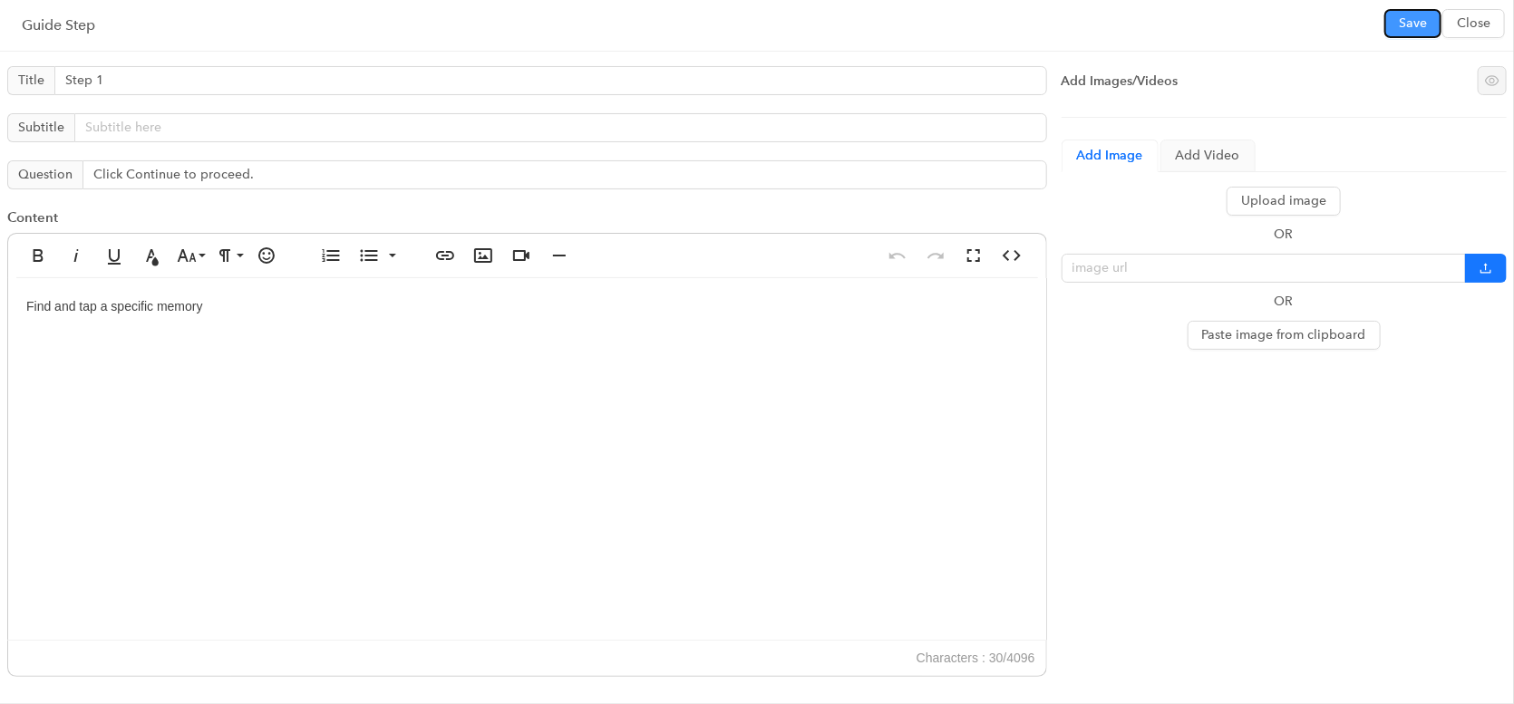
click at [1401, 29] on span "Save" at bounding box center [1413, 24] width 28 height 20
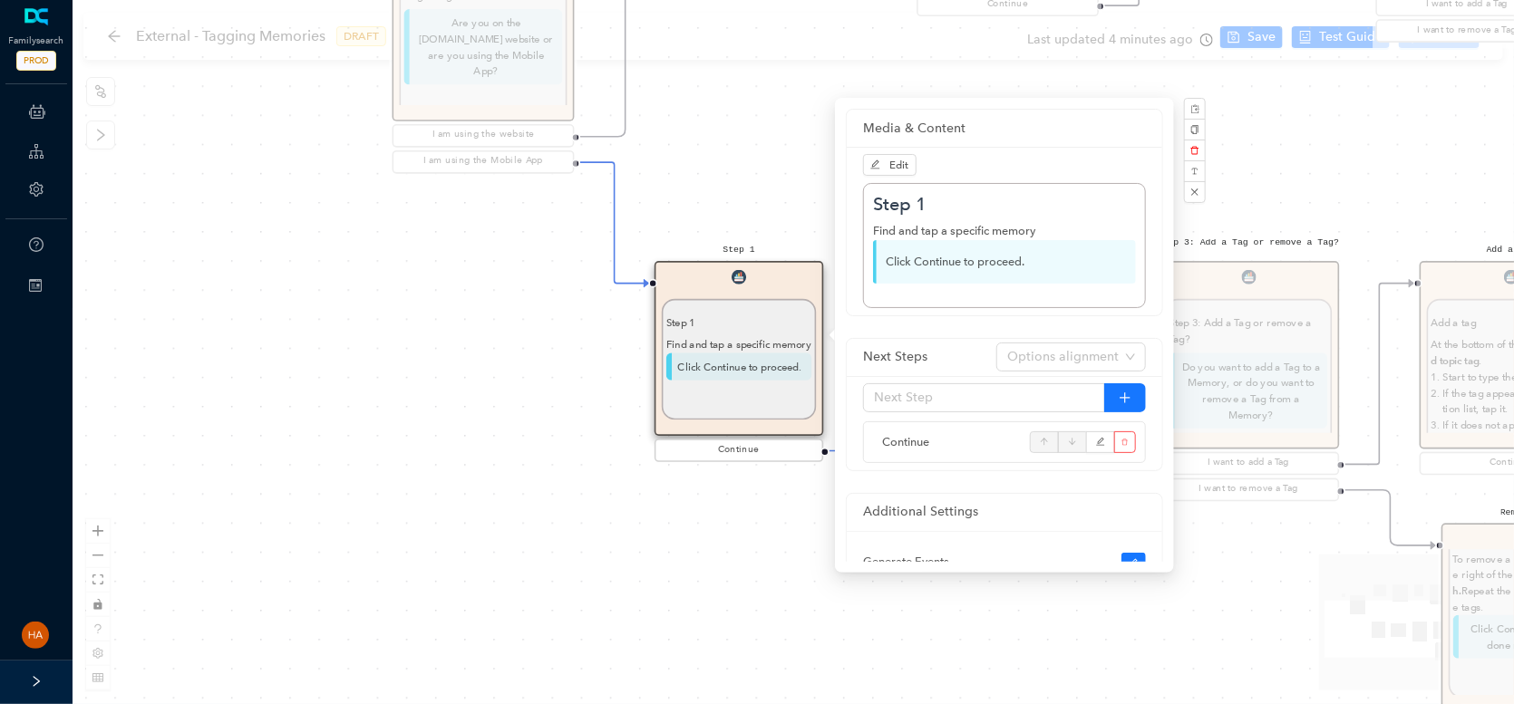
drag, startPoint x: 737, startPoint y: 573, endPoint x: 785, endPoint y: 530, distance: 64.2
click at [737, 571] on div "Start Beginning Beginning Are you on the [DOMAIN_NAME] website or are you using…" at bounding box center [793, 352] width 1441 height 704
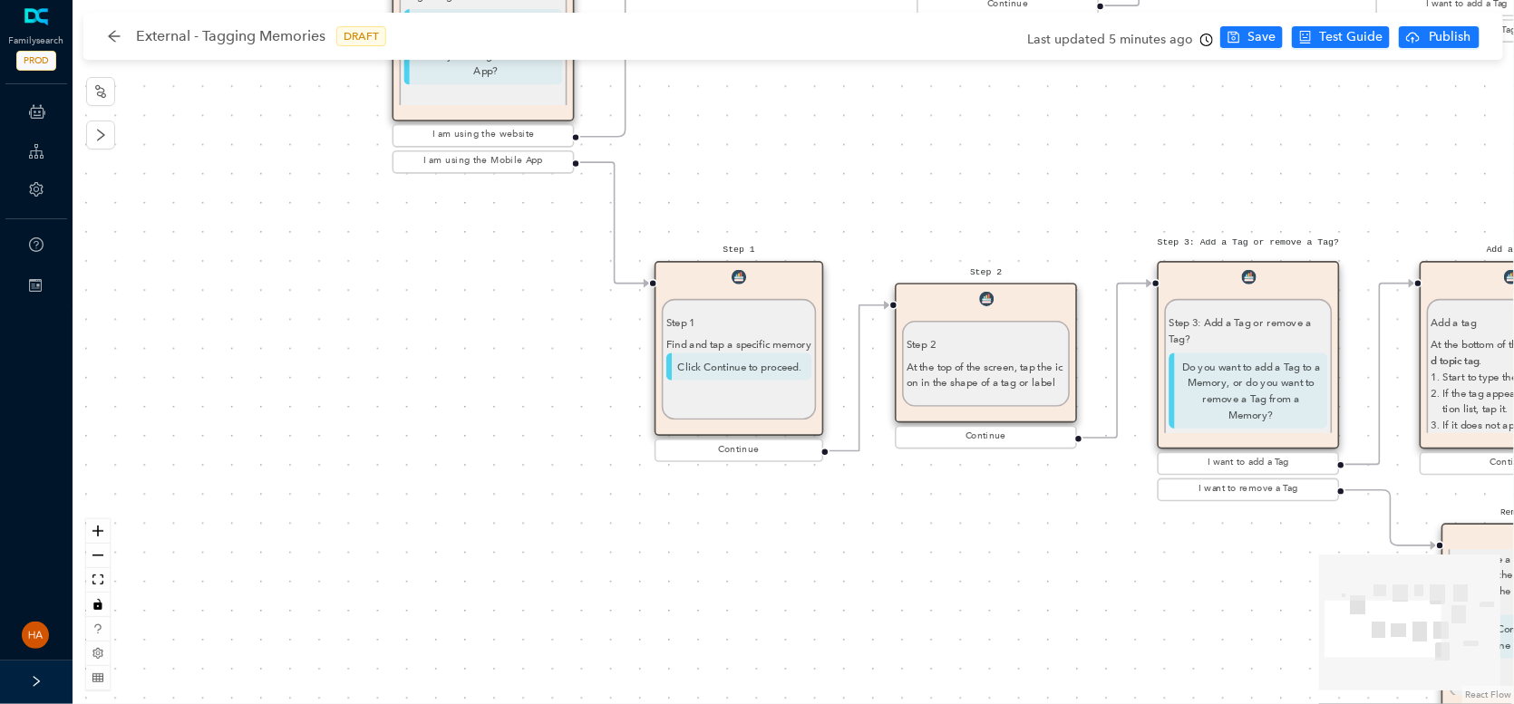
click at [986, 301] on img at bounding box center [986, 299] width 15 height 15
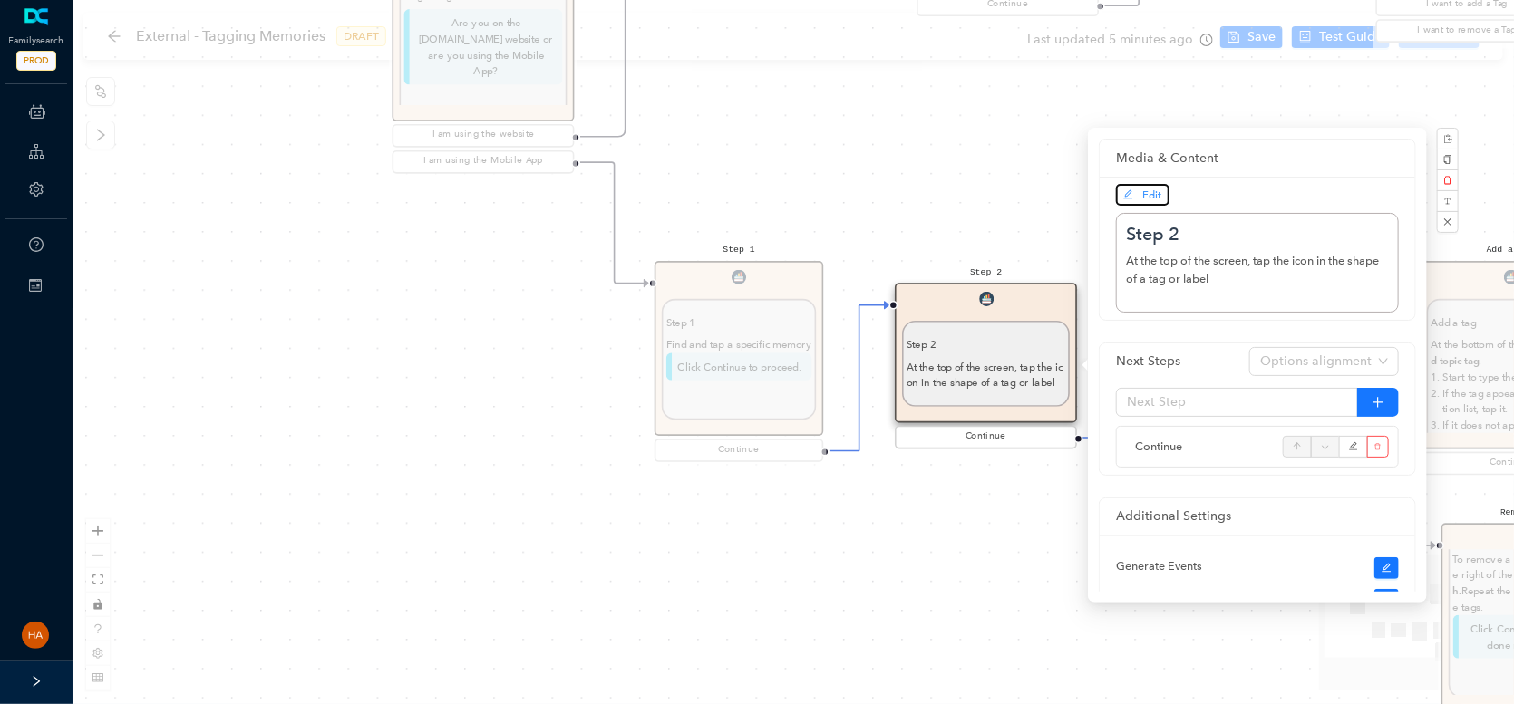
click at [1148, 187] on span "Edit" at bounding box center [1142, 195] width 39 height 16
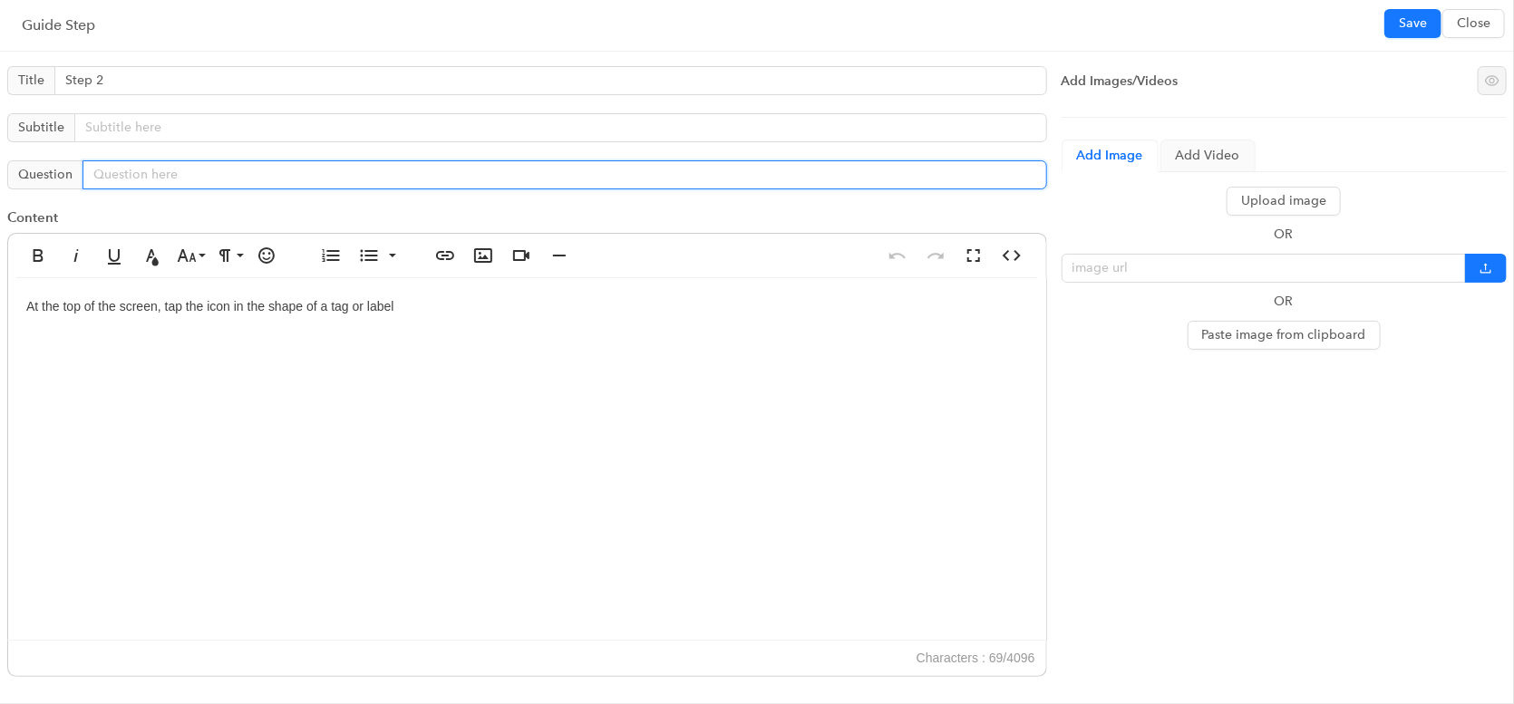
click at [308, 170] on input "text" at bounding box center [564, 174] width 964 height 29
paste input "Click Continue to proceed."
type input "Click Continue to proceed."
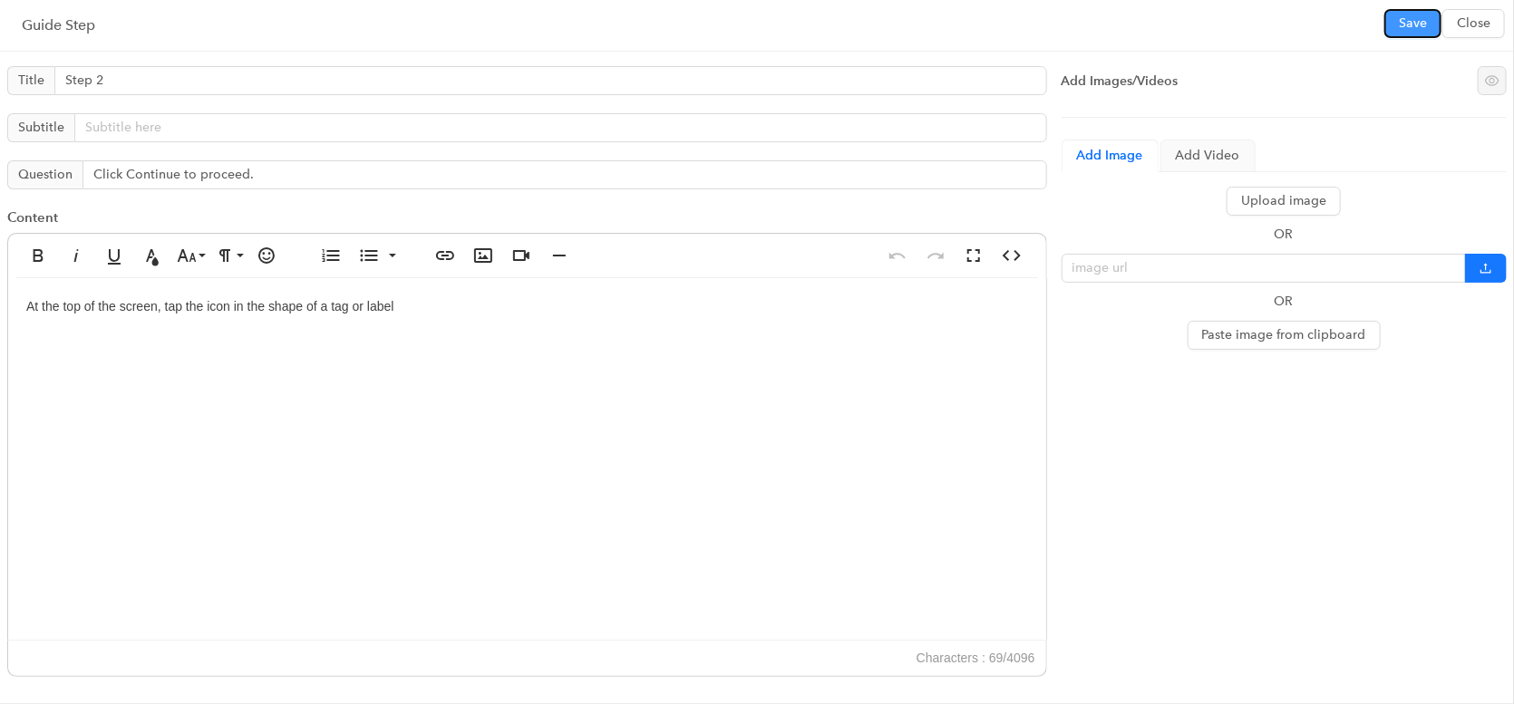
click at [1409, 29] on span "Save" at bounding box center [1413, 24] width 28 height 20
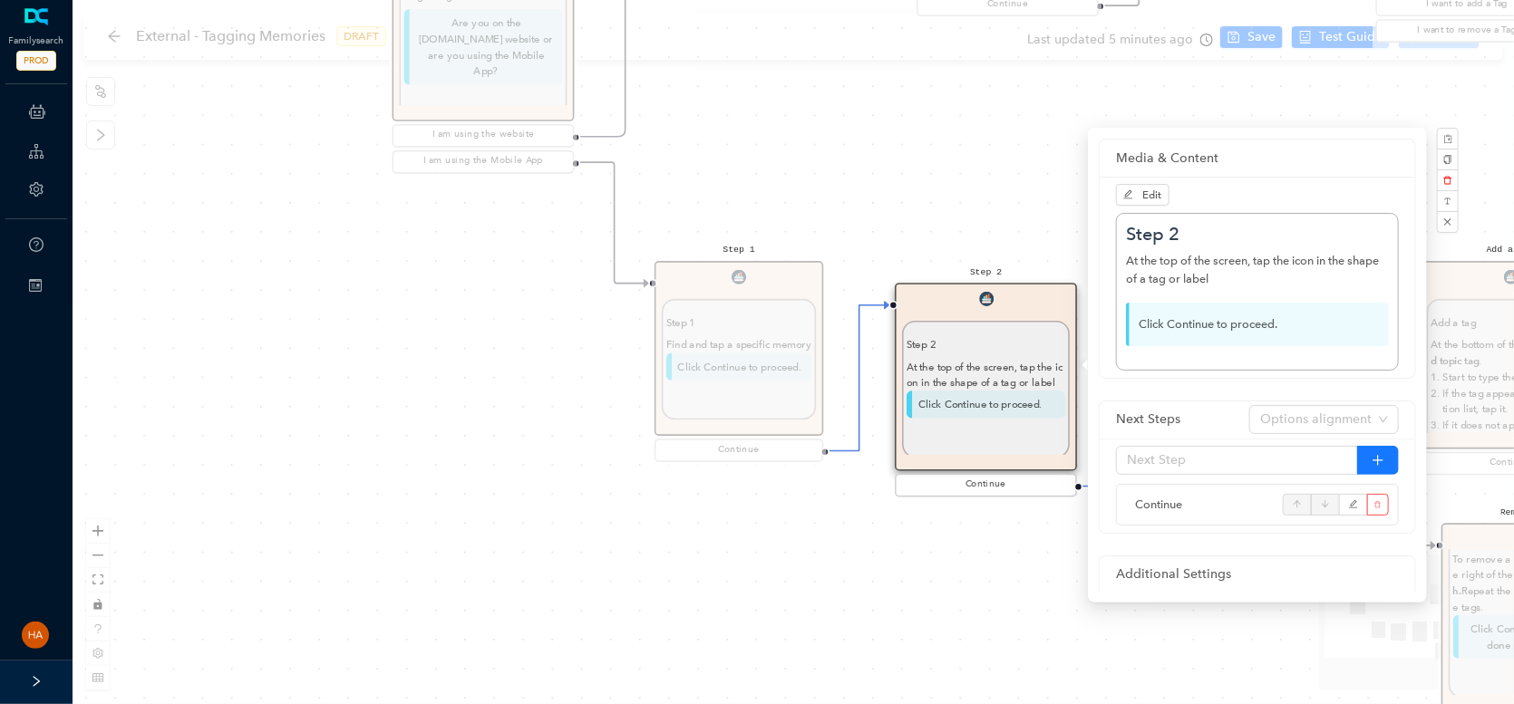
click at [995, 563] on div "Start Beginning Beginning Are you on the [DOMAIN_NAME] website or are you using…" at bounding box center [793, 352] width 1441 height 704
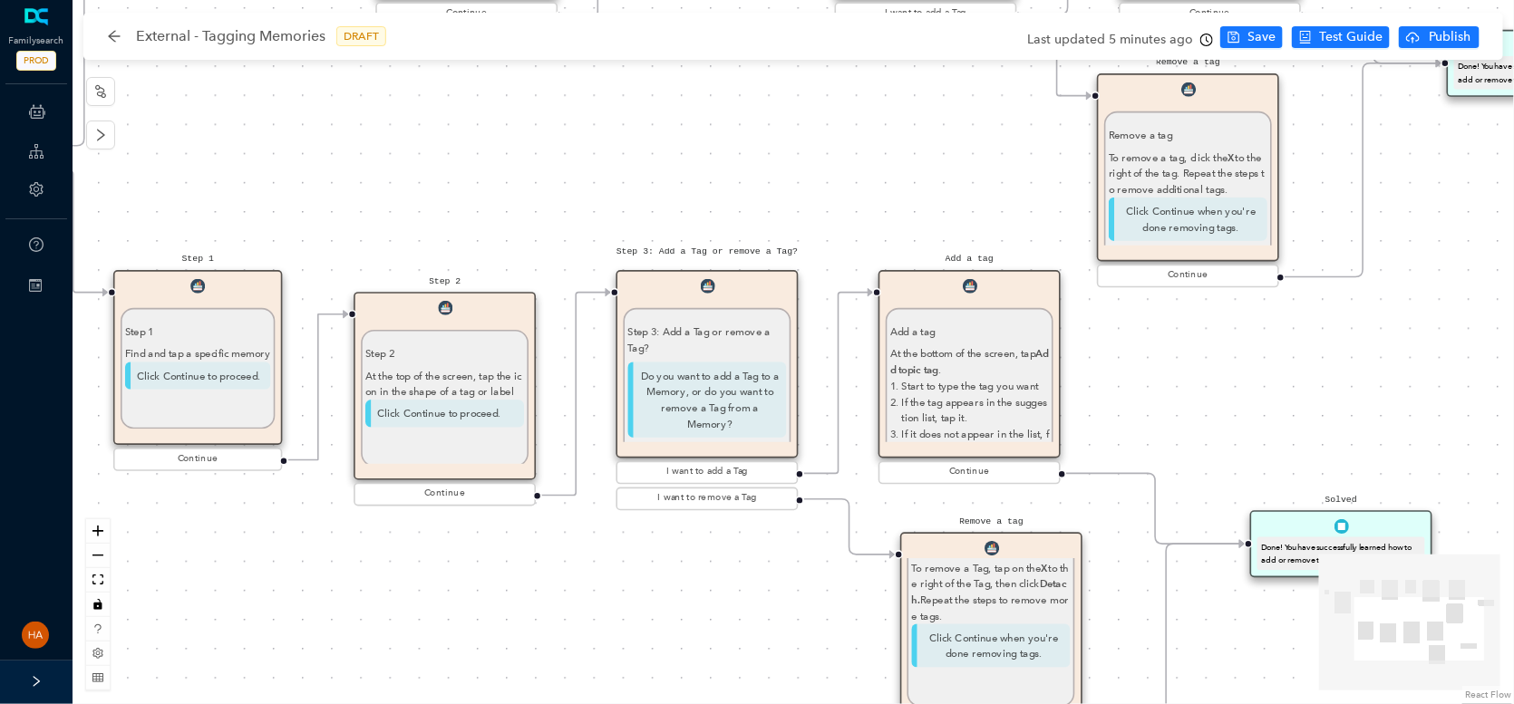
drag, startPoint x: 1094, startPoint y: 594, endPoint x: 556, endPoint y: 605, distance: 538.5
click at [556, 605] on div "Start Beginning Beginning Are you on the [DOMAIN_NAME] website or are you using…" at bounding box center [793, 352] width 1441 height 704
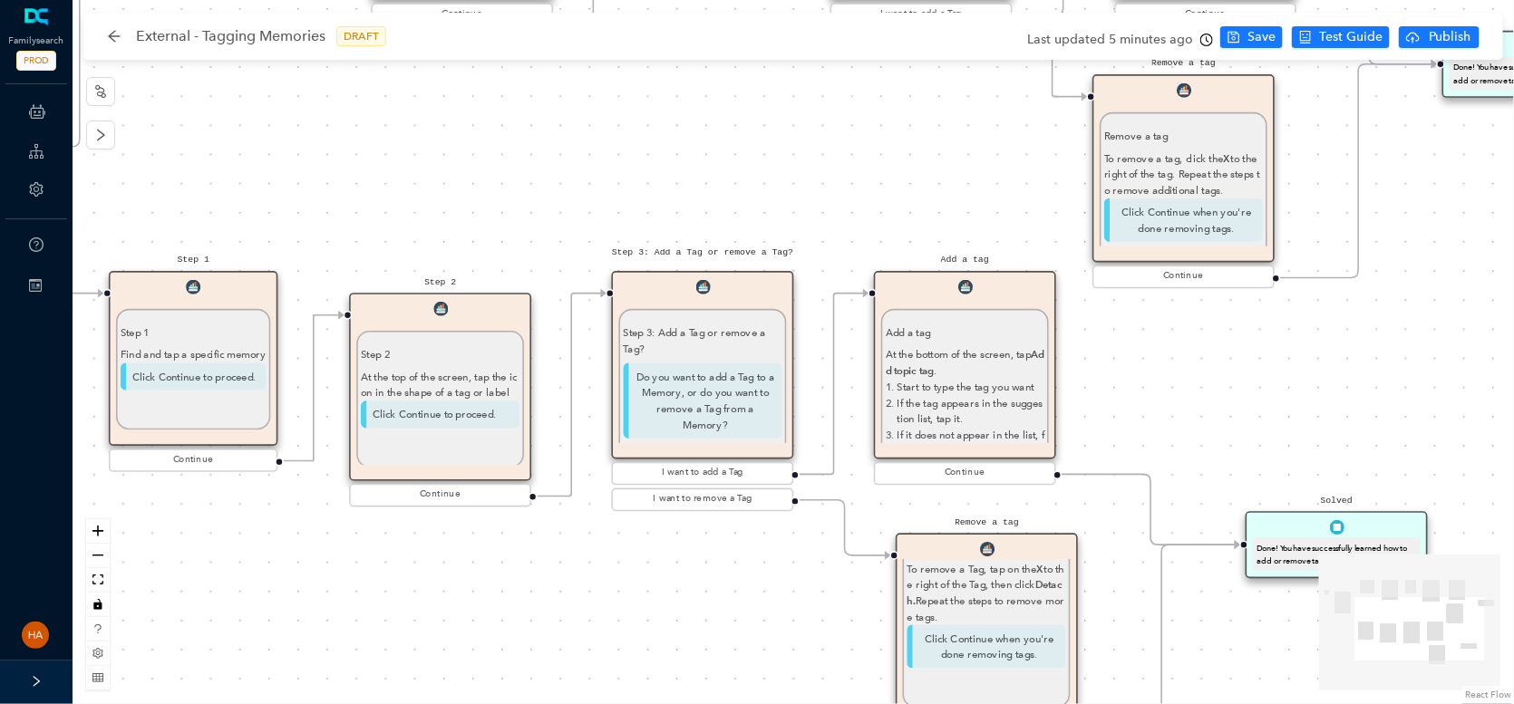
click at [701, 377] on p "Do you want to add a Tag to a Memory, or do you want to remove a Tag from a Mem…" at bounding box center [702, 401] width 159 height 76
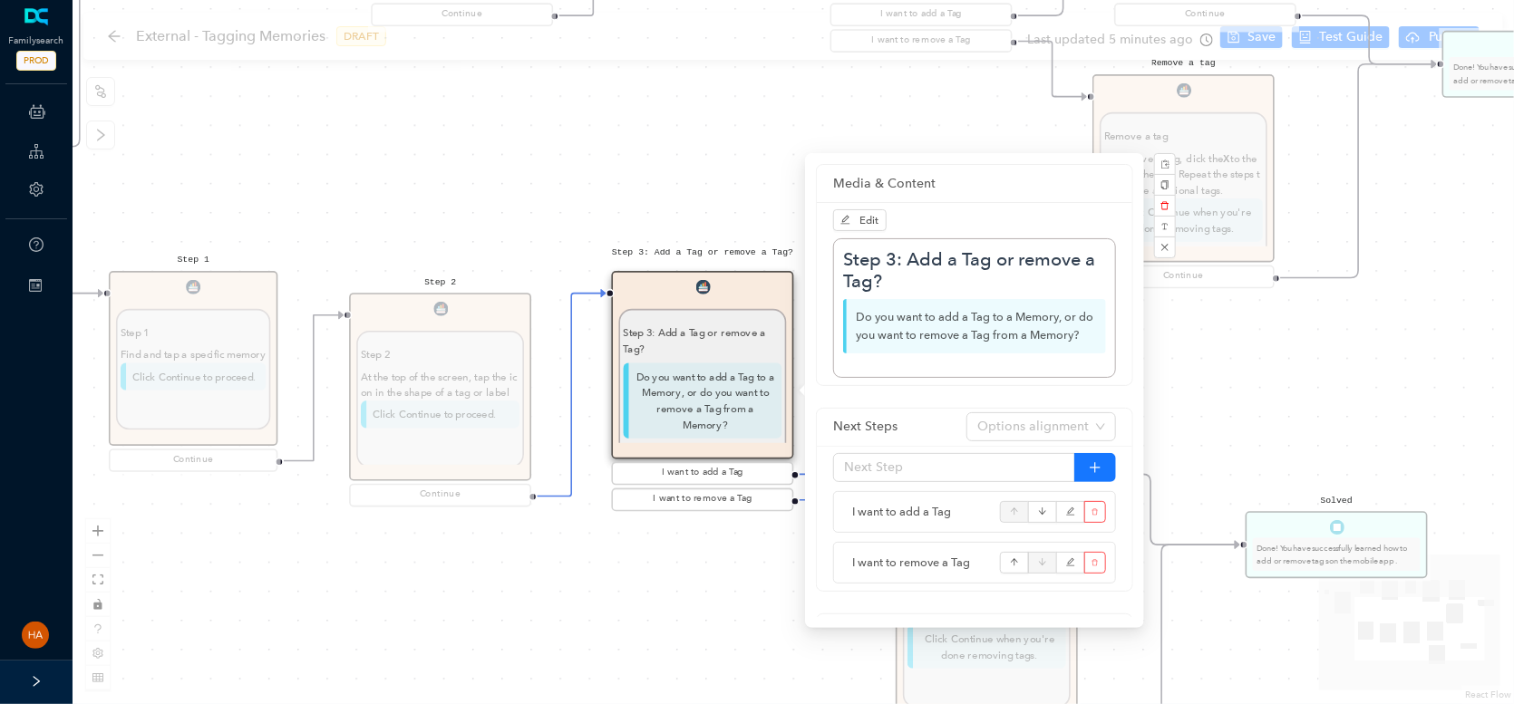
click at [539, 663] on div "Start Beginning Beginning Are you on the [DOMAIN_NAME] website or are you using…" at bounding box center [793, 352] width 1441 height 704
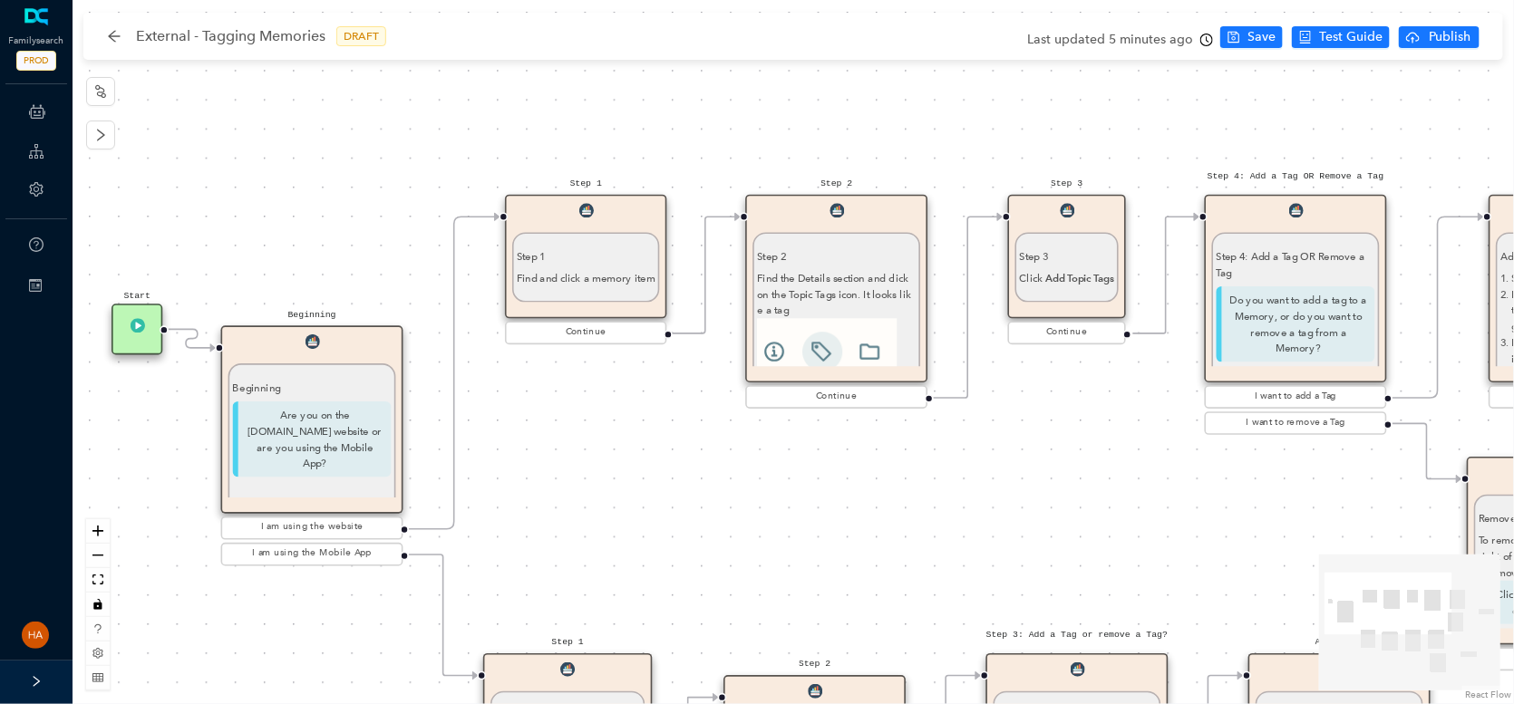
drag, startPoint x: 707, startPoint y: 238, endPoint x: 1029, endPoint y: 524, distance: 430.2
click at [1029, 524] on div "Start Beginning Beginning Are you on the [DOMAIN_NAME] website or are you using…" at bounding box center [793, 352] width 1441 height 704
click at [601, 283] on div "Find and click a memory item" at bounding box center [587, 280] width 139 height 16
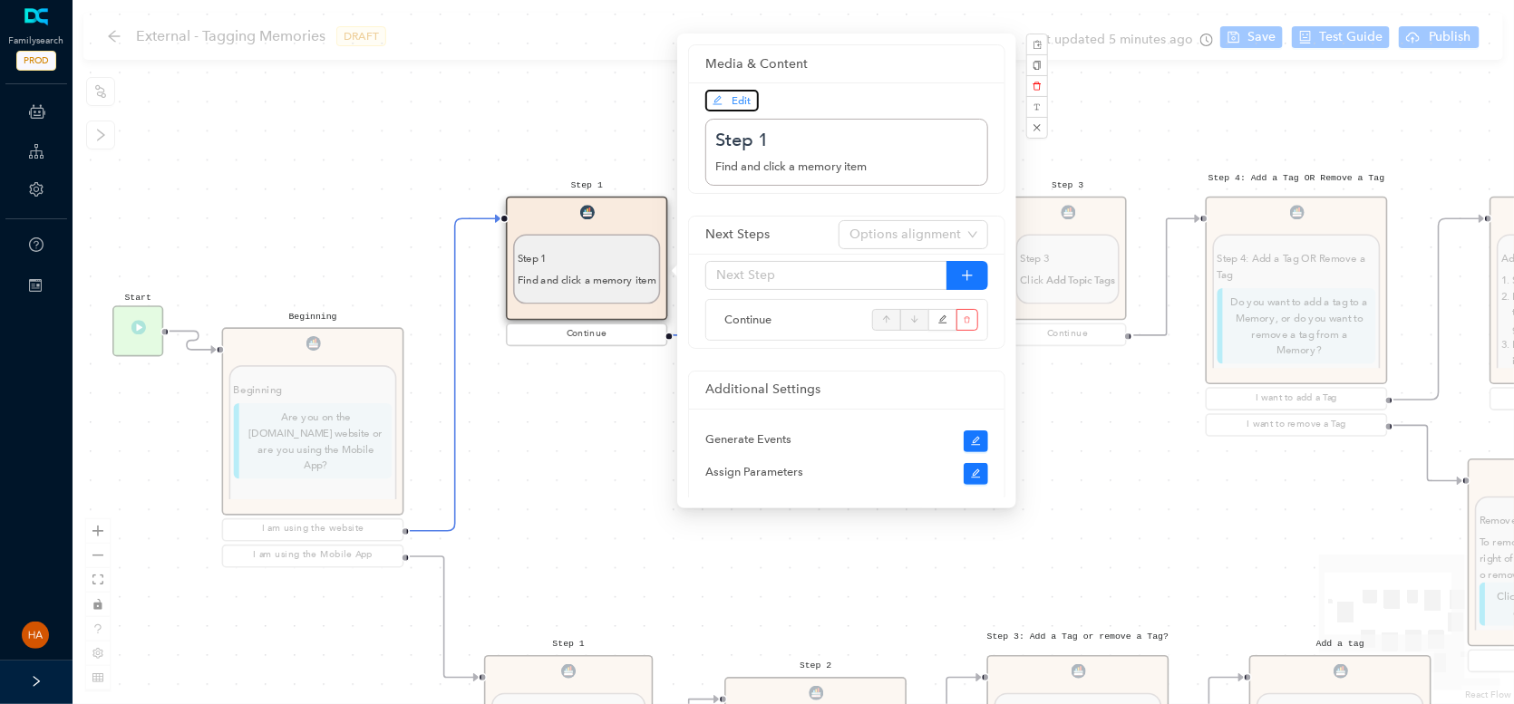
click at [720, 101] on icon "edit" at bounding box center [717, 100] width 11 height 11
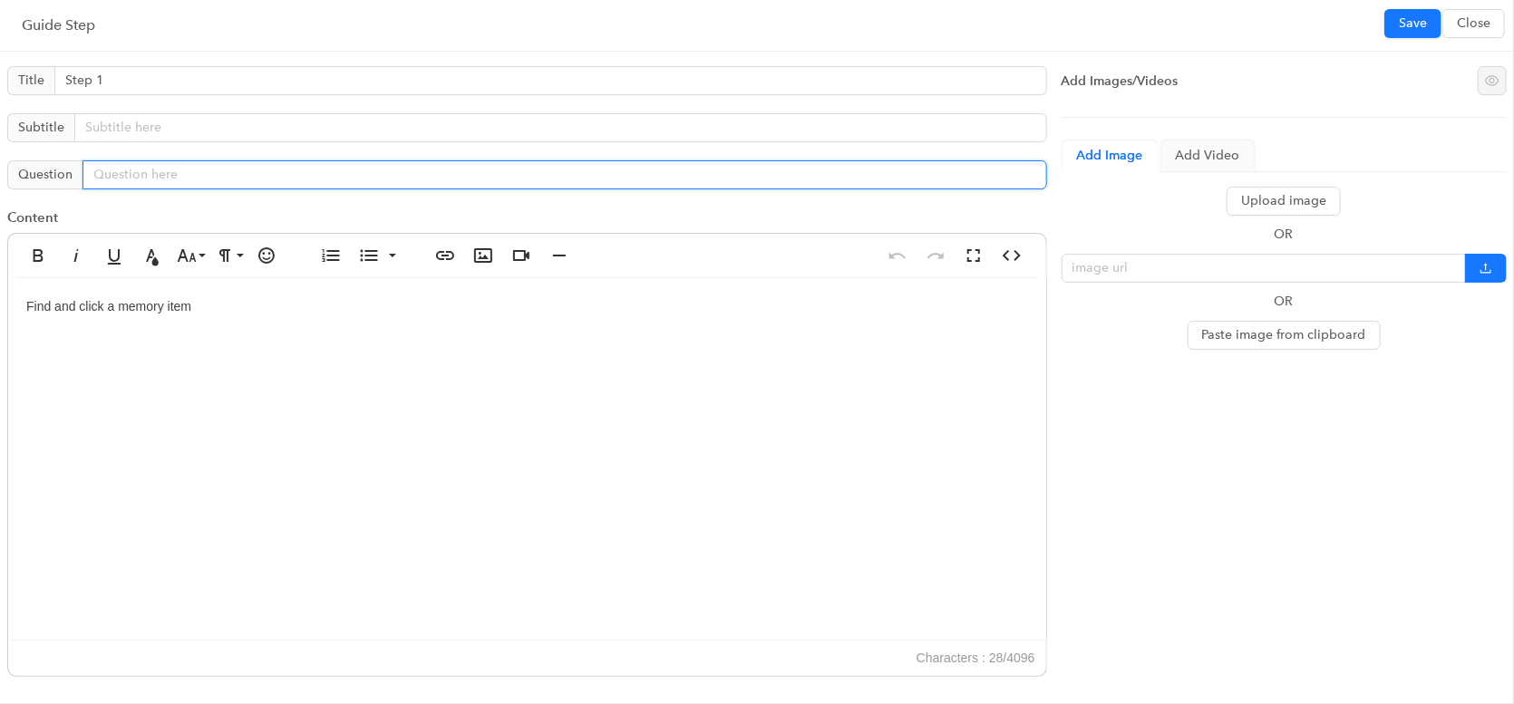
click at [253, 180] on input "text" at bounding box center [564, 174] width 964 height 29
paste input "Click Continue to proceed."
type input "Click Continue to proceed."
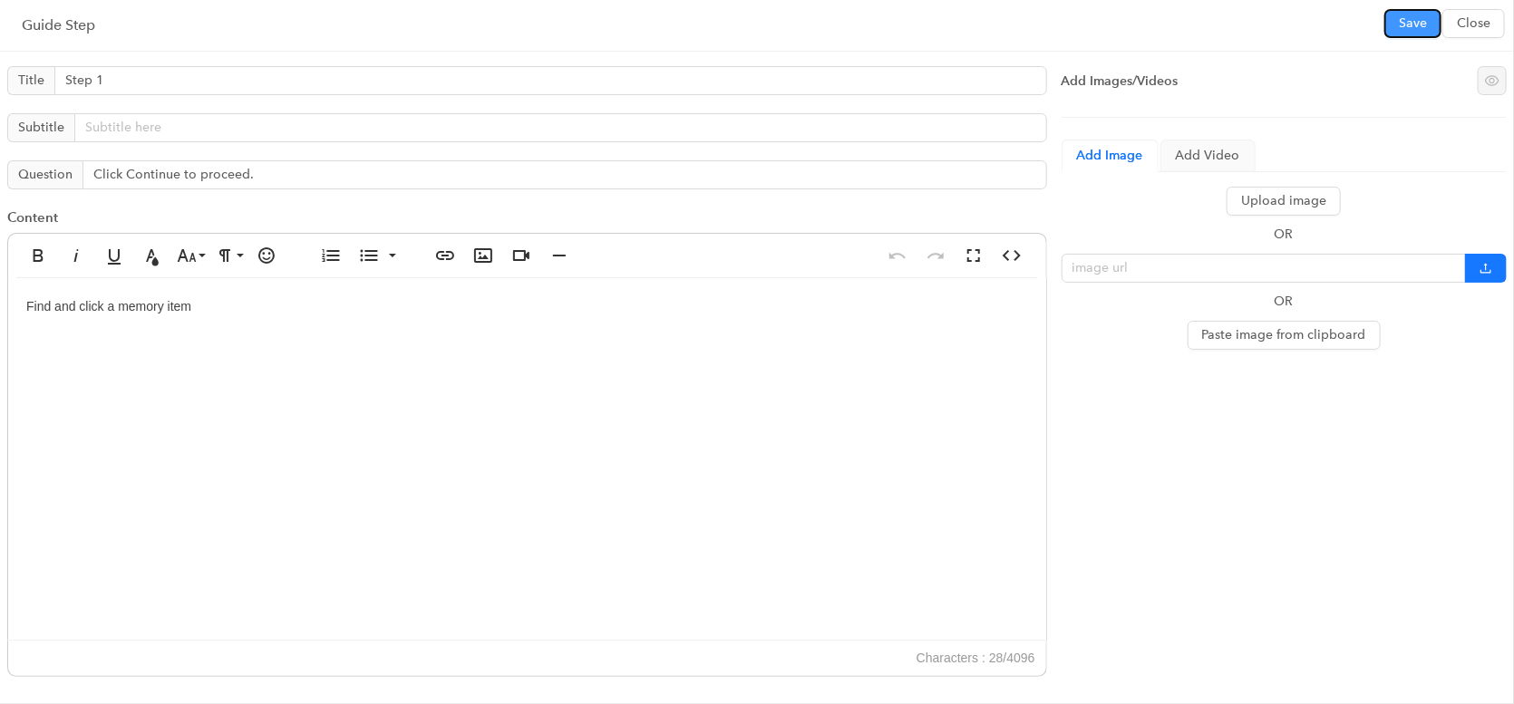
click at [1430, 19] on button "Save" at bounding box center [1412, 23] width 57 height 29
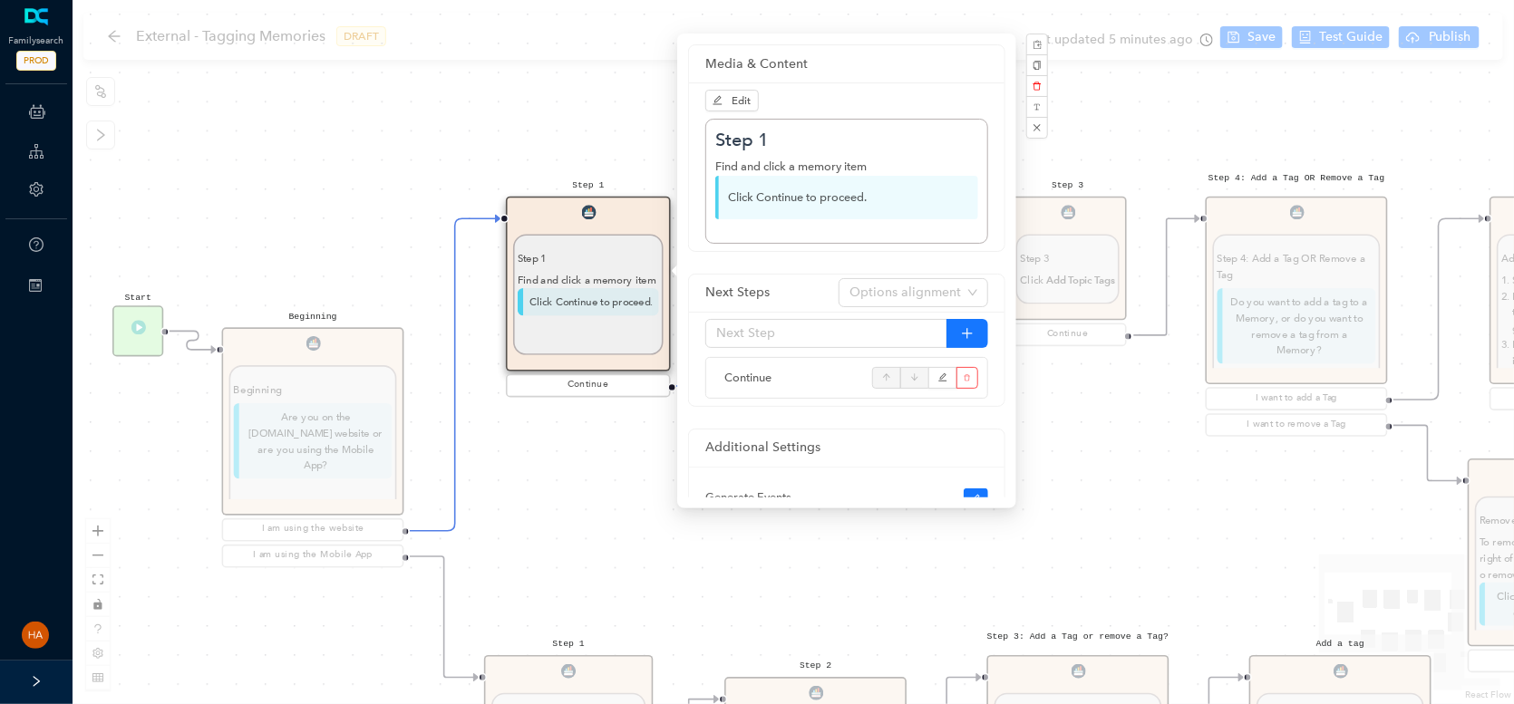
click at [1112, 478] on div "Start Beginning Beginning Are you on the [DOMAIN_NAME] website or are you using…" at bounding box center [793, 352] width 1441 height 704
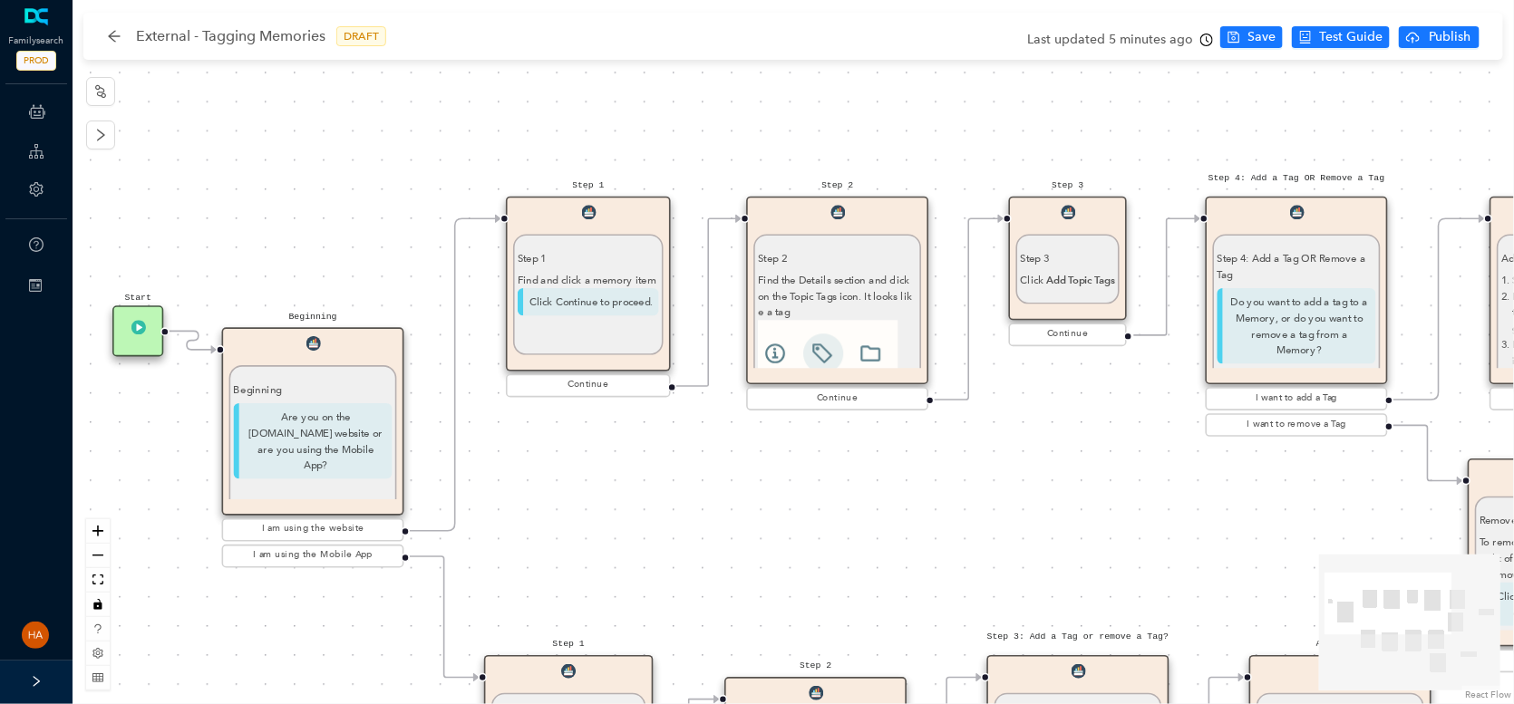
click at [814, 282] on undefined "Find the Details section and click on the Topic Tags icon. It looks like a tag" at bounding box center [835, 324] width 154 height 100
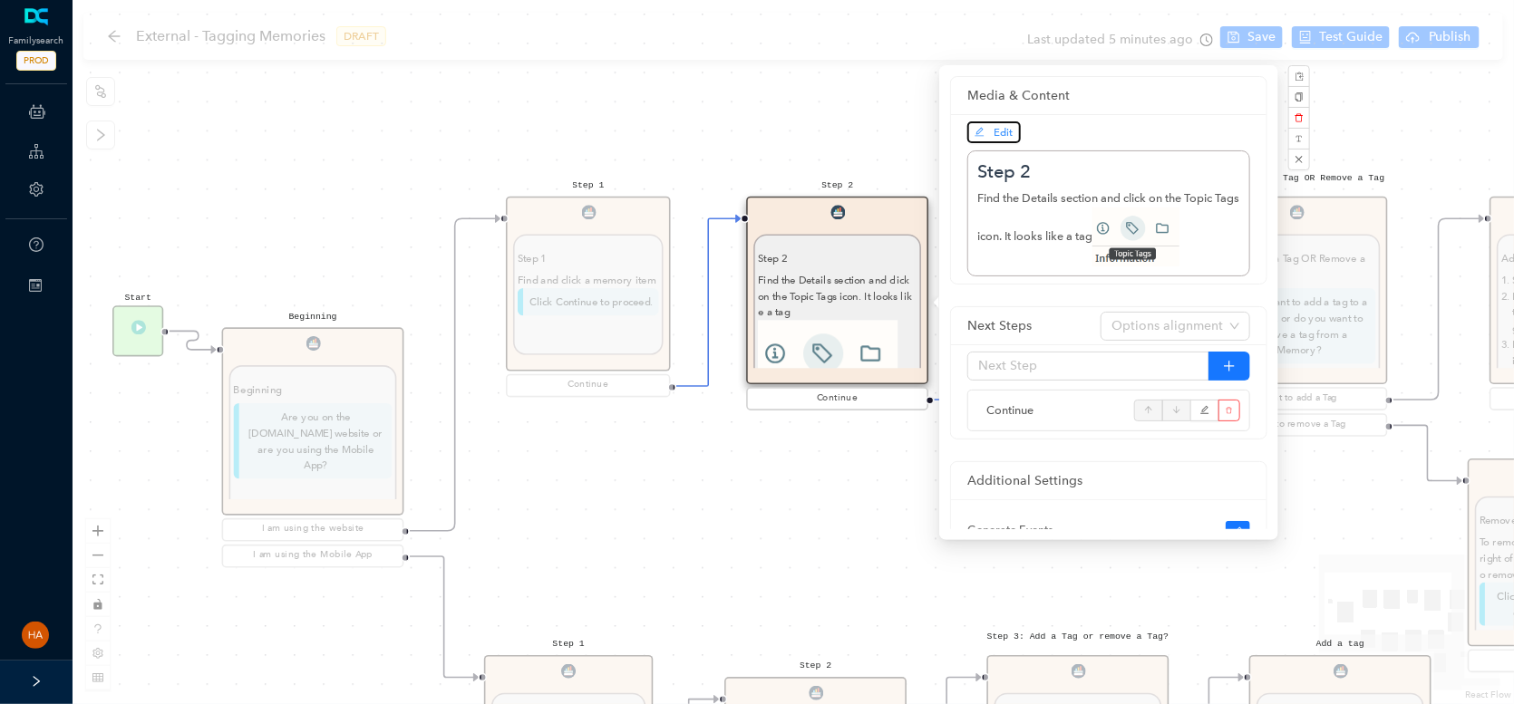
click at [1000, 134] on span "Edit" at bounding box center [1003, 132] width 19 height 13
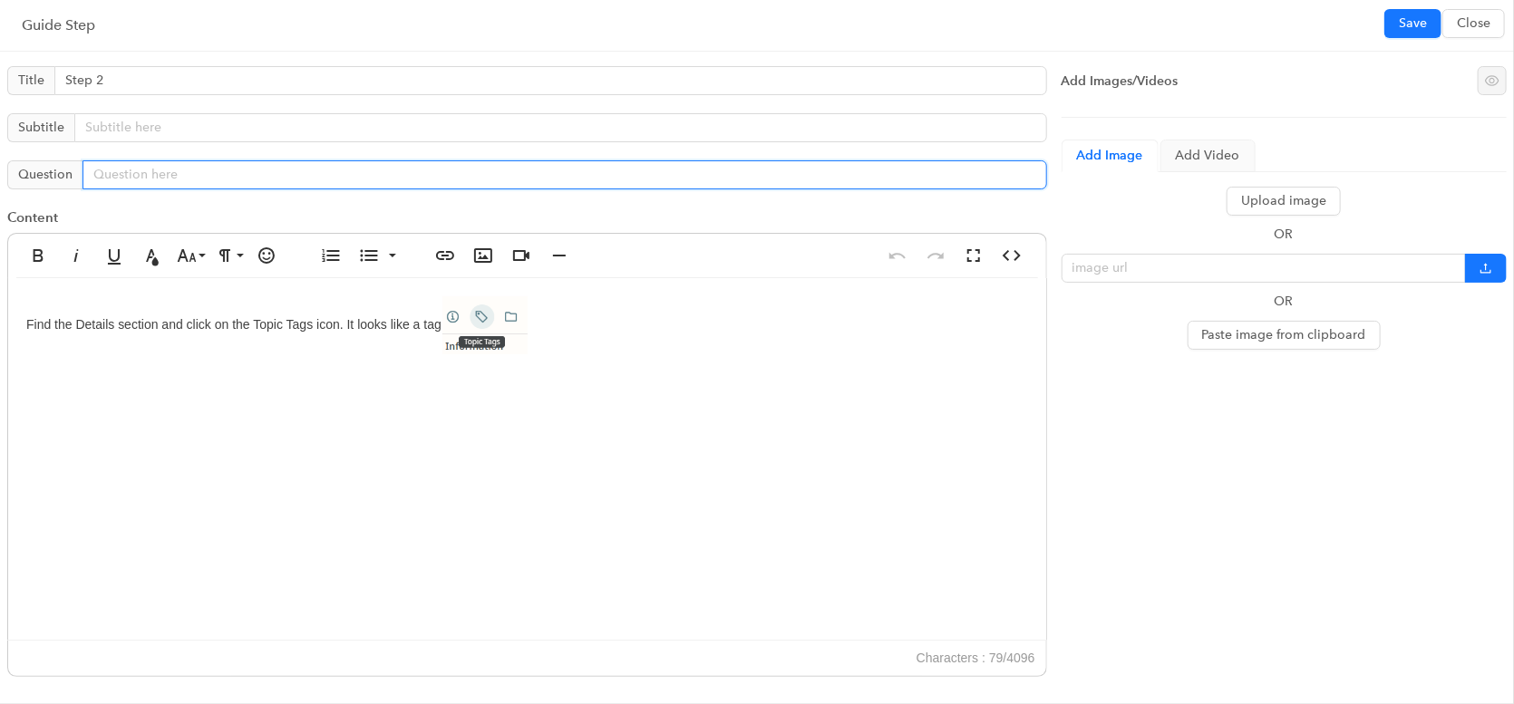
click at [143, 173] on input "text" at bounding box center [564, 174] width 964 height 29
paste input "Click Continue to proceed."
type input "Click Continue to proceed."
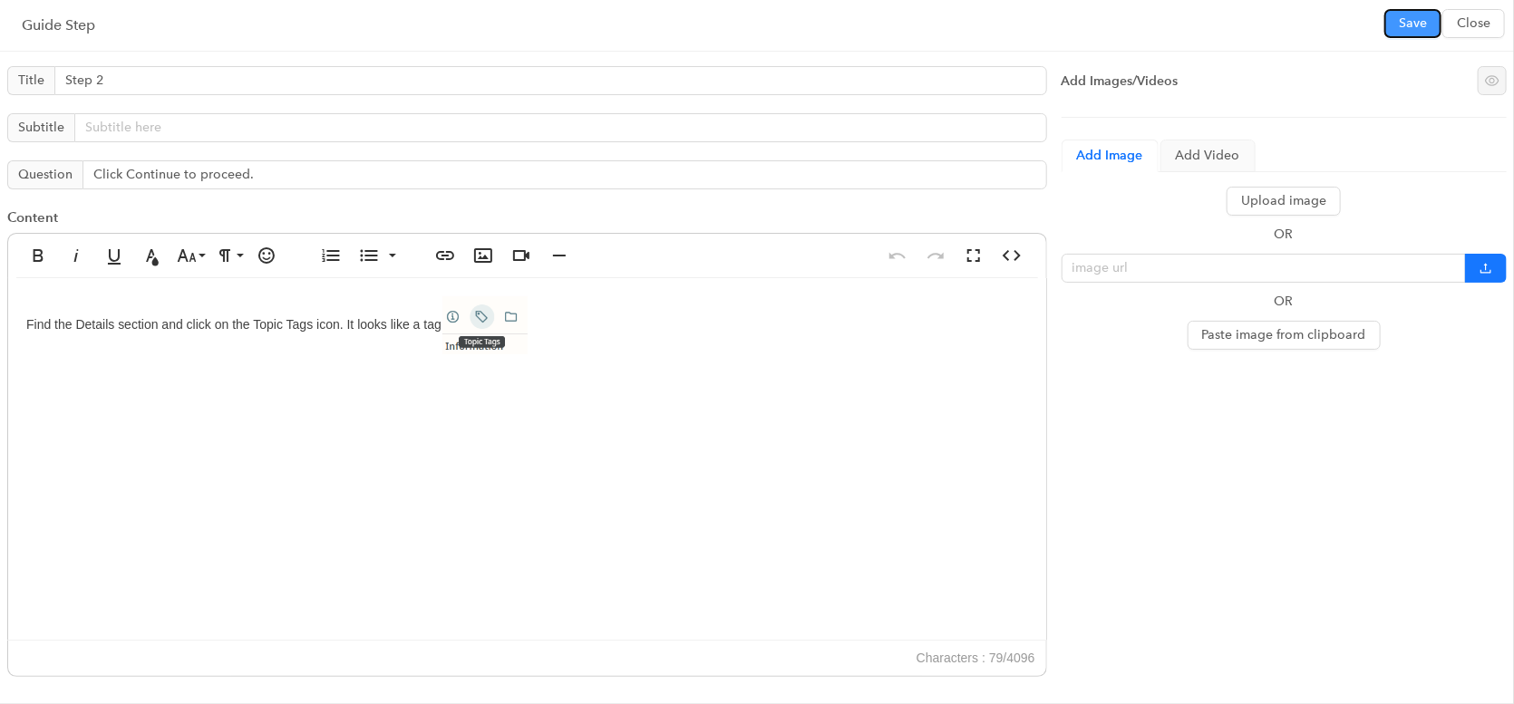
click at [1393, 24] on button "Save" at bounding box center [1412, 23] width 57 height 29
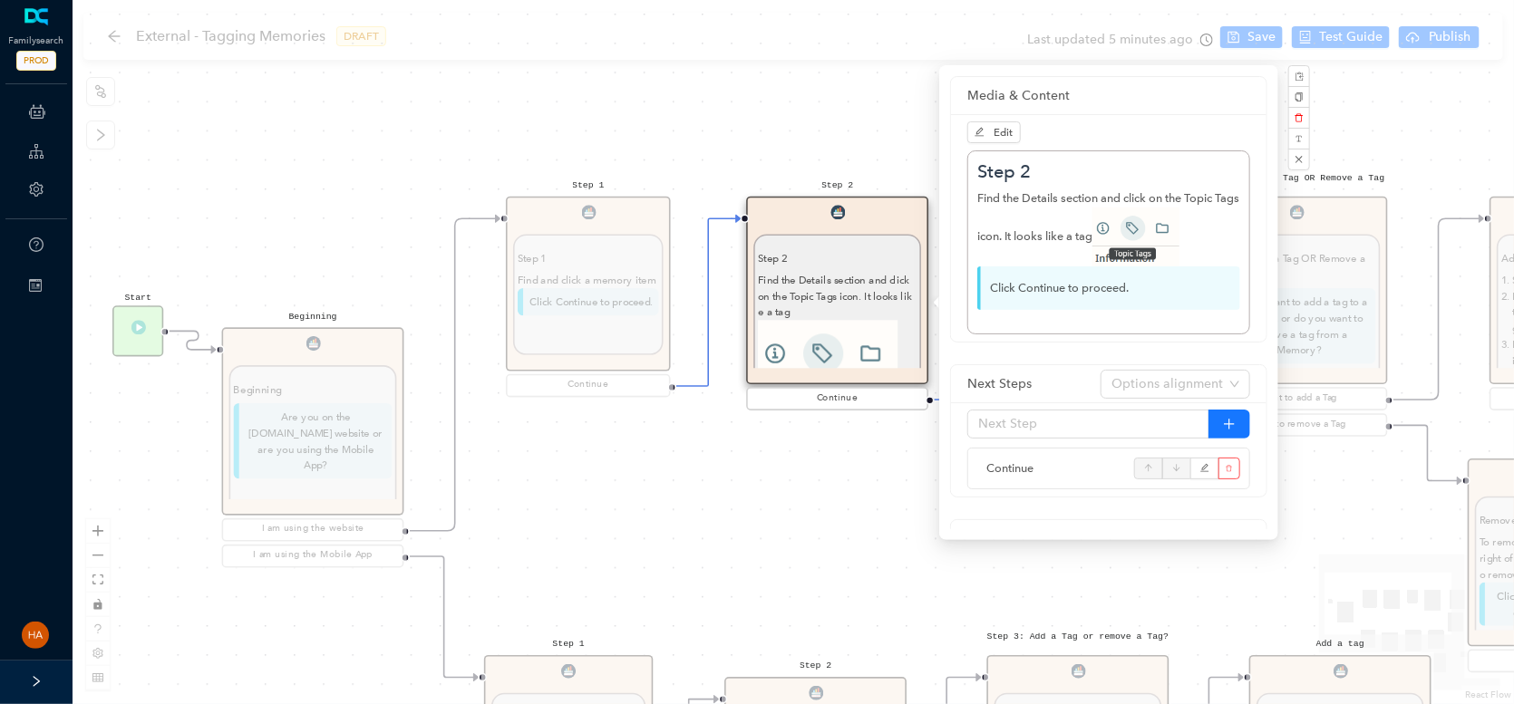
click at [788, 500] on div "Start Beginning Beginning Are you on the [DOMAIN_NAME] website or are you using…" at bounding box center [793, 352] width 1441 height 704
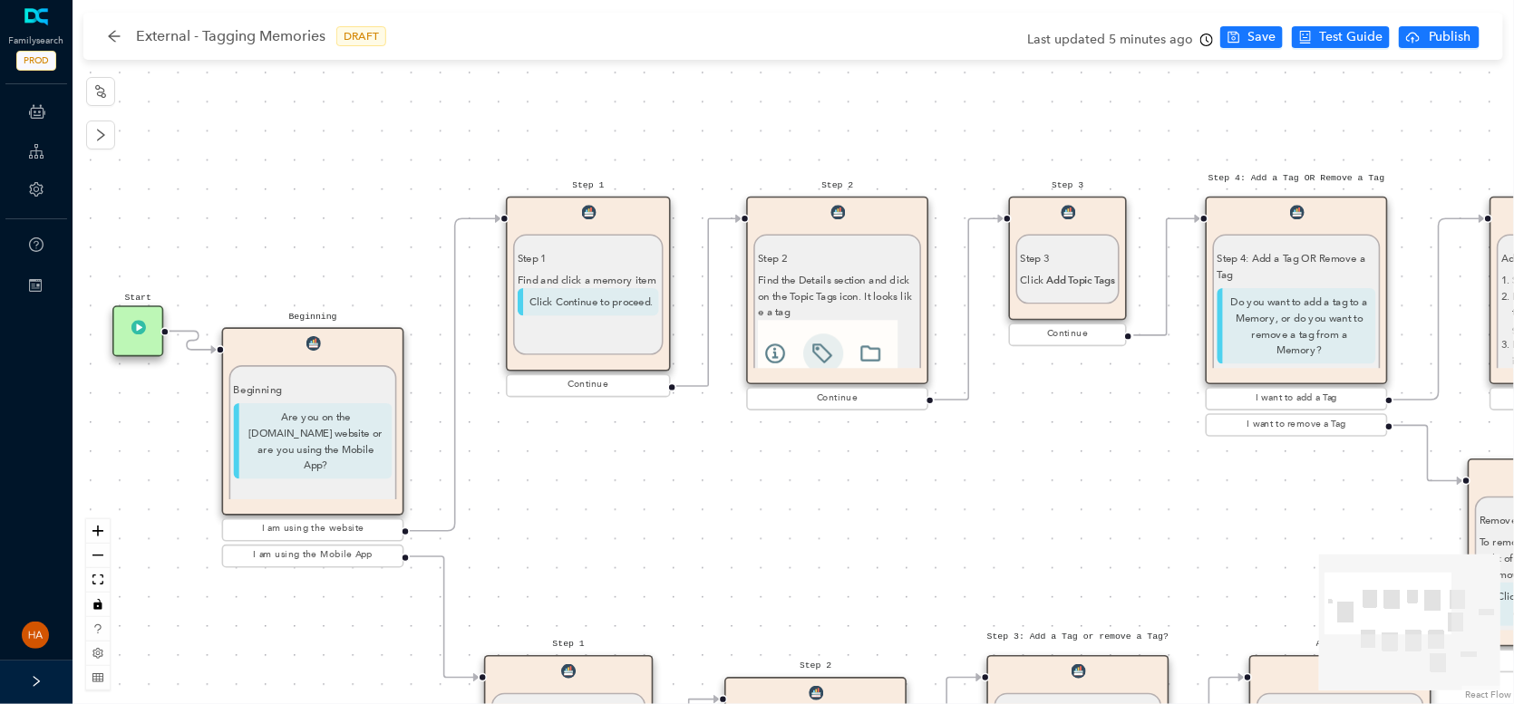
click at [1104, 285] on strong "Add Topic Tags" at bounding box center [1080, 280] width 69 height 13
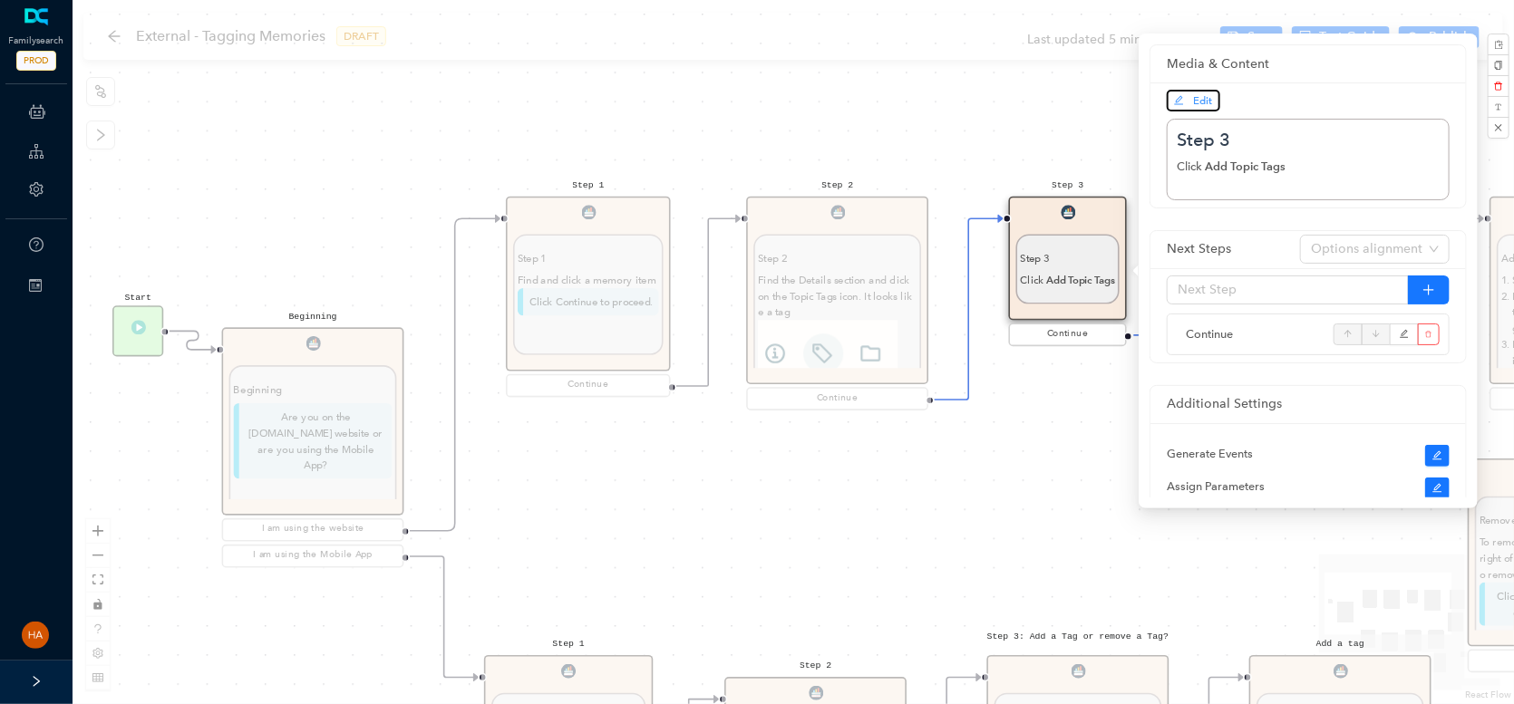
click at [1193, 92] on span "Edit" at bounding box center [1193, 100] width 39 height 16
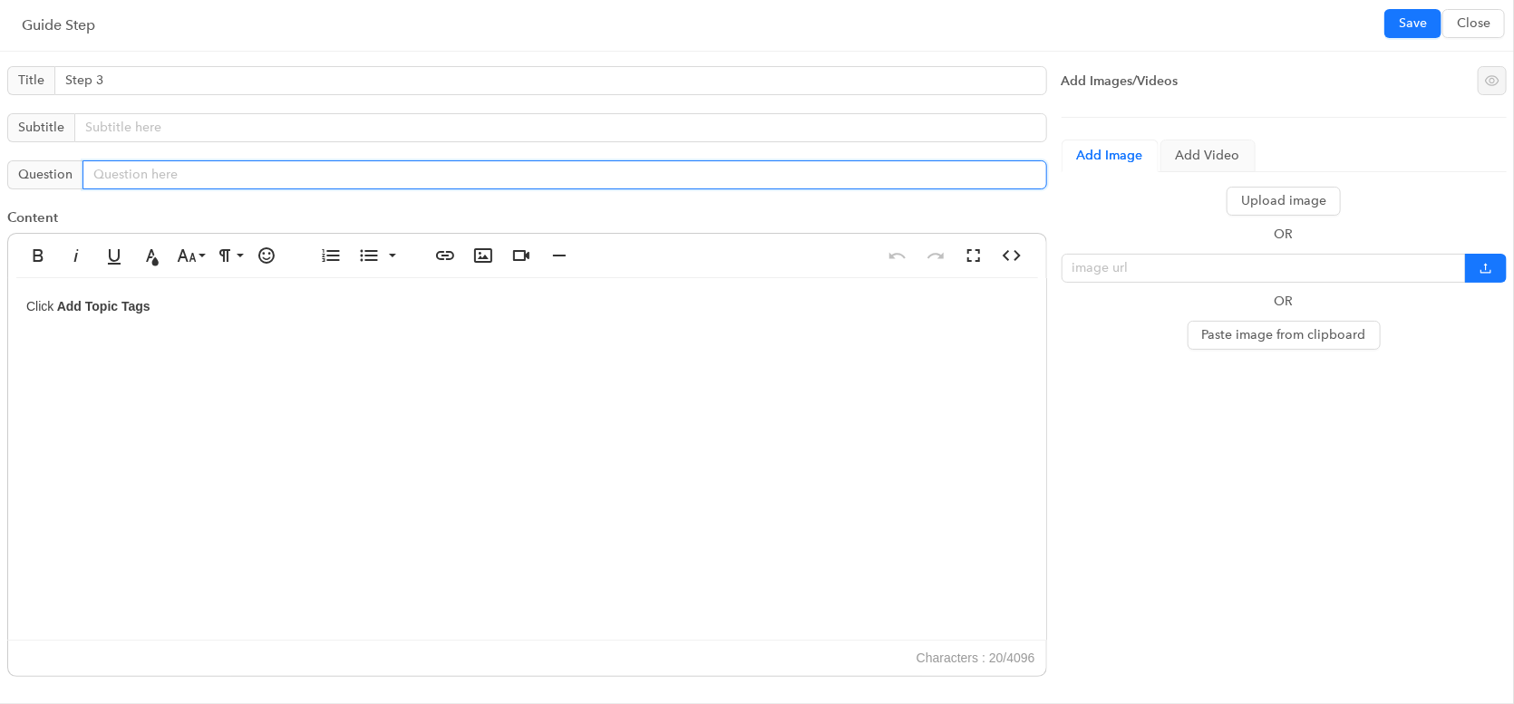
click at [102, 170] on input "text" at bounding box center [564, 174] width 964 height 29
paste input "Click Continue to proceed."
type input "Click Continue to proceed."
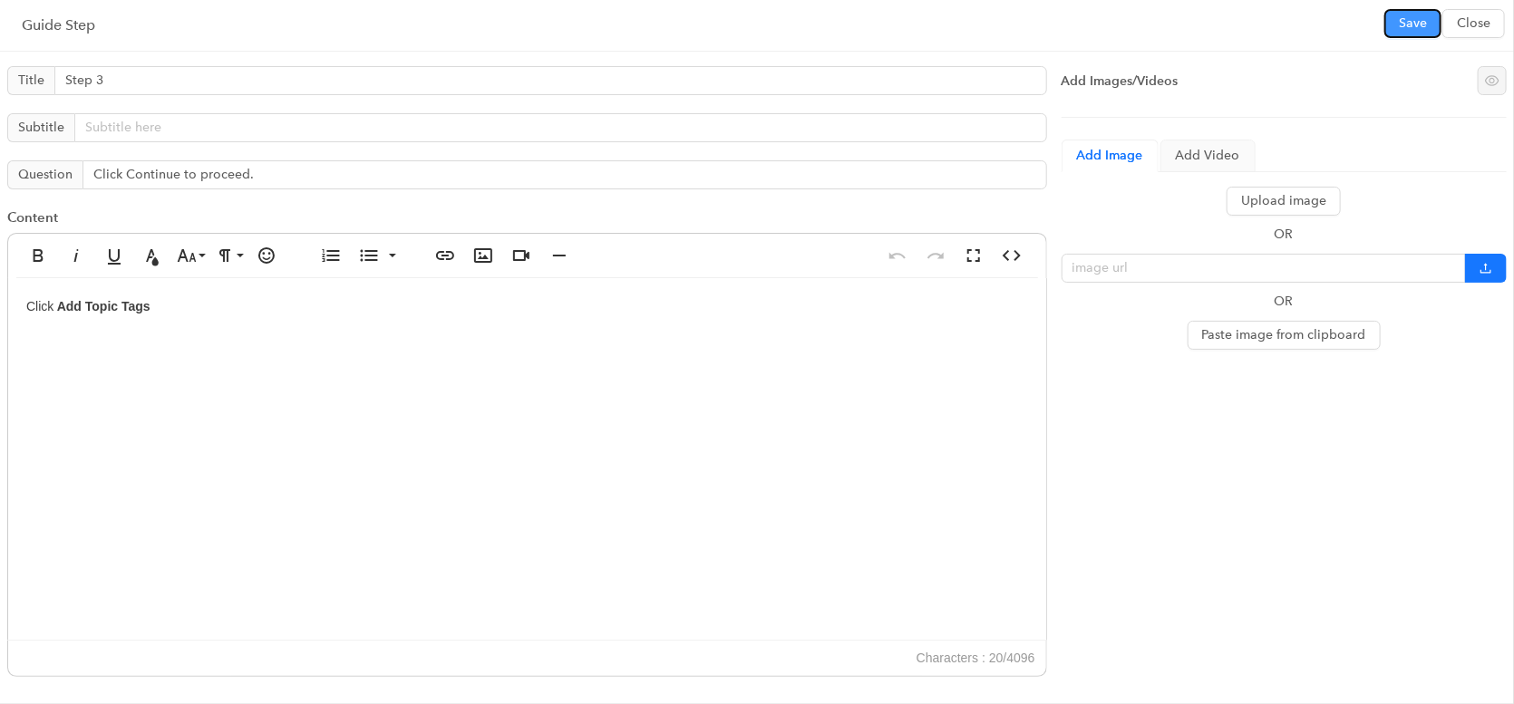
click at [1394, 26] on button "Save" at bounding box center [1412, 23] width 57 height 29
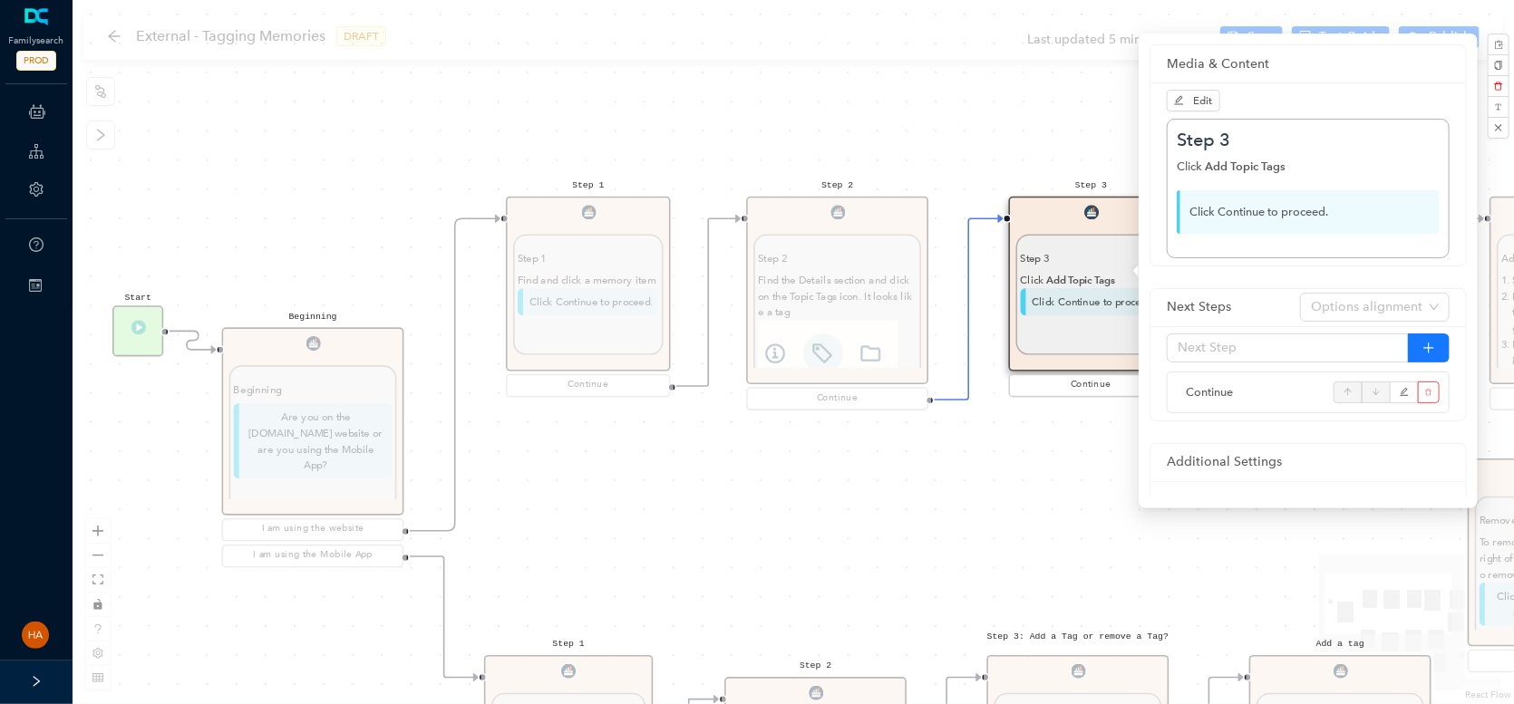
click at [1011, 533] on div "Start Beginning Beginning Are you on the [DOMAIN_NAME] website or are you using…" at bounding box center [793, 352] width 1441 height 704
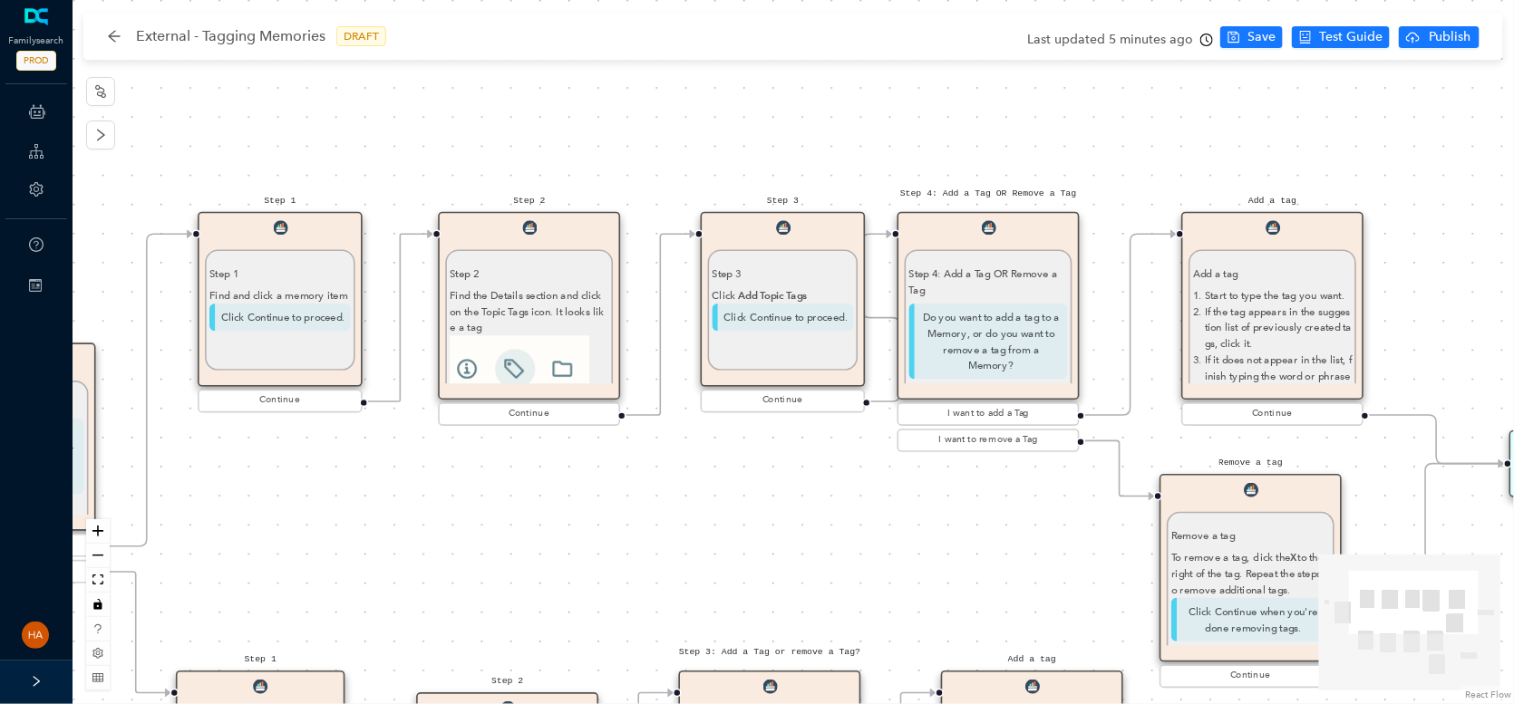
drag, startPoint x: 1161, startPoint y: 543, endPoint x: 880, endPoint y: 557, distance: 281.3
click at [880, 557] on div "Start Beginning Beginning Are you on the [DOMAIN_NAME] website or are you using…" at bounding box center [793, 352] width 1441 height 704
click at [1240, 313] on p "If the tag appears in the suggestion list of previously created tags, click it." at bounding box center [1278, 328] width 147 height 48
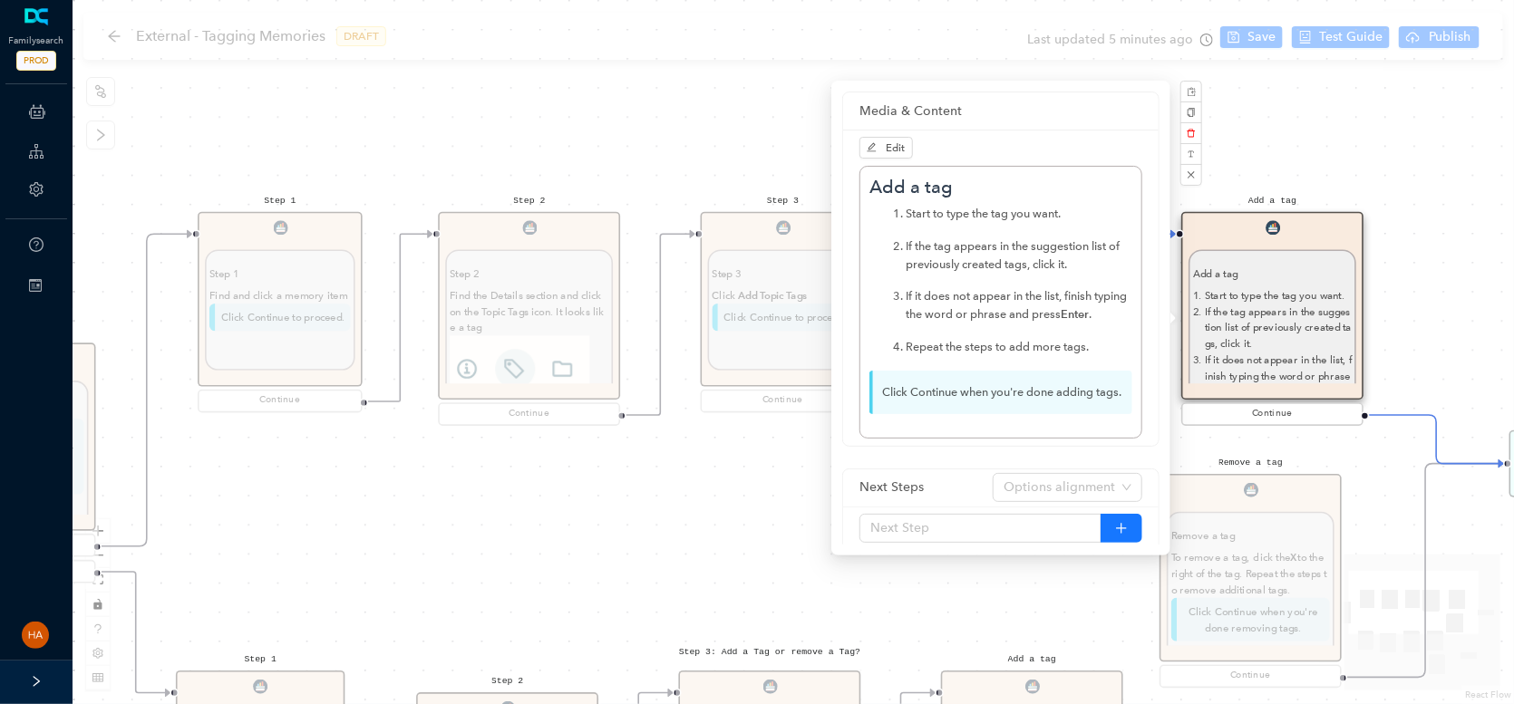
click at [677, 463] on div "Start Beginning Beginning Are you on the [DOMAIN_NAME] website or are you using…" at bounding box center [793, 352] width 1441 height 704
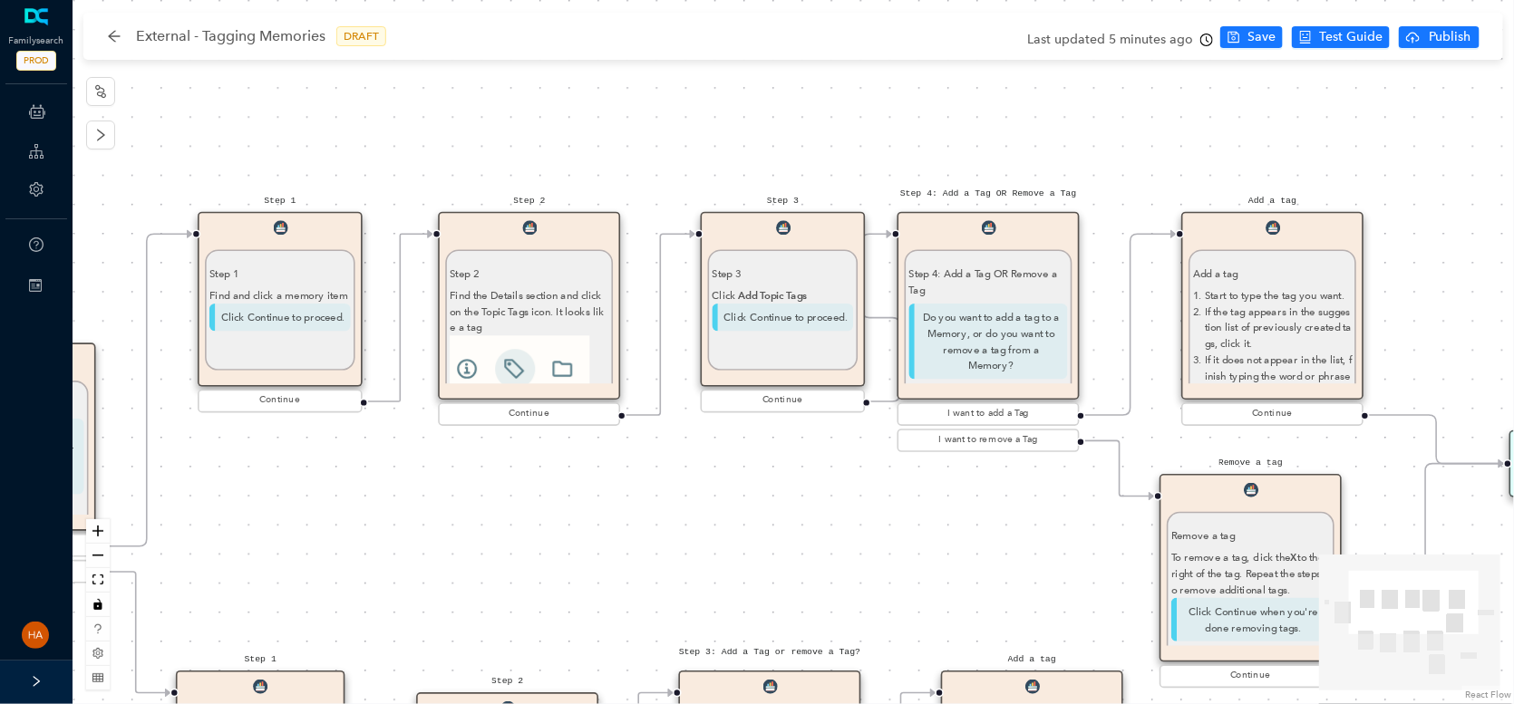
click at [1024, 294] on p "Step 4: Add a Tag OR Remove a Tag" at bounding box center [988, 282] width 159 height 32
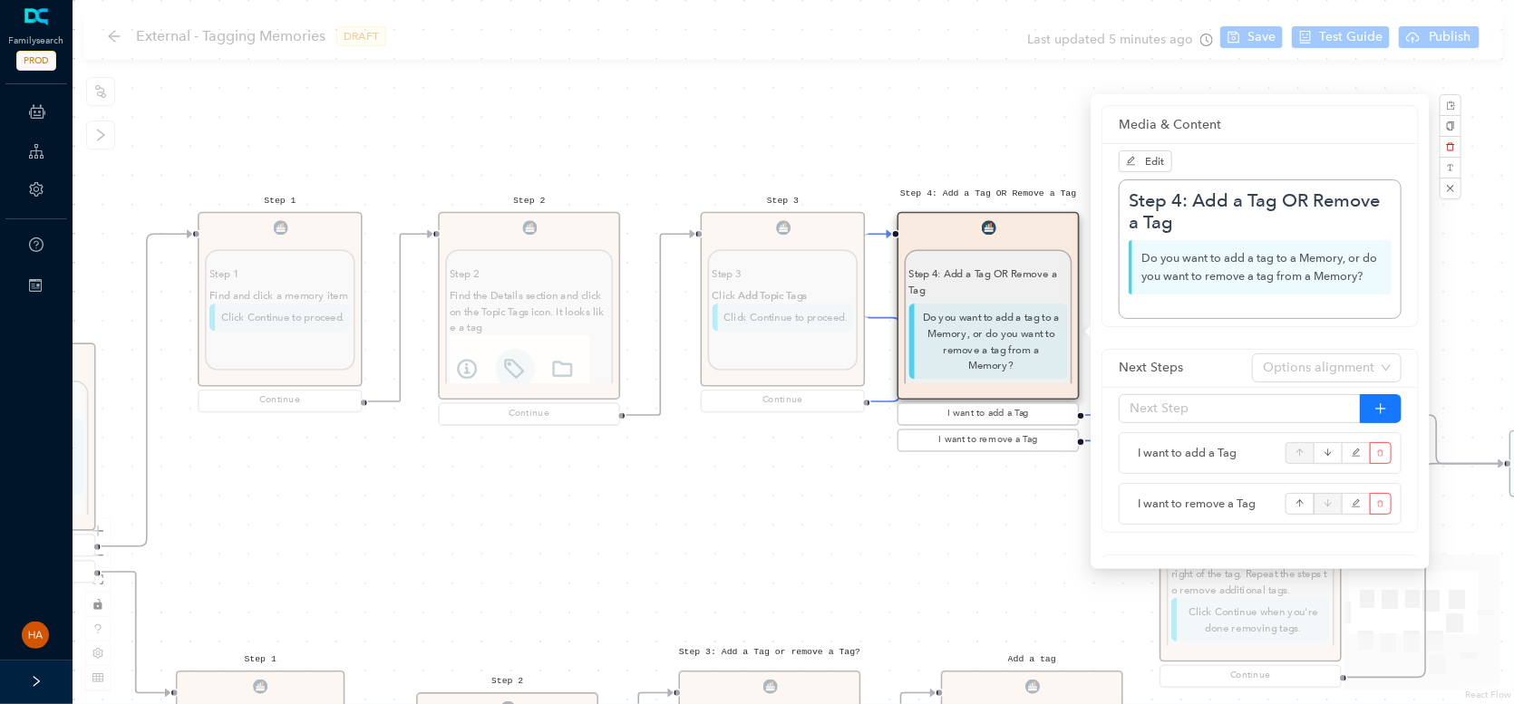
click at [792, 543] on div "Start Beginning Beginning Are you on the [DOMAIN_NAME] website or are you using…" at bounding box center [793, 352] width 1441 height 704
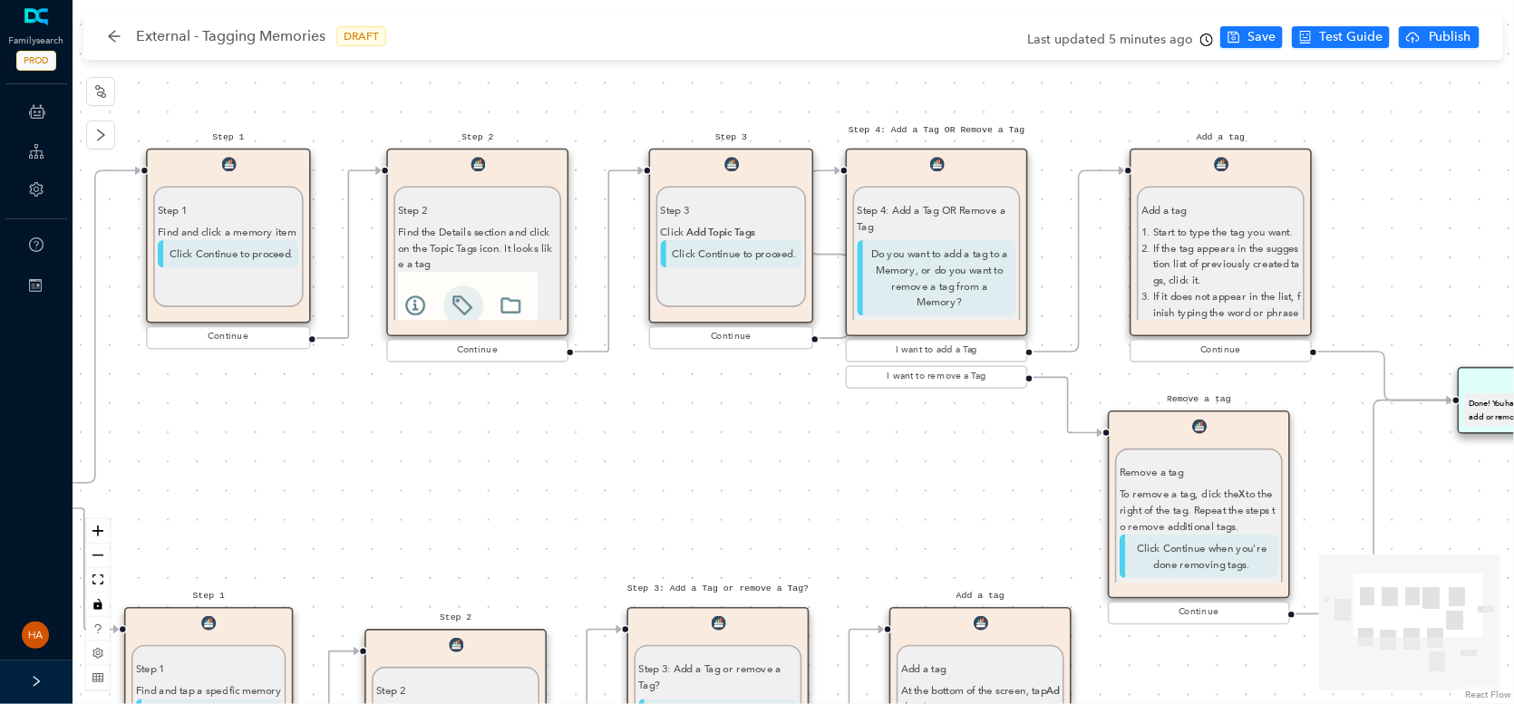
drag, startPoint x: 1049, startPoint y: 546, endPoint x: 925, endPoint y: 428, distance: 170.5
click at [923, 404] on div "Start Beginning Beginning Are you on the [DOMAIN_NAME] website or are you using…" at bounding box center [793, 352] width 1441 height 704
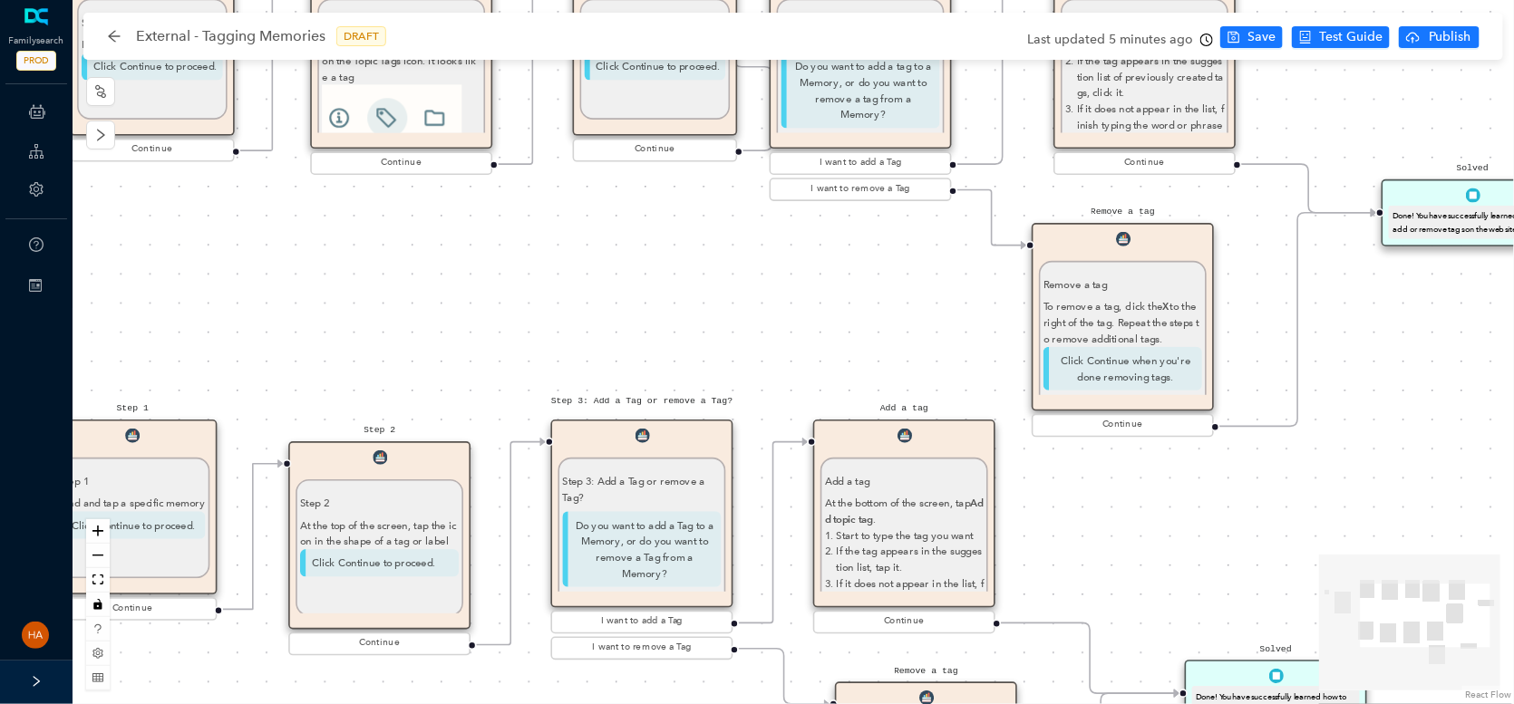
drag, startPoint x: 902, startPoint y: 398, endPoint x: 902, endPoint y: 293, distance: 105.1
click at [902, 293] on div "Start Beginning Beginning Are you on the [DOMAIN_NAME] website or are you using…" at bounding box center [793, 352] width 1441 height 704
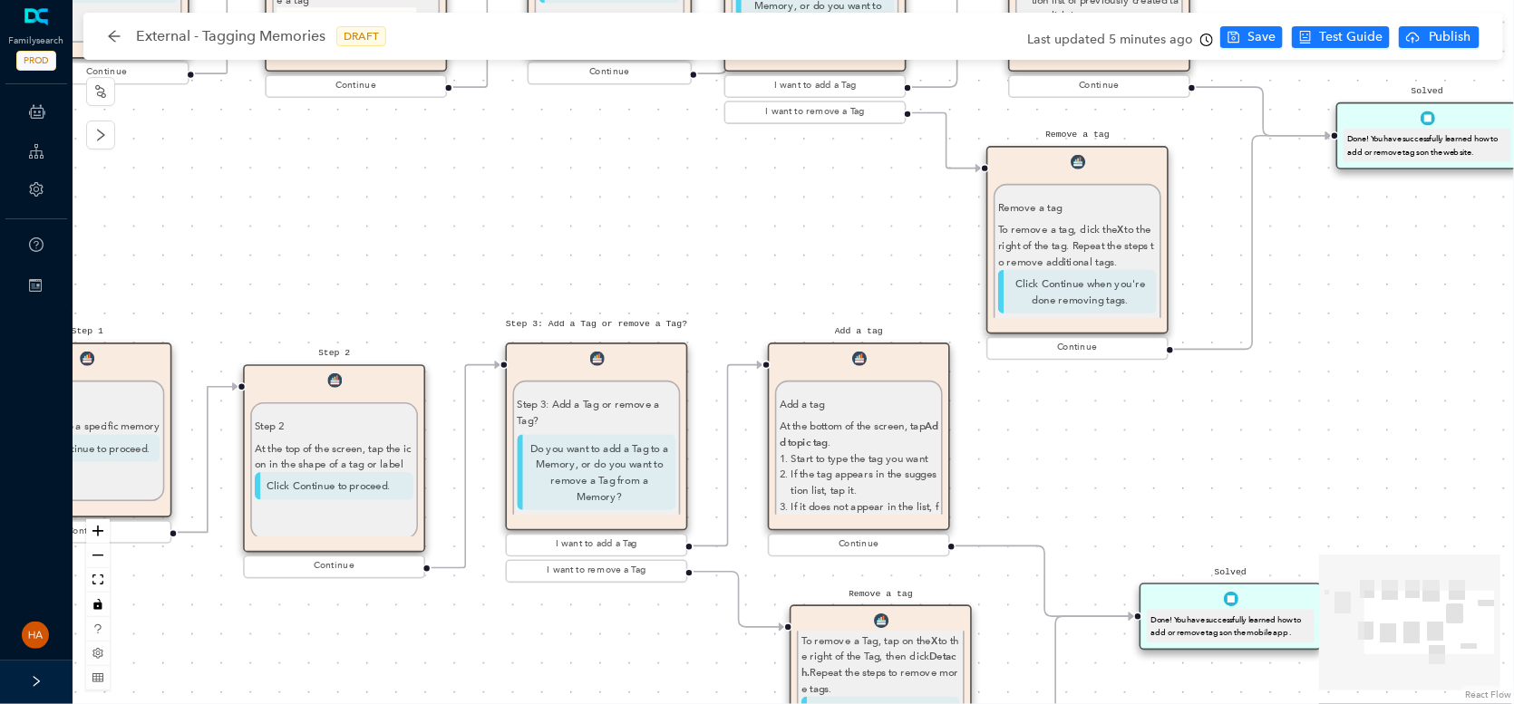
drag, startPoint x: 1148, startPoint y: 509, endPoint x: 1047, endPoint y: 343, distance: 194.0
click at [1047, 343] on div "Start Beginning Beginning Are you on the [DOMAIN_NAME] website or are you using…" at bounding box center [793, 352] width 1441 height 704
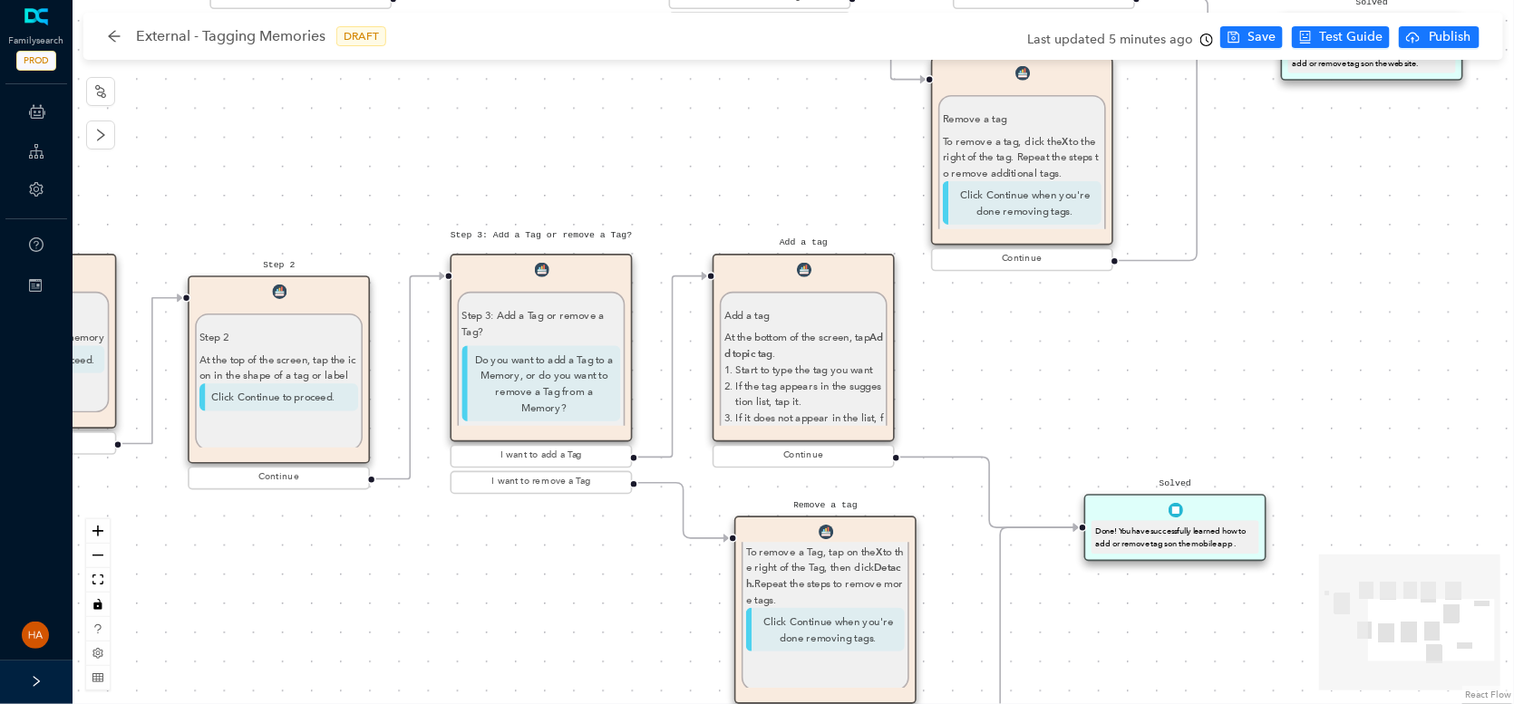
click at [864, 634] on p "Click Continue when you're done removing tags." at bounding box center [825, 630] width 159 height 44
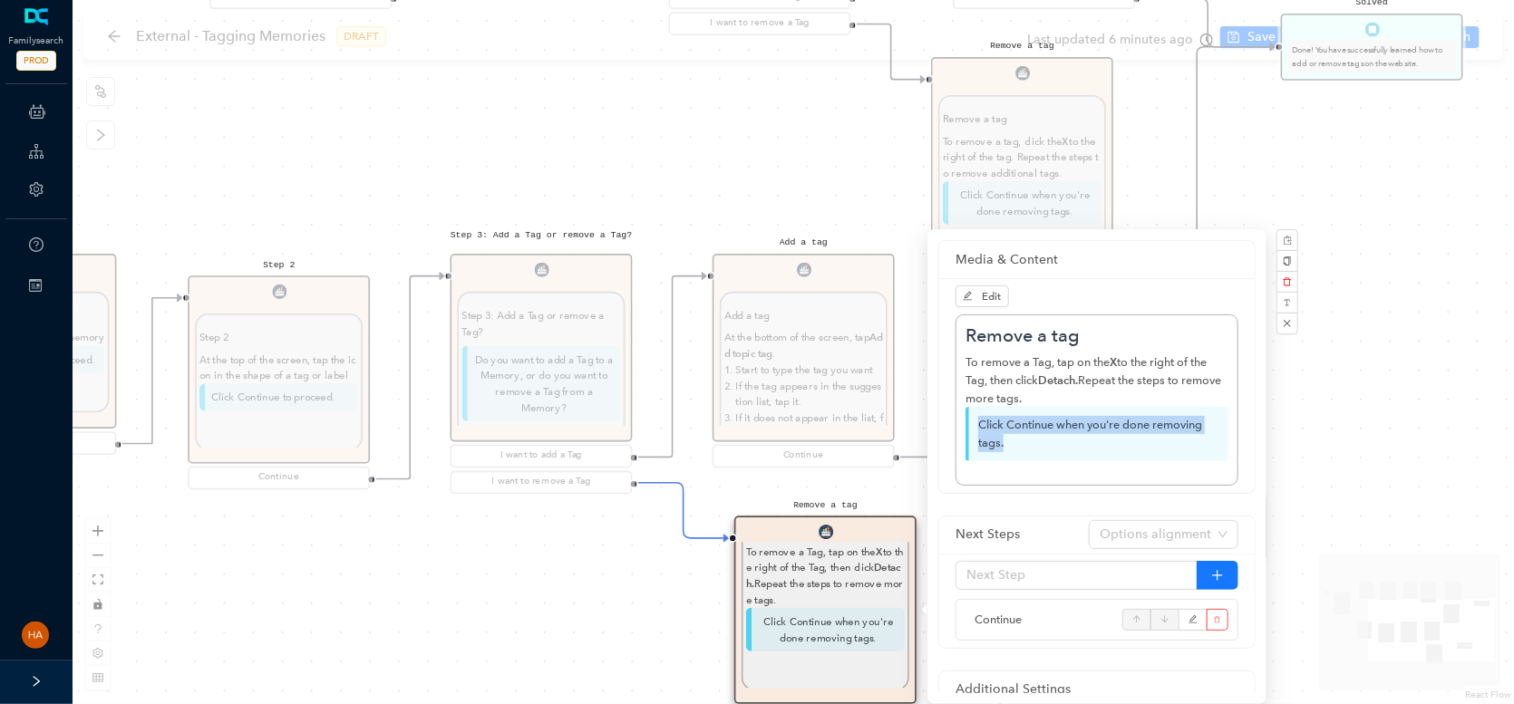
drag, startPoint x: 1017, startPoint y: 441, endPoint x: 976, endPoint y: 420, distance: 46.2
click at [976, 420] on p "Click Continue when you're done removing tags." at bounding box center [1096, 434] width 263 height 54
drag, startPoint x: 469, startPoint y: 589, endPoint x: 349, endPoint y: 606, distance: 120.9
click at [468, 589] on div "Start Beginning Beginning Are you on the [DOMAIN_NAME] website or are you using…" at bounding box center [793, 352] width 1441 height 704
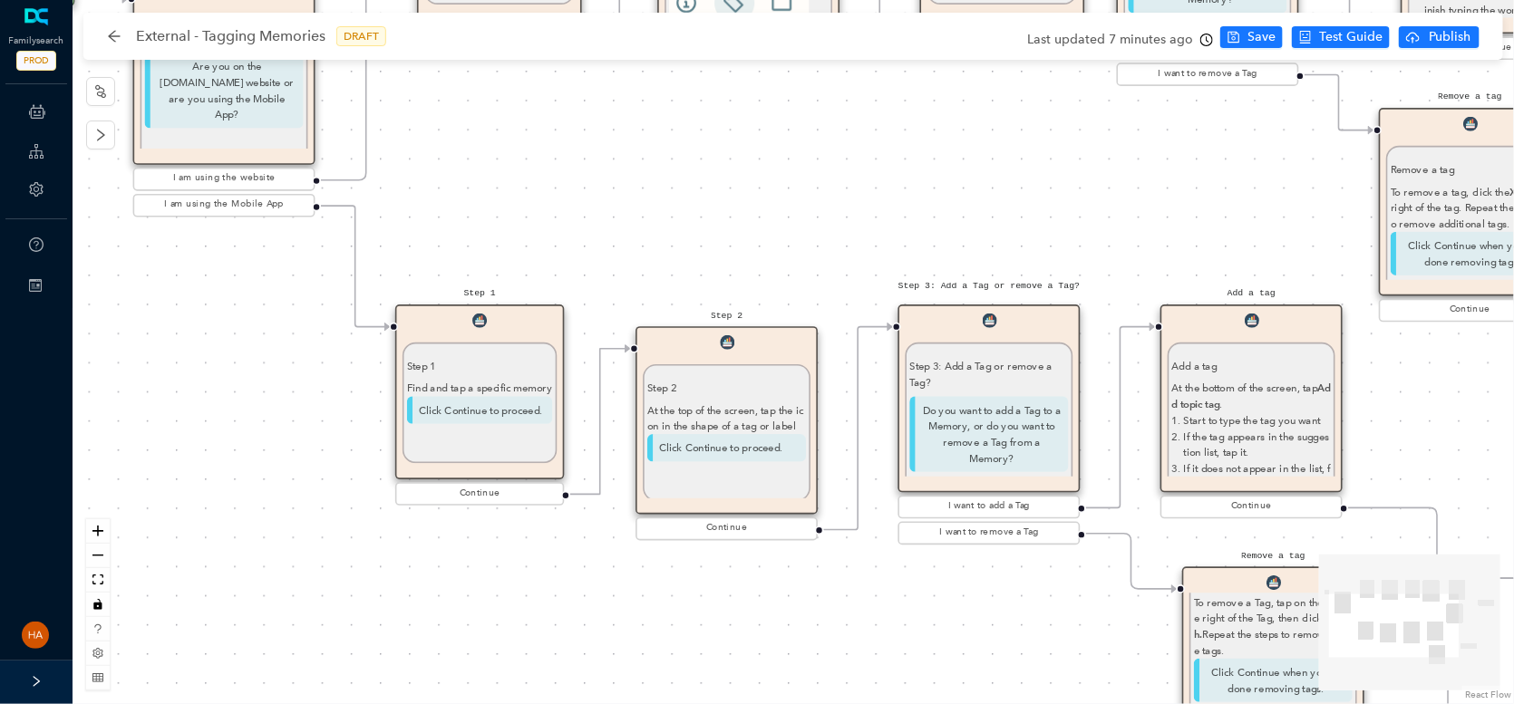
drag, startPoint x: 293, startPoint y: 597, endPoint x: 741, endPoint y: 648, distance: 450.6
click at [741, 648] on div "Start Beginning Beginning Are you on the [DOMAIN_NAME] website or are you using…" at bounding box center [793, 352] width 1441 height 704
click at [295, 500] on div "Start Beginning Beginning Are you on the [DOMAIN_NAME] website or are you using…" at bounding box center [793, 352] width 1441 height 704
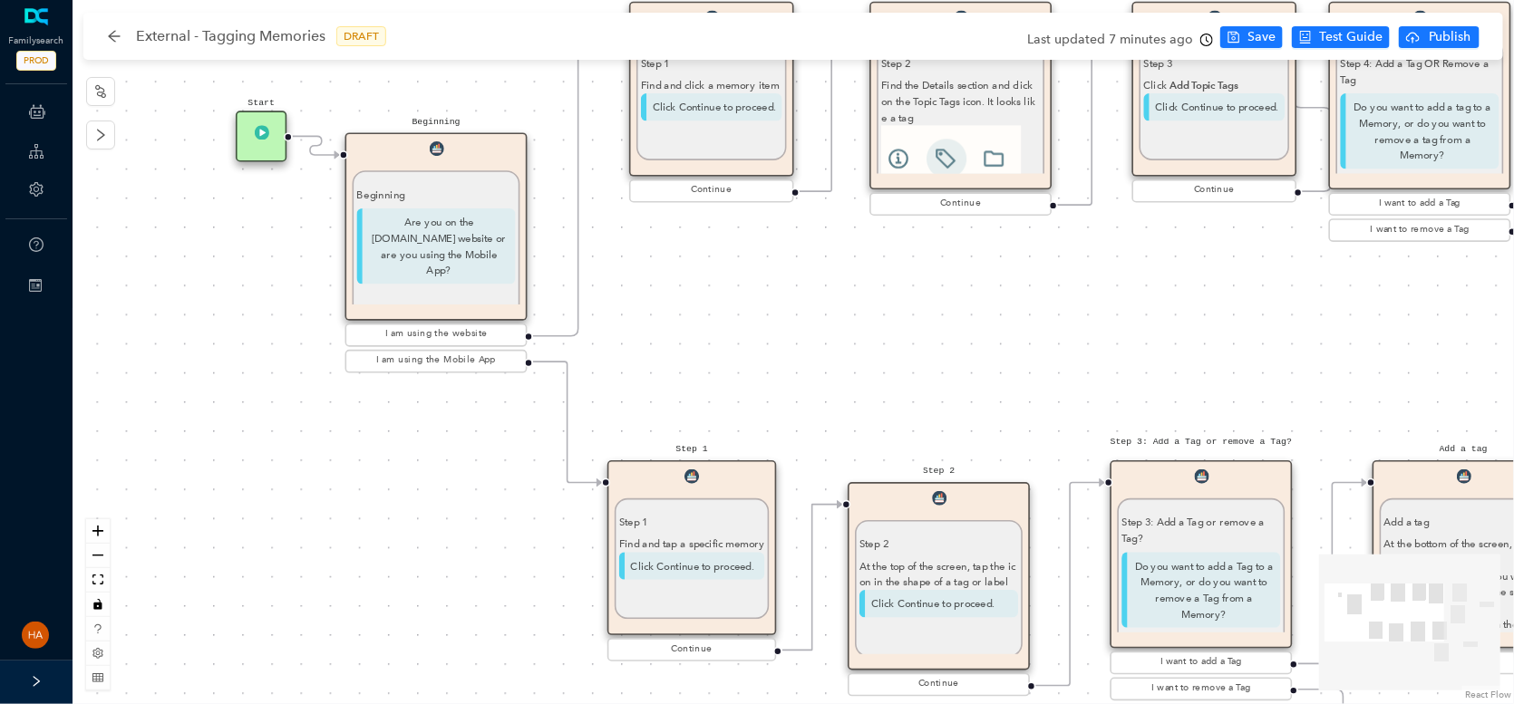
drag, startPoint x: 257, startPoint y: 358, endPoint x: 453, endPoint y: 500, distance: 242.0
click at [453, 500] on div "Start Beginning Beginning Are you on the [DOMAIN_NAME] website or are you using…" at bounding box center [793, 352] width 1441 height 704
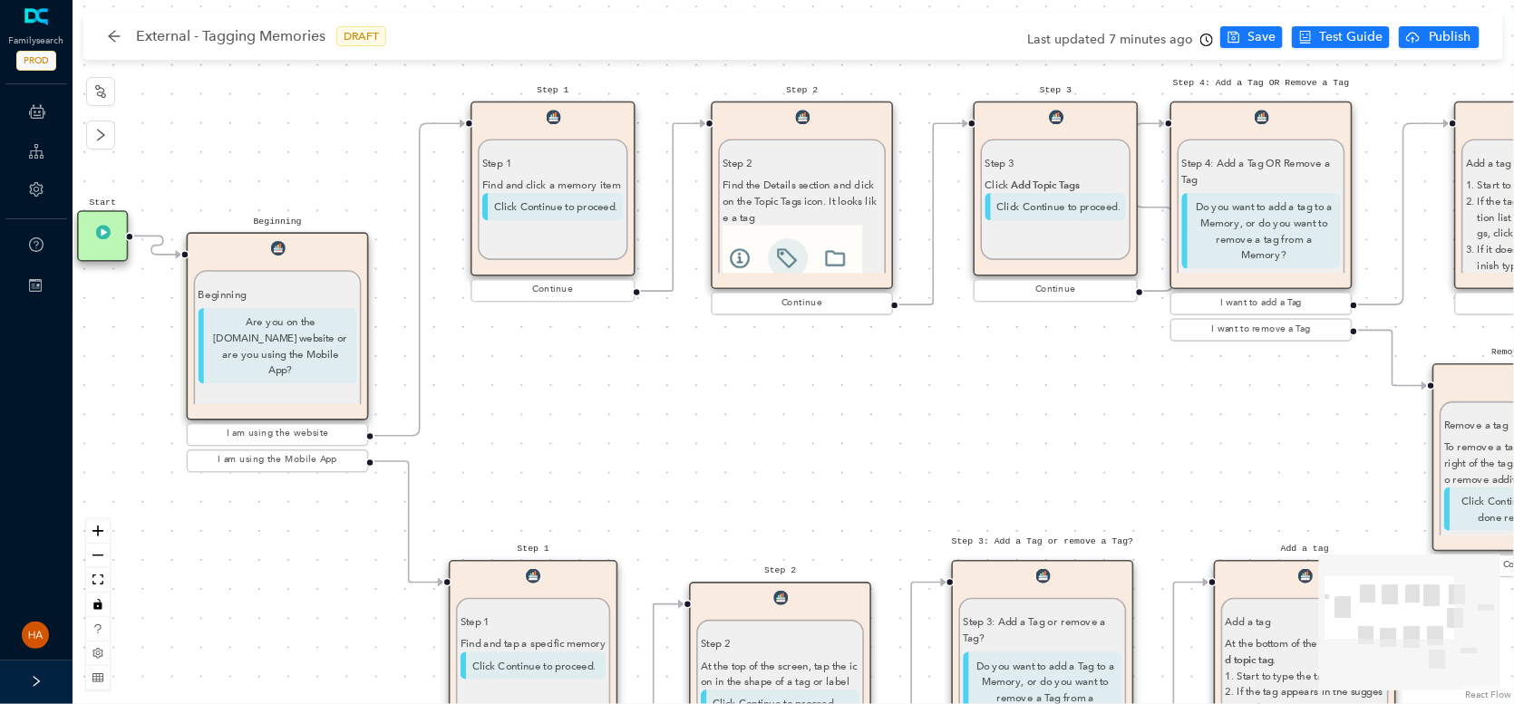
drag, startPoint x: 835, startPoint y: 310, endPoint x: 676, endPoint y: 410, distance: 187.4
click at [676, 410] on div "Start Beginning Beginning Are you on the [DOMAIN_NAME] website or are you using…" at bounding box center [793, 352] width 1441 height 704
click at [1251, 34] on span "Save" at bounding box center [1261, 37] width 28 height 20
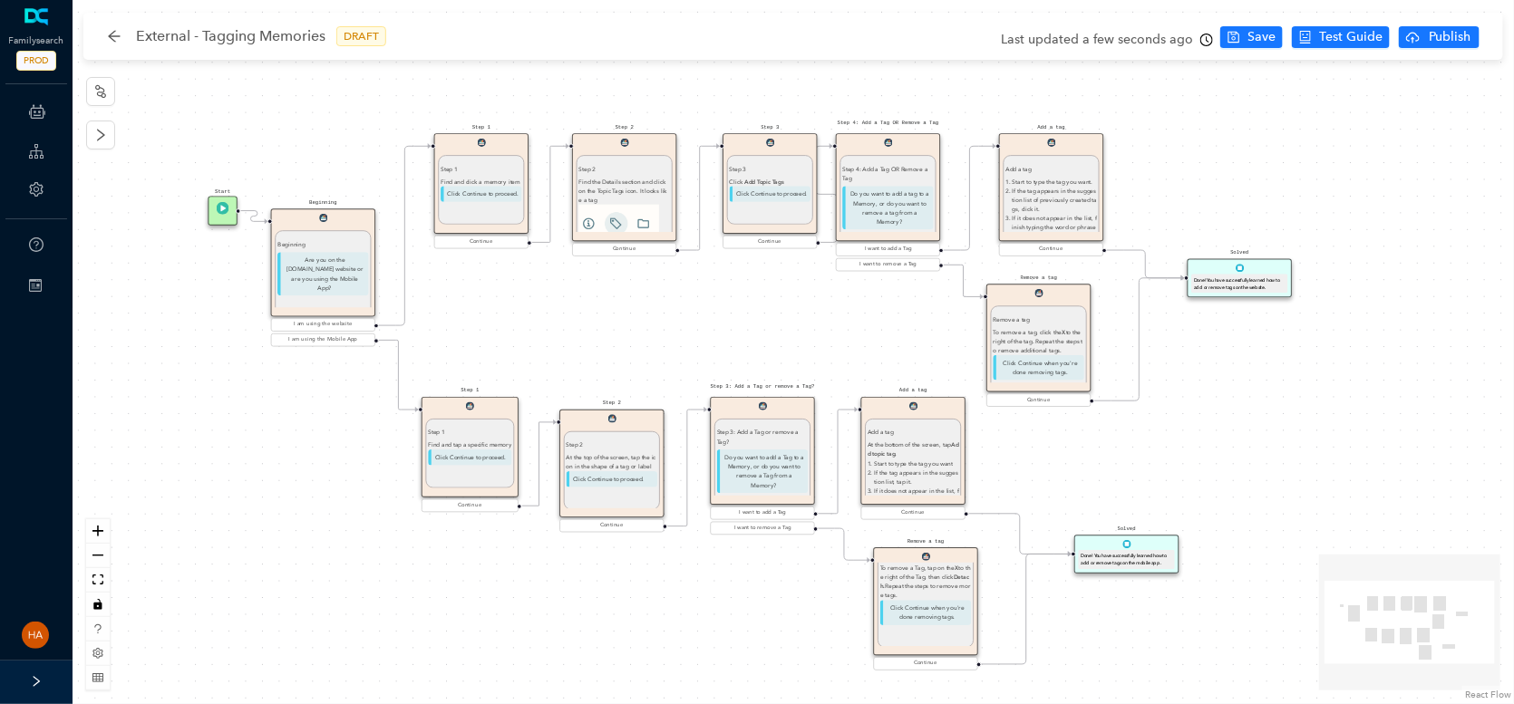
drag, startPoint x: 866, startPoint y: 468, endPoint x: 719, endPoint y: 359, distance: 182.7
click at [719, 359] on div "Start Beginning Beginning Are you on the [DOMAIN_NAME] website or are you using…" at bounding box center [793, 352] width 1441 height 704
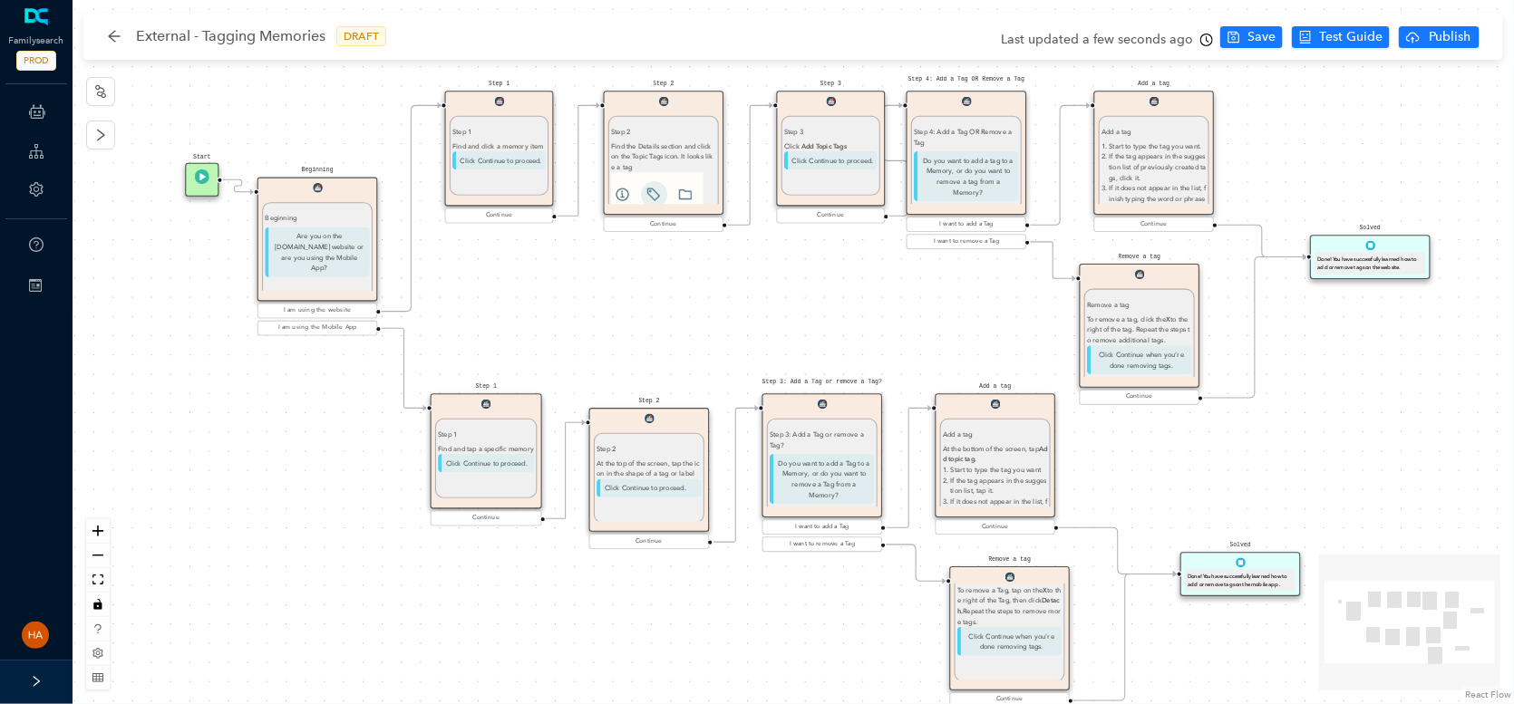
drag, startPoint x: 747, startPoint y: 373, endPoint x: 801, endPoint y: 364, distance: 55.1
click at [801, 364] on div "Start Beginning Beginning Are you on the [DOMAIN_NAME] website or are you using…" at bounding box center [793, 352] width 1441 height 704
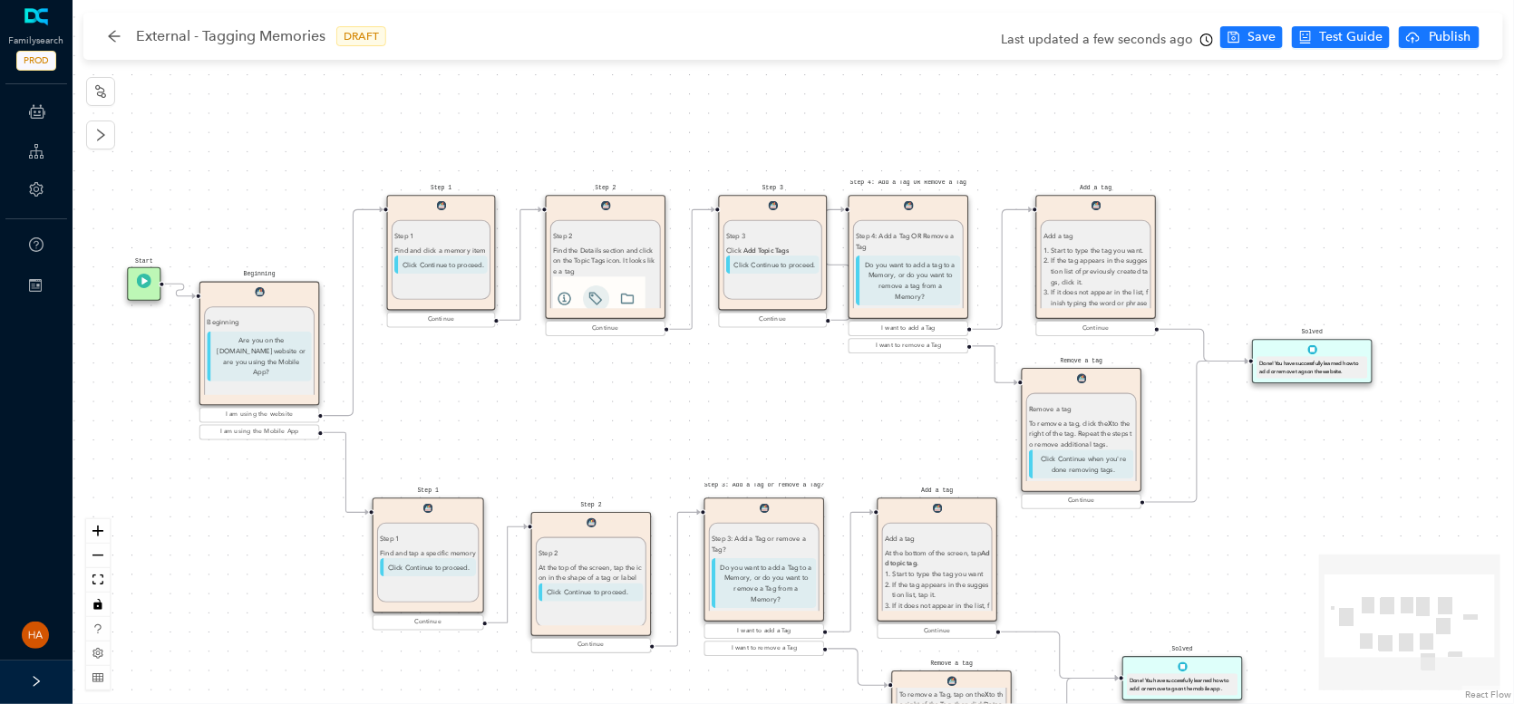
drag, startPoint x: 635, startPoint y: 336, endPoint x: 576, endPoint y: 441, distance: 119.3
click at [576, 441] on div "Start Beginning Beginning Are you on the [DOMAIN_NAME] website or are you using…" at bounding box center [793, 352] width 1441 height 704
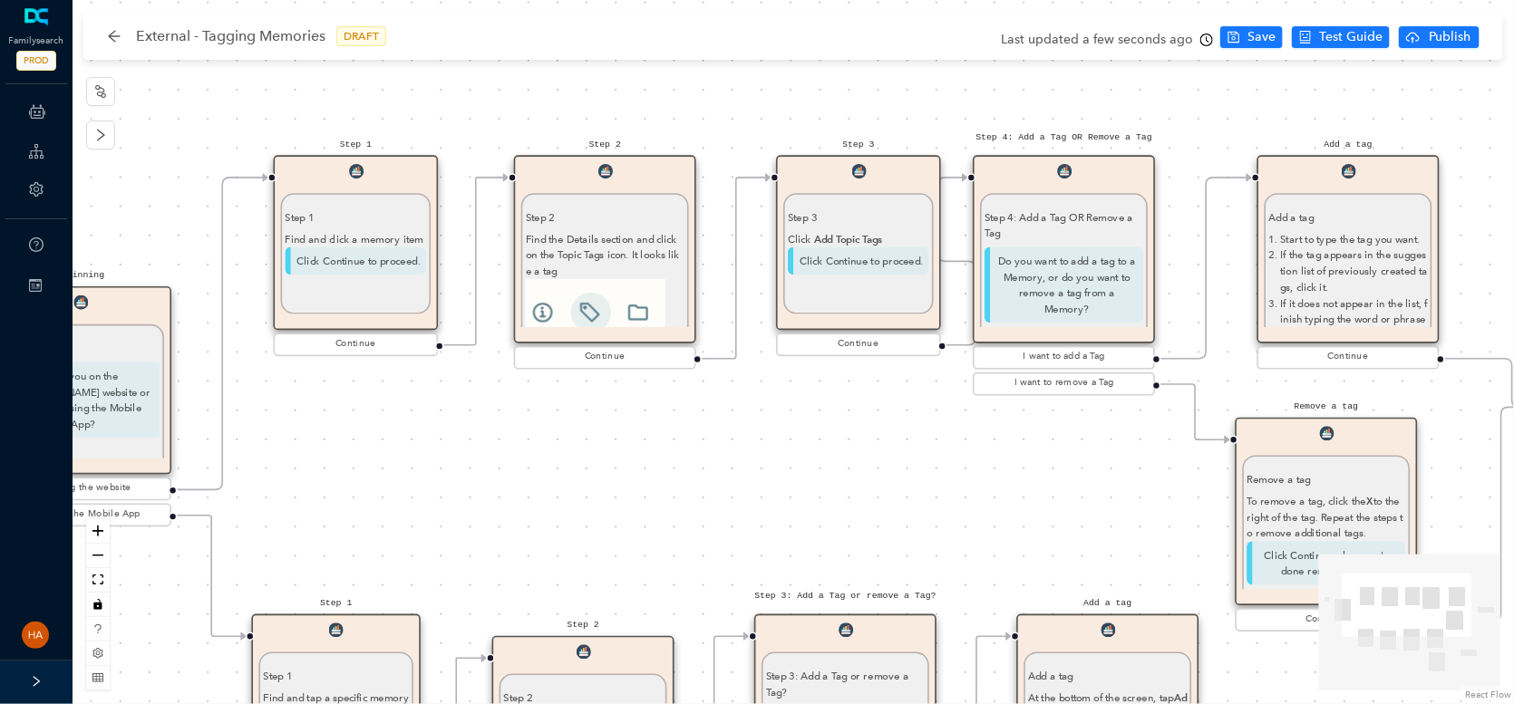
drag, startPoint x: 683, startPoint y: 441, endPoint x: 668, endPoint y: 472, distance: 34.1
click at [668, 472] on div "Start Beginning Beginning Are you on the [DOMAIN_NAME] website or are you using…" at bounding box center [793, 352] width 1441 height 704
click at [643, 499] on div "Start Beginning Beginning Are you on the [DOMAIN_NAME] website or are you using…" at bounding box center [793, 352] width 1441 height 704
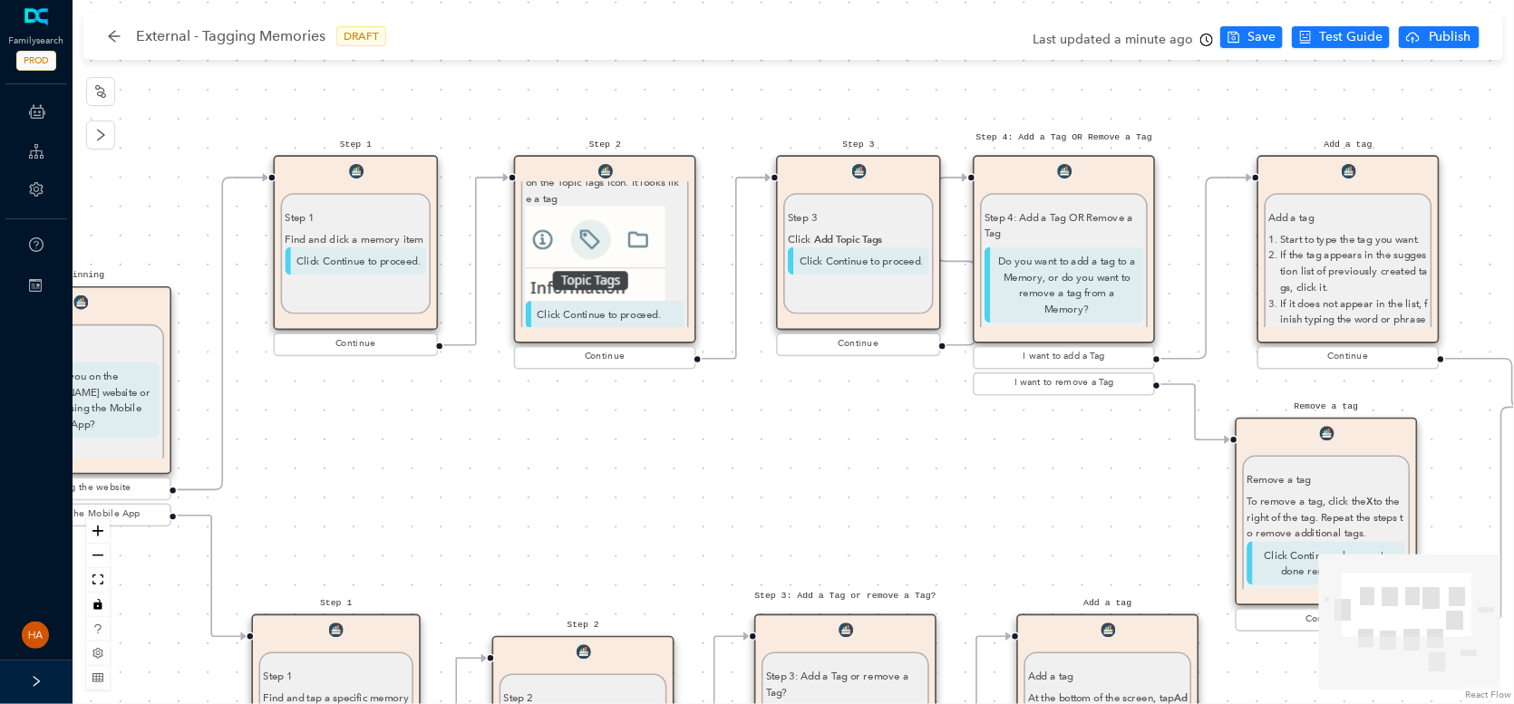
scroll to position [70, 0]
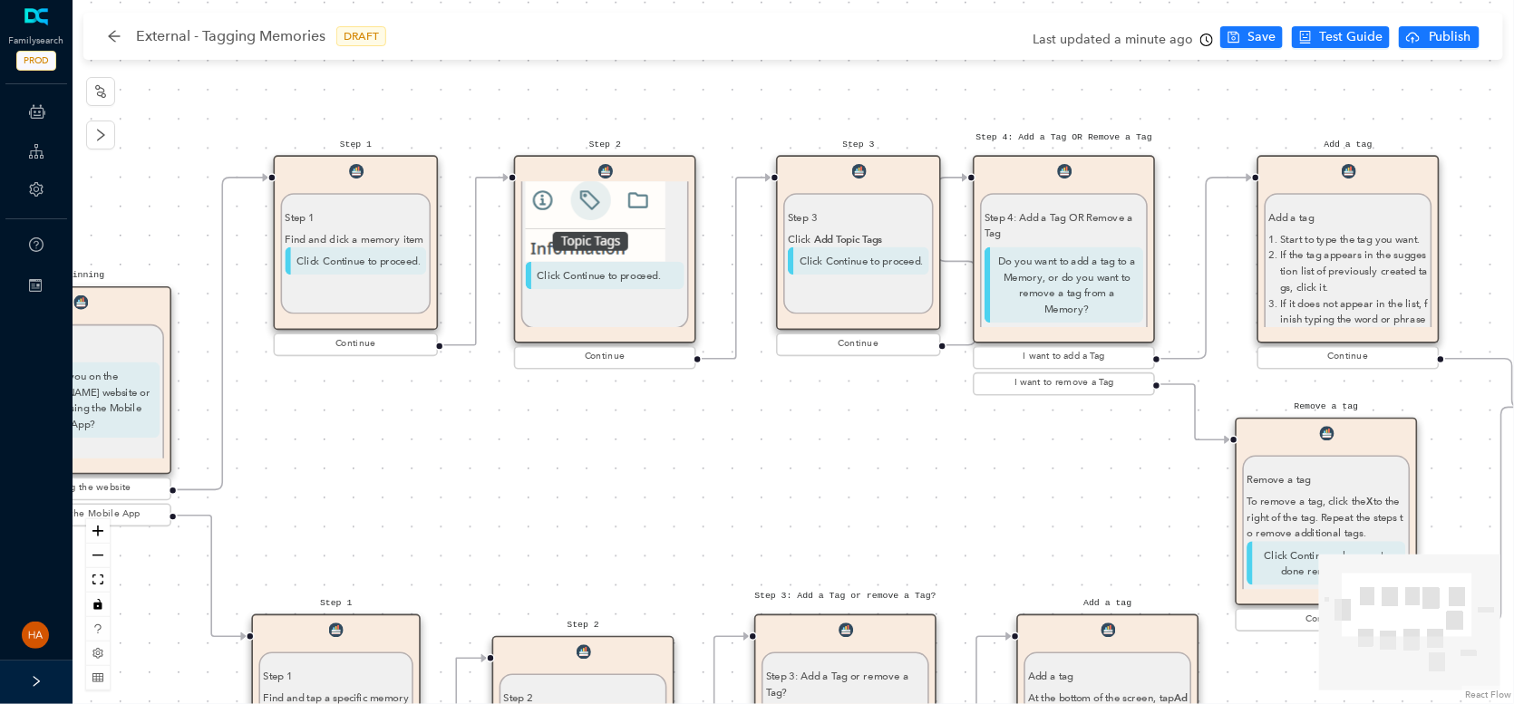
click at [1126, 460] on div "Start Beginning Beginning Are you on the [DOMAIN_NAME] website or are you using…" at bounding box center [793, 352] width 1441 height 704
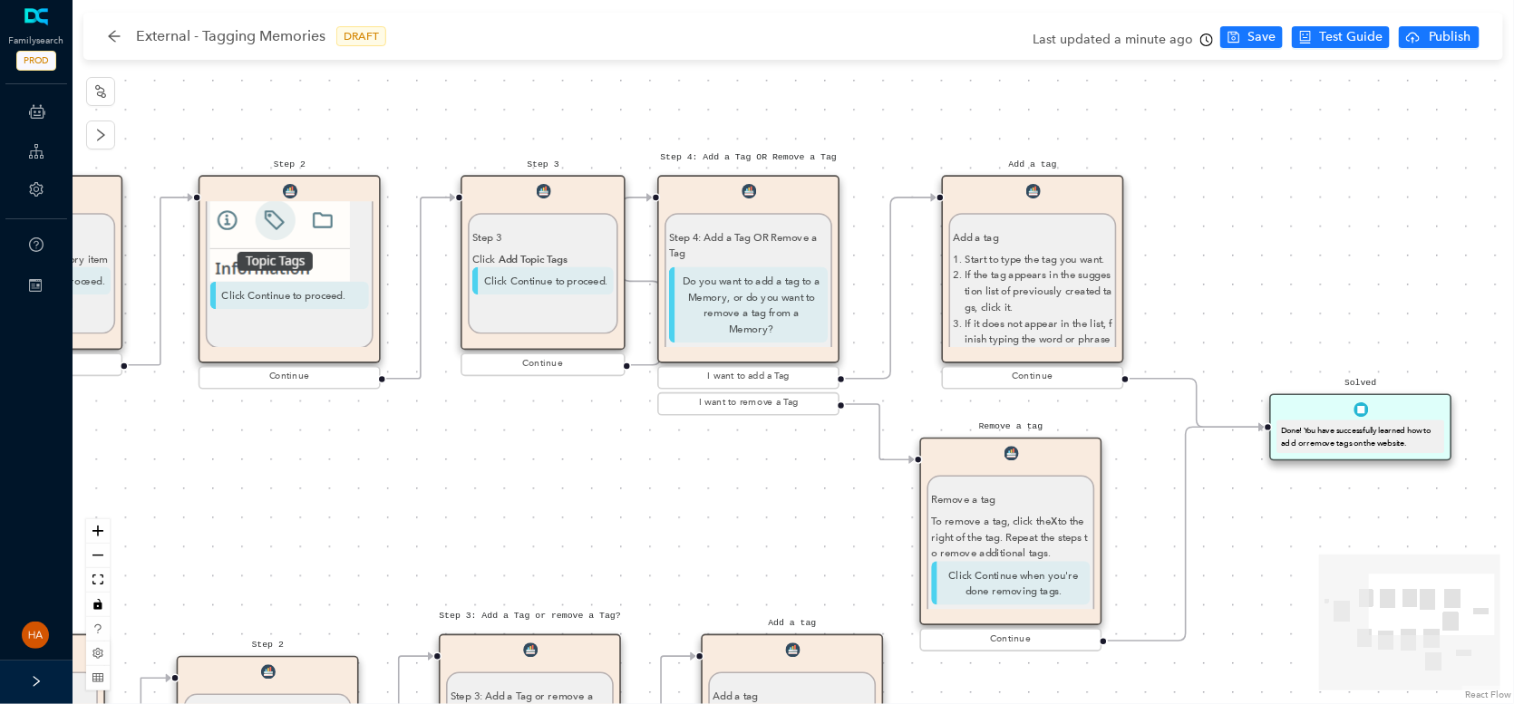
drag, startPoint x: 1154, startPoint y: 452, endPoint x: 826, endPoint y: 491, distance: 330.4
click at [826, 491] on div "Start Beginning Beginning Are you on the [DOMAIN_NAME] website or are you using…" at bounding box center [793, 352] width 1441 height 704
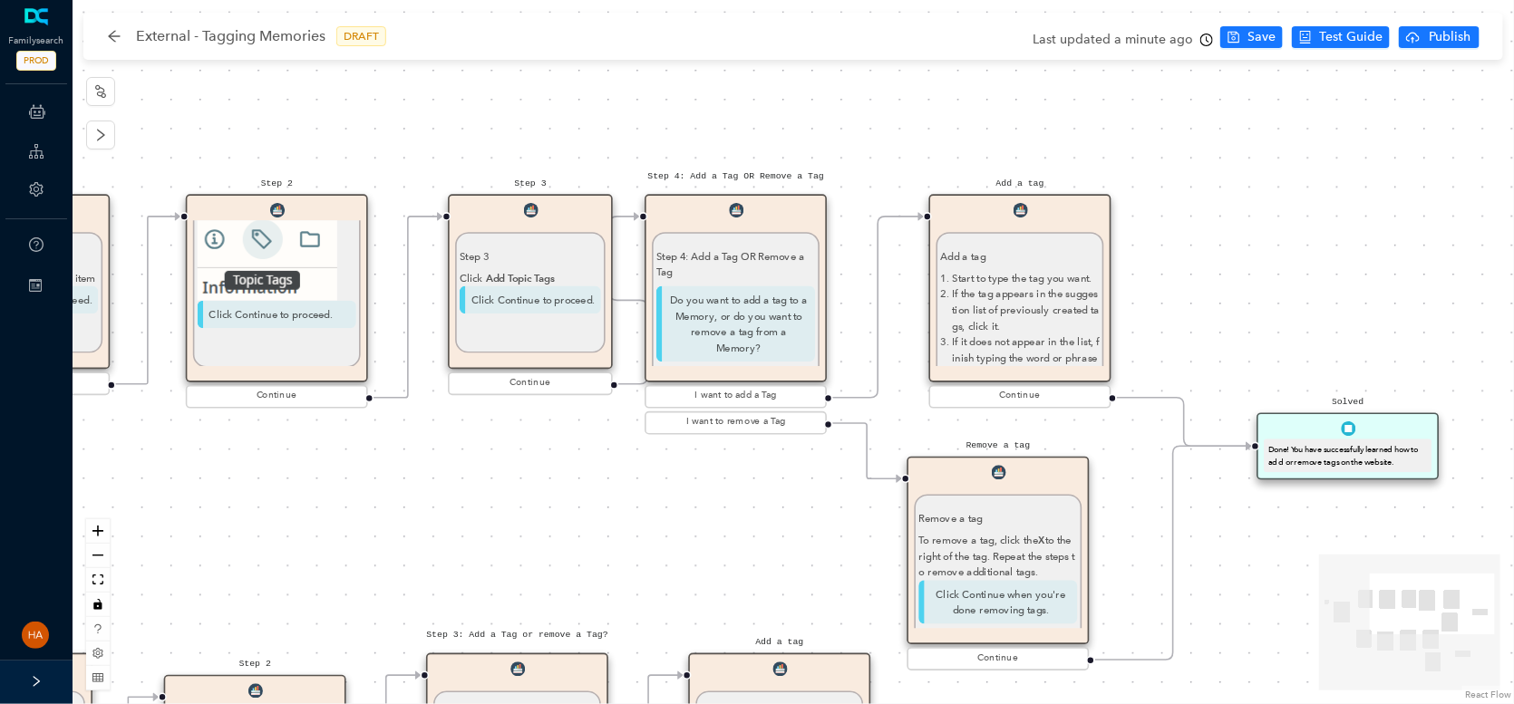
click at [767, 332] on p "Do you want to add a tag to a Memory, or do you want to remove a tag from a Mem…" at bounding box center [735, 324] width 159 height 76
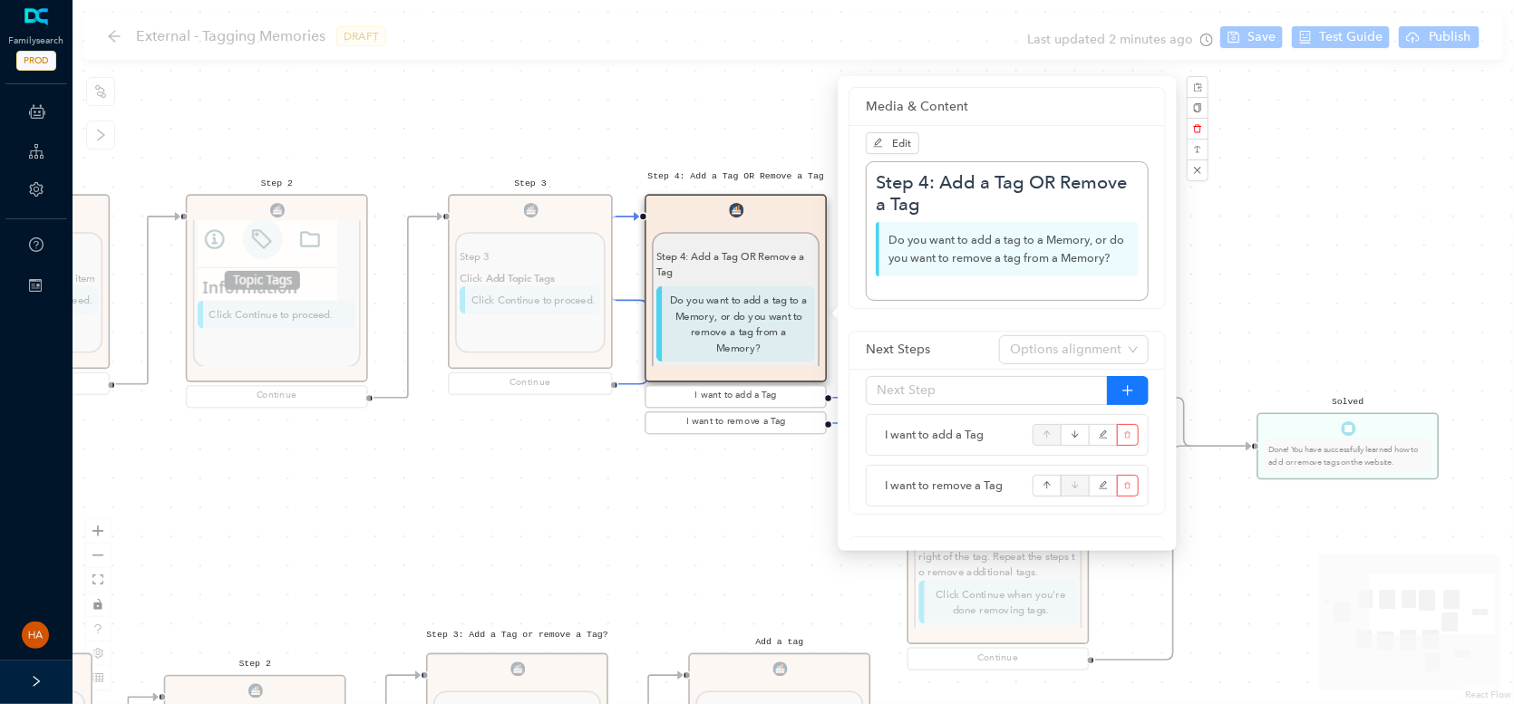
click at [622, 536] on div "Start Beginning Beginning Are you on the [DOMAIN_NAME] website or are you using…" at bounding box center [793, 352] width 1441 height 704
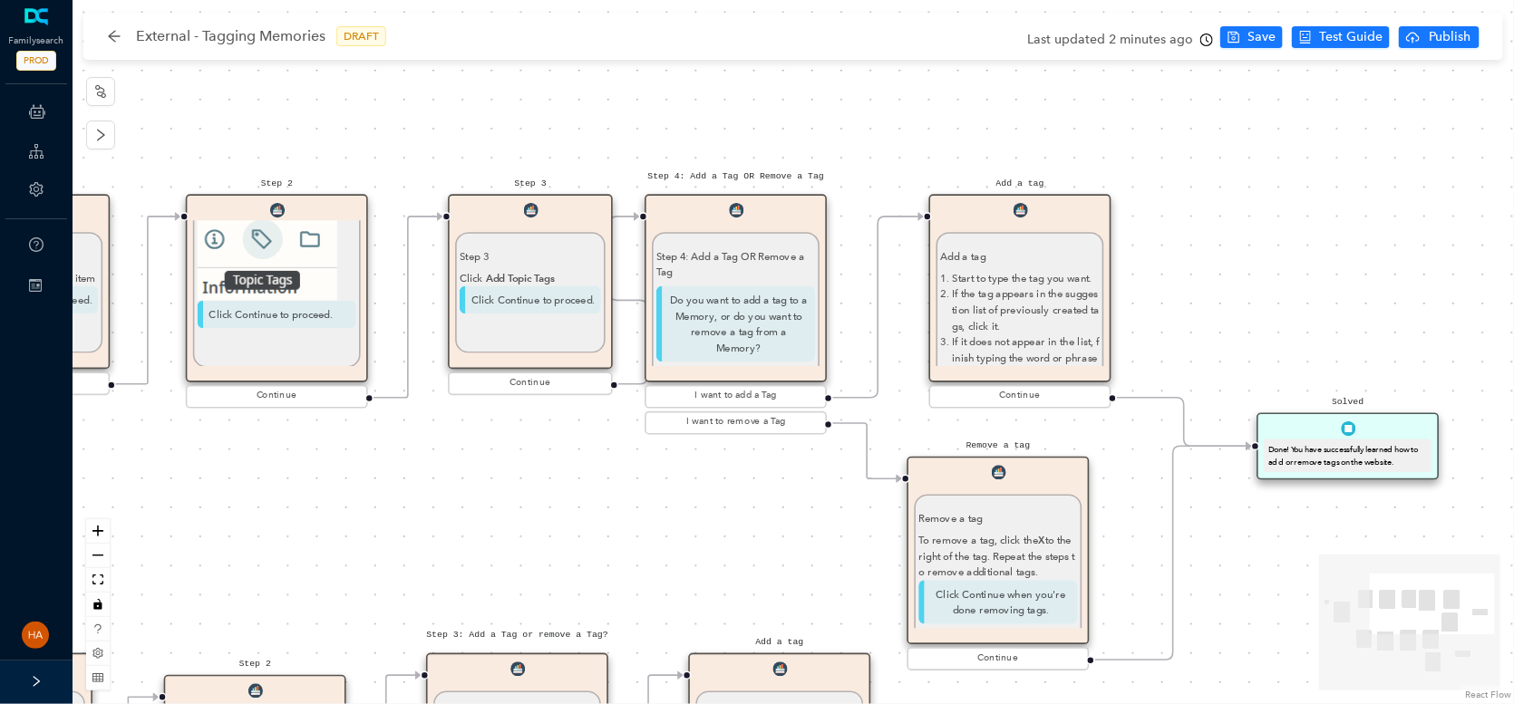
click at [710, 264] on p "Step 4: Add a Tag OR Remove a Tag" at bounding box center [735, 264] width 159 height 32
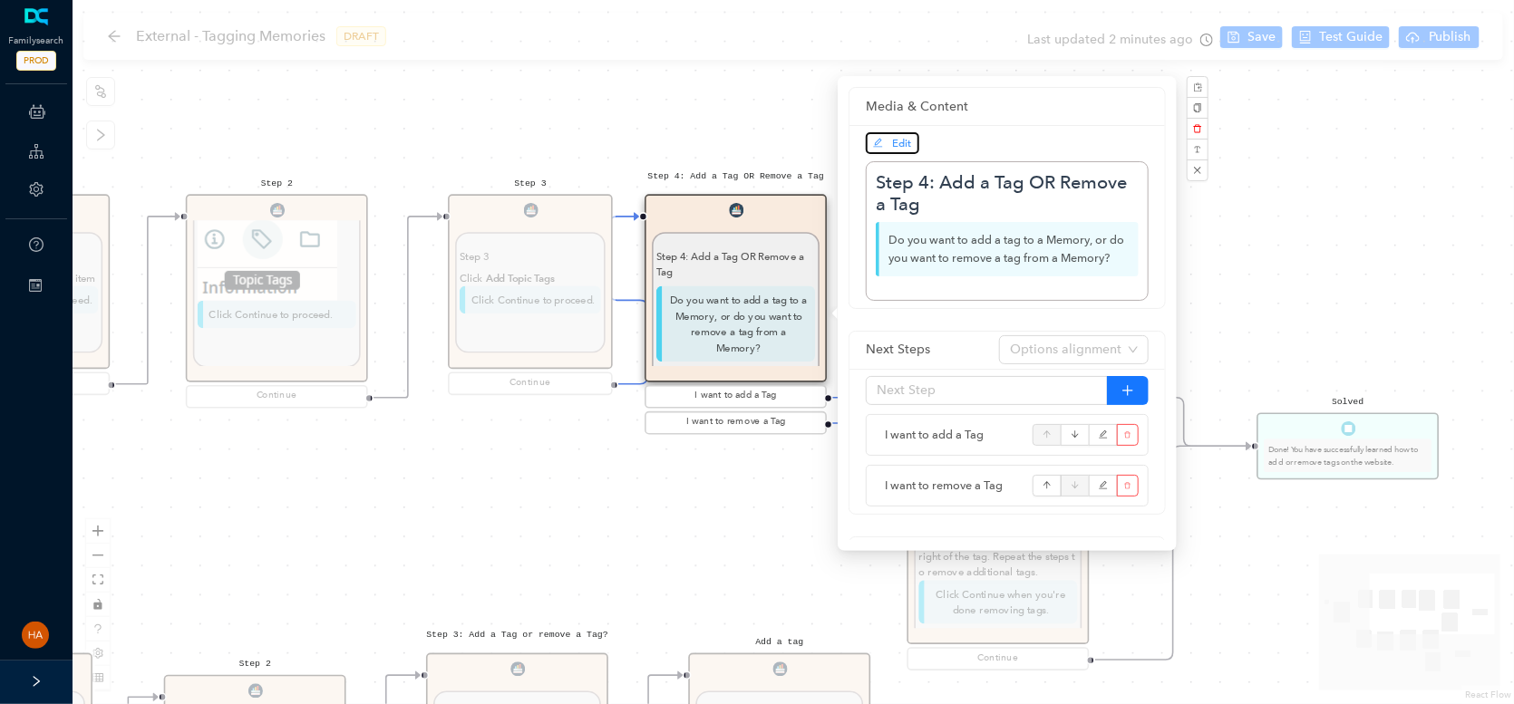
click at [893, 138] on span "Edit" at bounding box center [902, 143] width 19 height 13
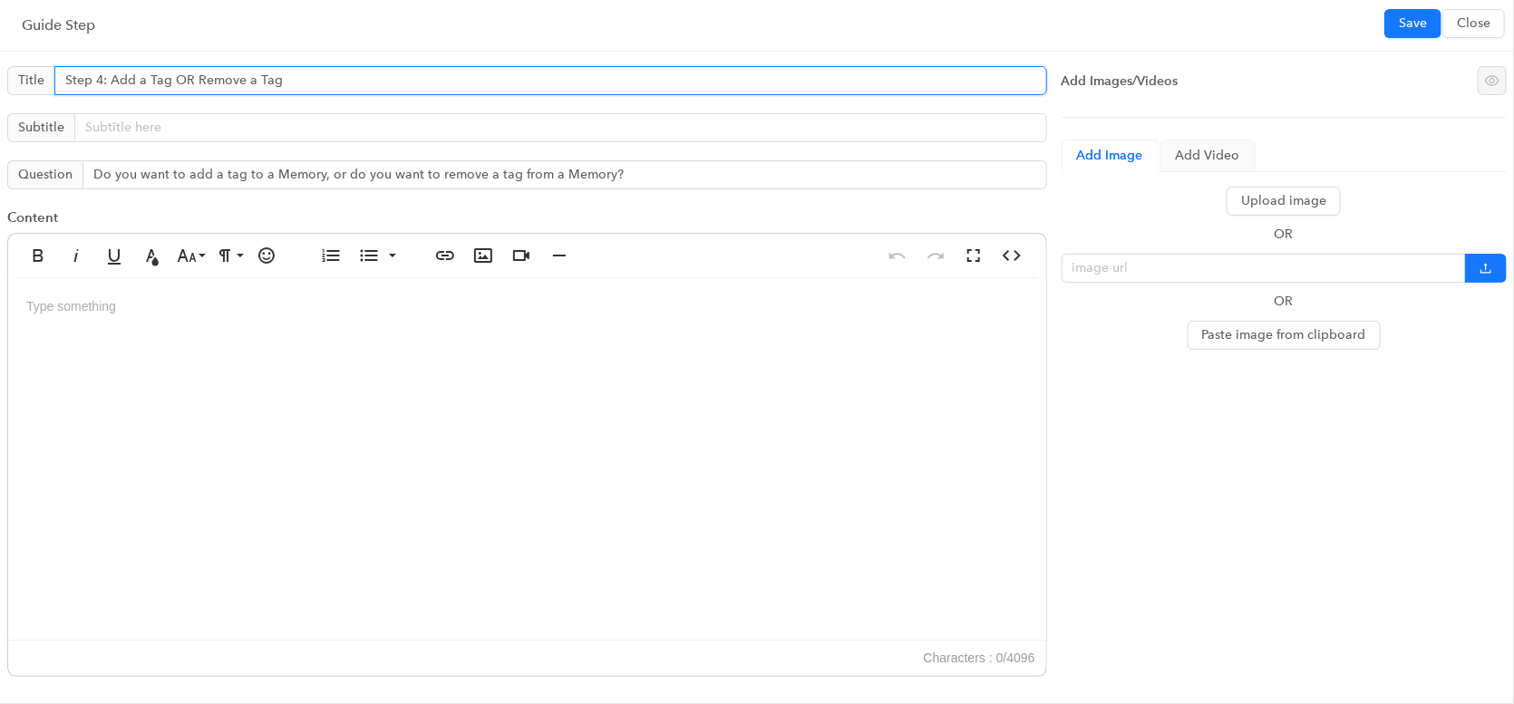
drag, startPoint x: 106, startPoint y: 77, endPoint x: 369, endPoint y: 84, distance: 263.0
click at [369, 84] on input "Step 4: Add a Tag OR Remove a Tag" at bounding box center [550, 80] width 993 height 29
type input "Step 4"
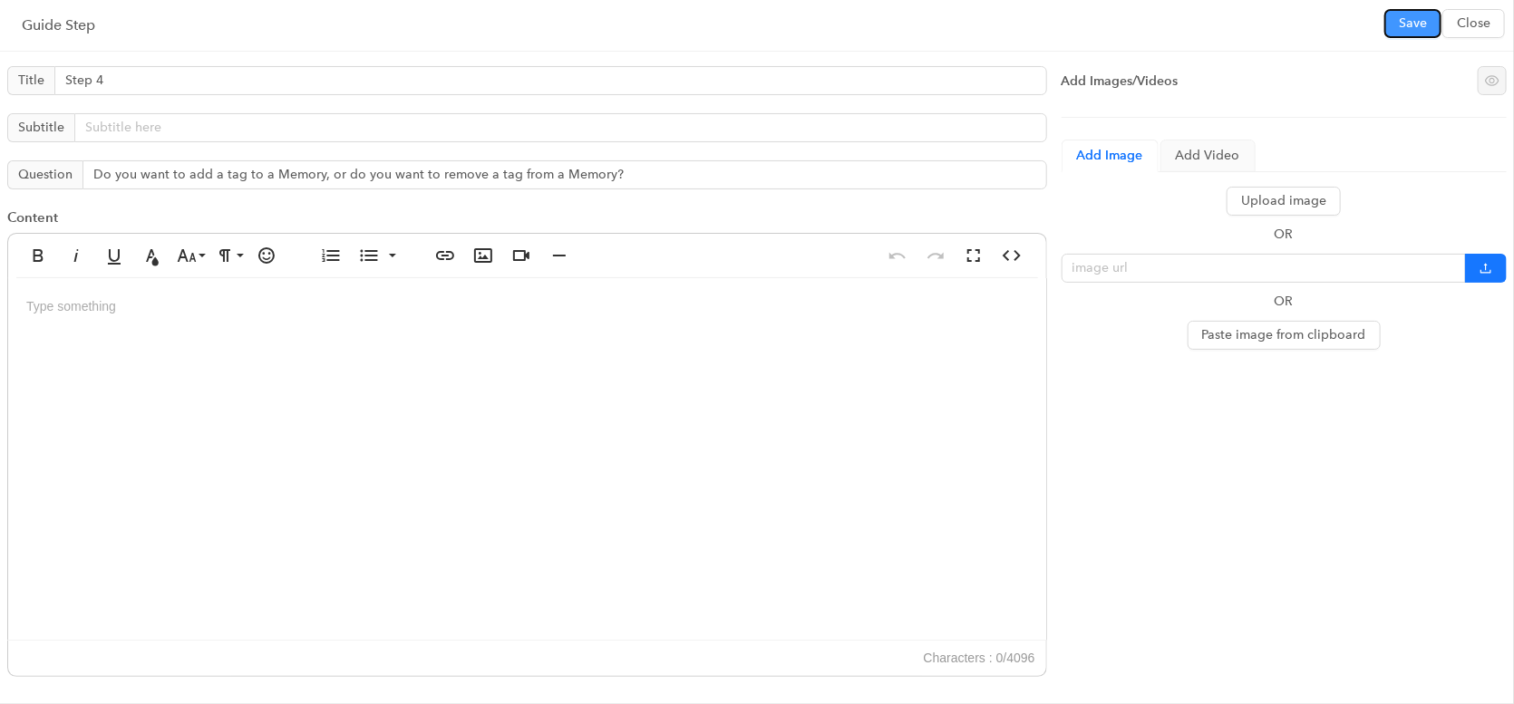
click at [1414, 32] on span "Save" at bounding box center [1413, 24] width 28 height 20
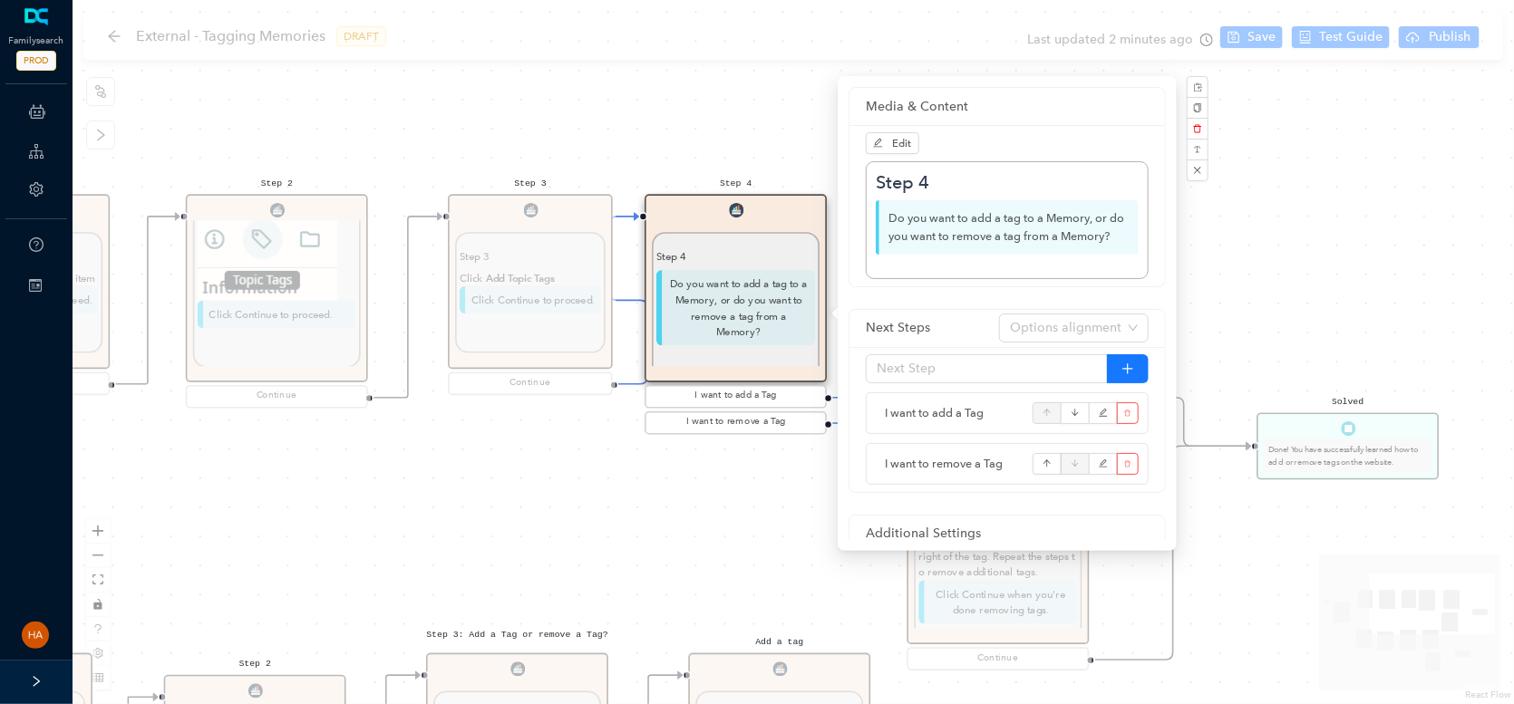
click at [1248, 39] on div "Start Beginning Beginning Are you on the [DOMAIN_NAME] website or are you using…" at bounding box center [793, 352] width 1441 height 704
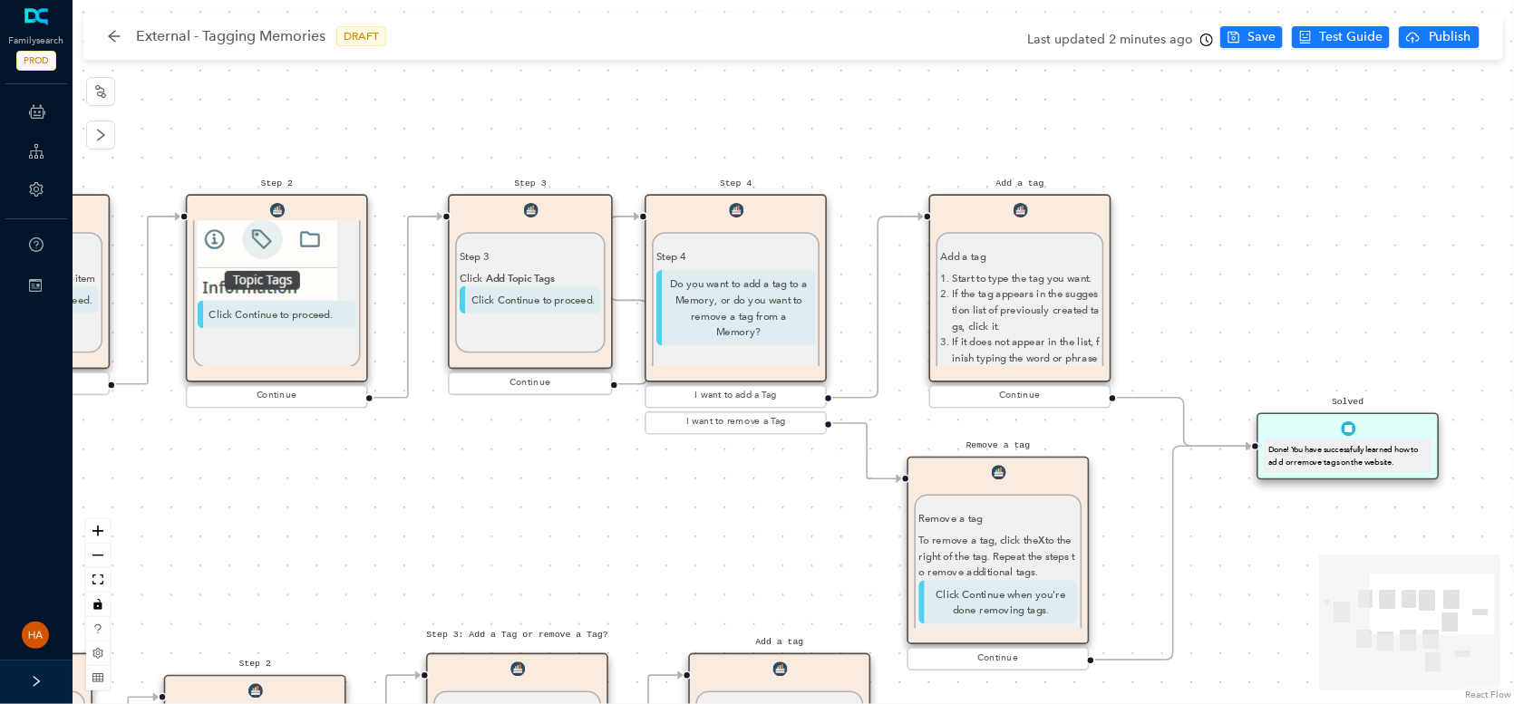
click at [754, 312] on p "Do you want to add a tag to a Memory, or do you want to remove a tag from a Mem…" at bounding box center [735, 308] width 159 height 76
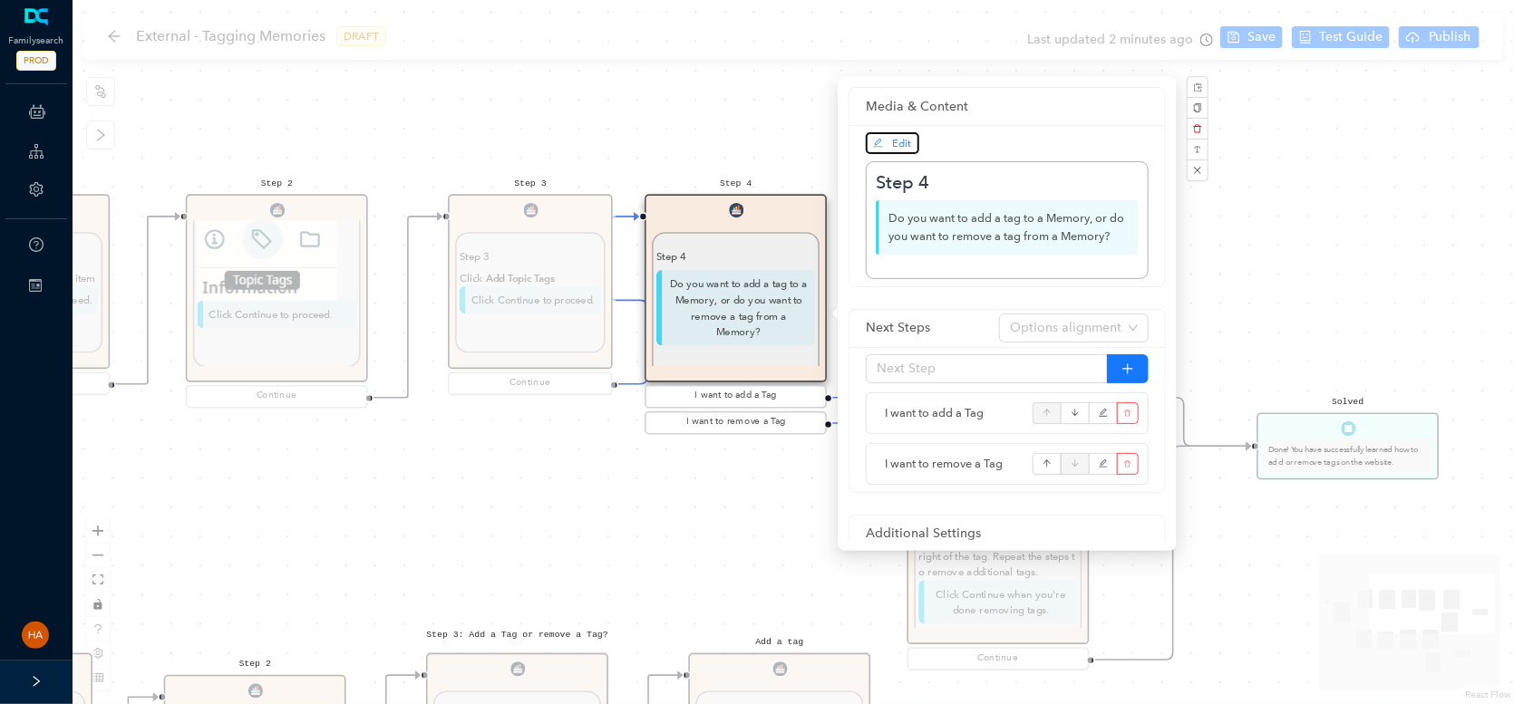
click at [883, 145] on span "Edit" at bounding box center [892, 143] width 39 height 16
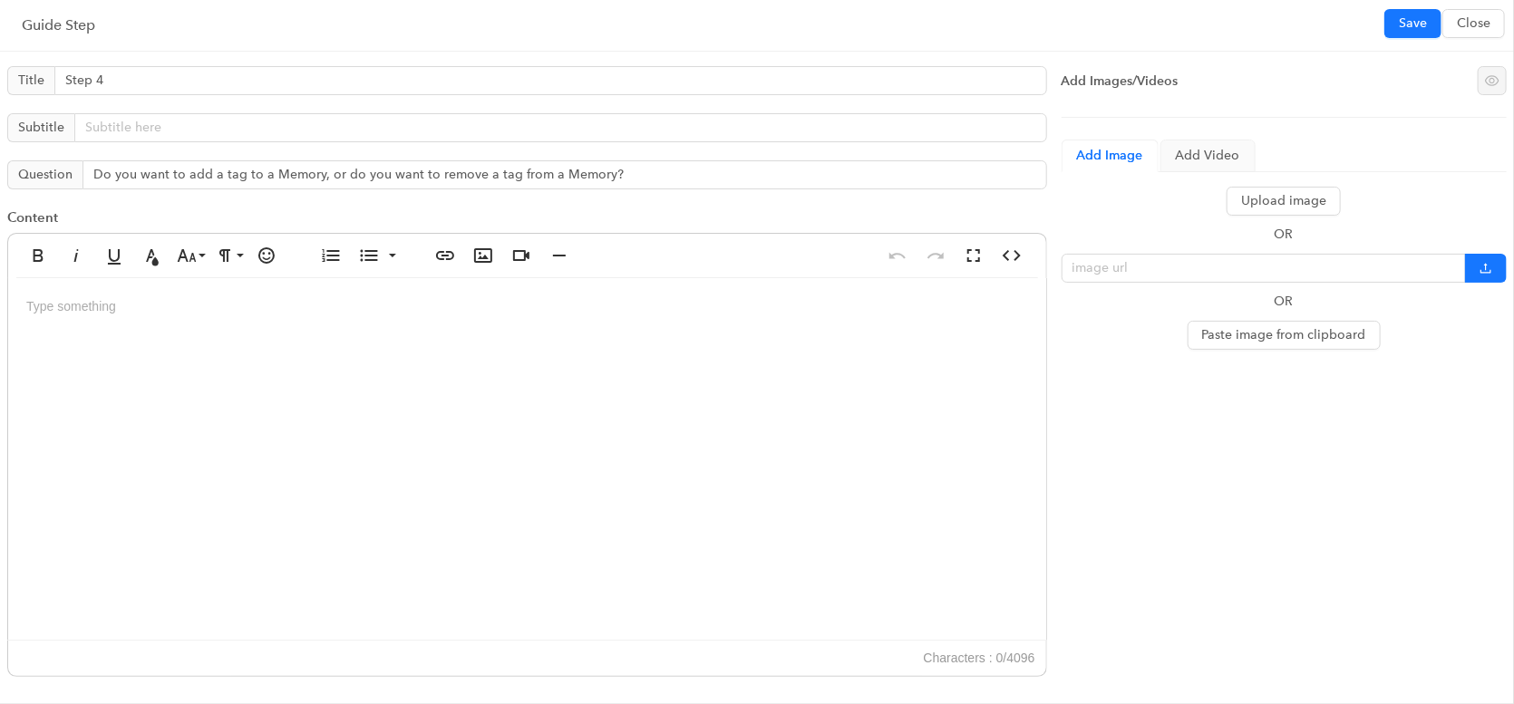
click at [78, 308] on div at bounding box center [527, 459] width 1038 height 363
click at [1383, 20] on div "Guide Step Save Close" at bounding box center [757, 26] width 1470 height 22
click at [1406, 27] on span "Save" at bounding box center [1413, 24] width 28 height 20
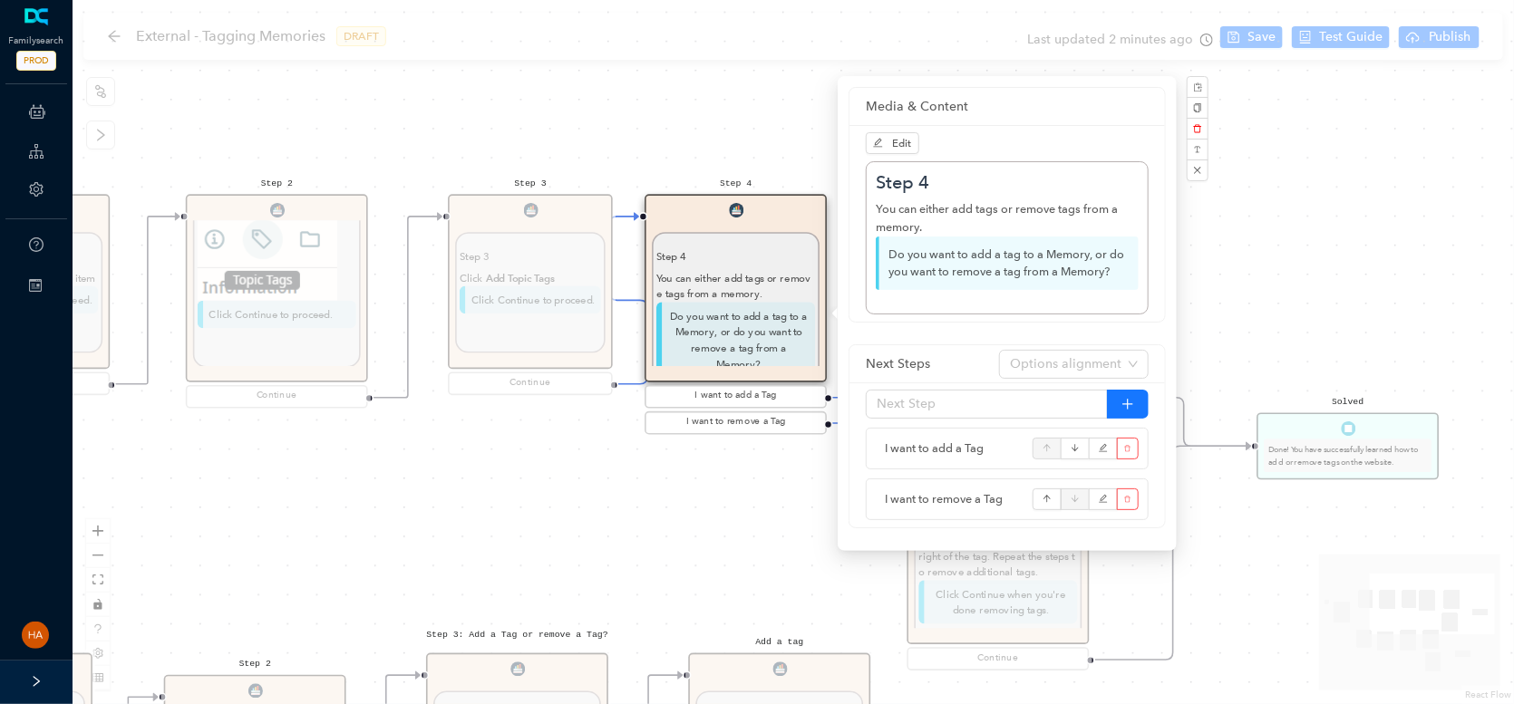
click at [1251, 34] on div "Start Beginning Beginning Are you on the [DOMAIN_NAME] website or are you using…" at bounding box center [793, 352] width 1441 height 704
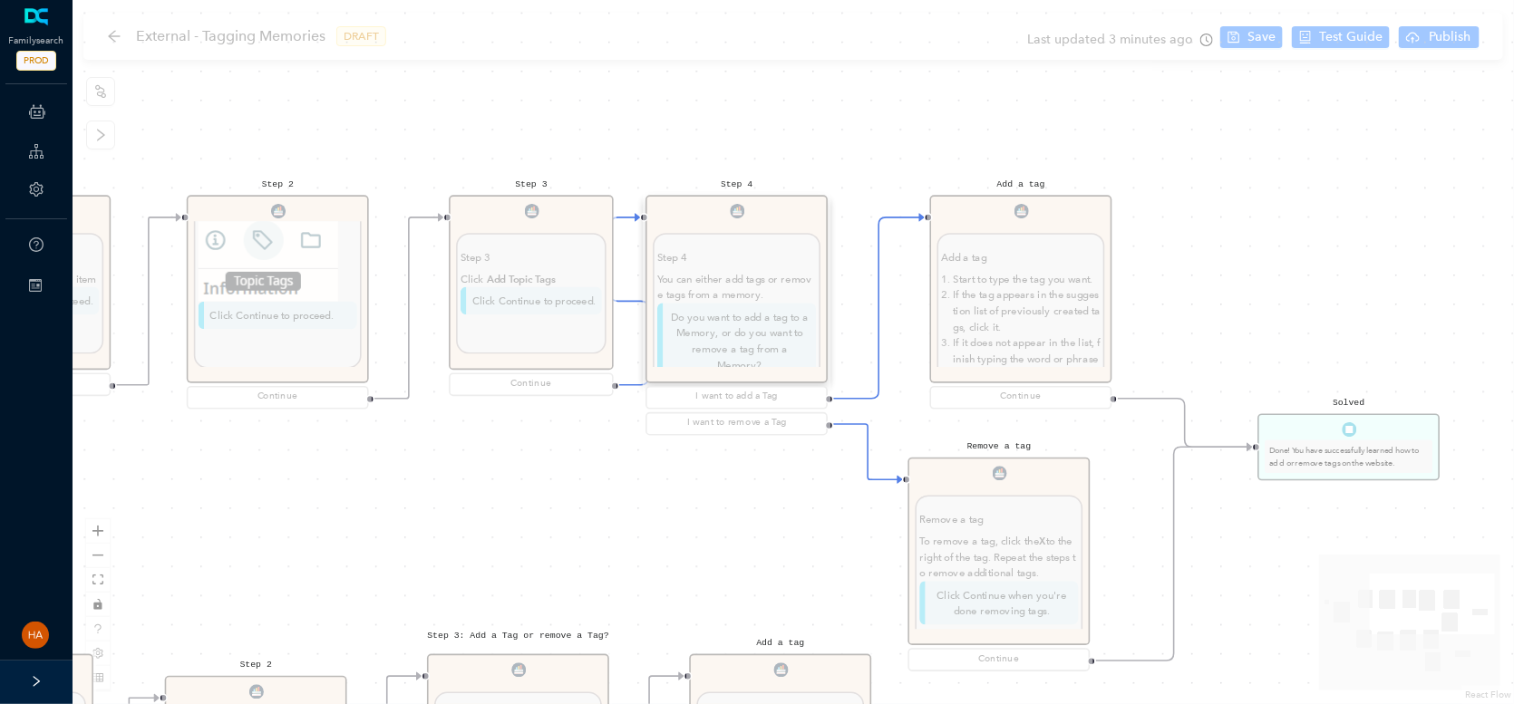
click at [1258, 38] on div "External - Tagging Memories DRAFT Last updated 3 minutes ago Save Test Guide Pu…" at bounding box center [793, 352] width 1441 height 704
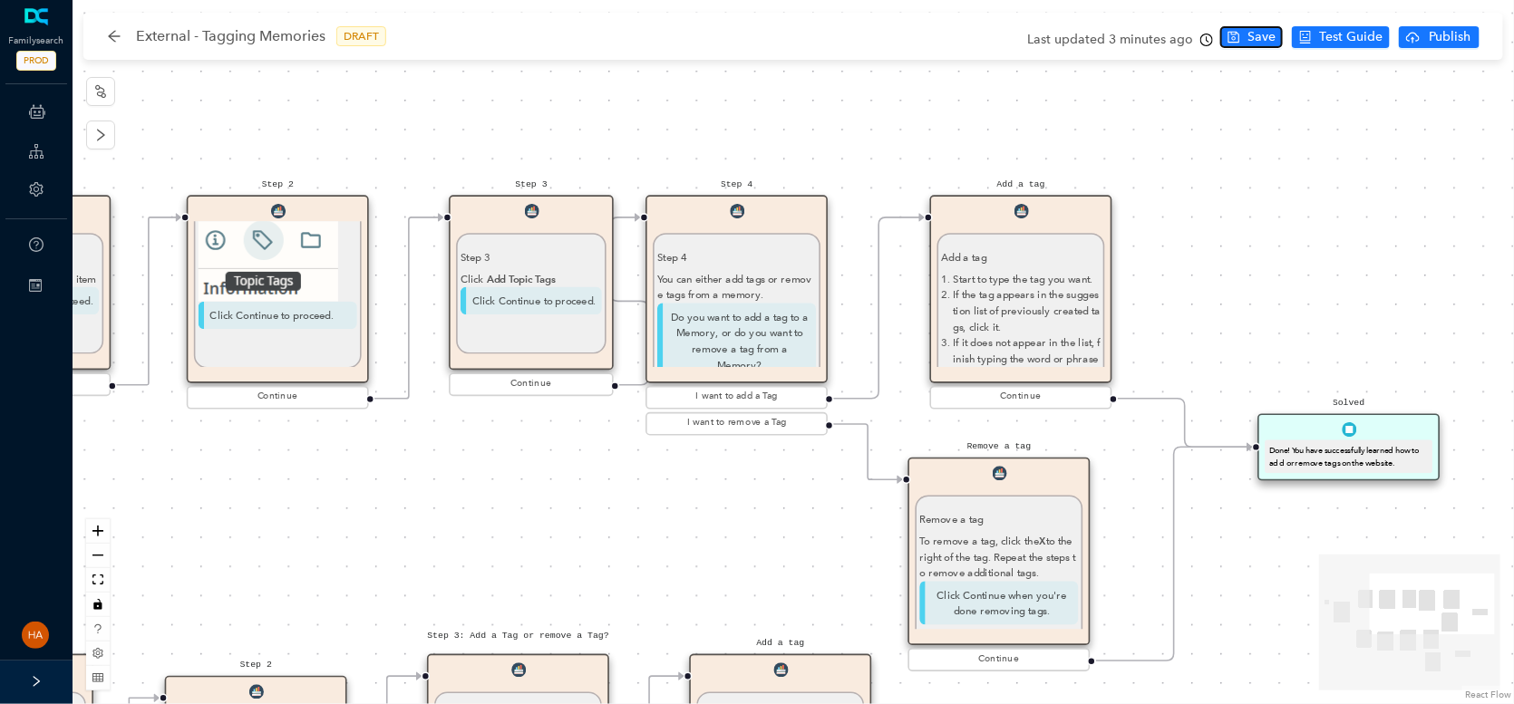
click at [1258, 38] on span "Save" at bounding box center [1261, 37] width 28 height 20
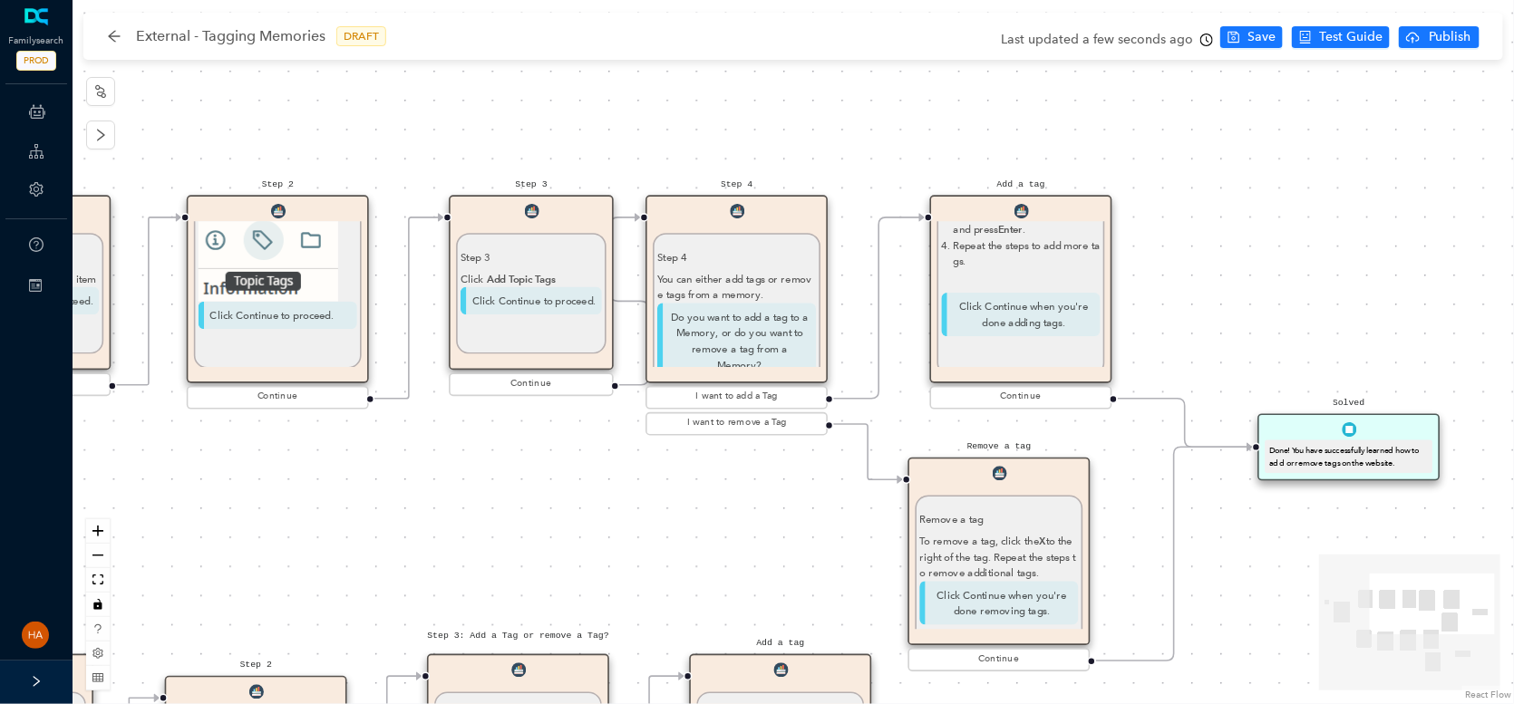
scroll to position [21, 0]
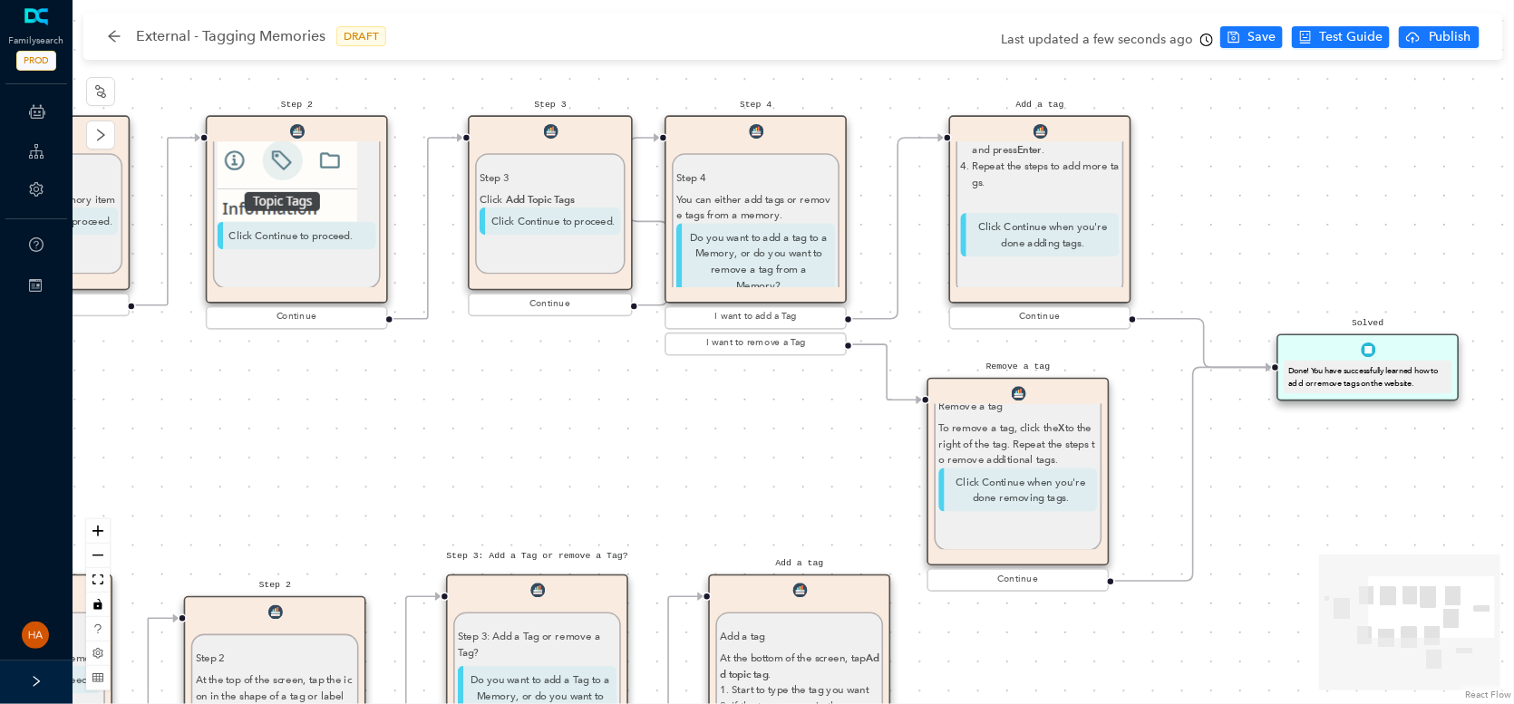
drag, startPoint x: 738, startPoint y: 421, endPoint x: 819, endPoint y: 77, distance: 354.0
click at [819, 77] on div "Start Beginning Beginning Are you on the [DOMAIN_NAME] website or are you using…" at bounding box center [793, 352] width 1441 height 704
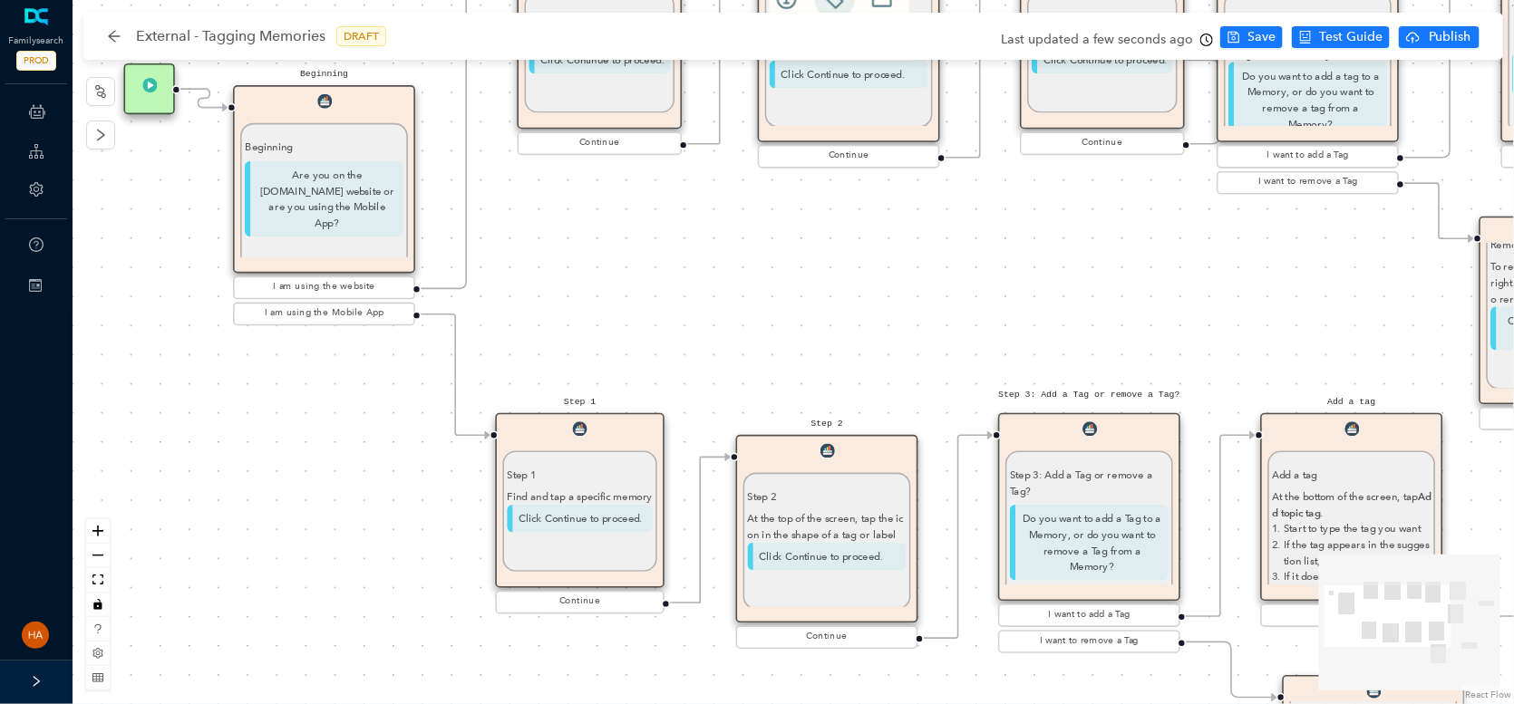
drag, startPoint x: 530, startPoint y: 488, endPoint x: 1001, endPoint y: 671, distance: 504.8
click at [1001, 671] on div "Start Beginning Beginning Are you on the [DOMAIN_NAME] website or are you using…" at bounding box center [793, 352] width 1441 height 704
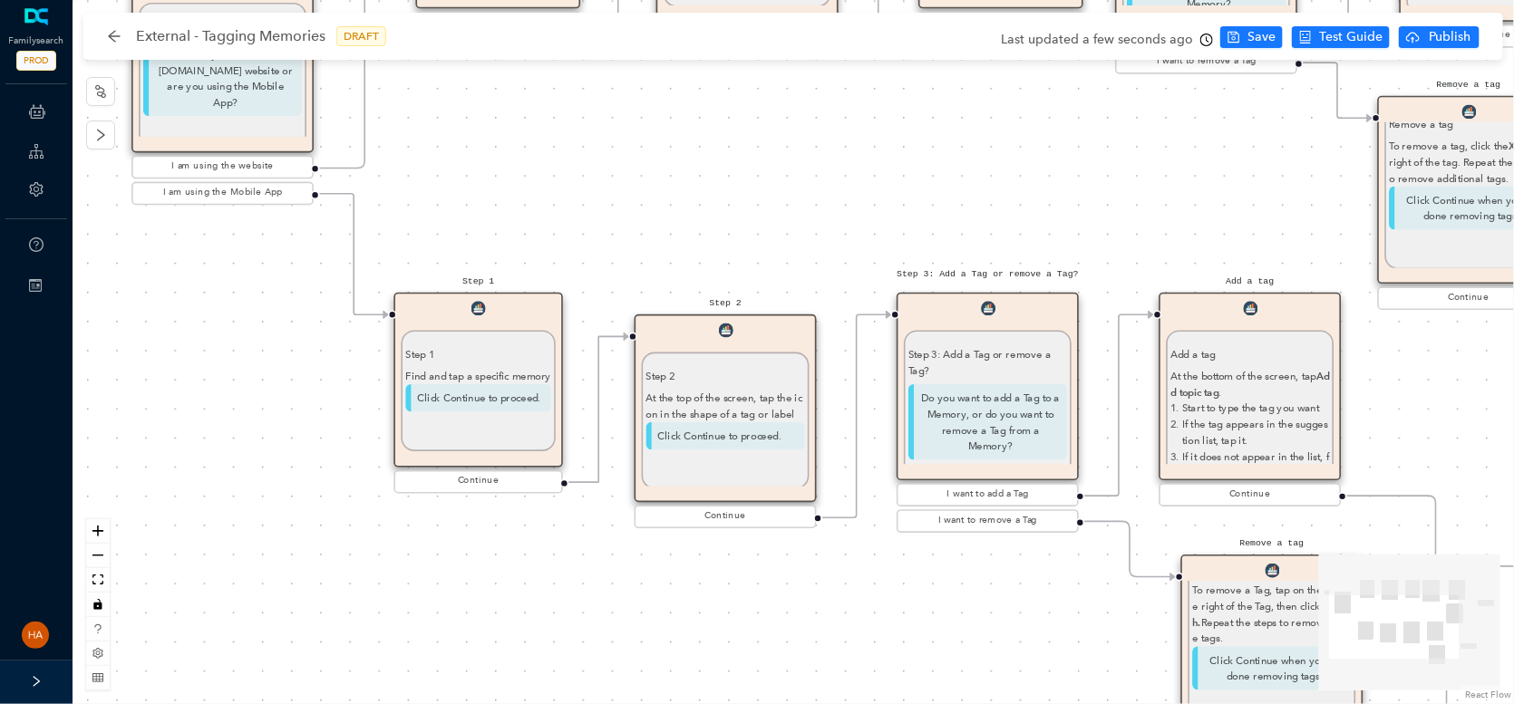
drag, startPoint x: 326, startPoint y: 567, endPoint x: 225, endPoint y: 446, distance: 157.6
click at [225, 446] on div "Start Beginning Beginning Are you on the [DOMAIN_NAME] website or are you using…" at bounding box center [793, 352] width 1441 height 704
click at [995, 385] on p "Do you want to add a Tag to a Memory, or do you want to remove a Tag from a Mem…" at bounding box center [987, 422] width 159 height 76
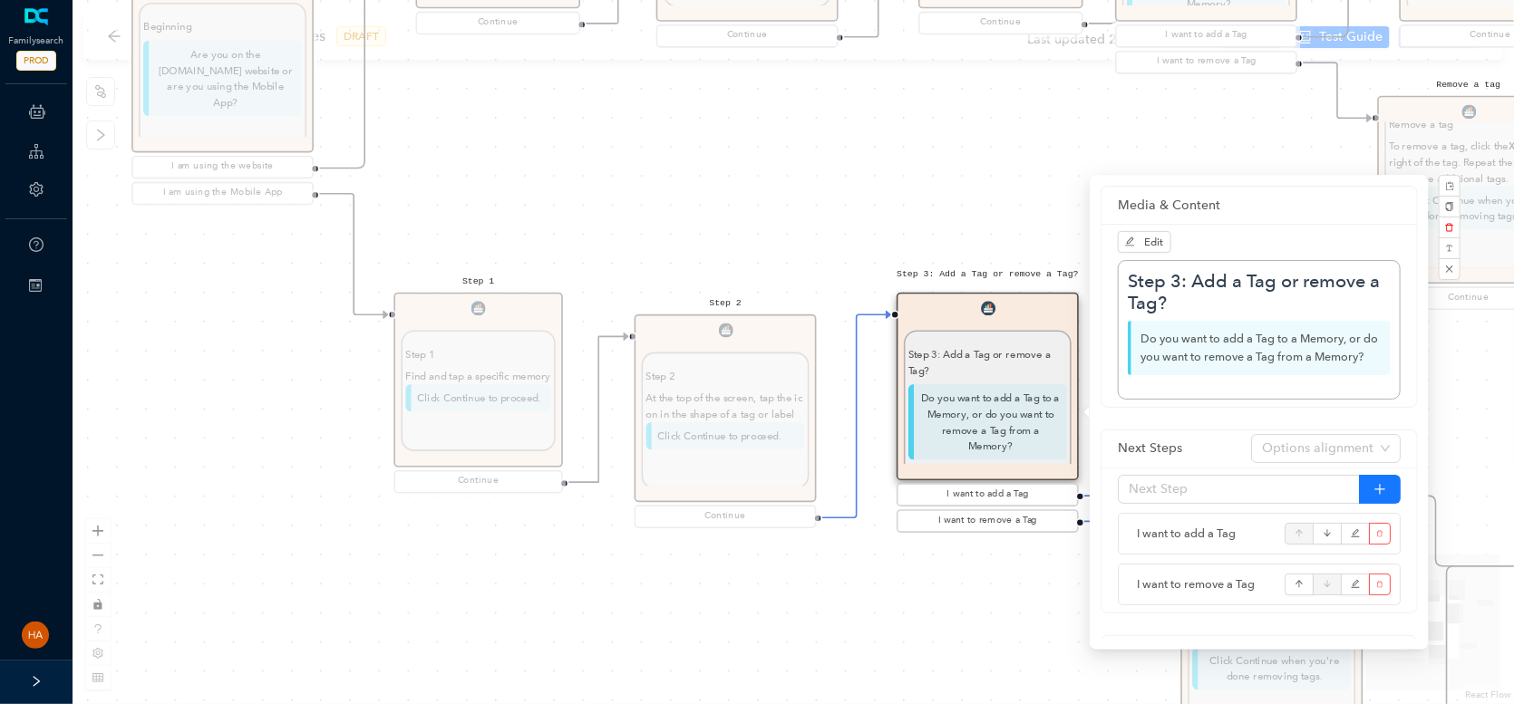
click at [948, 158] on div "Start Beginning Beginning Are you on the [DOMAIN_NAME] website or are you using…" at bounding box center [793, 352] width 1441 height 704
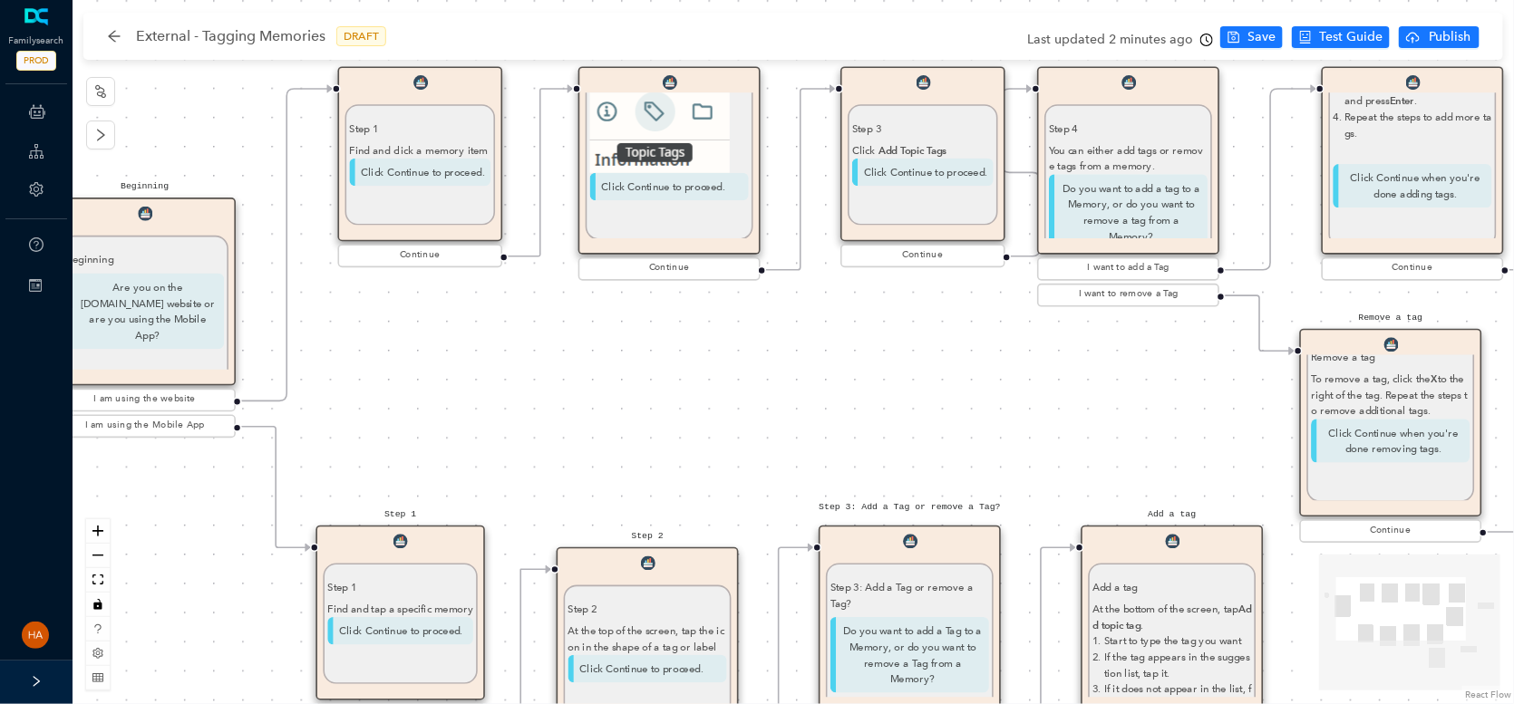
drag, startPoint x: 1051, startPoint y: 133, endPoint x: 971, endPoint y: 352, distance: 232.6
click at [971, 369] on div "Start Beginning Beginning Are you on the [DOMAIN_NAME] website or are you using…" at bounding box center [793, 352] width 1441 height 704
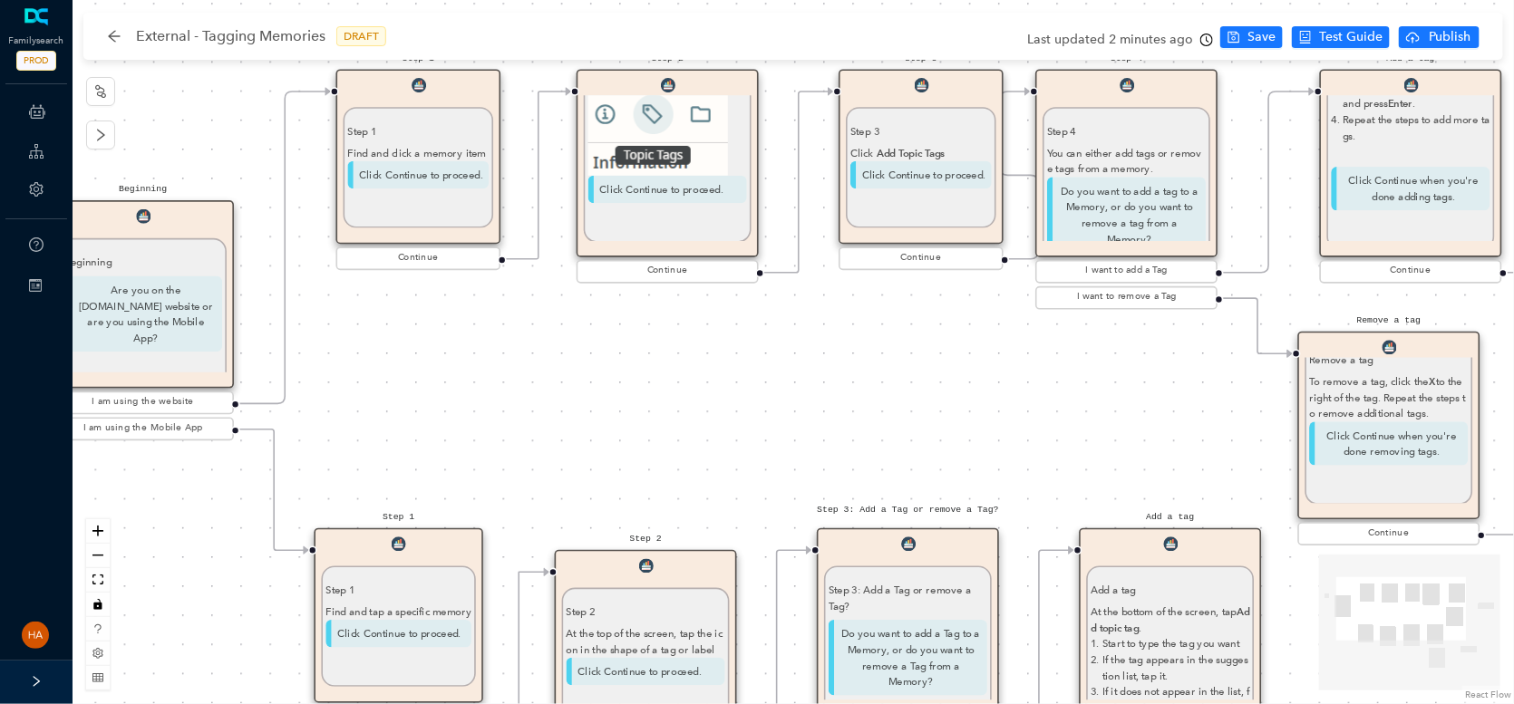
click at [1104, 186] on p "Do you want to add a tag to a Memory, or do you want to remove a tag from a Mem…" at bounding box center [1126, 215] width 159 height 76
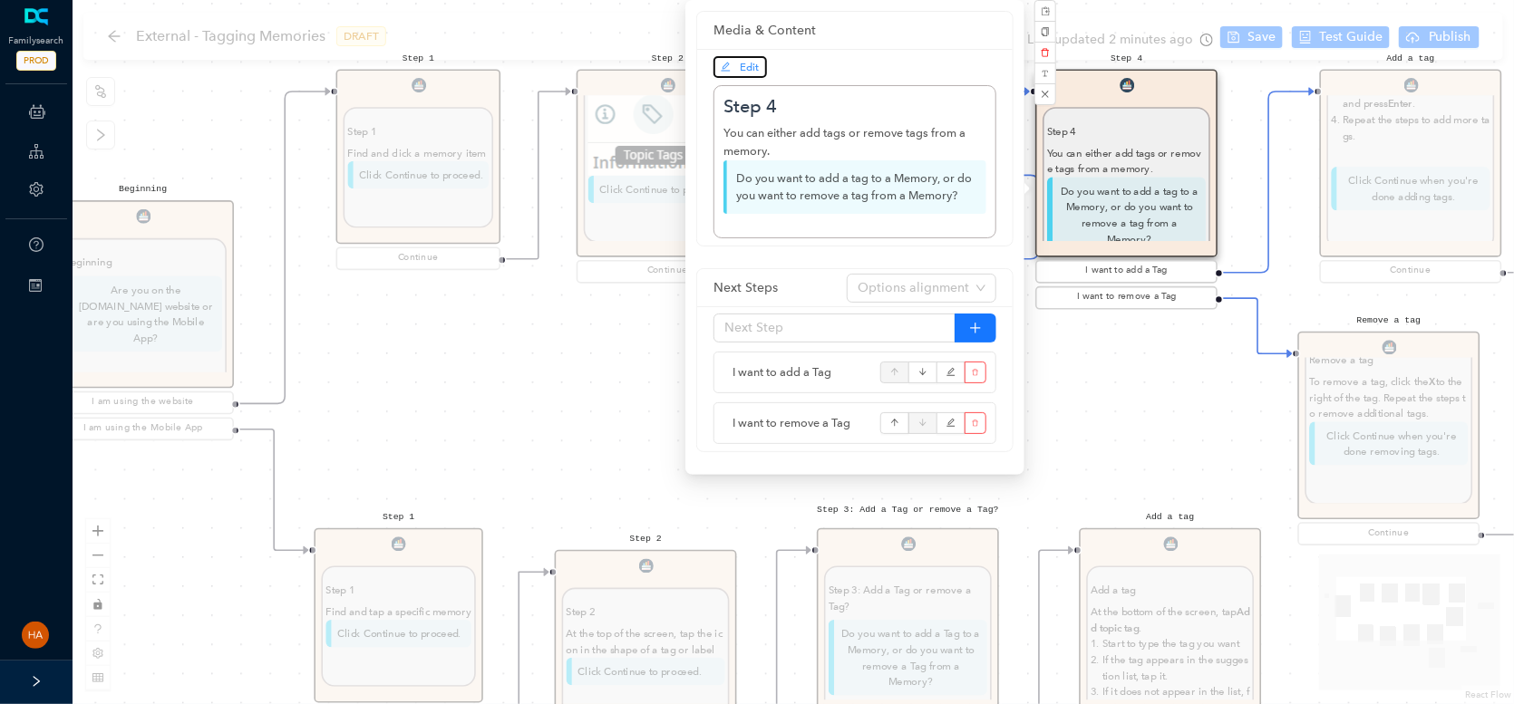
click at [748, 71] on span "Edit" at bounding box center [750, 67] width 19 height 13
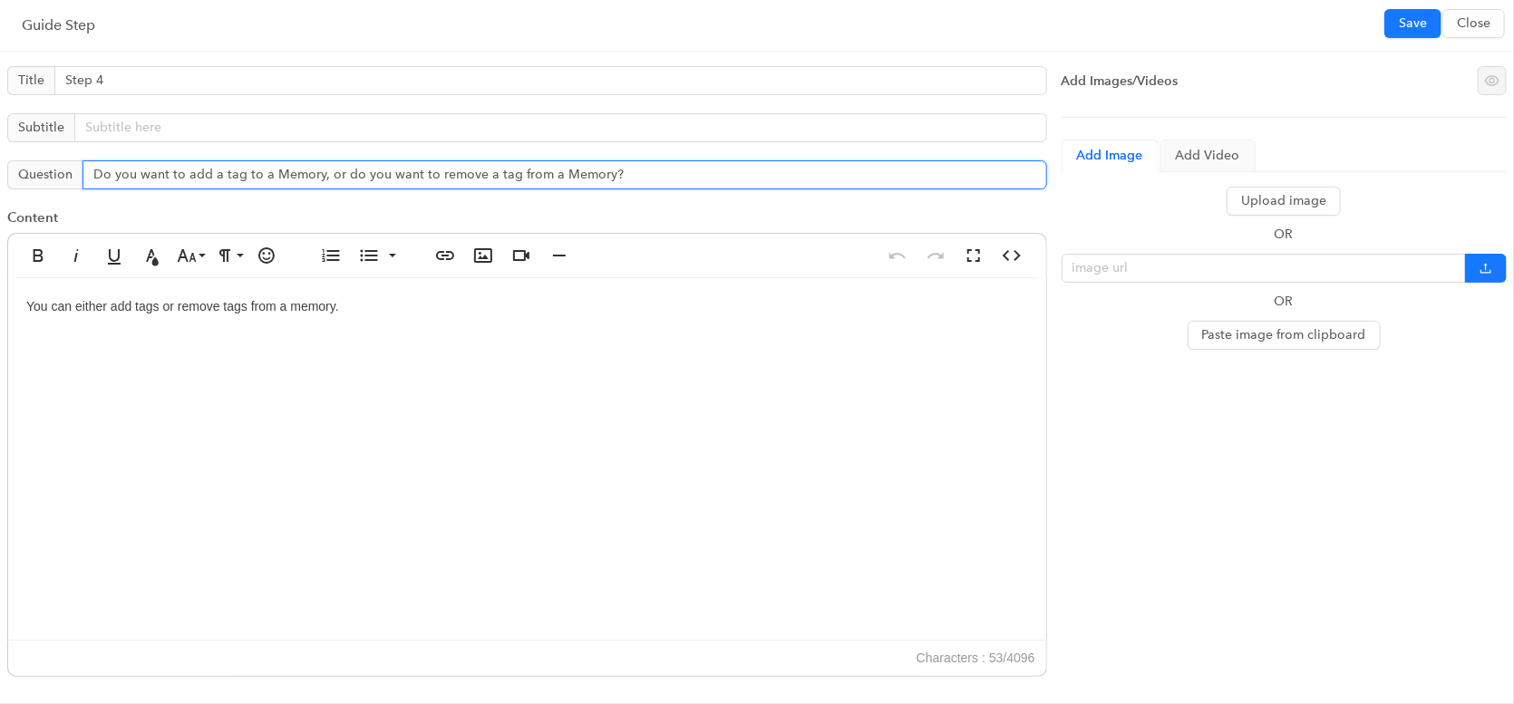
click at [182, 174] on input "Do you want to add a tag to a Memory, or do you want to remove a tag from a Mem…" at bounding box center [564, 174] width 964 height 29
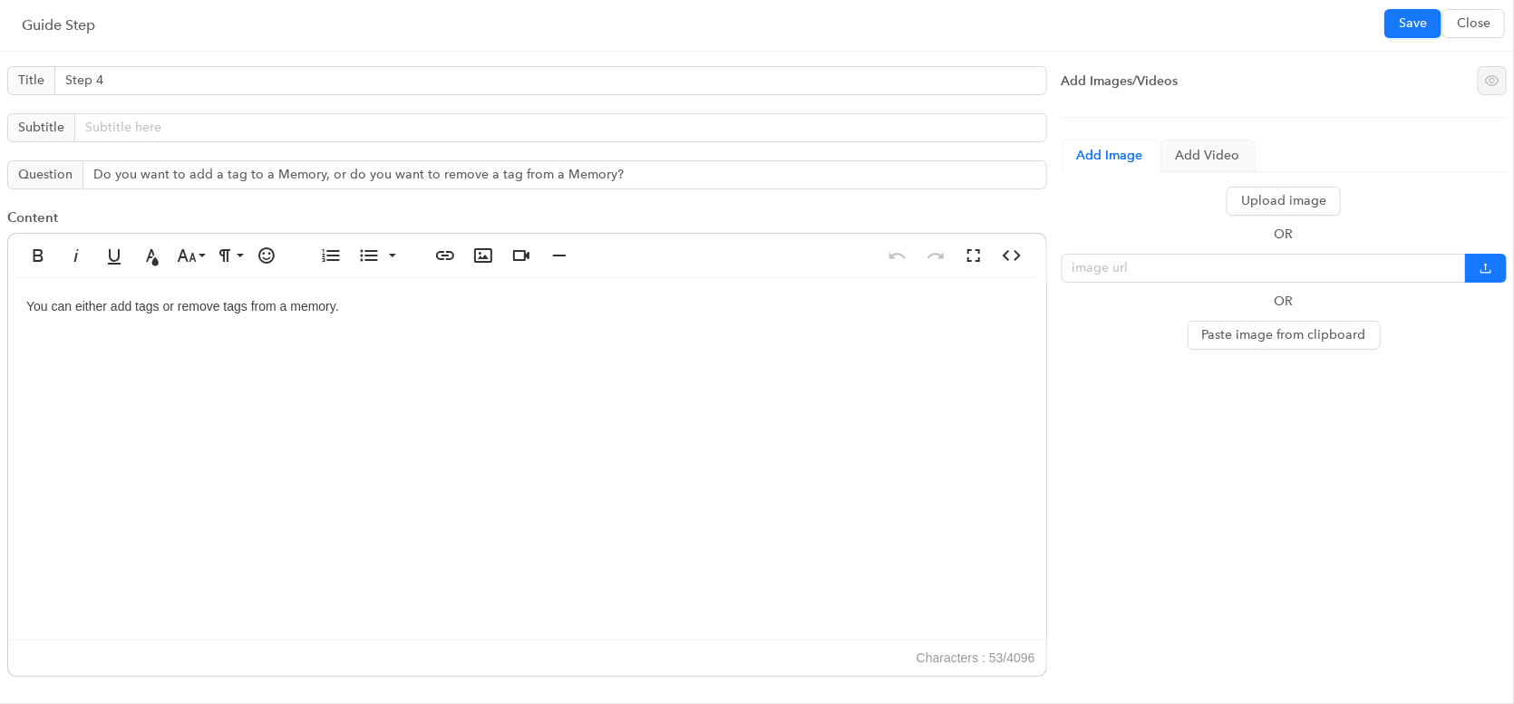
click at [103, 293] on div "You can either add tags or remove tags from a memory." at bounding box center [527, 459] width 1038 height 363
drag, startPoint x: 1408, startPoint y: 21, endPoint x: 1385, endPoint y: 49, distance: 36.1
click at [1407, 21] on span "Save" at bounding box center [1413, 24] width 28 height 20
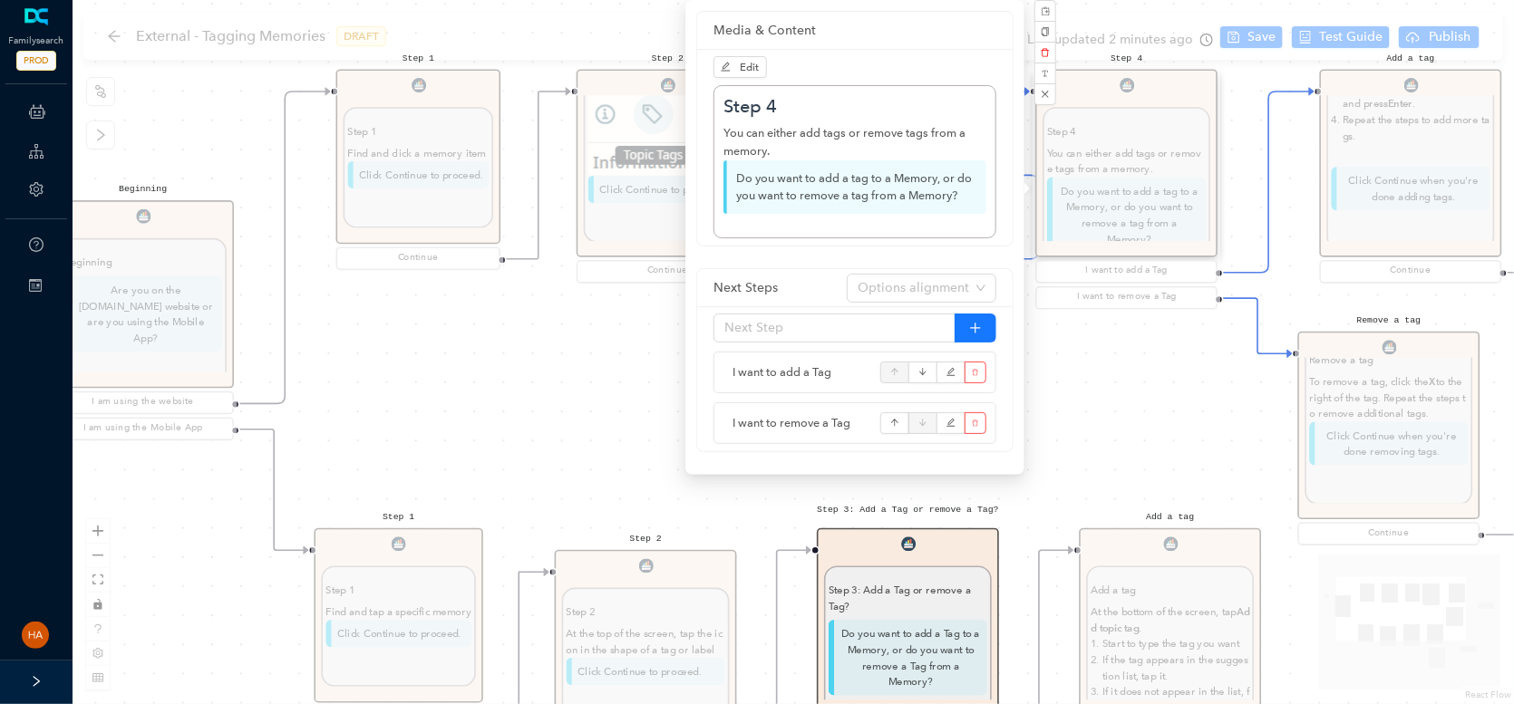
click at [888, 641] on div "Step 3: Add a Tag or remove a Tag? Step 3: Add a Tag or remove a Tag? Do you wa…" at bounding box center [908, 649] width 182 height 243
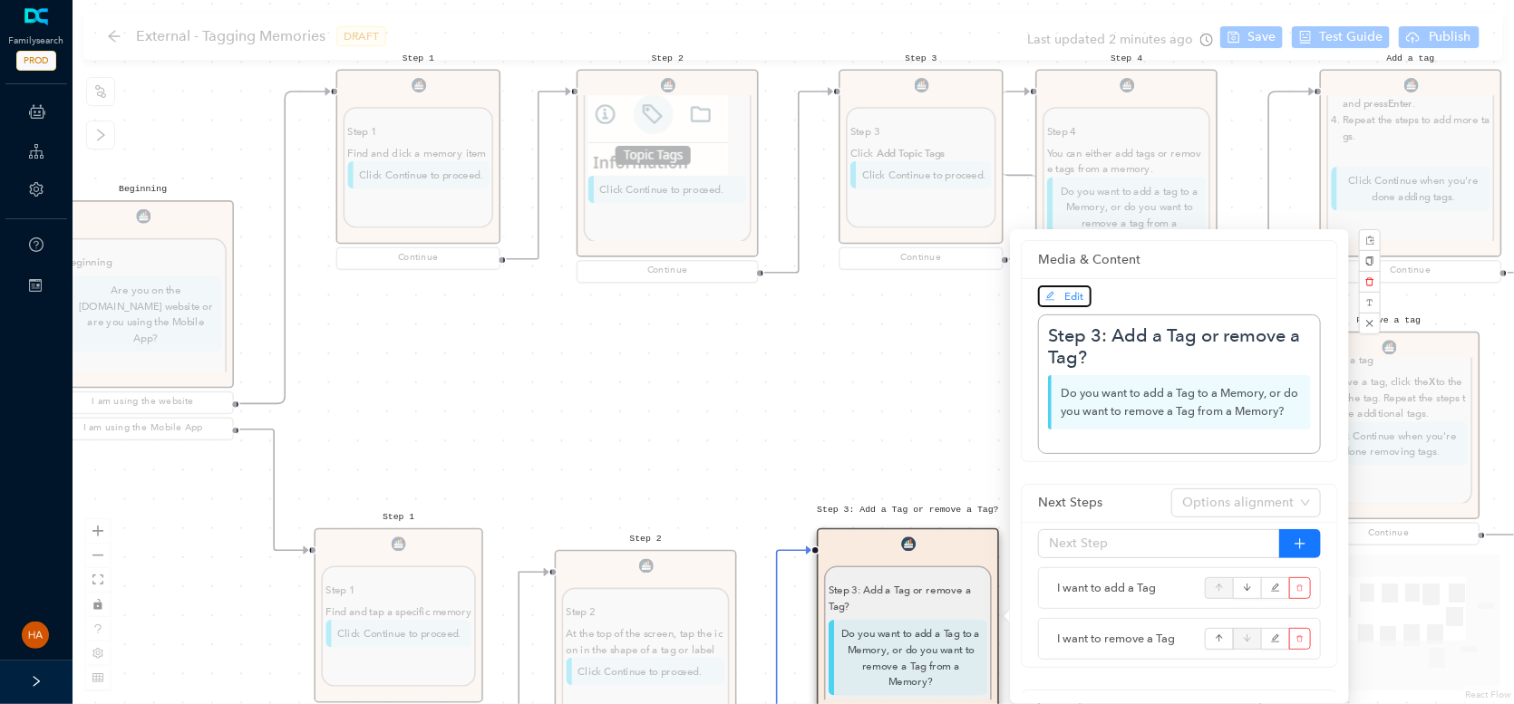
click at [1073, 294] on span "Edit" at bounding box center [1074, 296] width 19 height 13
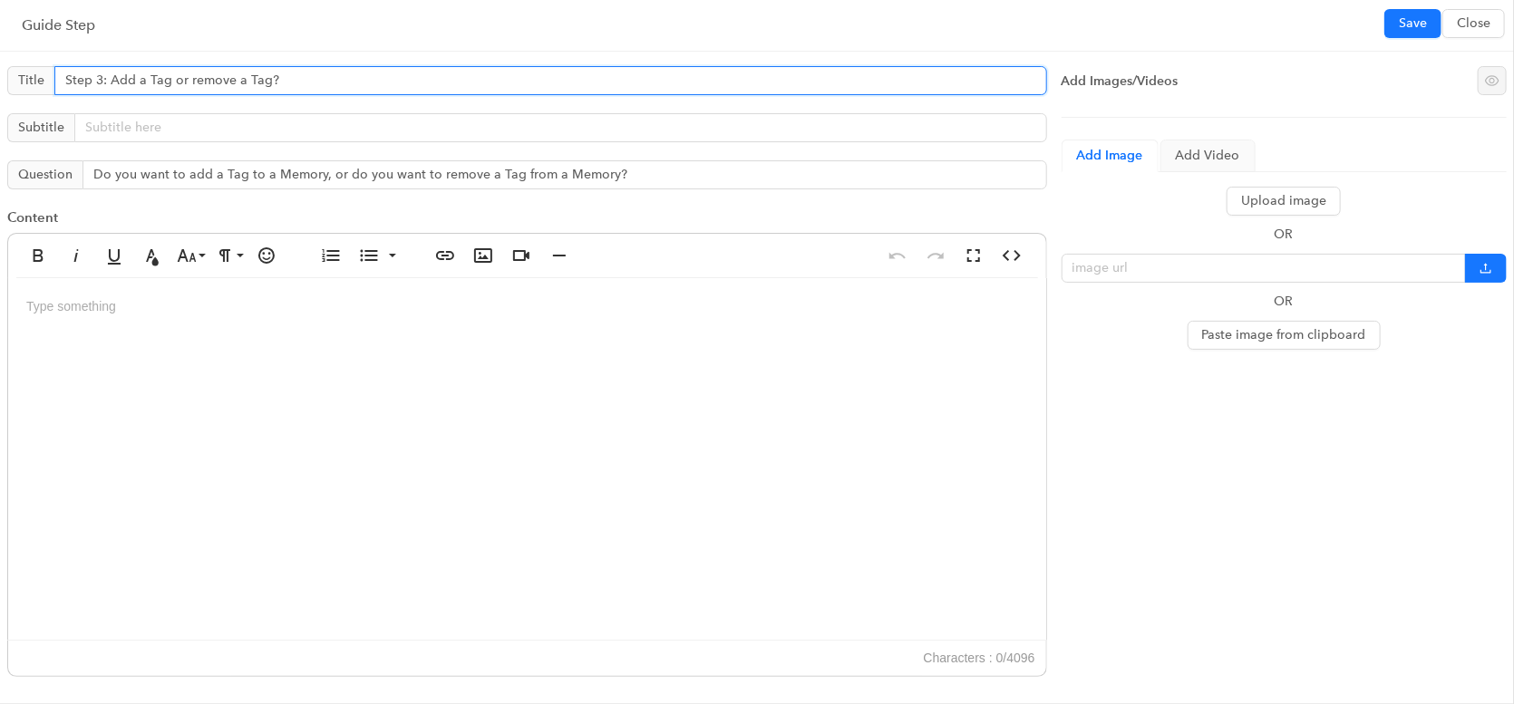
drag, startPoint x: 108, startPoint y: 78, endPoint x: 442, endPoint y: 102, distance: 335.4
click at [442, 102] on div "Title Step 3: Add a Tag or remove a Tag? Subtitle Question Do you want to add a…" at bounding box center [527, 376] width 1054 height 635
type input "Step 3"
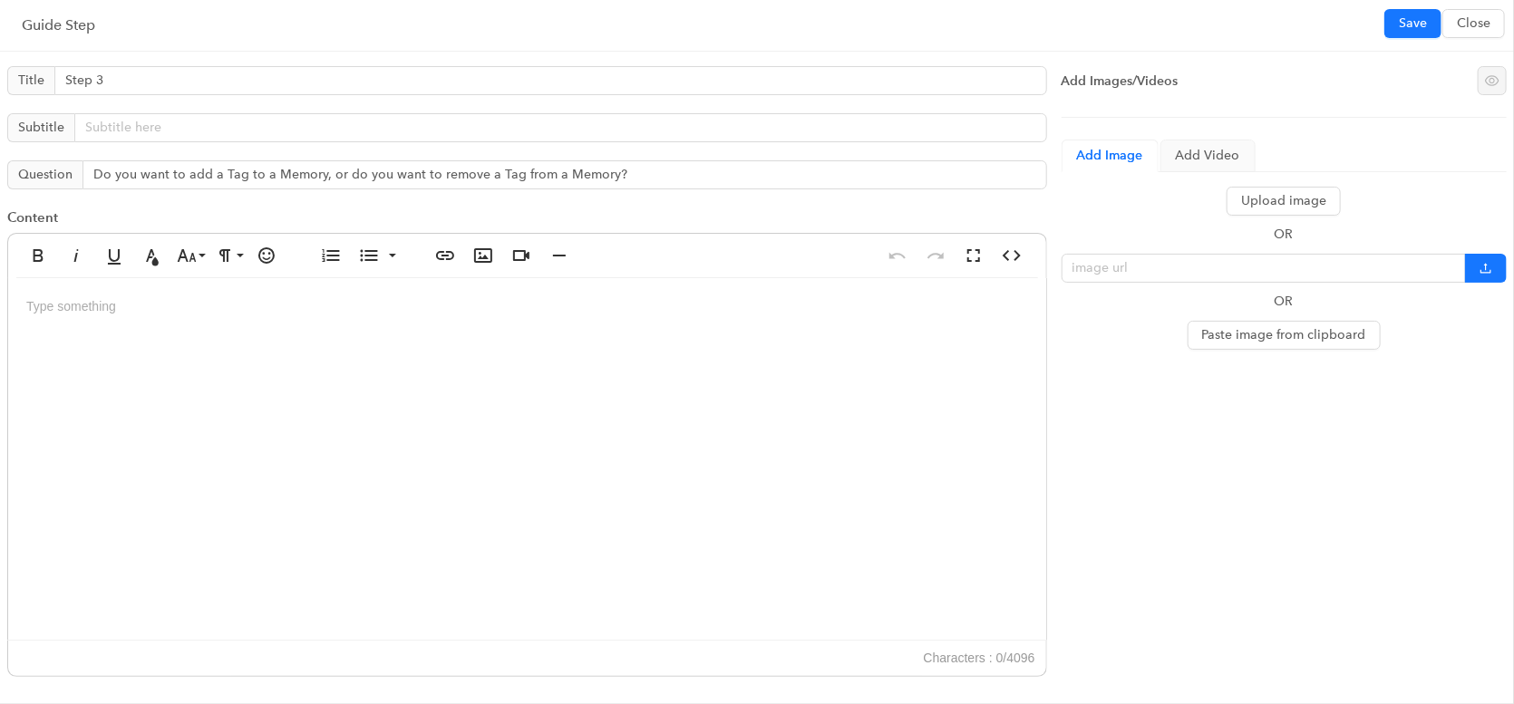
click at [69, 303] on div at bounding box center [527, 459] width 1038 height 363
click at [1406, 21] on span "Save" at bounding box center [1413, 24] width 28 height 20
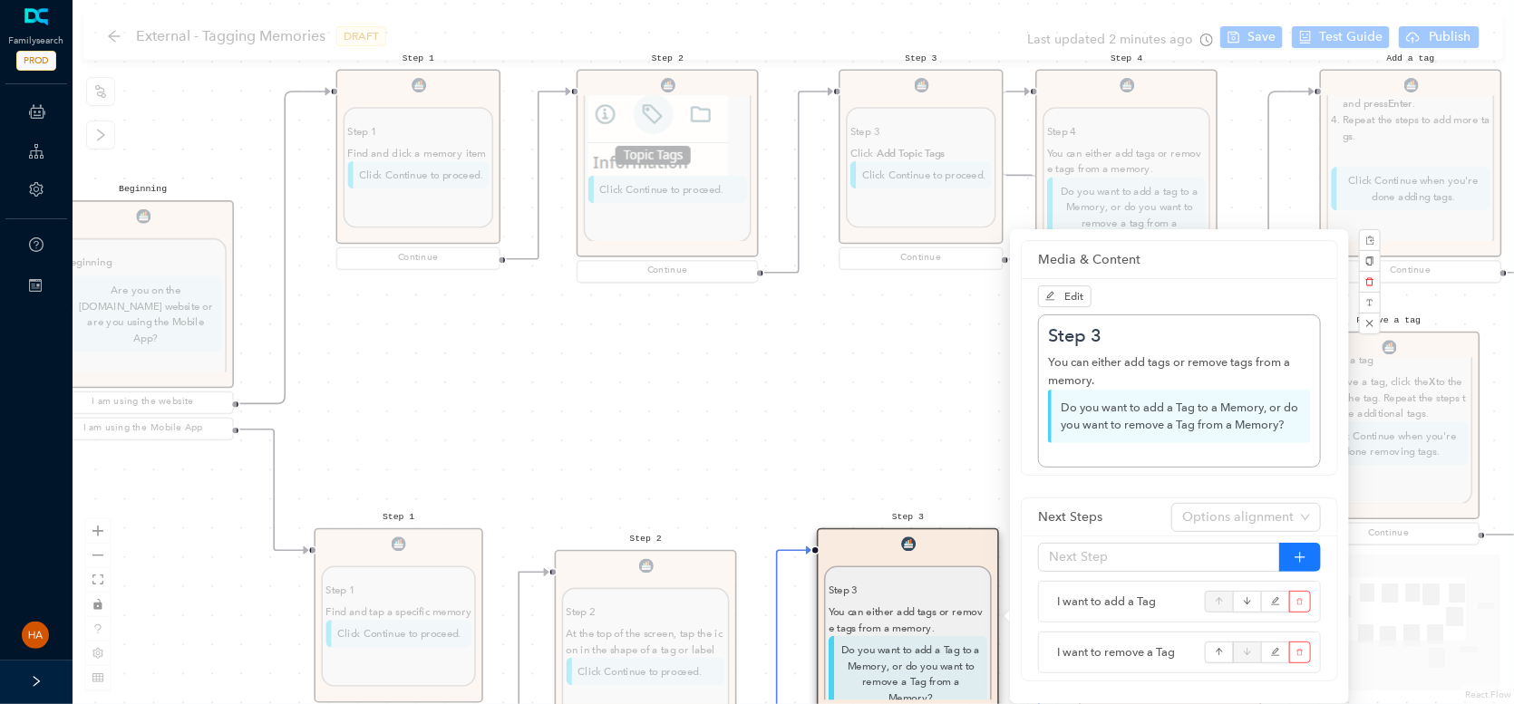
click at [1244, 38] on div "Start Beginning Beginning Are you on the [DOMAIN_NAME] website or are you using…" at bounding box center [793, 352] width 1441 height 704
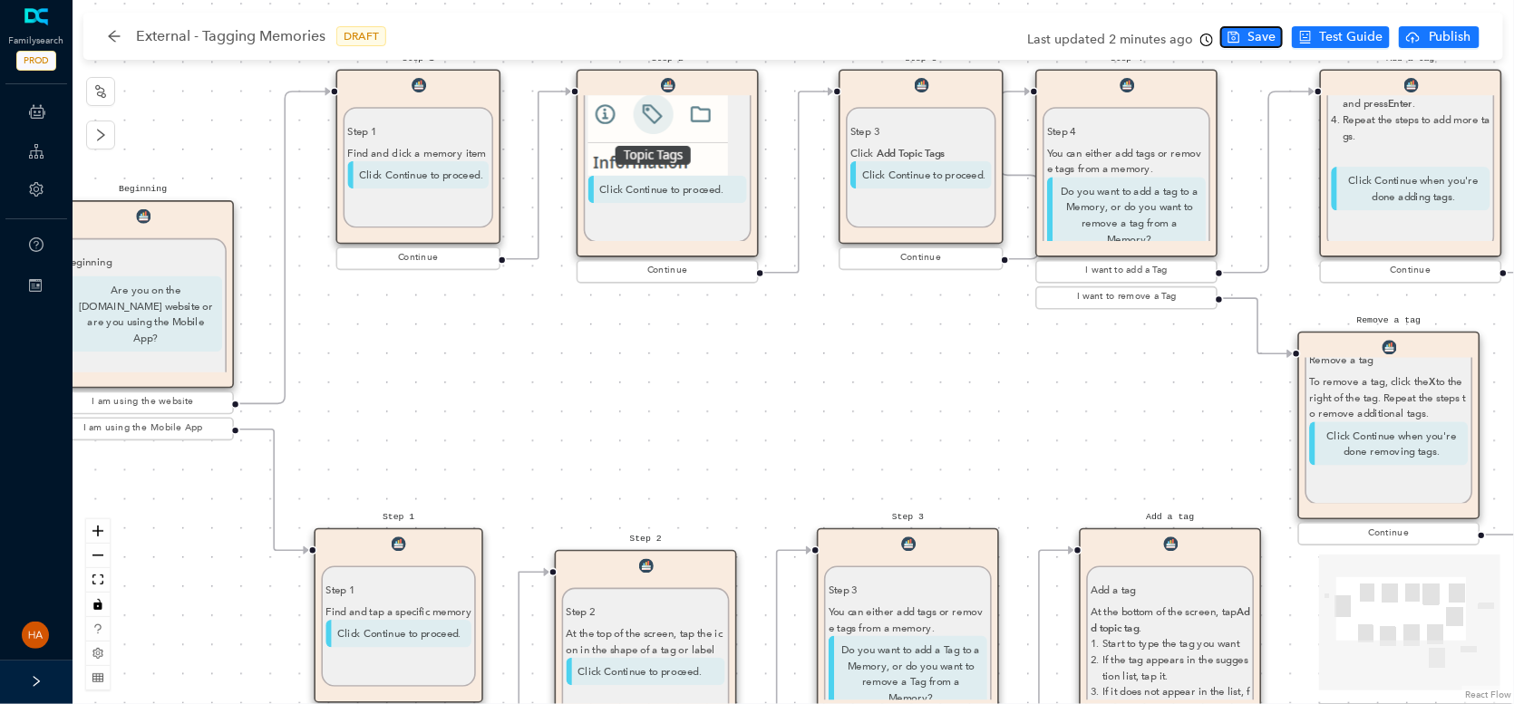
click at [1247, 36] on button "Save" at bounding box center [1251, 37] width 63 height 22
click at [1250, 37] on span "Save" at bounding box center [1261, 37] width 28 height 20
click at [914, 670] on p "Do you want to add a Tag to a Memory, or do you want to remove a Tag from a Mem…" at bounding box center [907, 674] width 159 height 76
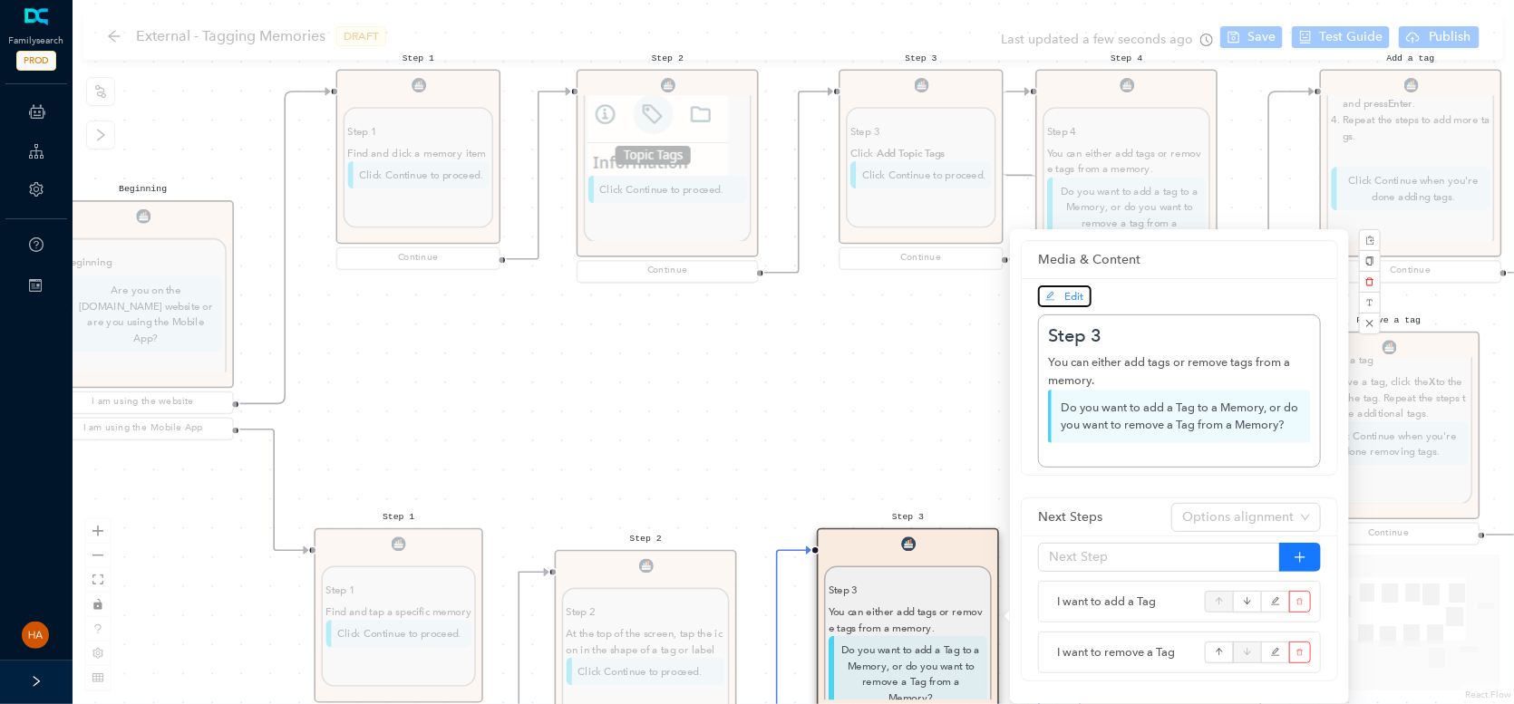
click at [1058, 298] on span "Edit" at bounding box center [1064, 296] width 39 height 16
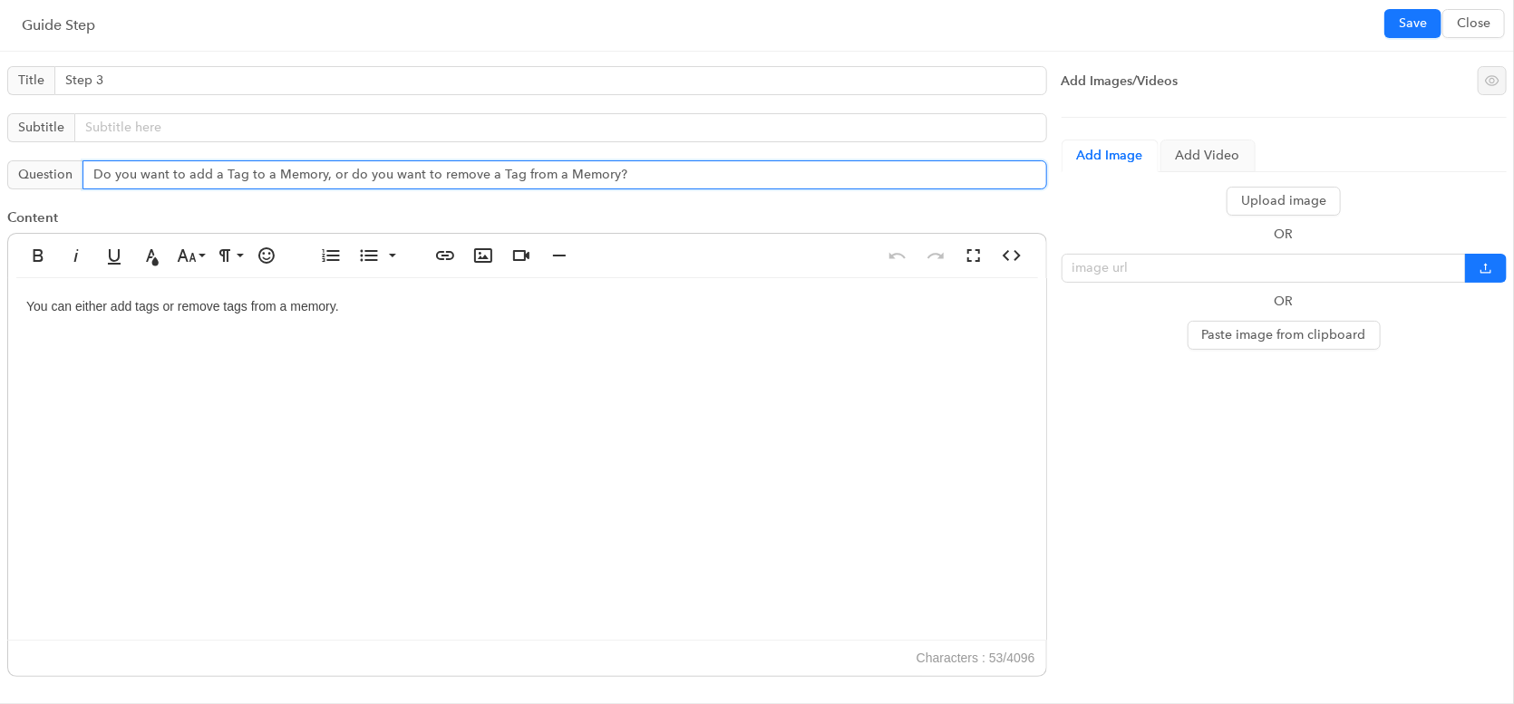
click at [295, 160] on input "Do you want to add a Tag to a Memory, or do you want to remove a Tag from a Mem…" at bounding box center [564, 174] width 964 height 29
paste input "tag to a memory or remove a tag from a m"
type input "Do you want to add a tag to a memory or remove a tag from a memory?"
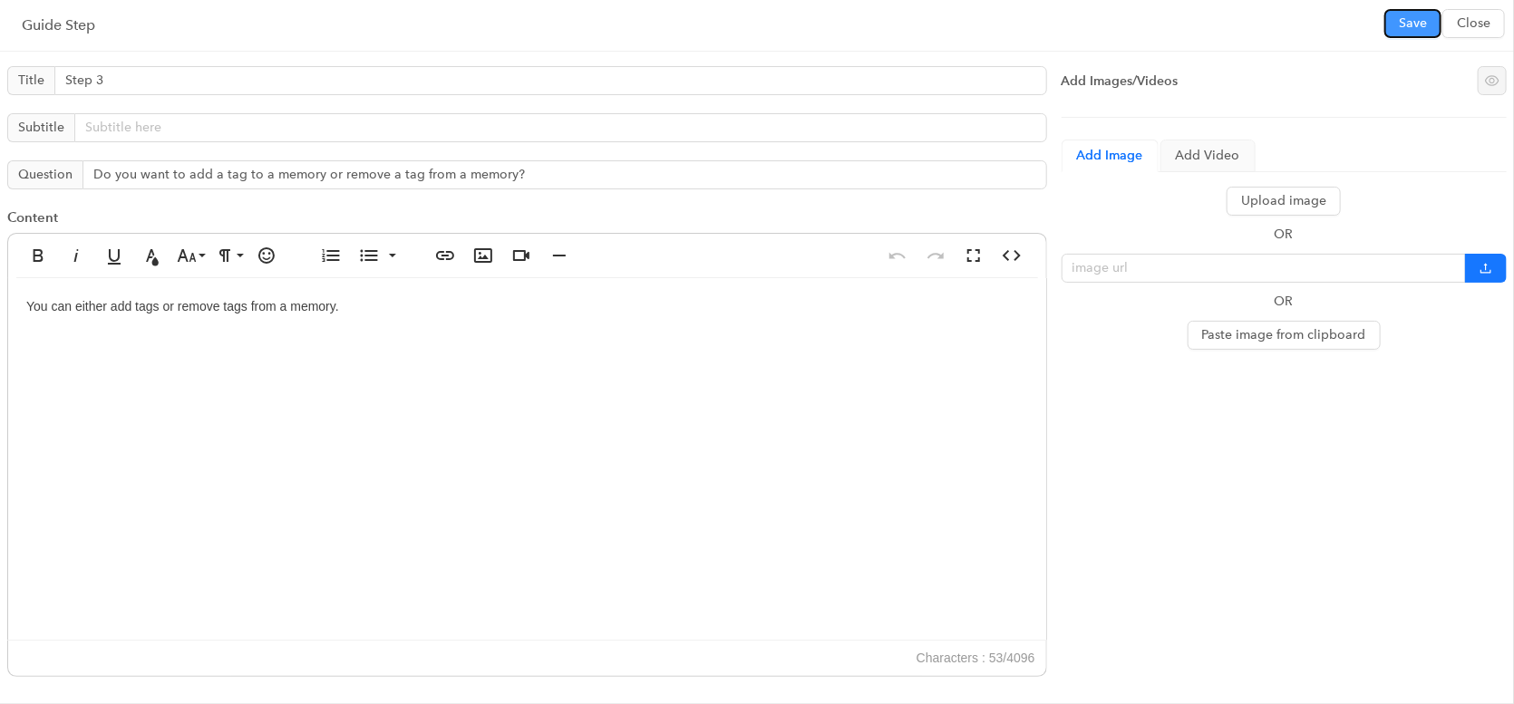
click at [1394, 25] on button "Save" at bounding box center [1412, 23] width 57 height 29
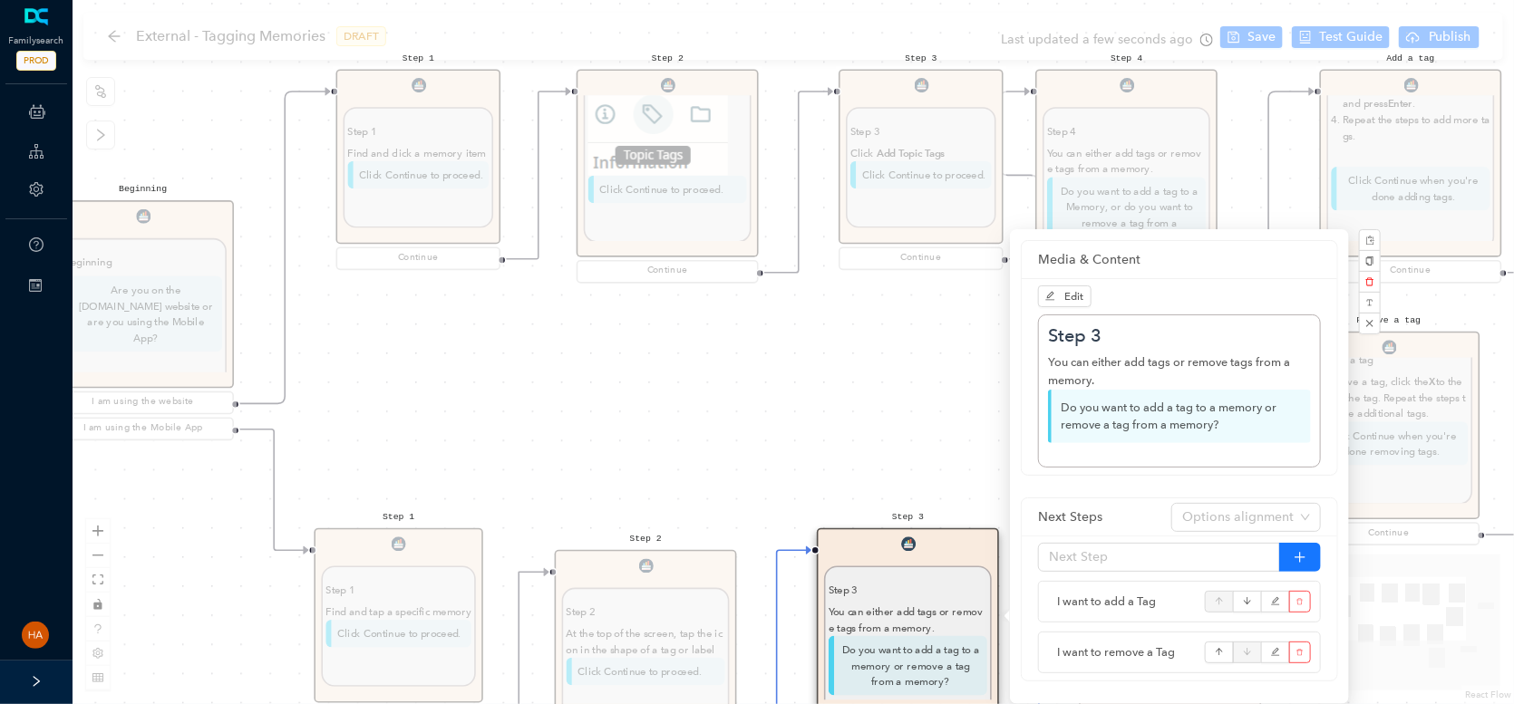
click at [1272, 47] on div "Start Beginning Beginning Are you on the [DOMAIN_NAME] website or are you using…" at bounding box center [793, 352] width 1441 height 704
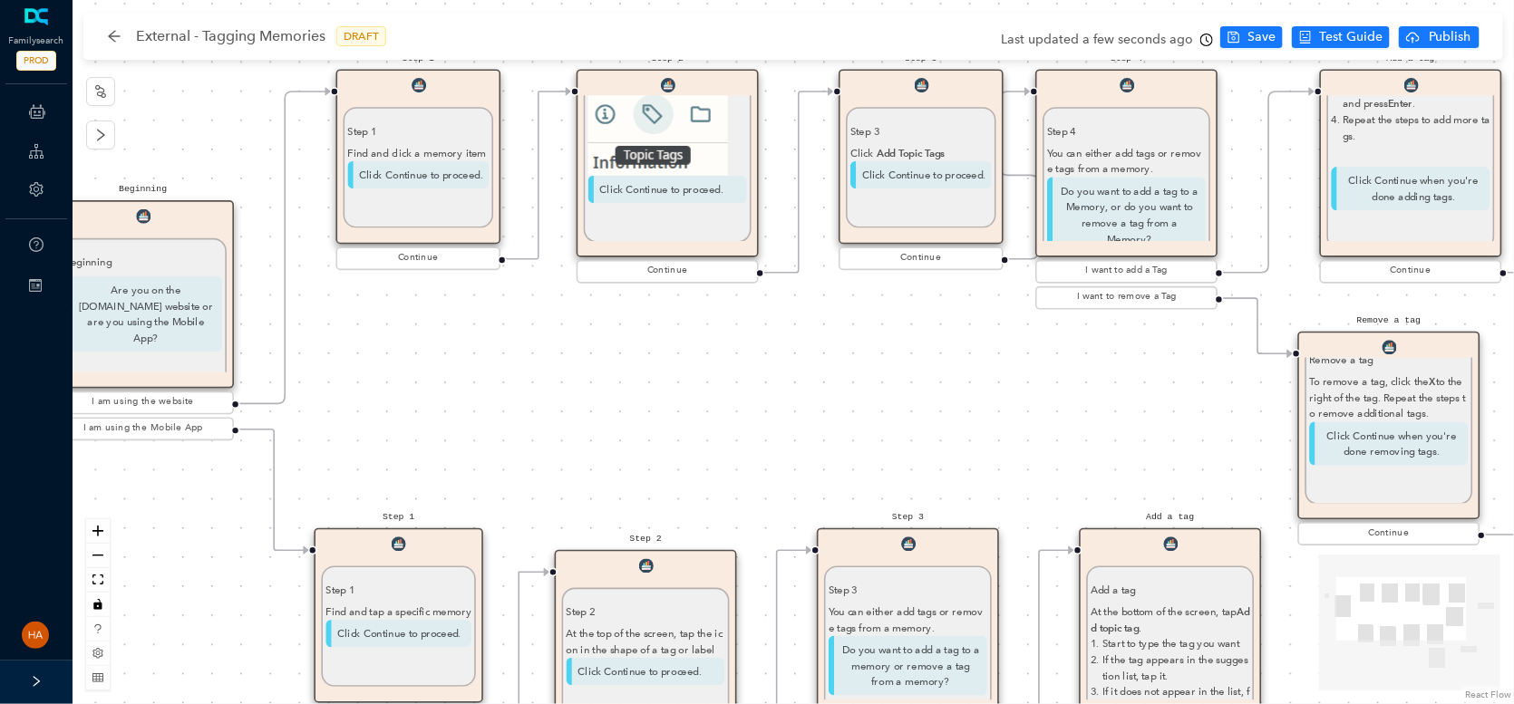
click at [1259, 37] on span "Save" at bounding box center [1261, 37] width 28 height 20
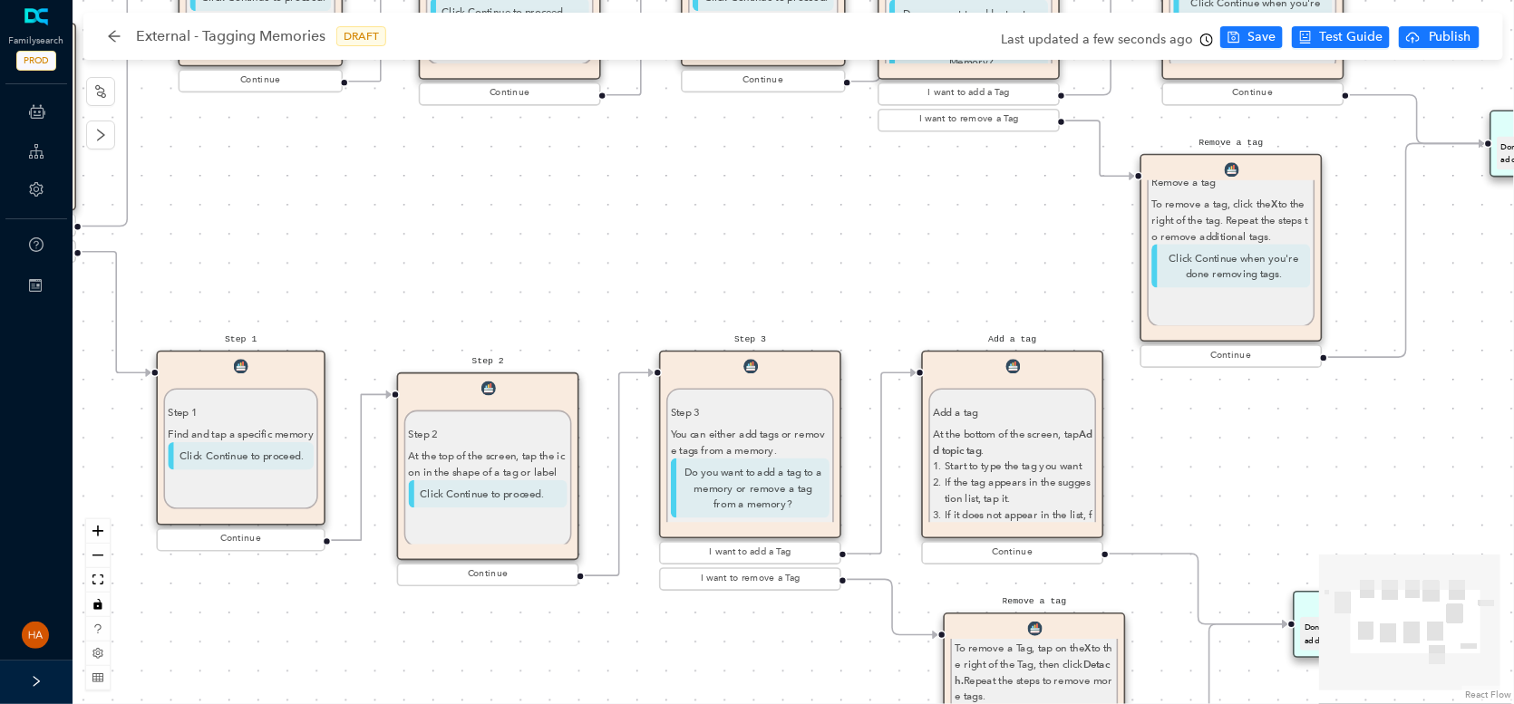
drag, startPoint x: 1160, startPoint y: 426, endPoint x: 1003, endPoint y: 248, distance: 237.6
click at [1003, 248] on div "Start Beginning Beginning Are you on the [DOMAIN_NAME] website or are you using…" at bounding box center [793, 352] width 1441 height 704
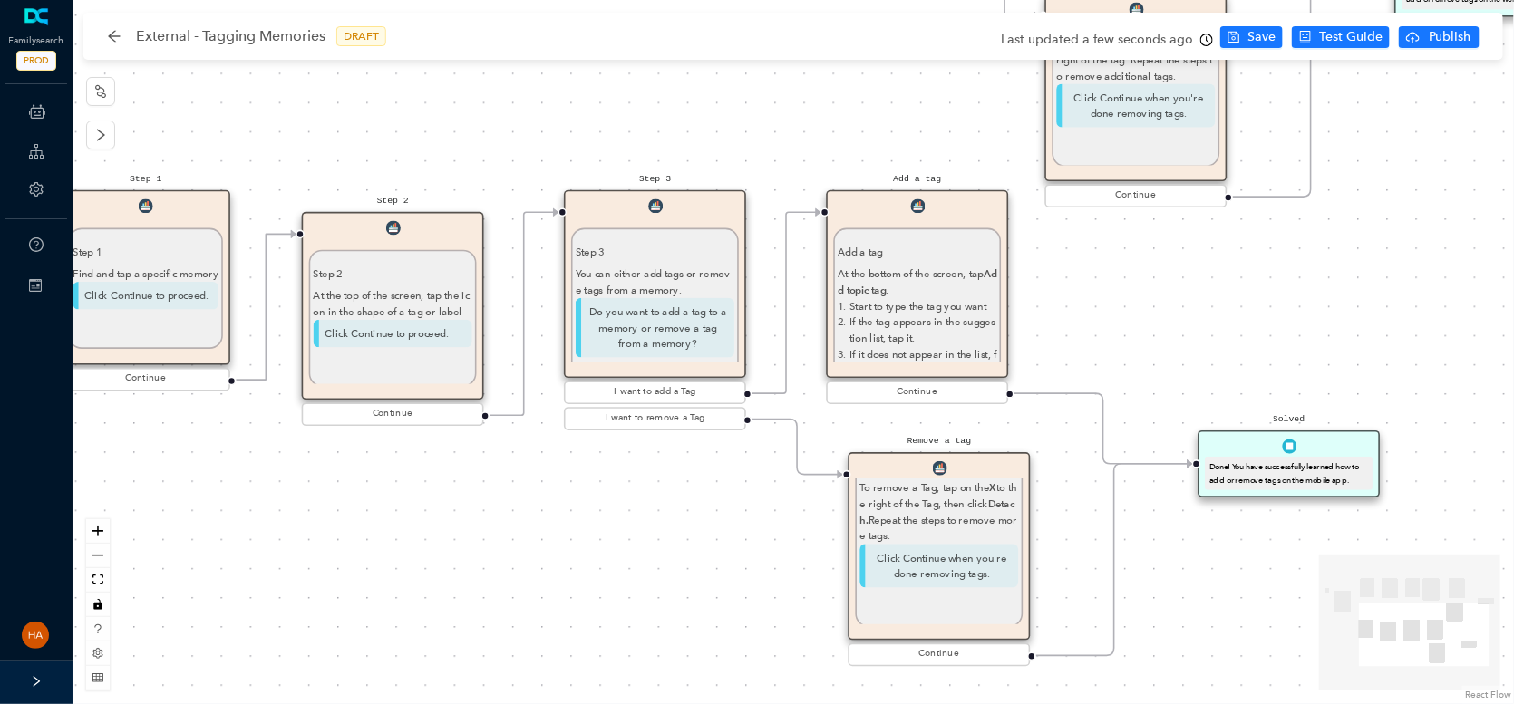
drag, startPoint x: 1260, startPoint y: 519, endPoint x: 1165, endPoint y: 361, distance: 185.0
click at [1165, 361] on div "Start Beginning Beginning Are you on the [DOMAIN_NAME] website or are you using…" at bounding box center [793, 352] width 1441 height 704
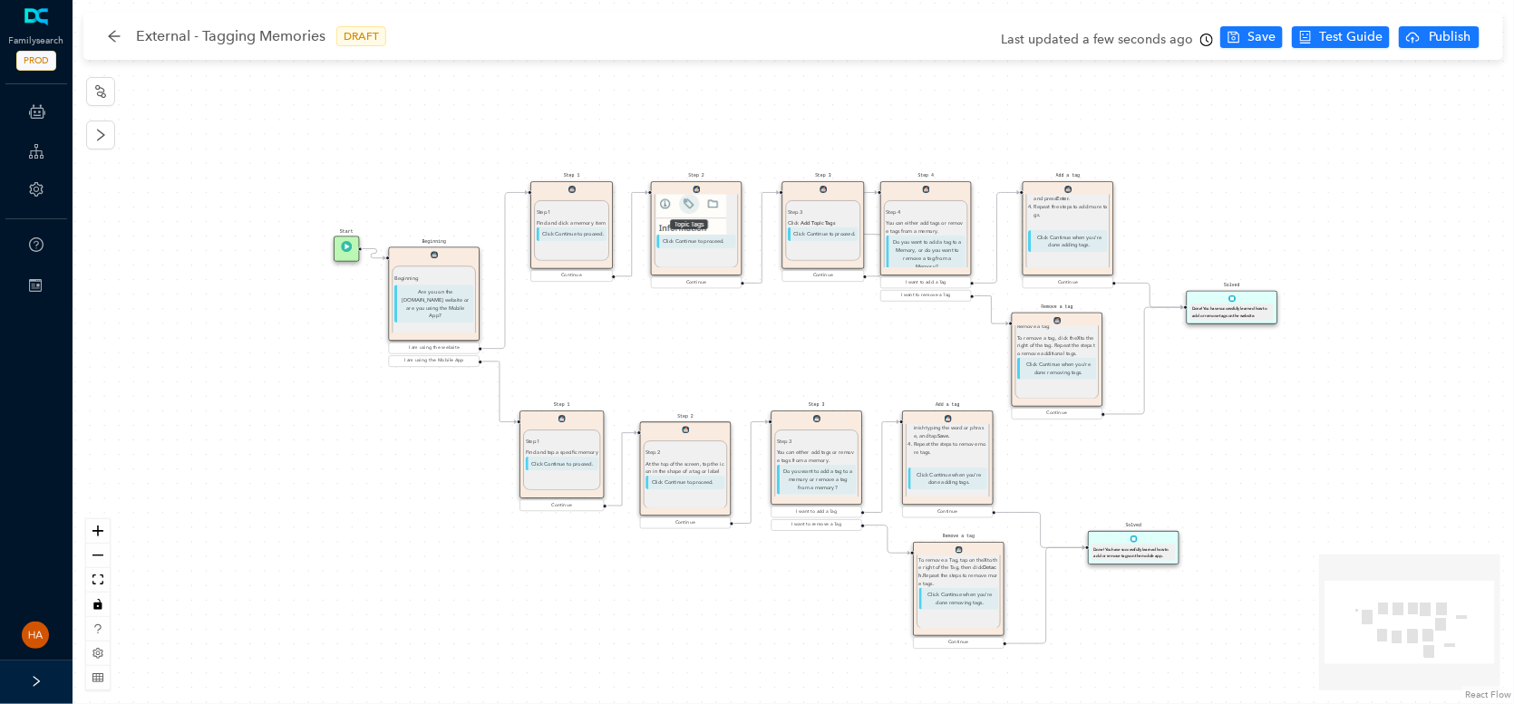
drag, startPoint x: 547, startPoint y: 514, endPoint x: 685, endPoint y: 516, distance: 137.8
click at [691, 572] on div "Start Beginning Beginning Are you on the [DOMAIN_NAME] website or are you using…" at bounding box center [793, 352] width 1441 height 704
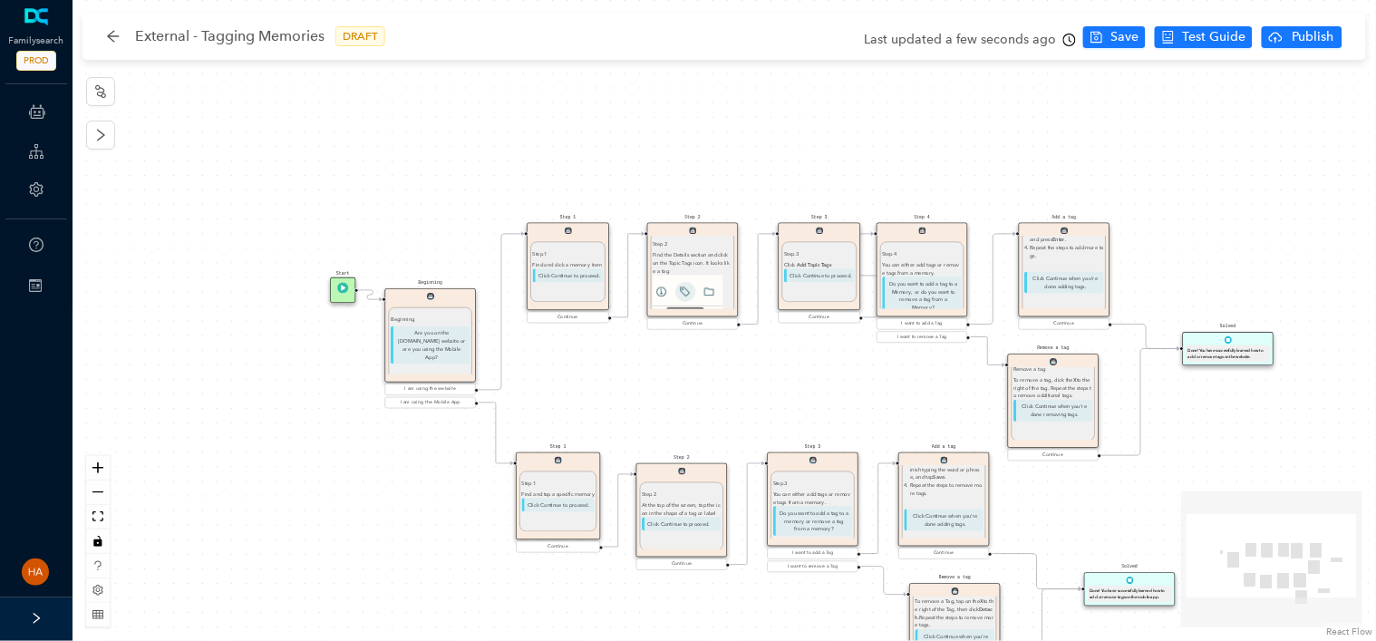
scroll to position [0, 0]
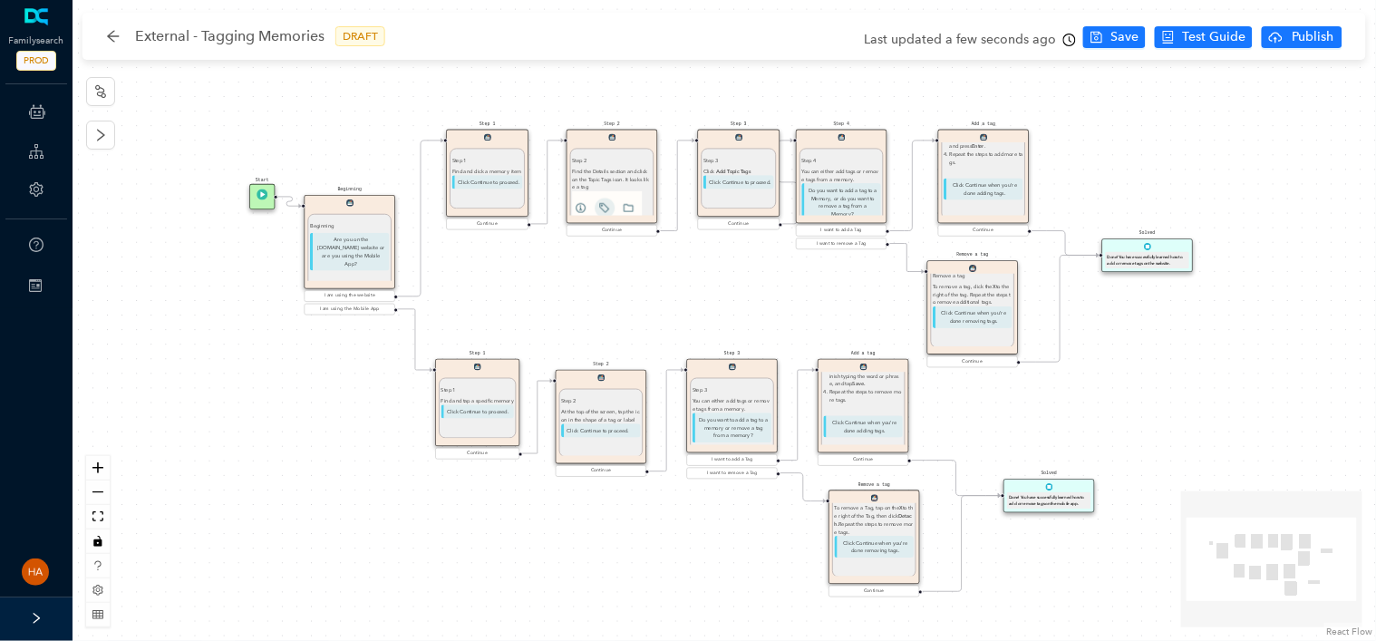
drag, startPoint x: 343, startPoint y: 447, endPoint x: 262, endPoint y: 379, distance: 105.5
click at [262, 379] on div "Start Beginning Beginning Are you on the [DOMAIN_NAME] website or are you using…" at bounding box center [724, 320] width 1303 height 641
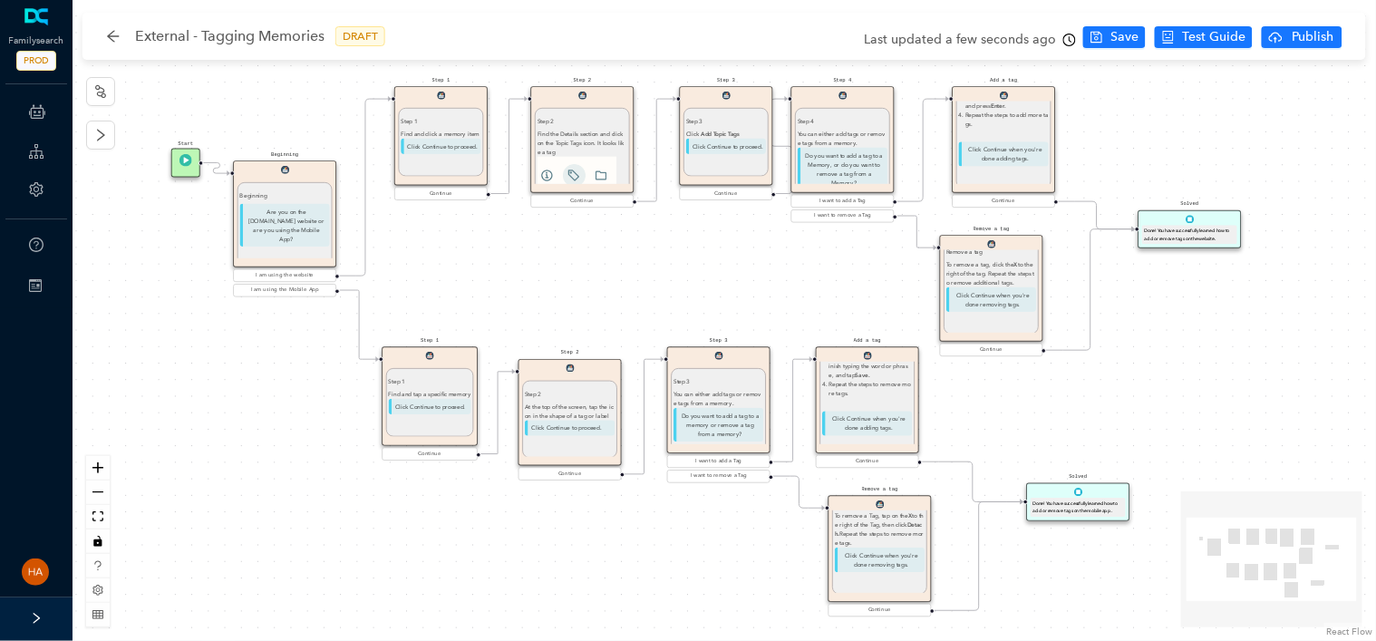
drag, startPoint x: 1148, startPoint y: 428, endPoint x: 1117, endPoint y: 416, distance: 33.0
click at [1117, 416] on div "Start Beginning Beginning Are you on the [DOMAIN_NAME] website or are you using…" at bounding box center [724, 320] width 1303 height 641
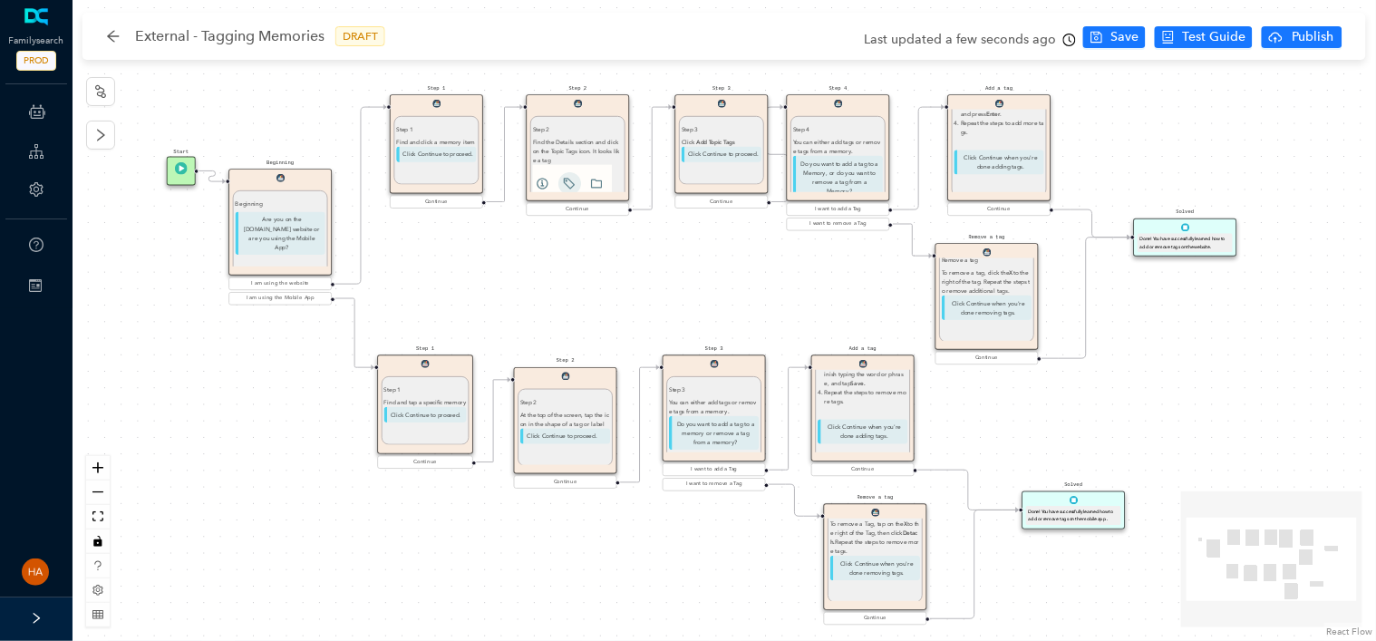
click at [1103, 429] on div "Start Beginning Beginning Are you on the [DOMAIN_NAME] website or are you using…" at bounding box center [724, 320] width 1303 height 641
click at [1197, 30] on span "Test Guide" at bounding box center [1213, 37] width 63 height 20
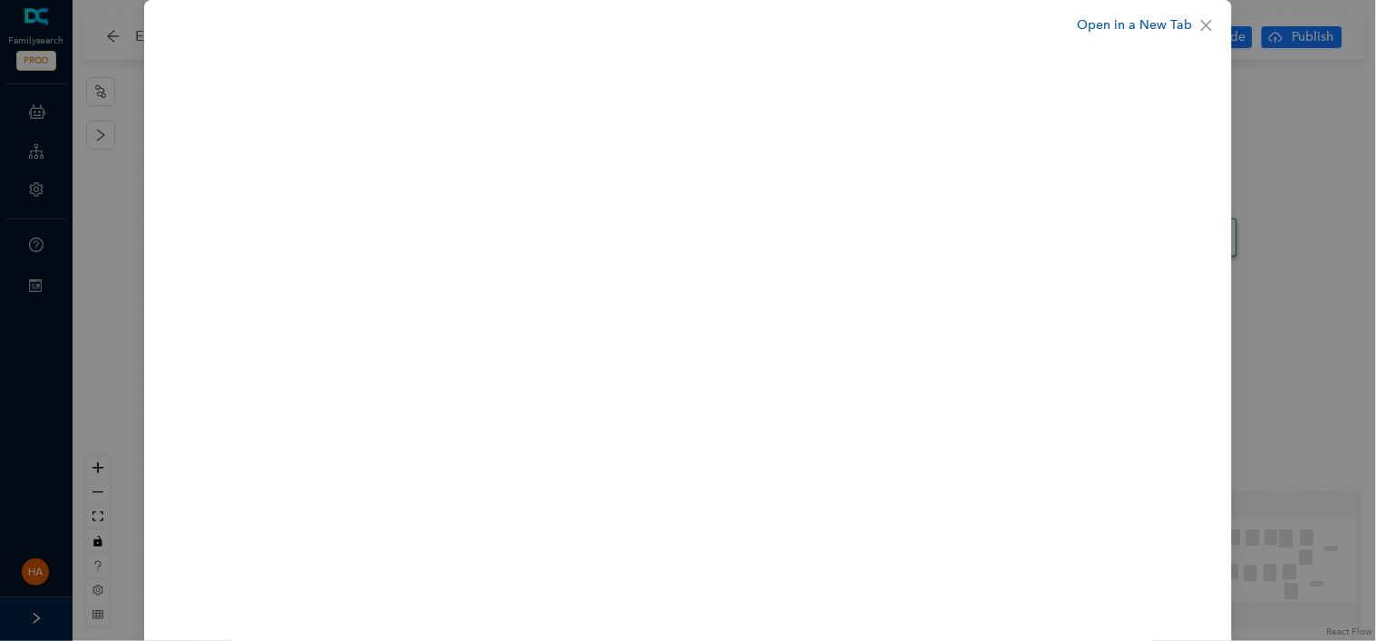
click at [1160, 24] on link "Open in a New Tab" at bounding box center [1134, 25] width 115 height 20
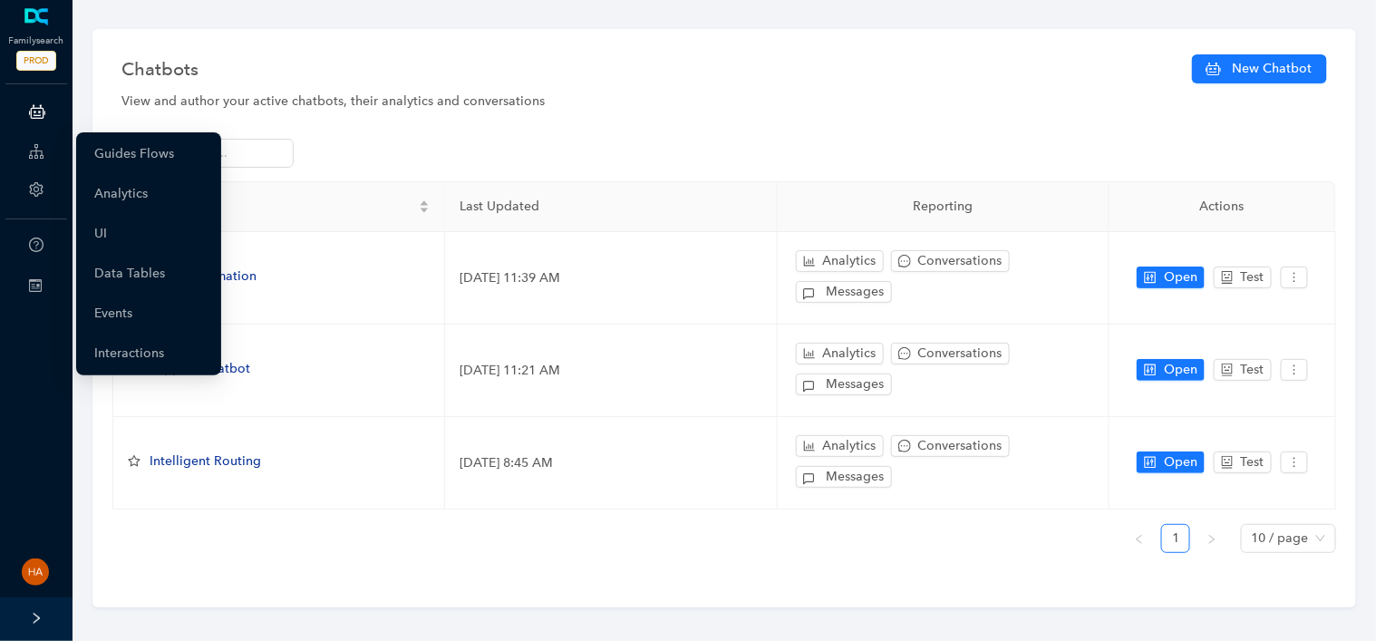
click at [34, 153] on icon at bounding box center [36, 151] width 15 height 36
click at [126, 160] on link "Guides Flows" at bounding box center [134, 154] width 80 height 36
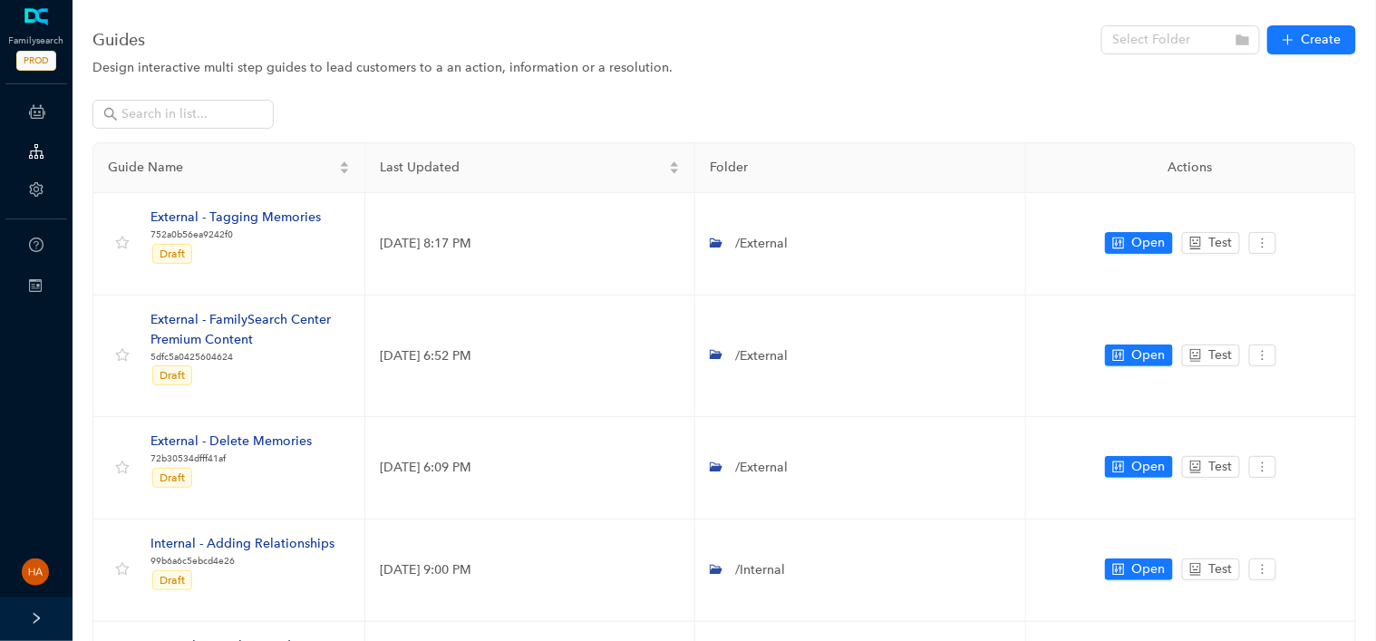
click at [1187, 25] on div "Guides Select Folder Create" at bounding box center [724, 40] width 1264 height 36
click at [1191, 41] on input "search" at bounding box center [1175, 39] width 126 height 27
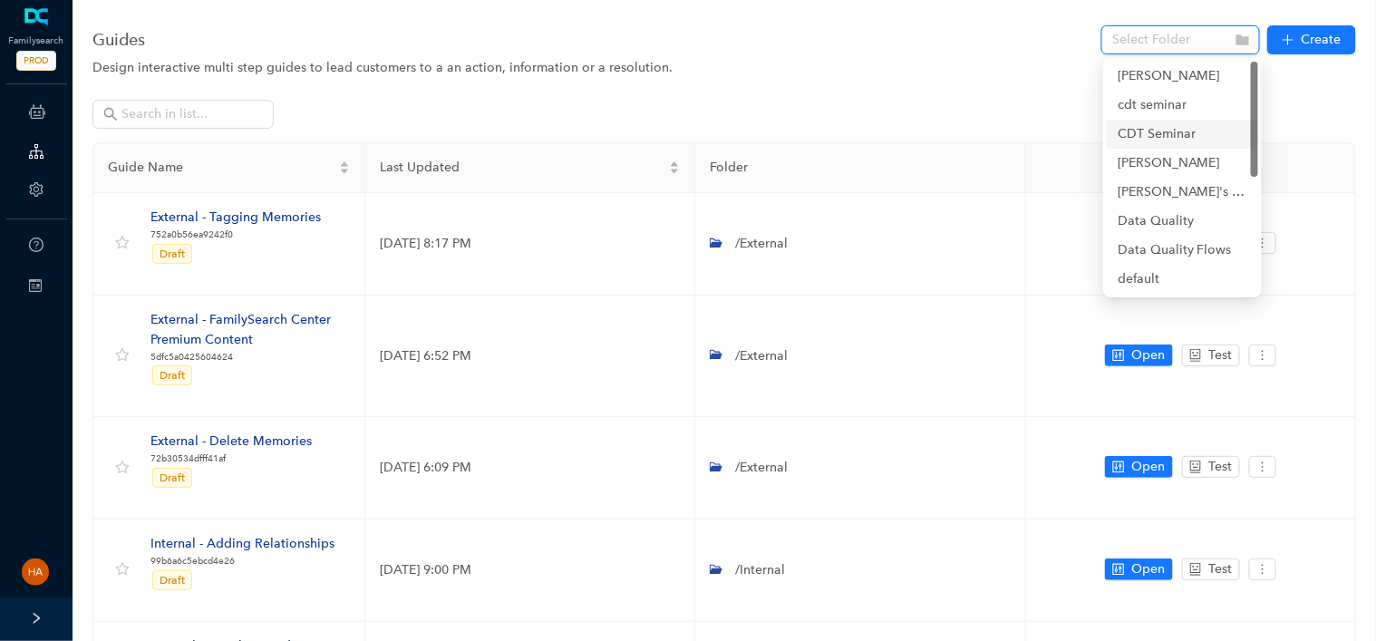
scroll to position [164, 0]
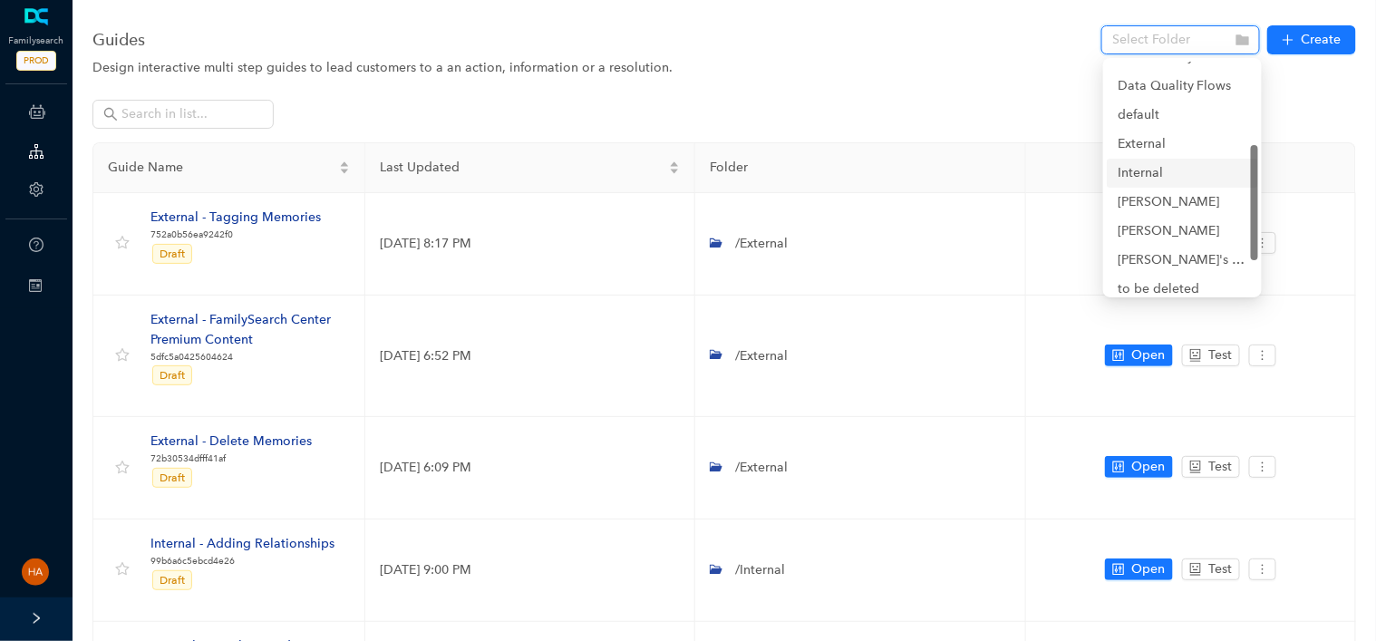
click at [1140, 171] on div "Internal" at bounding box center [1183, 173] width 130 height 20
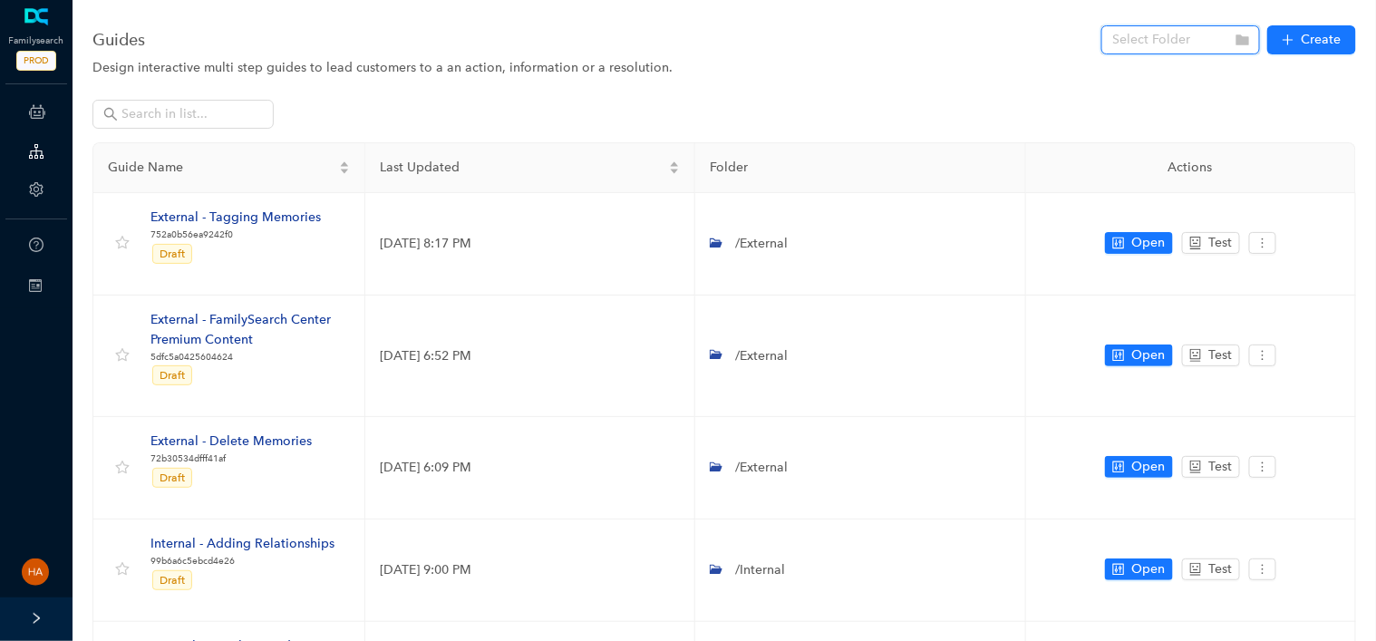
click at [1168, 35] on input "search" at bounding box center [1175, 39] width 126 height 27
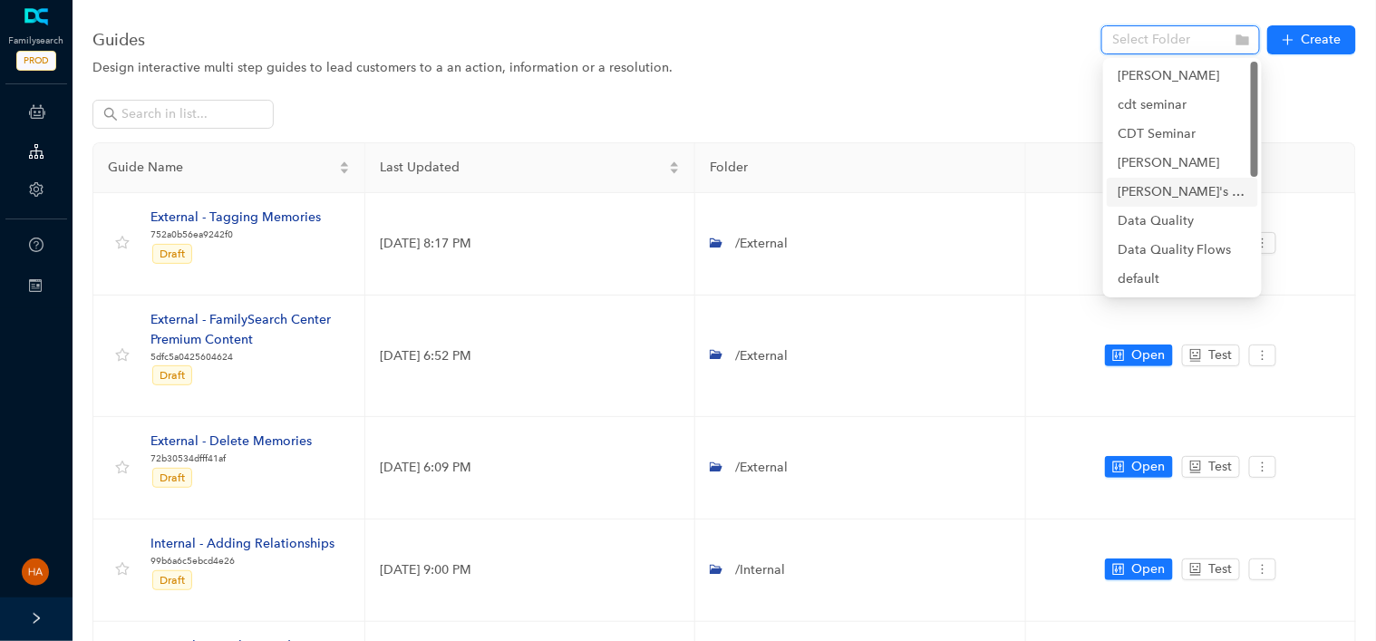
scroll to position [82, 0]
click at [1148, 218] on div "External" at bounding box center [1183, 227] width 130 height 20
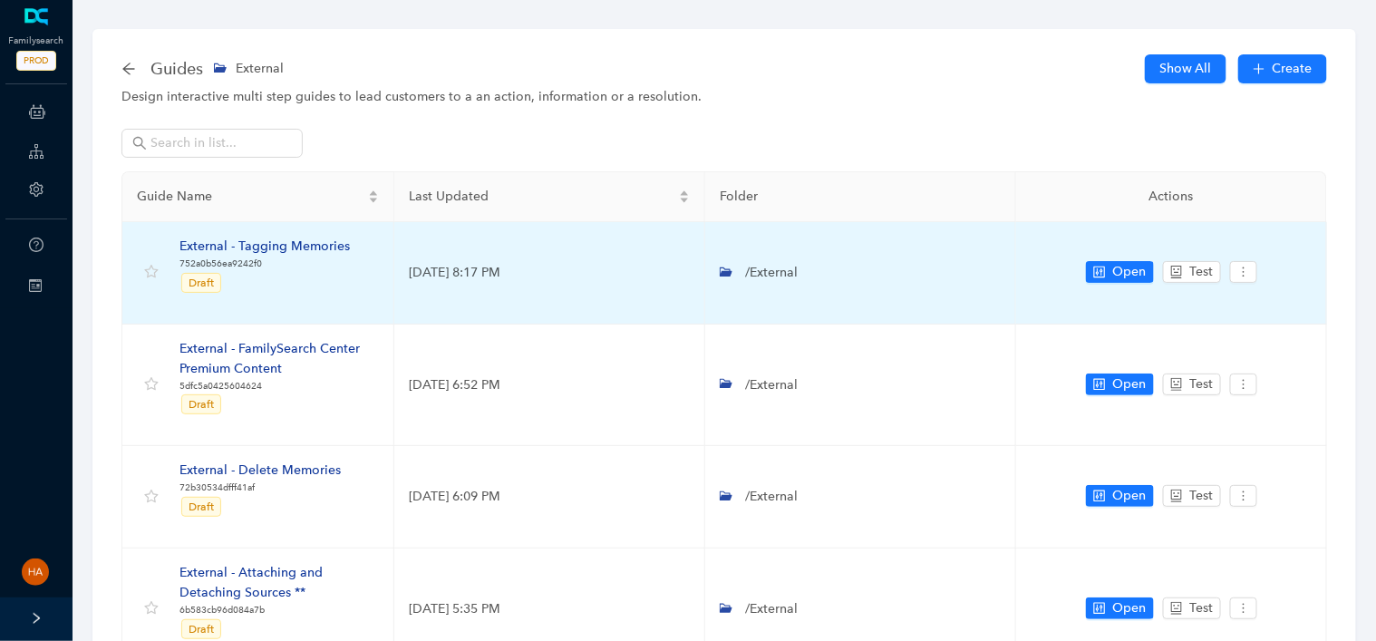
click at [257, 246] on div "External - Tagging Memories" at bounding box center [264, 247] width 170 height 20
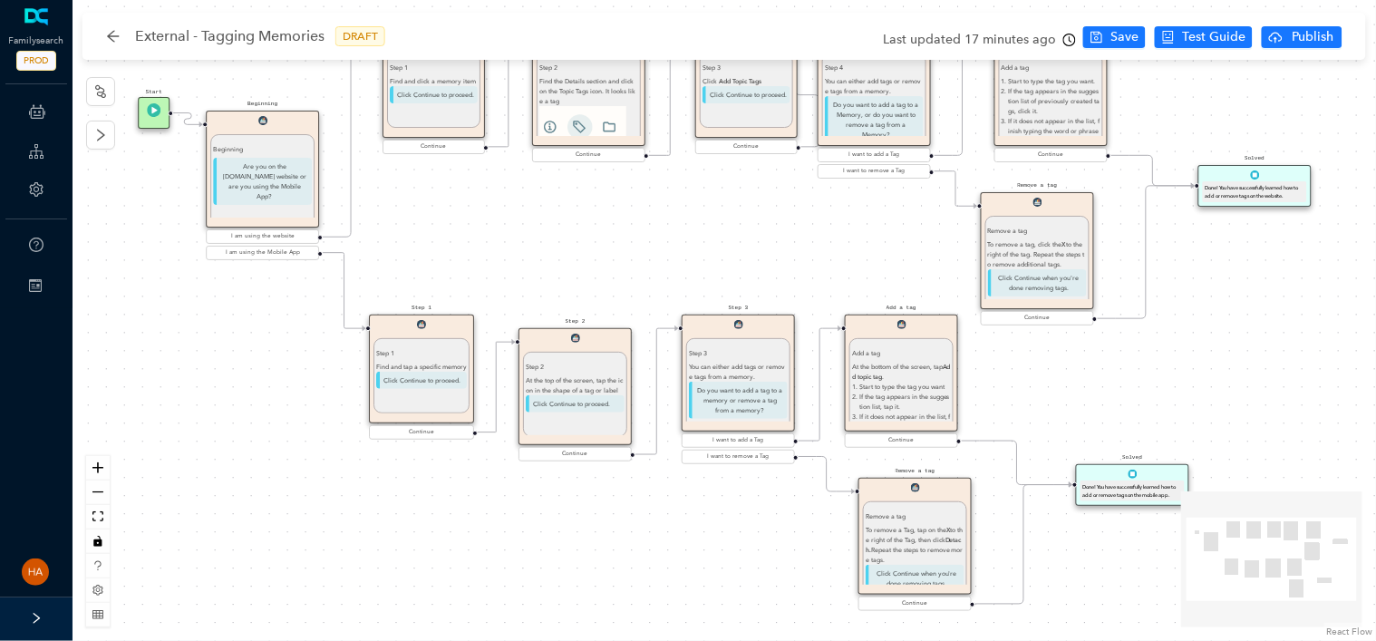
click at [170, 285] on div "Start Beginning Beginning Are you on the [DOMAIN_NAME] website or are you using…" at bounding box center [724, 320] width 1303 height 641
